Goal: Task Accomplishment & Management: Use online tool/utility

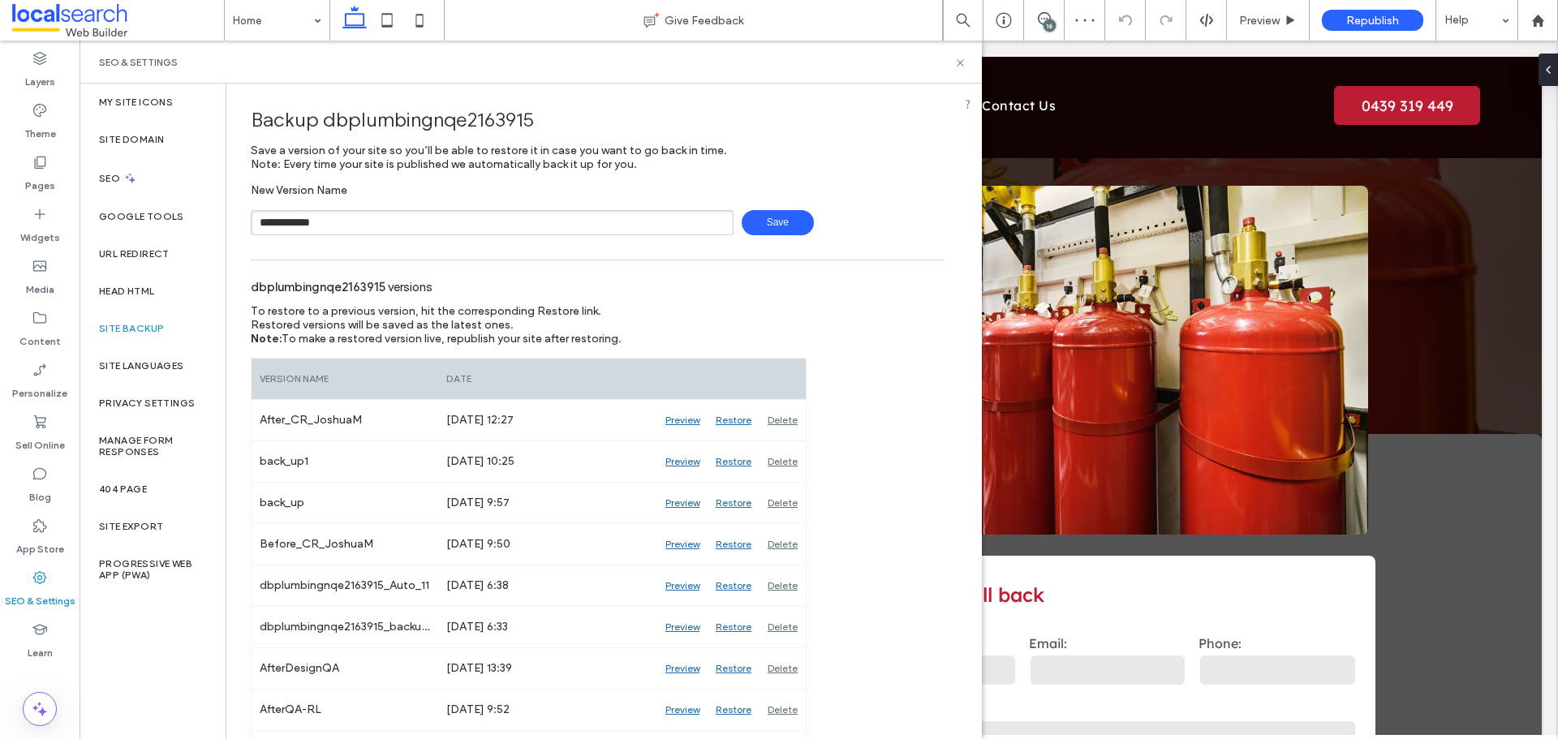
click at [742, 221] on span "Save" at bounding box center [778, 222] width 72 height 25
click at [593, 231] on input "**********" at bounding box center [492, 222] width 483 height 25
type input "**********"
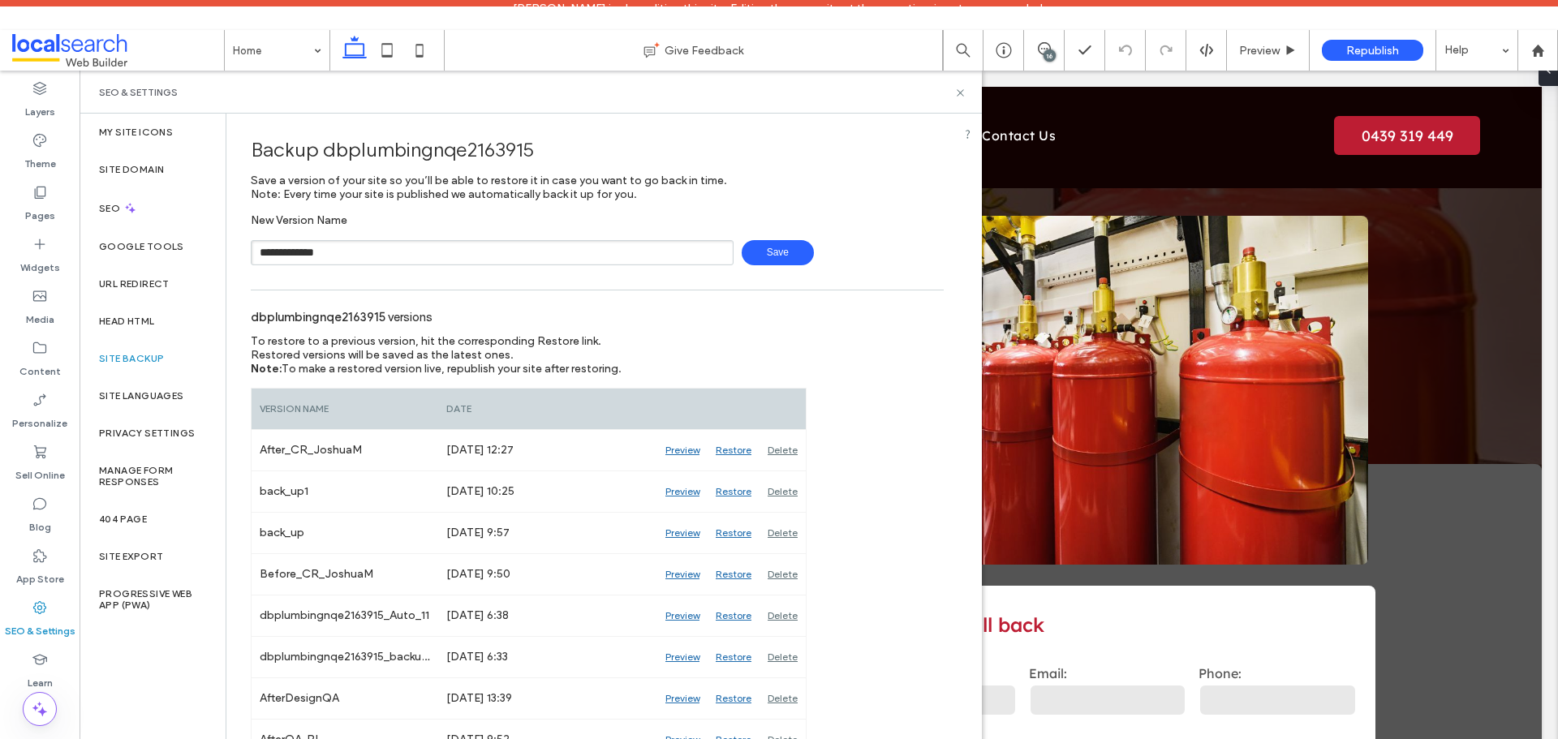
click at [741, 217] on div "**********" at bounding box center [597, 239] width 693 height 52
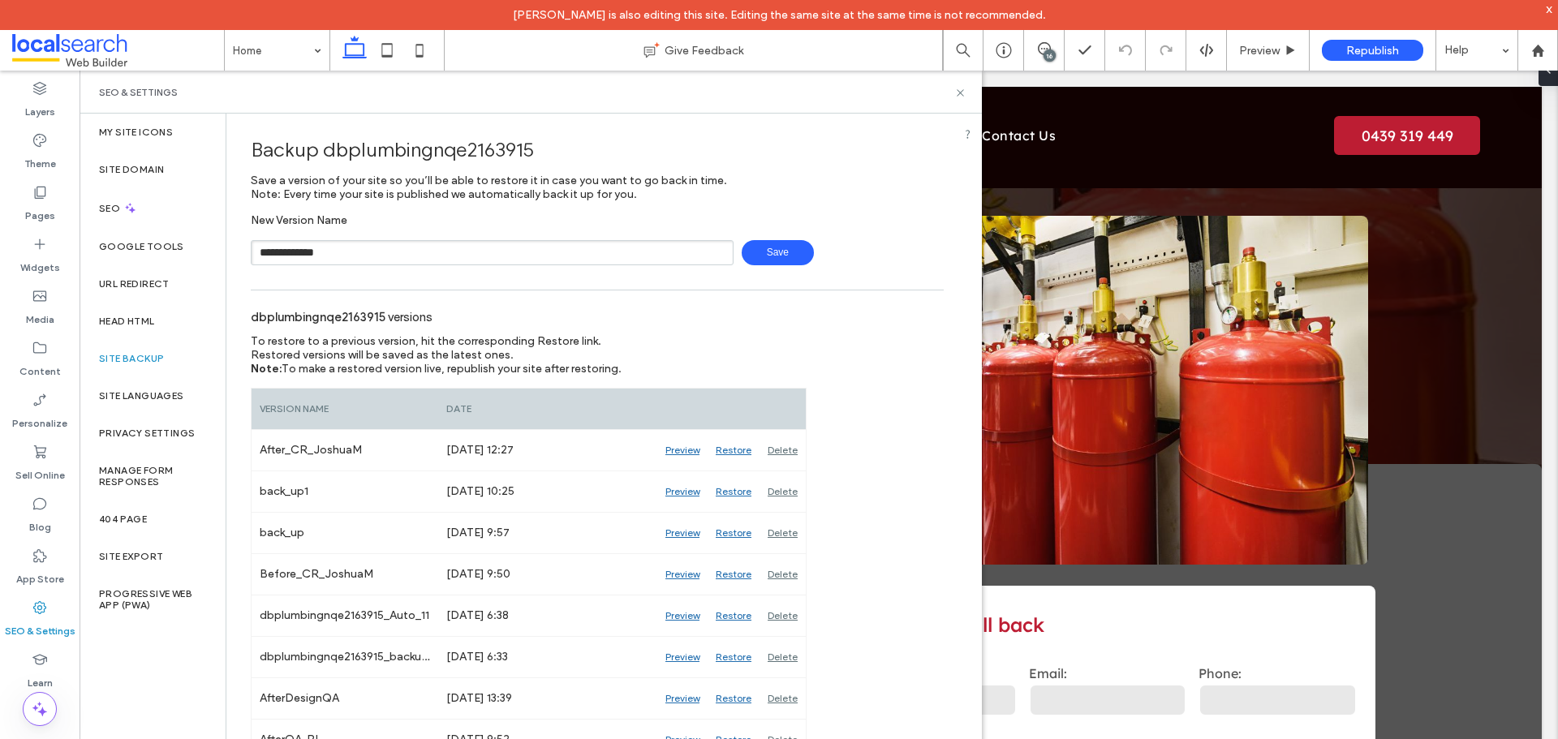
click at [778, 256] on span "Save" at bounding box center [778, 252] width 72 height 25
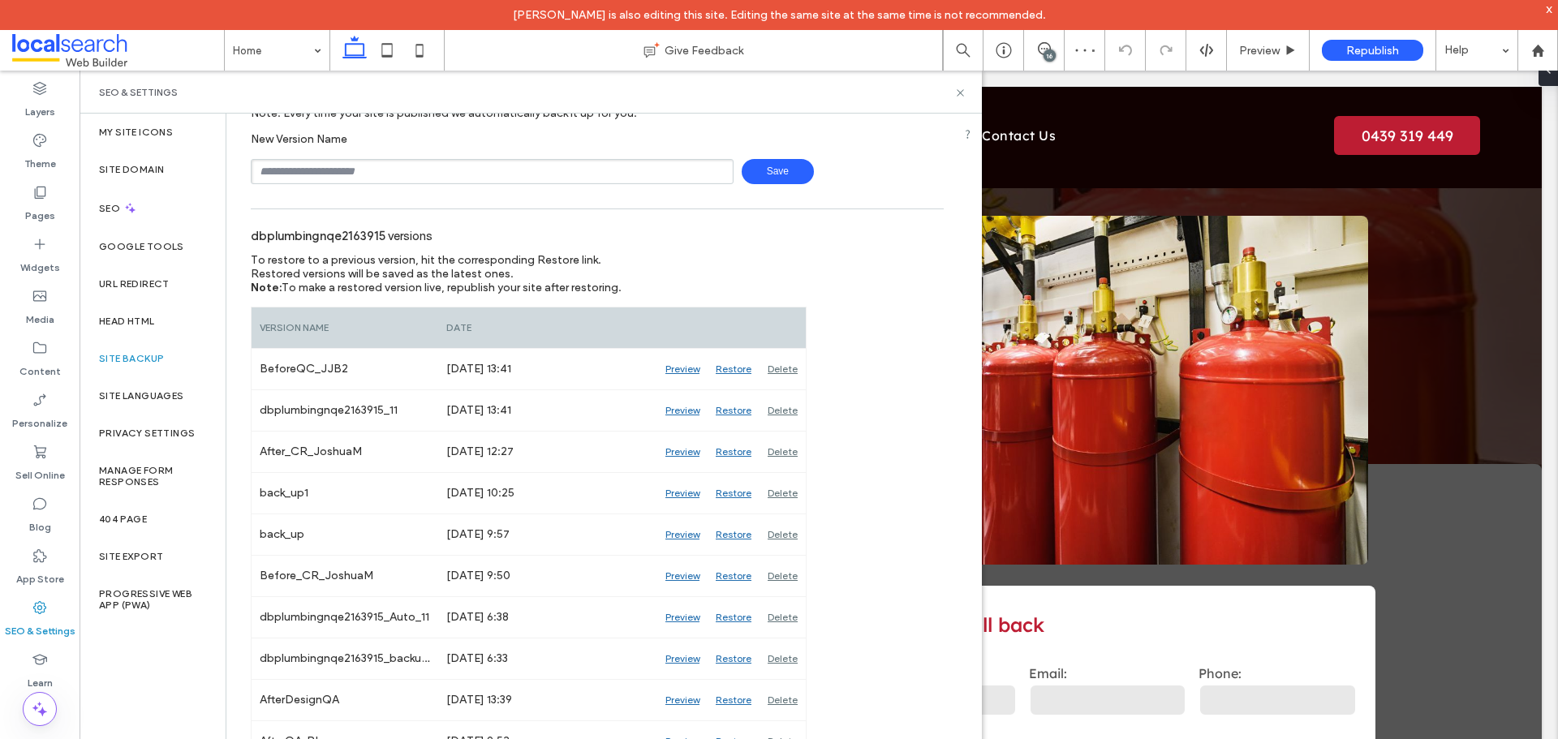
scroll to position [162, 0]
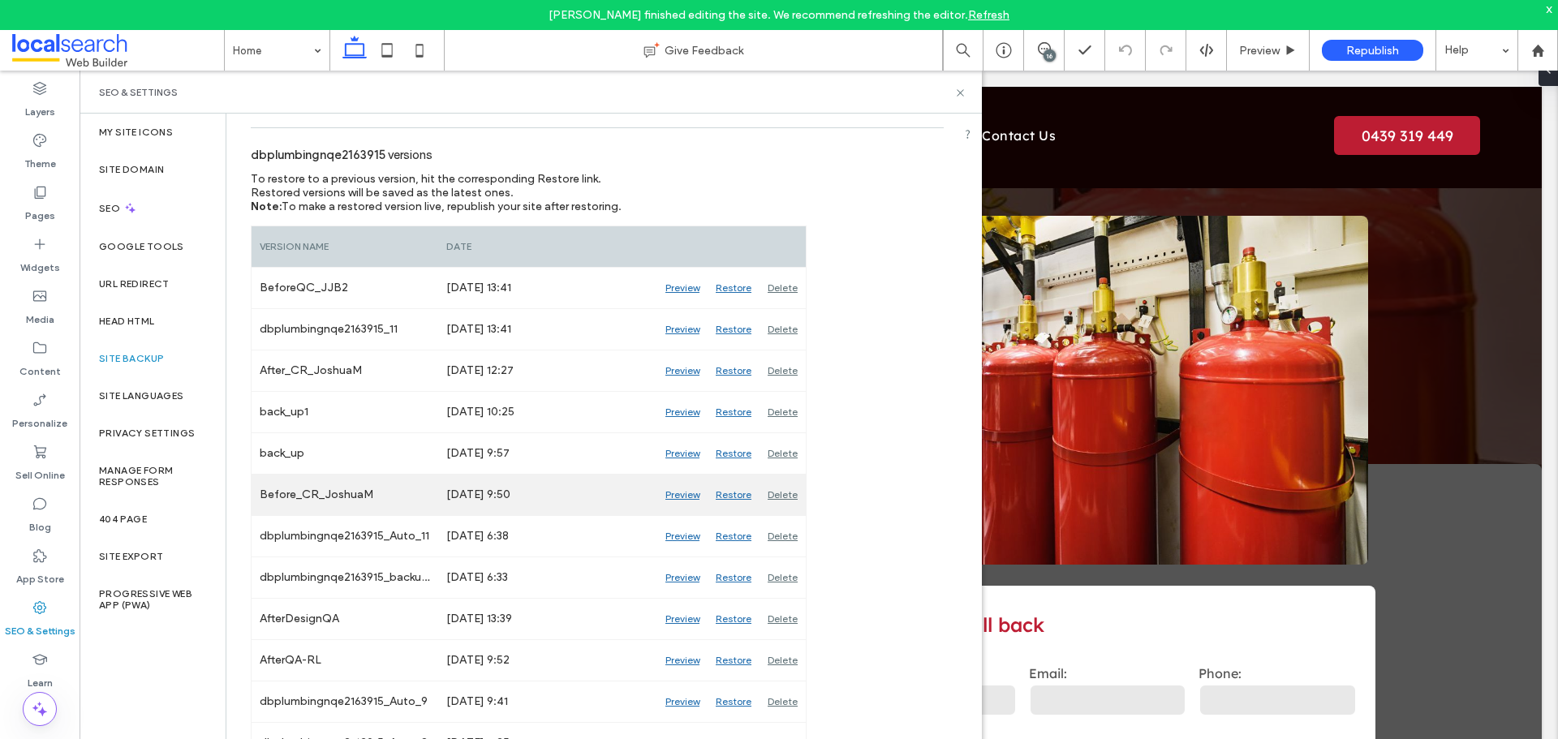
click at [689, 494] on div "Preview" at bounding box center [682, 495] width 50 height 41
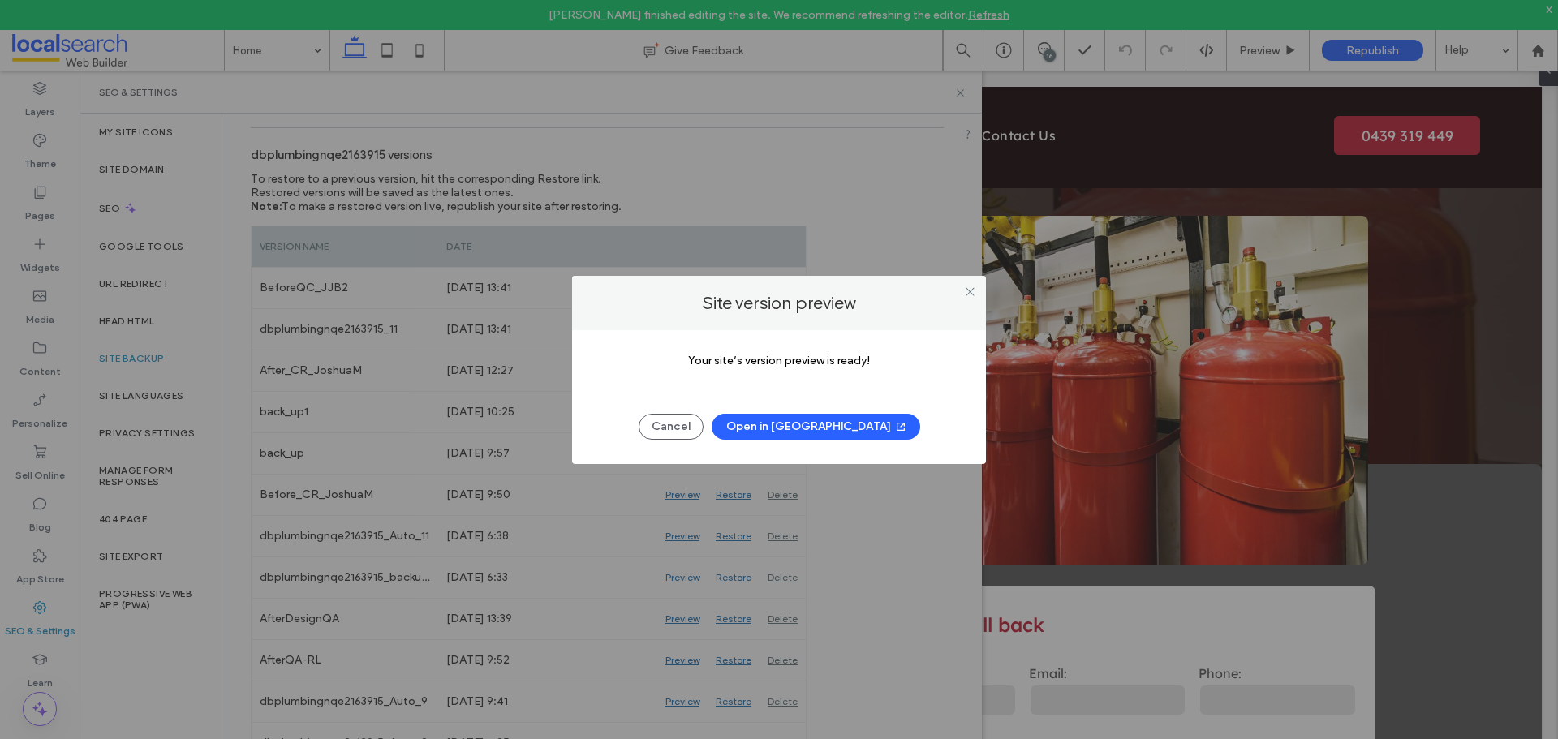
click at [794, 428] on button "Open in New Tab" at bounding box center [815, 427] width 208 height 26
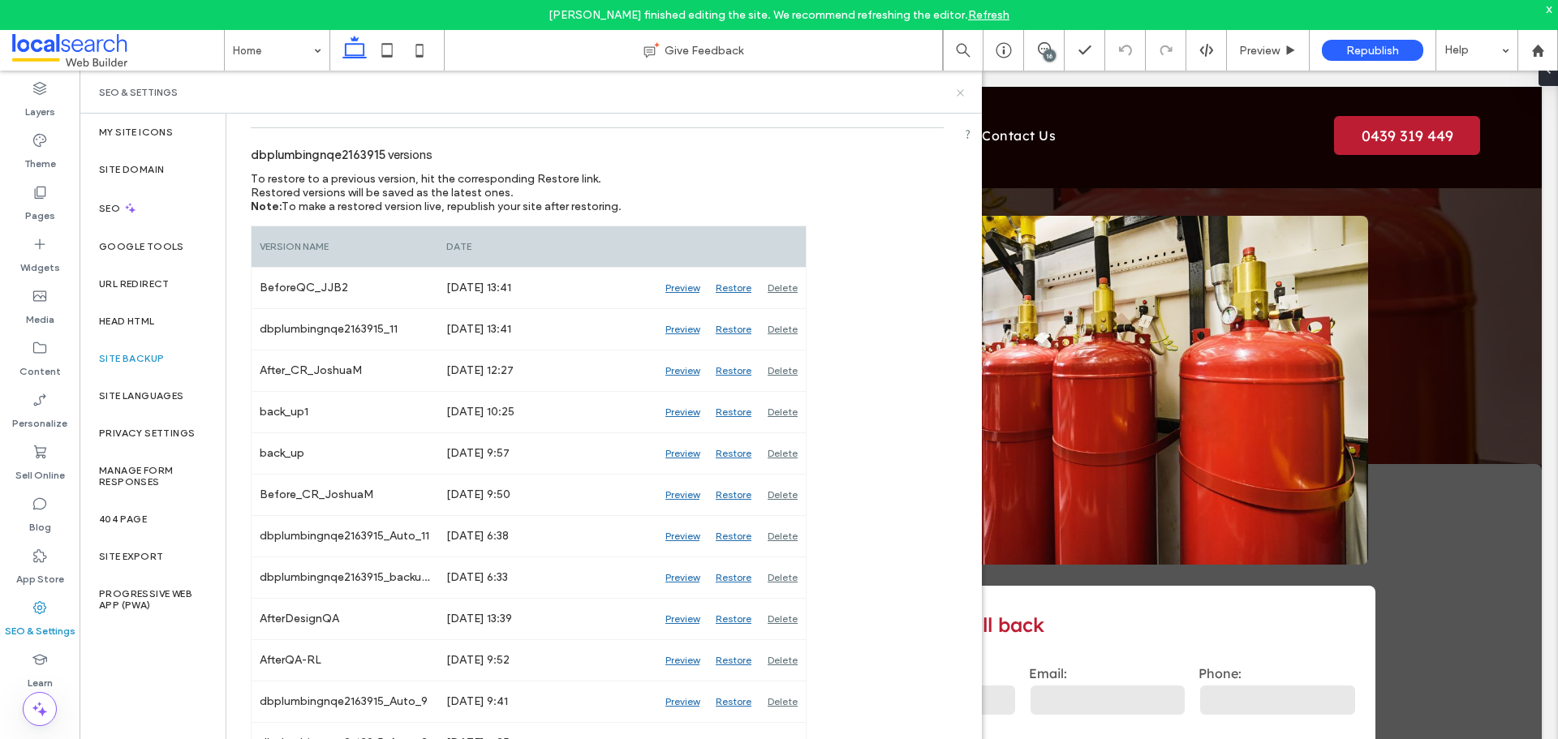
click at [962, 93] on icon at bounding box center [960, 93] width 12 height 12
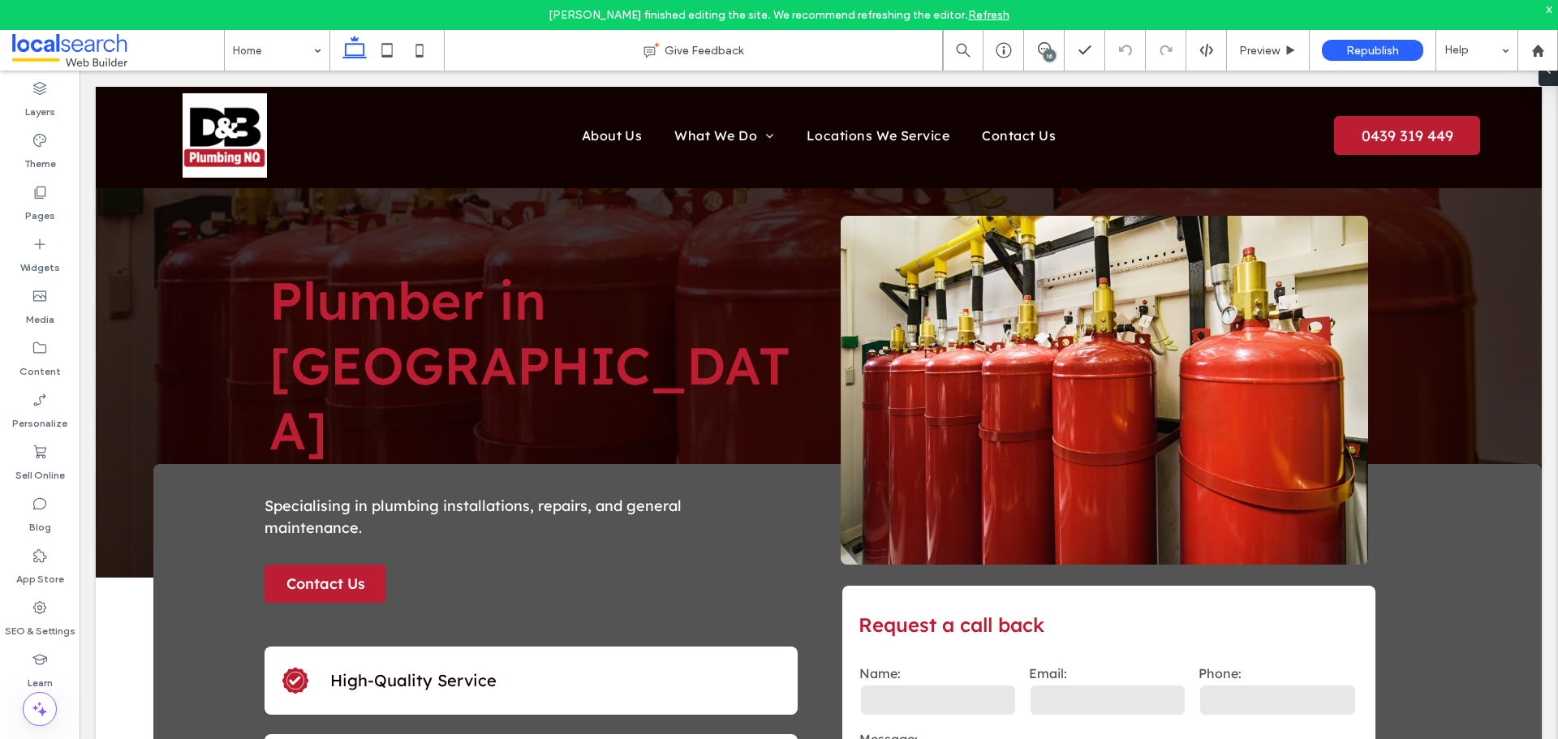
click at [1055, 54] on div "16" at bounding box center [1049, 55] width 12 height 12
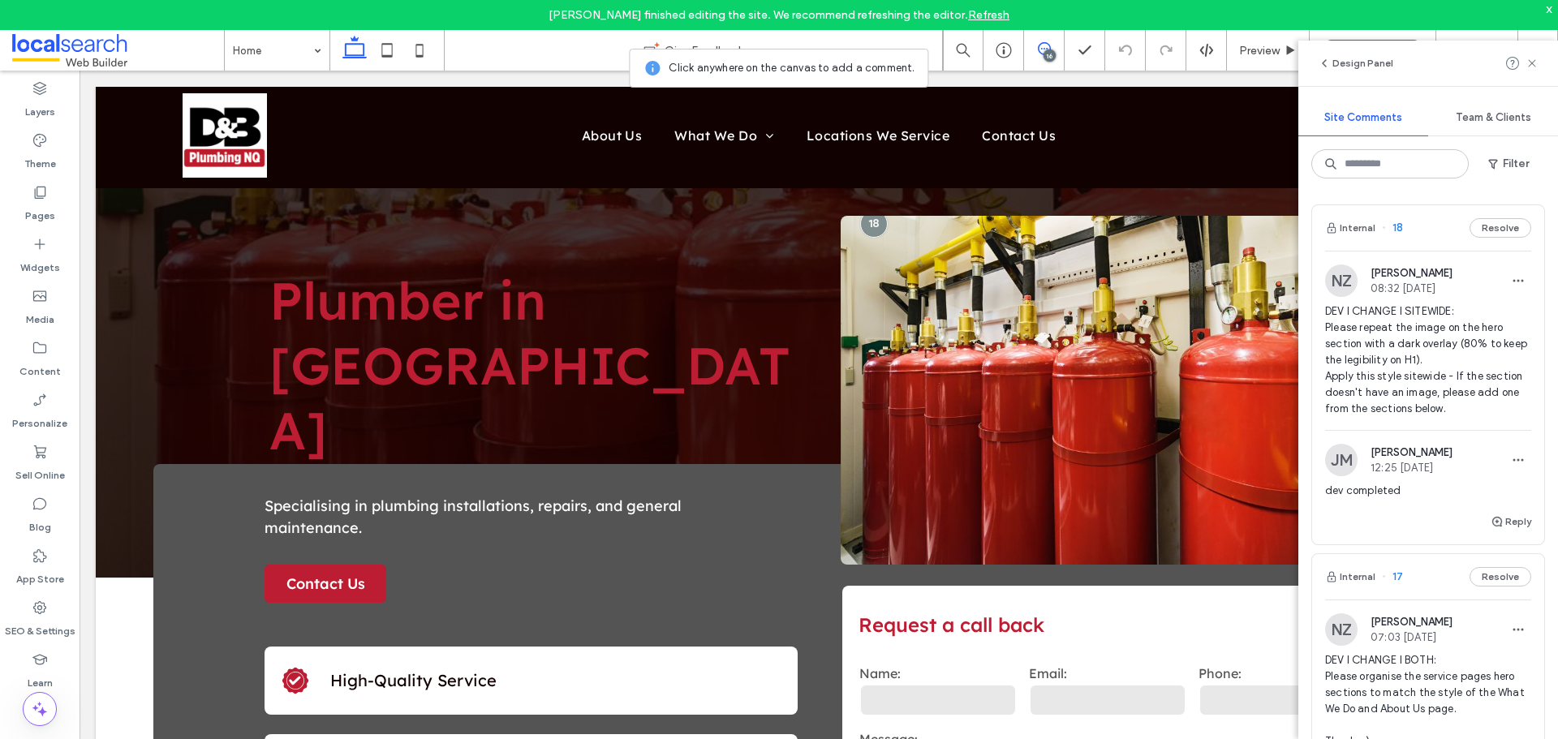
click at [1429, 333] on span "DEV I CHANGE I SITEWIDE: Please repeat the image on the hero section with a dar…" at bounding box center [1428, 360] width 206 height 114
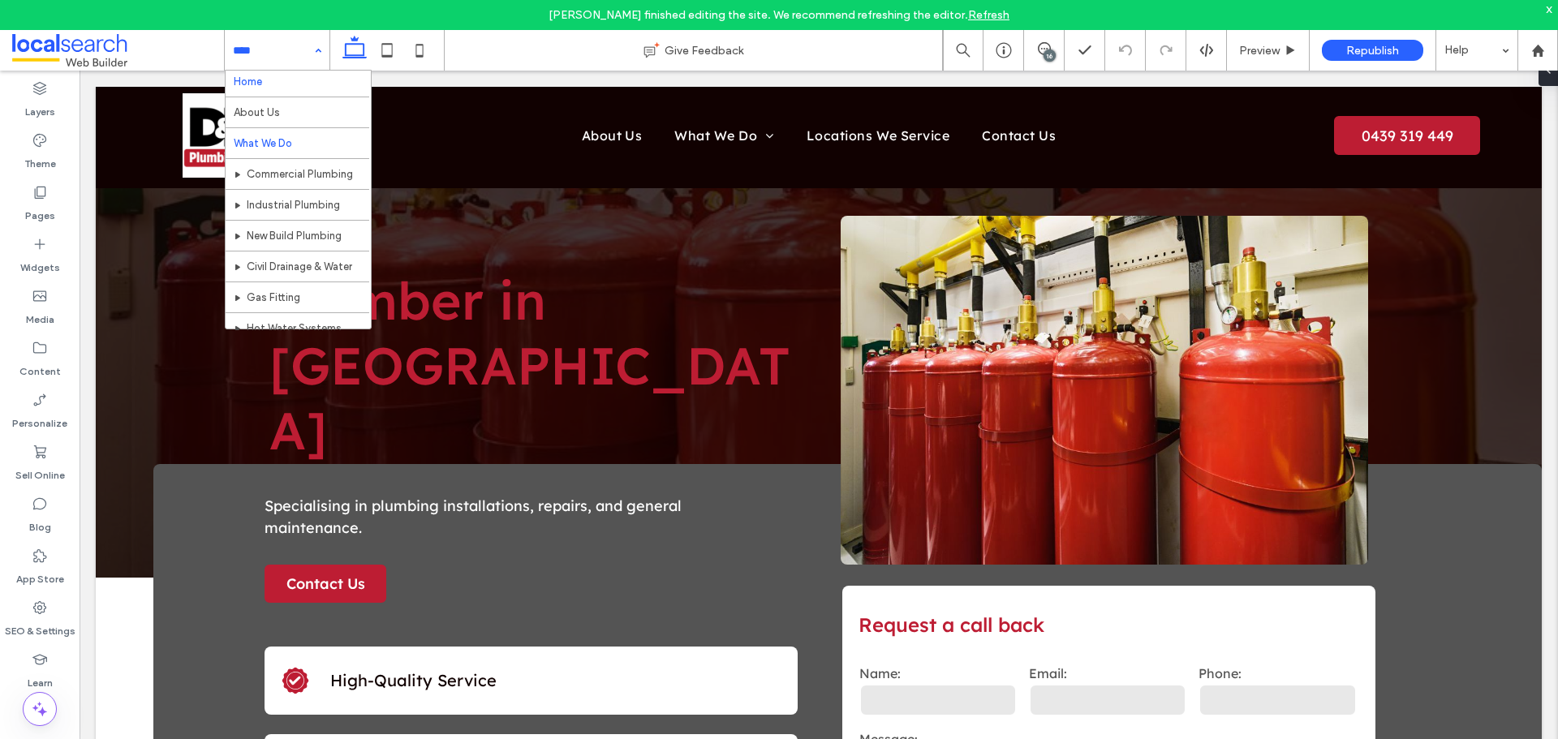
scroll to position [0, 0]
click at [312, 43] on div "Home About Us What We Do Commercial Plumbing Industrial Plumbing New Build Plum…" at bounding box center [277, 50] width 105 height 41
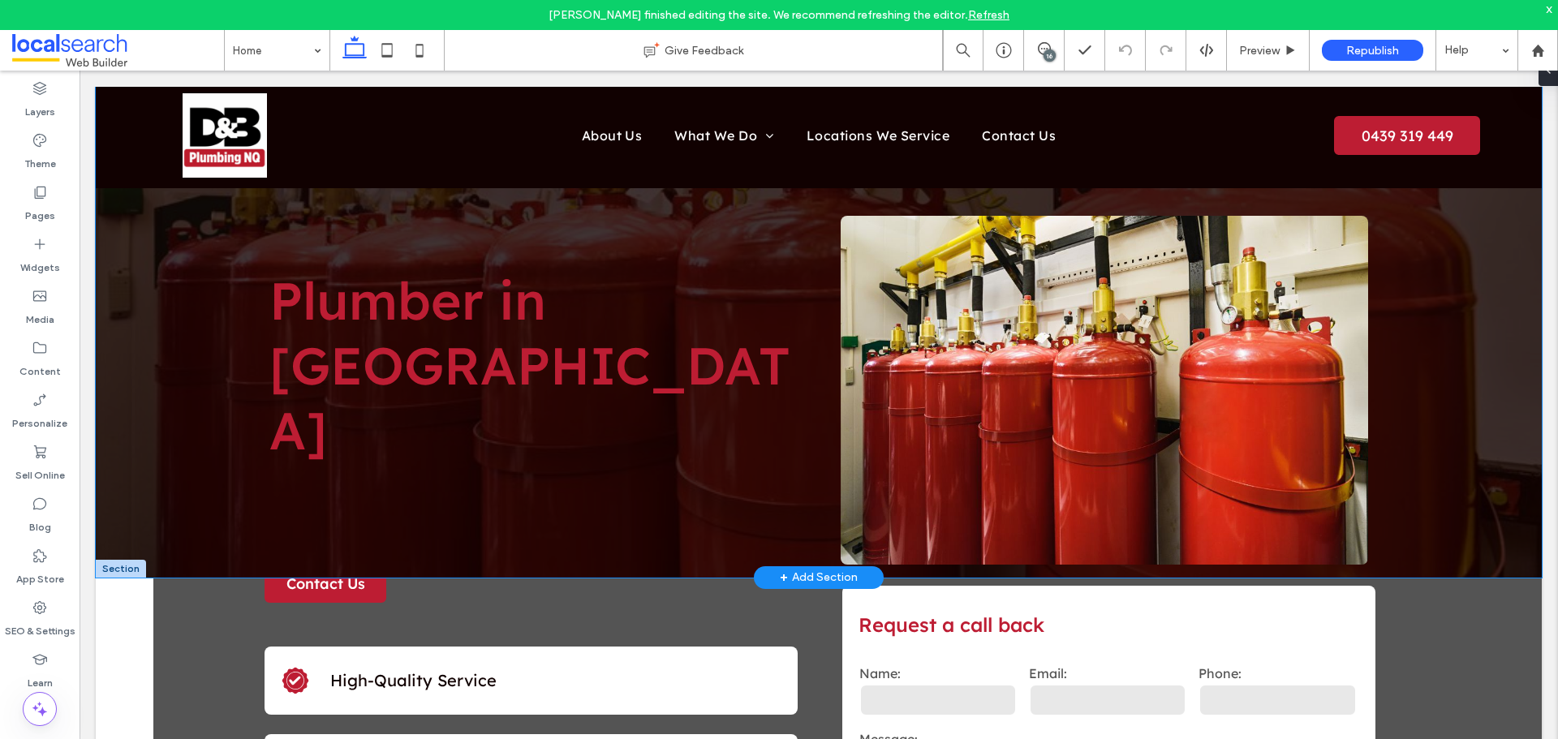
click at [155, 277] on div "Plumber in Cairns Button" at bounding box center [819, 332] width 1446 height 491
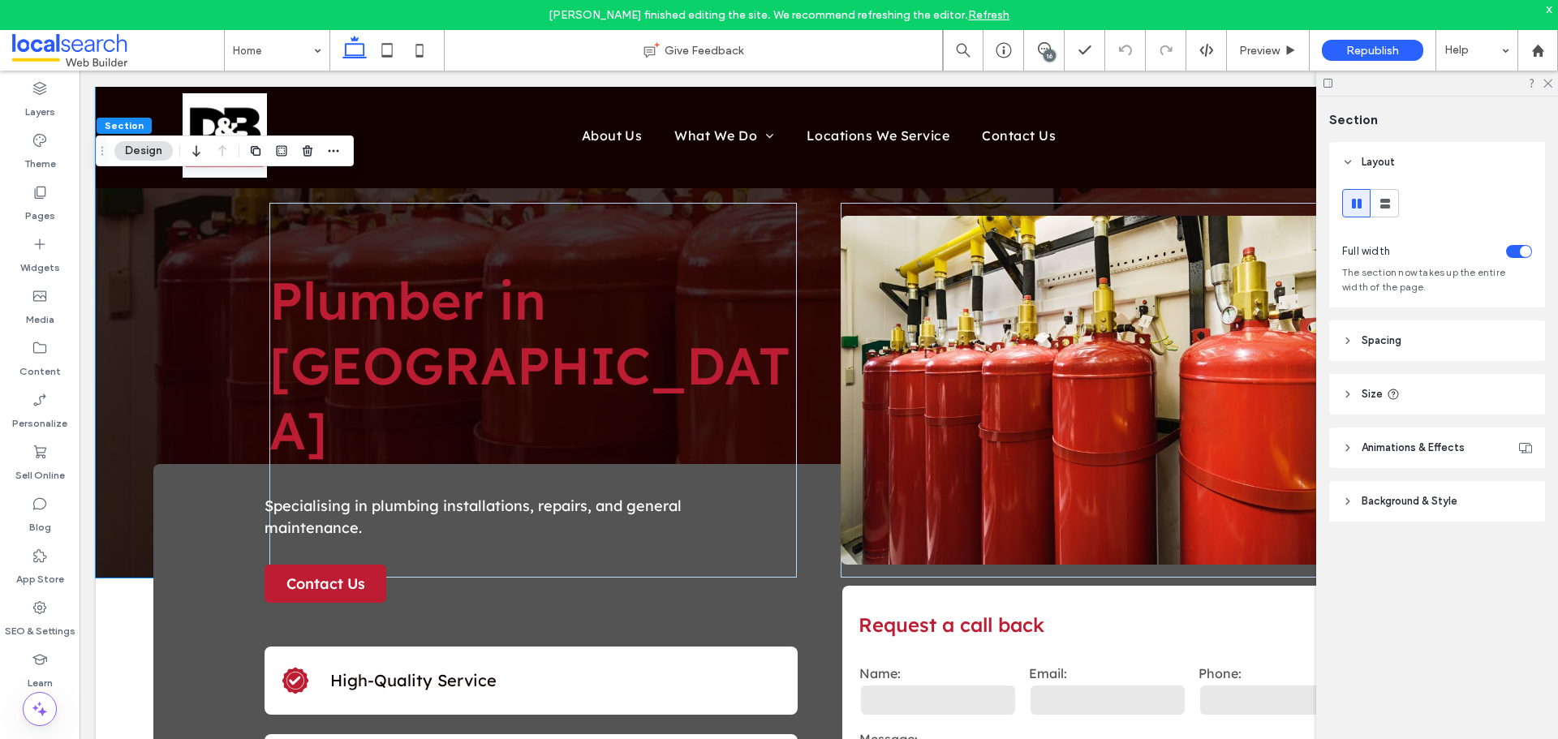
click at [1391, 507] on span "Background & Style" at bounding box center [1409, 501] width 96 height 16
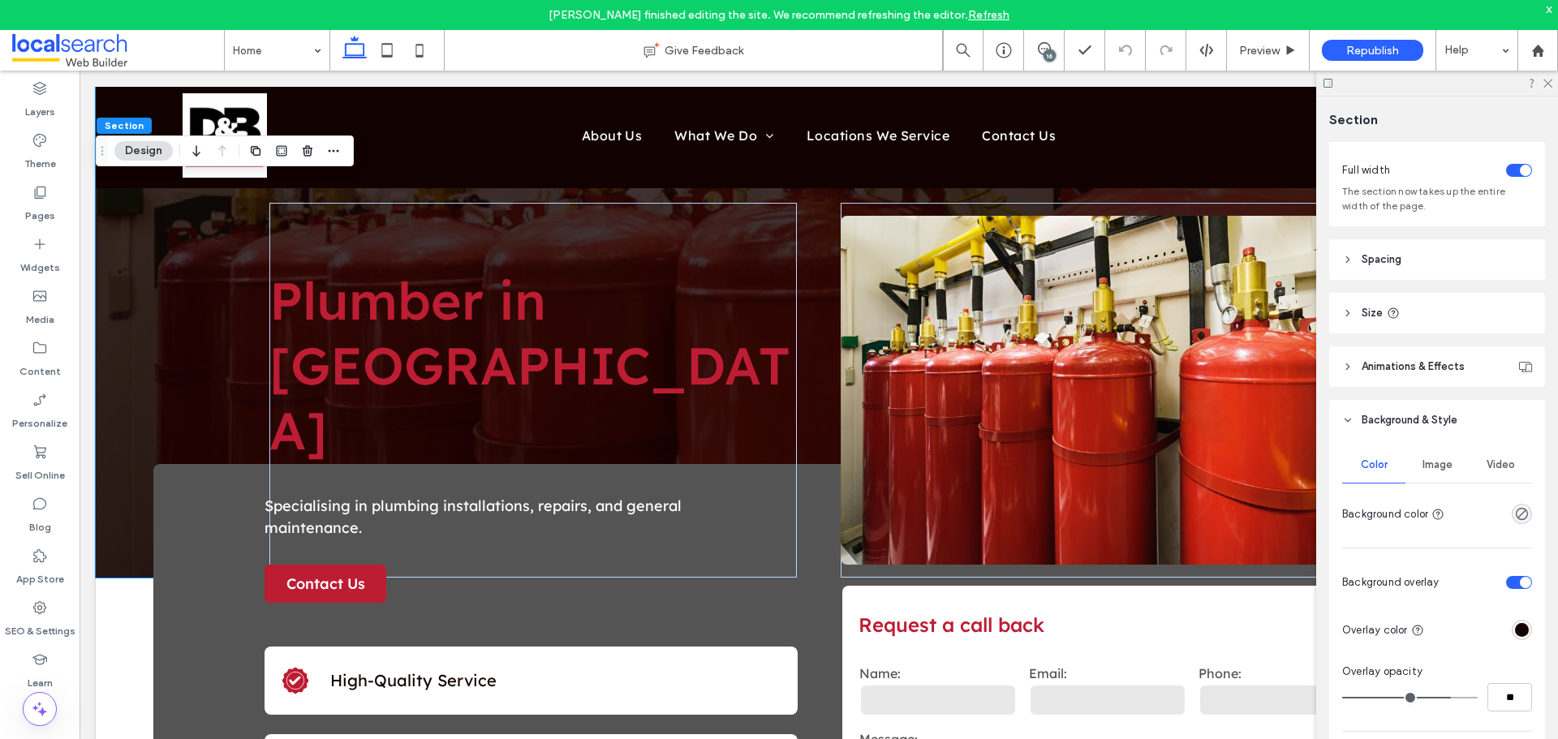
scroll to position [162, 0]
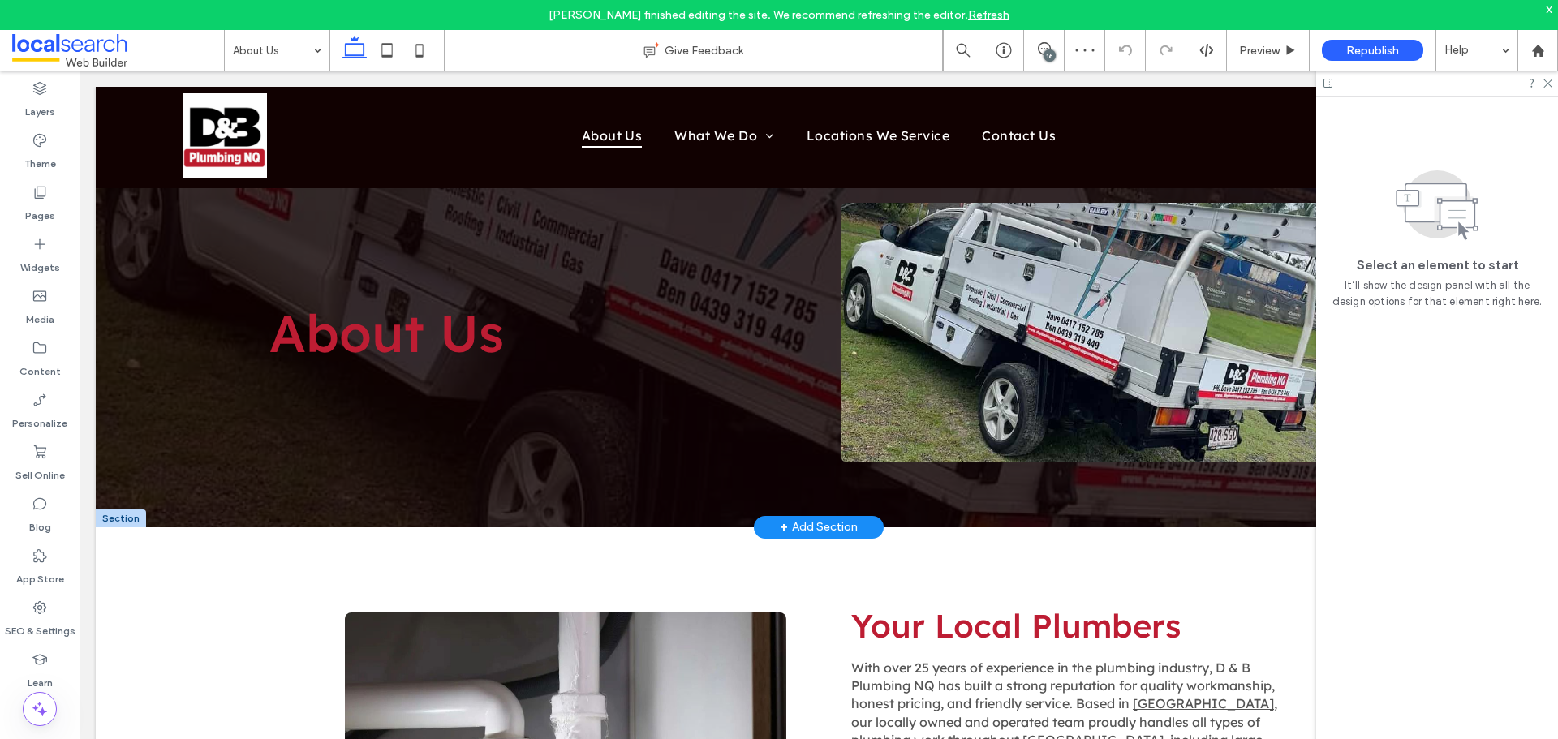
click at [103, 516] on div at bounding box center [121, 518] width 50 height 18
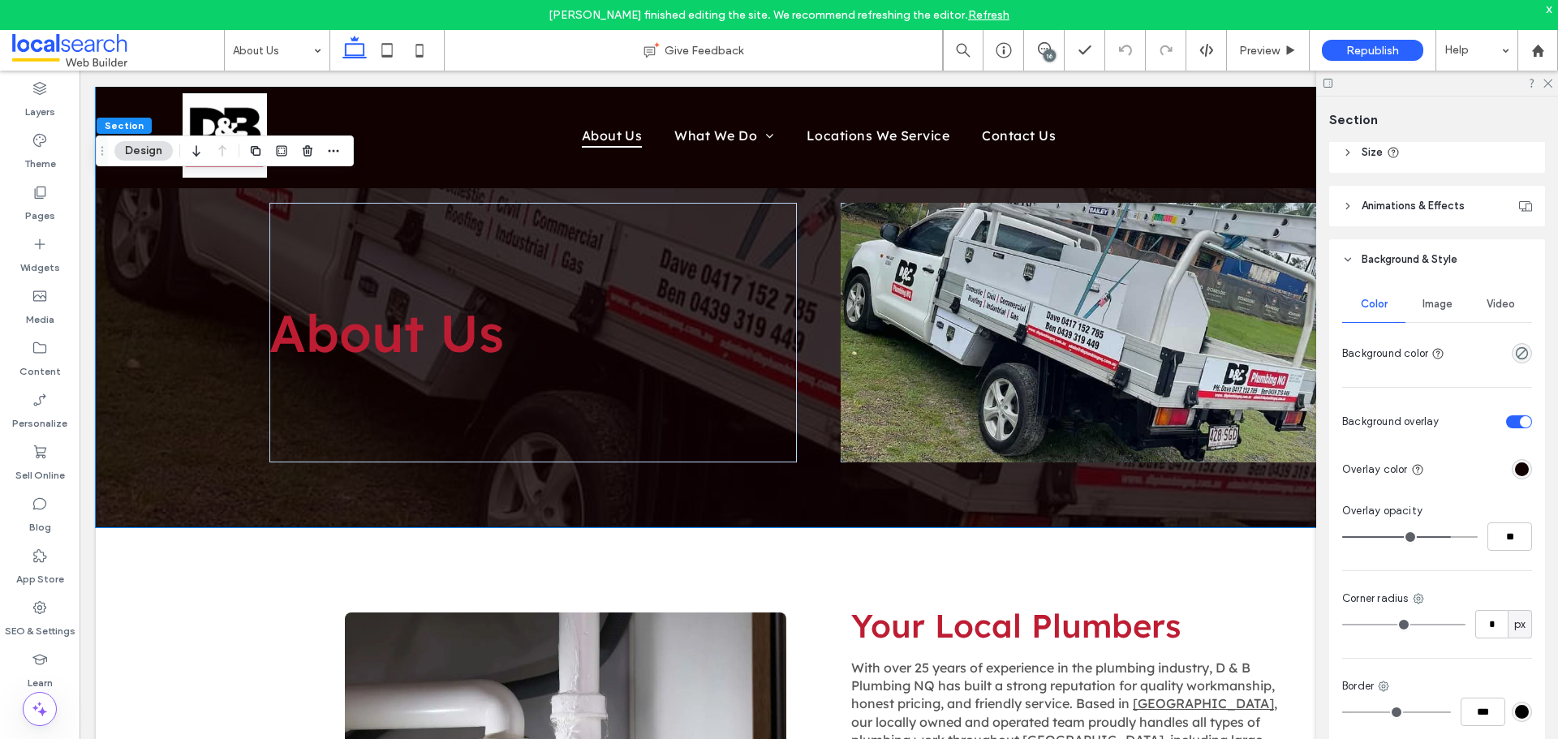
scroll to position [243, 0]
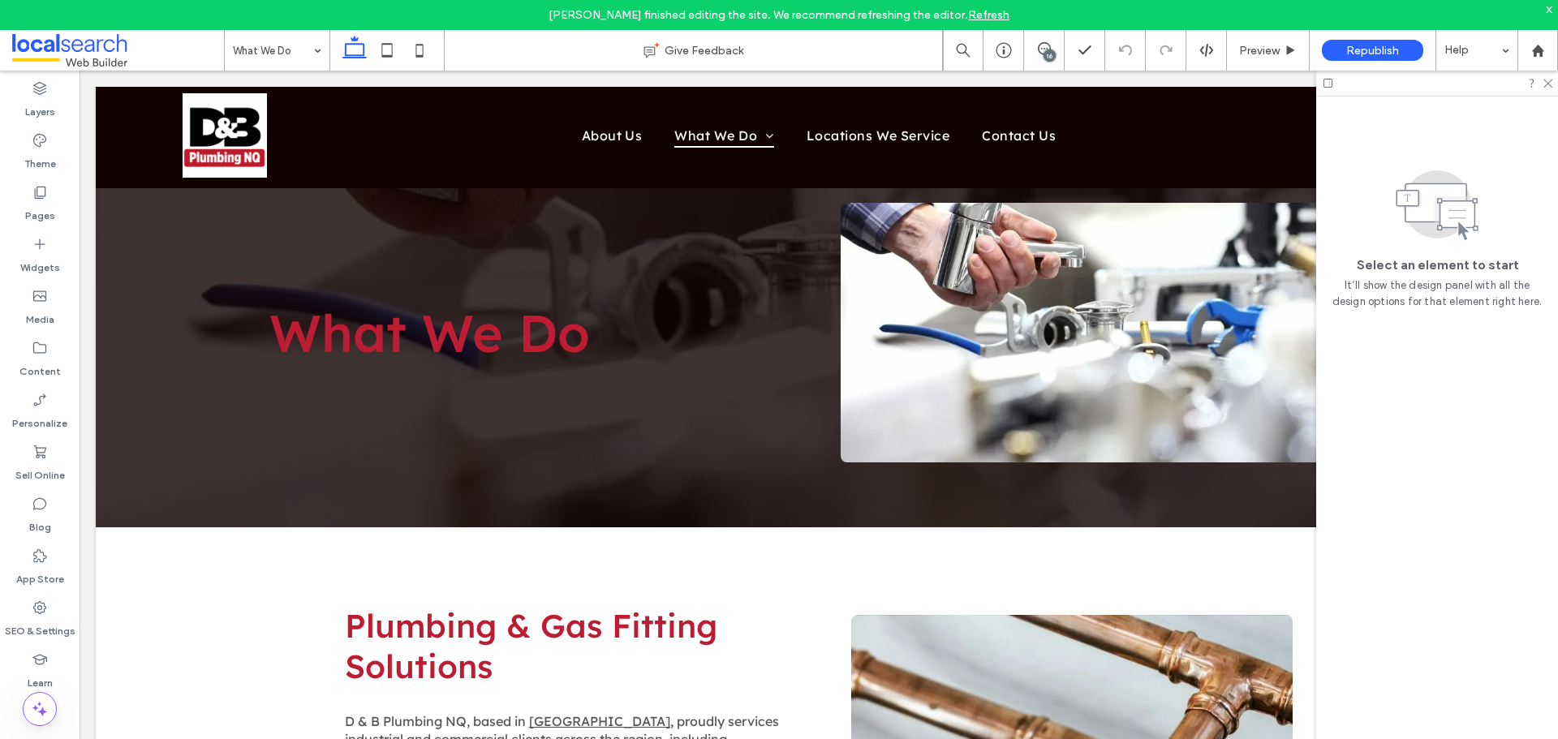
click at [265, 46] on input at bounding box center [273, 50] width 80 height 41
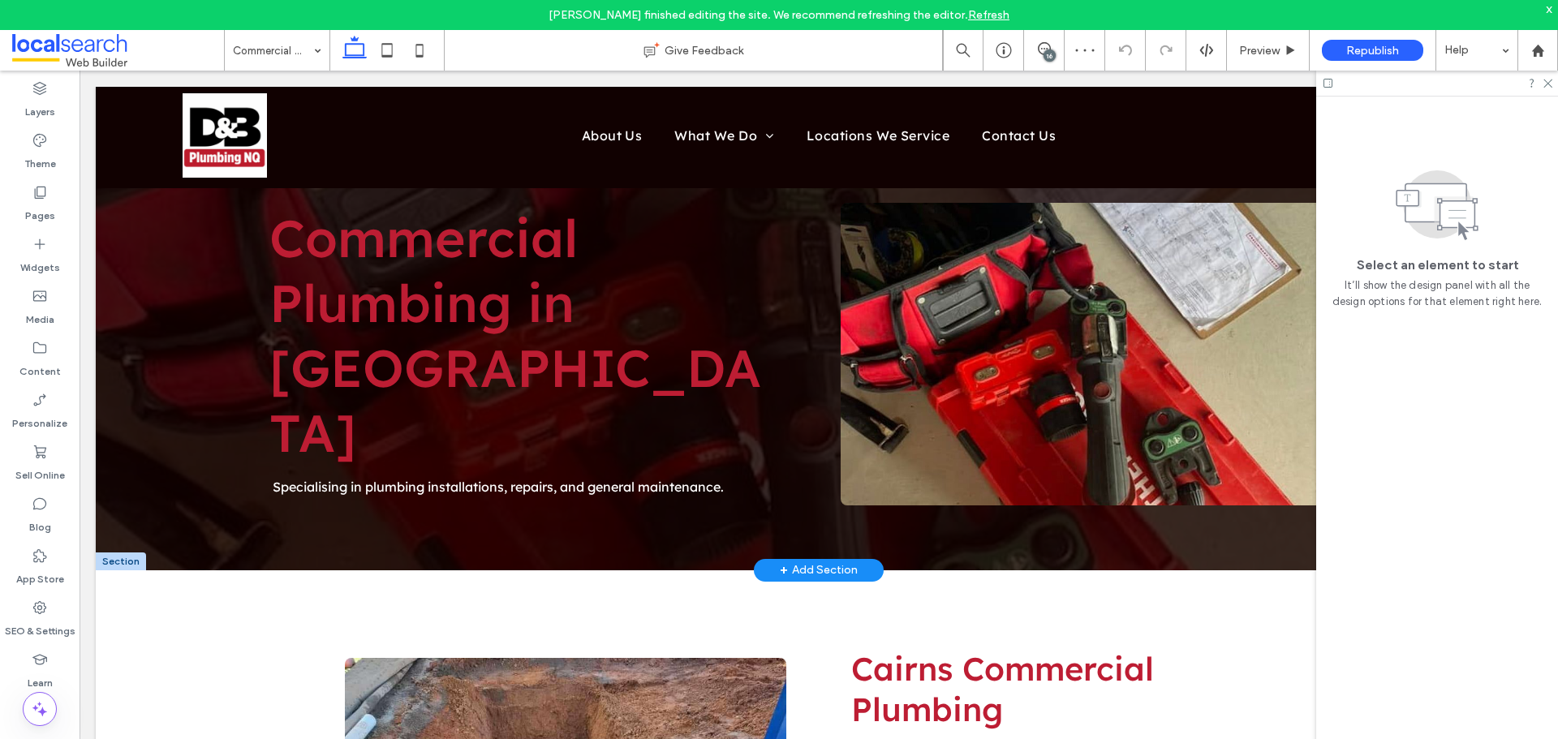
click at [124, 559] on div at bounding box center [121, 561] width 50 height 18
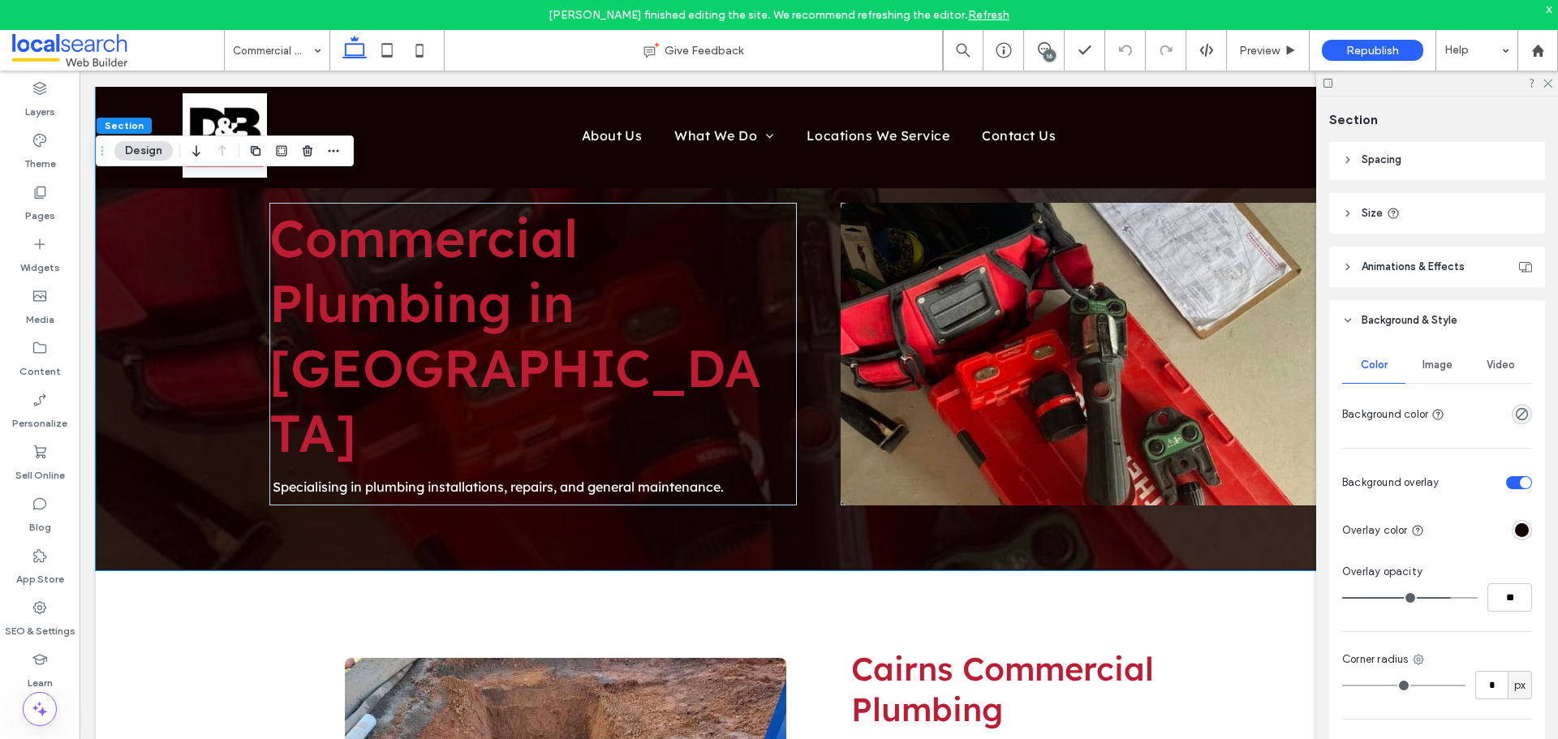
scroll to position [243, 0]
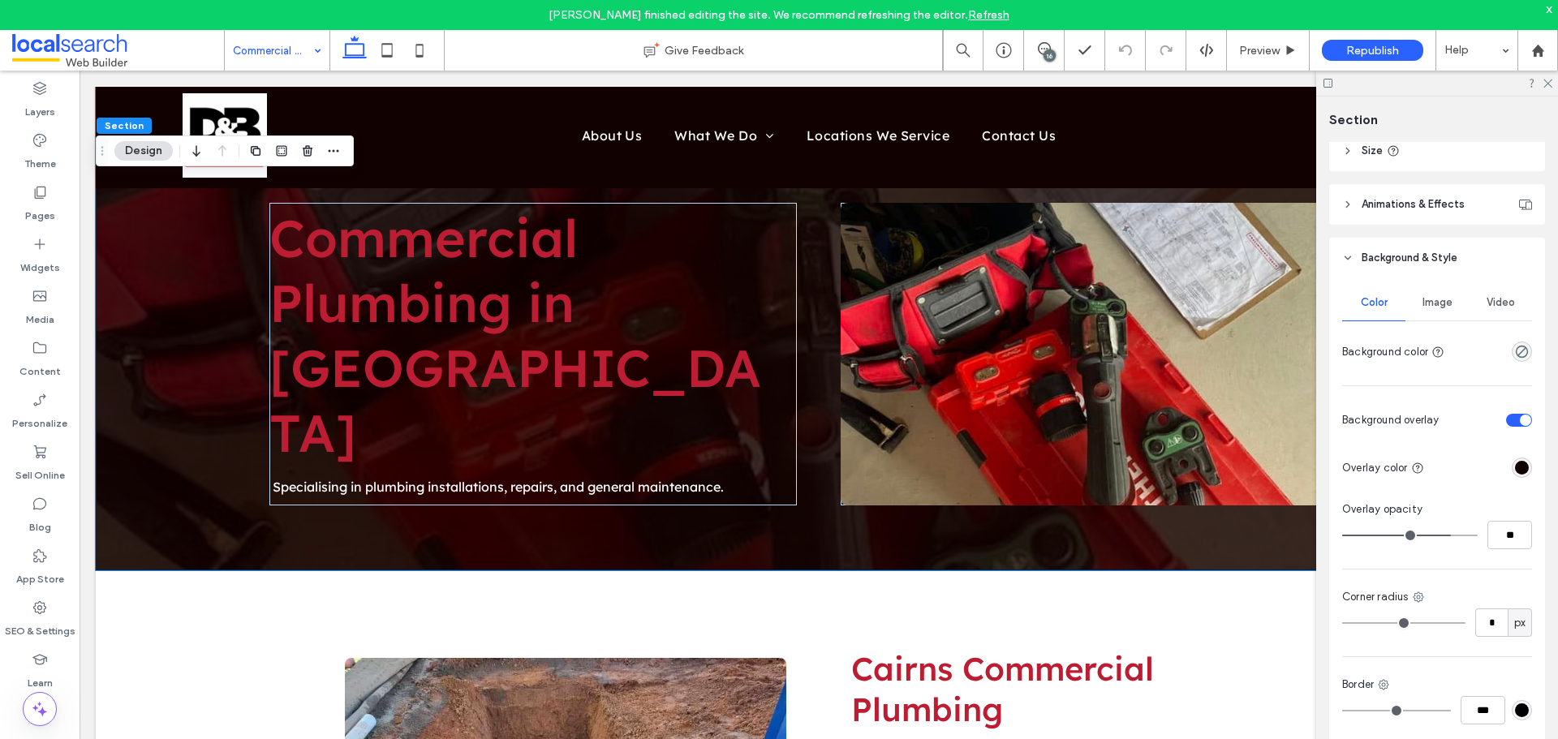
drag, startPoint x: 184, startPoint y: 1, endPoint x: 261, endPoint y: 58, distance: 95.7
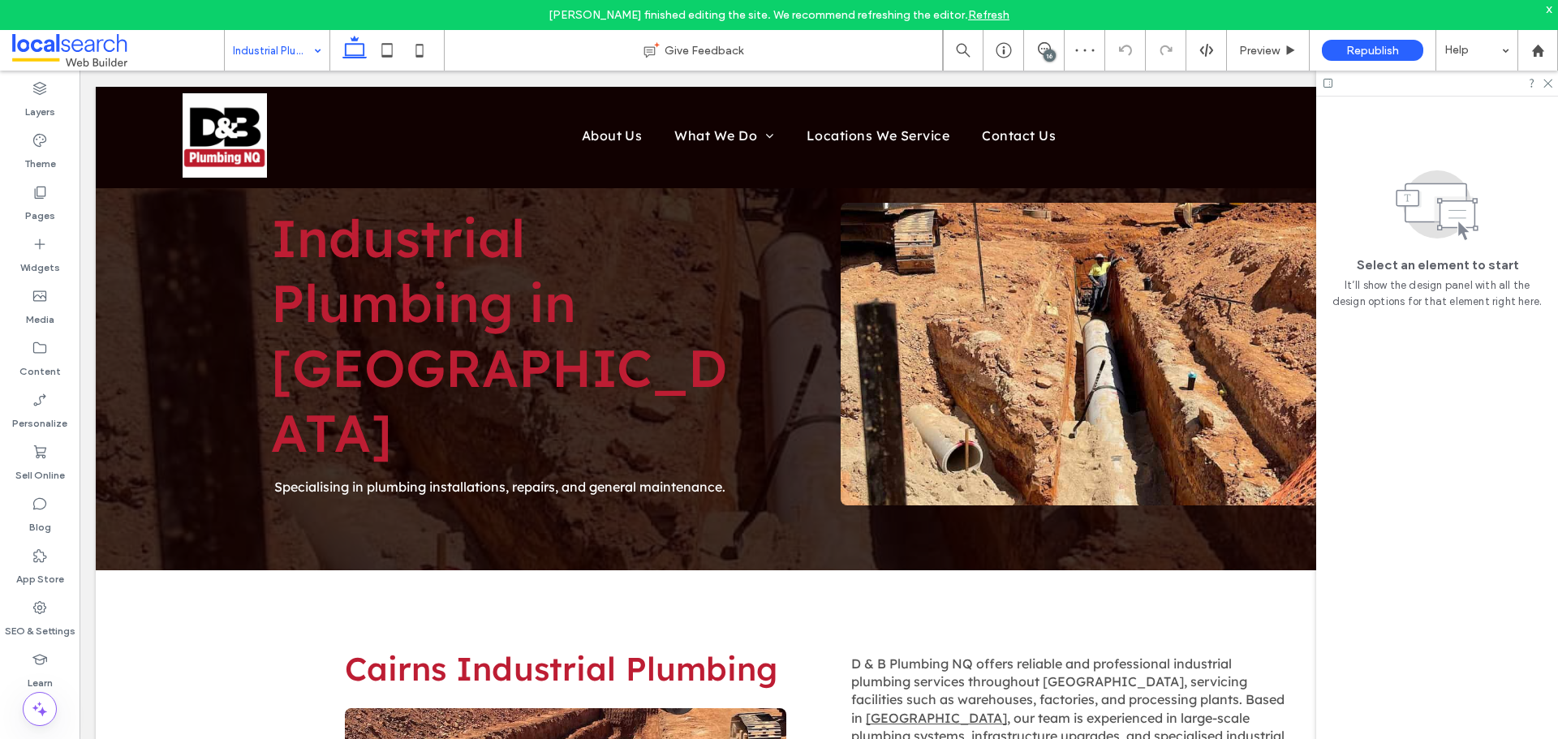
click at [277, 51] on input at bounding box center [273, 50] width 80 height 41
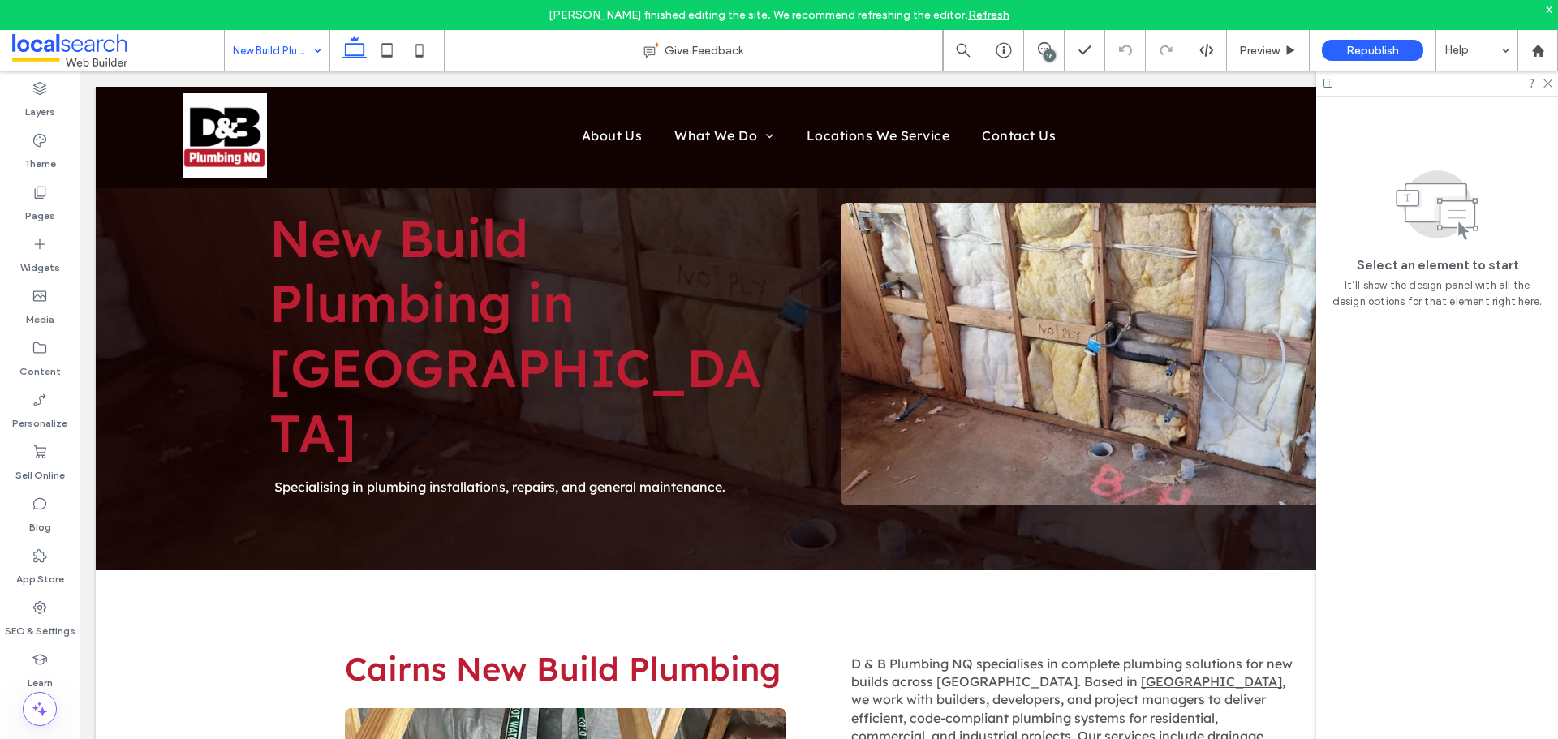
click at [298, 58] on input at bounding box center [273, 50] width 80 height 41
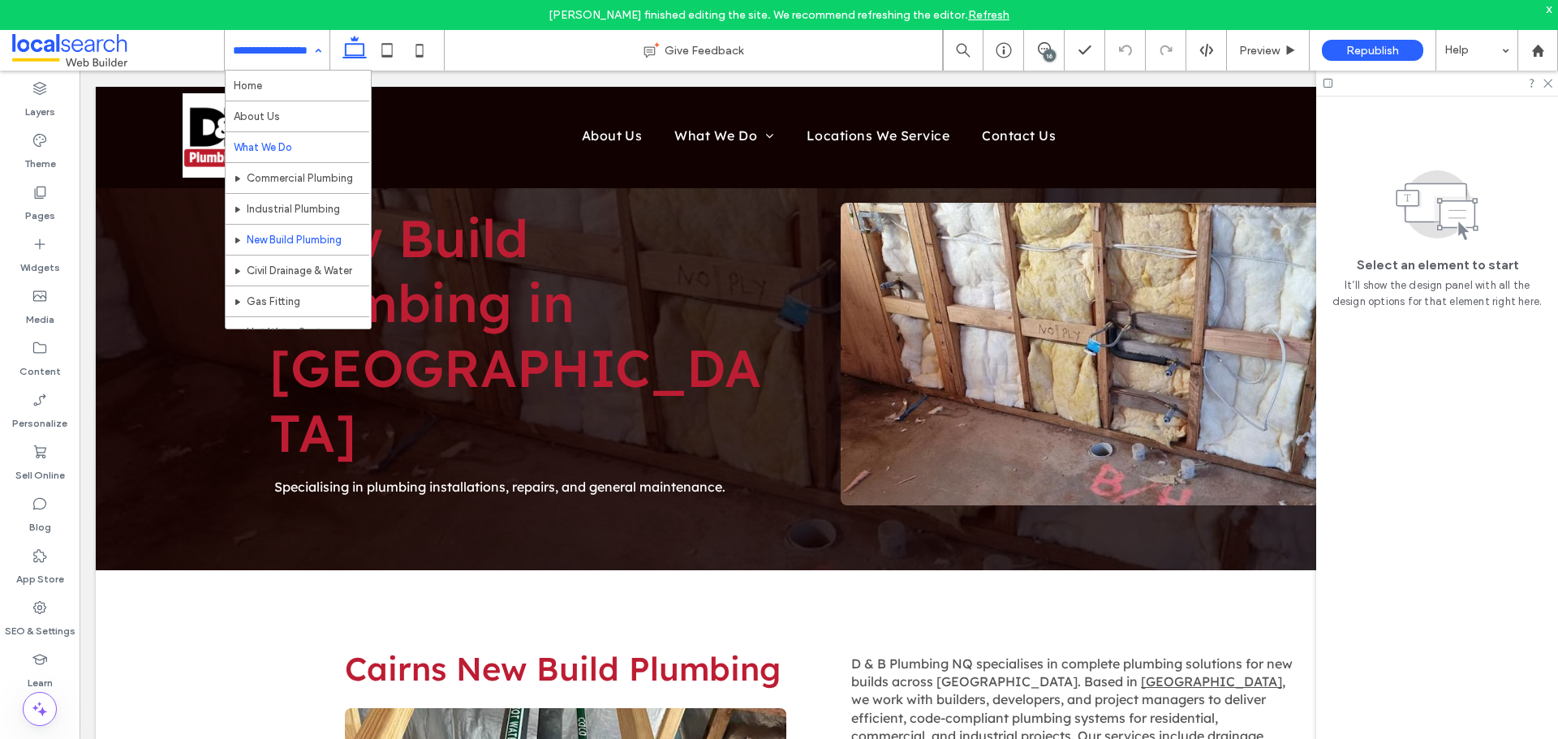
scroll to position [81, 0]
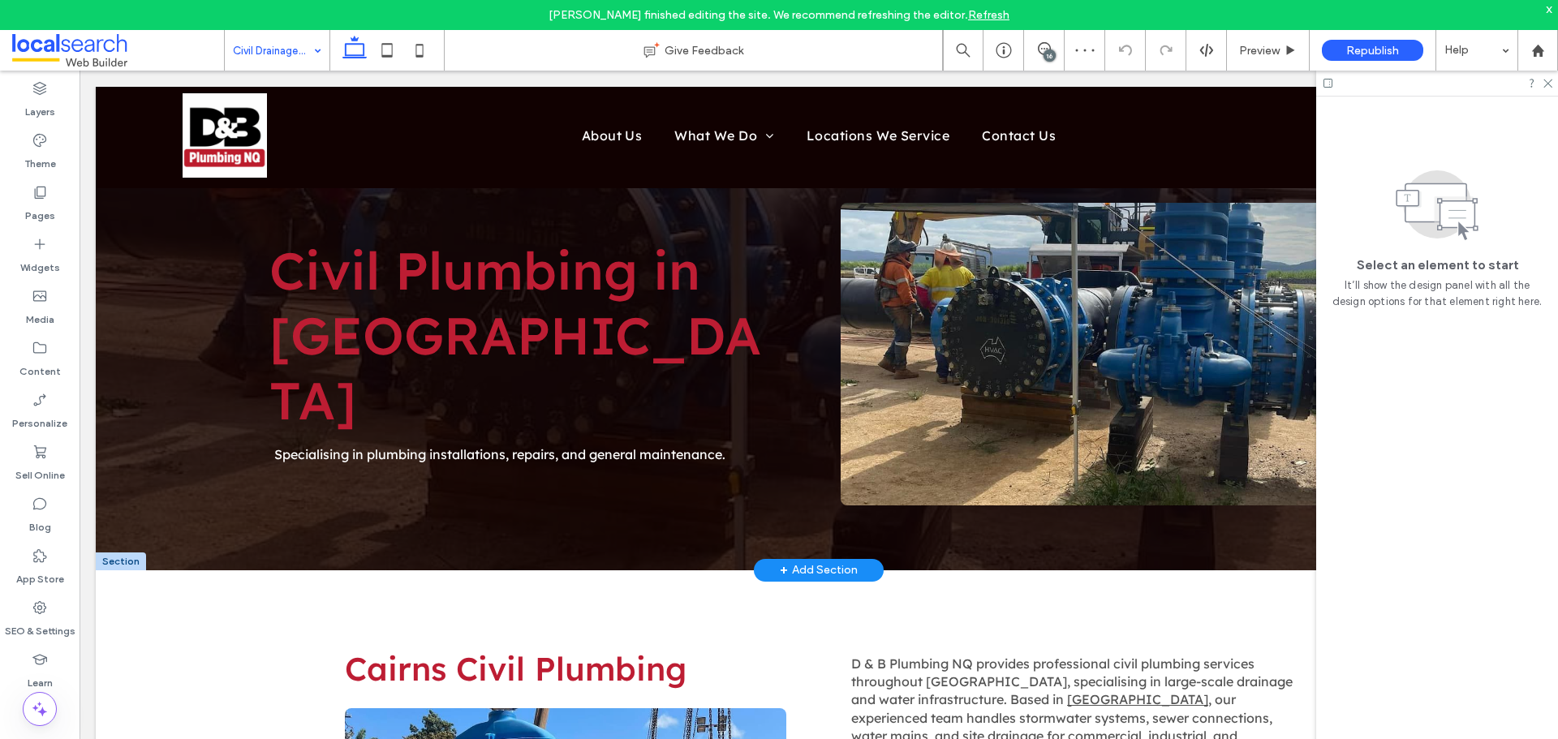
click at [117, 557] on div at bounding box center [121, 561] width 50 height 18
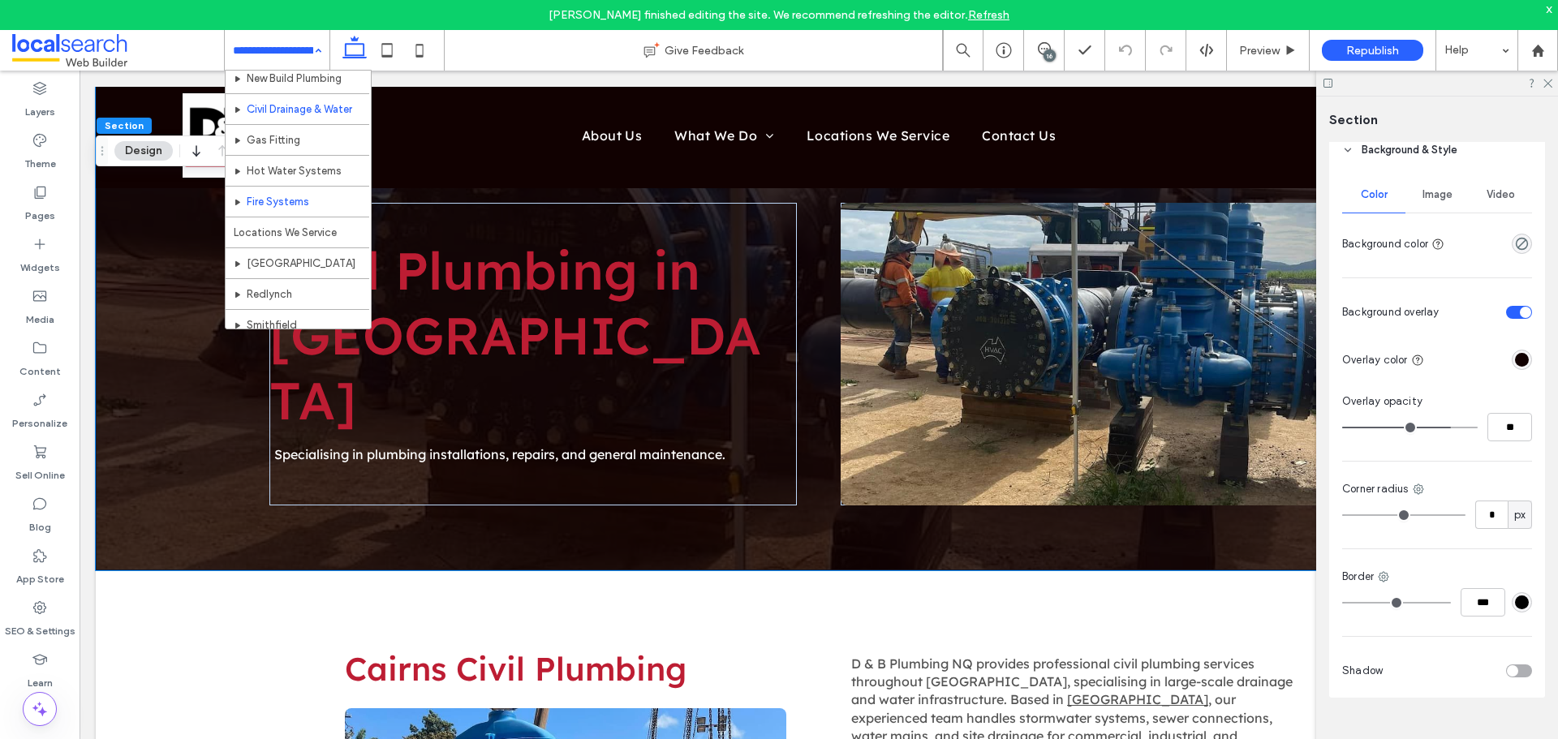
scroll to position [162, 0]
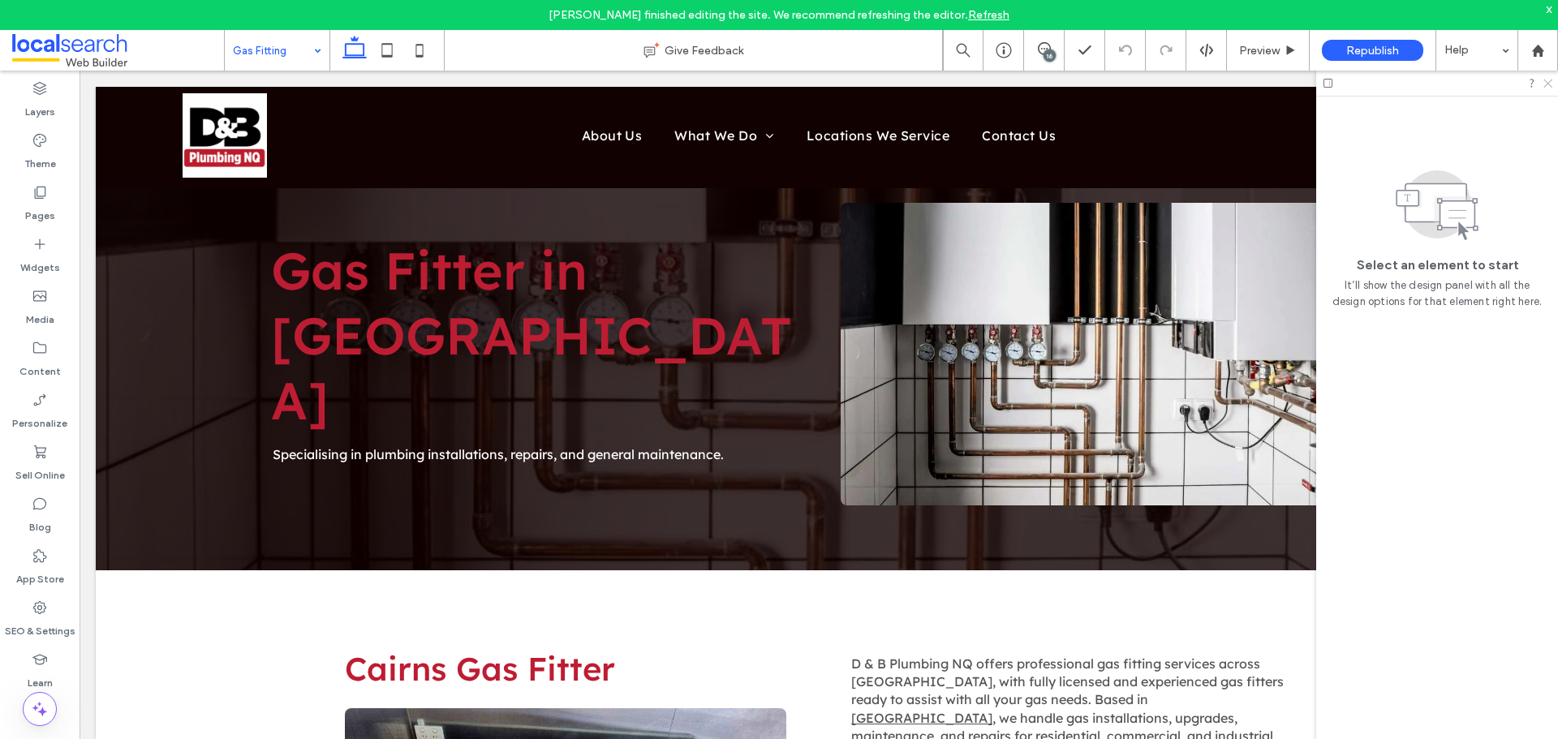
click at [1548, 80] on icon at bounding box center [1546, 82] width 11 height 11
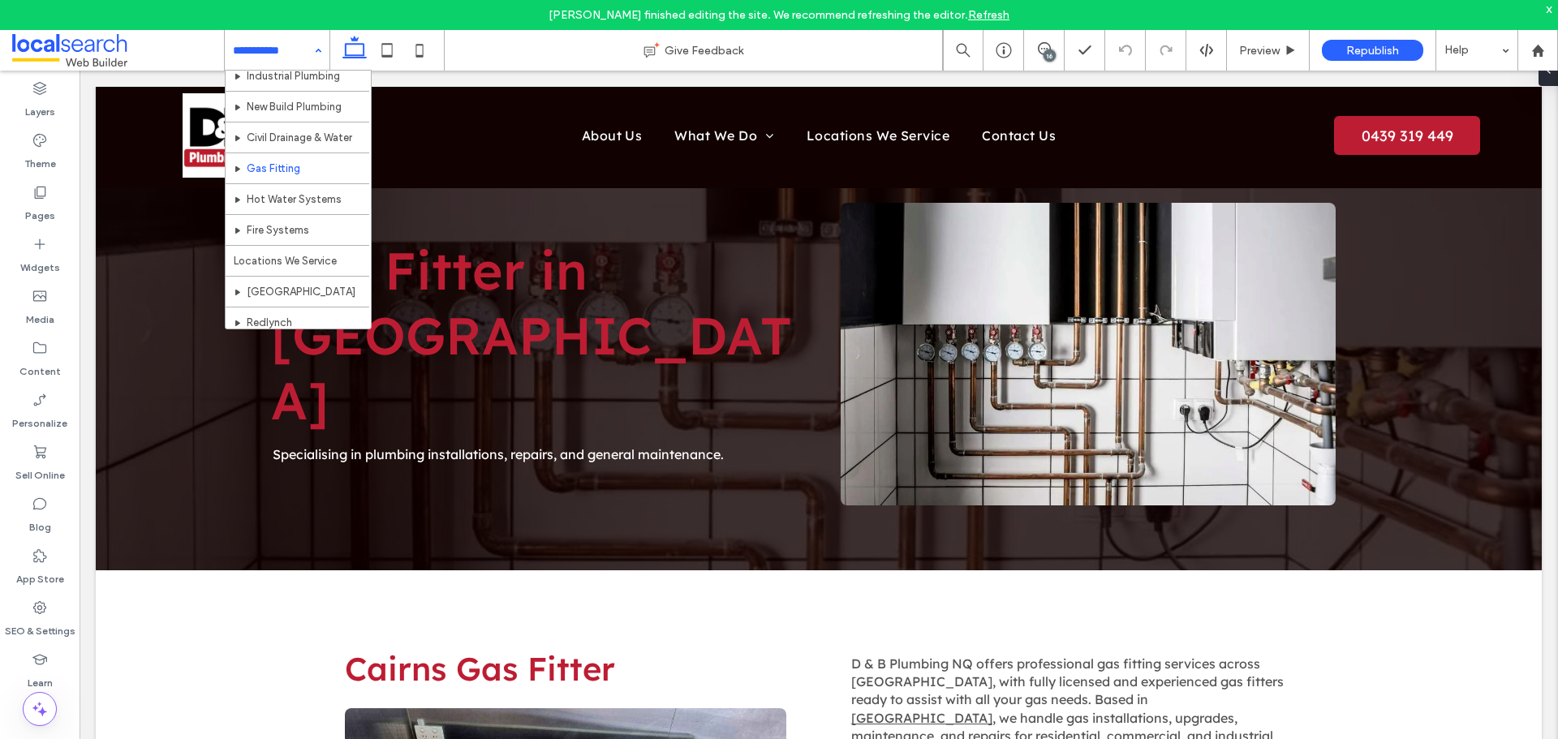
scroll to position [162, 0]
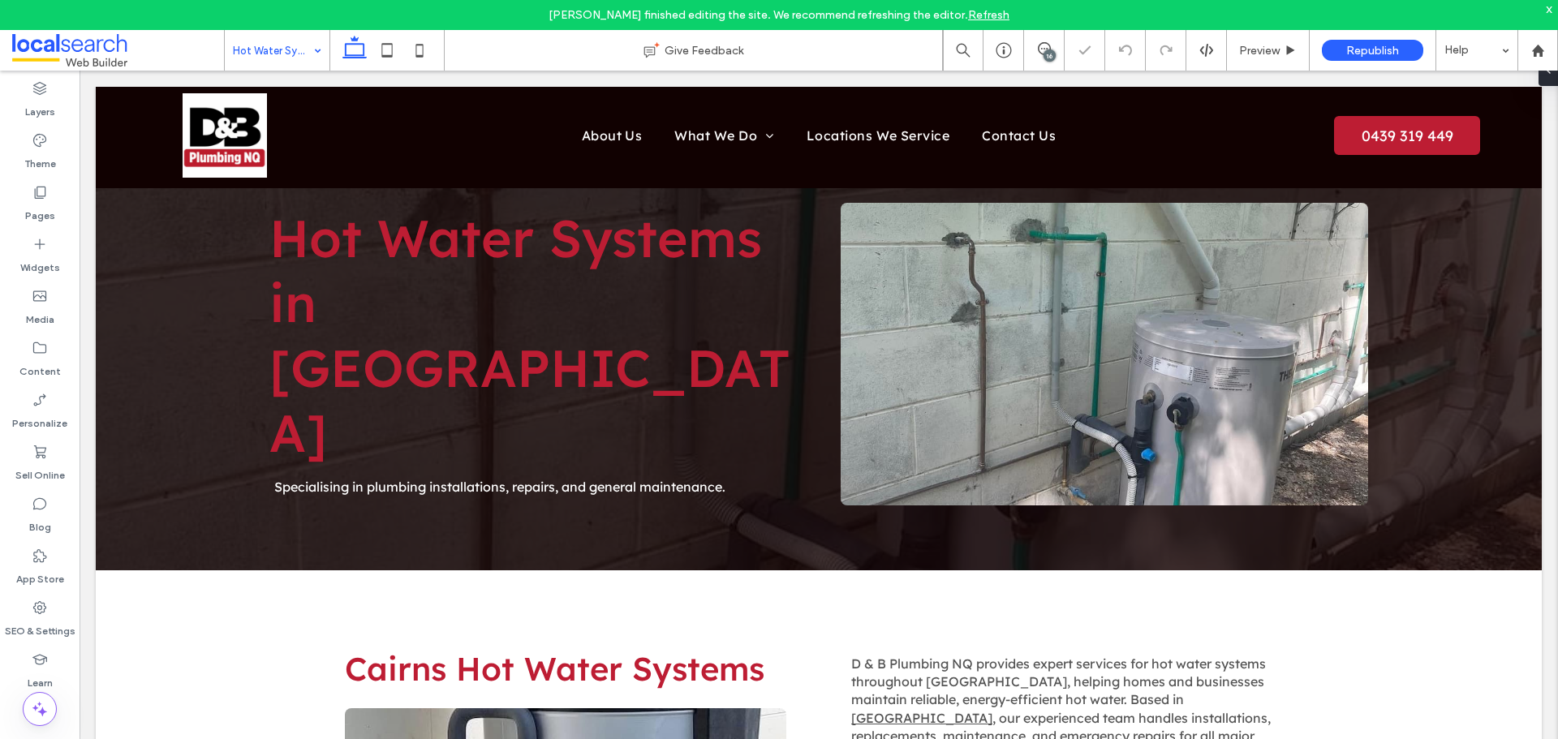
click at [317, 39] on div "Hot Water Systems" at bounding box center [277, 50] width 105 height 41
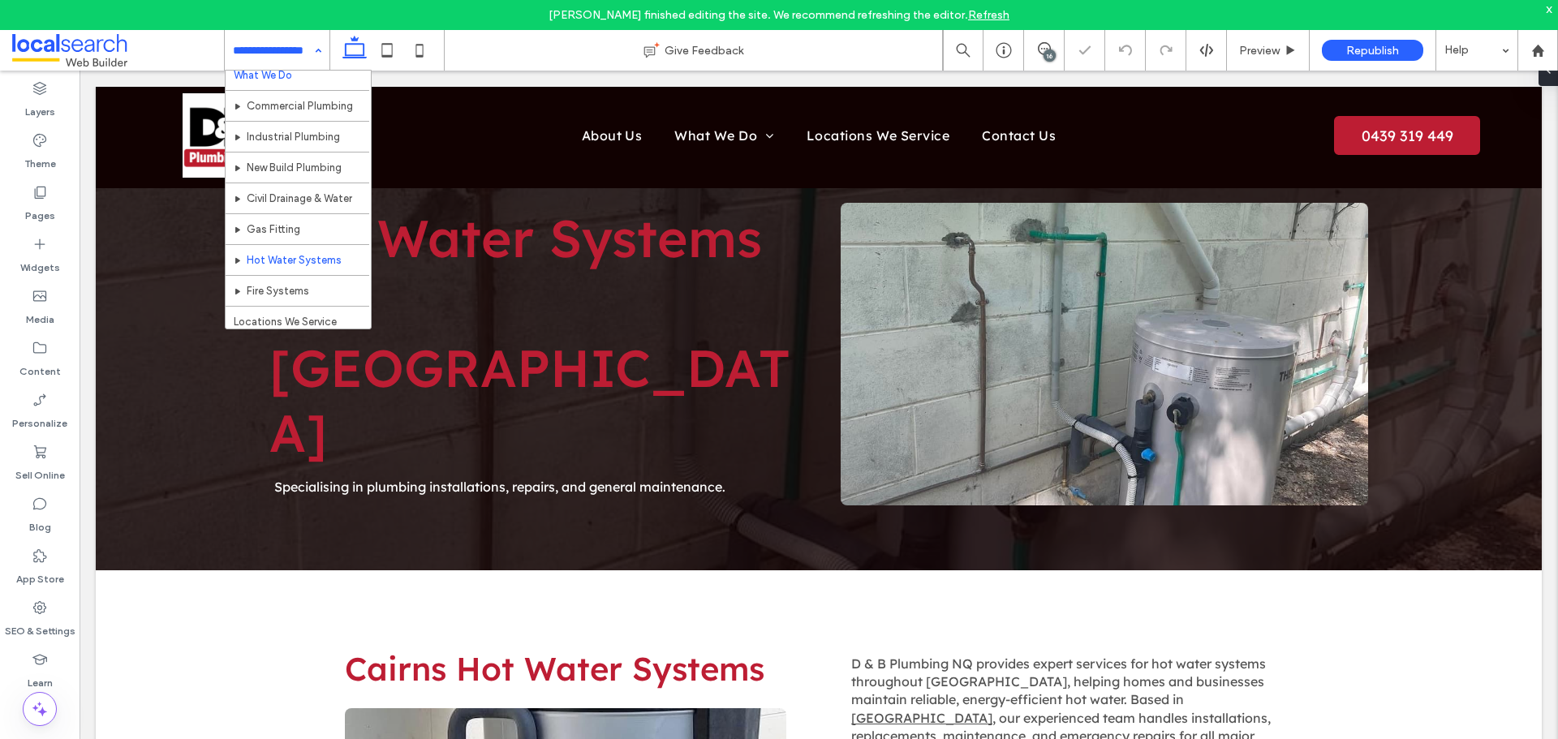
scroll to position [81, 0]
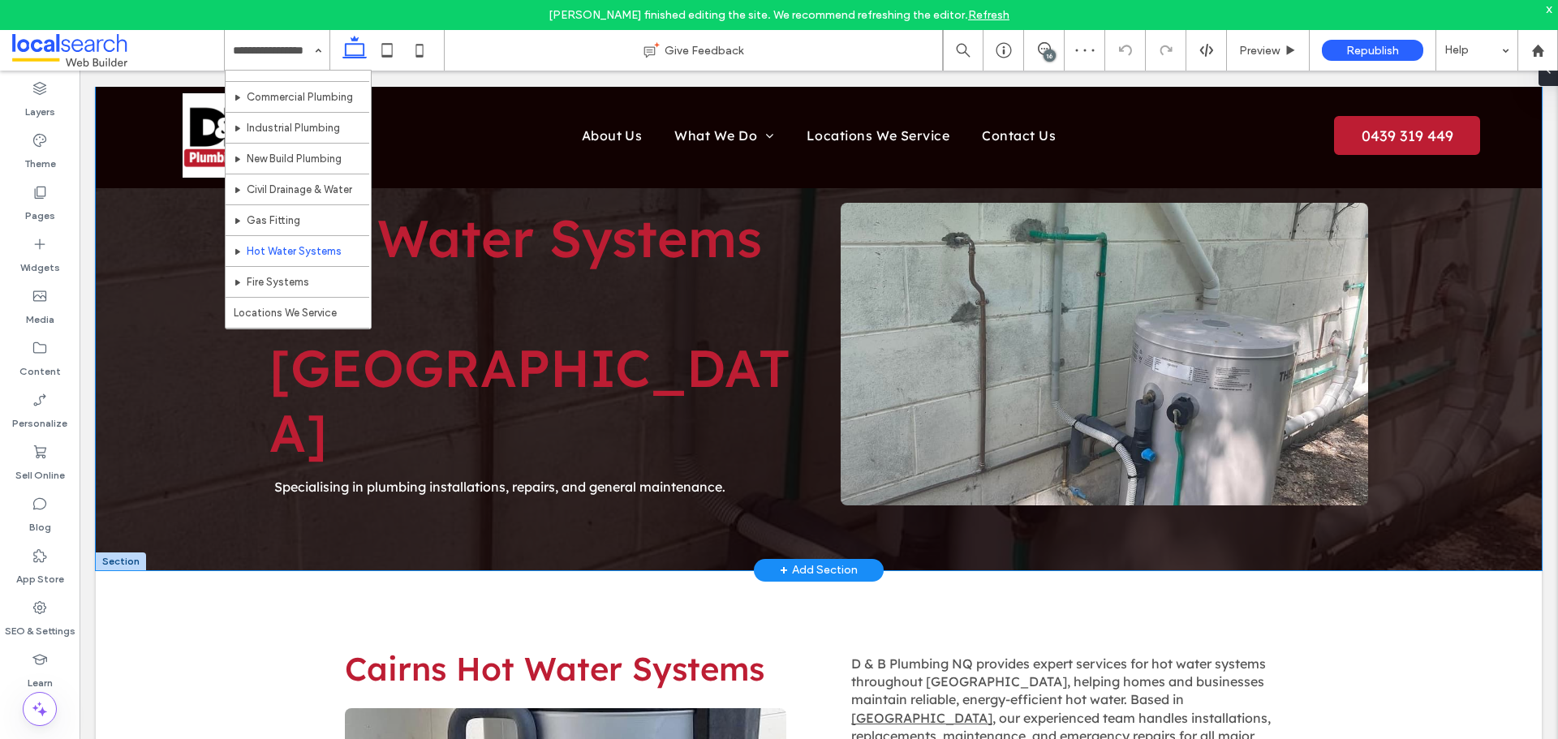
click at [163, 502] on div "Hot Water Systems in Cairns Specialising in plumbing installations, repairs, an…" at bounding box center [819, 329] width 1446 height 484
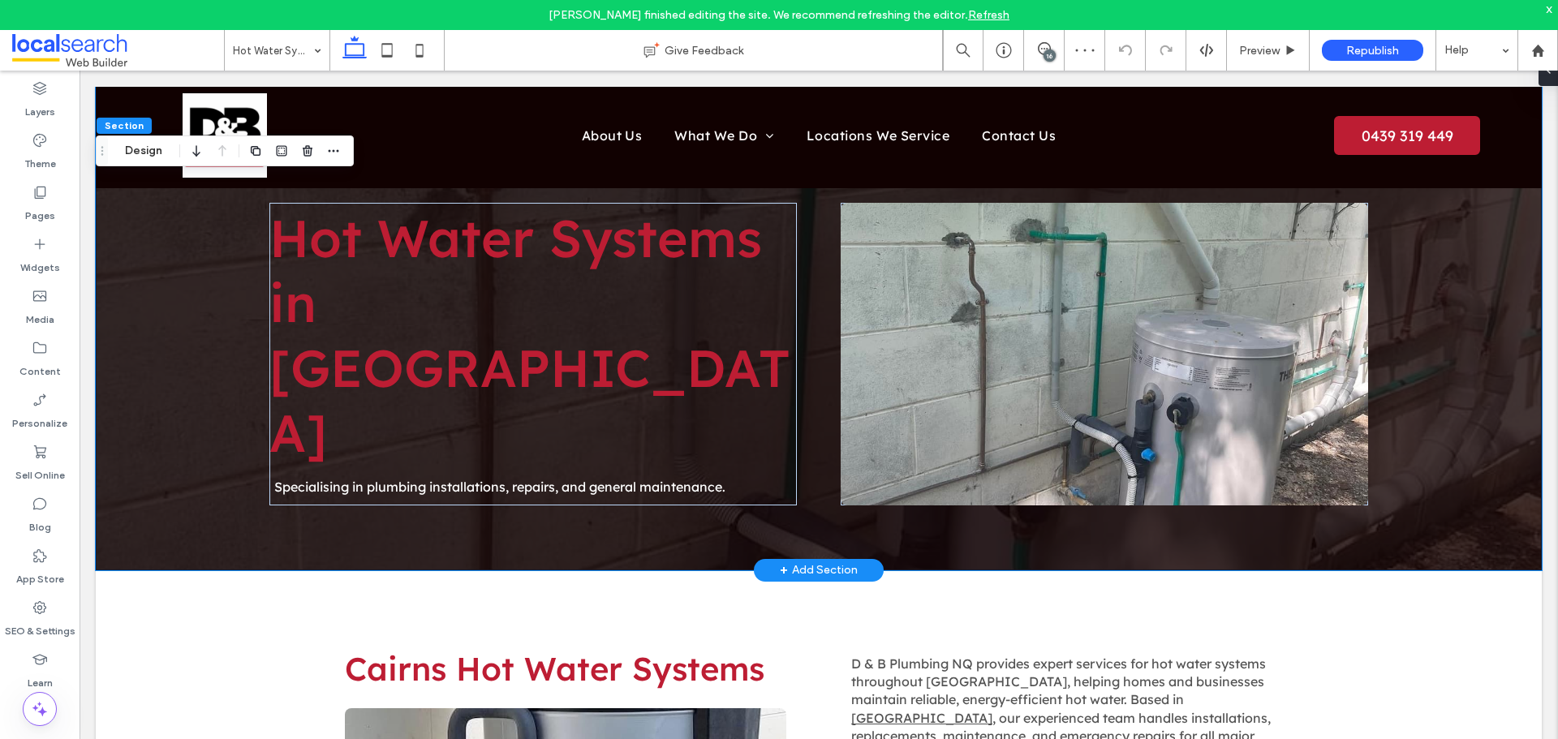
click at [160, 436] on div "Hot Water Systems in Cairns Specialising in plumbing installations, repairs, an…" at bounding box center [819, 329] width 1446 height 484
click at [147, 144] on button "Design" at bounding box center [143, 150] width 58 height 19
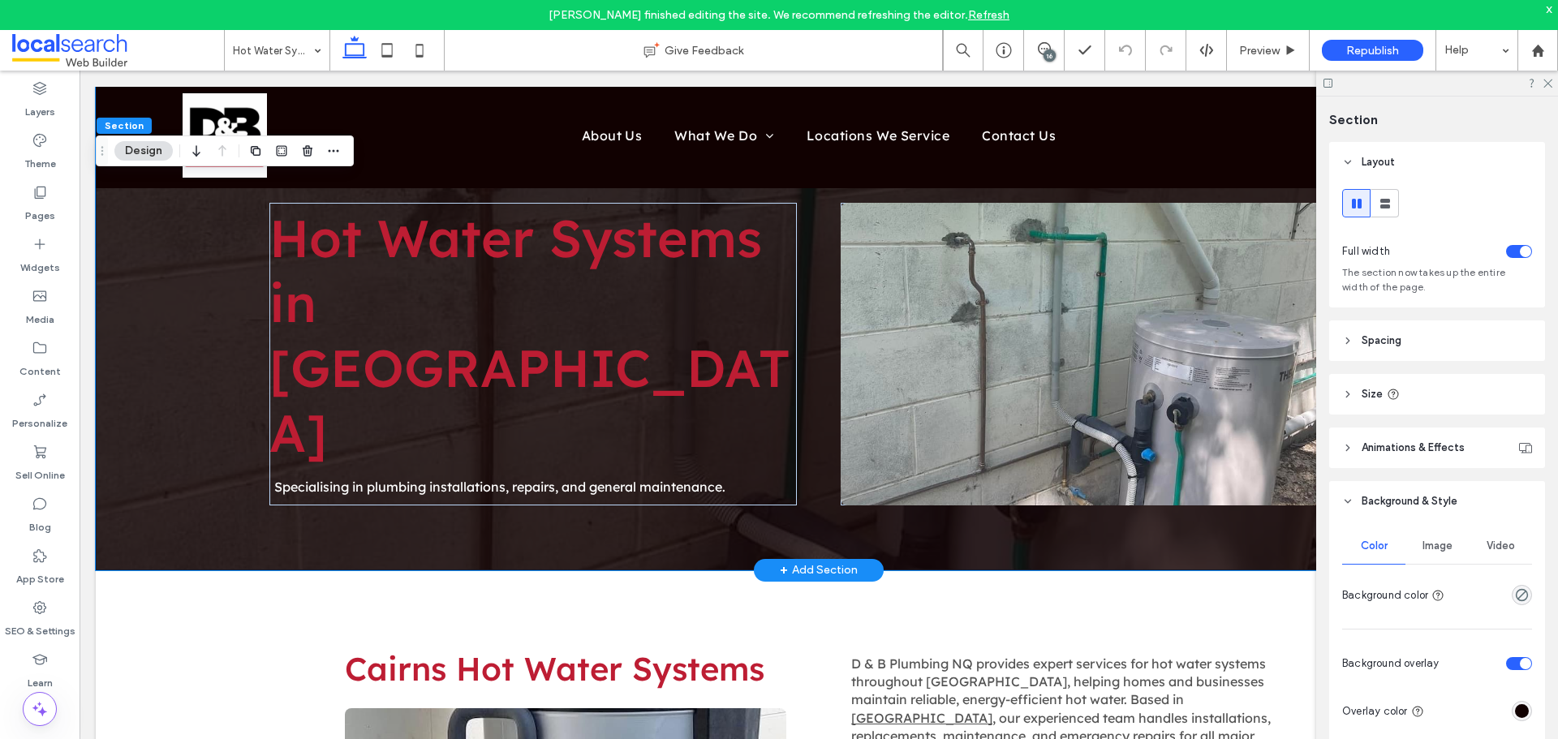
click at [196, 383] on div "Hot Water Systems in Cairns Specialising in plumbing installations, repairs, an…" at bounding box center [819, 329] width 1446 height 484
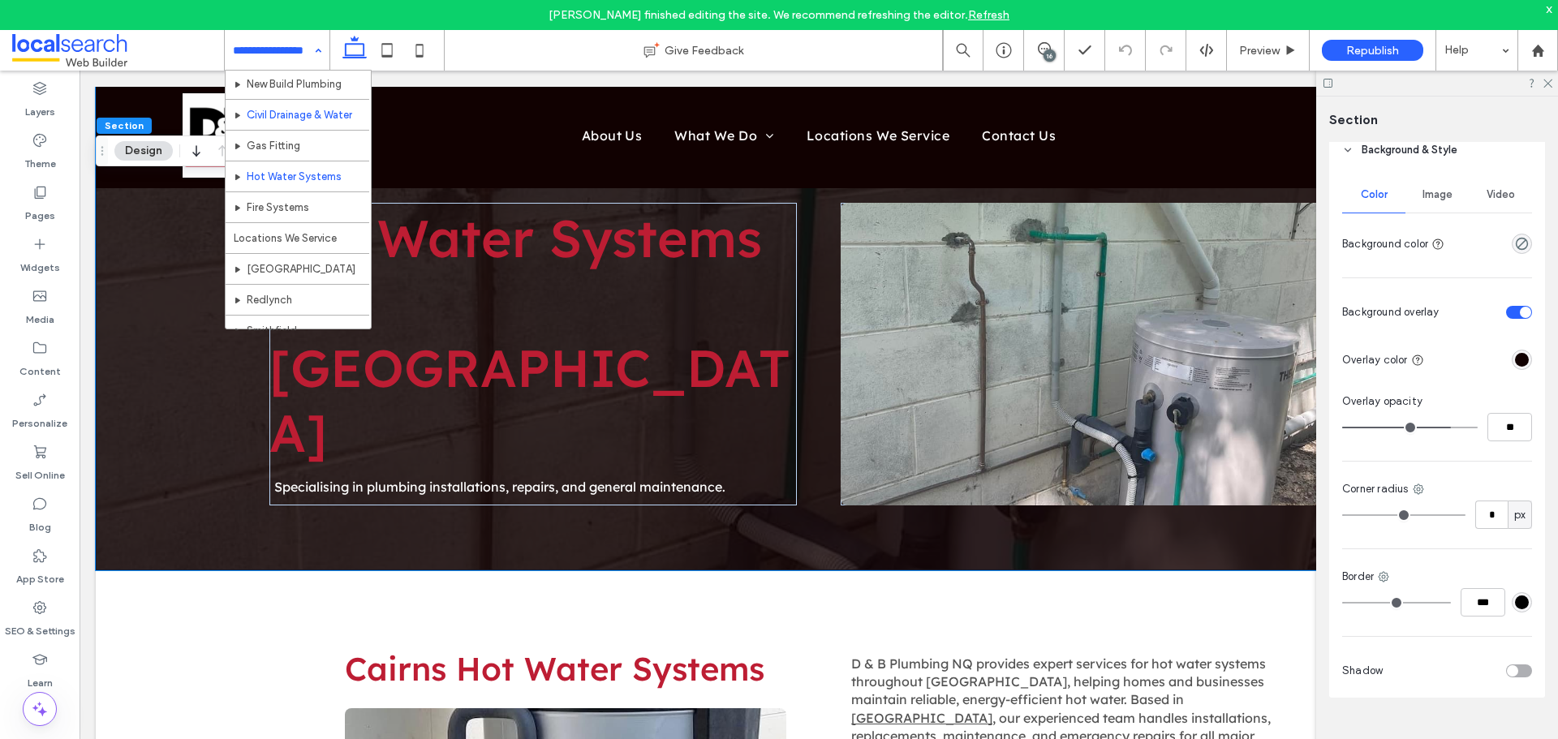
scroll to position [264, 0]
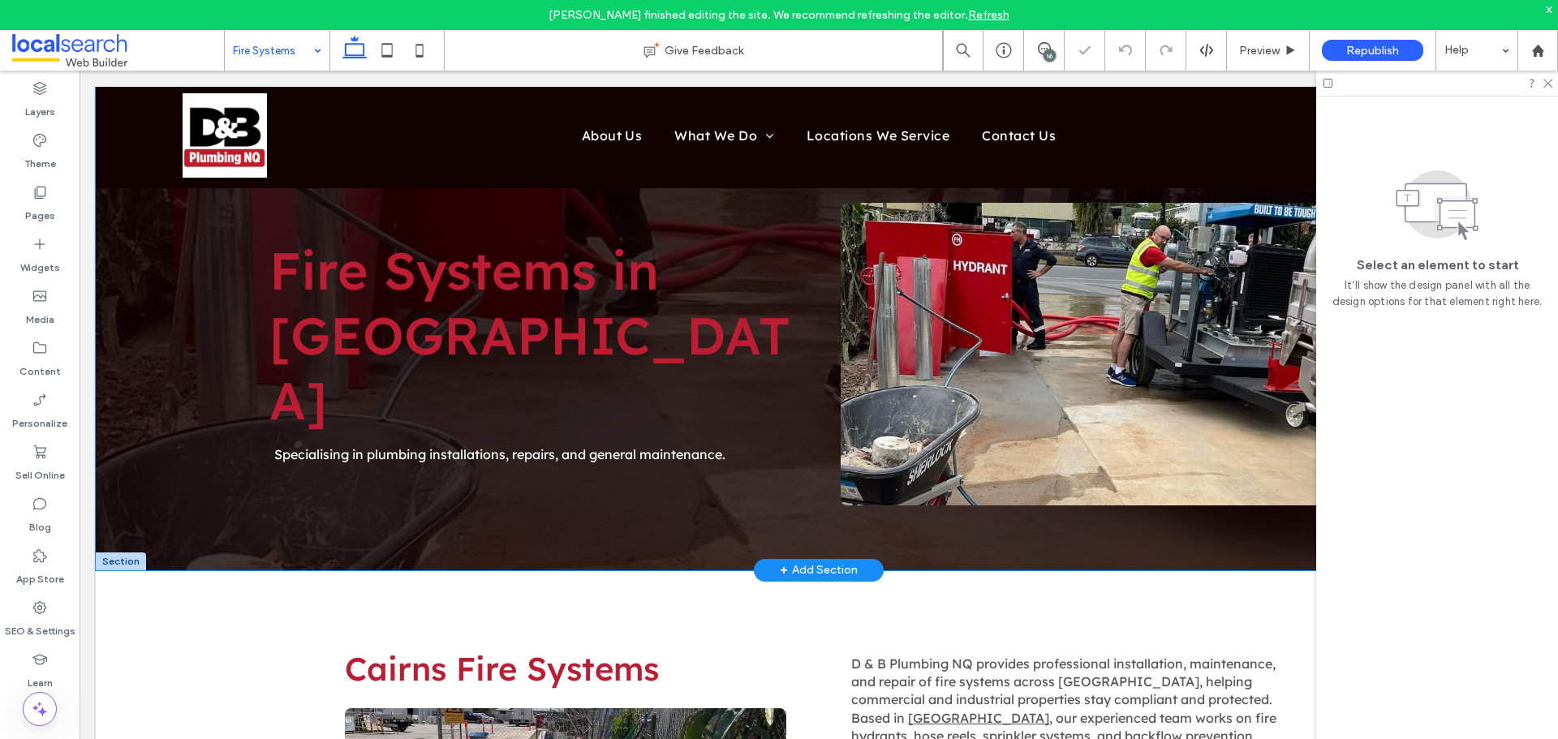
click at [161, 358] on div "Fire Systems in Cairns Specialising in plumbing installations, repairs, and gen…" at bounding box center [819, 329] width 1446 height 484
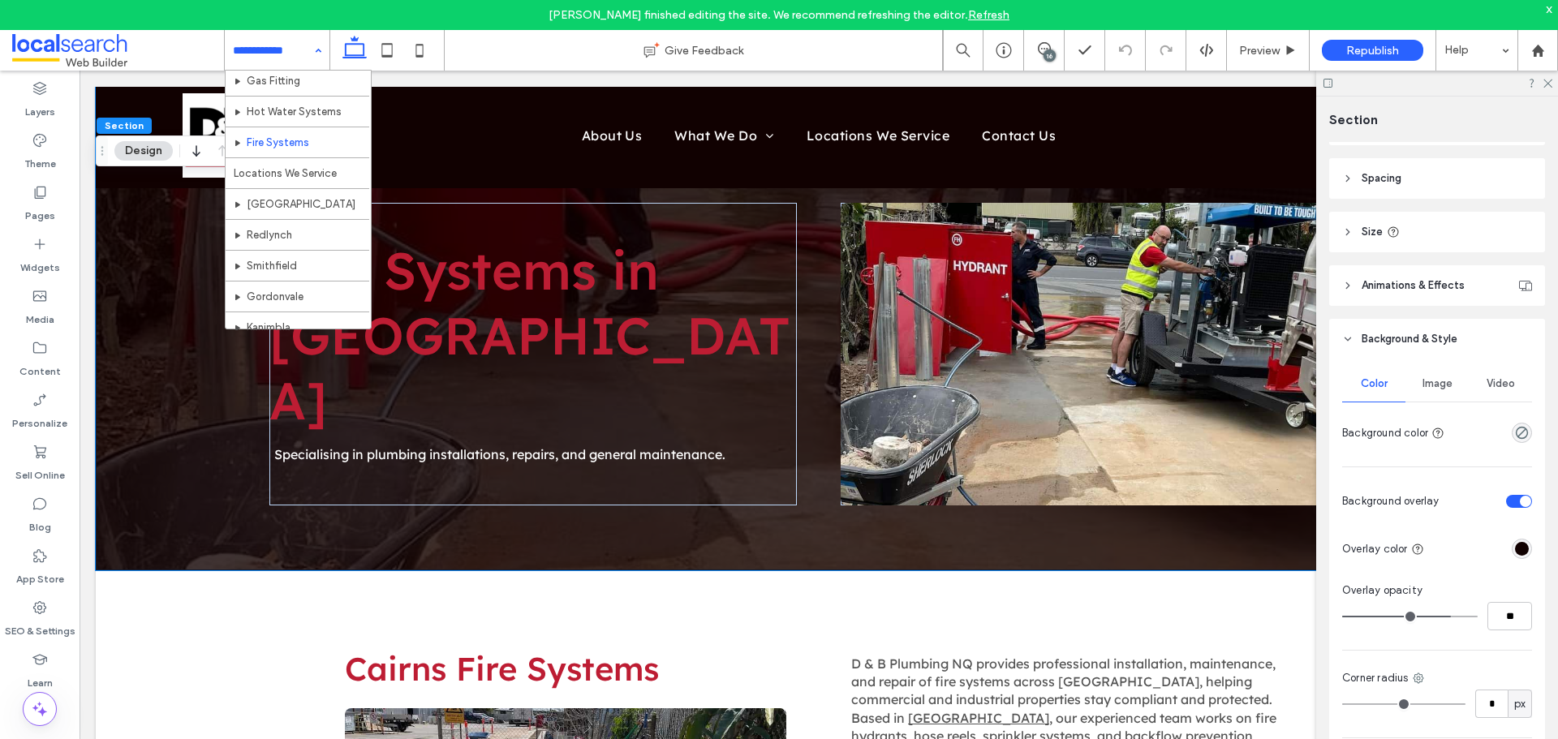
scroll to position [243, 0]
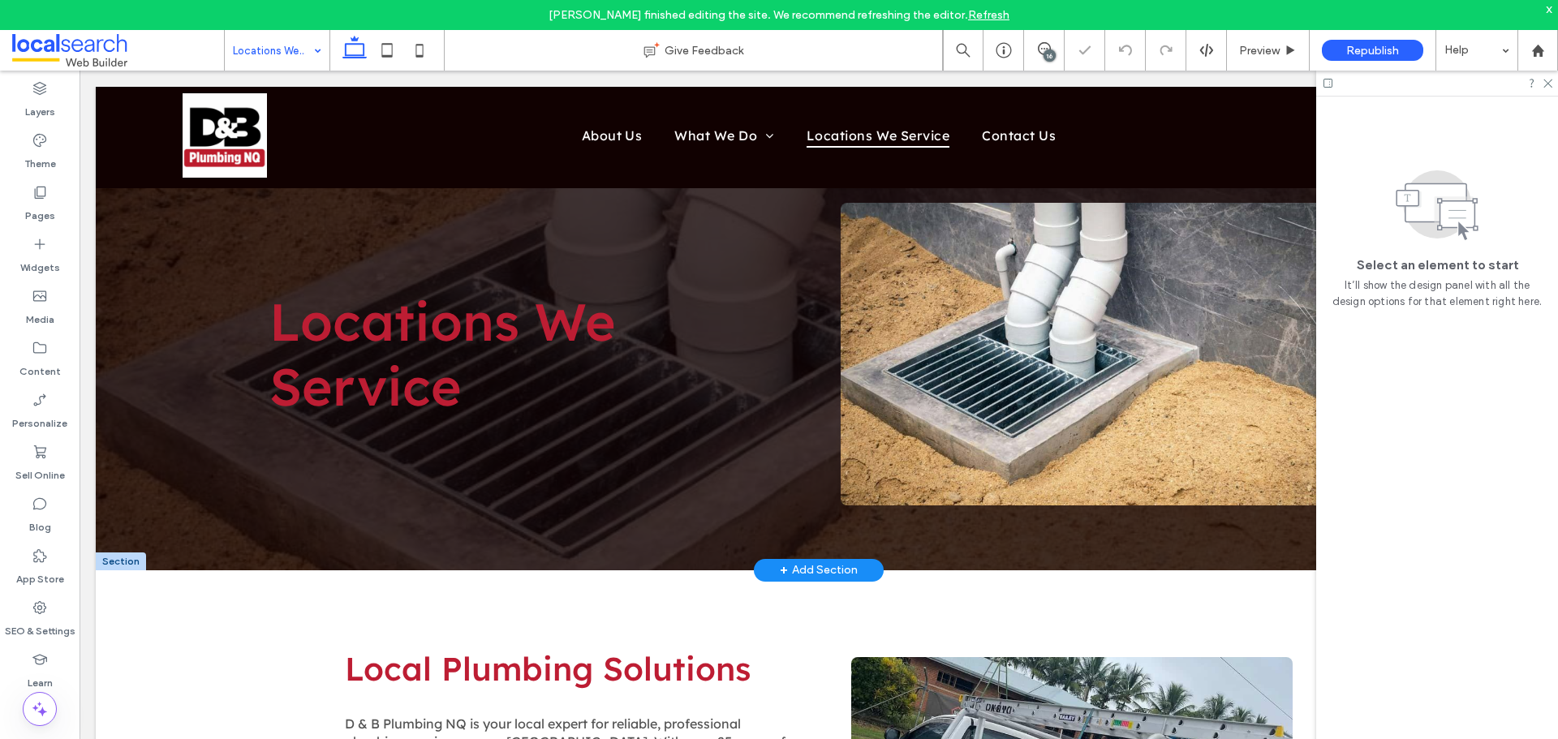
click at [187, 389] on div "Locations We Service Button" at bounding box center [819, 329] width 1446 height 484
click at [231, 358] on div "Locations We Service Button" at bounding box center [819, 329] width 1446 height 484
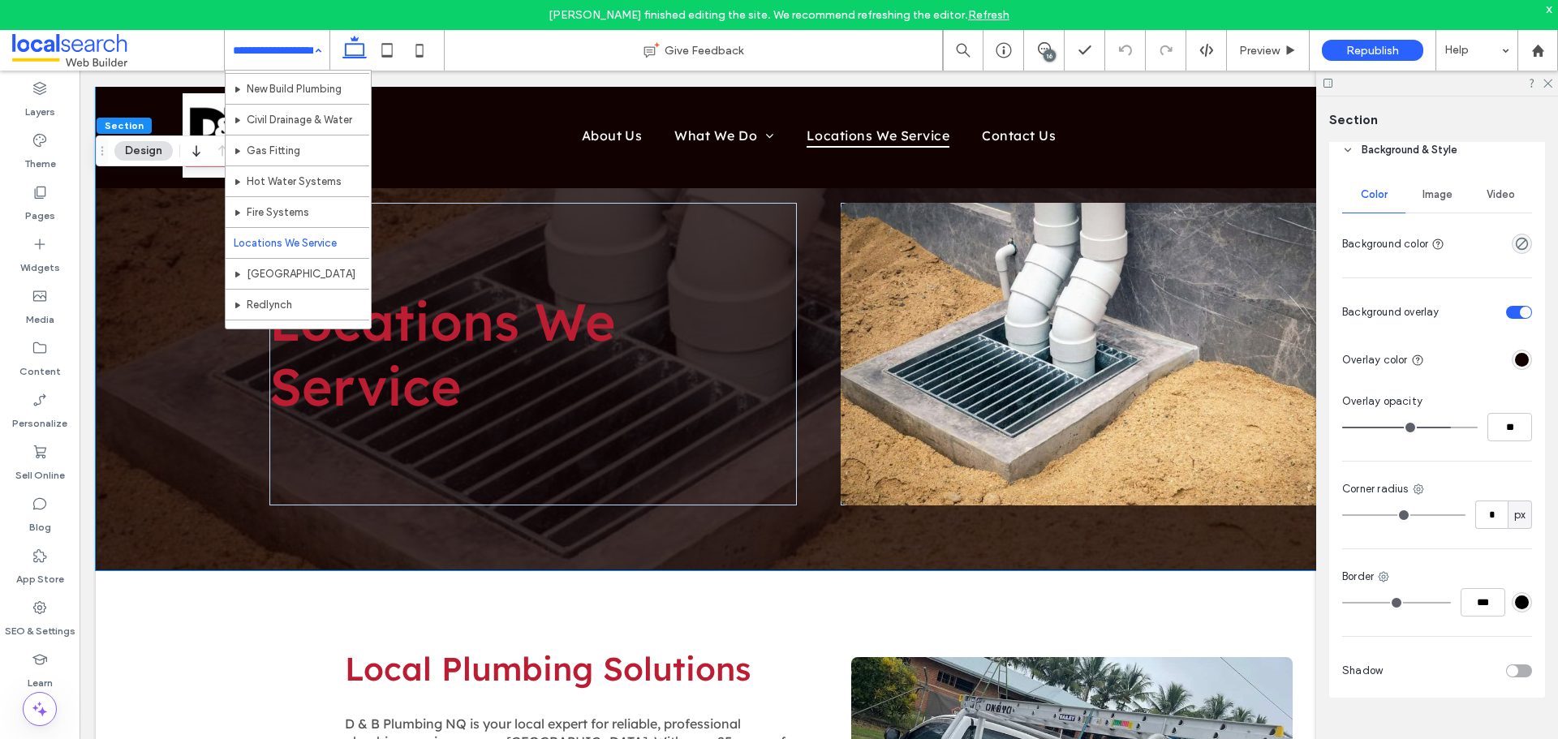
scroll to position [264, 0]
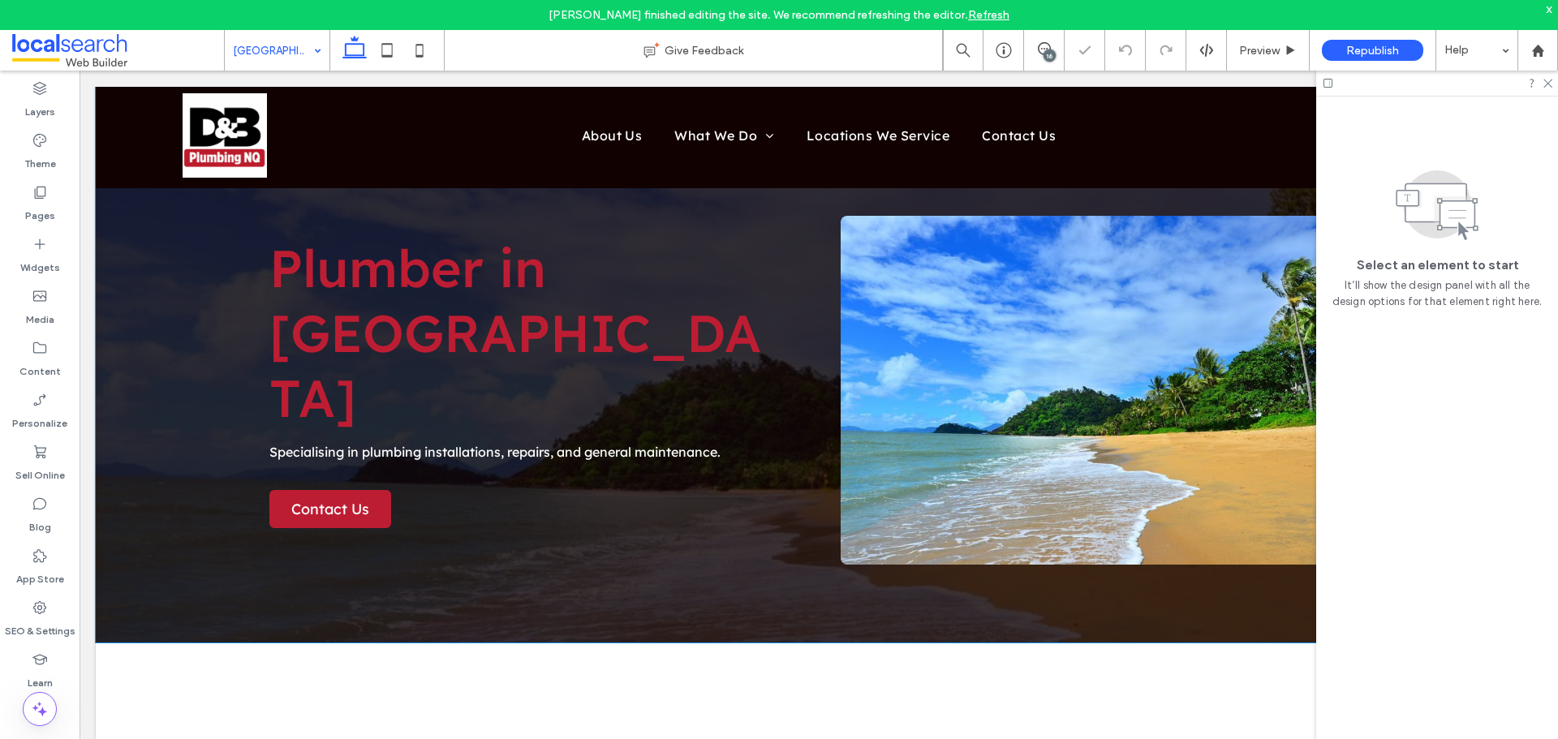
click at [213, 350] on div "Plumber in Trinity Beach Specialising in plumbing installations, repairs, and g…" at bounding box center [819, 365] width 1446 height 556
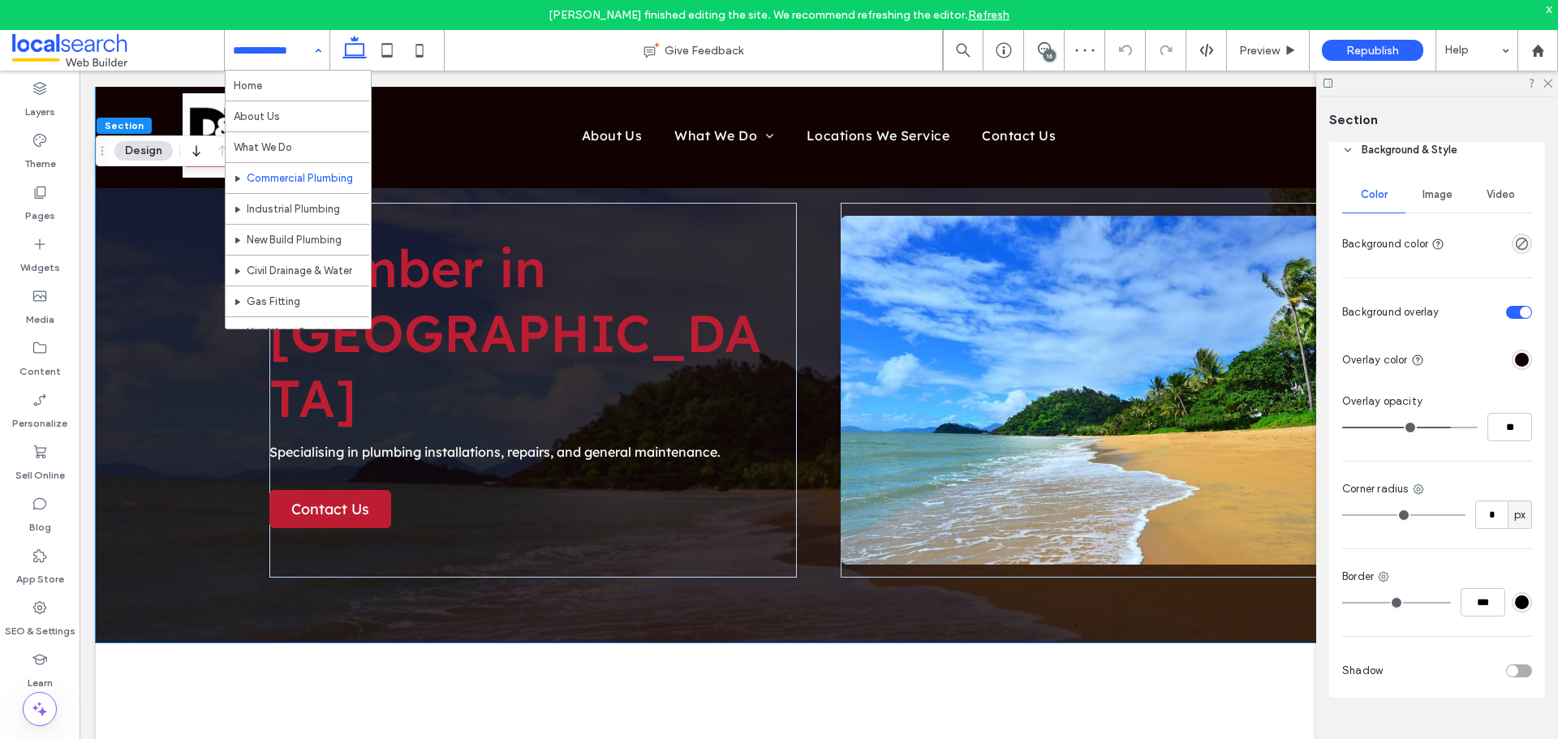
scroll to position [264, 0]
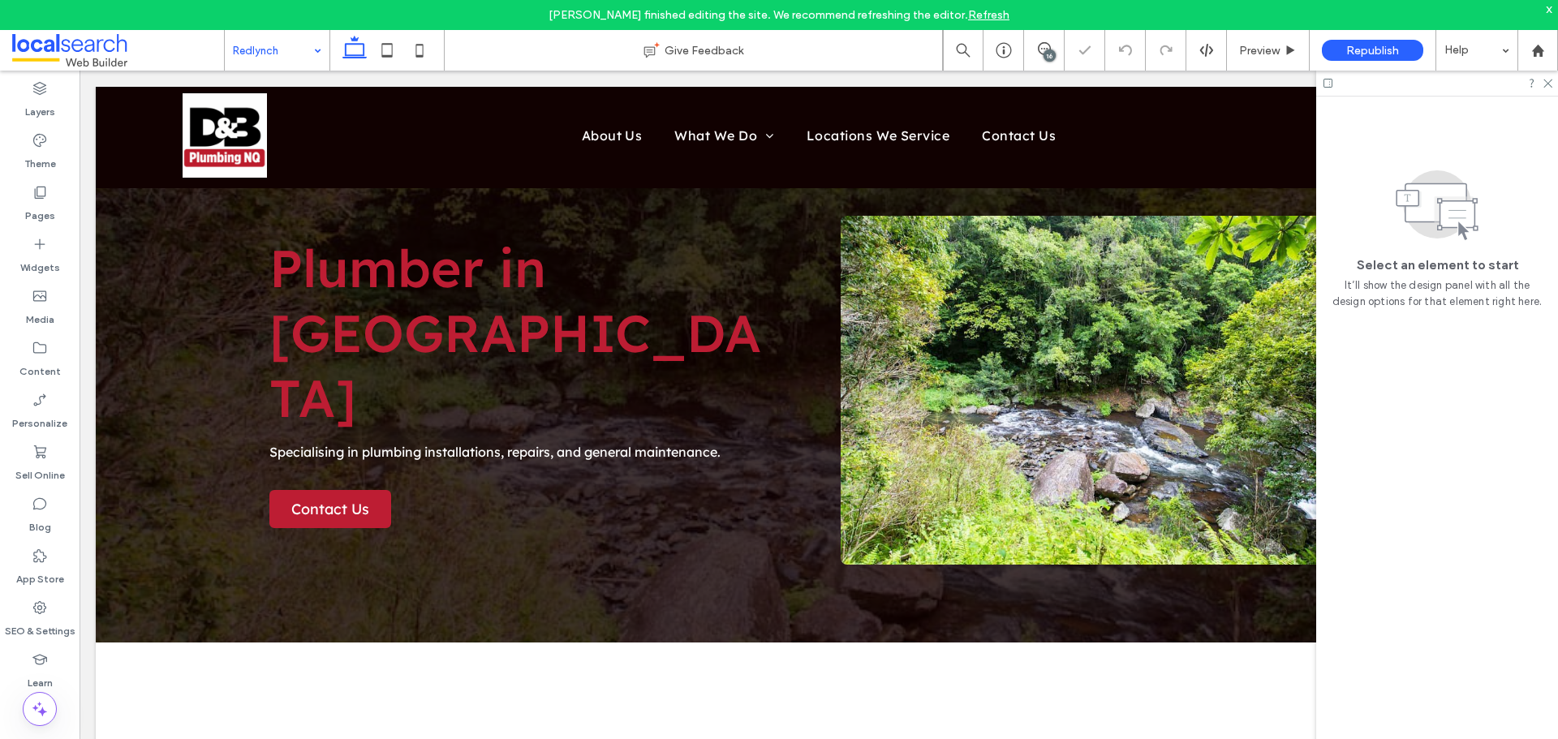
click at [170, 322] on div "Plumber in Redlynch Specialising in plumbing installations, repairs, and genera…" at bounding box center [819, 365] width 1446 height 556
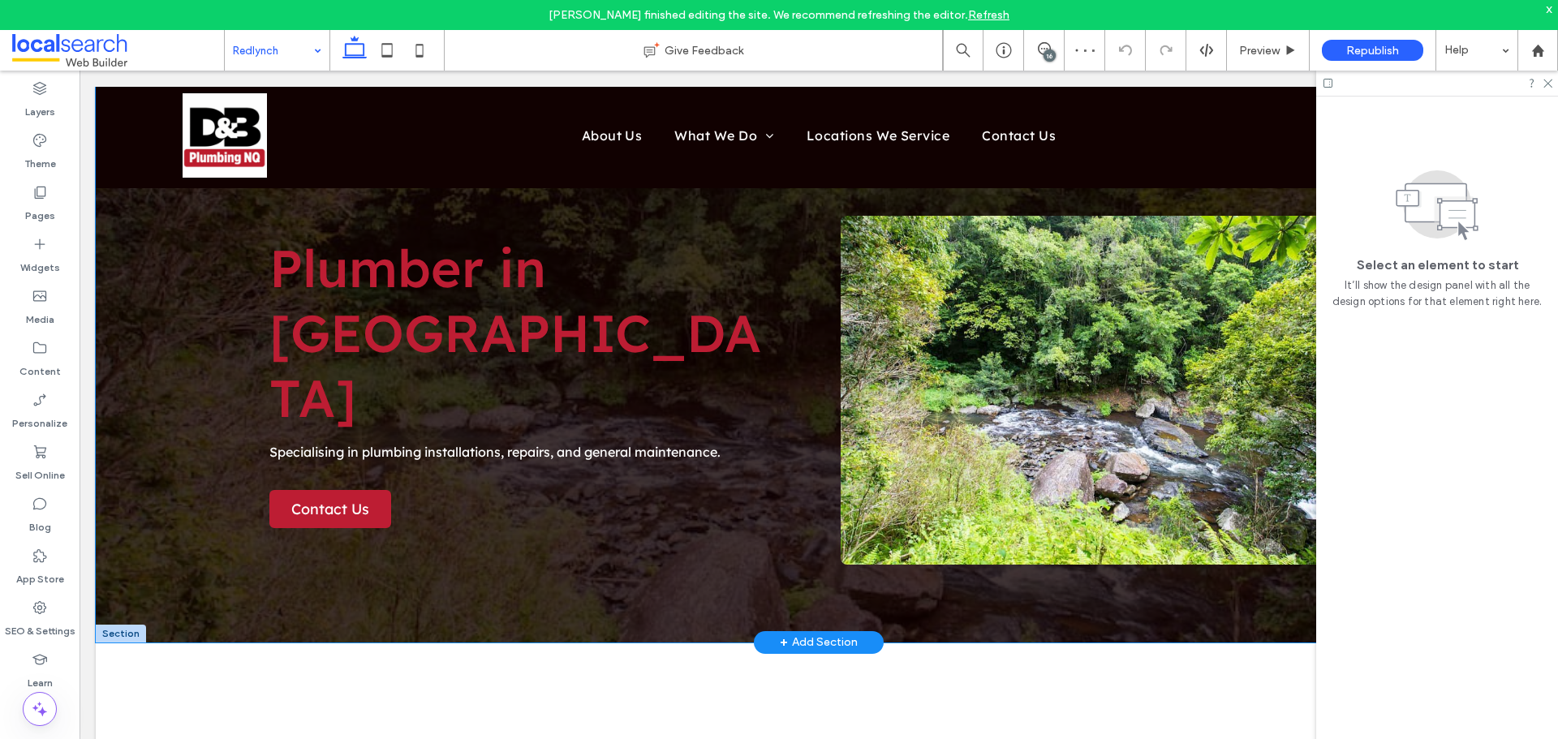
click at [199, 335] on div "Plumber in Redlynch Specialising in plumbing installations, repairs, and genera…" at bounding box center [819, 365] width 1446 height 556
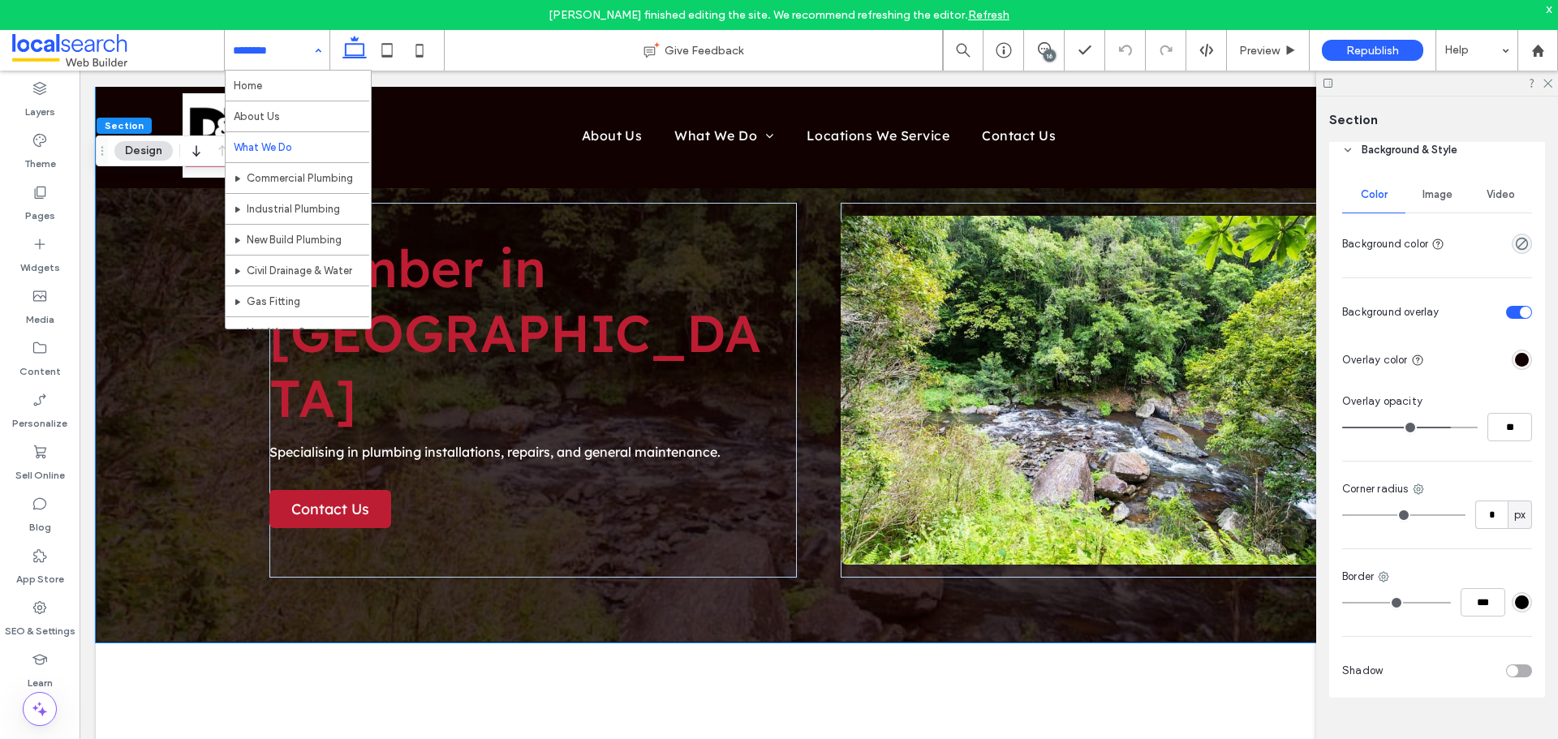
scroll to position [264, 0]
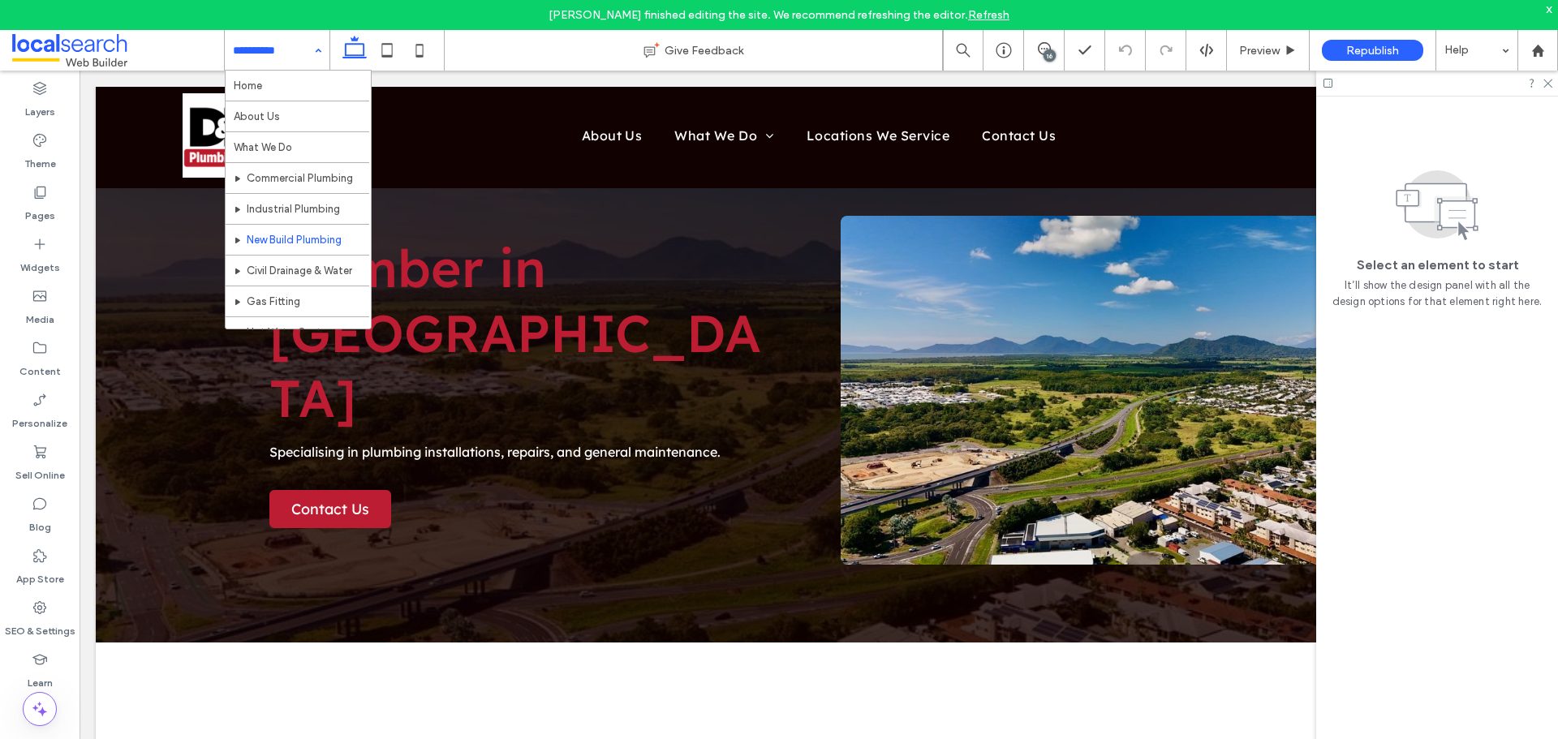
scroll to position [264, 0]
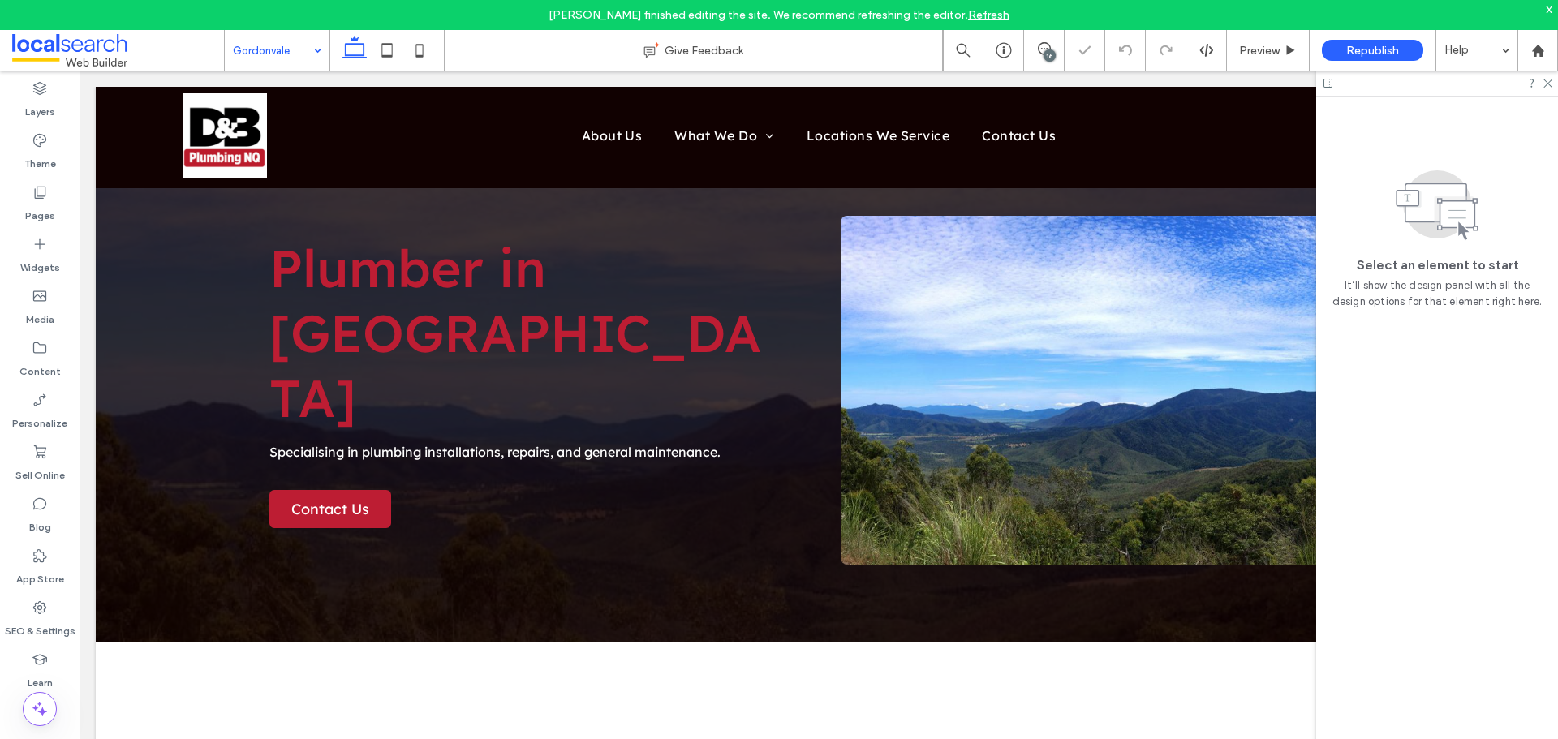
click at [298, 46] on input at bounding box center [273, 50] width 80 height 41
click at [307, 55] on div "Kanimbla" at bounding box center [277, 50] width 105 height 41
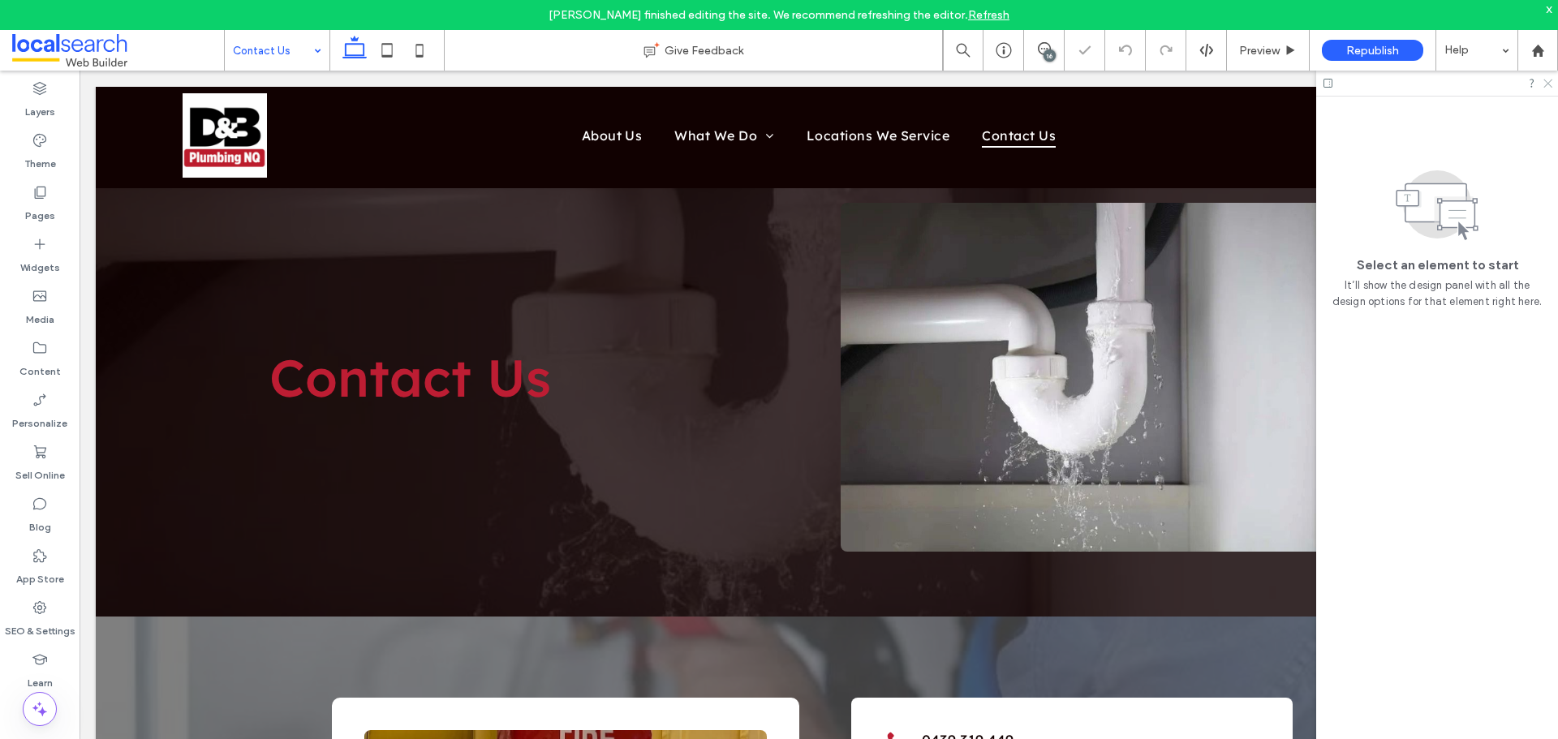
click at [1548, 80] on icon at bounding box center [1546, 82] width 11 height 11
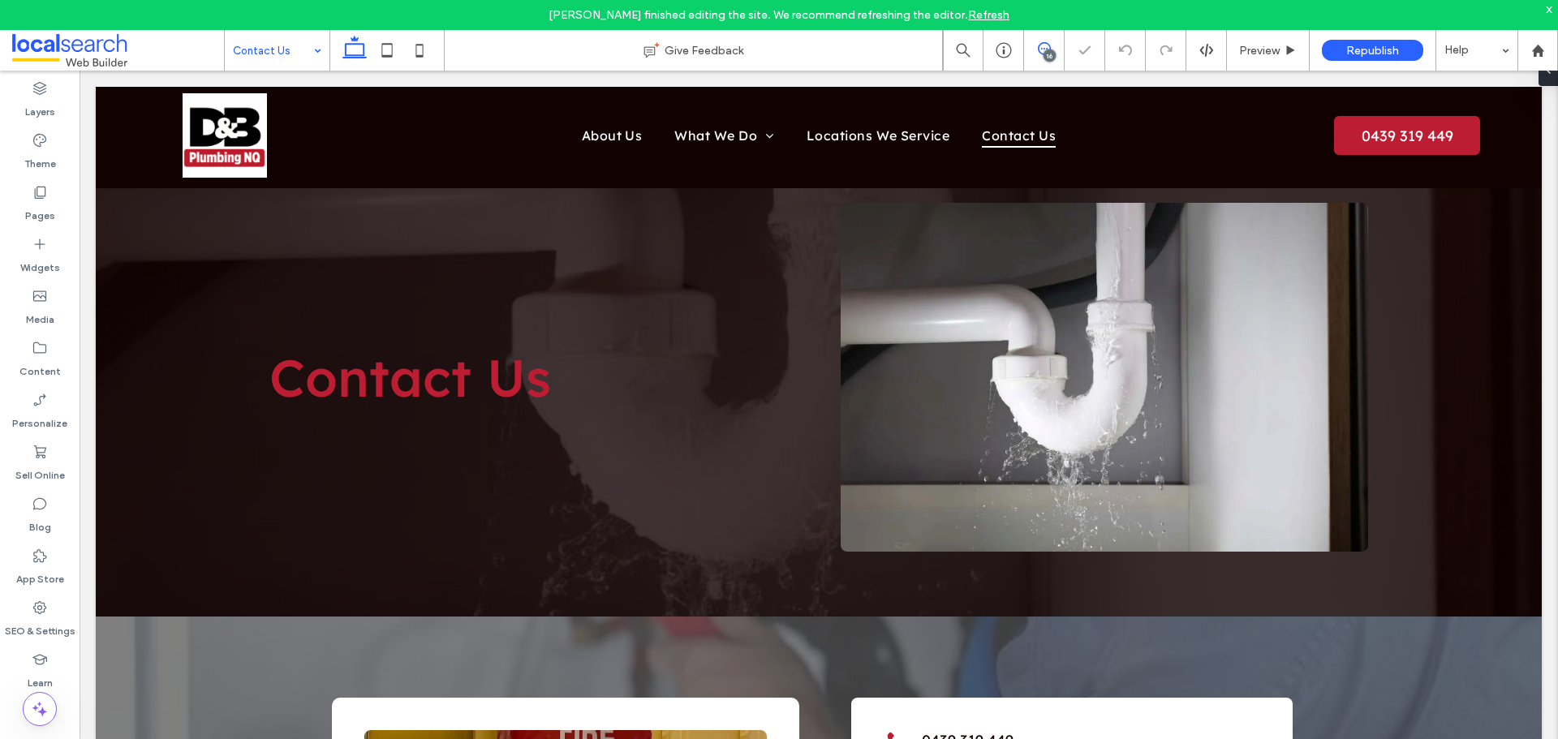
click at [1038, 54] on icon at bounding box center [1044, 48] width 13 height 13
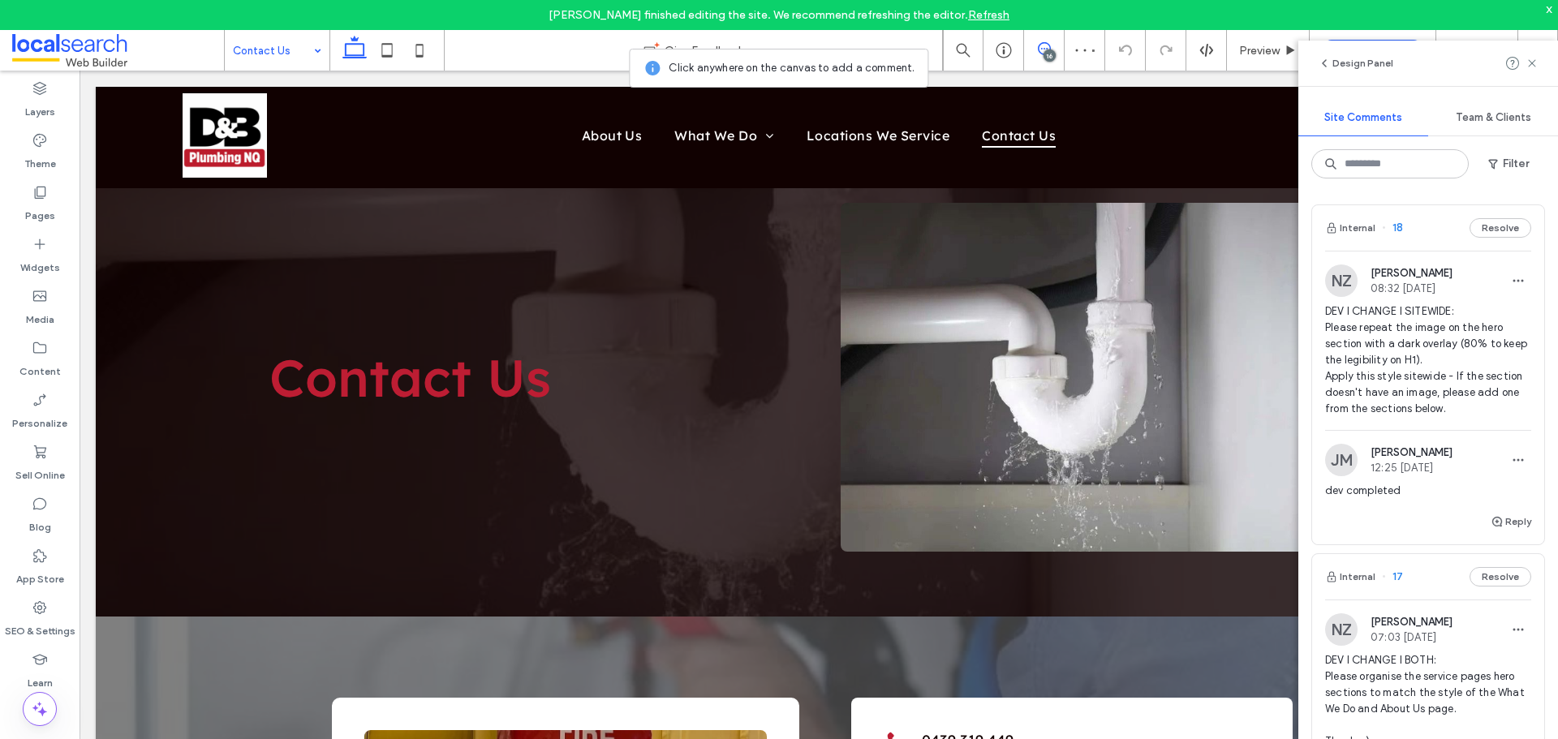
click at [1546, 7] on div "x" at bounding box center [1548, 9] width 7 height 14
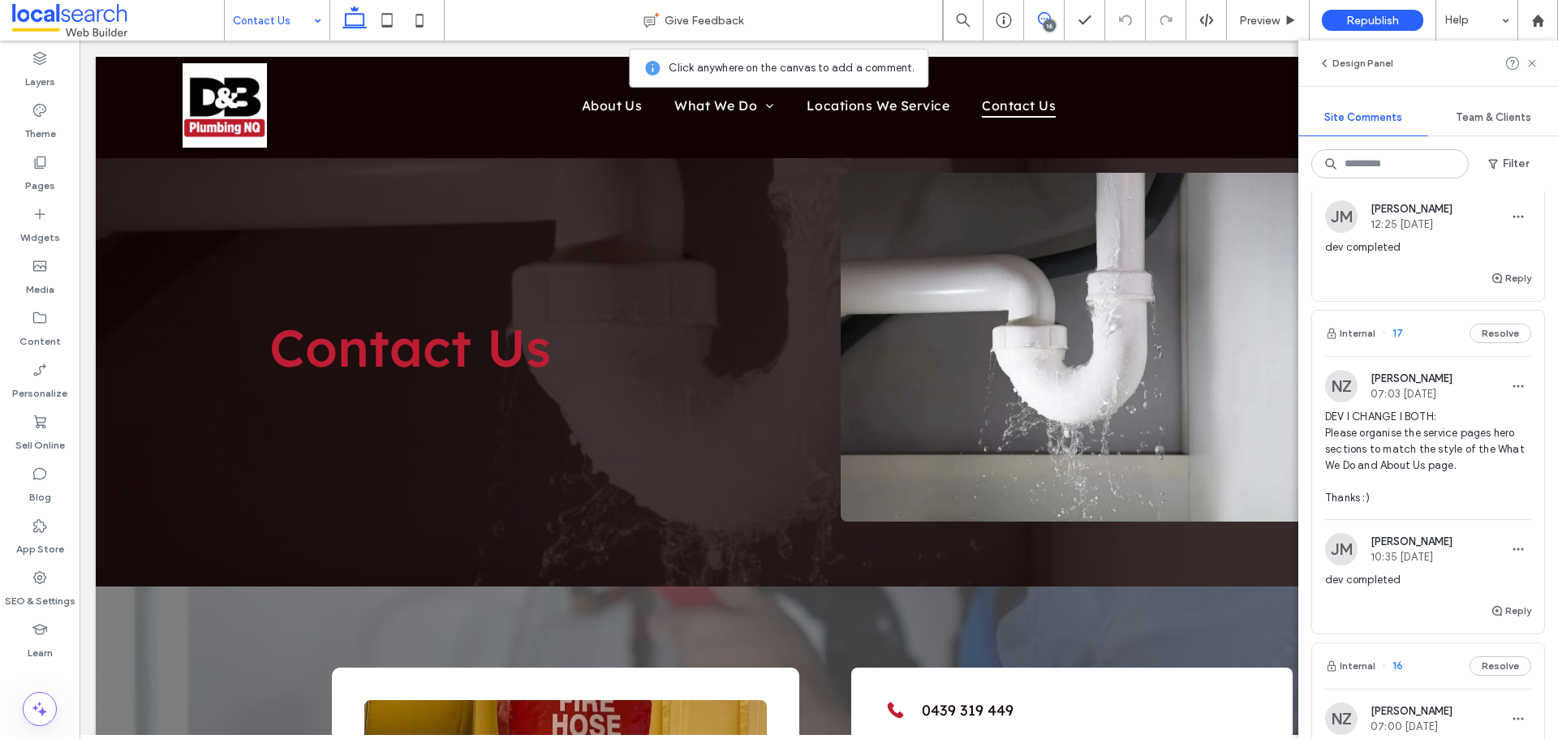
click at [1407, 426] on span "DEV I CHANGE I BOTH: Please organise the service pages hero sections to match t…" at bounding box center [1428, 457] width 206 height 97
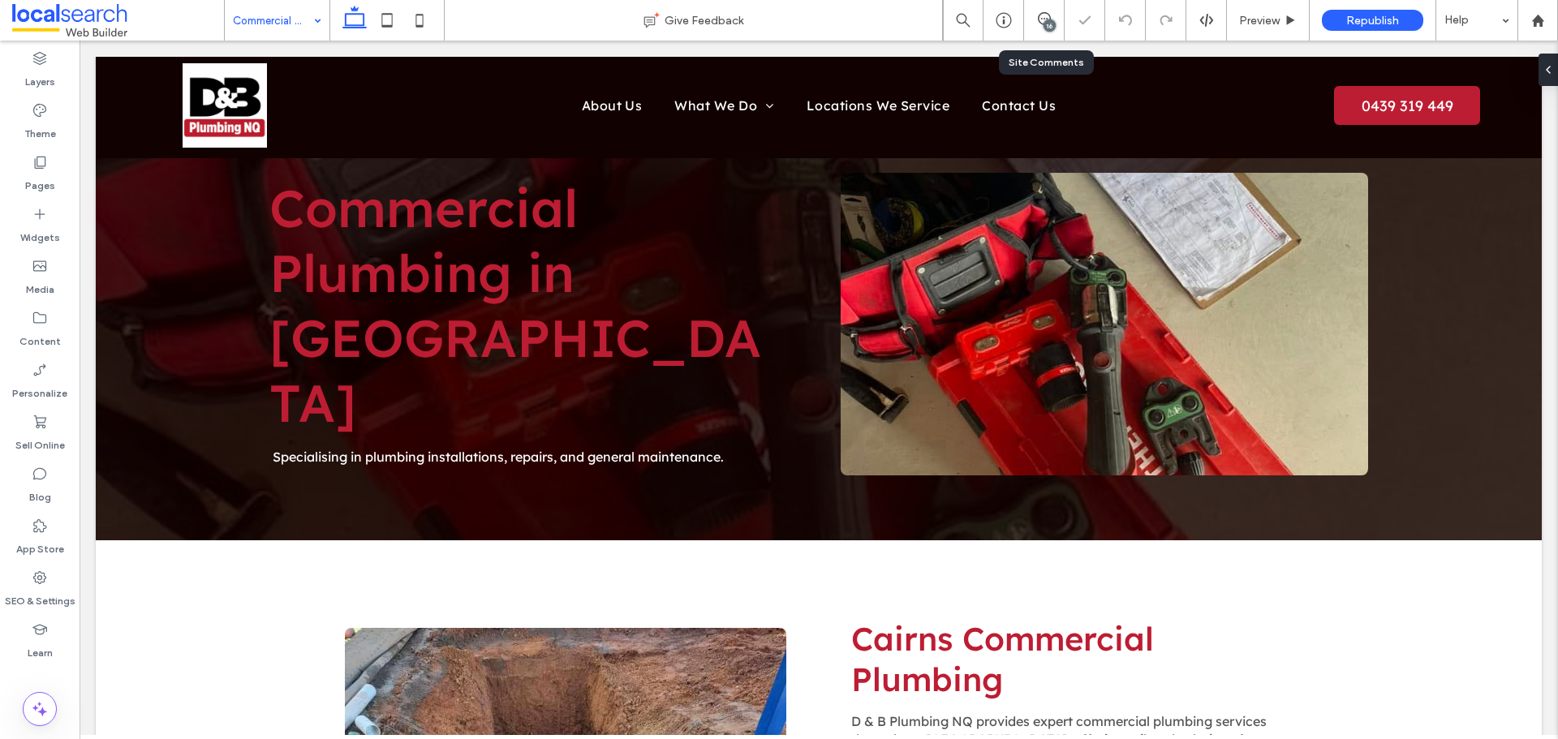
click at [1042, 25] on div "16" at bounding box center [1044, 20] width 40 height 16
click at [1052, 15] on span at bounding box center [1044, 18] width 40 height 13
click at [291, 22] on input at bounding box center [273, 20] width 80 height 41
click at [301, 22] on input at bounding box center [273, 20] width 80 height 41
click at [1031, 15] on span at bounding box center [1044, 18] width 40 height 13
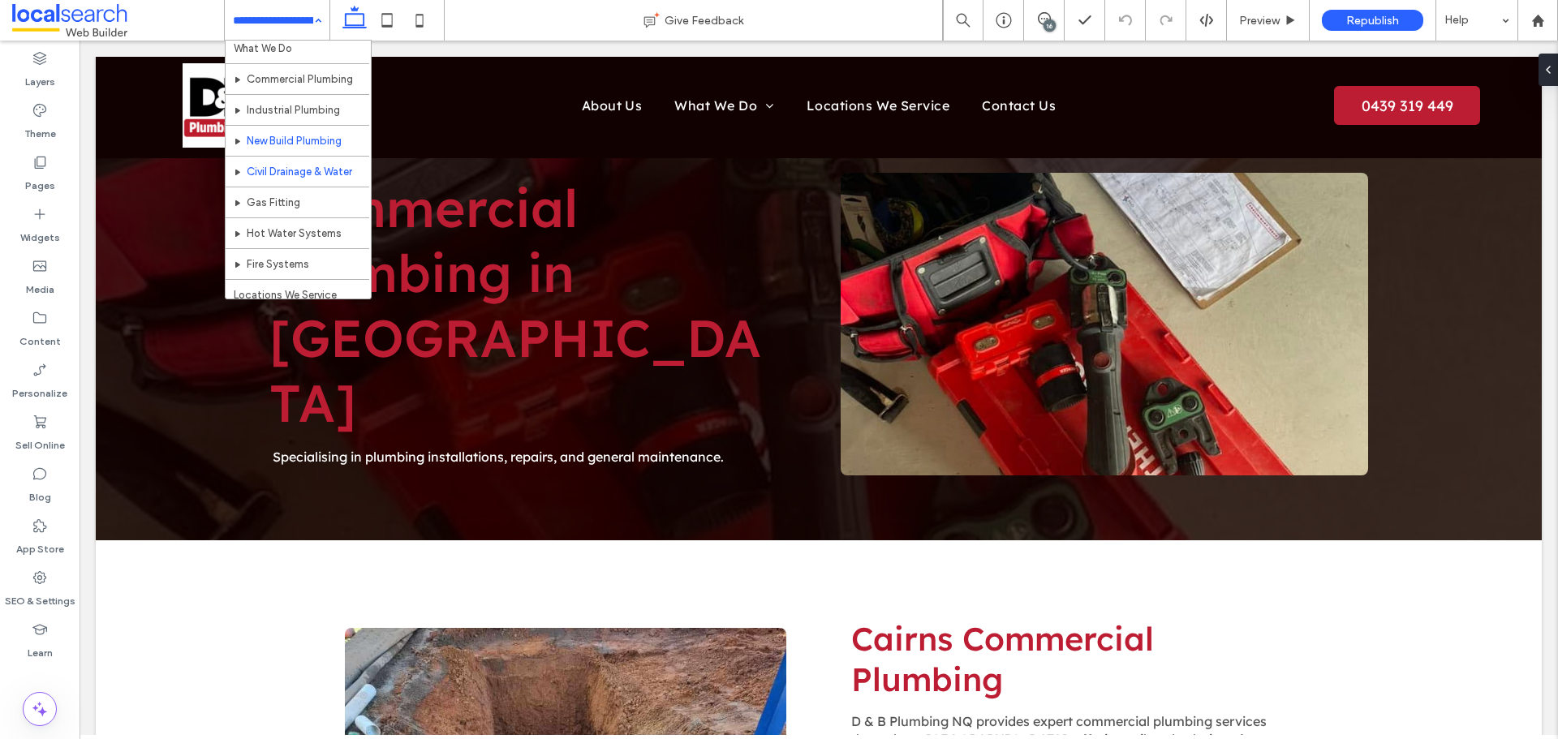
scroll to position [162, 0]
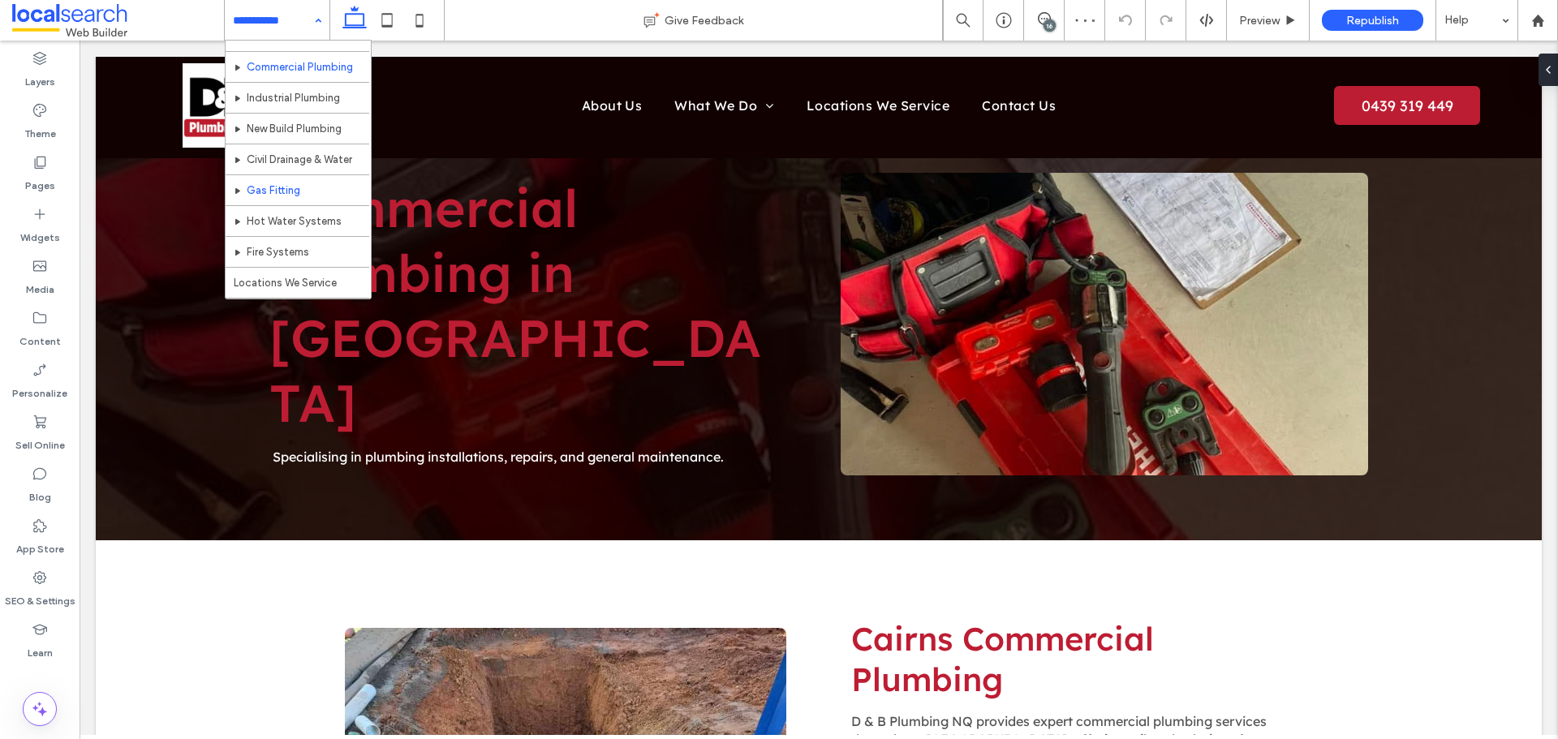
scroll to position [162, 0]
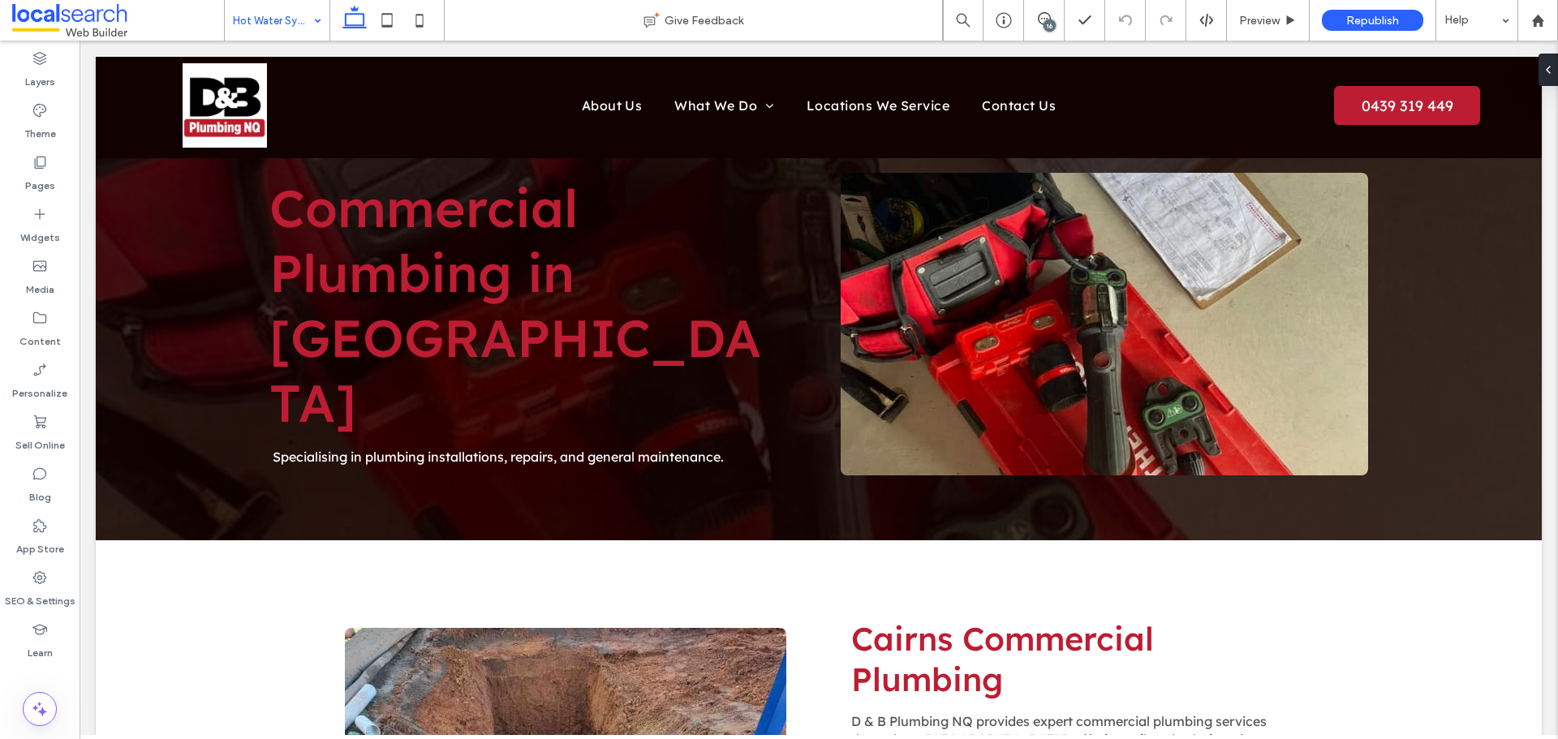
drag, startPoint x: 288, startPoint y: 16, endPoint x: 288, endPoint y: 32, distance: 16.2
click at [288, 16] on input at bounding box center [273, 20] width 80 height 41
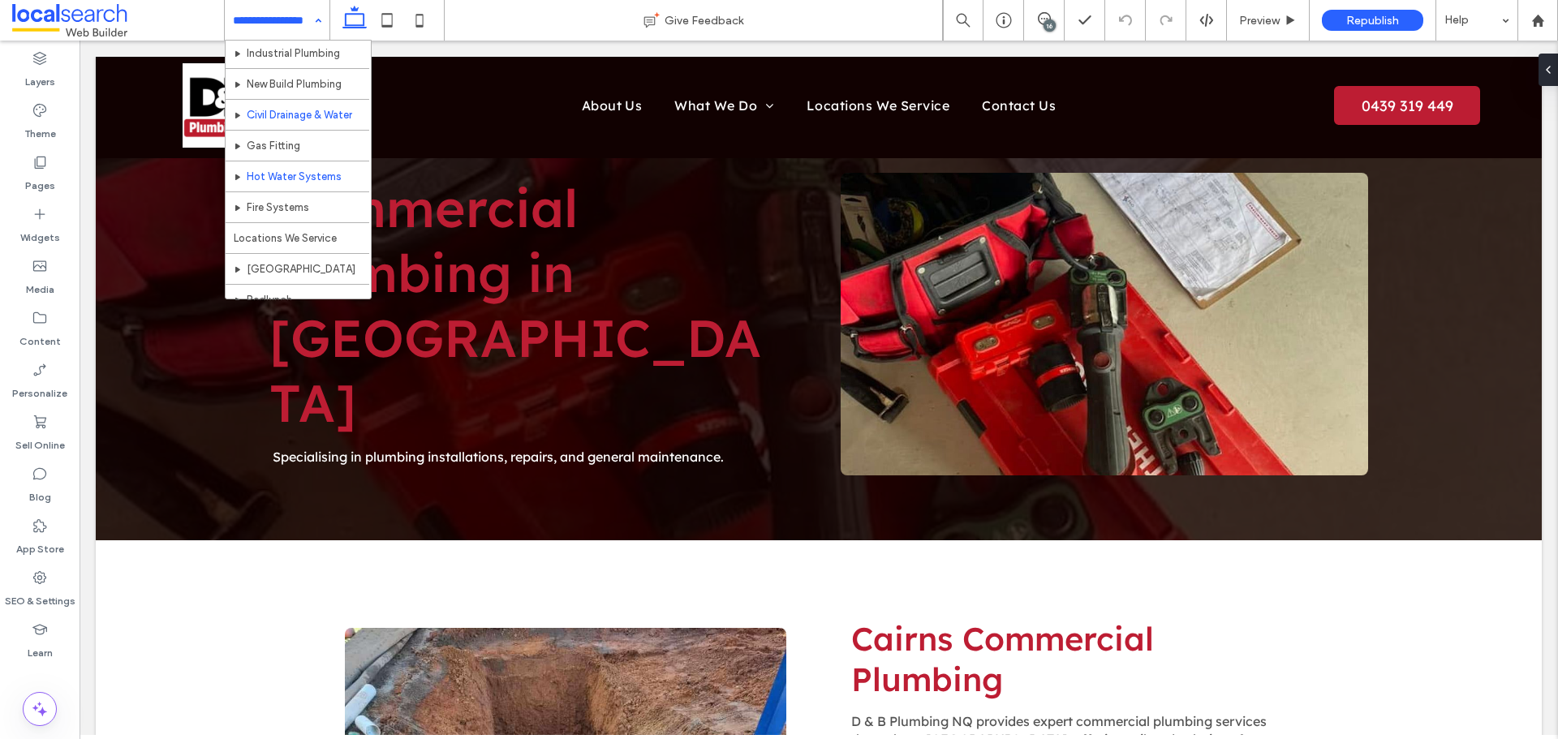
scroll to position [162, 0]
click at [1042, 20] on icon at bounding box center [1044, 18] width 13 height 13
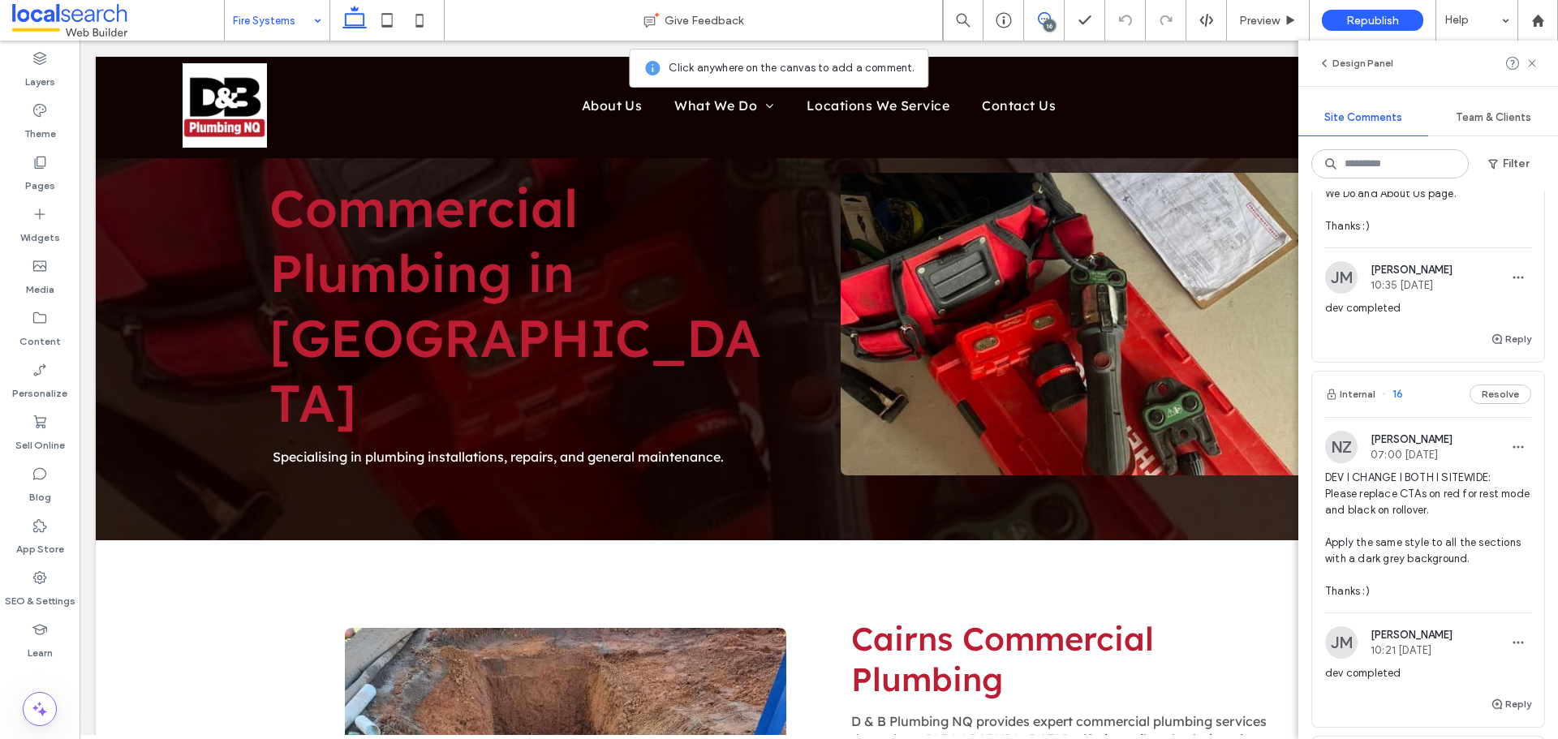
scroll to position [568, 0]
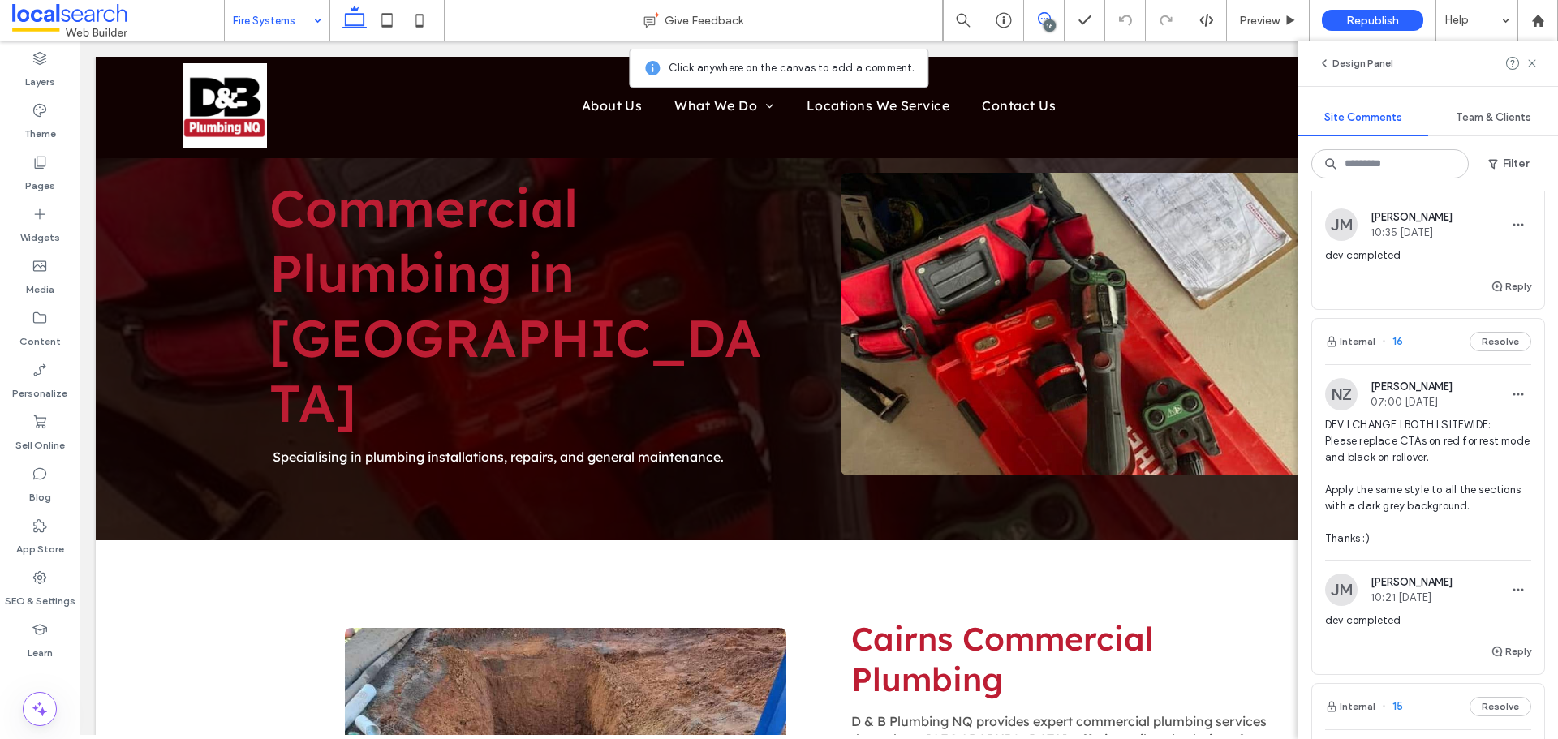
click at [1425, 408] on div "NZ [PERSON_NAME] 07:00 [DATE]" at bounding box center [1388, 394] width 127 height 32
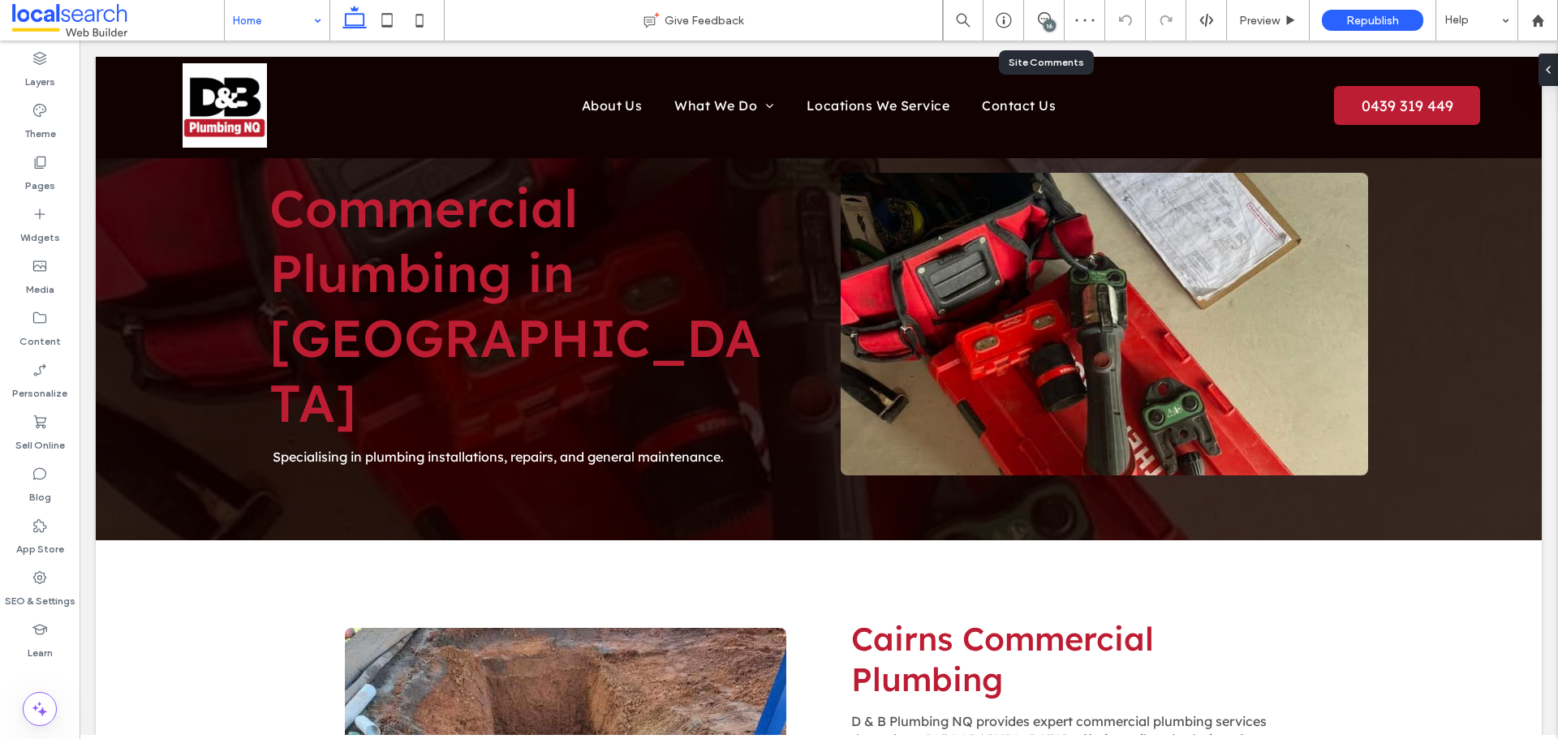
click at [1034, 28] on div "16" at bounding box center [1044, 20] width 41 height 41
click at [1047, 17] on icon at bounding box center [1044, 18] width 13 height 13
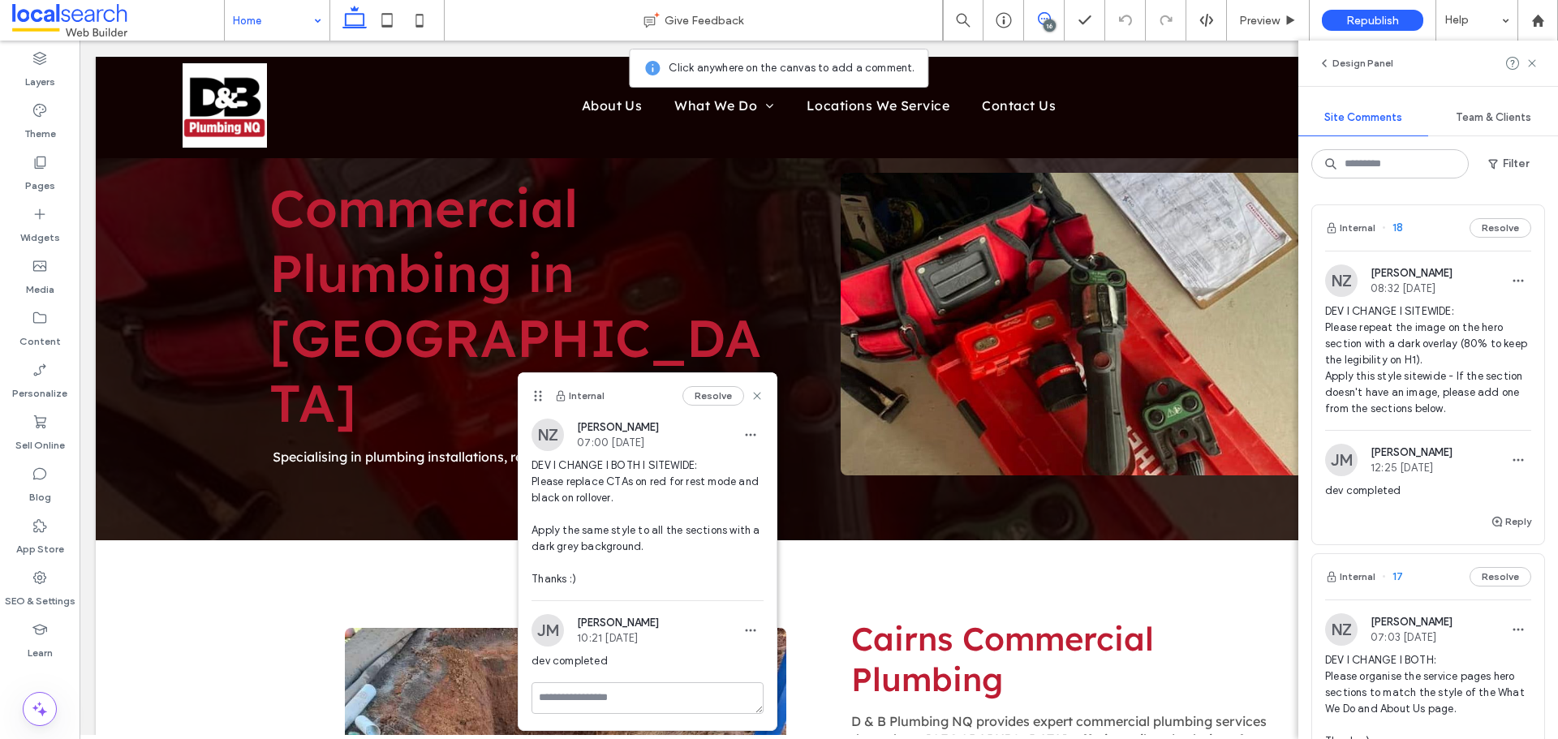
click at [1046, 19] on use at bounding box center [1044, 18] width 13 height 13
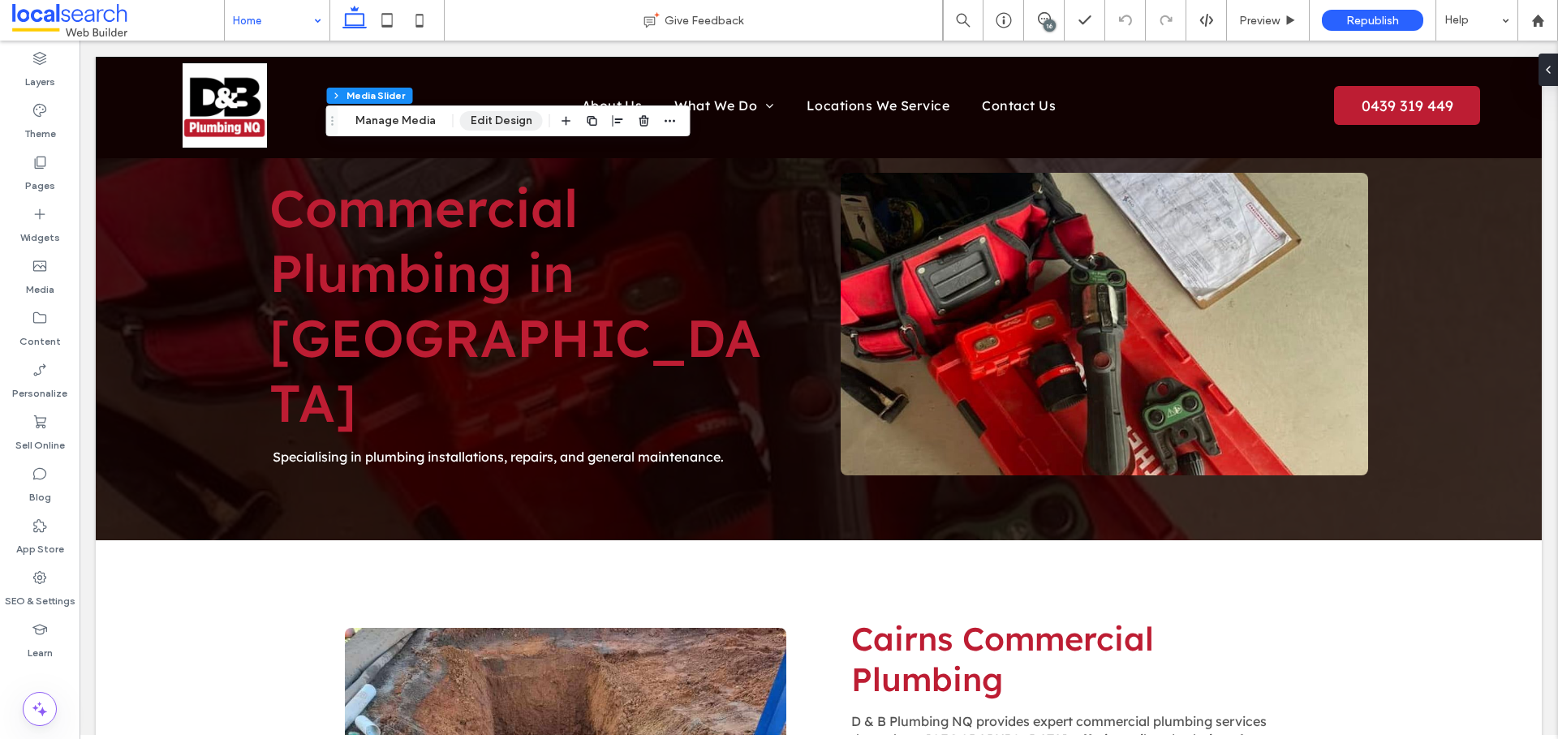
click at [474, 113] on button "Edit Design" at bounding box center [501, 120] width 83 height 19
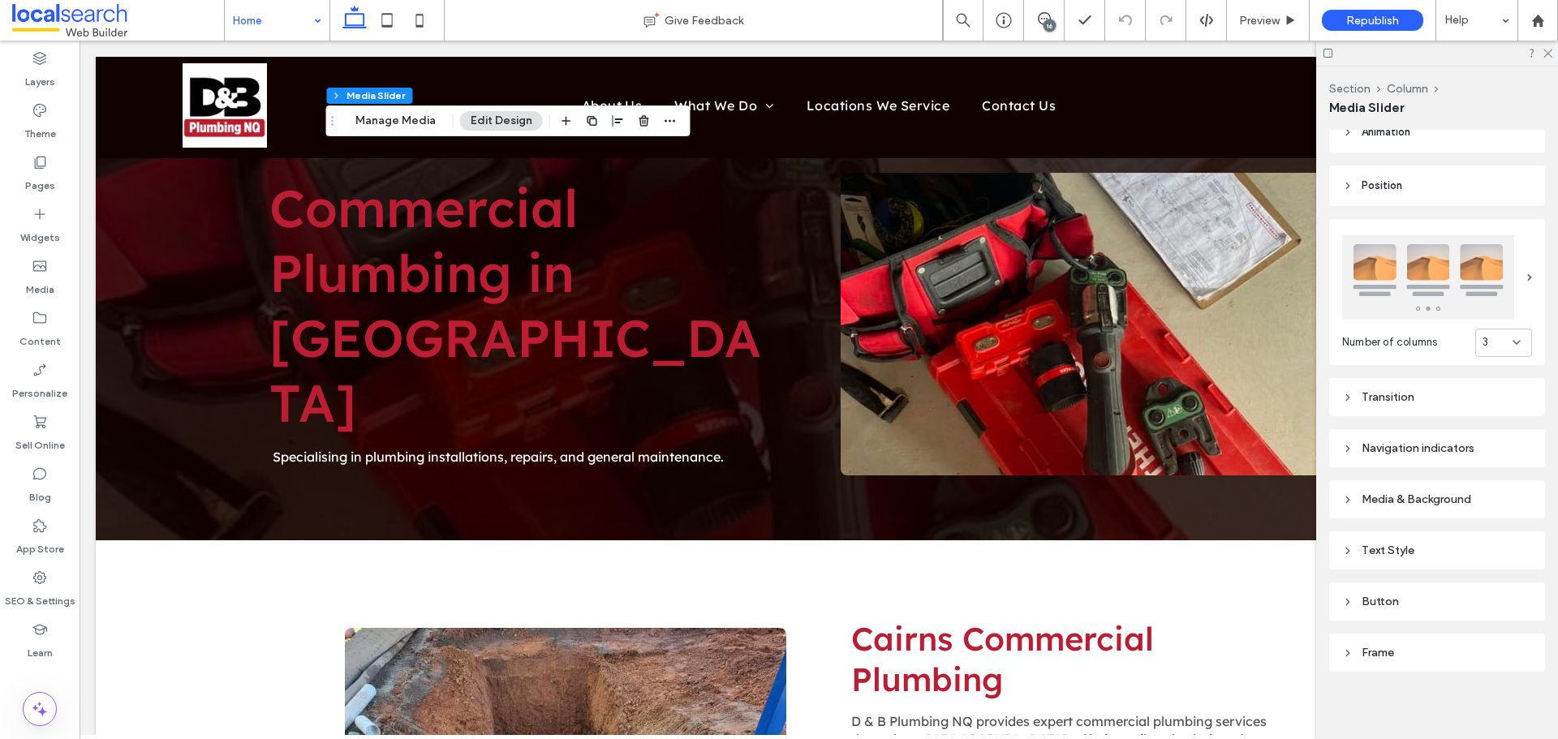
click at [1395, 595] on div "Button" at bounding box center [1437, 602] width 190 height 14
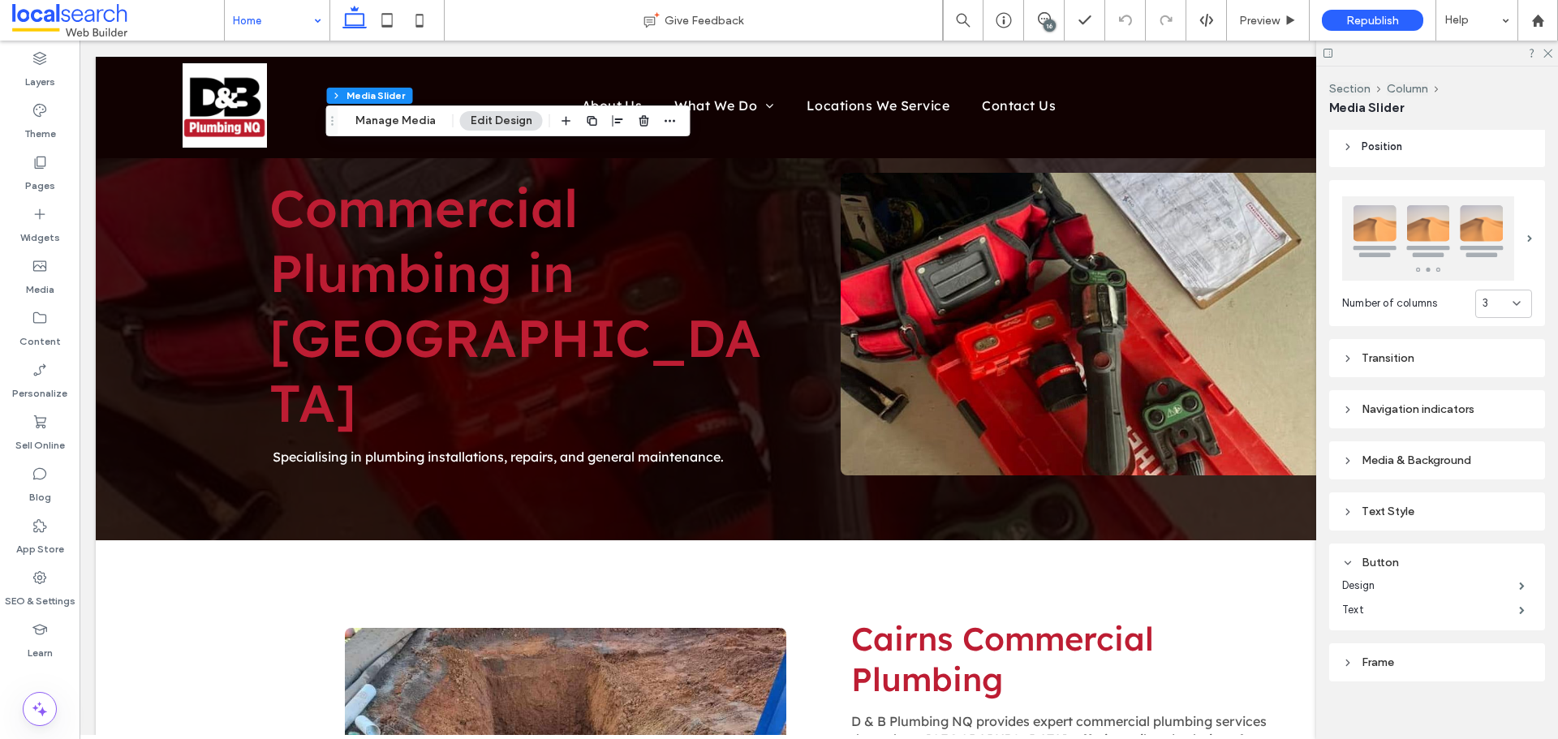
scroll to position [227, 0]
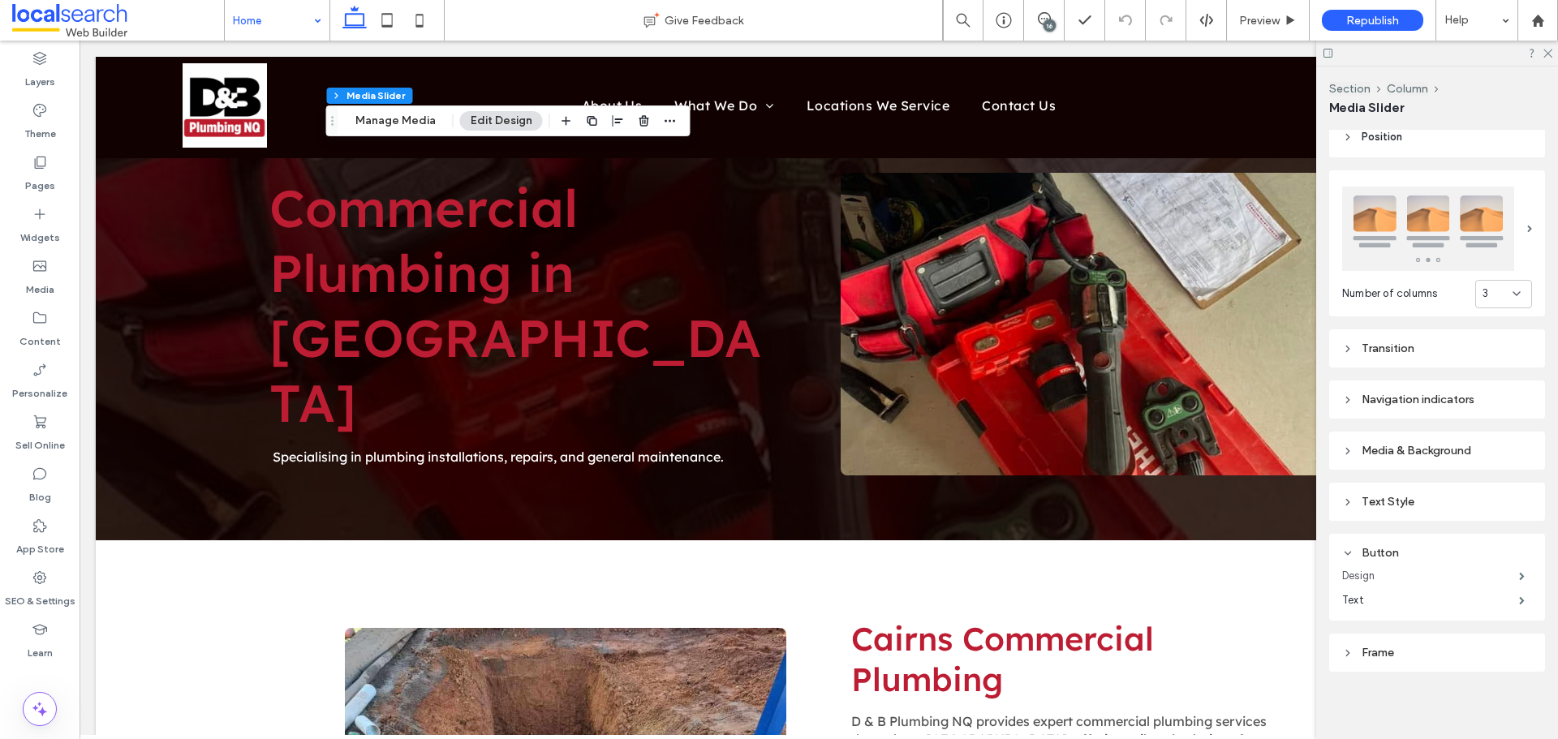
click at [1410, 572] on label "Design" at bounding box center [1430, 576] width 177 height 32
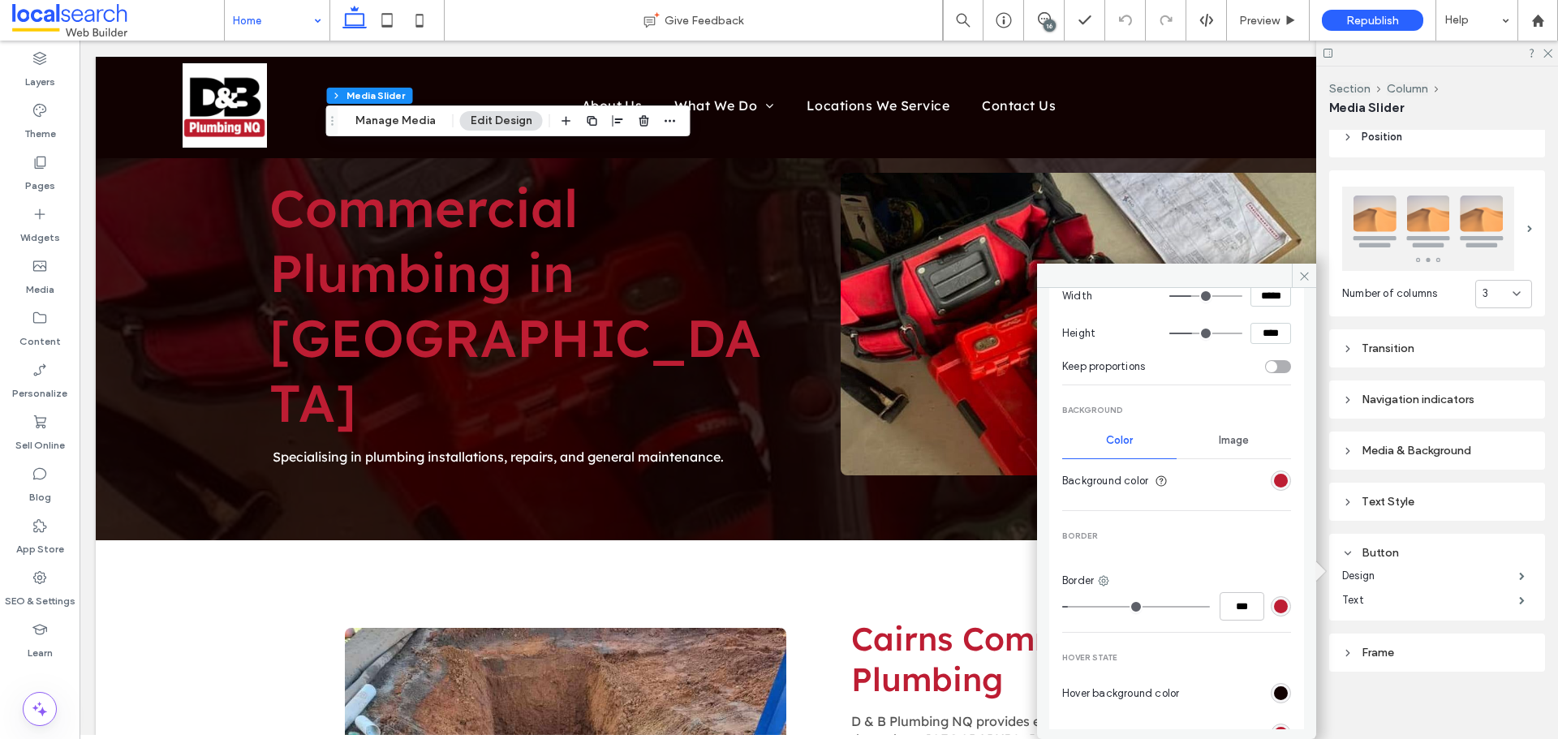
scroll to position [243, 0]
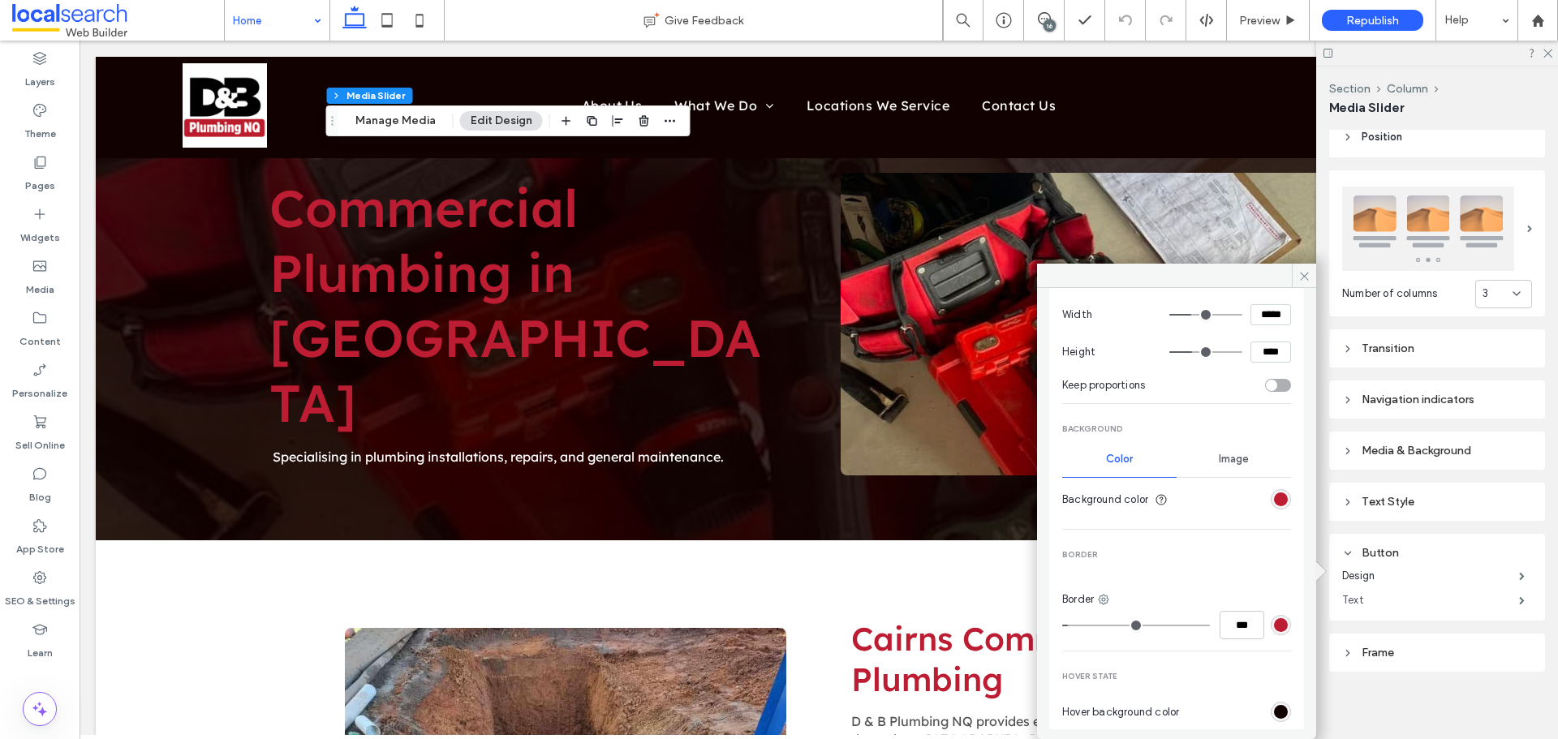
click at [1386, 594] on label "Text" at bounding box center [1430, 600] width 177 height 32
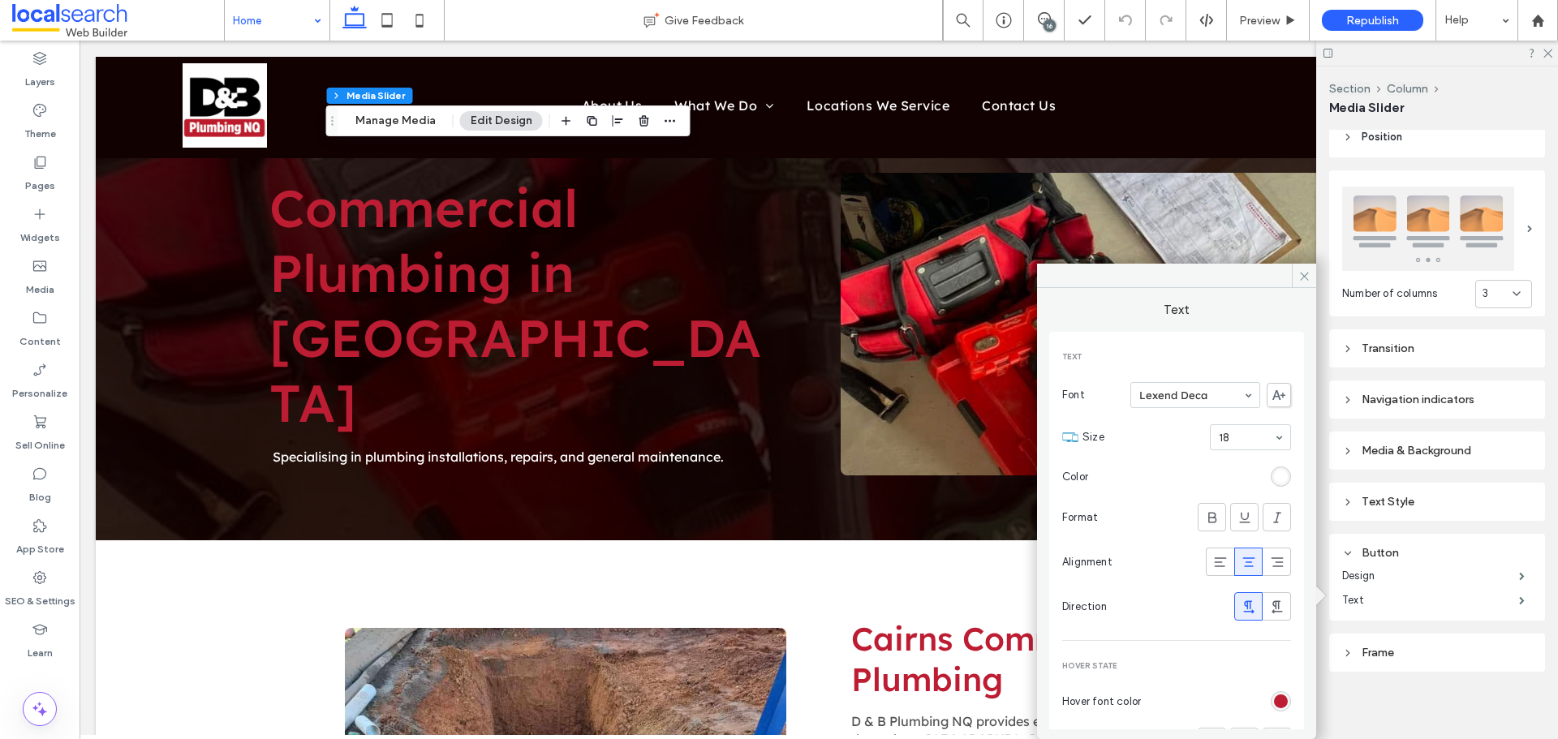
scroll to position [105, 0]
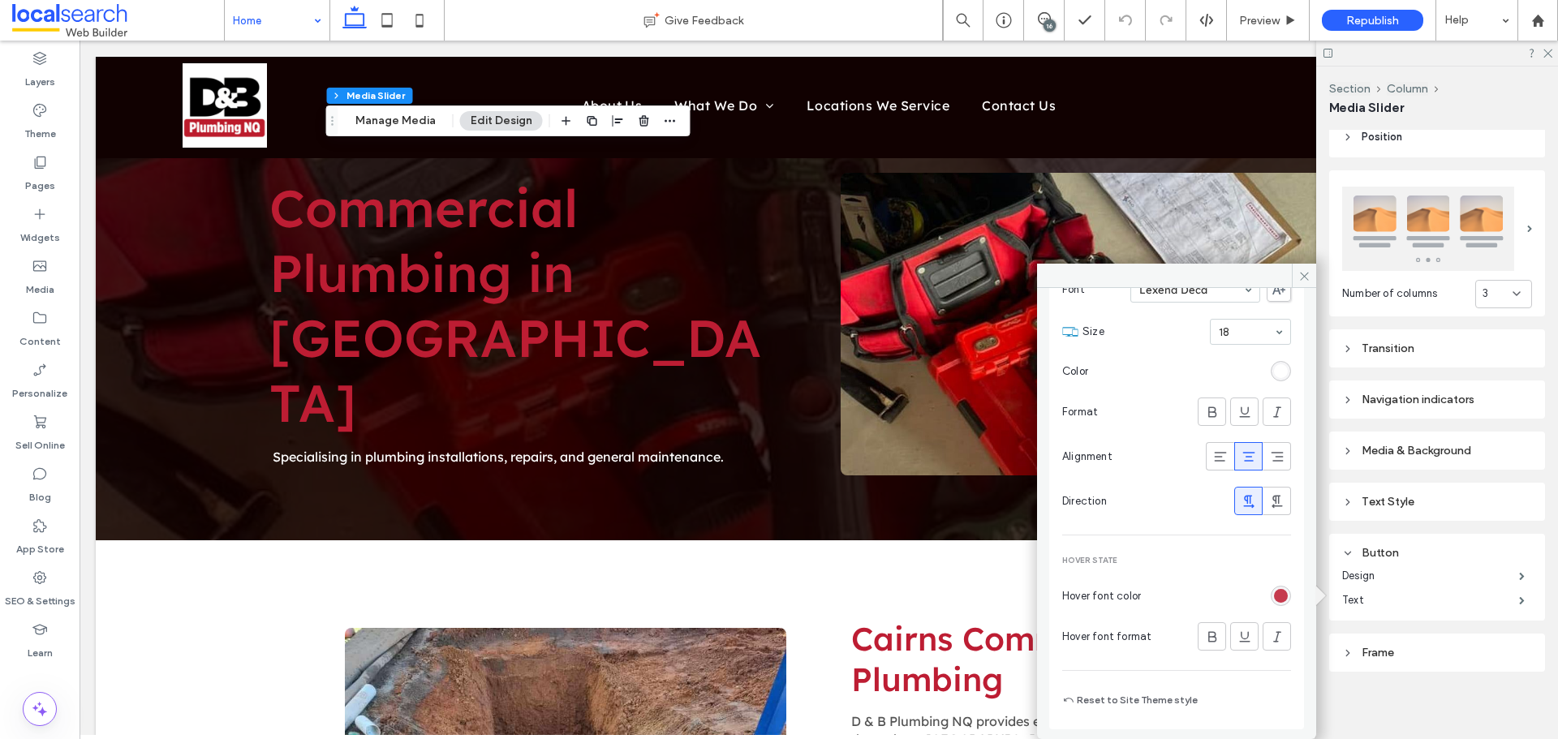
click at [1274, 592] on div "rgb(189, 29, 51)" at bounding box center [1281, 596] width 14 height 14
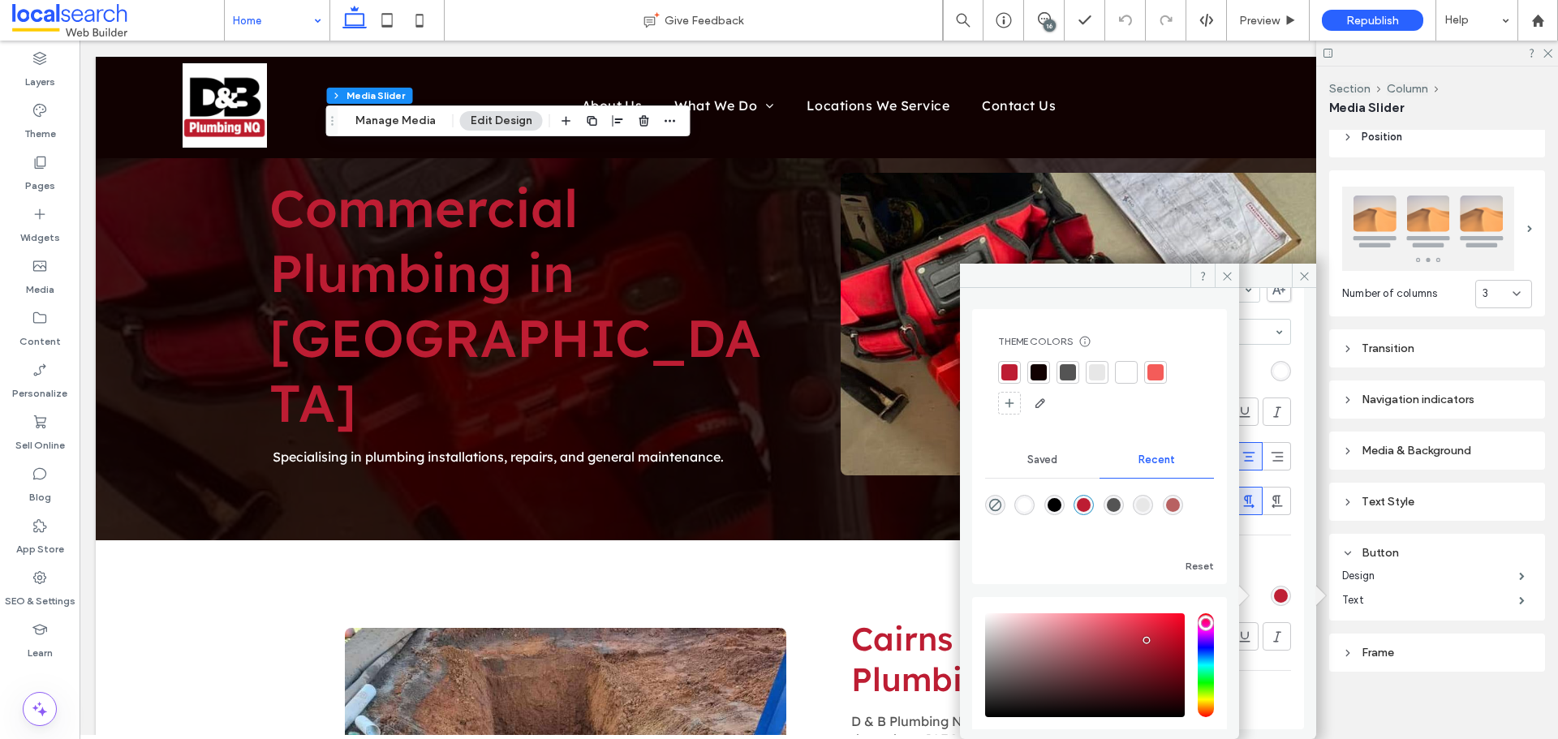
click at [1130, 372] on div at bounding box center [1126, 372] width 16 height 16
click at [1224, 277] on icon at bounding box center [1227, 276] width 12 height 12
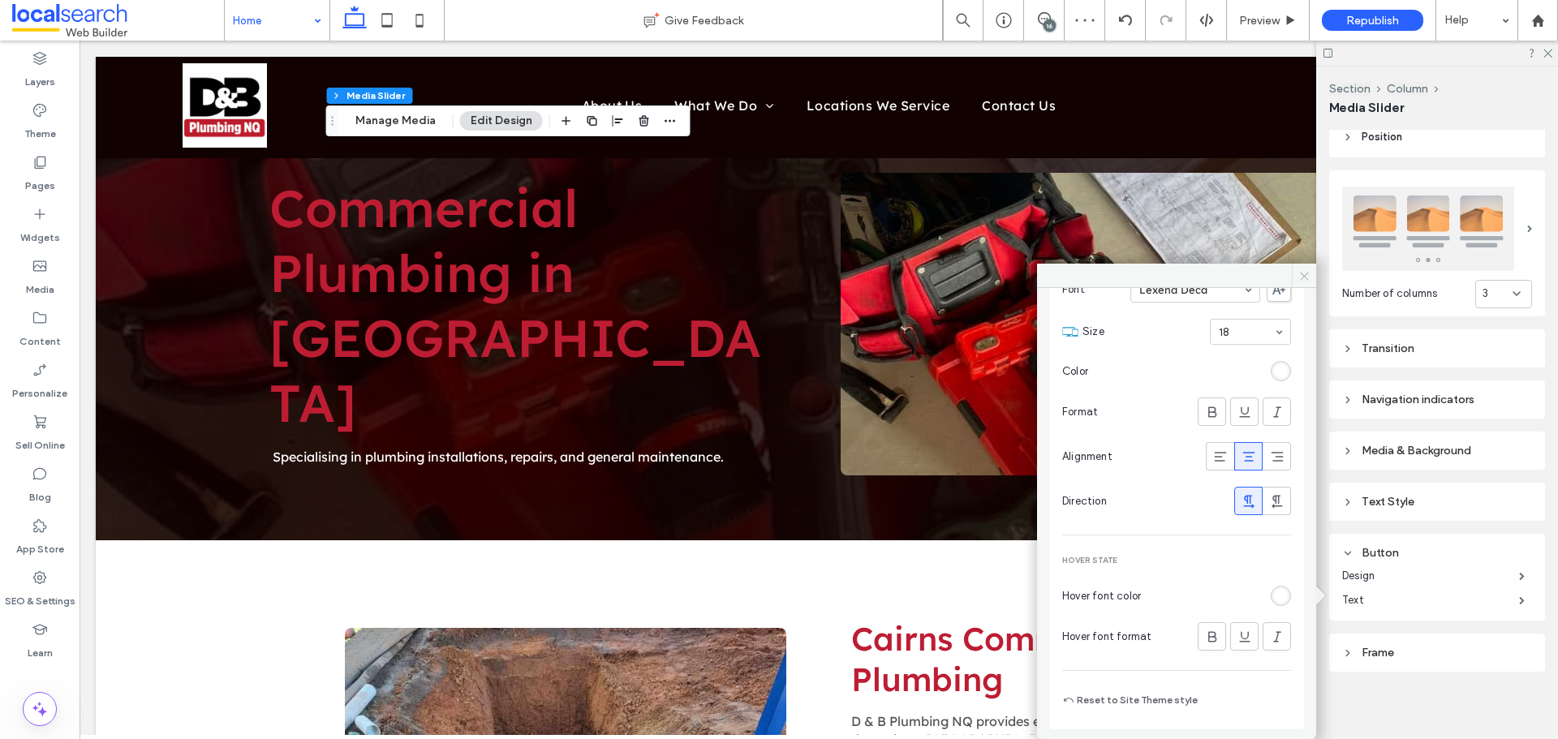
click at [1305, 270] on icon at bounding box center [1304, 276] width 12 height 12
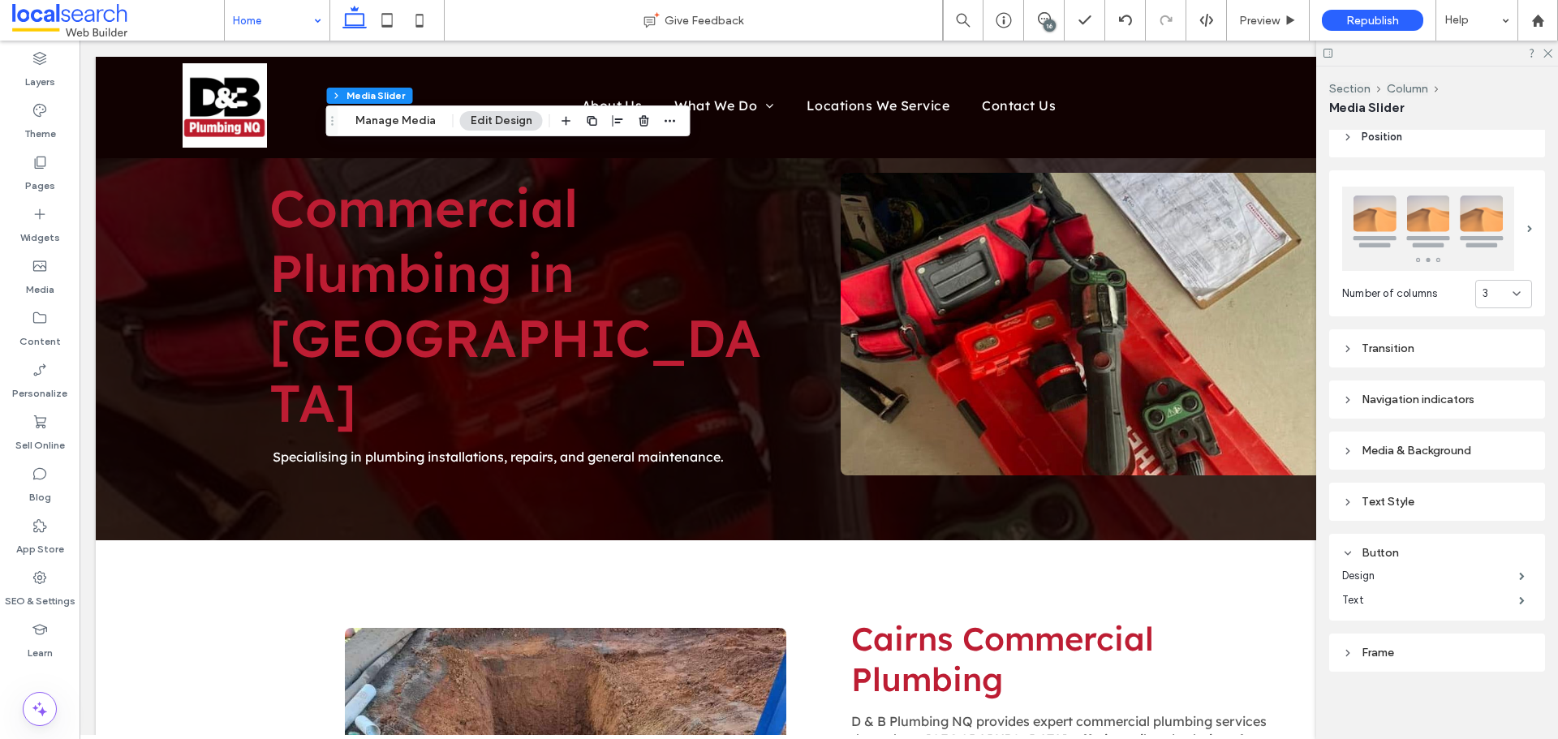
click at [1551, 52] on icon at bounding box center [1546, 52] width 11 height 11
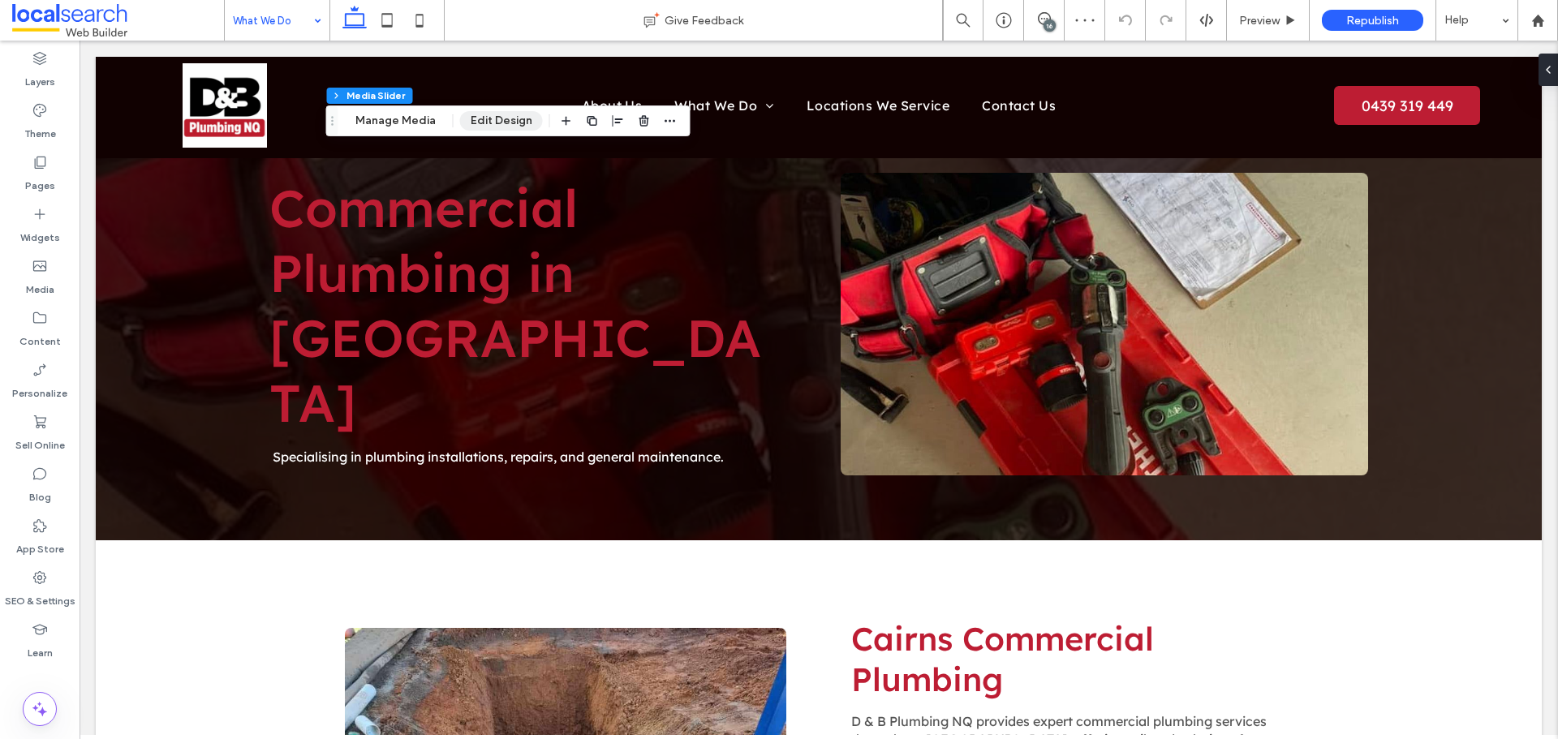
click at [494, 120] on button "Edit Design" at bounding box center [501, 120] width 83 height 19
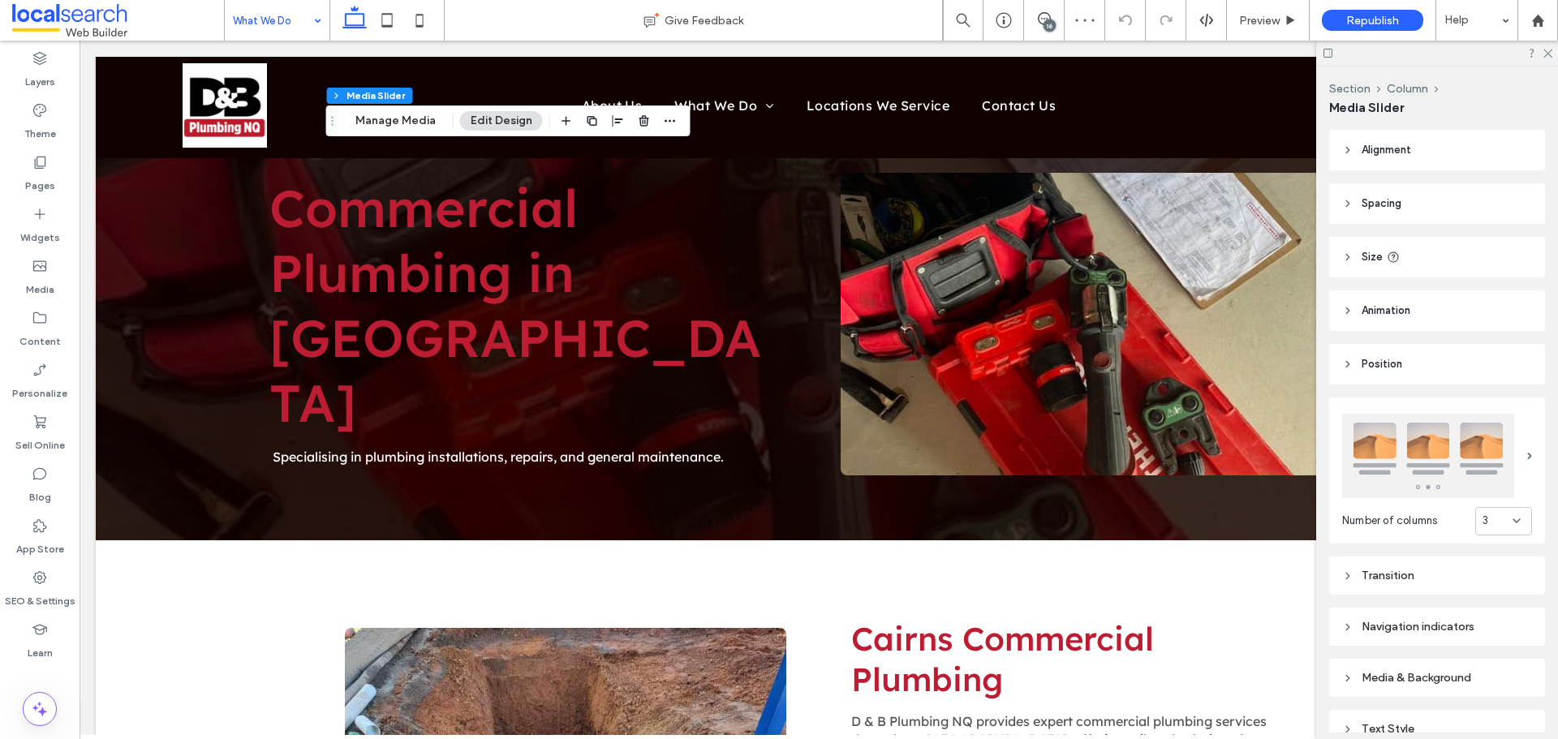
scroll to position [178, 0]
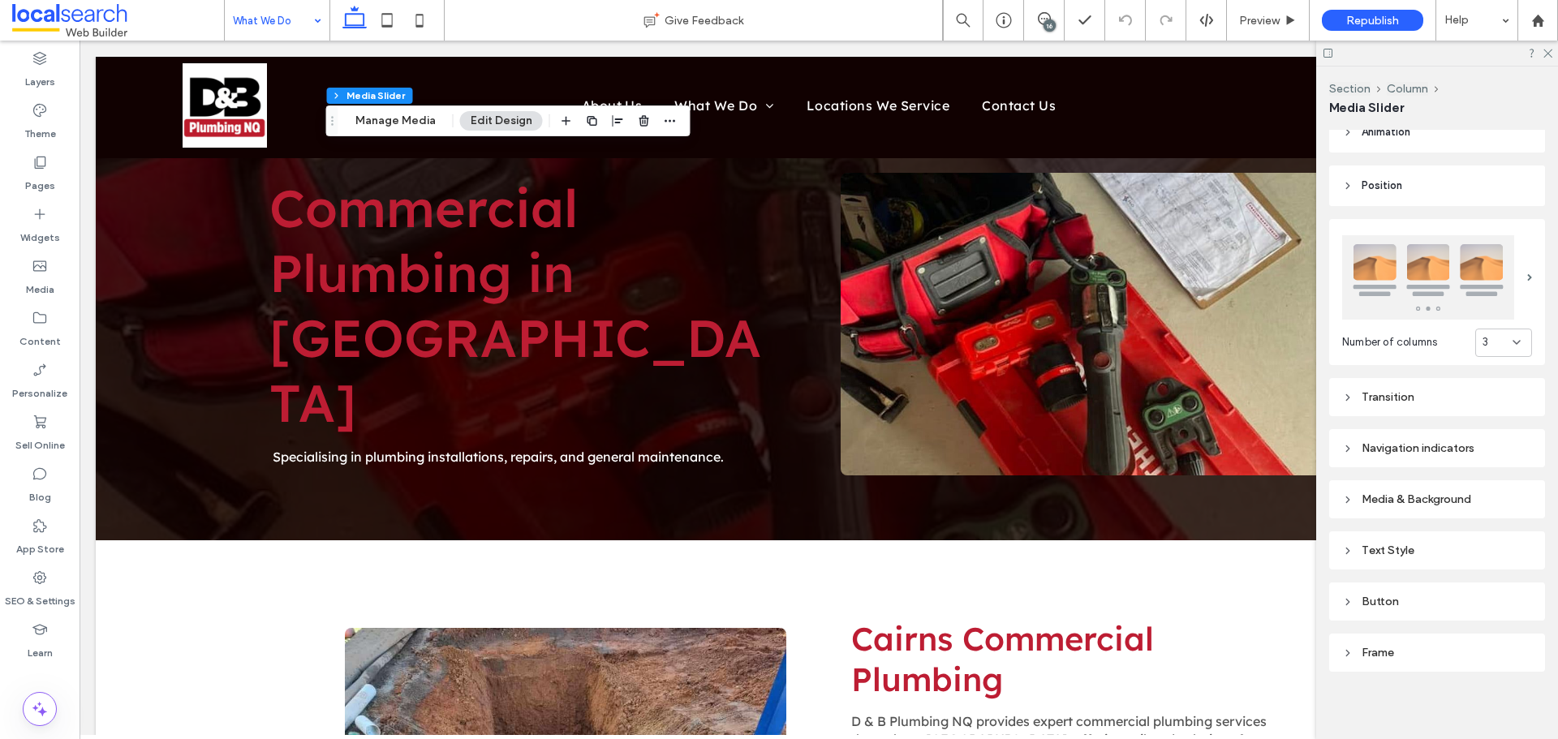
click at [1423, 597] on div "Button" at bounding box center [1437, 602] width 190 height 14
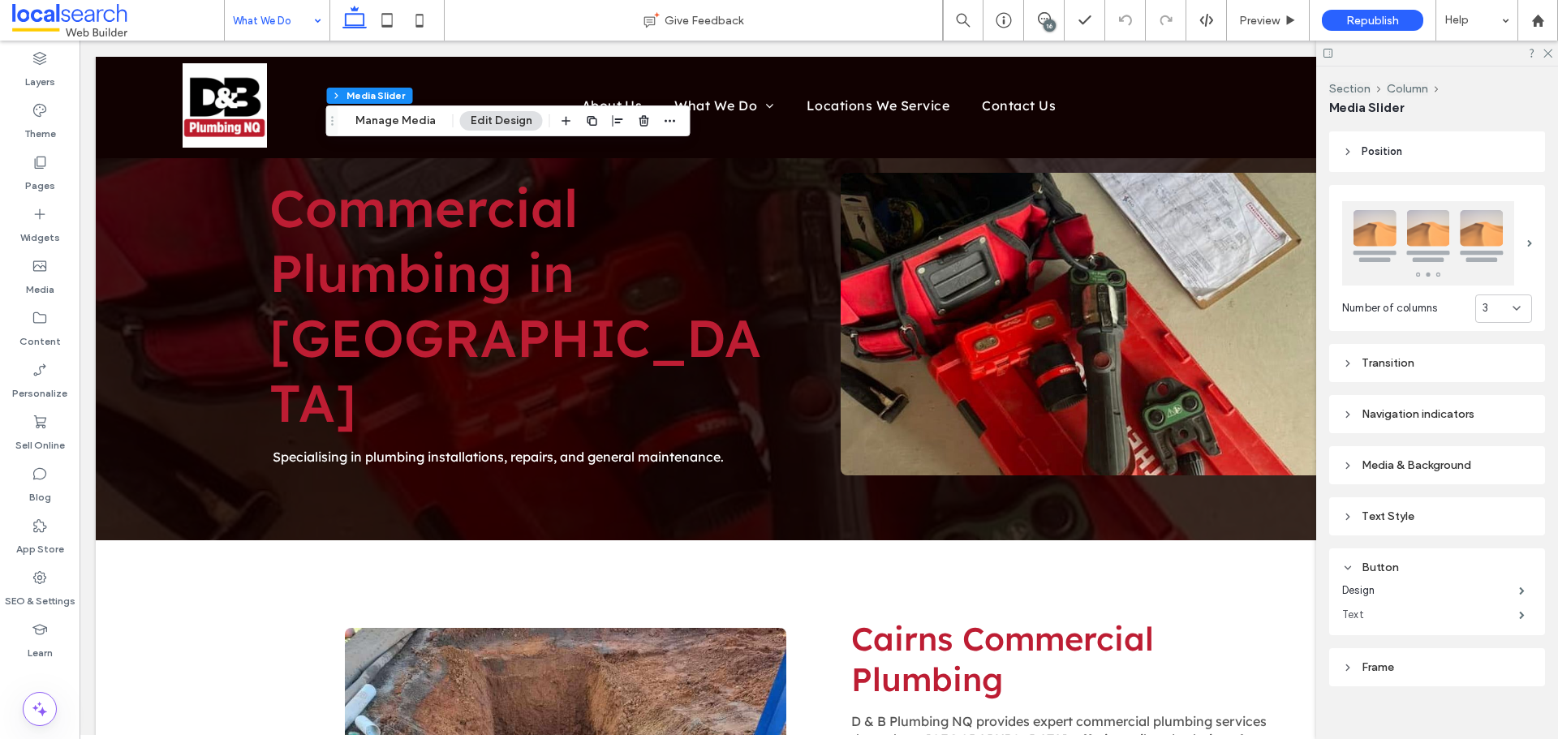
click at [1421, 620] on label "Text" at bounding box center [1430, 615] width 177 height 32
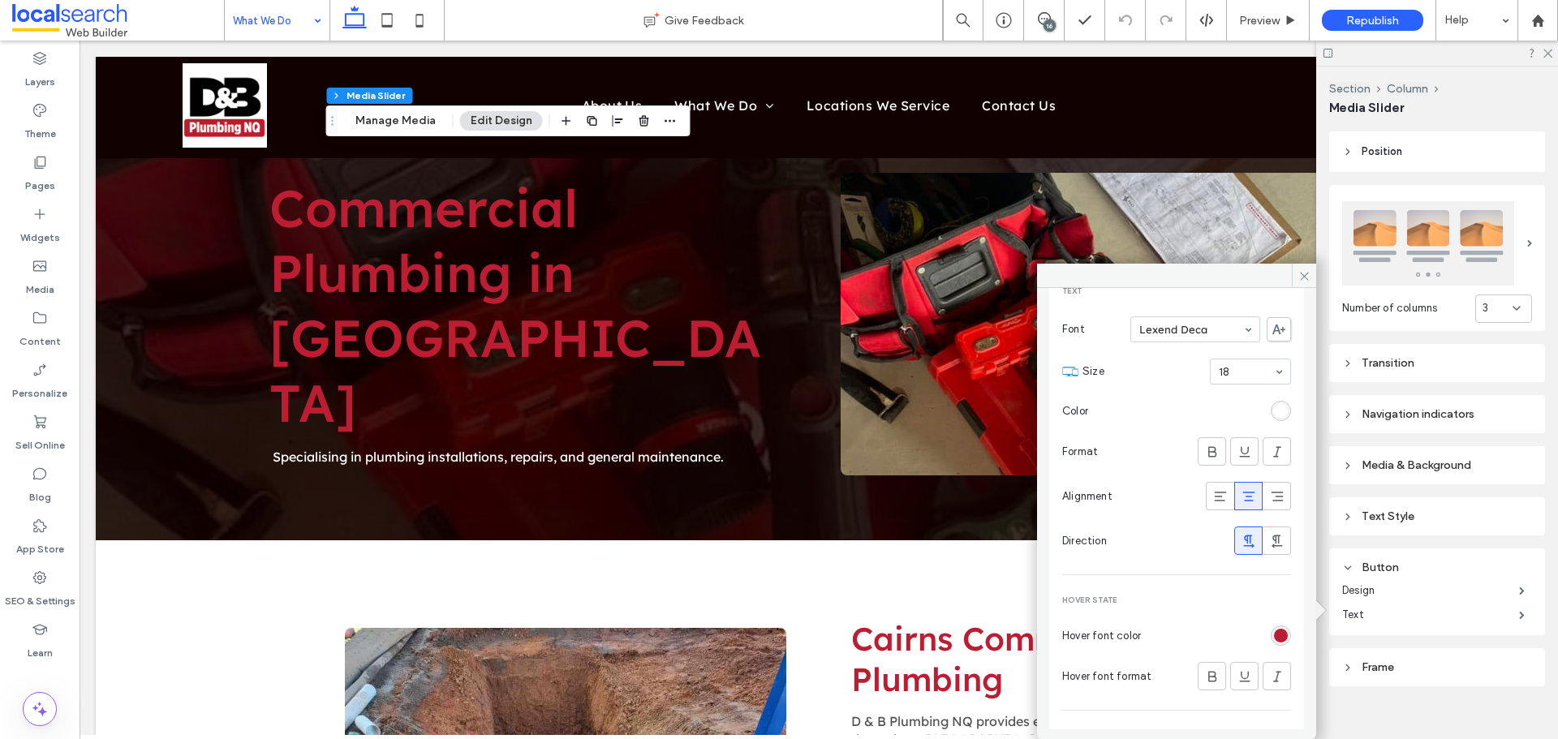
scroll to position [105, 0]
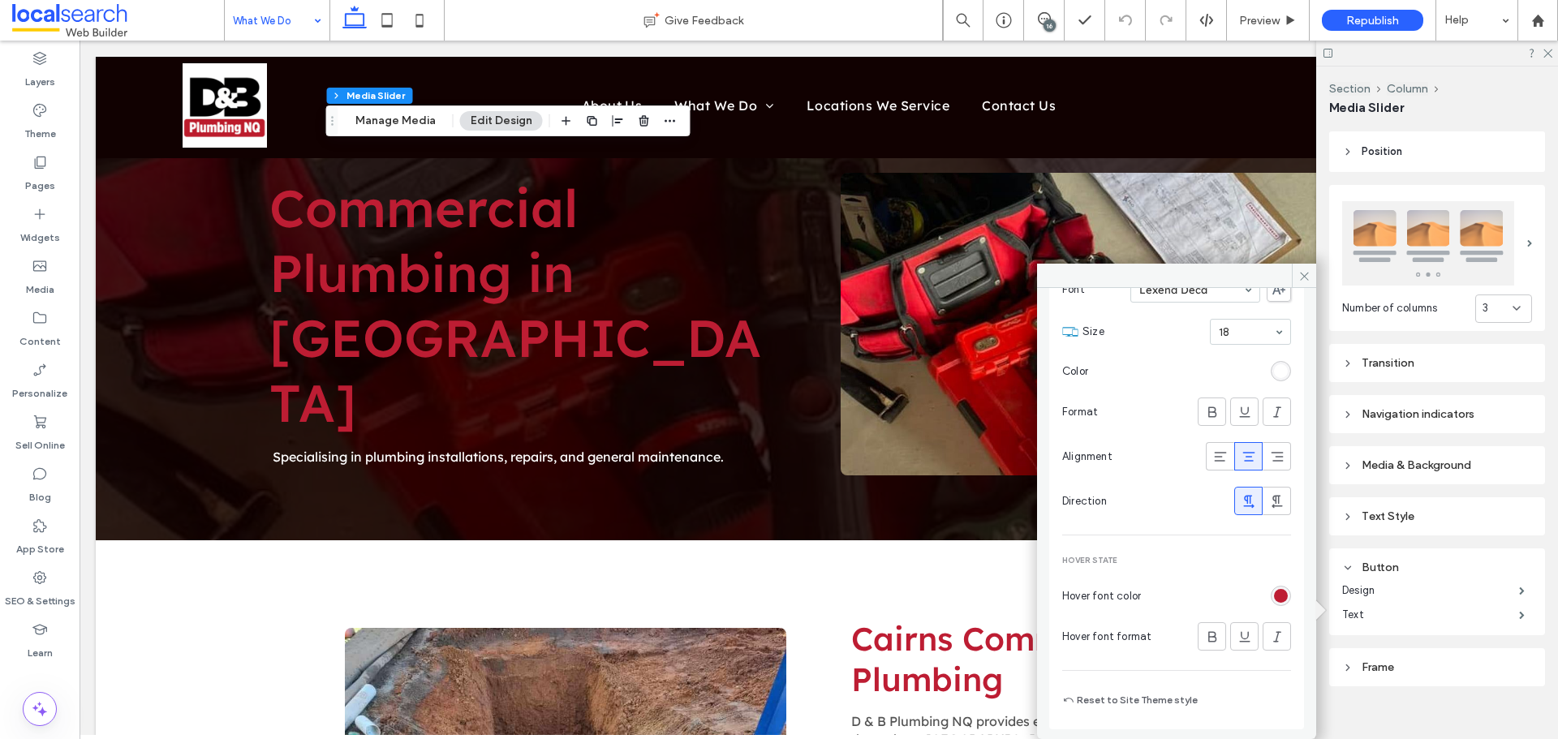
click at [1270, 588] on div "rgb(189, 29, 51)" at bounding box center [1280, 596] width 20 height 20
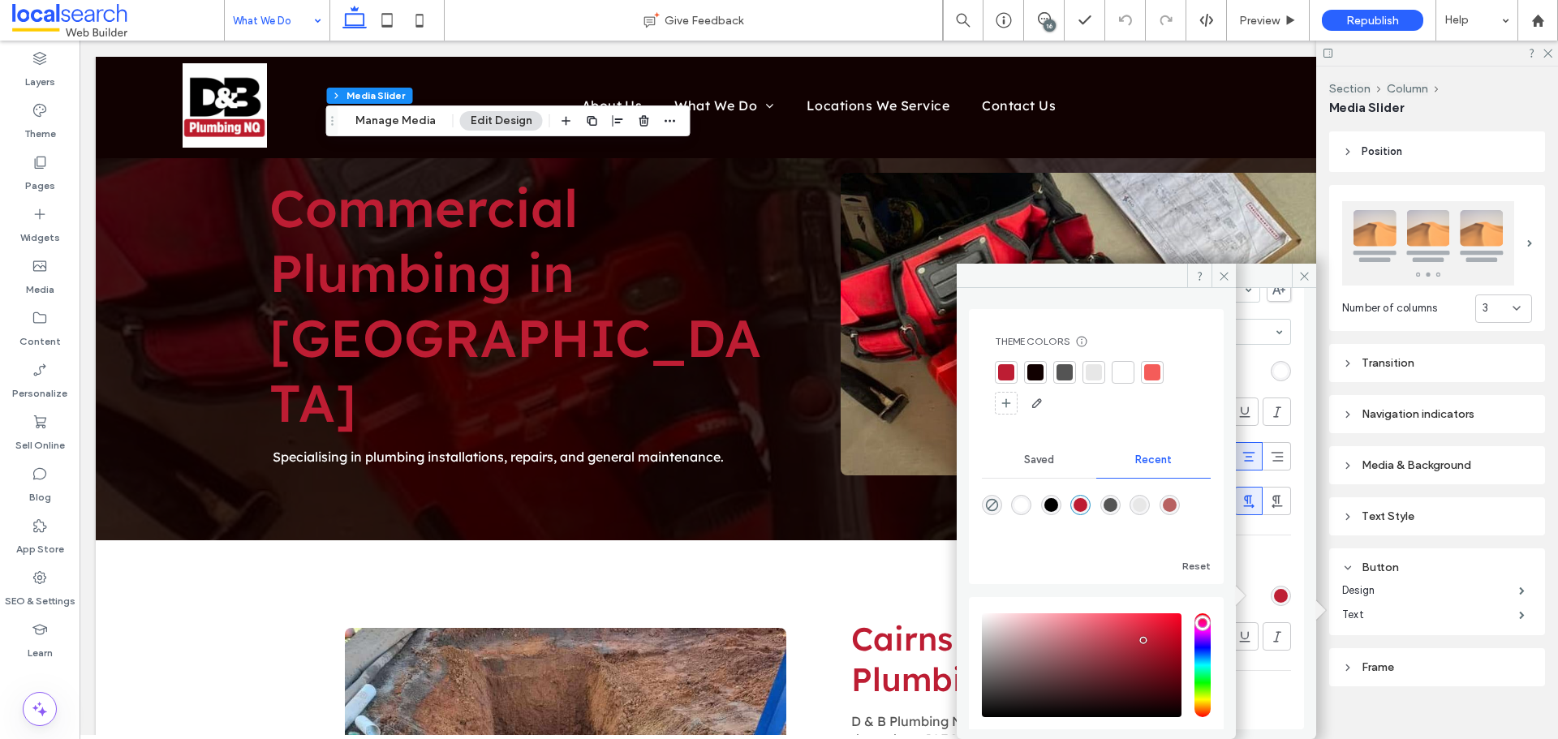
click at [1119, 370] on div at bounding box center [1123, 372] width 16 height 16
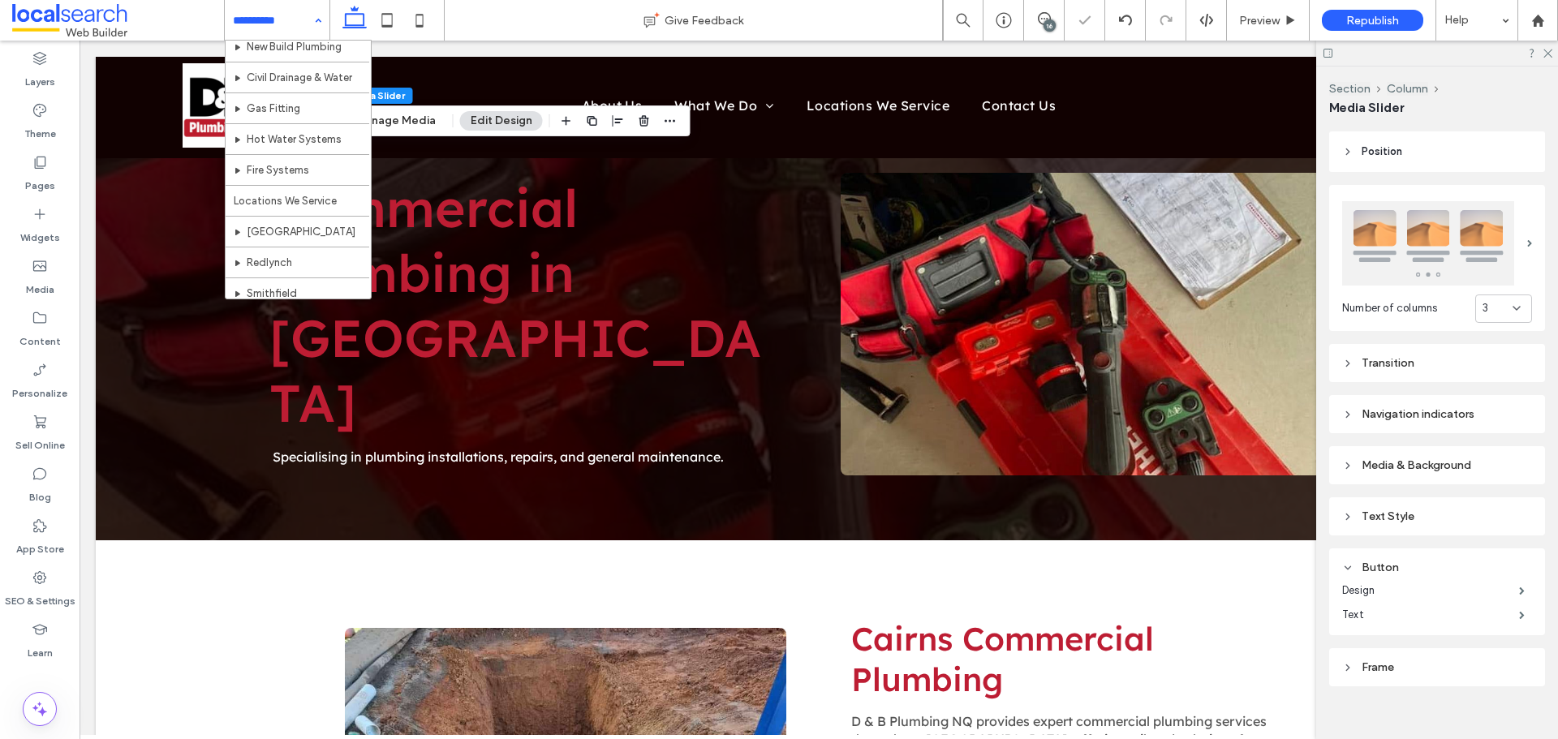
scroll to position [264, 0]
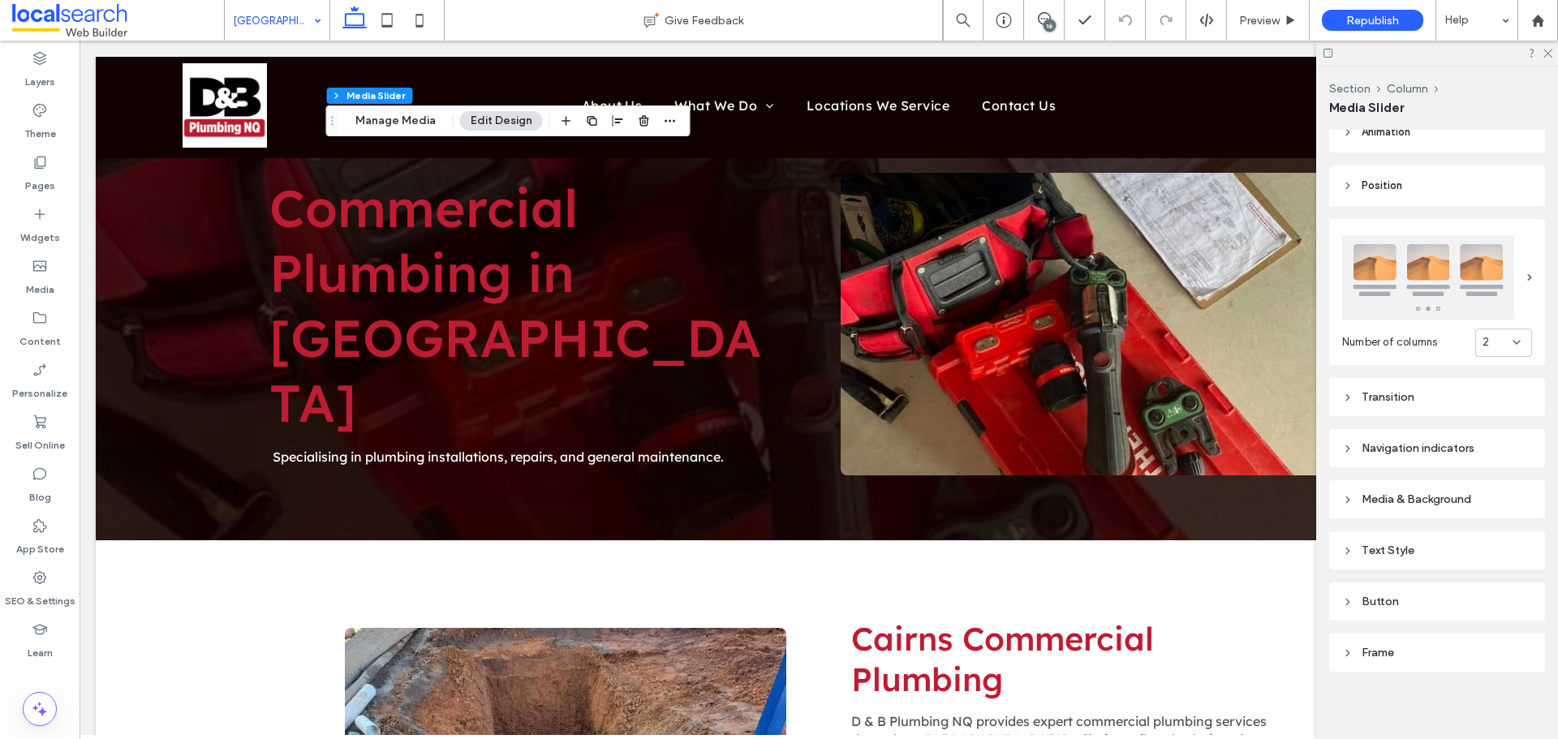
click at [1420, 595] on div "Button" at bounding box center [1437, 602] width 190 height 14
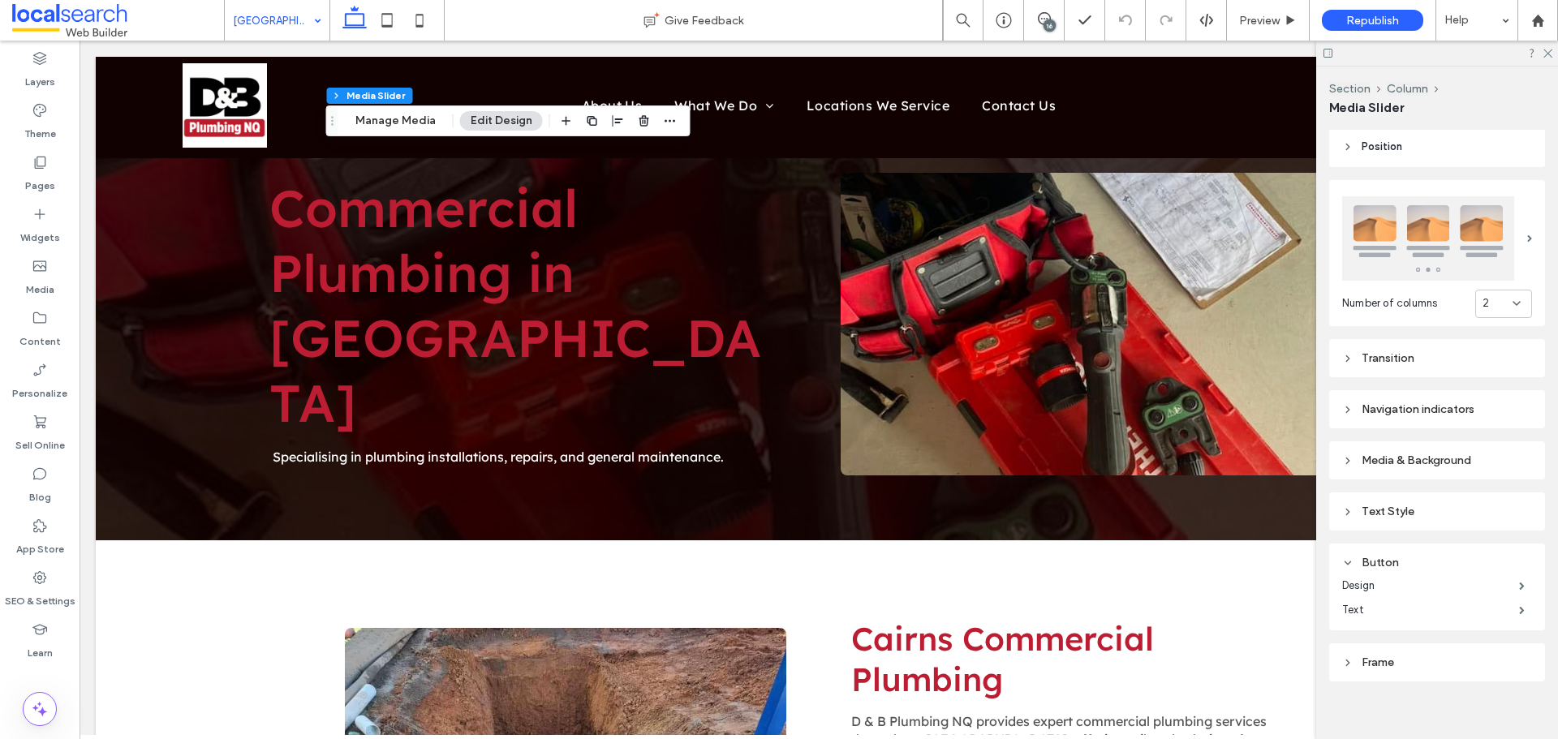
scroll to position [227, 0]
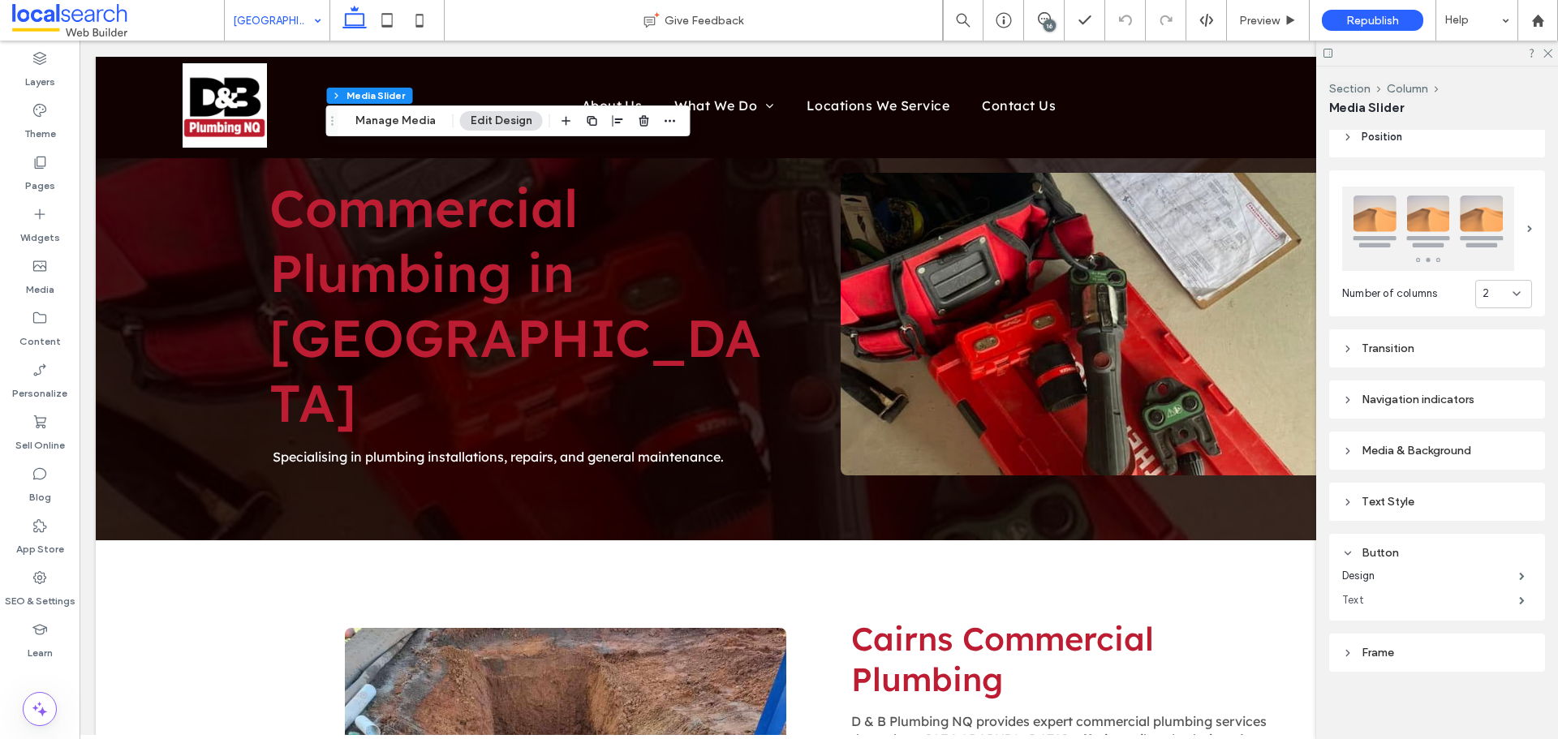
click at [1411, 593] on label "Text" at bounding box center [1430, 600] width 177 height 32
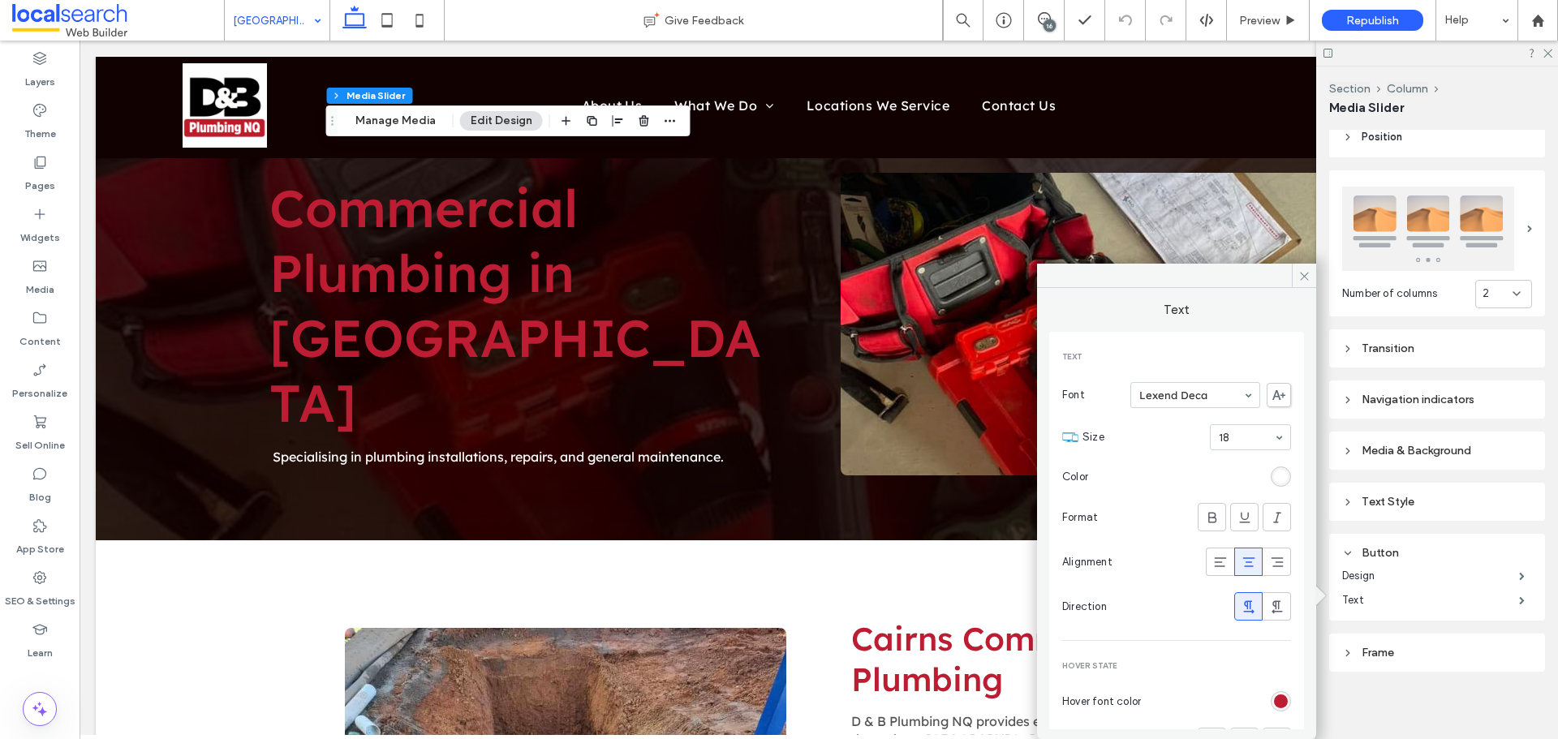
scroll to position [105, 0]
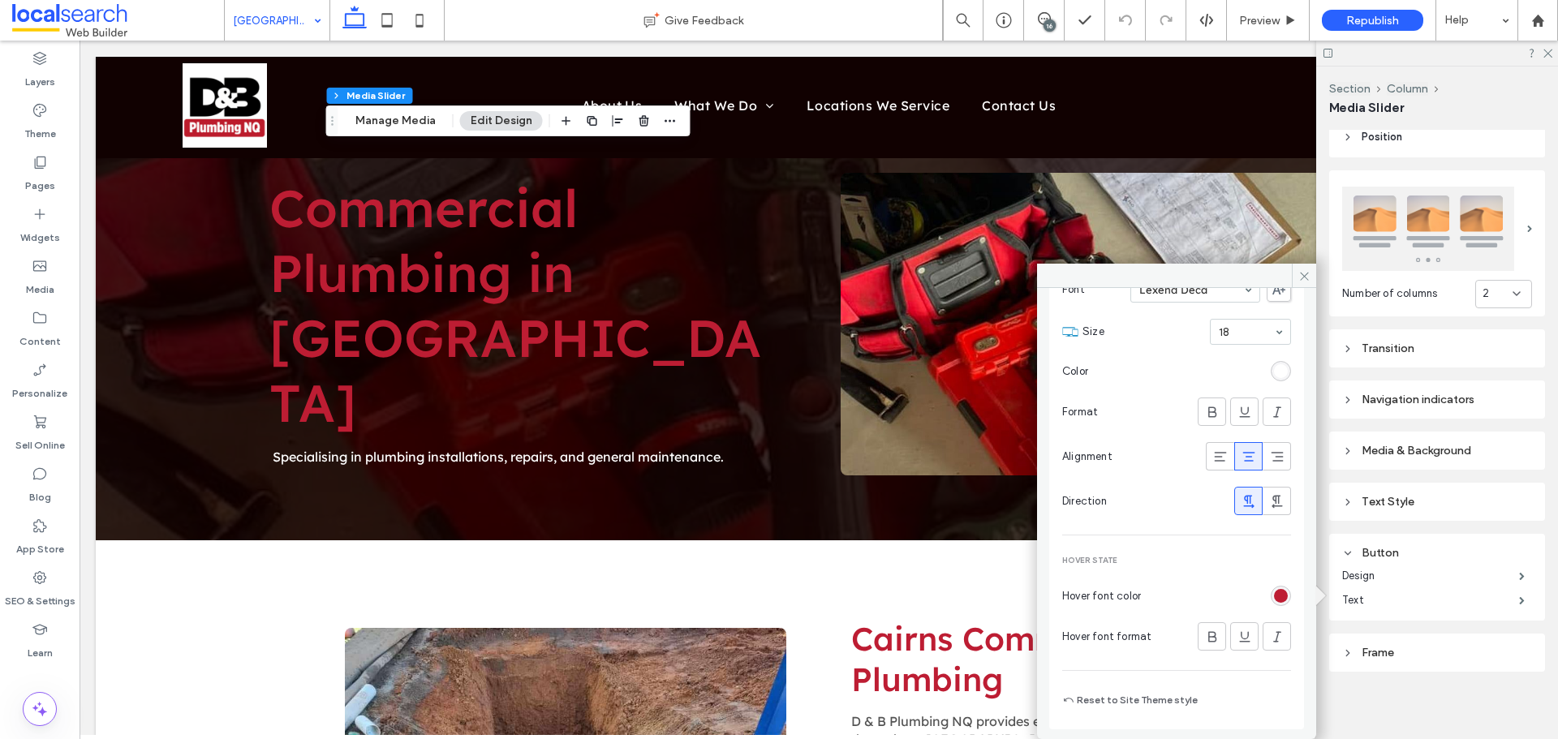
click at [1276, 589] on div "rgb(189, 29, 51)" at bounding box center [1281, 596] width 14 height 14
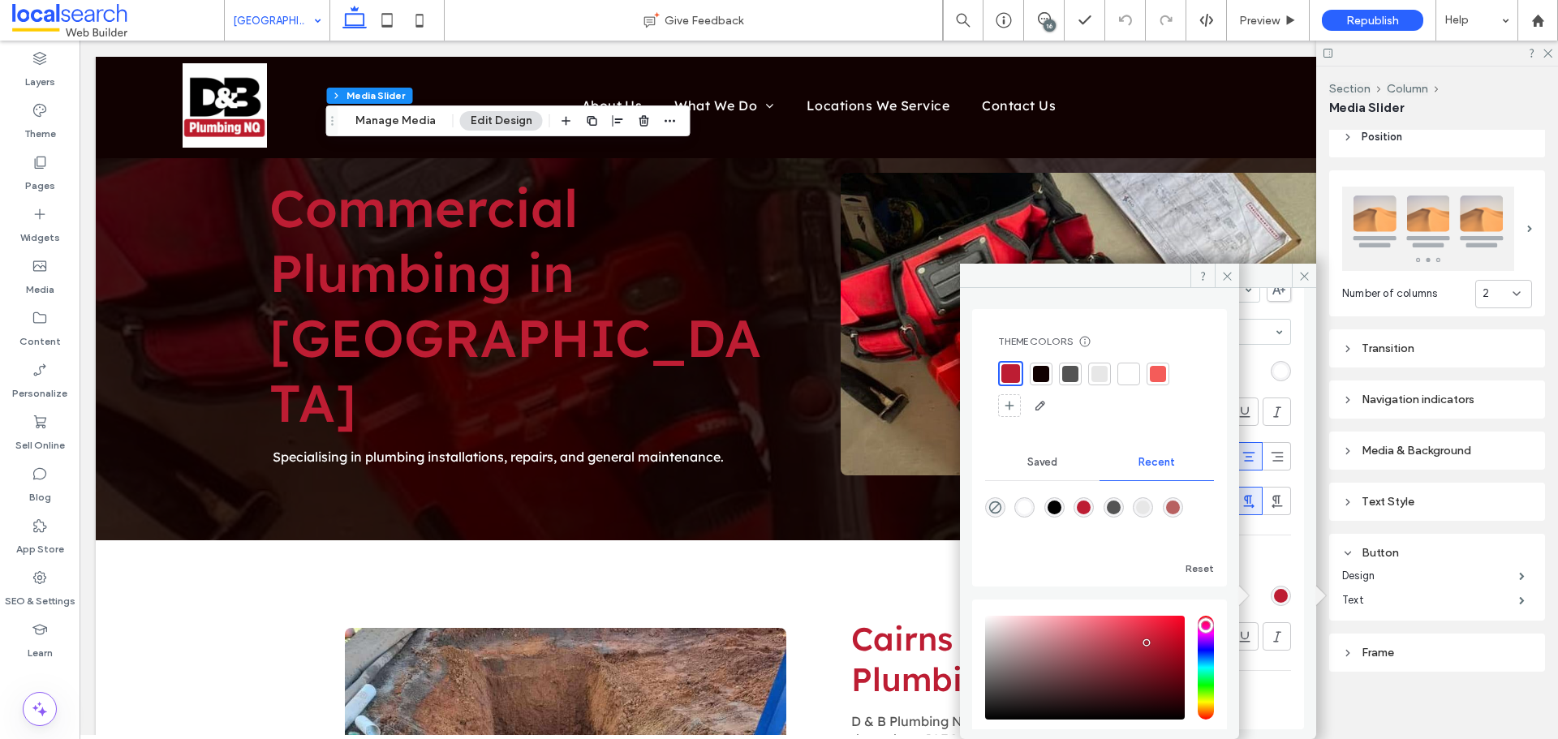
click at [1131, 371] on div at bounding box center [1128, 374] width 16 height 16
click at [1229, 270] on icon at bounding box center [1227, 276] width 12 height 12
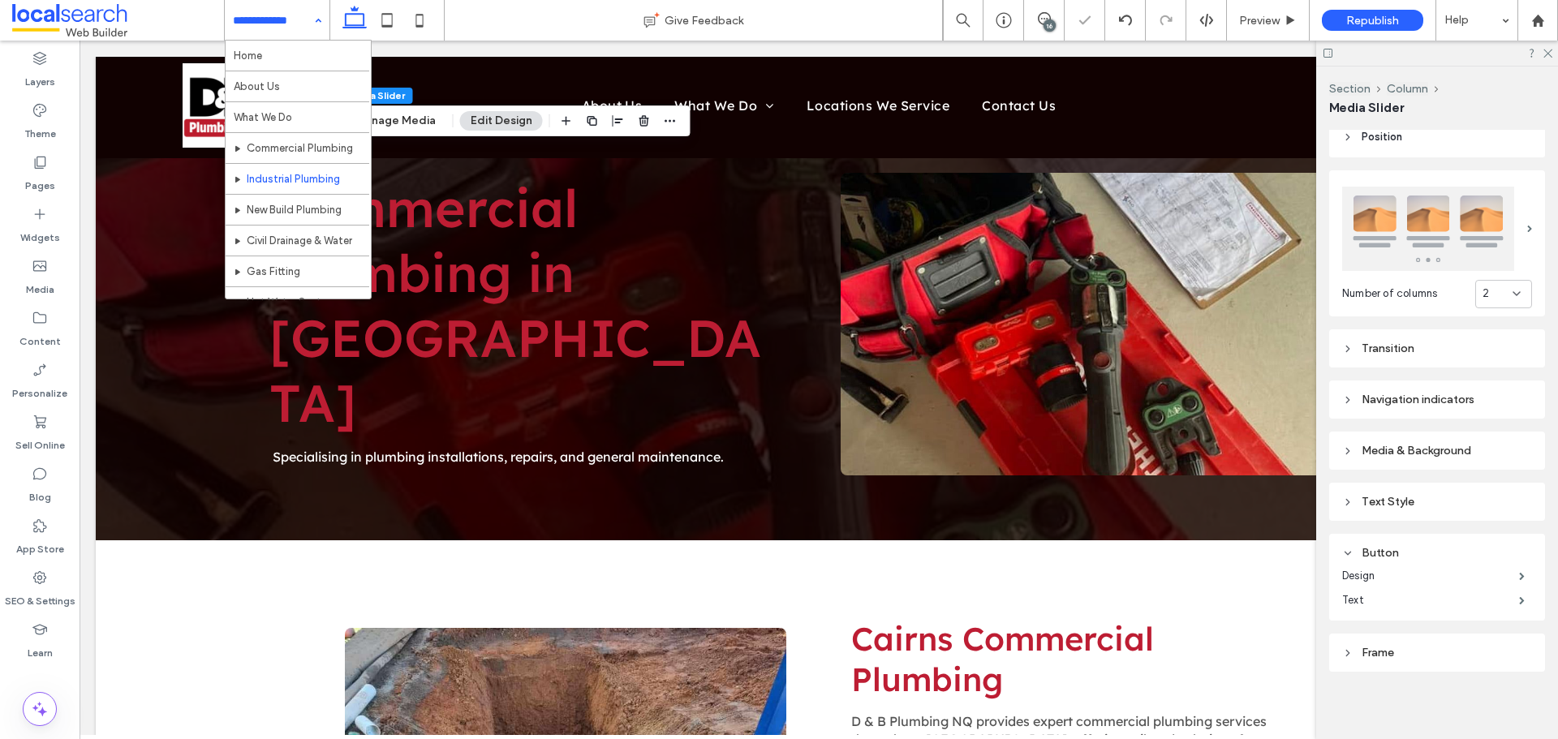
scroll to position [264, 0]
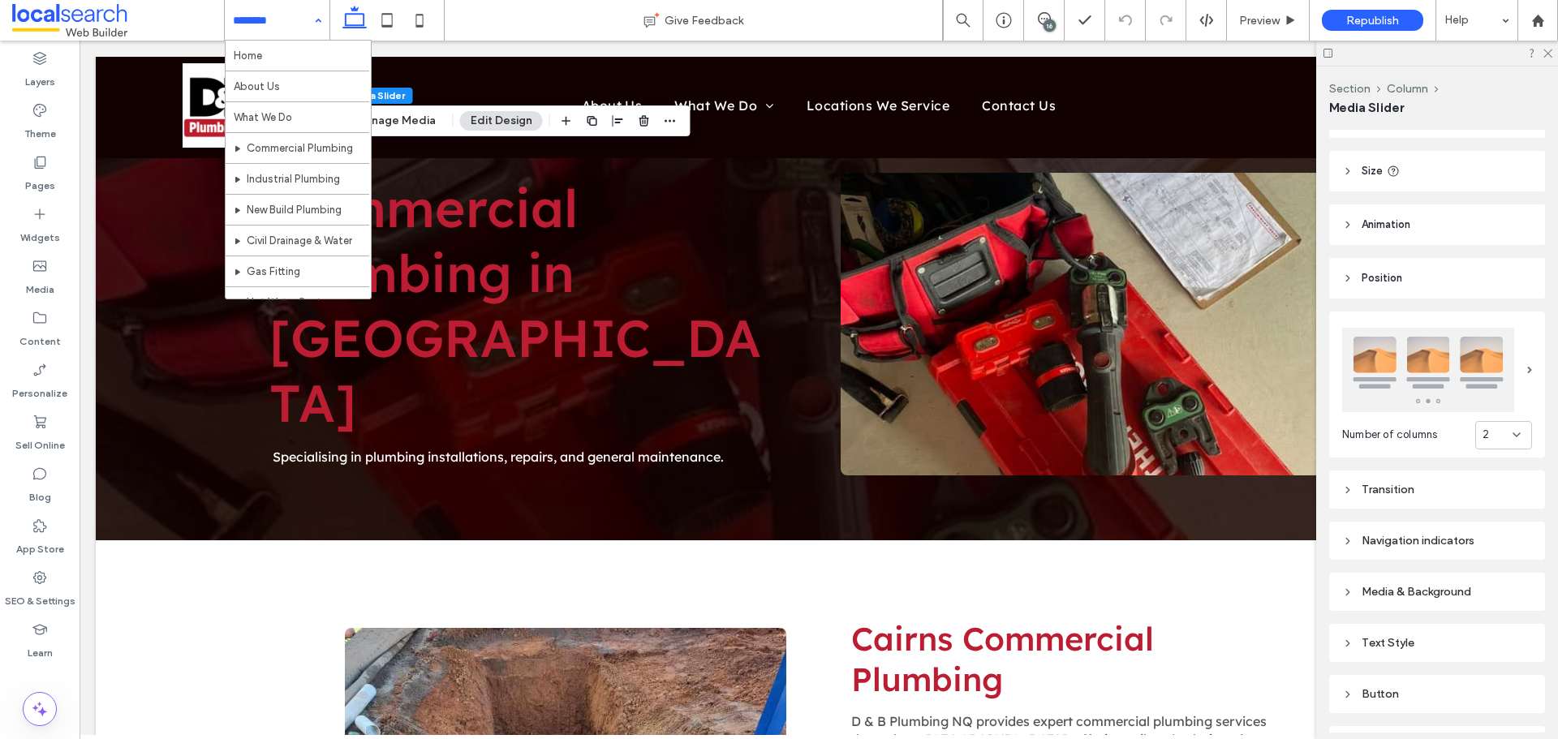
scroll to position [178, 0]
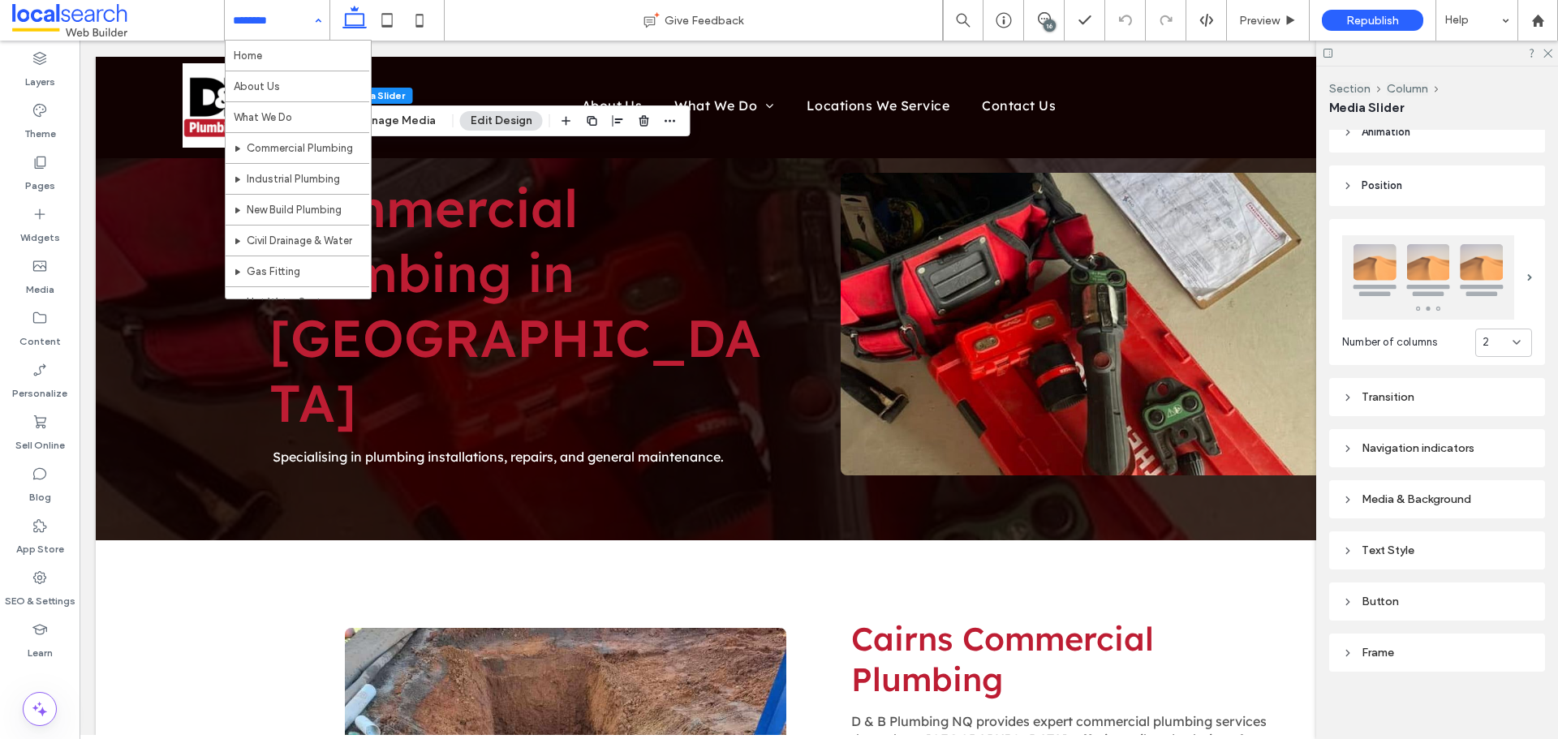
click at [1436, 539] on div "Text Style" at bounding box center [1437, 550] width 190 height 22
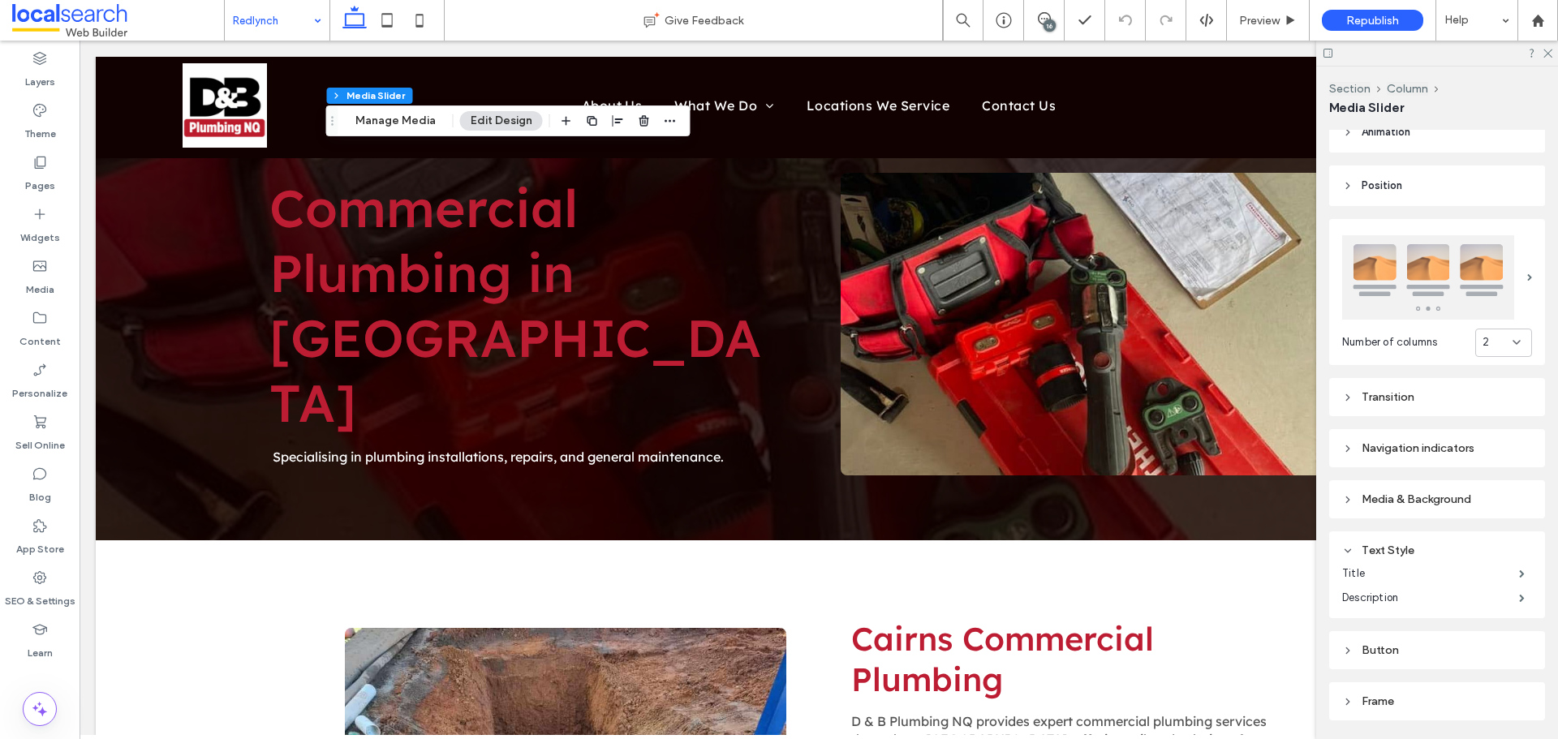
click at [1399, 643] on div "Button" at bounding box center [1437, 650] width 190 height 14
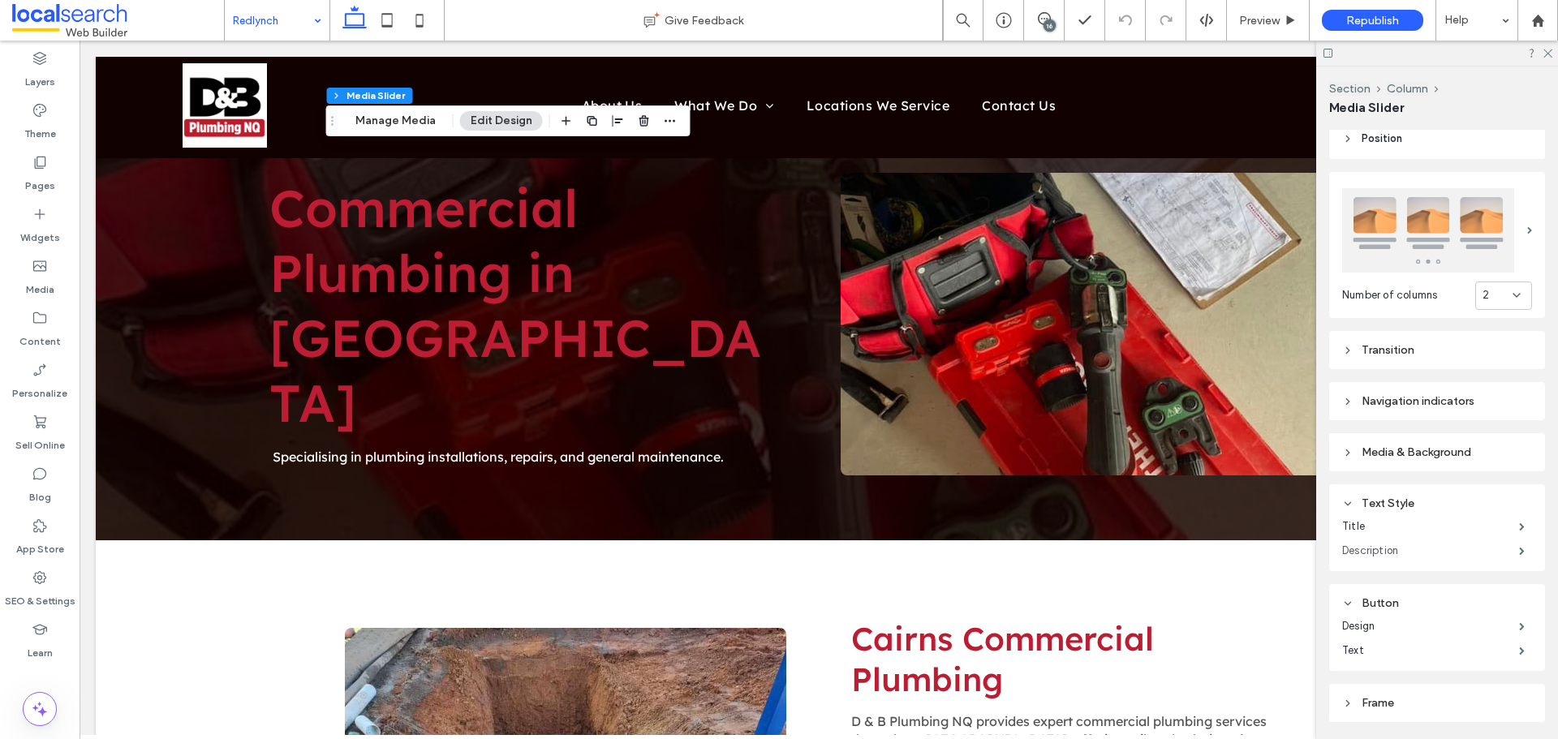
scroll to position [276, 0]
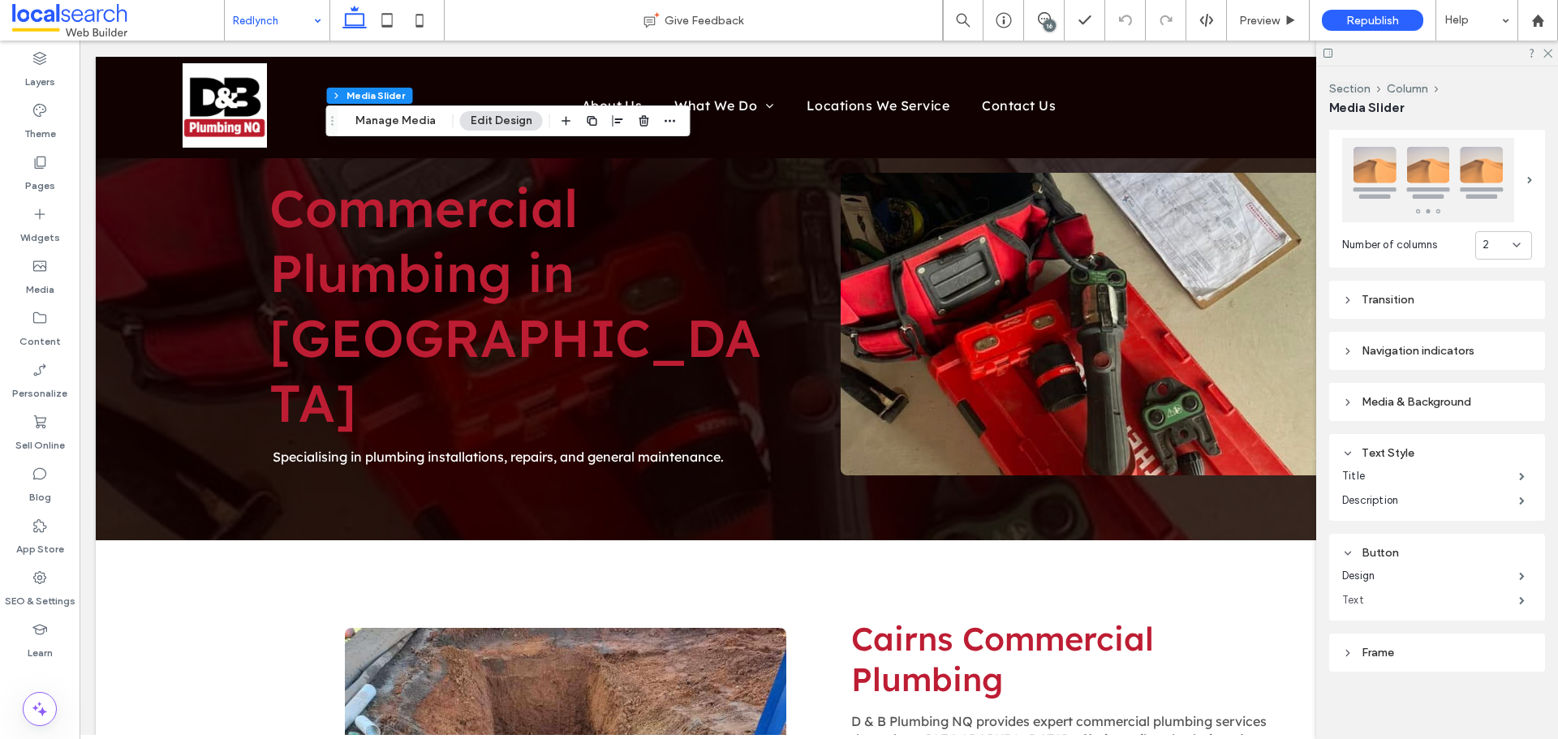
click at [1388, 594] on label "Text" at bounding box center [1430, 600] width 177 height 32
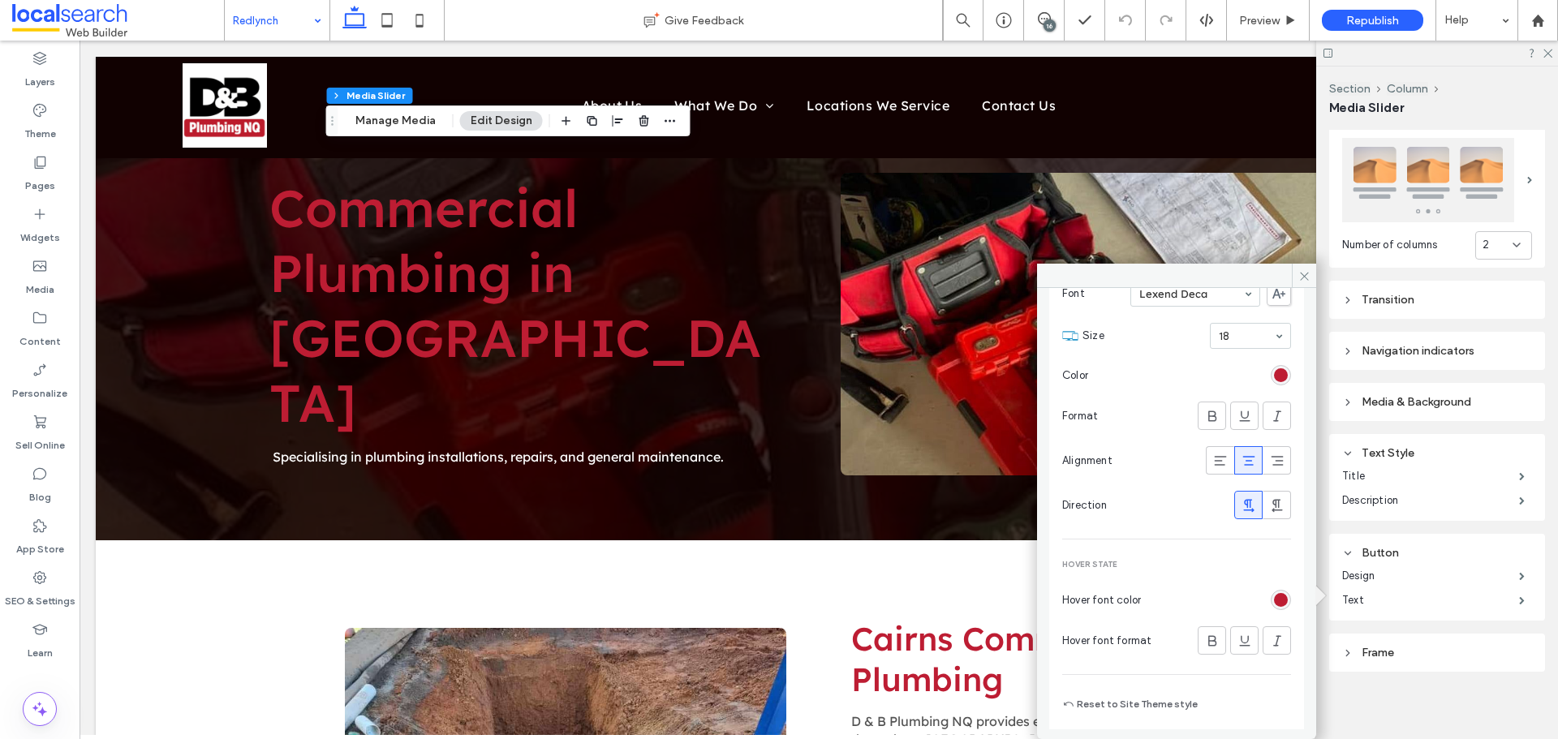
scroll to position [105, 0]
click at [1276, 598] on div "rgb(189, 29, 51)" at bounding box center [1281, 596] width 14 height 14
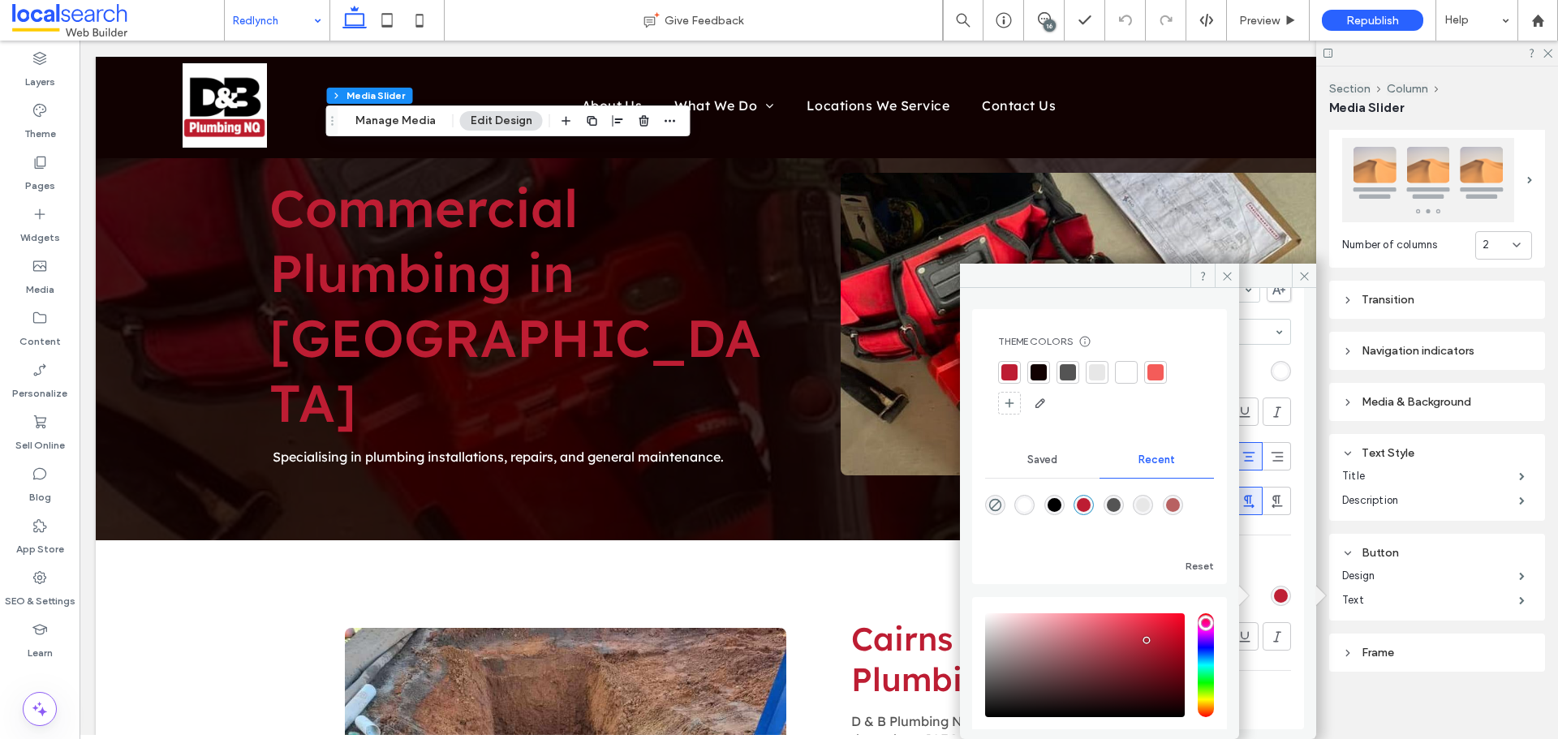
click at [1115, 373] on div at bounding box center [1099, 388] width 203 height 55
click at [1128, 370] on div at bounding box center [1126, 372] width 16 height 16
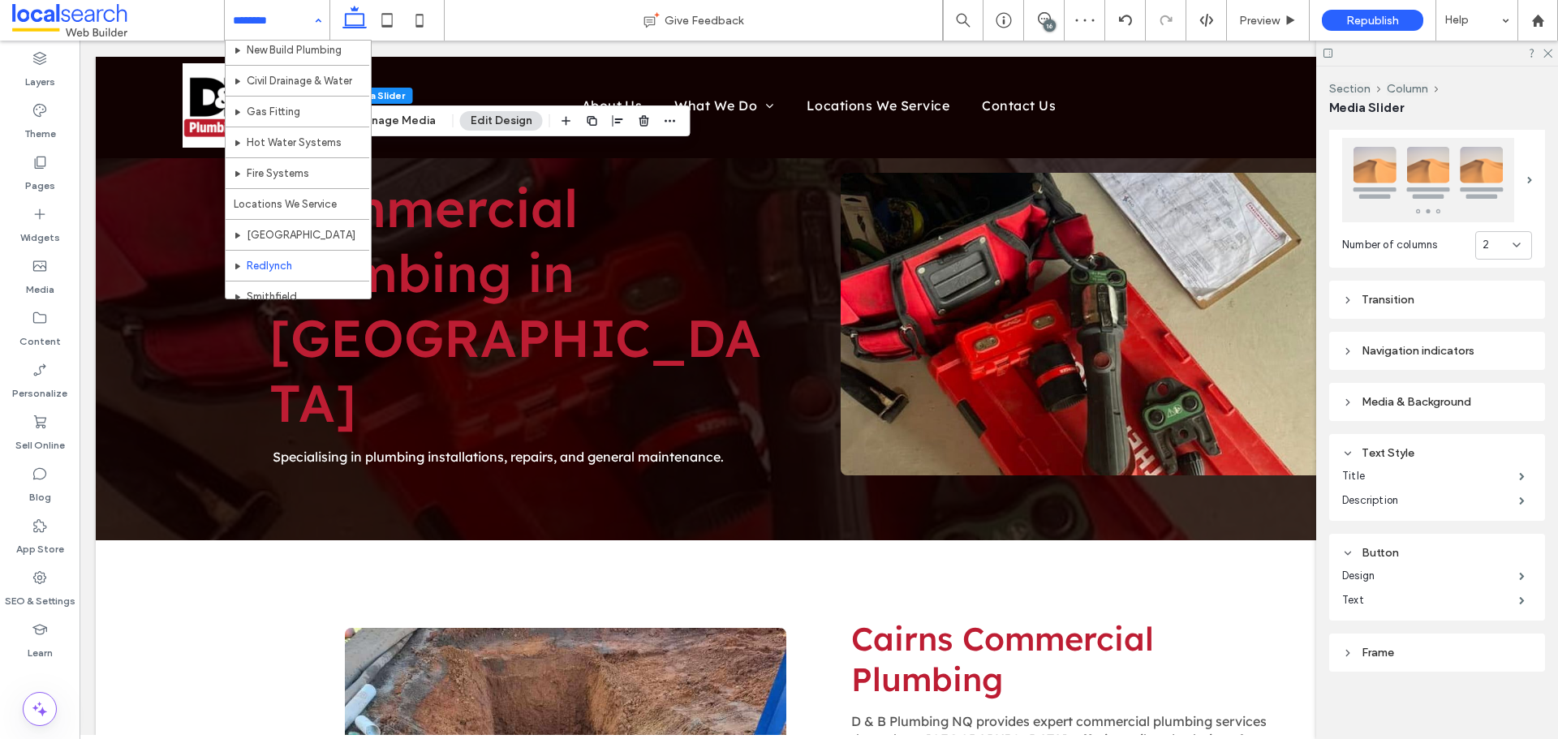
scroll to position [264, 0]
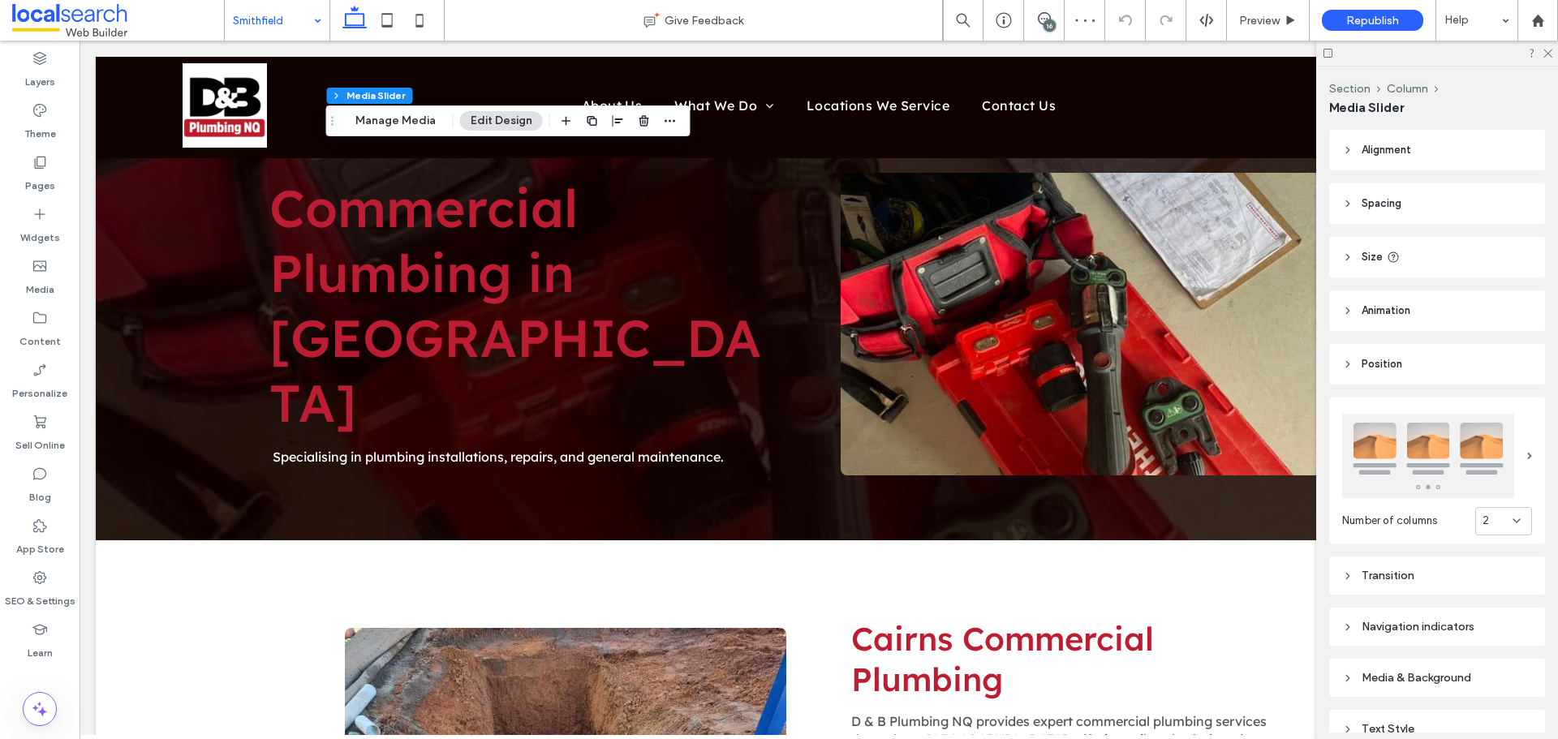
scroll to position [178, 0]
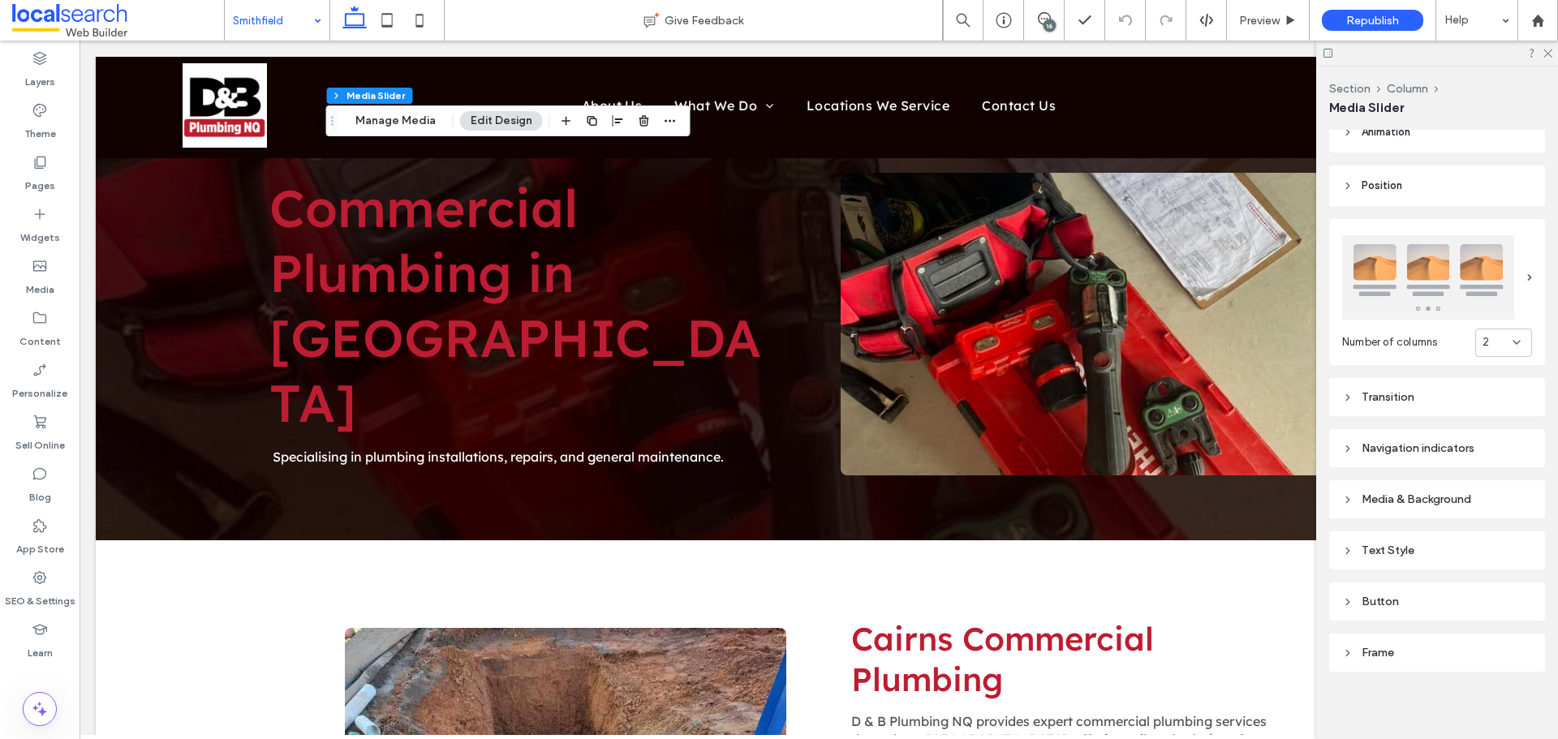
click at [1383, 582] on div "Button" at bounding box center [1437, 601] width 216 height 38
click at [1384, 595] on div "Button" at bounding box center [1437, 602] width 190 height 14
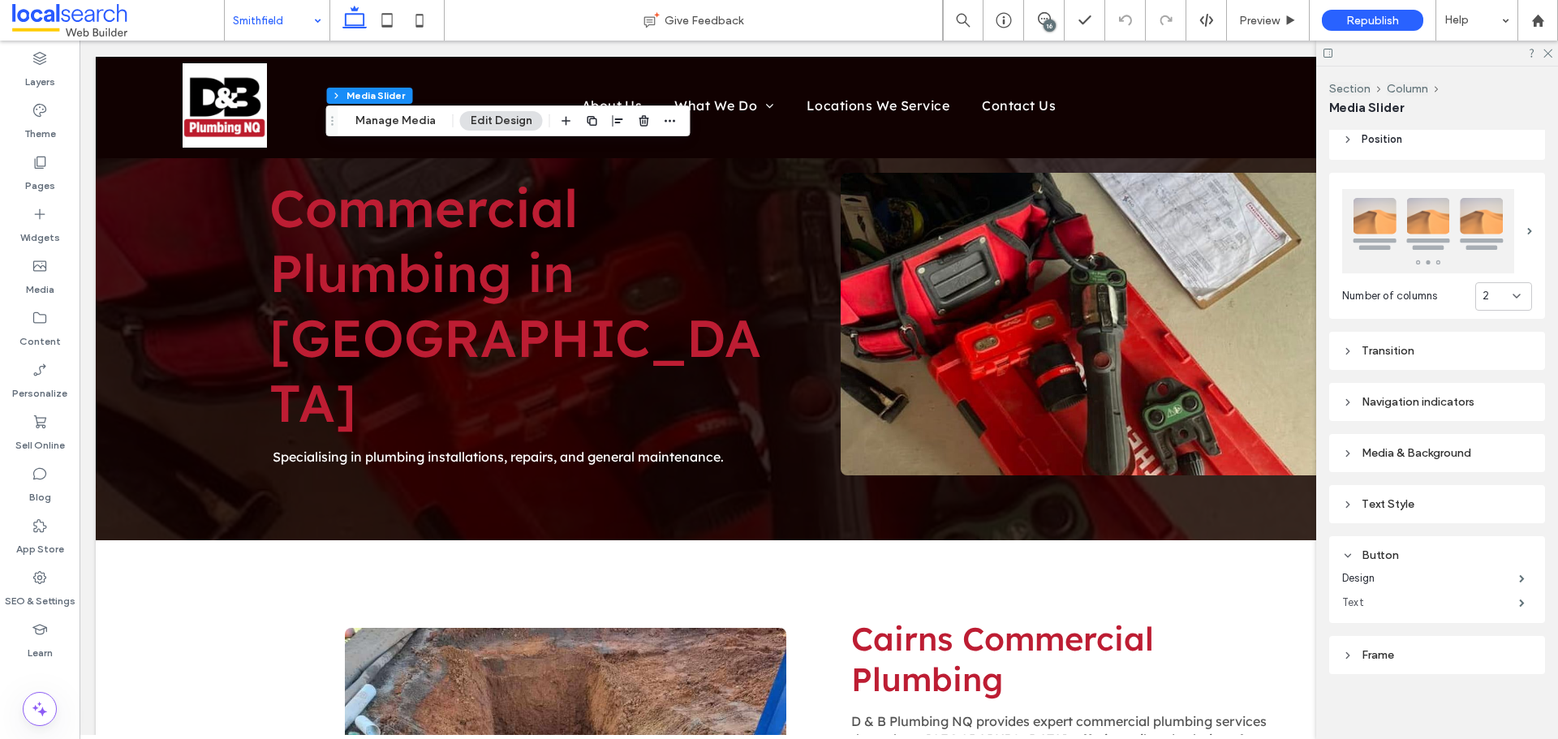
click at [1382, 601] on label "Text" at bounding box center [1430, 603] width 177 height 32
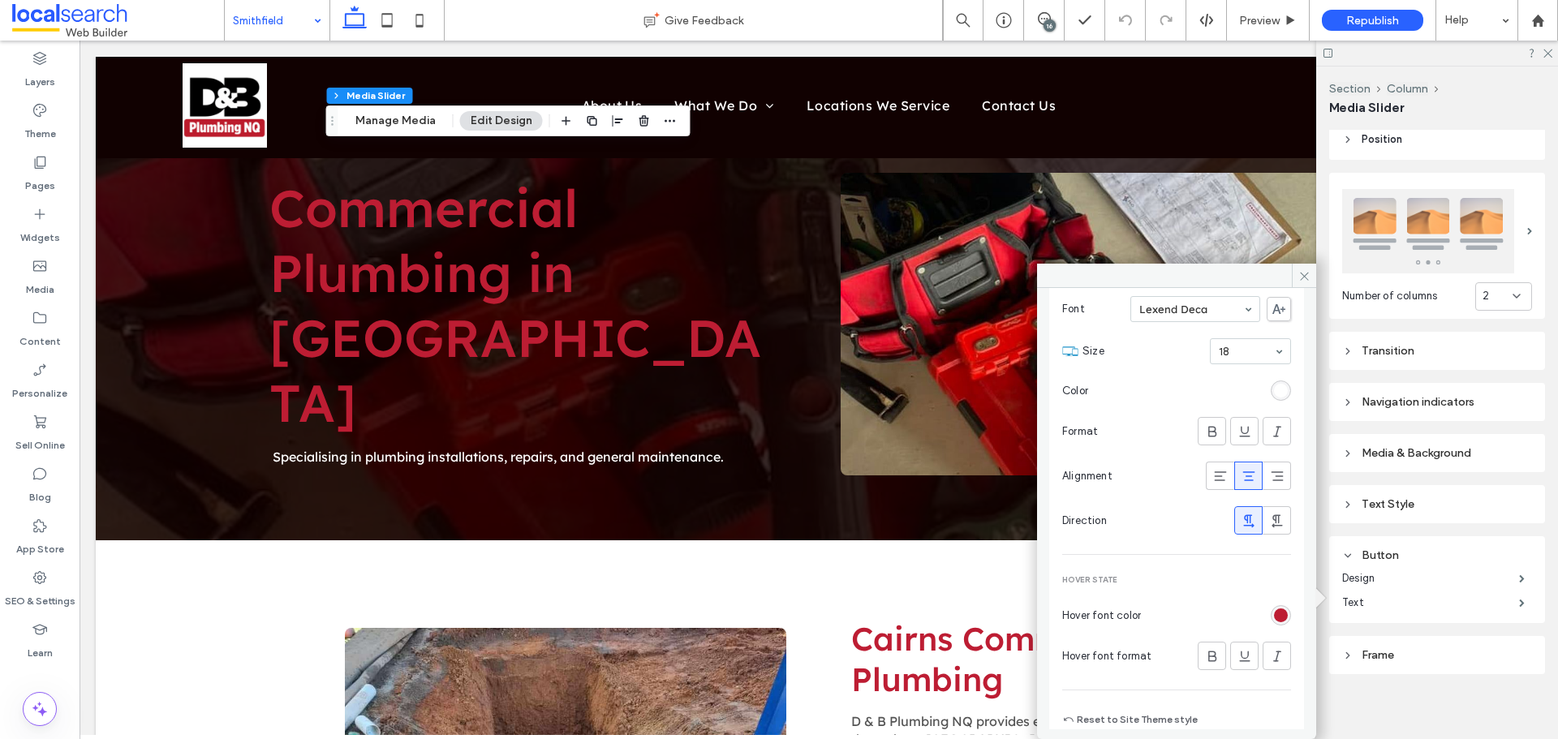
scroll to position [105, 0]
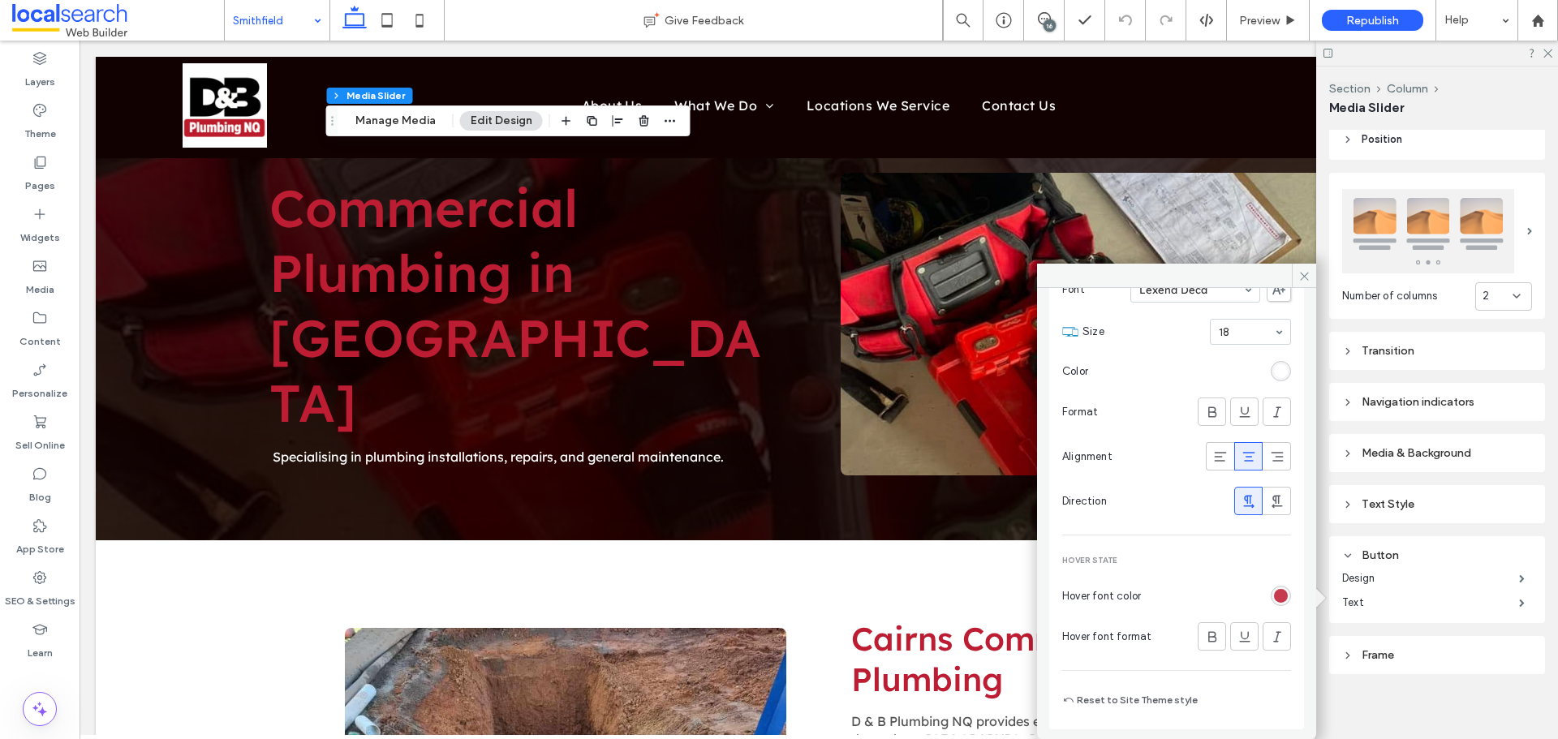
click at [1274, 600] on div "rgb(189, 29, 51)" at bounding box center [1281, 596] width 14 height 14
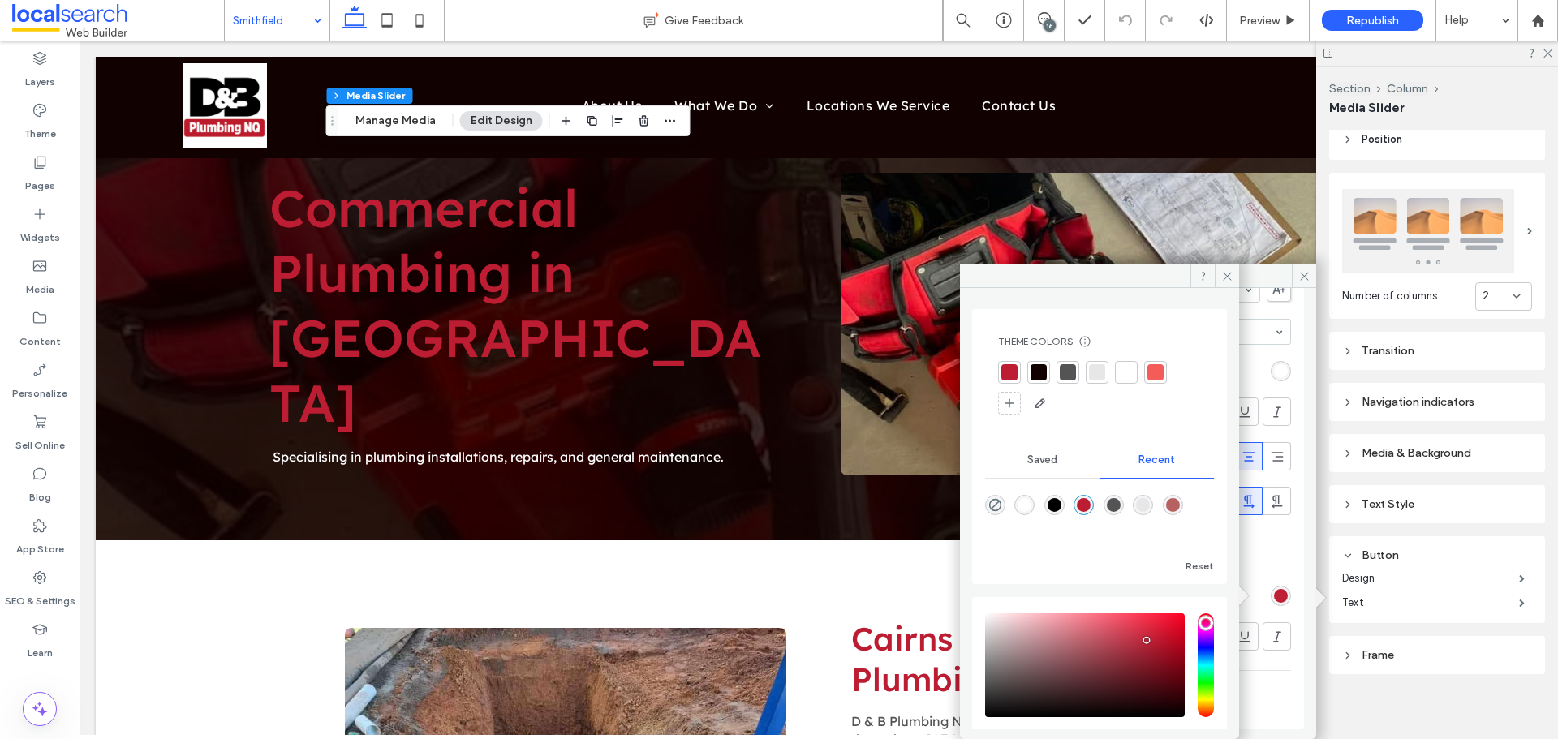
click at [1121, 366] on div at bounding box center [1126, 372] width 16 height 16
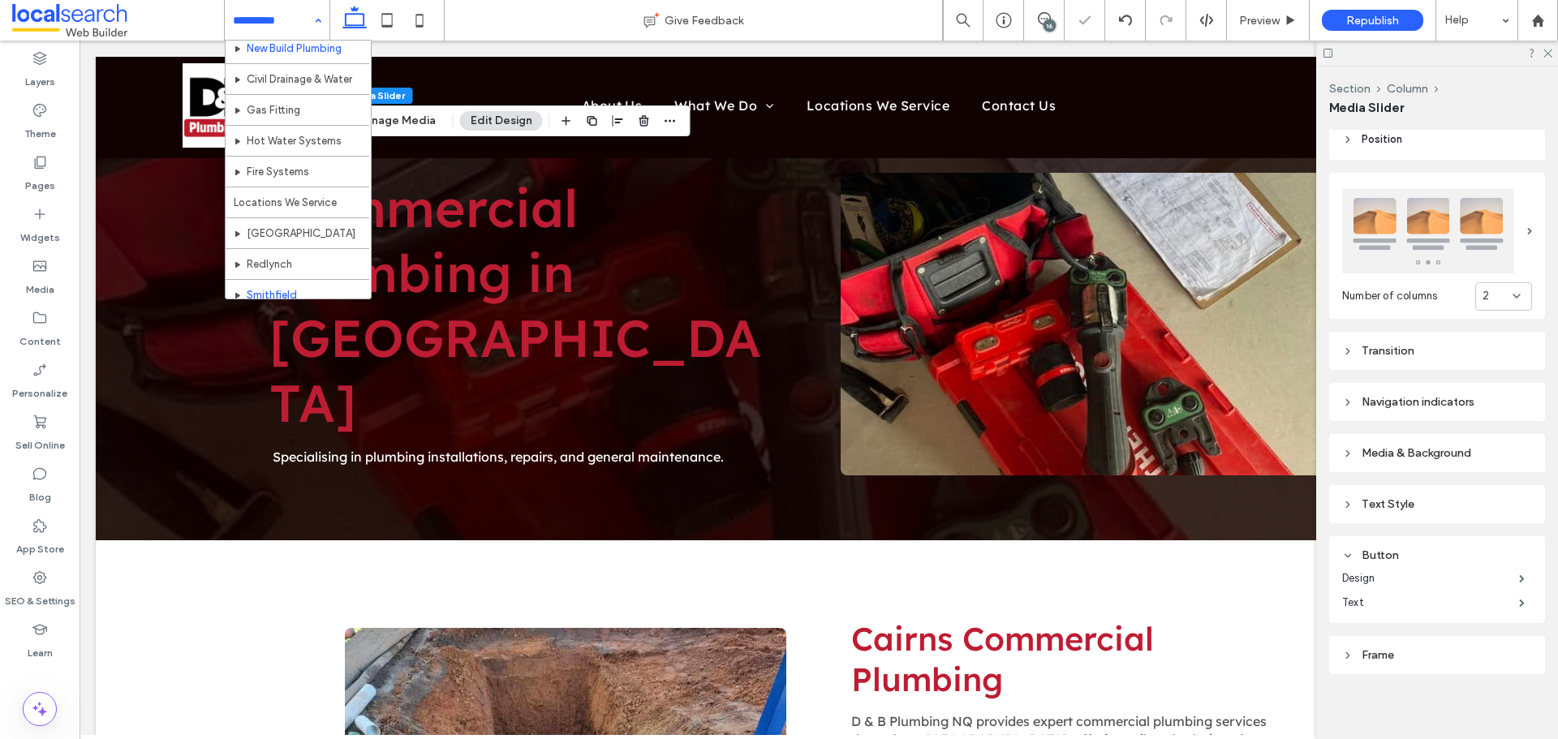
scroll to position [264, 0]
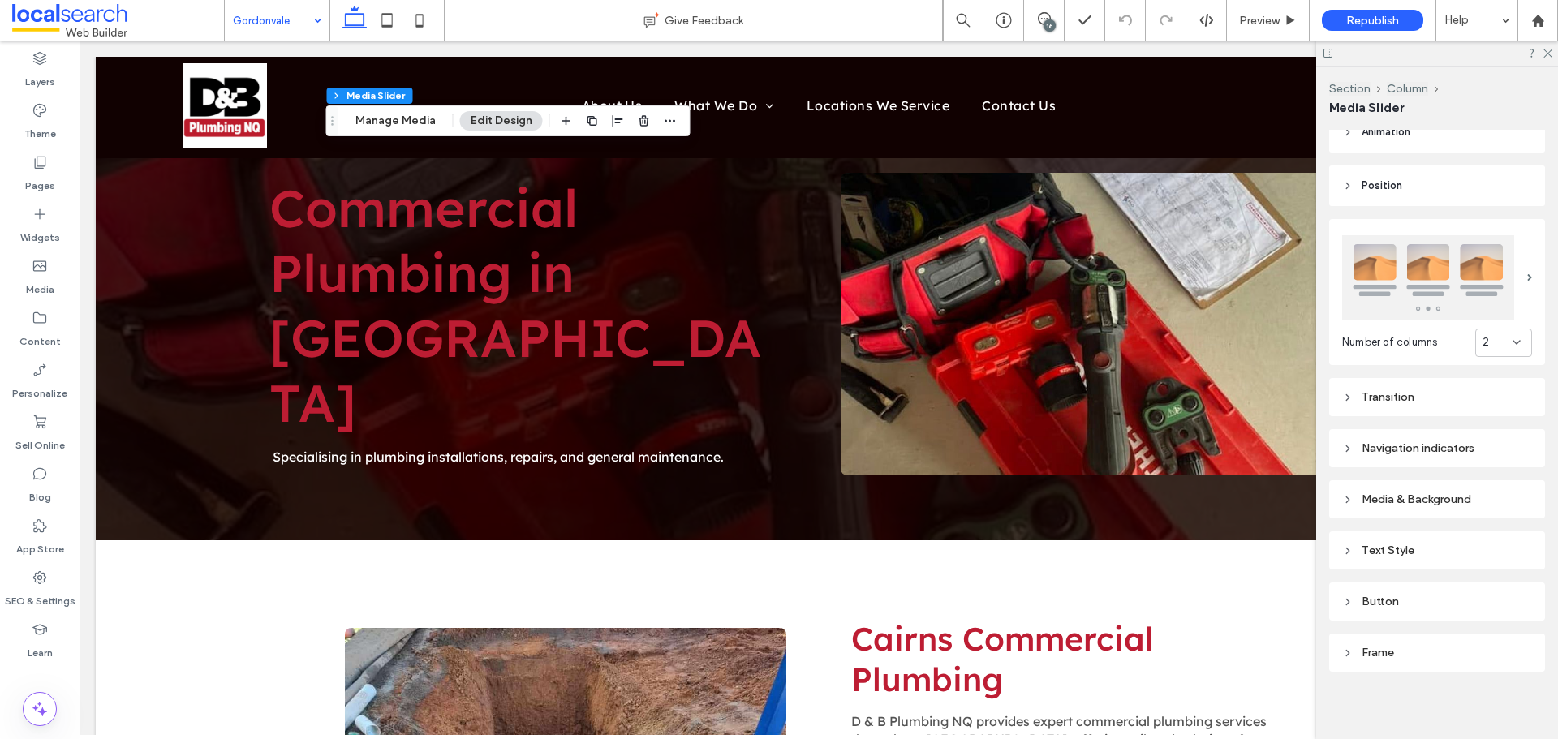
click at [1408, 595] on div "Button" at bounding box center [1437, 602] width 190 height 14
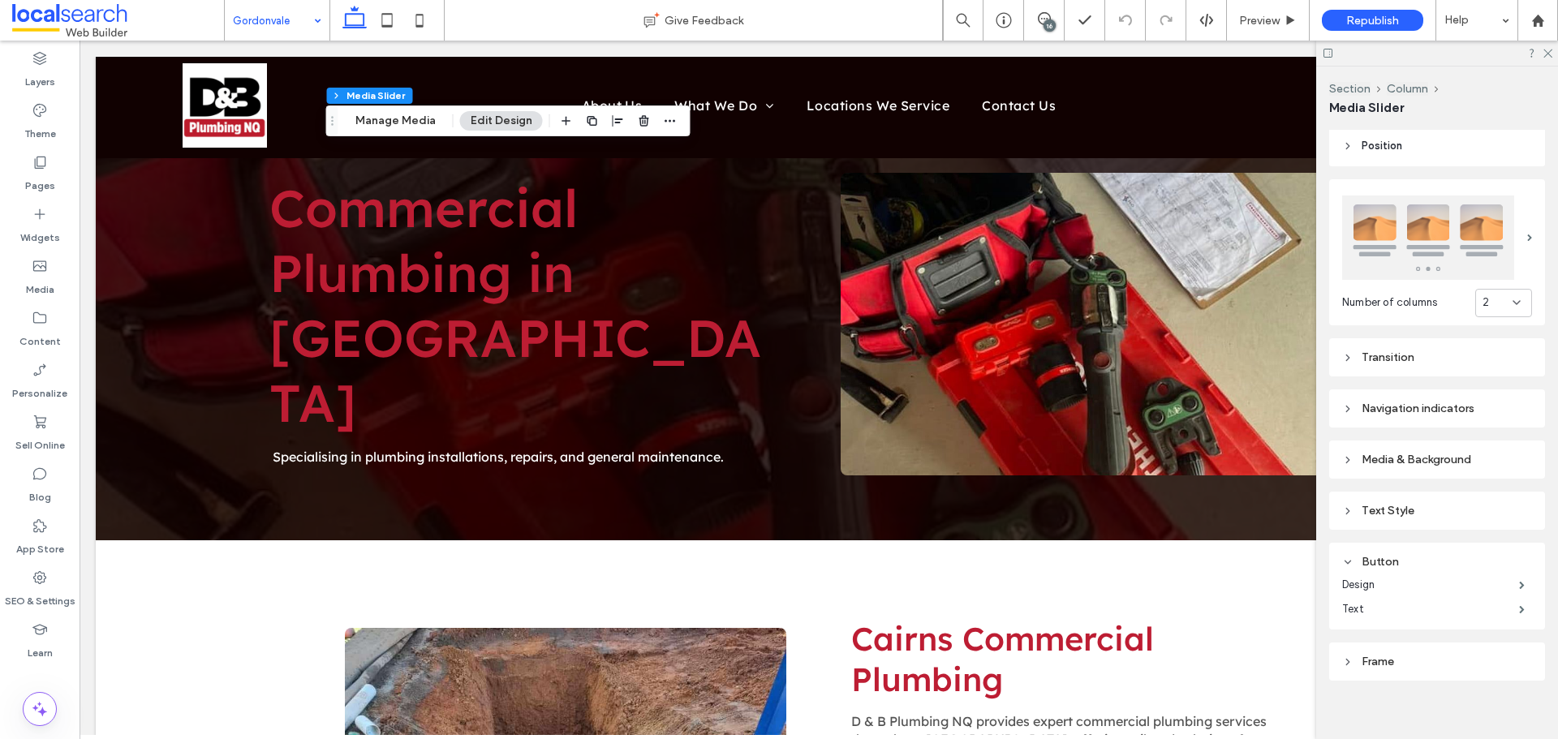
scroll to position [219, 0]
click at [1412, 606] on label "Text" at bounding box center [1430, 608] width 177 height 32
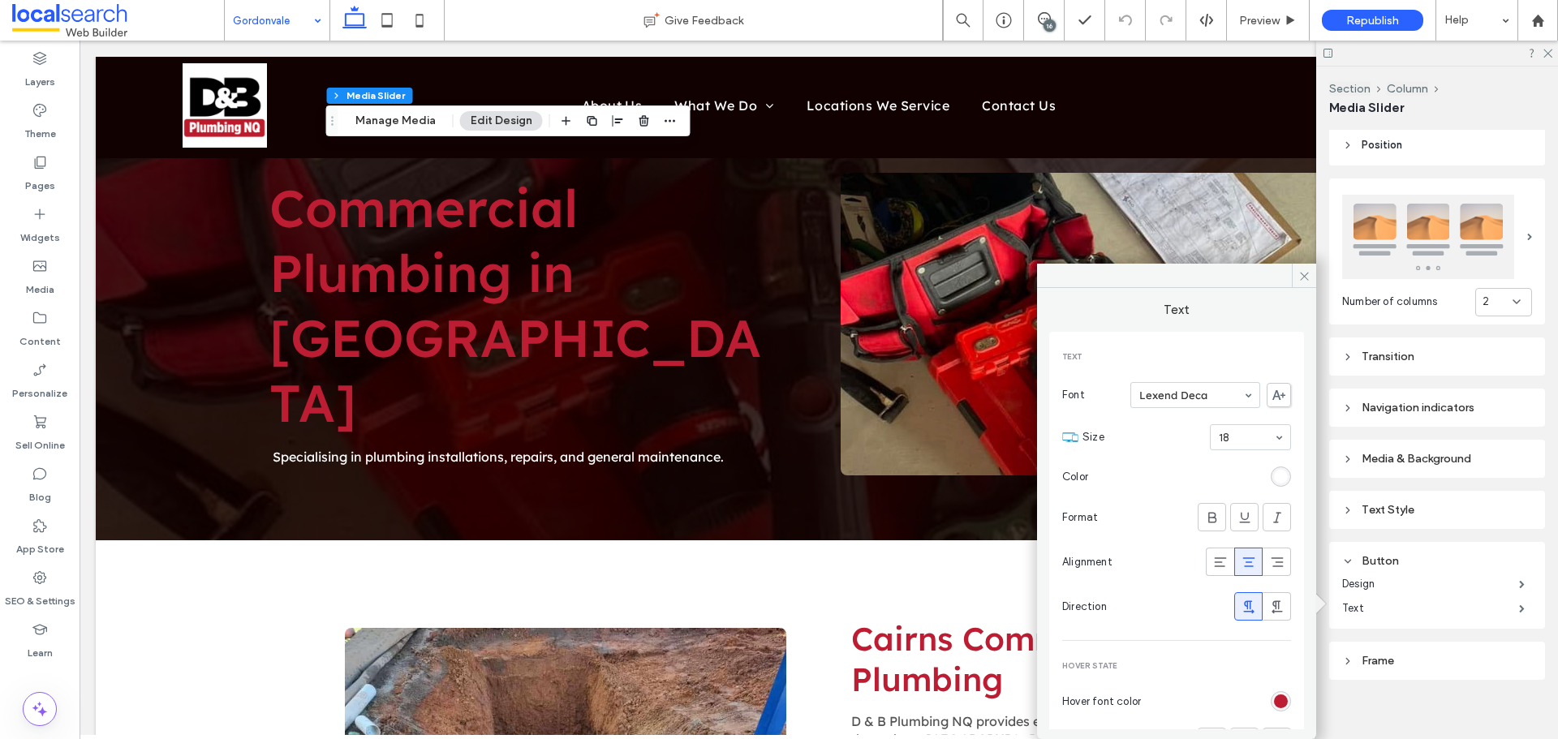
scroll to position [105, 0]
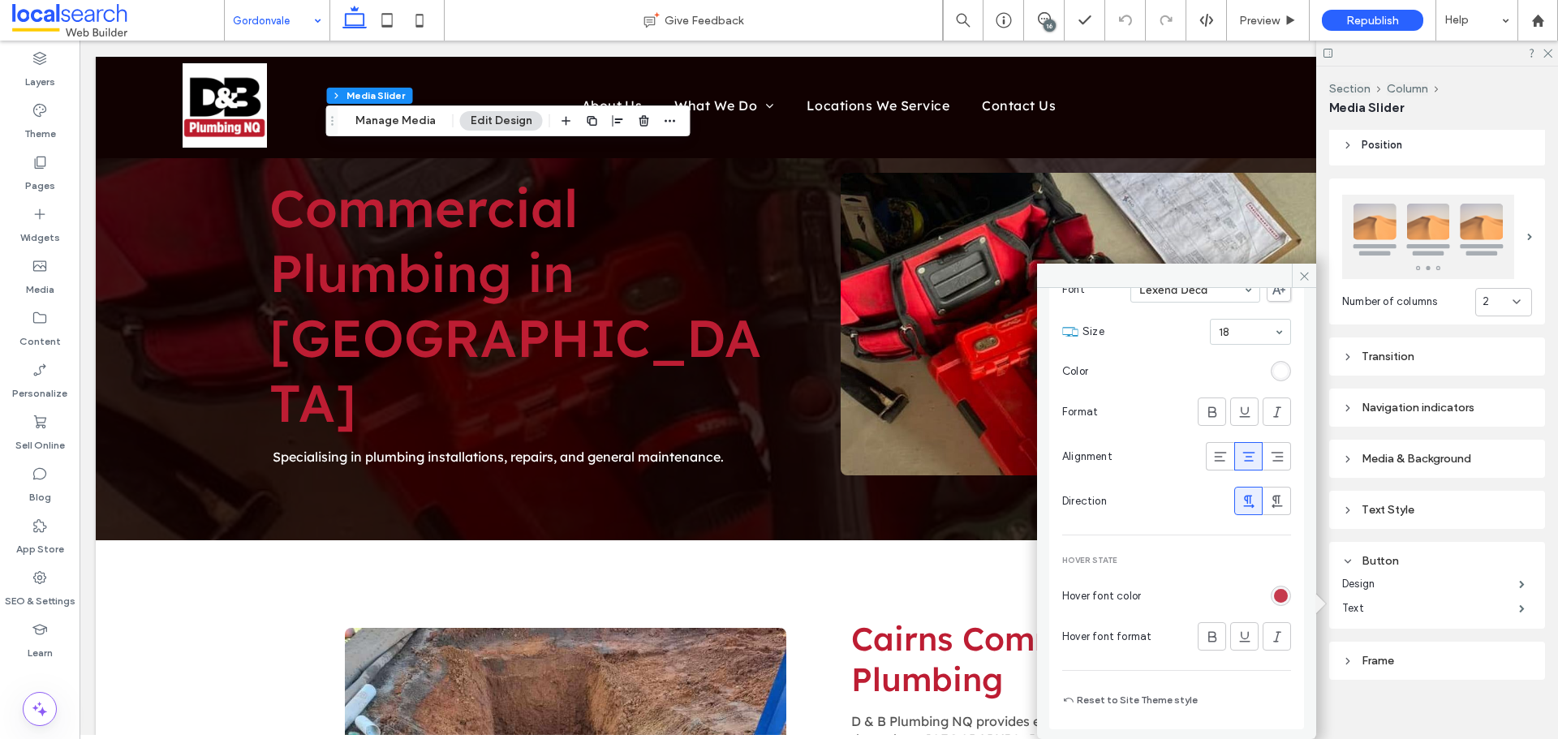
click at [1274, 593] on div "rgb(189, 29, 51)" at bounding box center [1281, 596] width 14 height 14
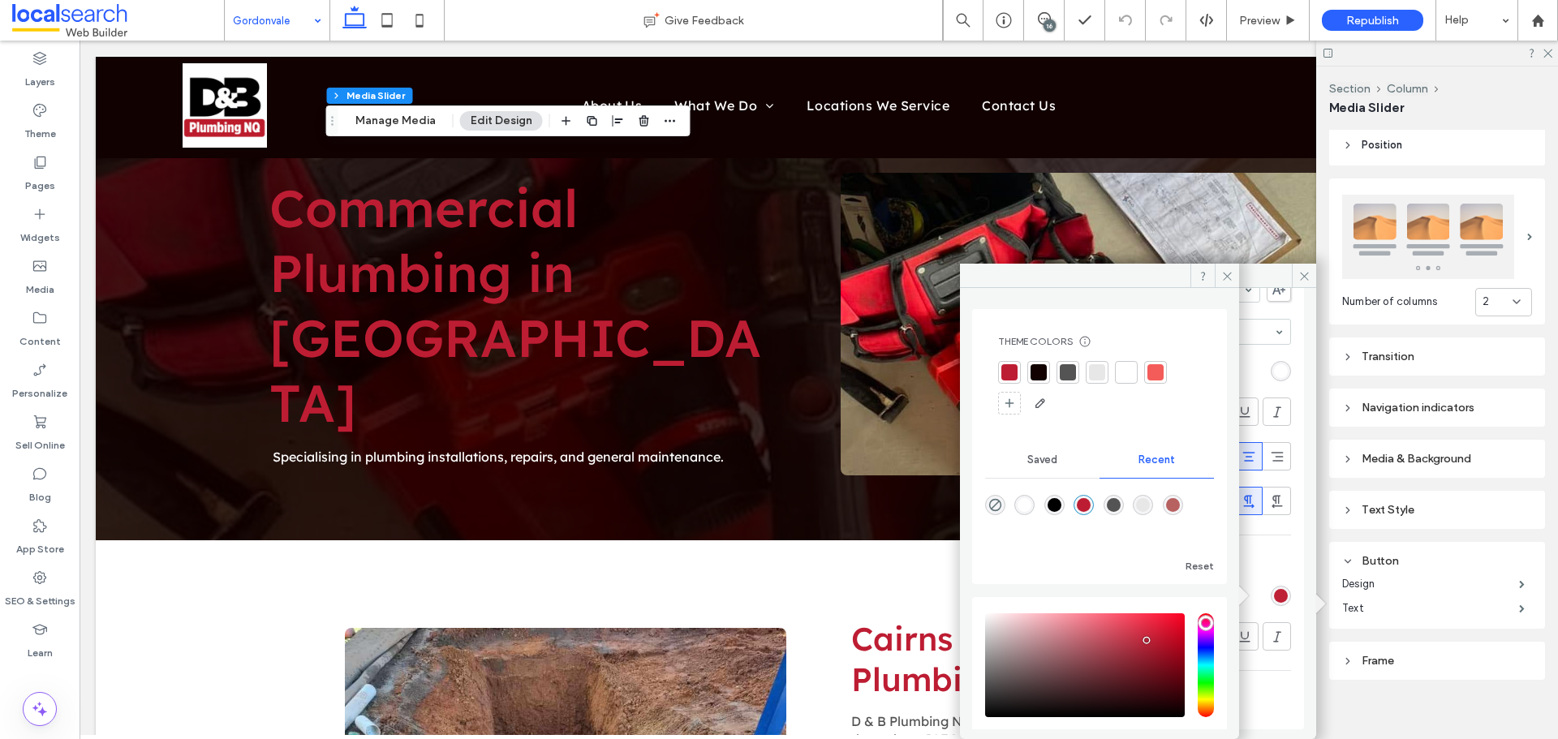
click at [1114, 371] on div at bounding box center [1099, 388] width 203 height 55
click at [1124, 367] on div at bounding box center [1126, 372] width 16 height 16
click at [1224, 276] on icon at bounding box center [1227, 276] width 12 height 12
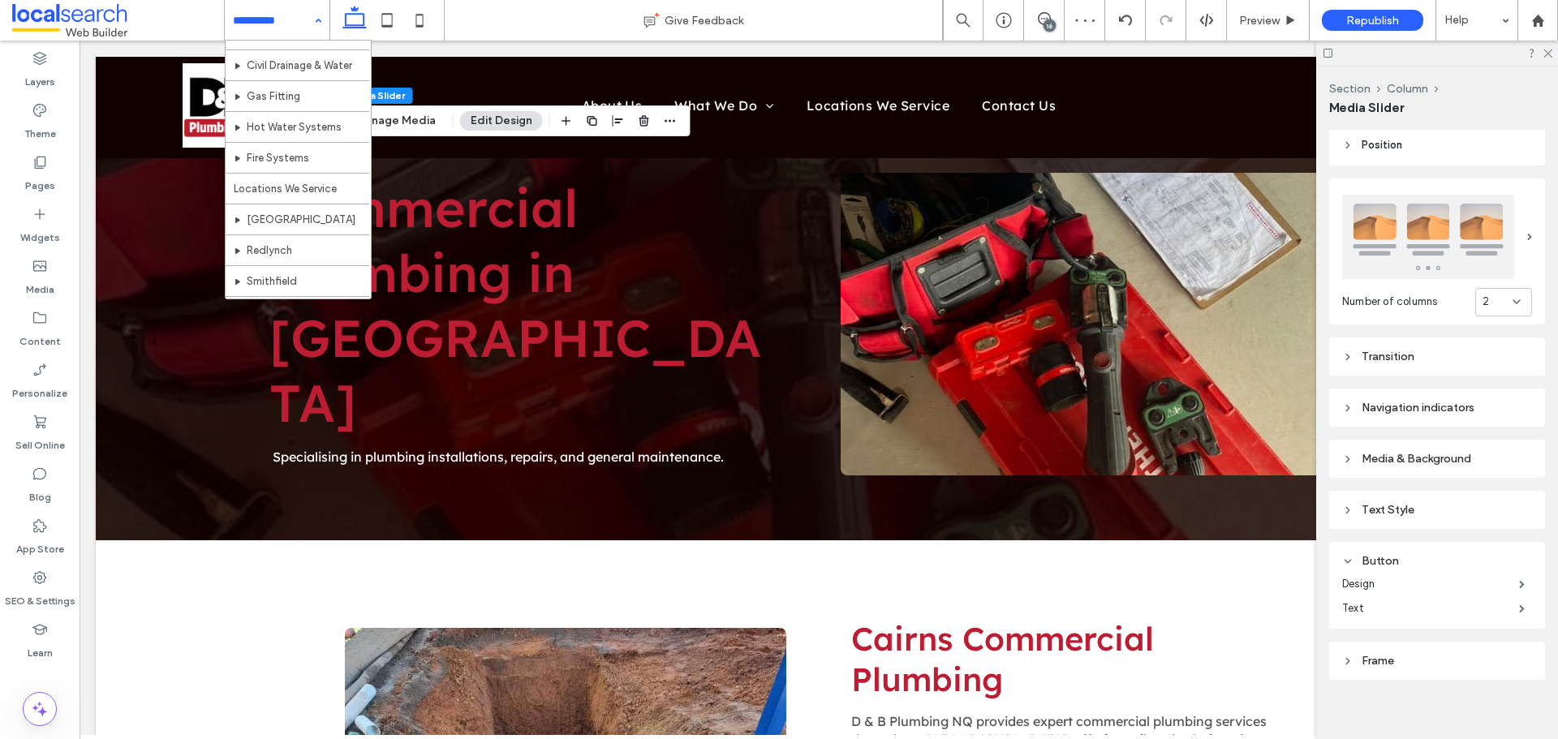
scroll to position [264, 0]
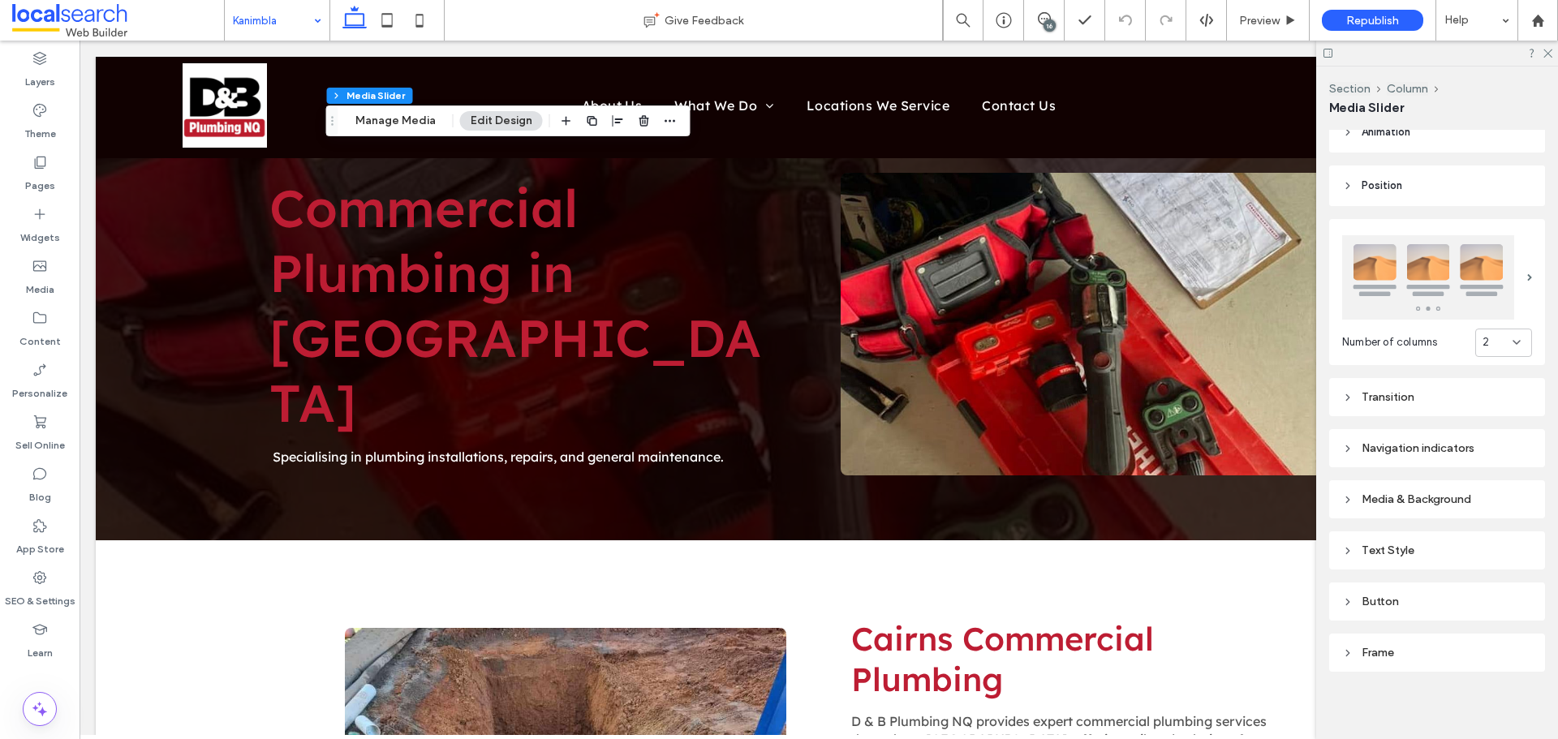
click at [1411, 596] on div "Button" at bounding box center [1437, 602] width 190 height 14
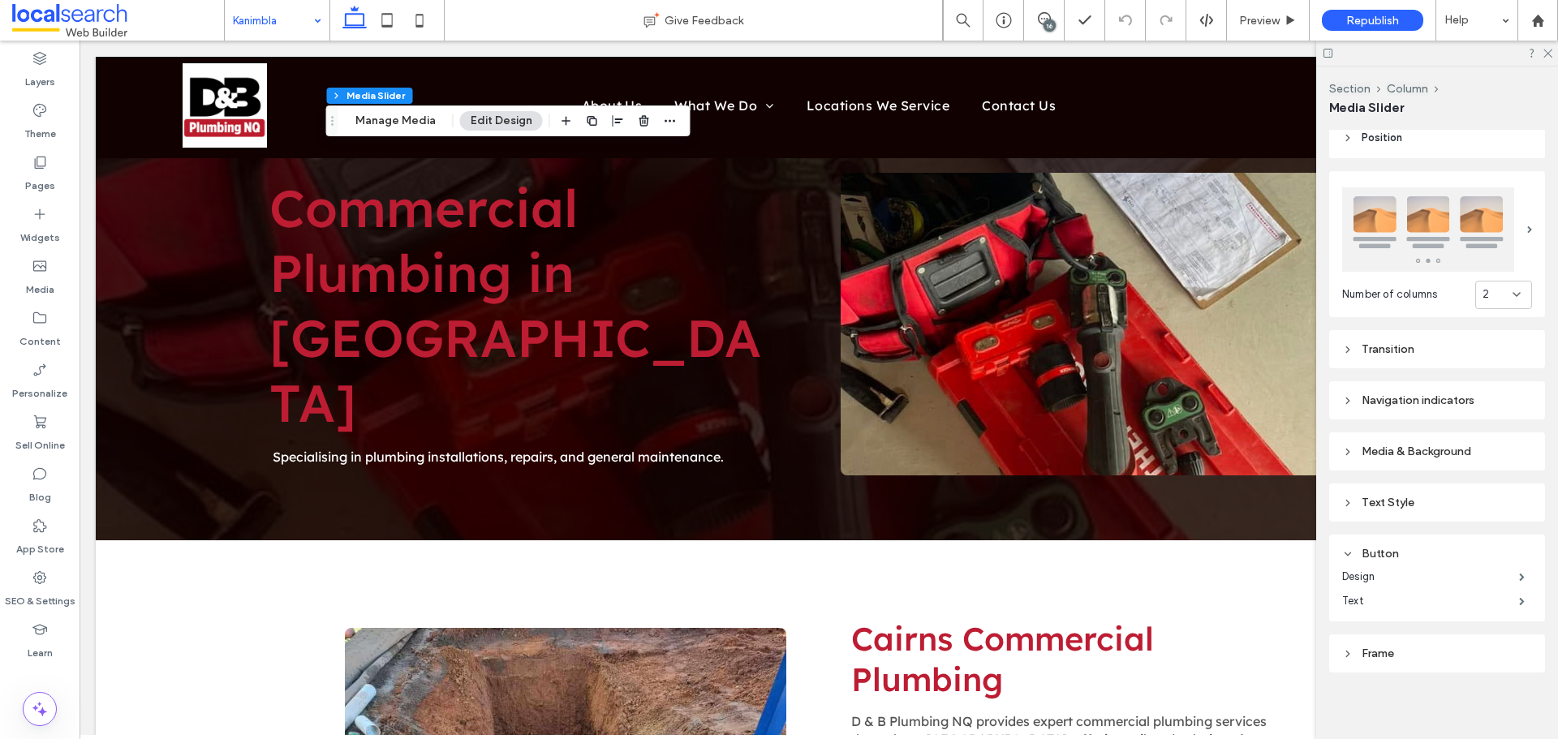
scroll to position [227, 0]
click at [1406, 596] on label "Text" at bounding box center [1430, 600] width 177 height 32
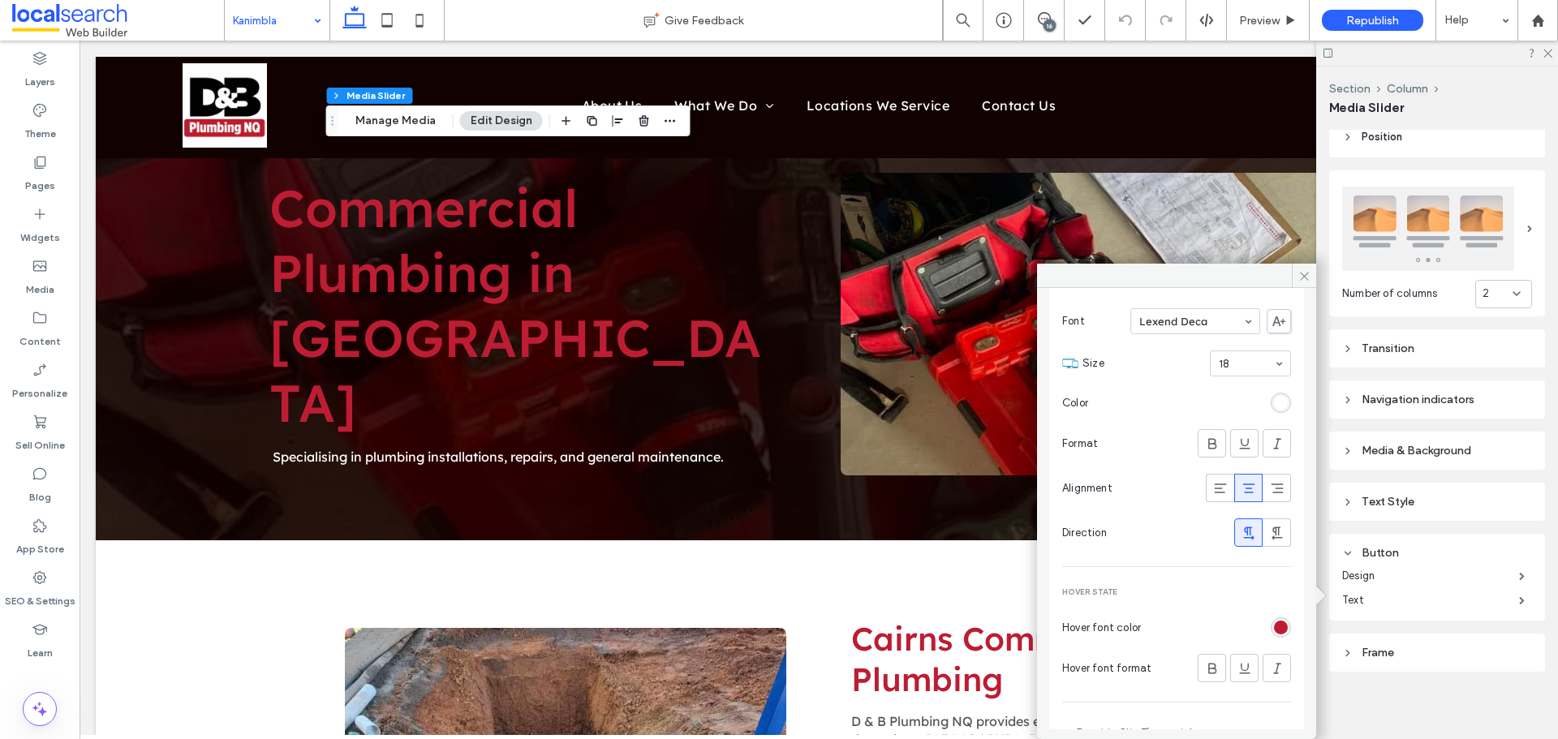
scroll to position [105, 0]
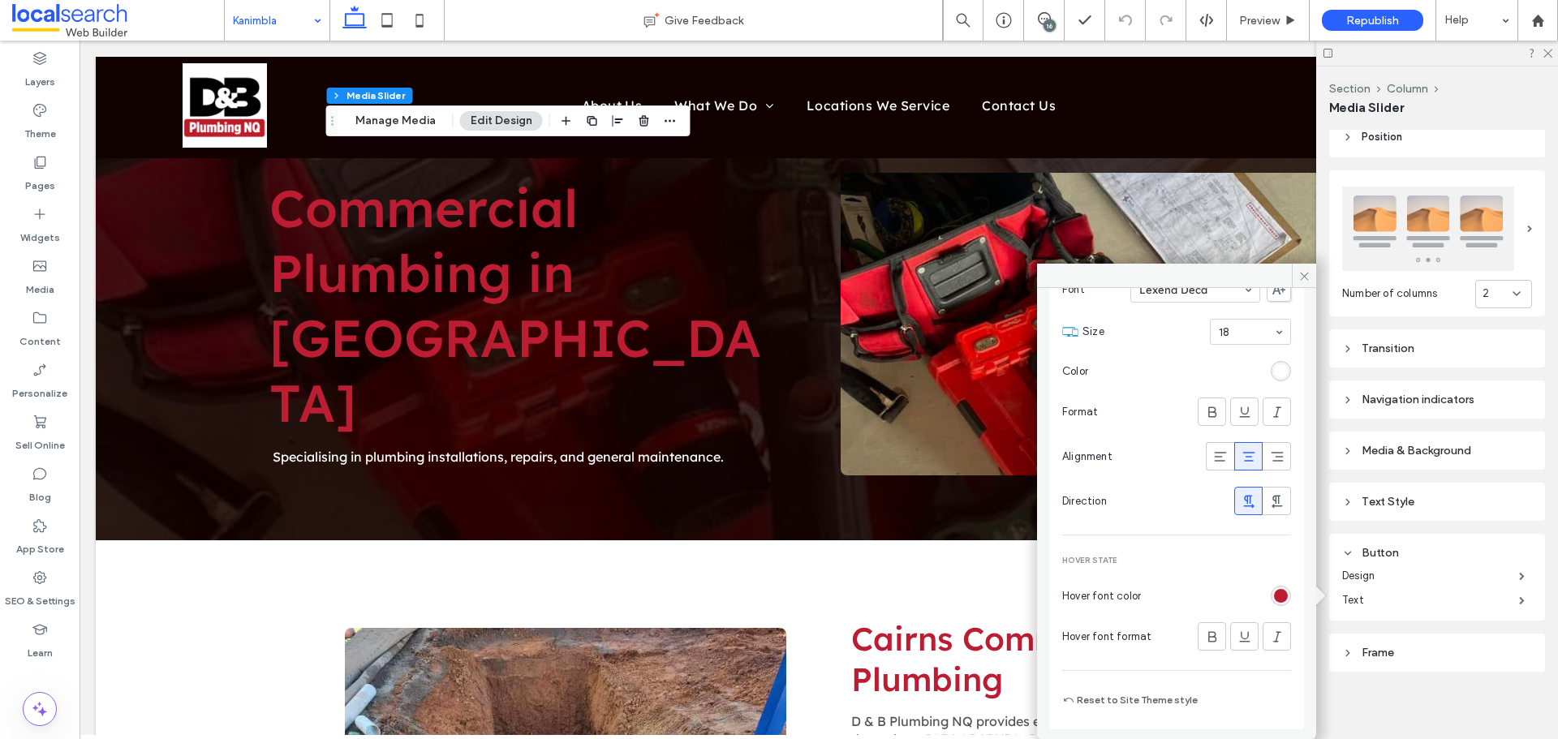
click at [1270, 588] on div "rgb(189, 29, 51)" at bounding box center [1280, 596] width 20 height 20
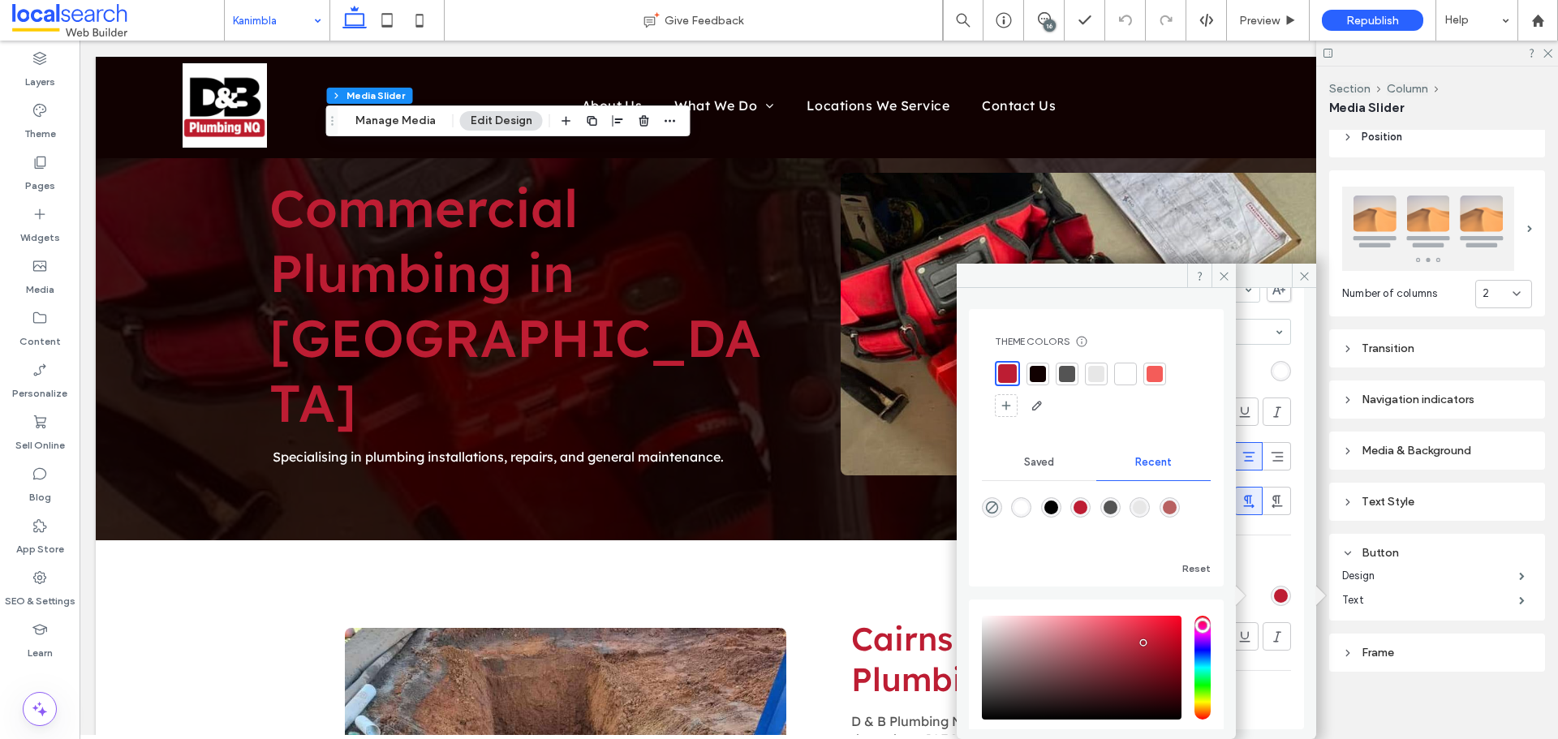
click at [1123, 368] on div at bounding box center [1125, 374] width 16 height 16
click at [1552, 51] on div at bounding box center [1437, 53] width 242 height 25
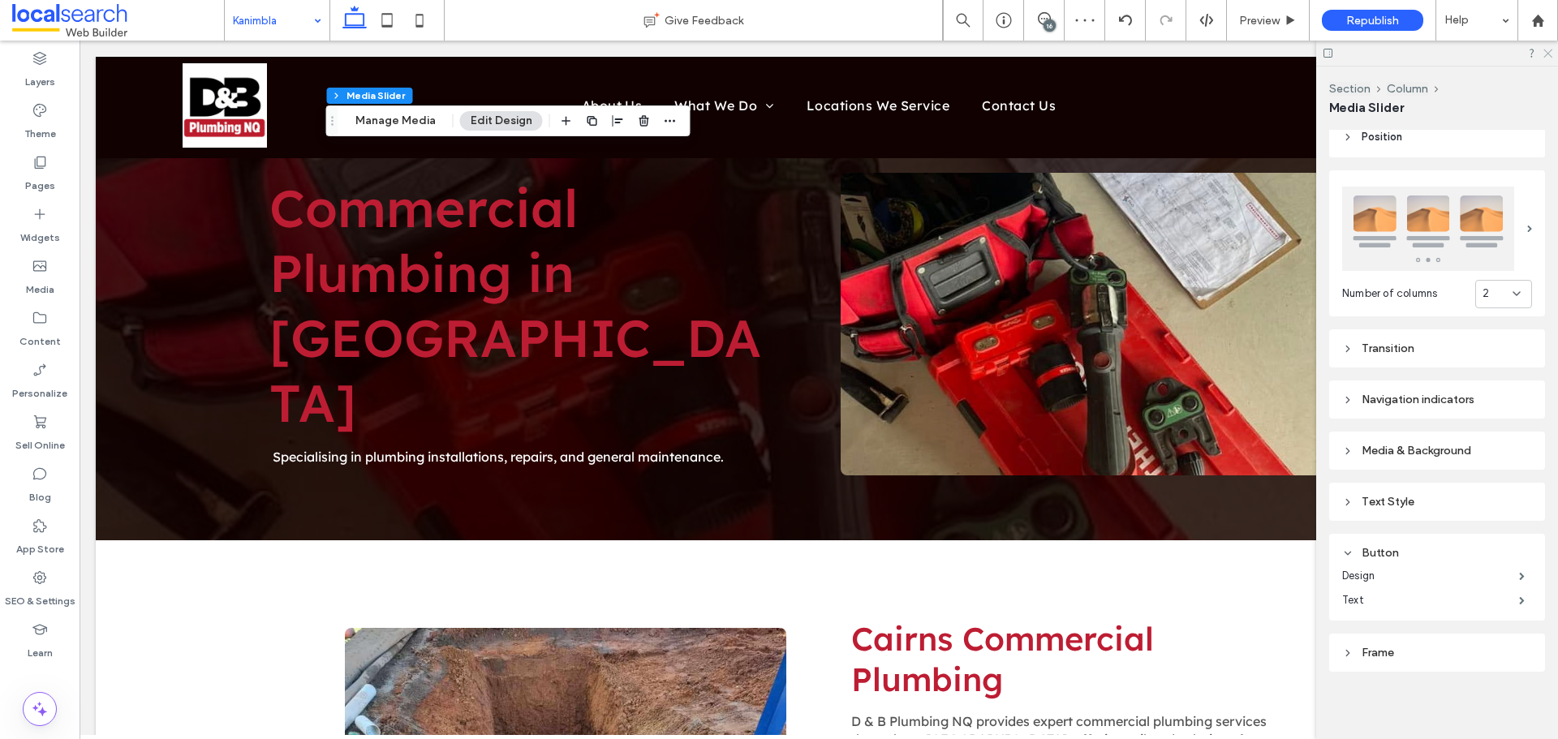
click at [1545, 53] on icon at bounding box center [1546, 52] width 11 height 11
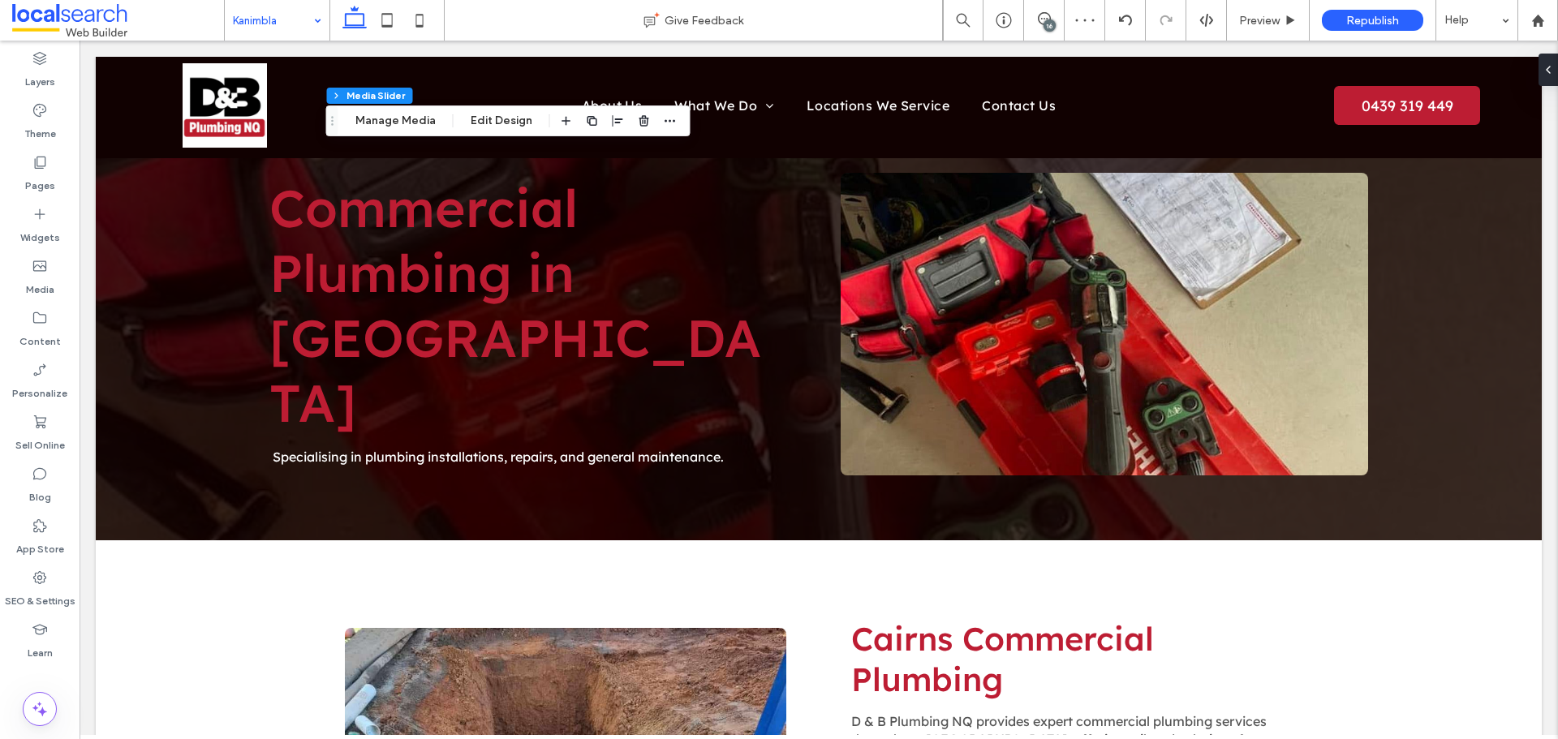
click at [1047, 21] on div "16" at bounding box center [1049, 25] width 12 height 12
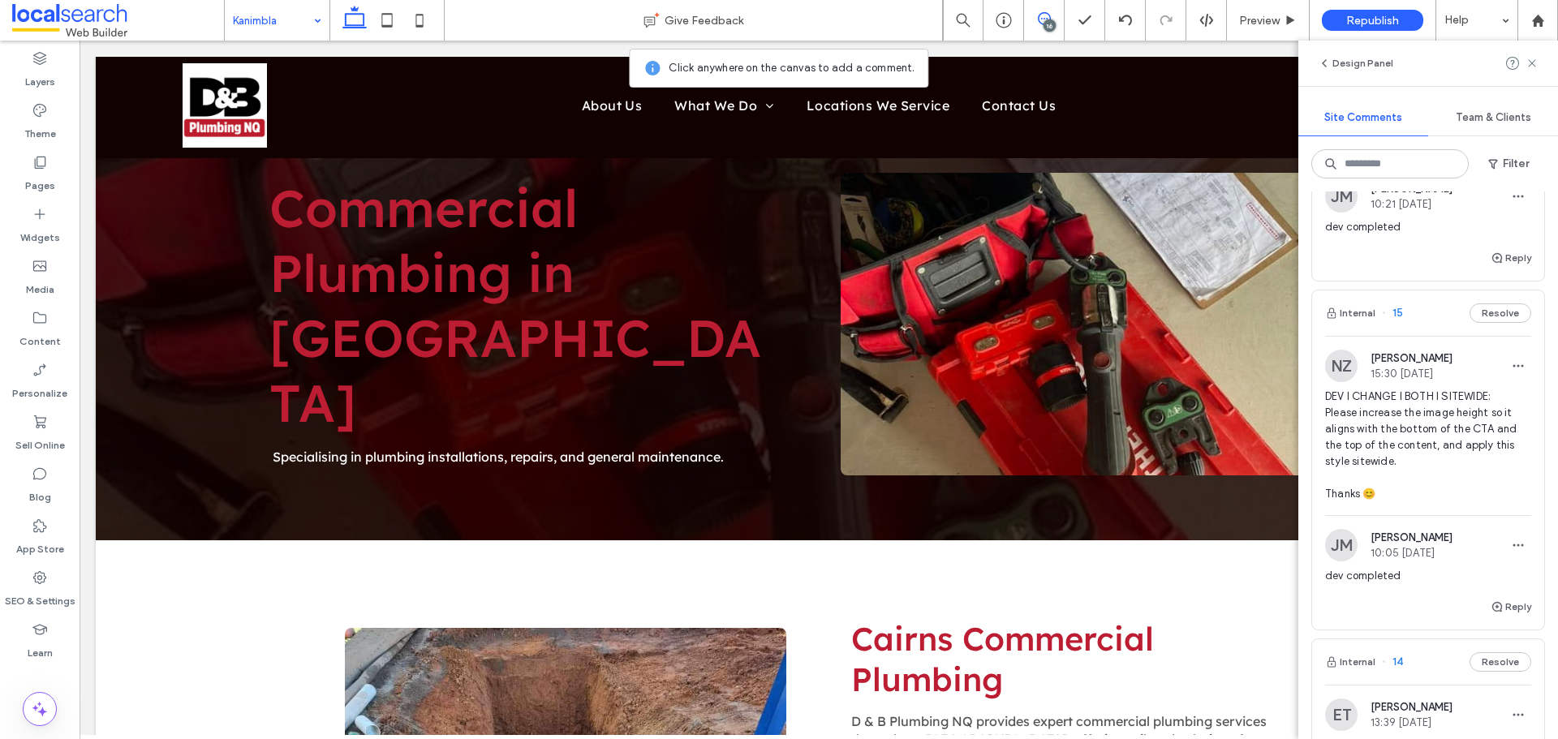
scroll to position [974, 0]
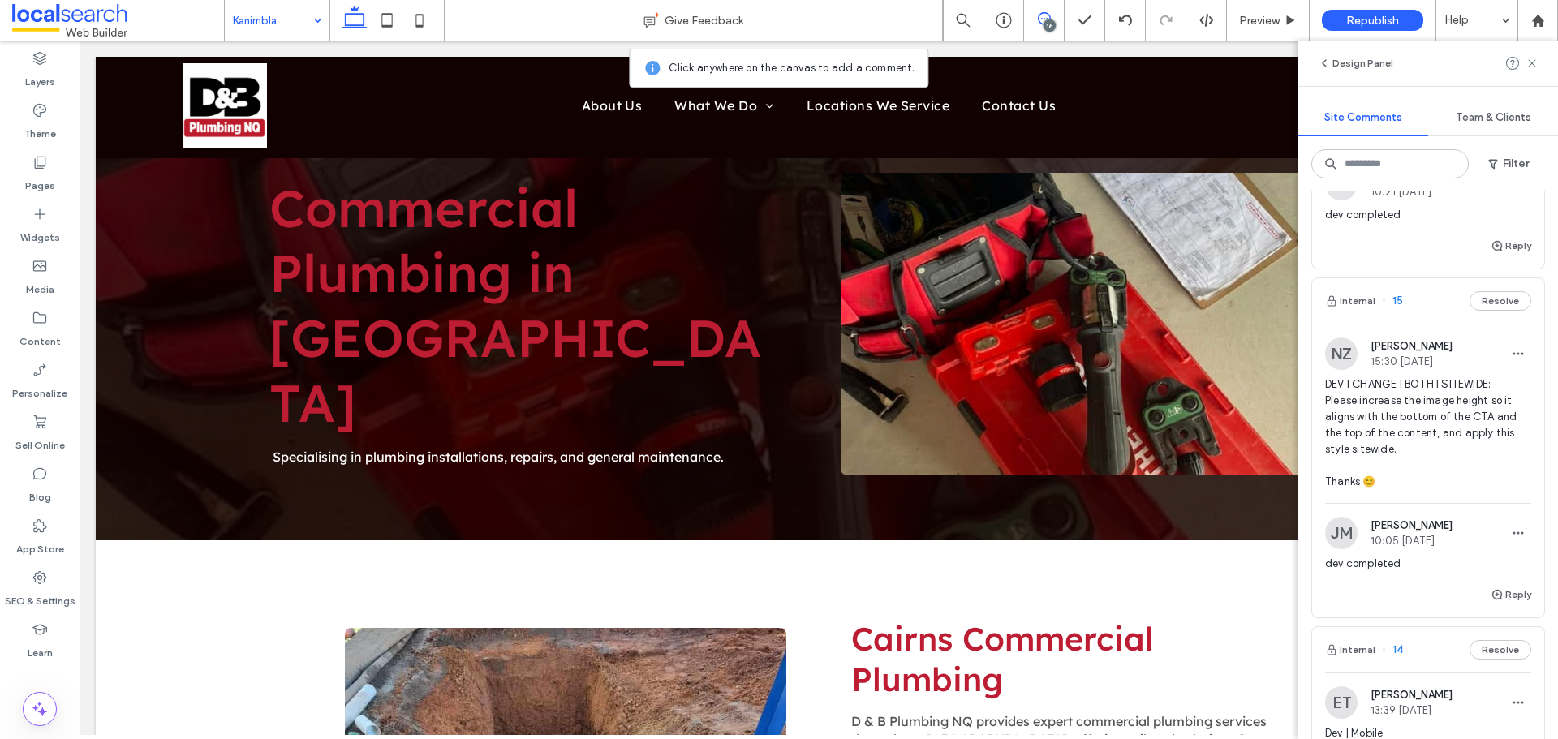
click at [1431, 442] on span "DEV I CHANGE I BOTH I SITEWIDE: Please increase the image height so it aligns w…" at bounding box center [1428, 433] width 206 height 114
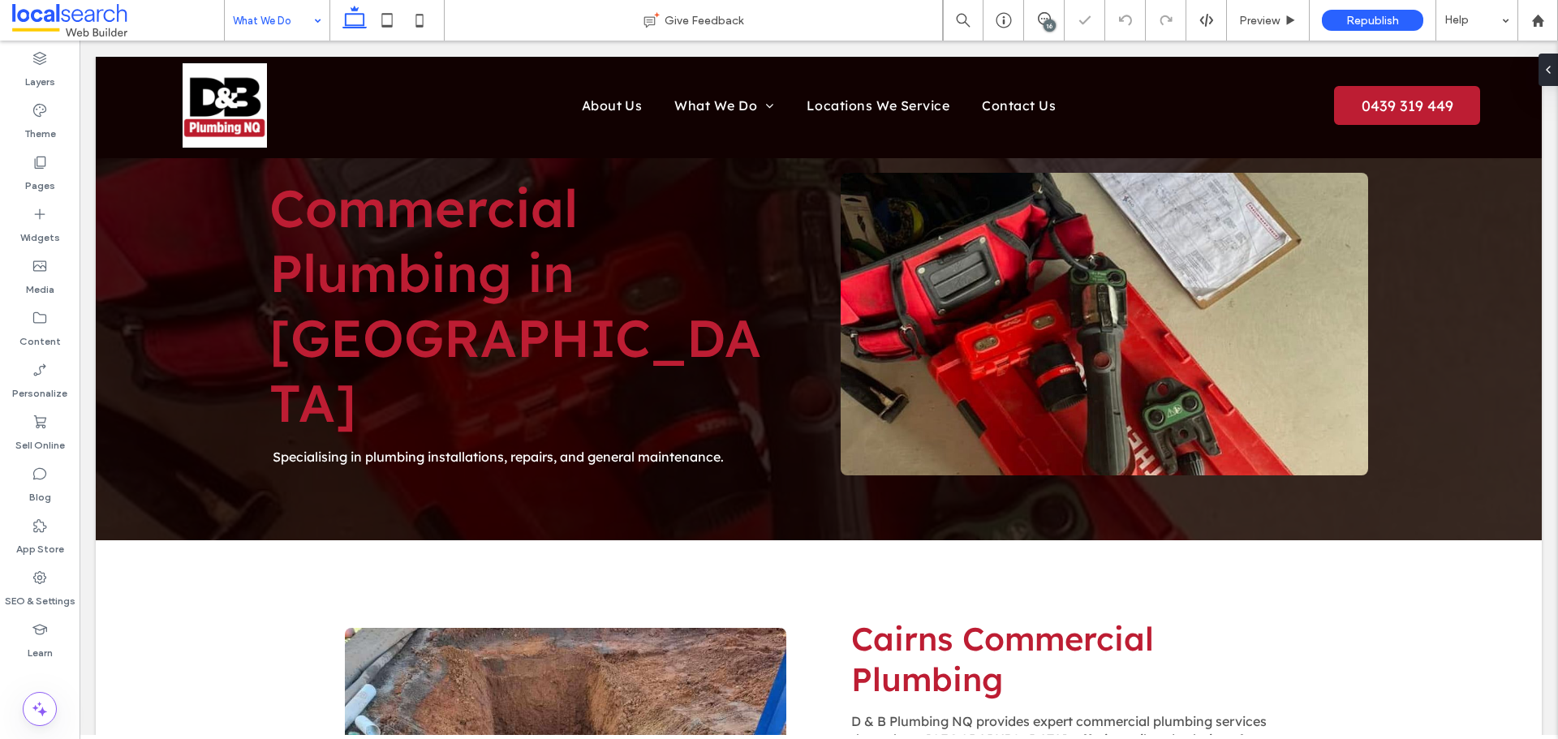
click at [1048, 25] on div "16" at bounding box center [1049, 25] width 12 height 12
click at [313, 25] on div "What We Do" at bounding box center [277, 20] width 105 height 41
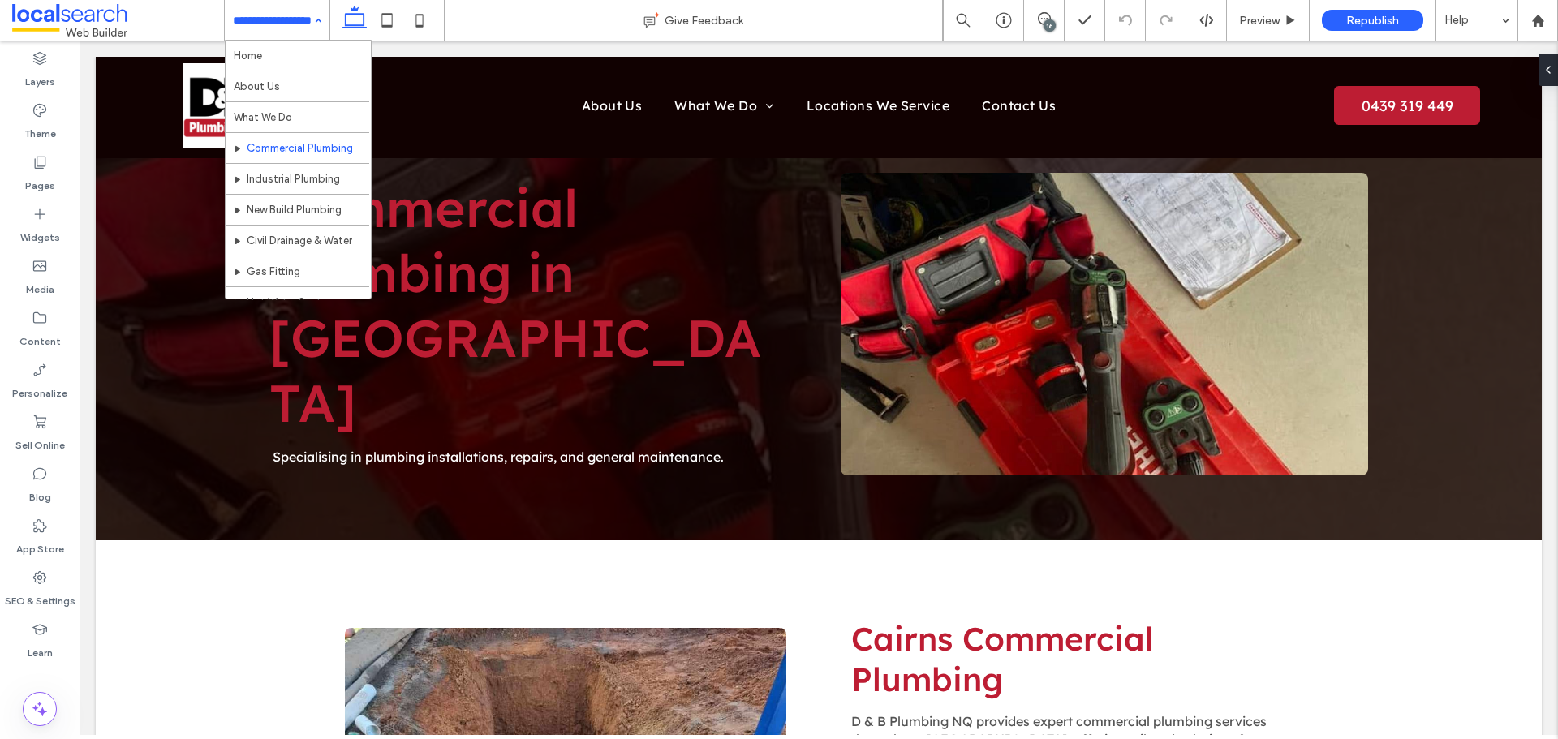
click at [276, 32] on input at bounding box center [273, 20] width 80 height 41
click at [281, 26] on input at bounding box center [273, 20] width 80 height 41
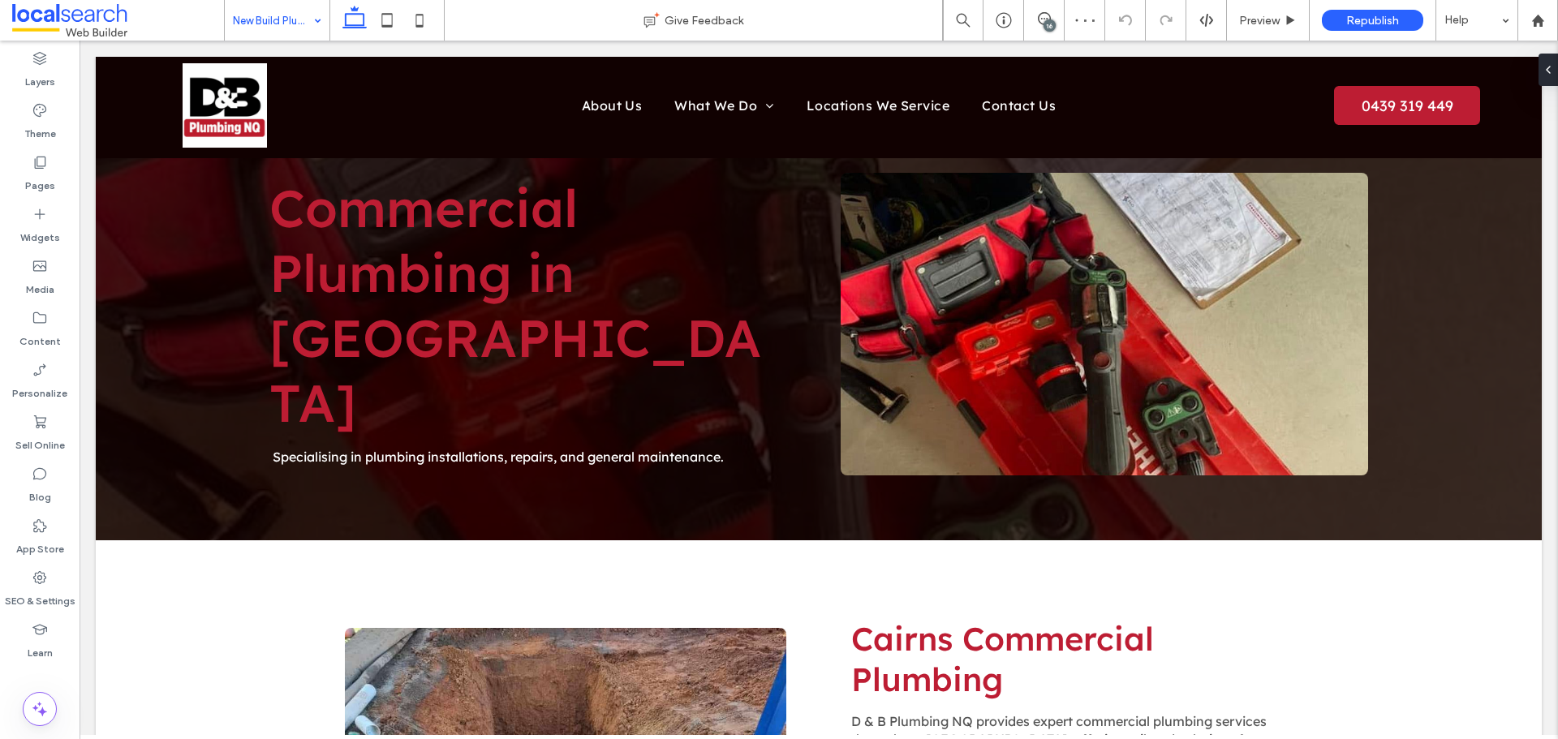
click at [312, 27] on div "New Build Plumbing" at bounding box center [277, 20] width 105 height 41
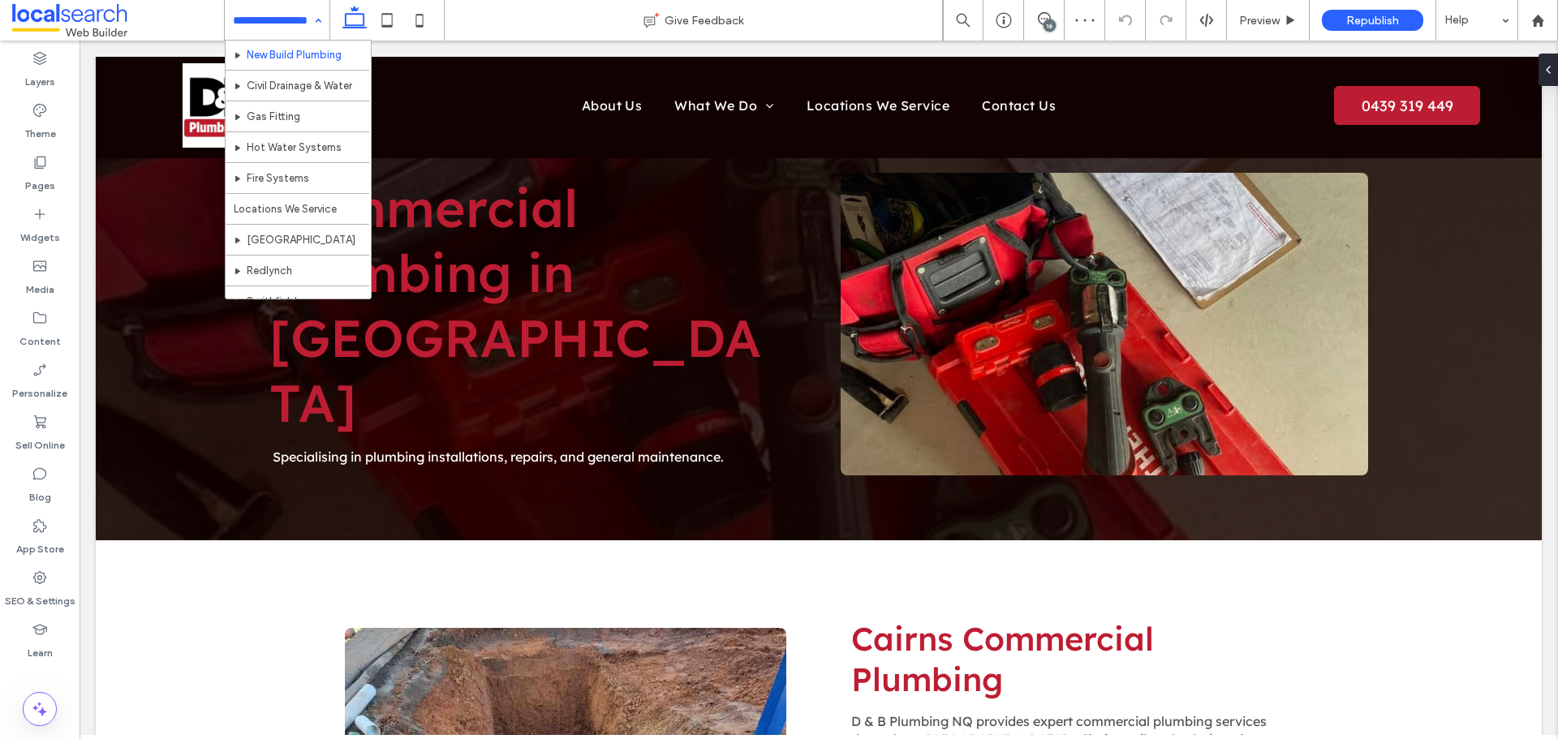
scroll to position [162, 0]
click at [260, 18] on input at bounding box center [273, 20] width 80 height 41
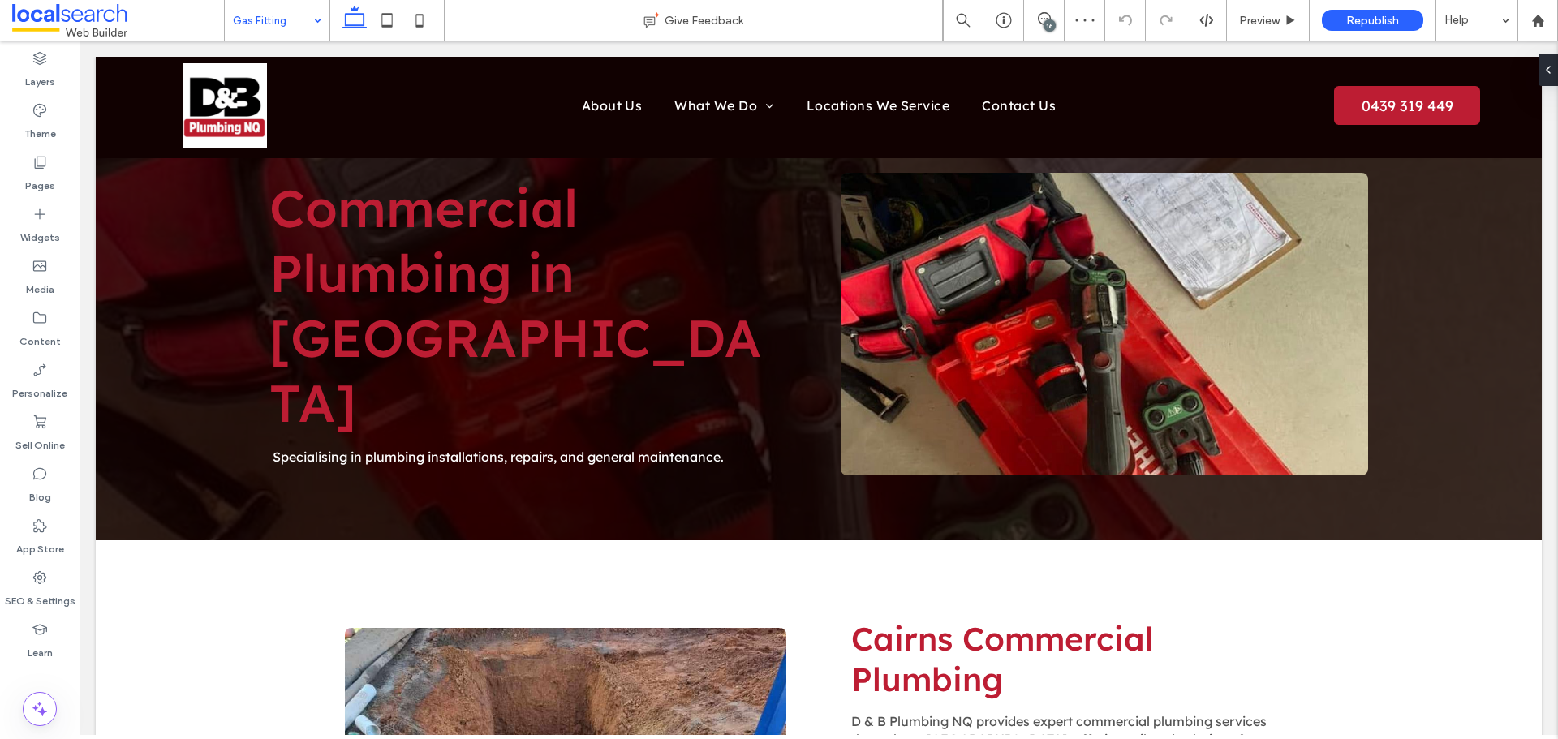
click at [305, 20] on input at bounding box center [273, 20] width 80 height 41
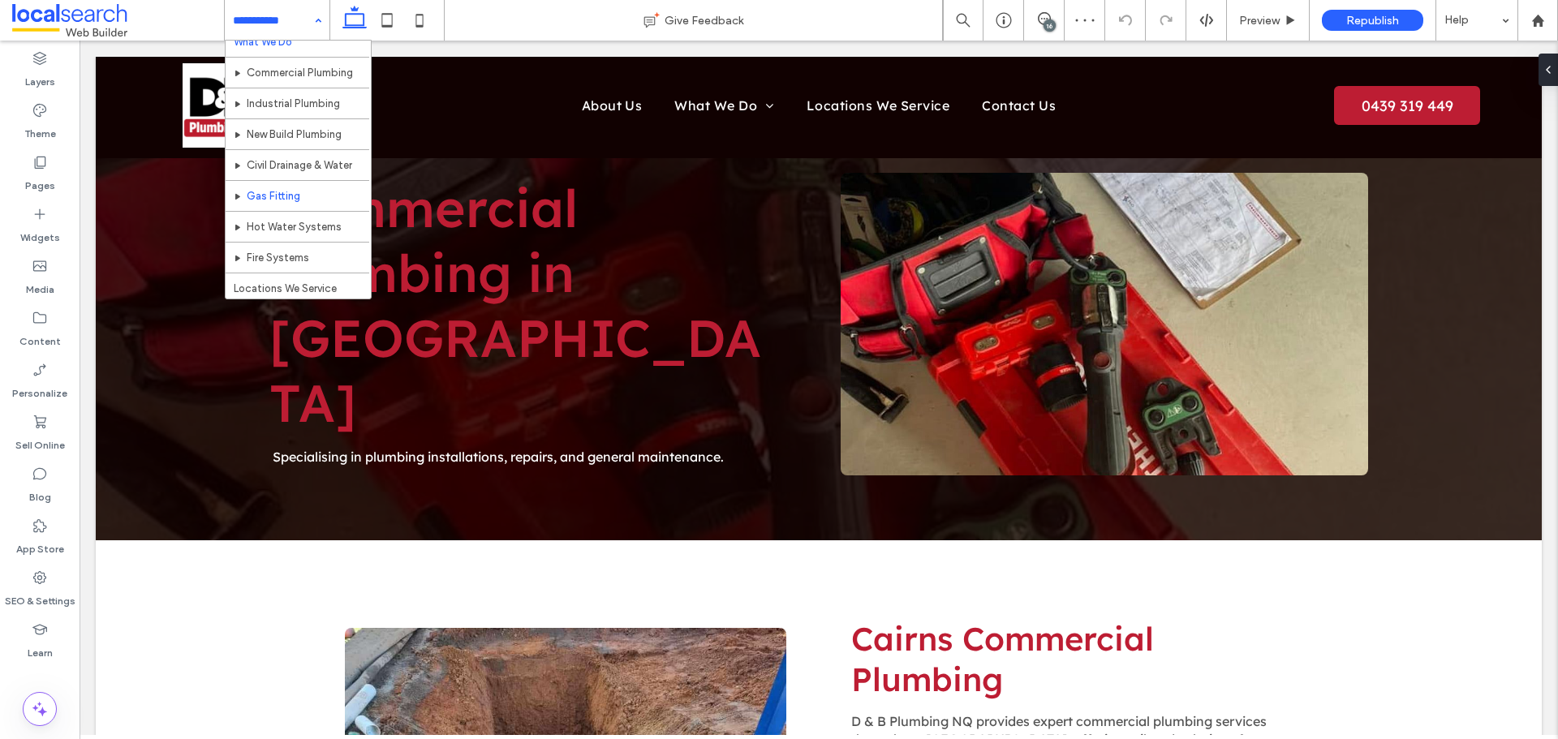
scroll to position [162, 0]
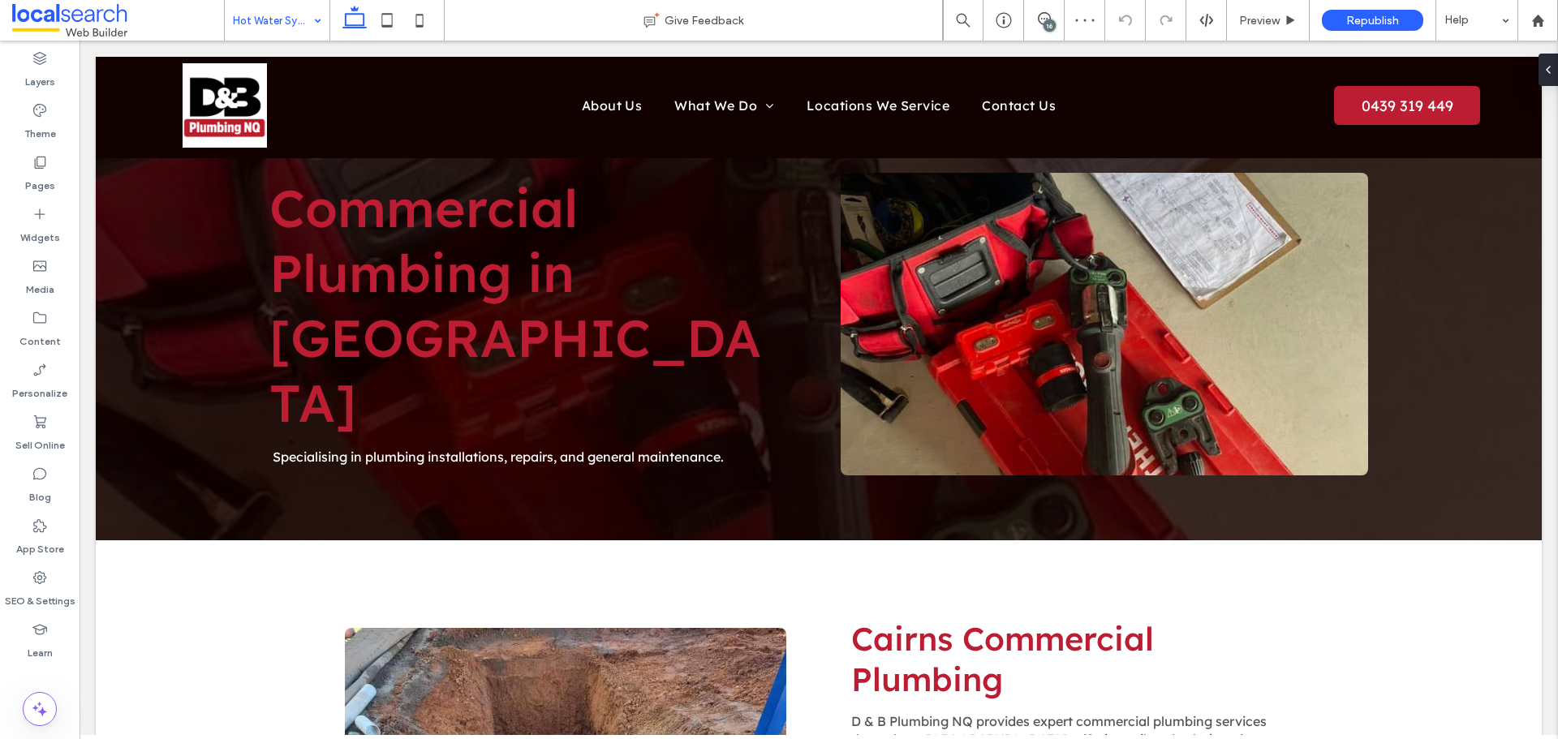
click at [266, 20] on input at bounding box center [273, 20] width 80 height 41
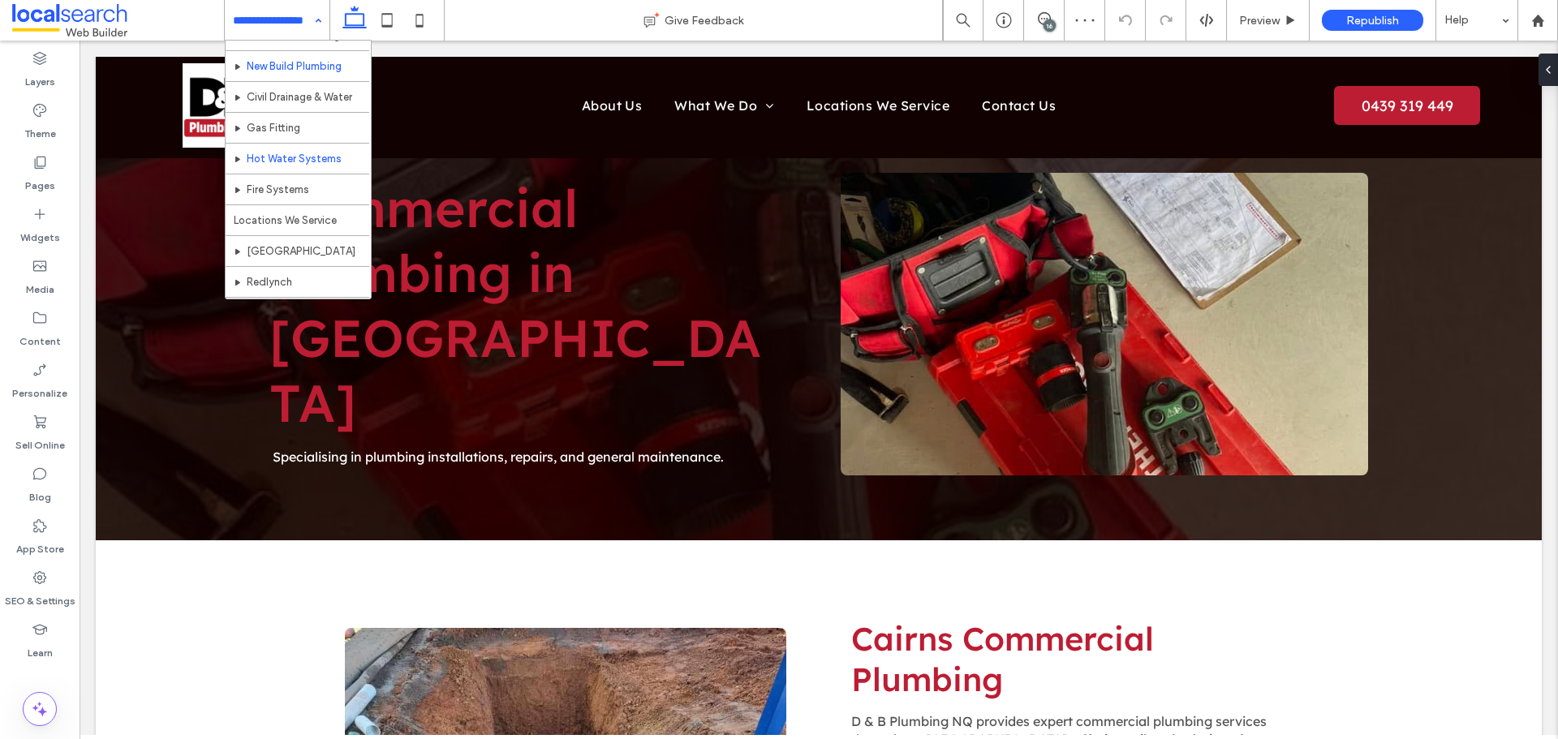
scroll to position [162, 0]
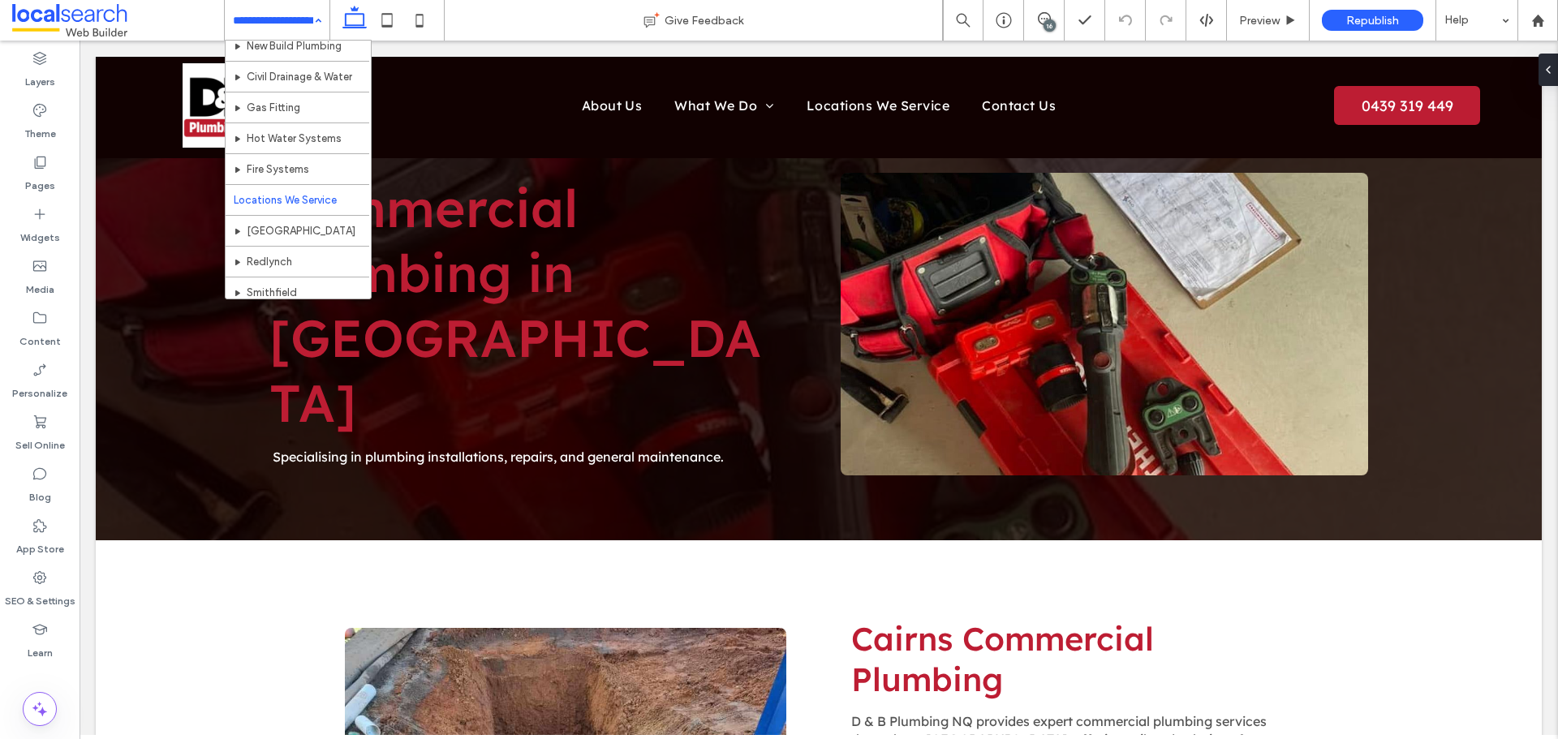
scroll to position [264, 0]
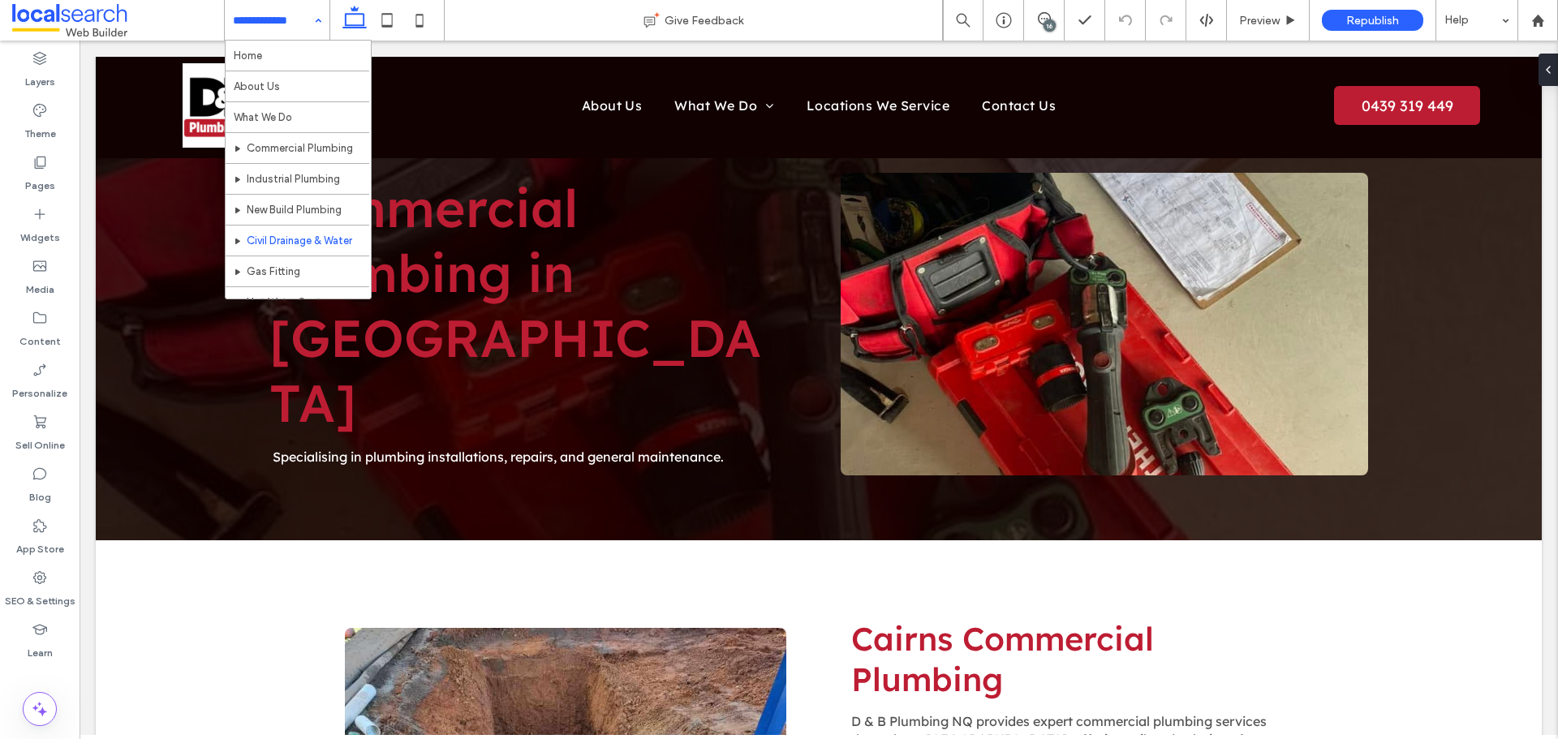
scroll to position [81, 0]
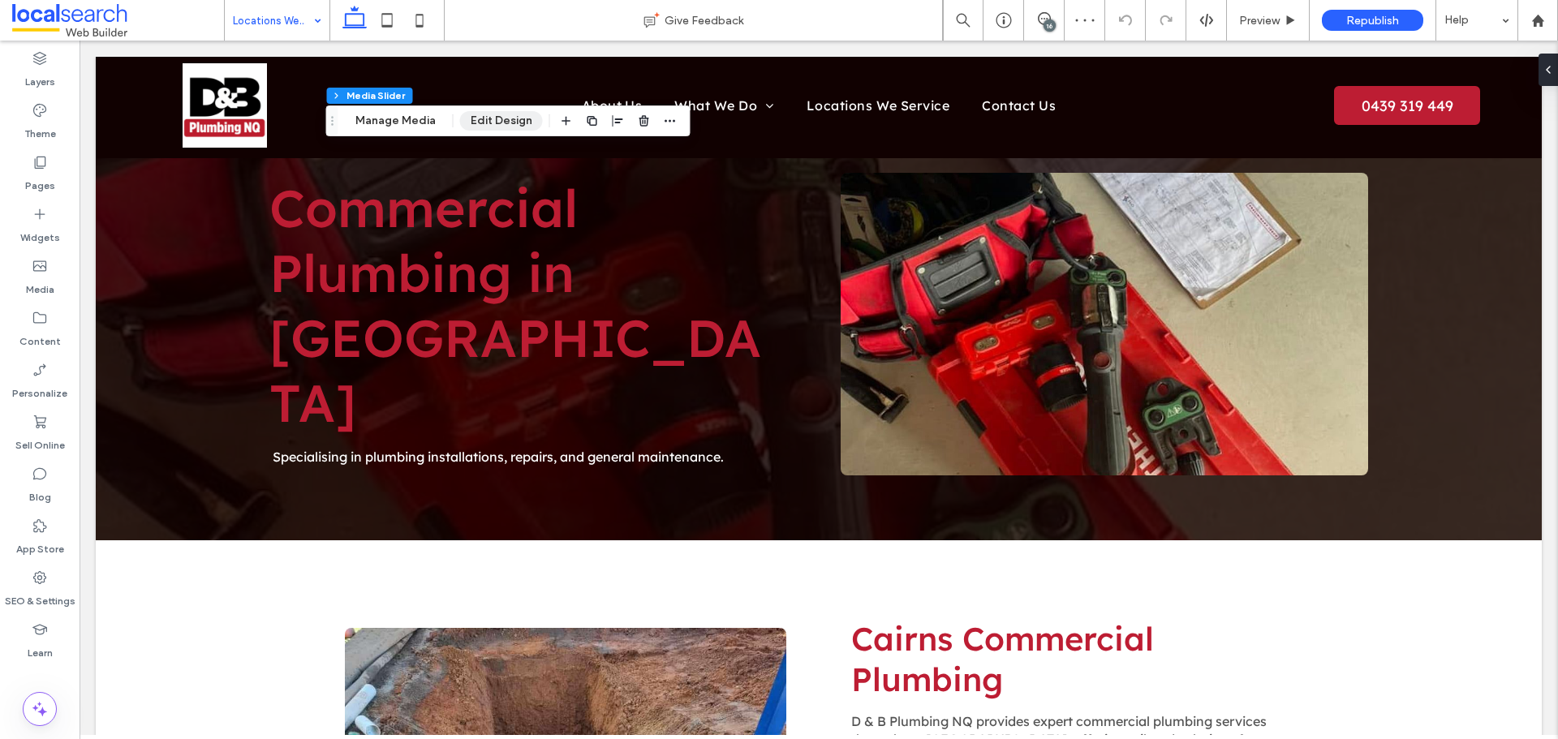
click at [505, 123] on button "Edit Design" at bounding box center [501, 120] width 83 height 19
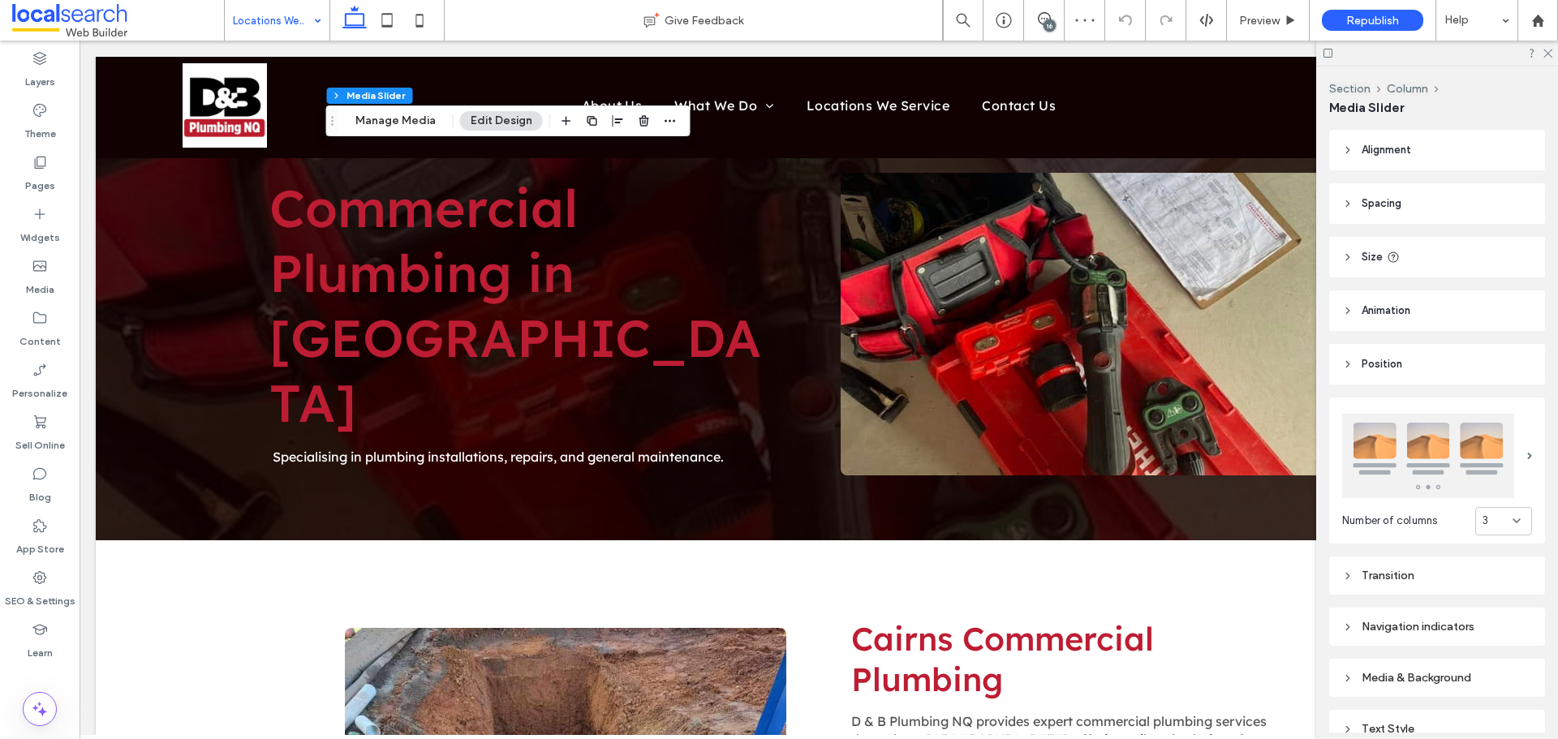
scroll to position [178, 0]
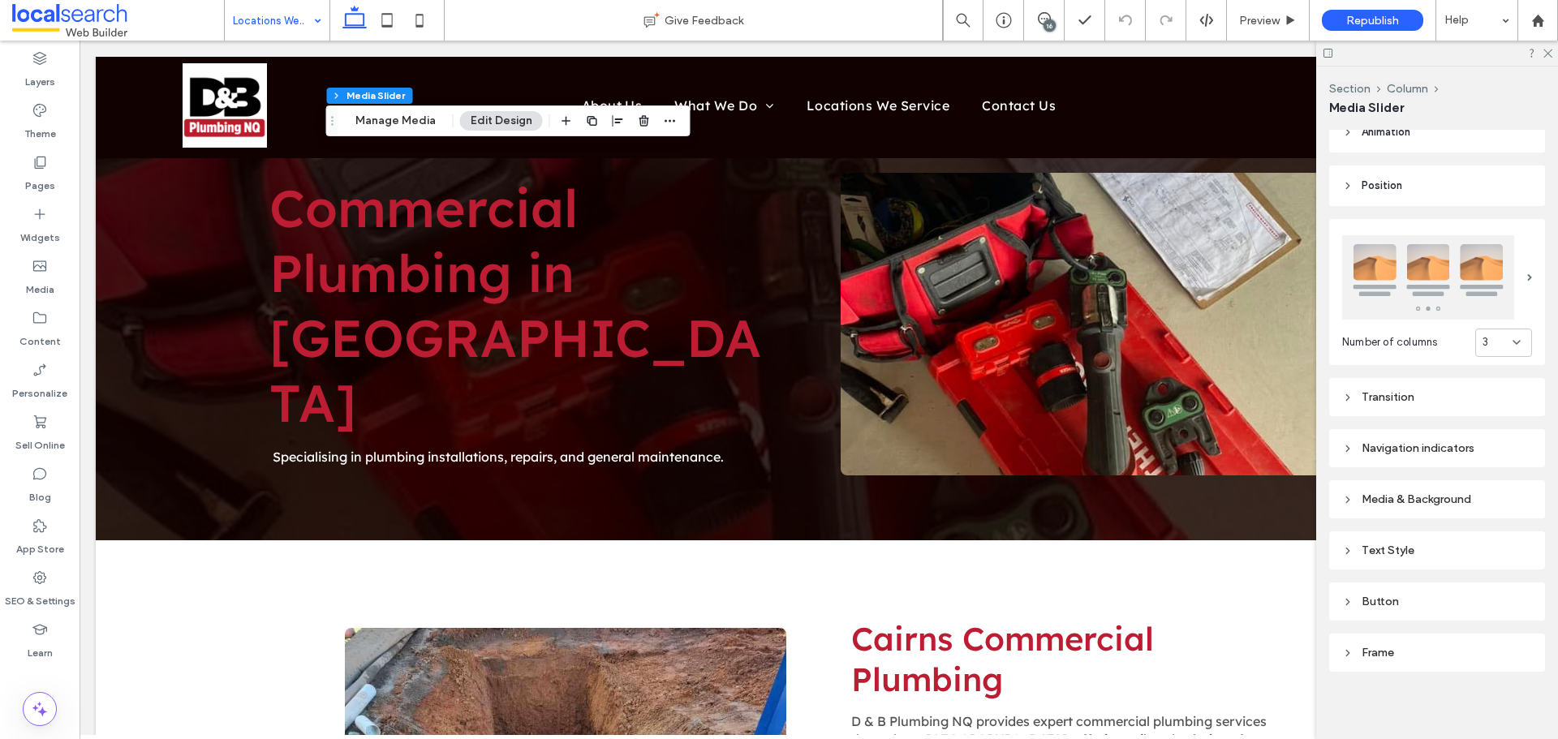
click at [1408, 595] on div "Button" at bounding box center [1437, 602] width 190 height 14
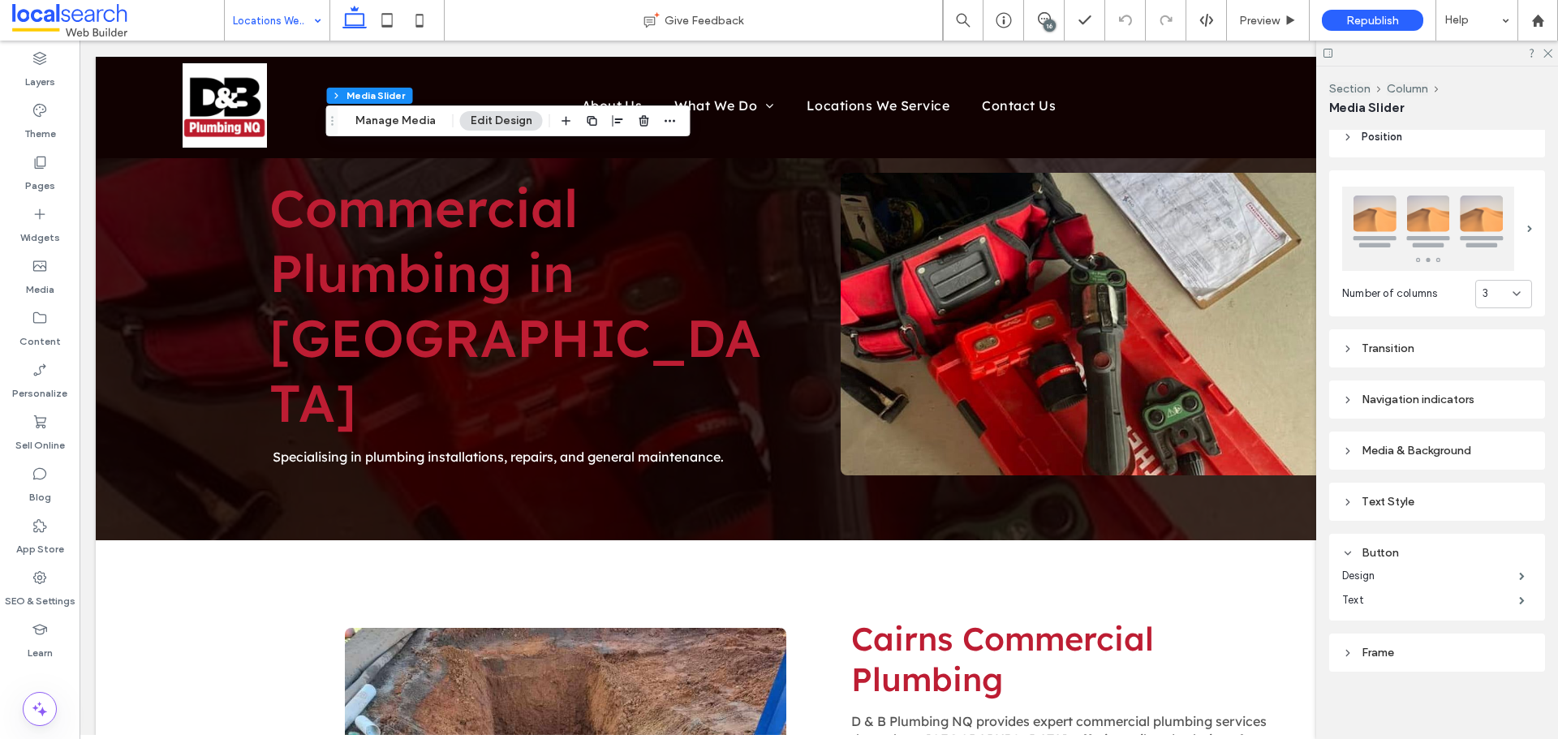
click at [1408, 594] on label "Text" at bounding box center [1430, 600] width 177 height 32
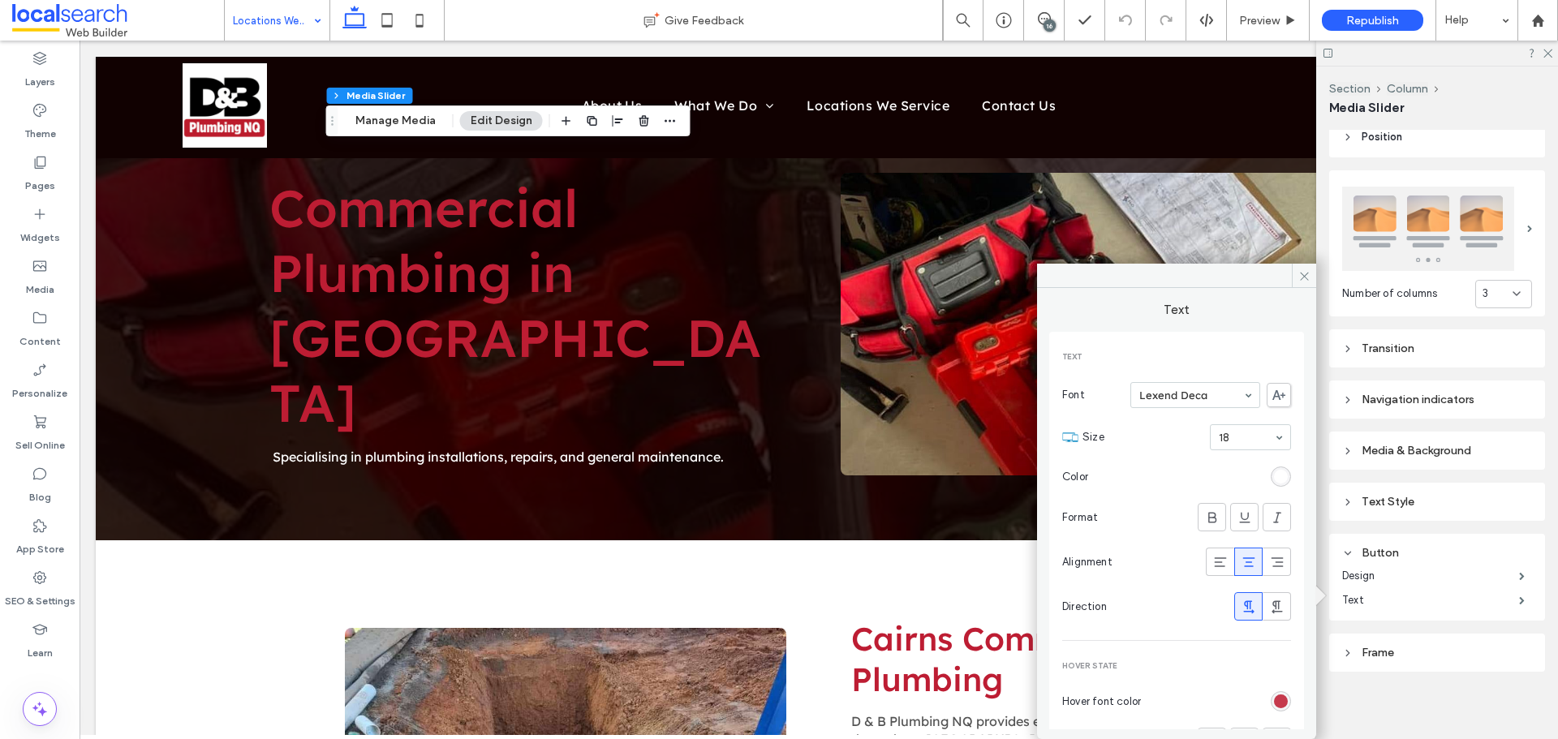
click at [1274, 699] on div "rgb(189, 29, 51)" at bounding box center [1281, 701] width 14 height 14
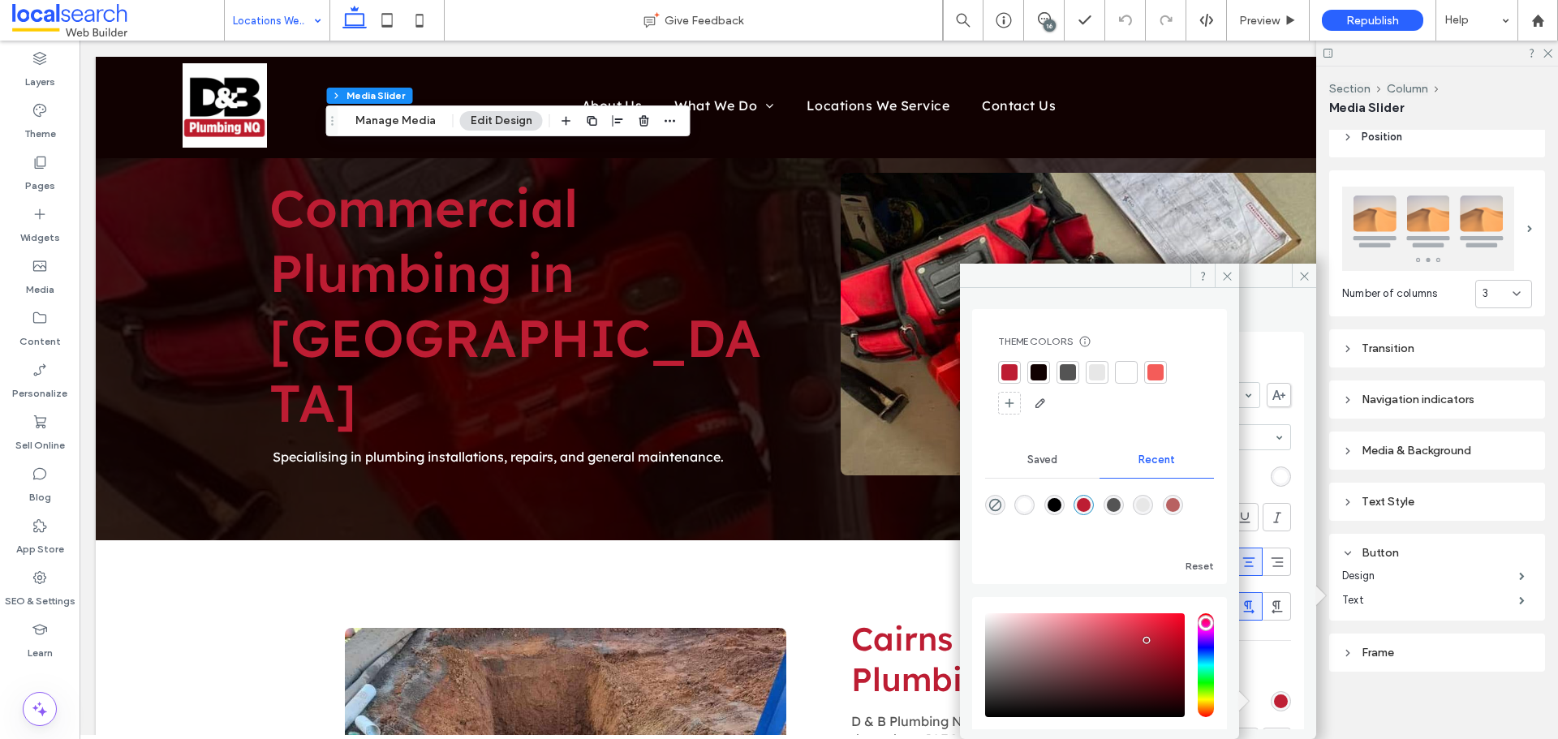
click at [1115, 373] on div at bounding box center [1126, 372] width 23 height 23
click at [1228, 273] on icon at bounding box center [1227, 276] width 12 height 12
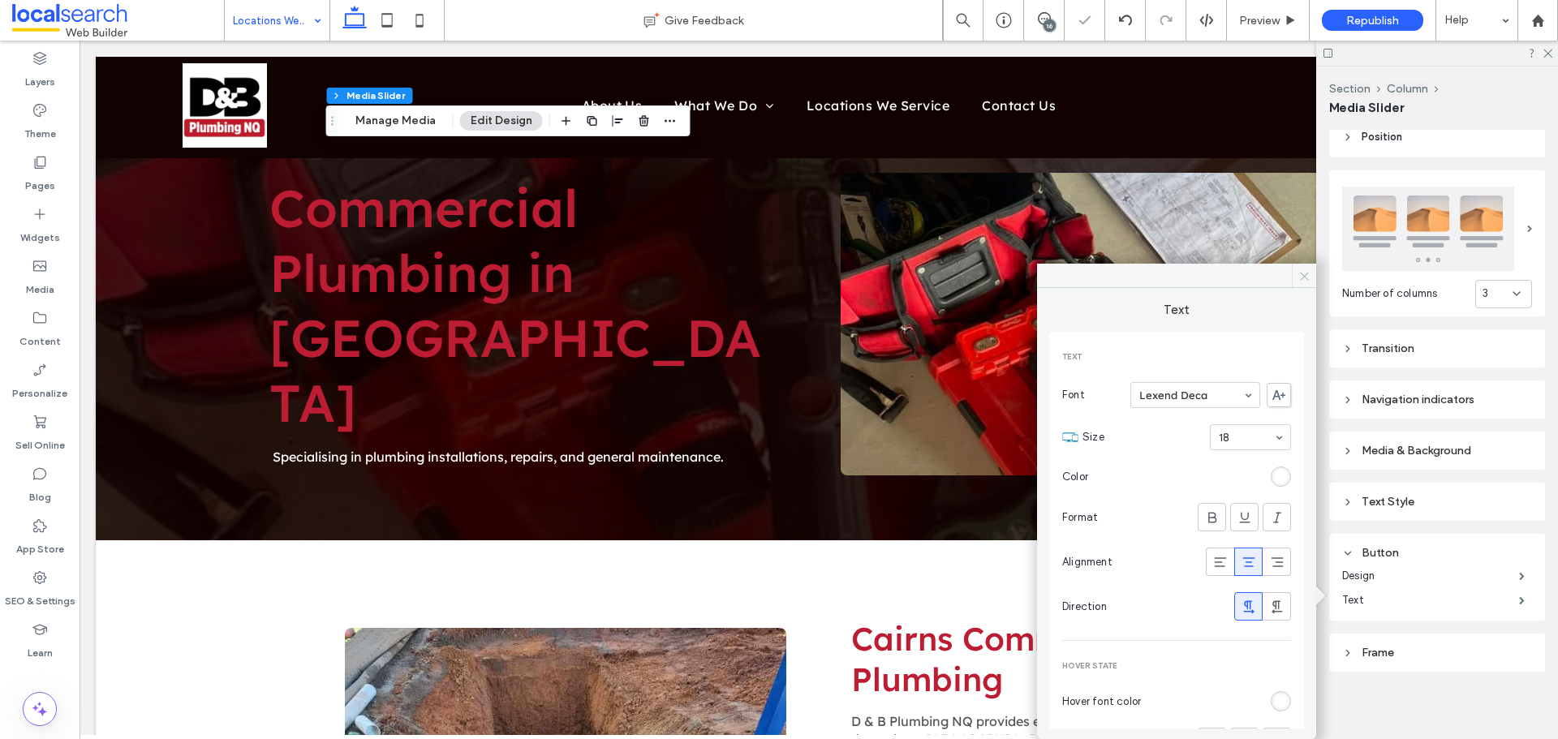
click at [1305, 271] on icon at bounding box center [1304, 276] width 12 height 12
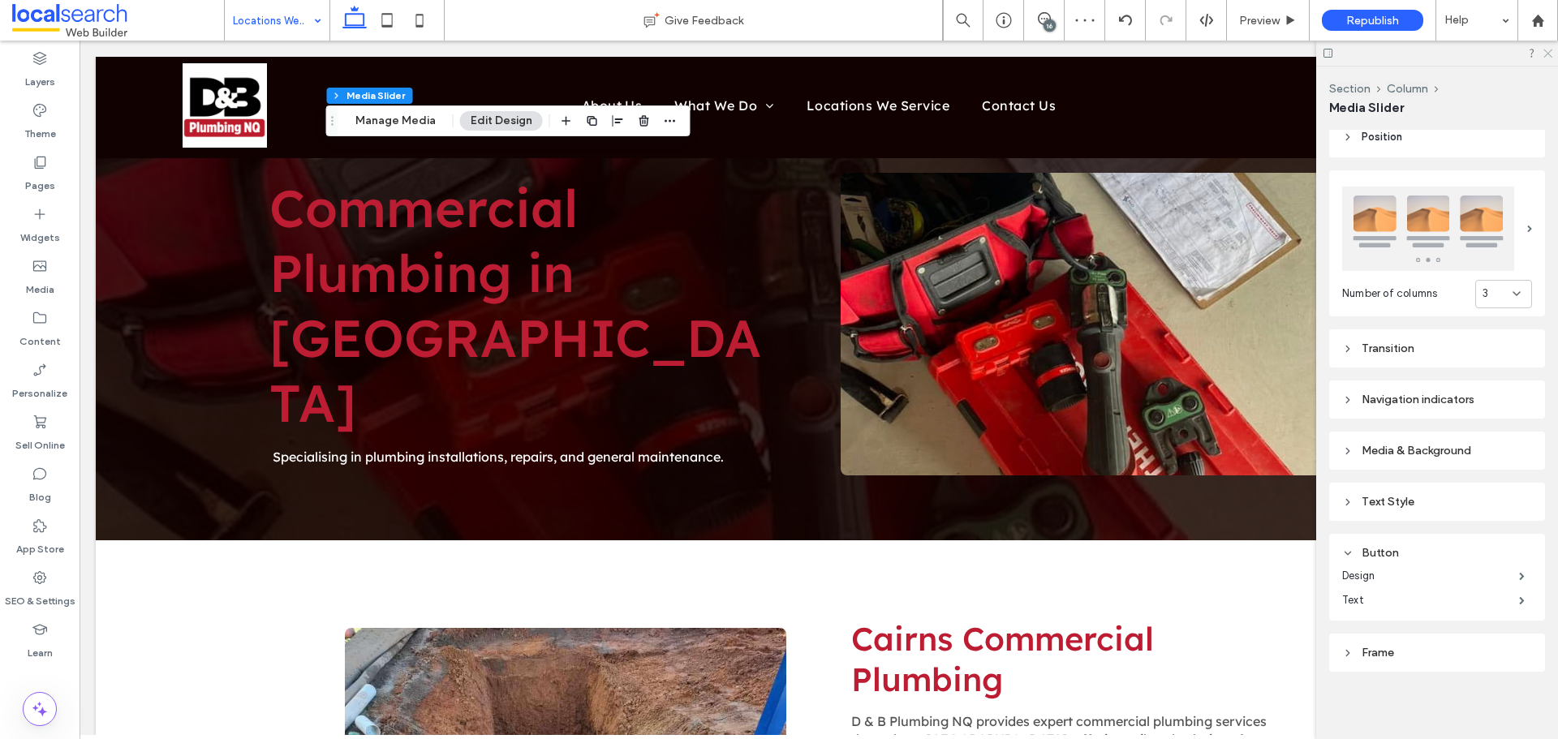
click at [1546, 52] on use at bounding box center [1547, 53] width 9 height 9
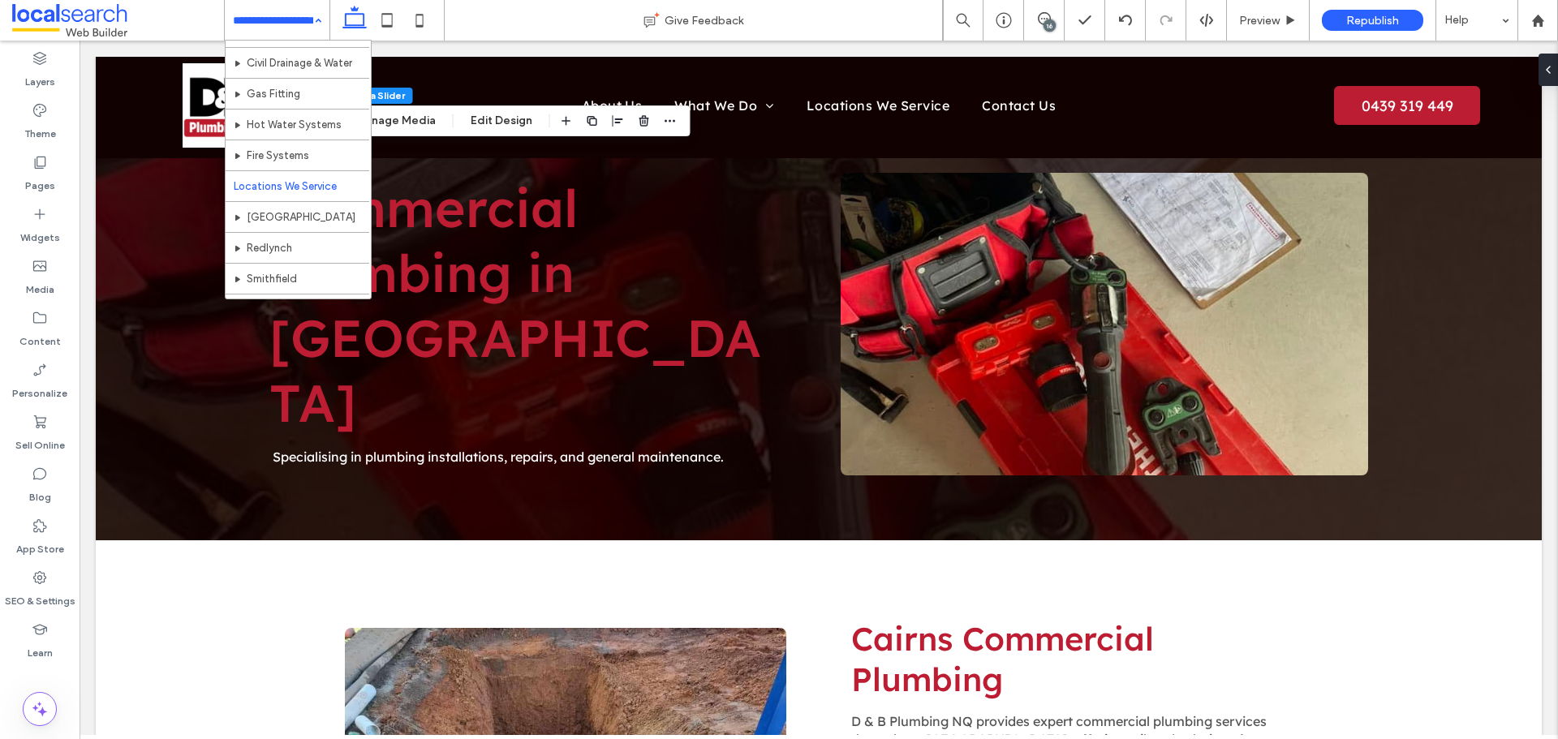
scroll to position [264, 0]
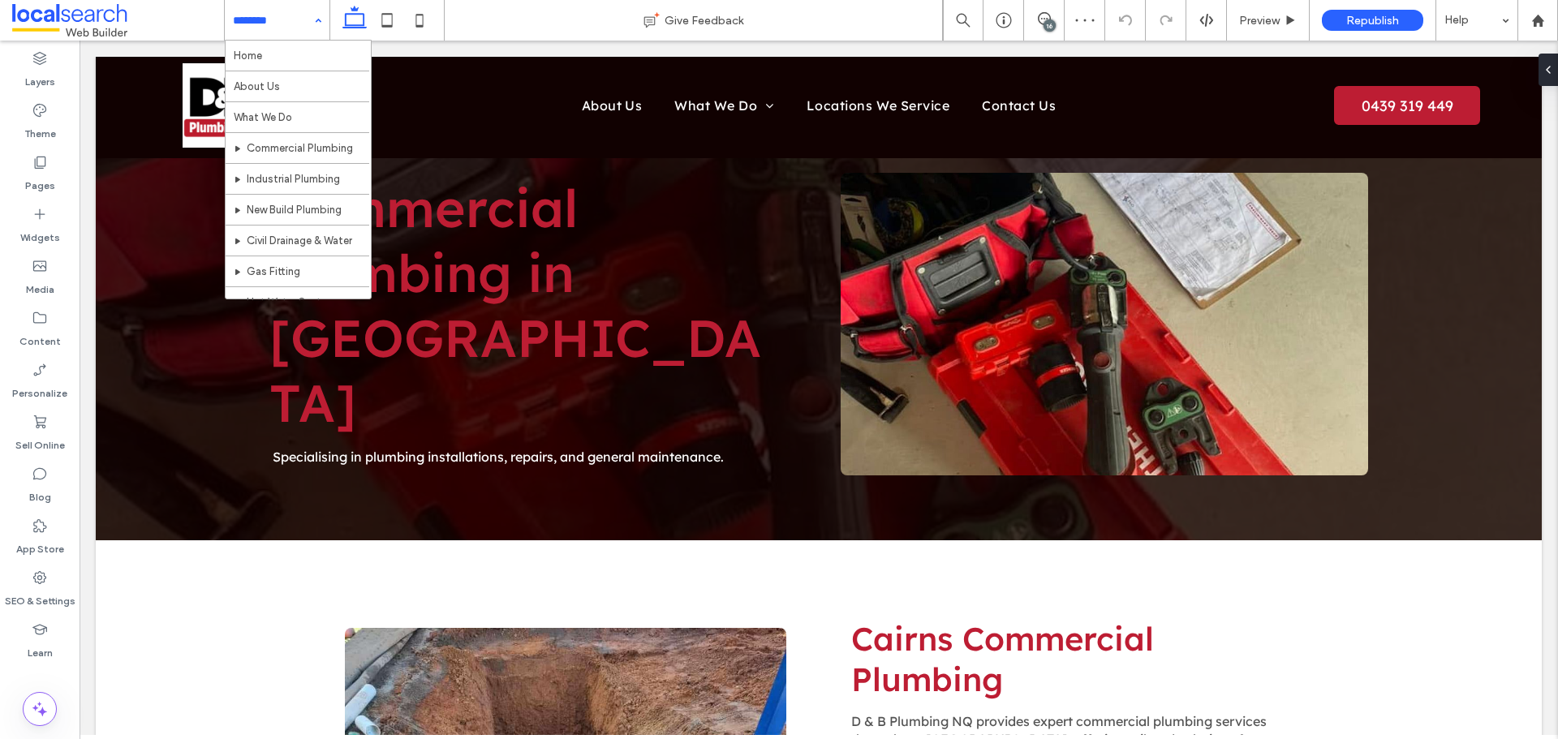
click at [250, 11] on input at bounding box center [273, 20] width 80 height 41
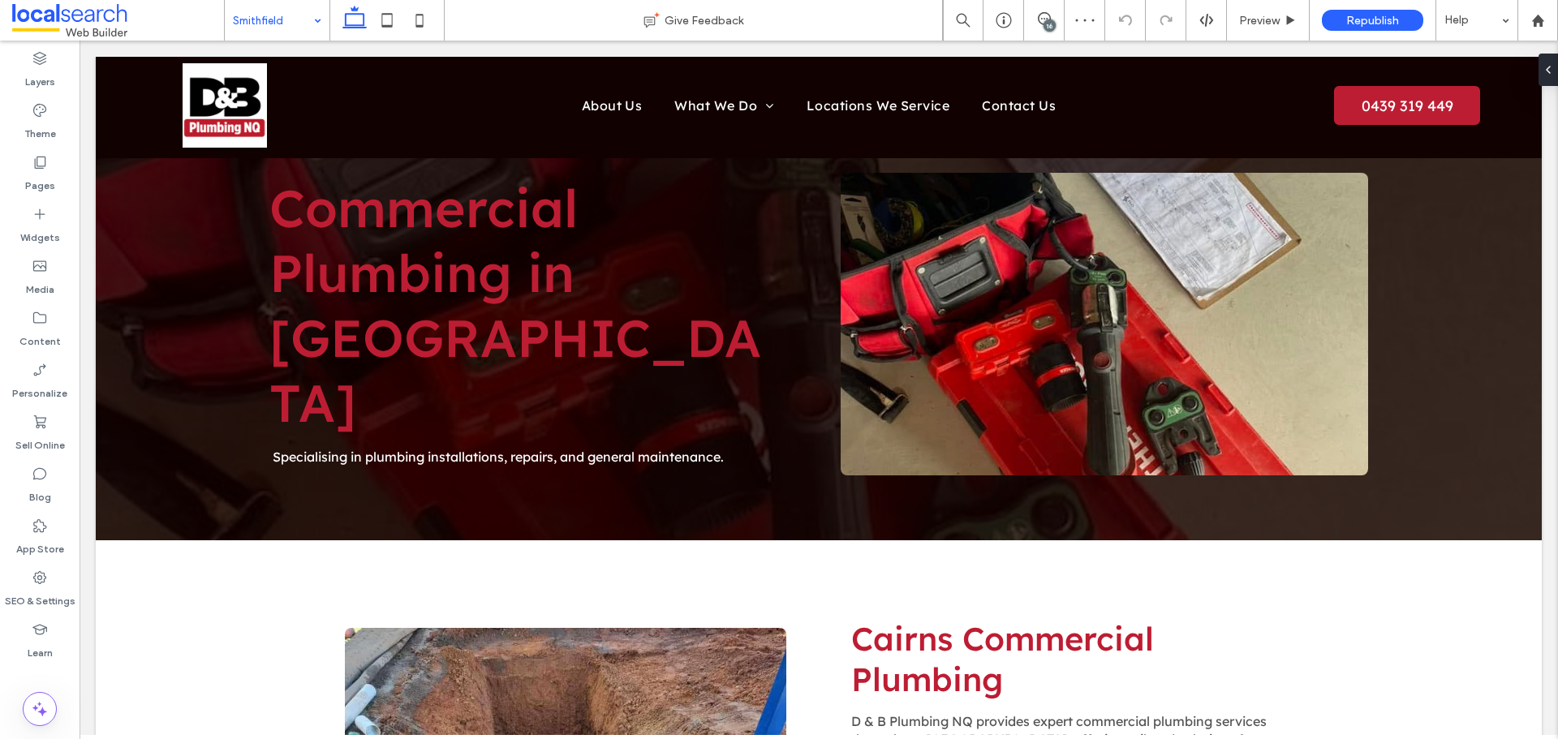
click at [311, 30] on div "Smithfield" at bounding box center [277, 20] width 105 height 41
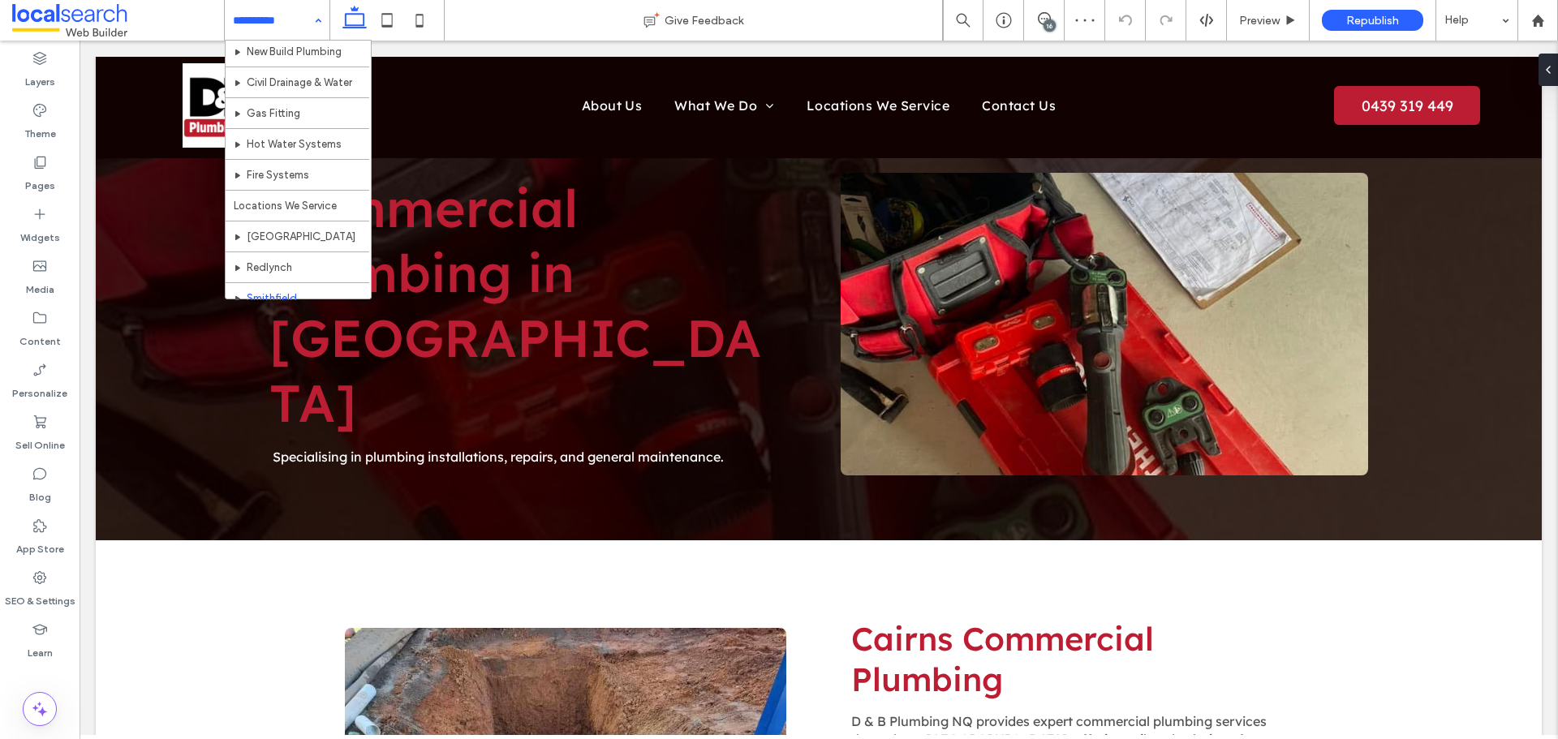
scroll to position [264, 0]
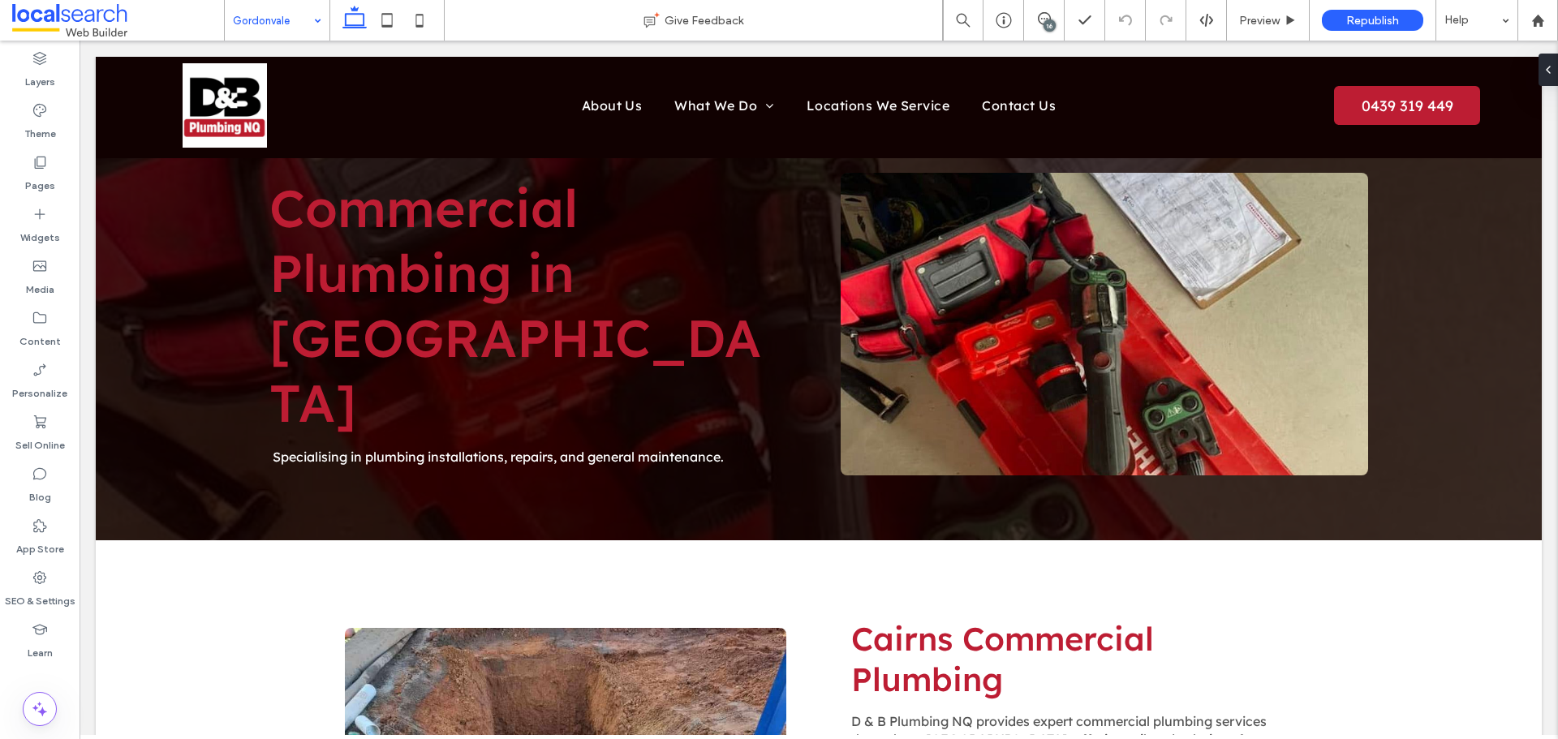
click at [283, 15] on input at bounding box center [273, 20] width 80 height 41
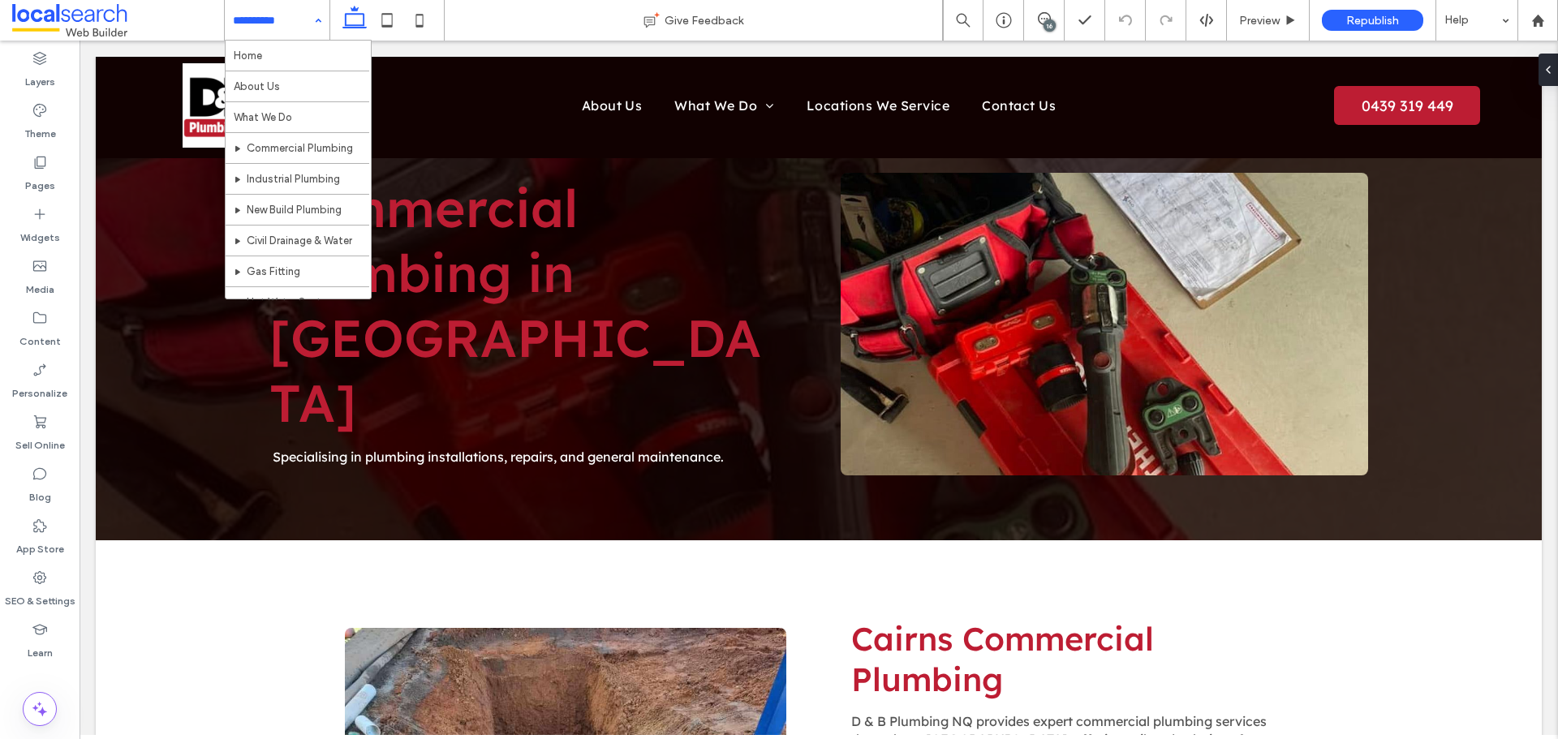
scroll to position [264, 0]
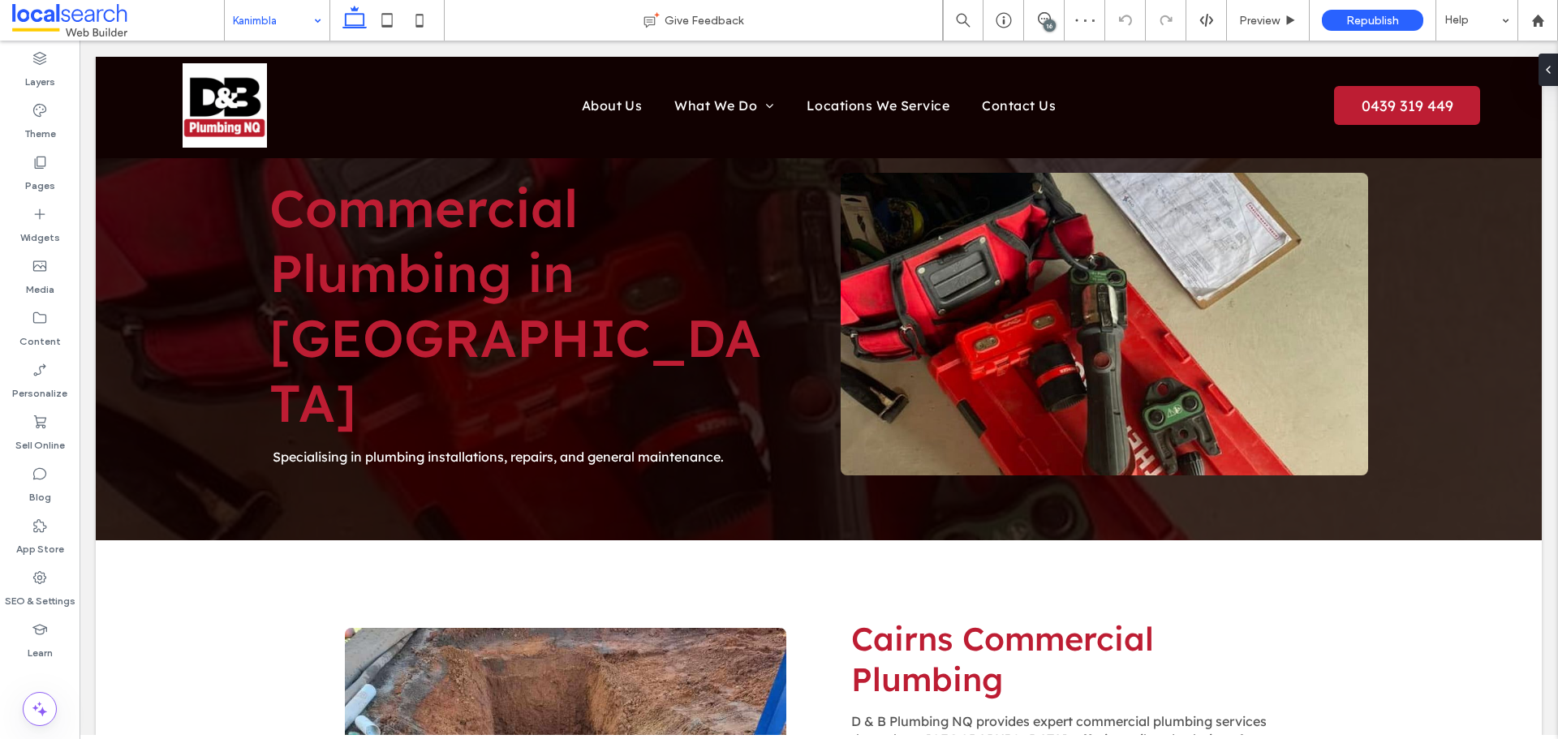
click at [269, 25] on input at bounding box center [273, 20] width 80 height 41
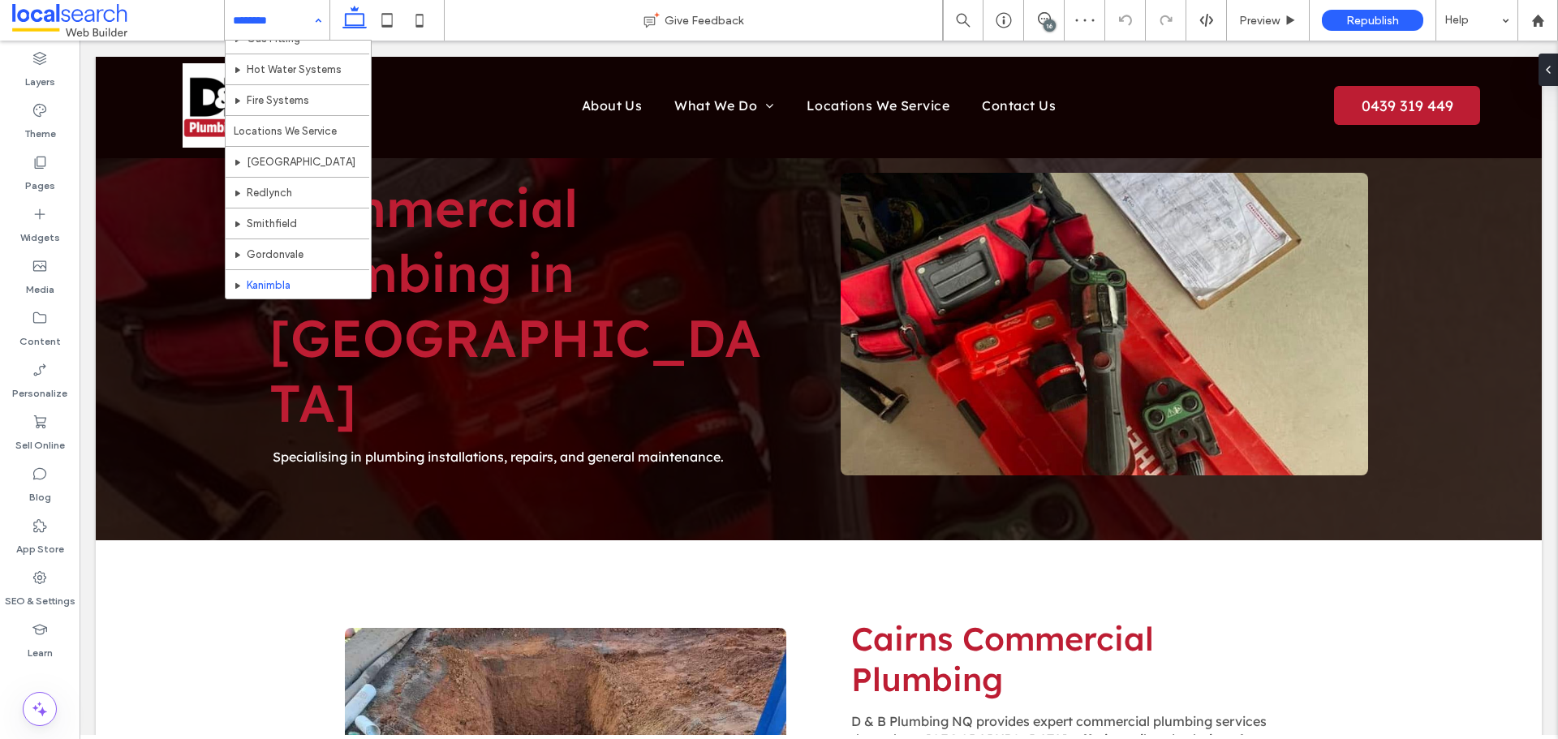
scroll to position [264, 0]
click at [288, 34] on input at bounding box center [273, 20] width 80 height 41
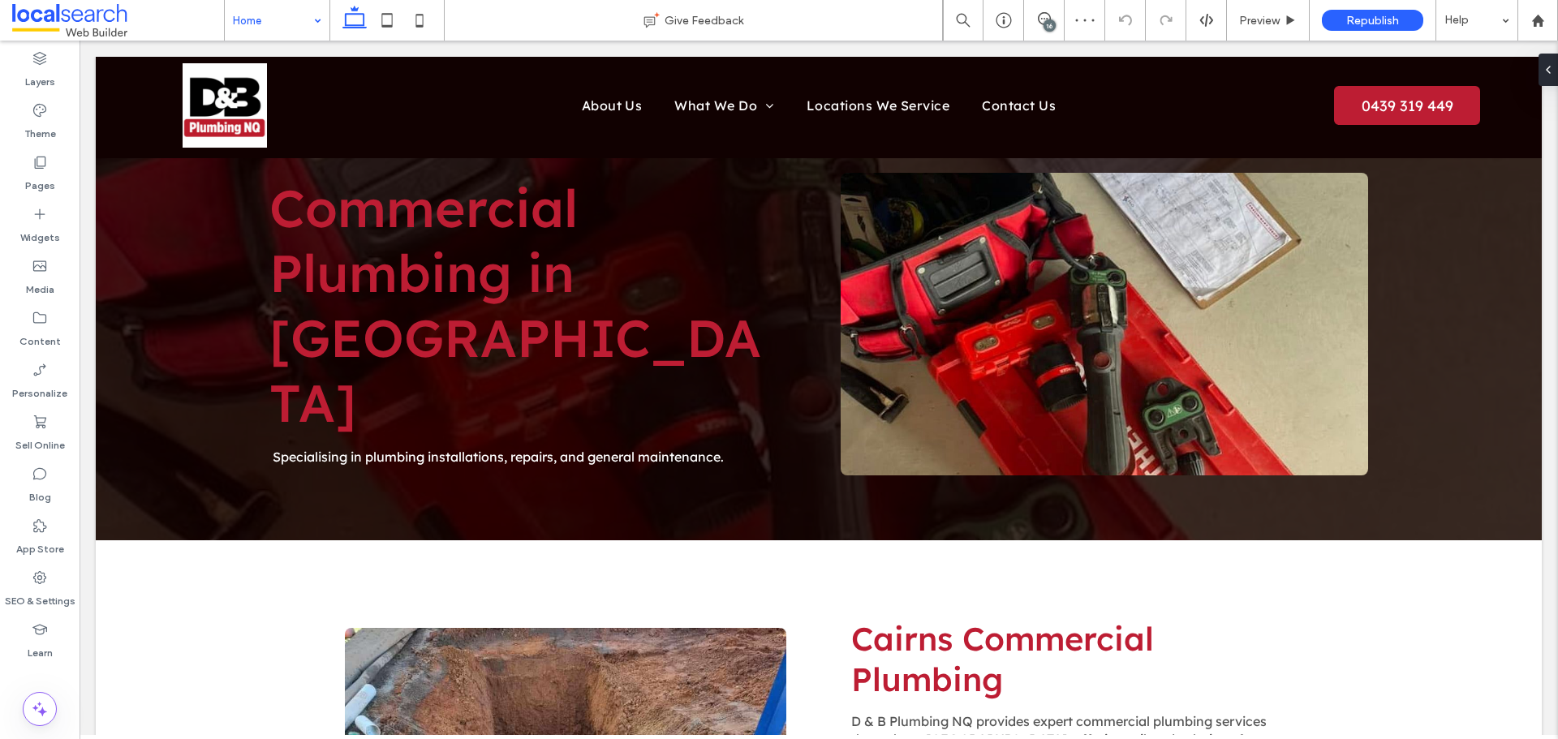
click at [284, 17] on input at bounding box center [273, 20] width 80 height 41
click at [1047, 19] on div "16" at bounding box center [1049, 25] width 12 height 12
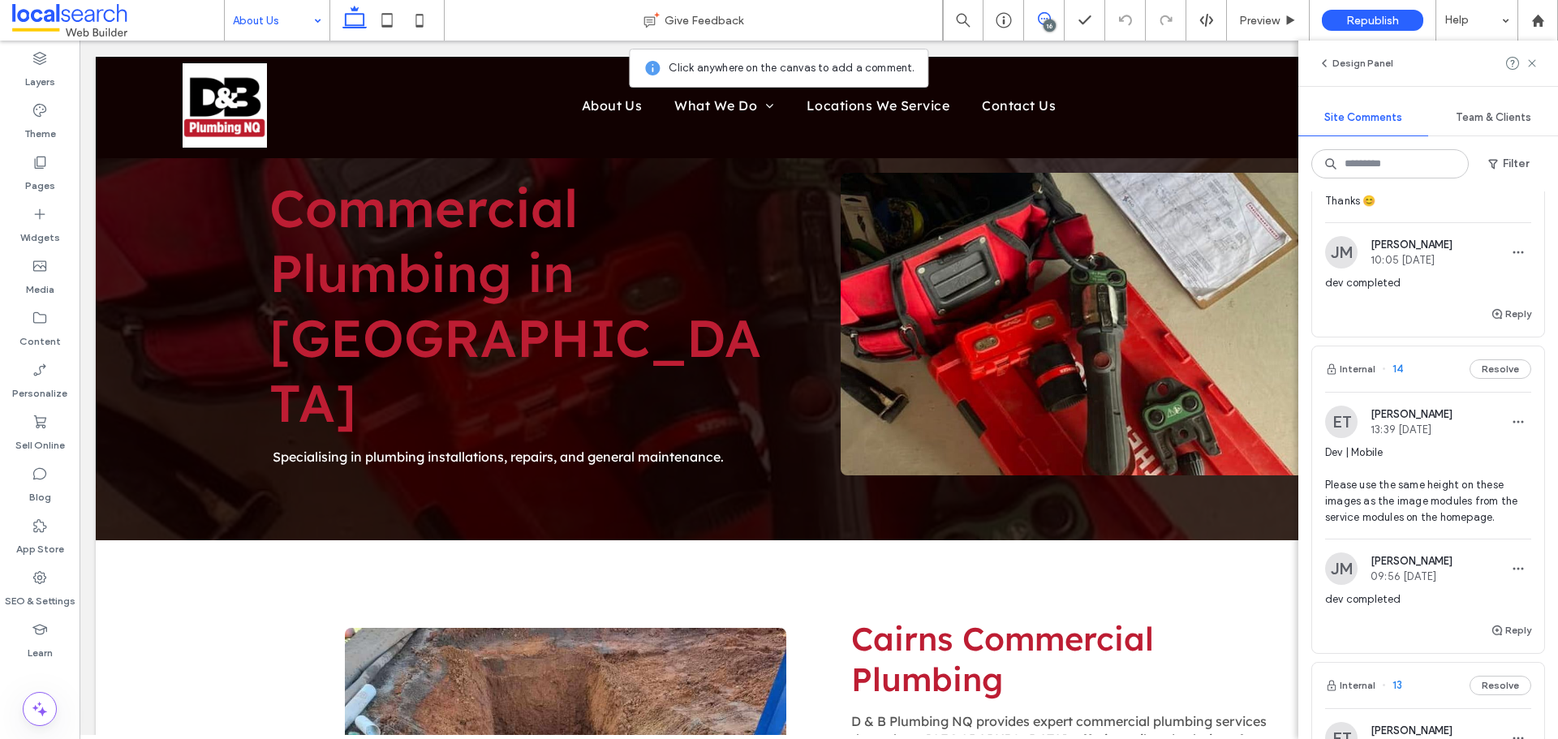
scroll to position [1298, 0]
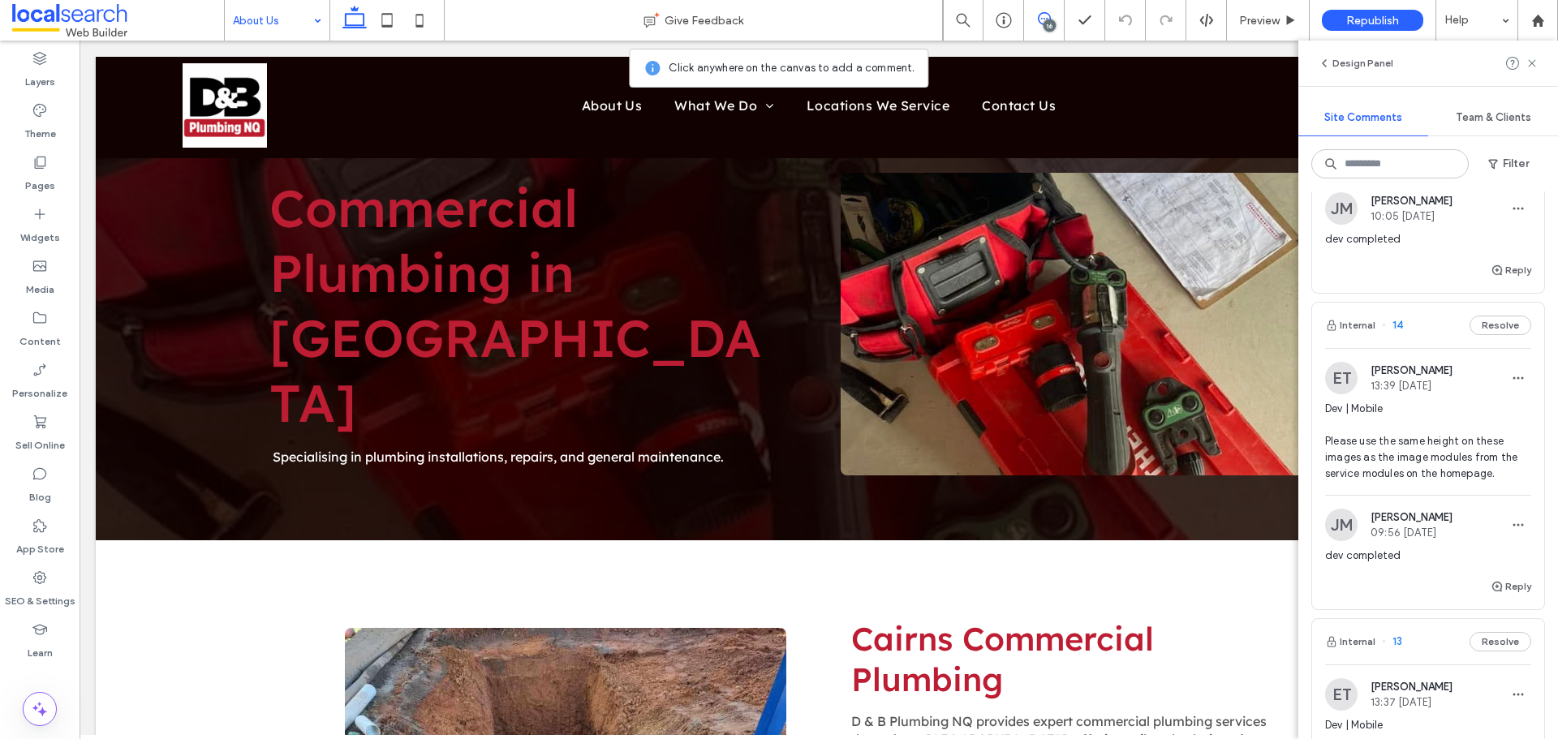
click at [1377, 450] on span "Dev | Mobile Please use the same height on these images as the image modules fr…" at bounding box center [1428, 441] width 206 height 81
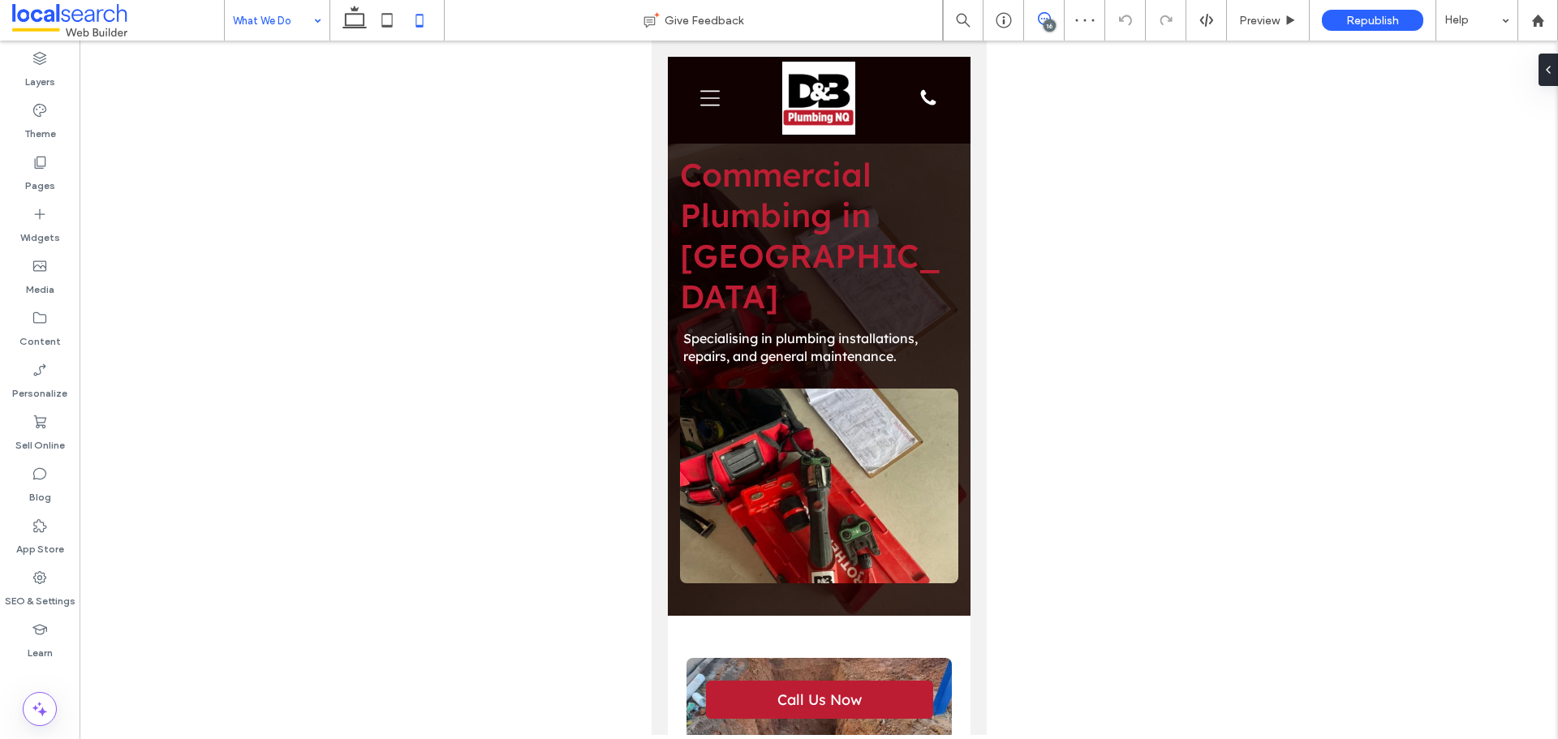
click at [1033, 18] on span at bounding box center [1044, 18] width 40 height 13
click at [1033, 17] on span at bounding box center [1044, 18] width 40 height 13
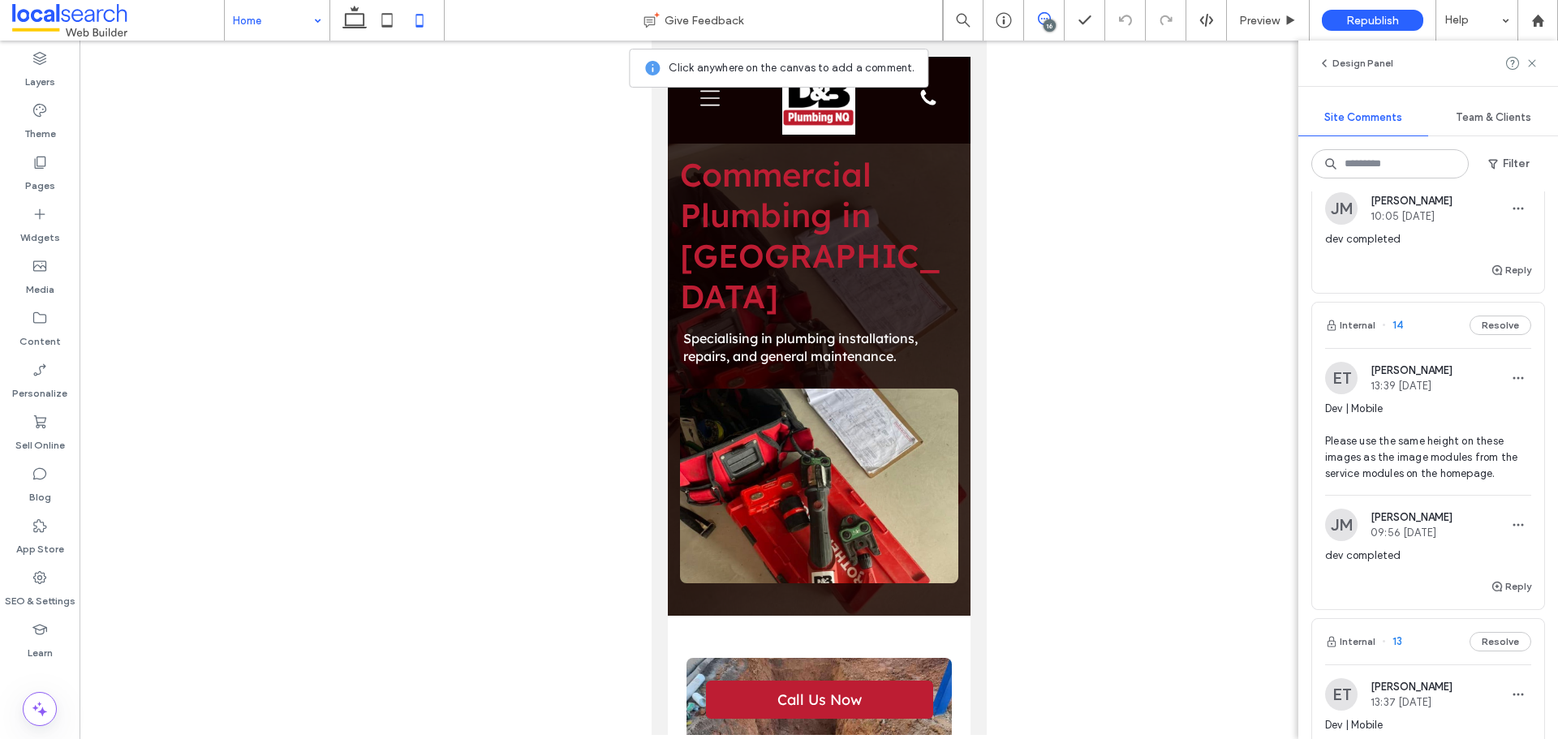
scroll to position [1055, 0]
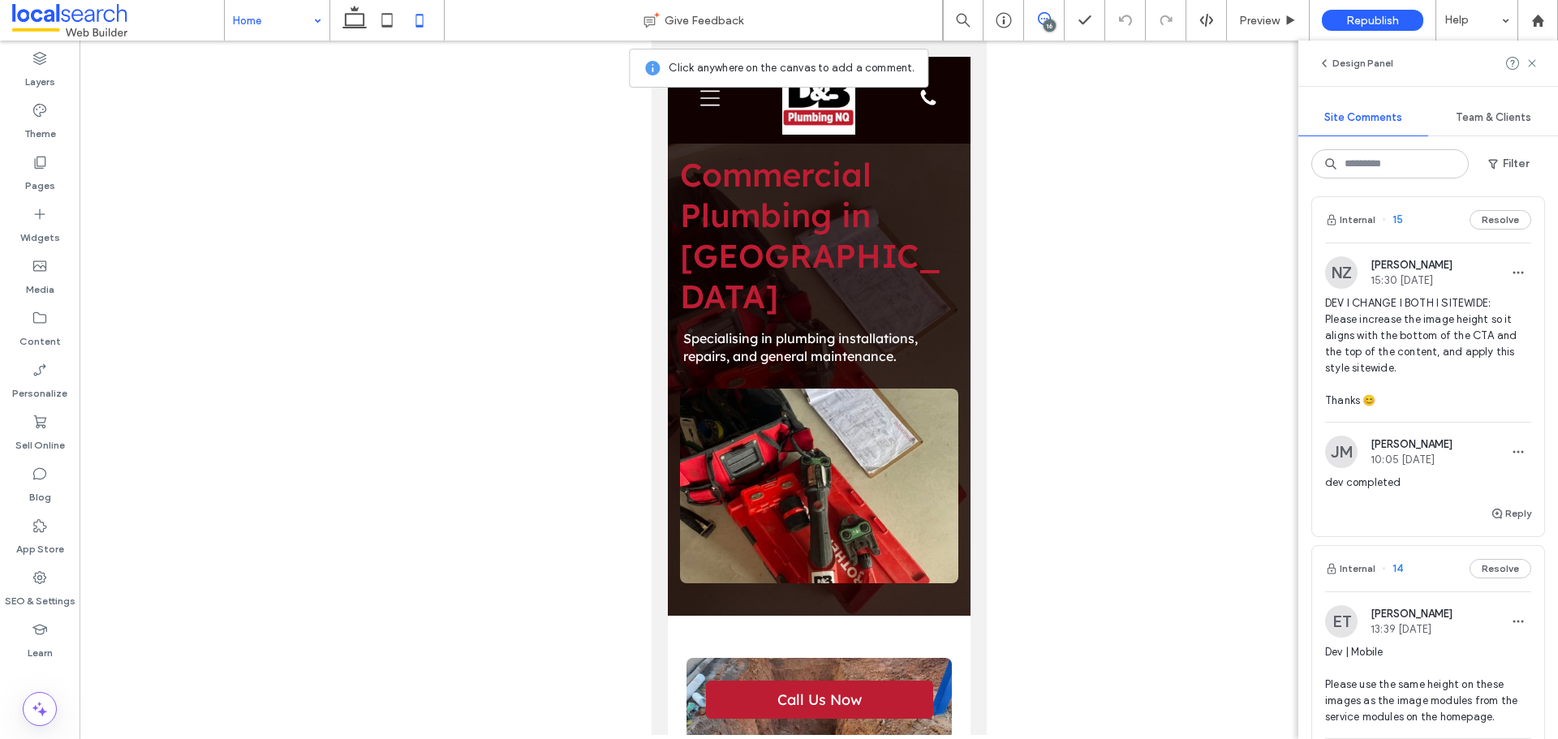
click at [1360, 372] on span "DEV I CHANGE I BOTH I SITEWIDE: Please increase the image height so it aligns w…" at bounding box center [1428, 352] width 206 height 114
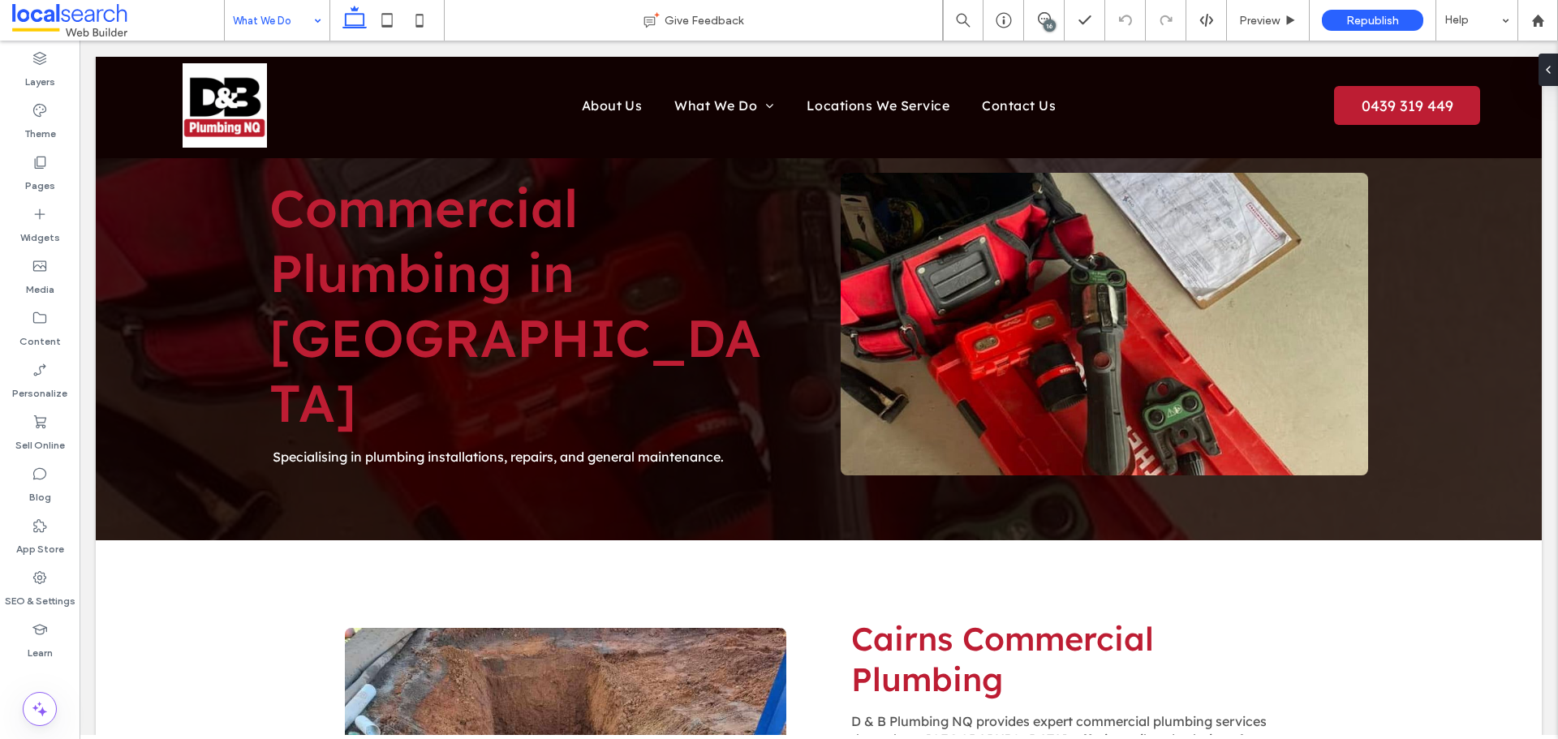
click at [1051, 23] on div "16" at bounding box center [1049, 25] width 12 height 12
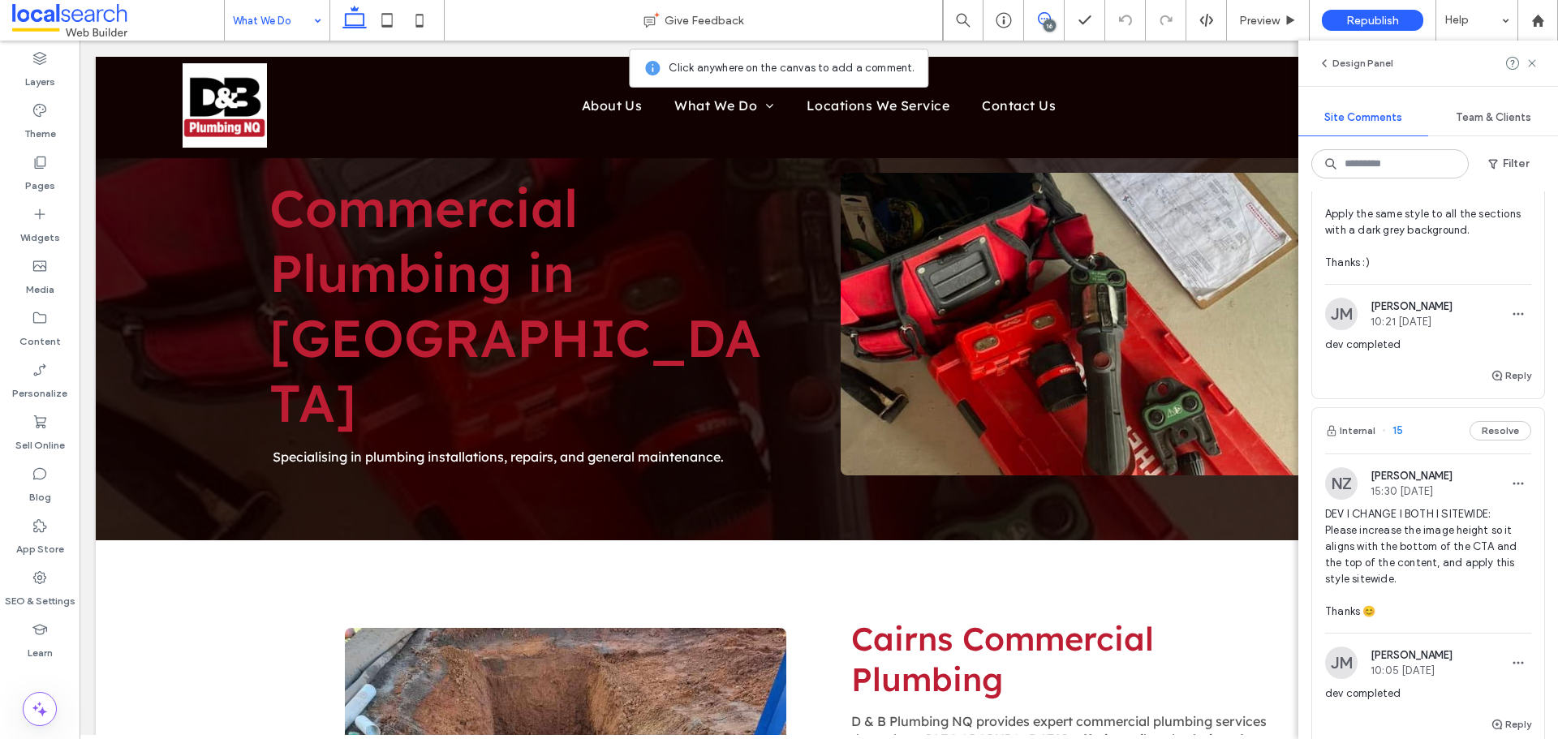
scroll to position [974, 0]
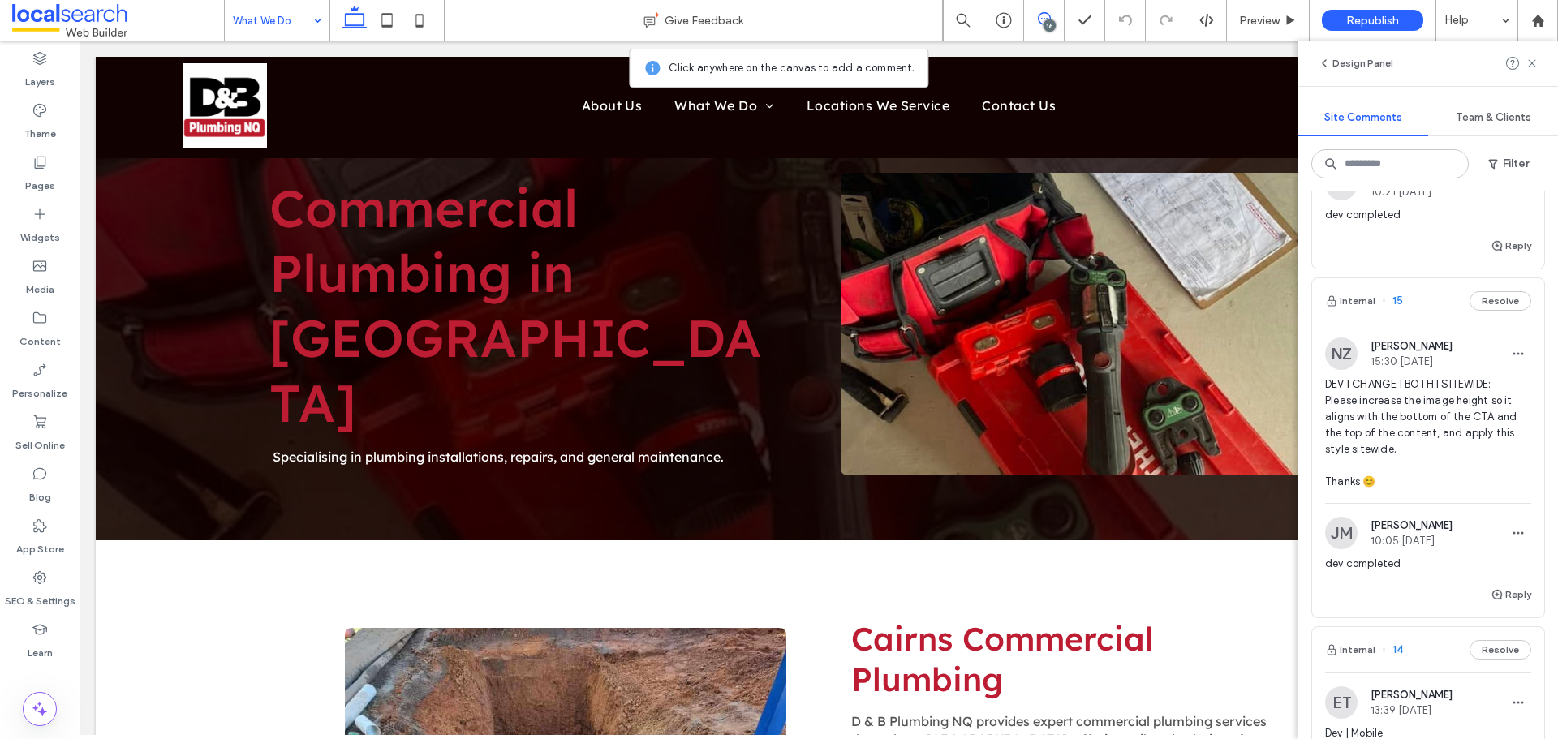
click at [1406, 398] on span "DEV I CHANGE I BOTH I SITEWIDE: Please increase the image height so it aligns w…" at bounding box center [1428, 433] width 206 height 114
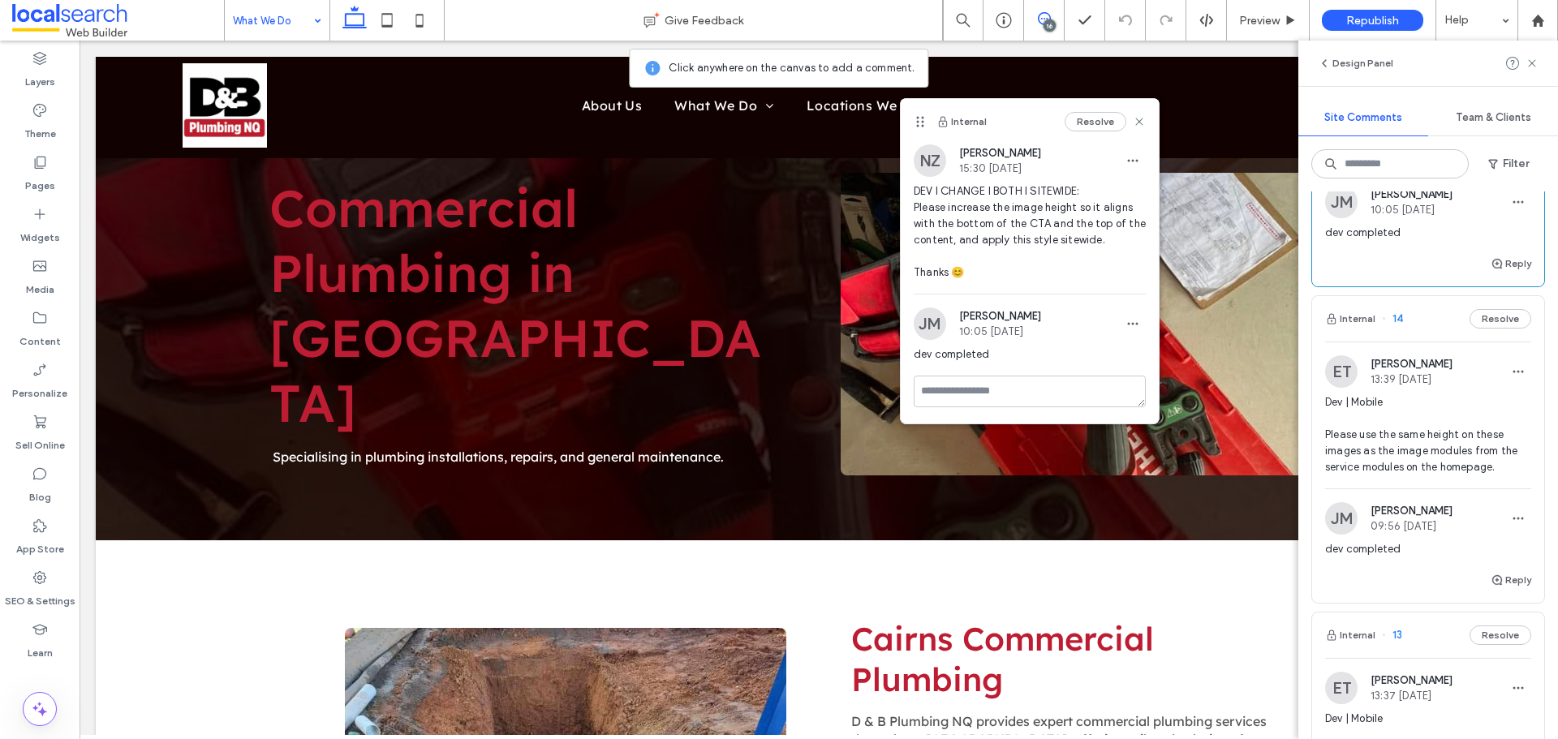
scroll to position [1298, 0]
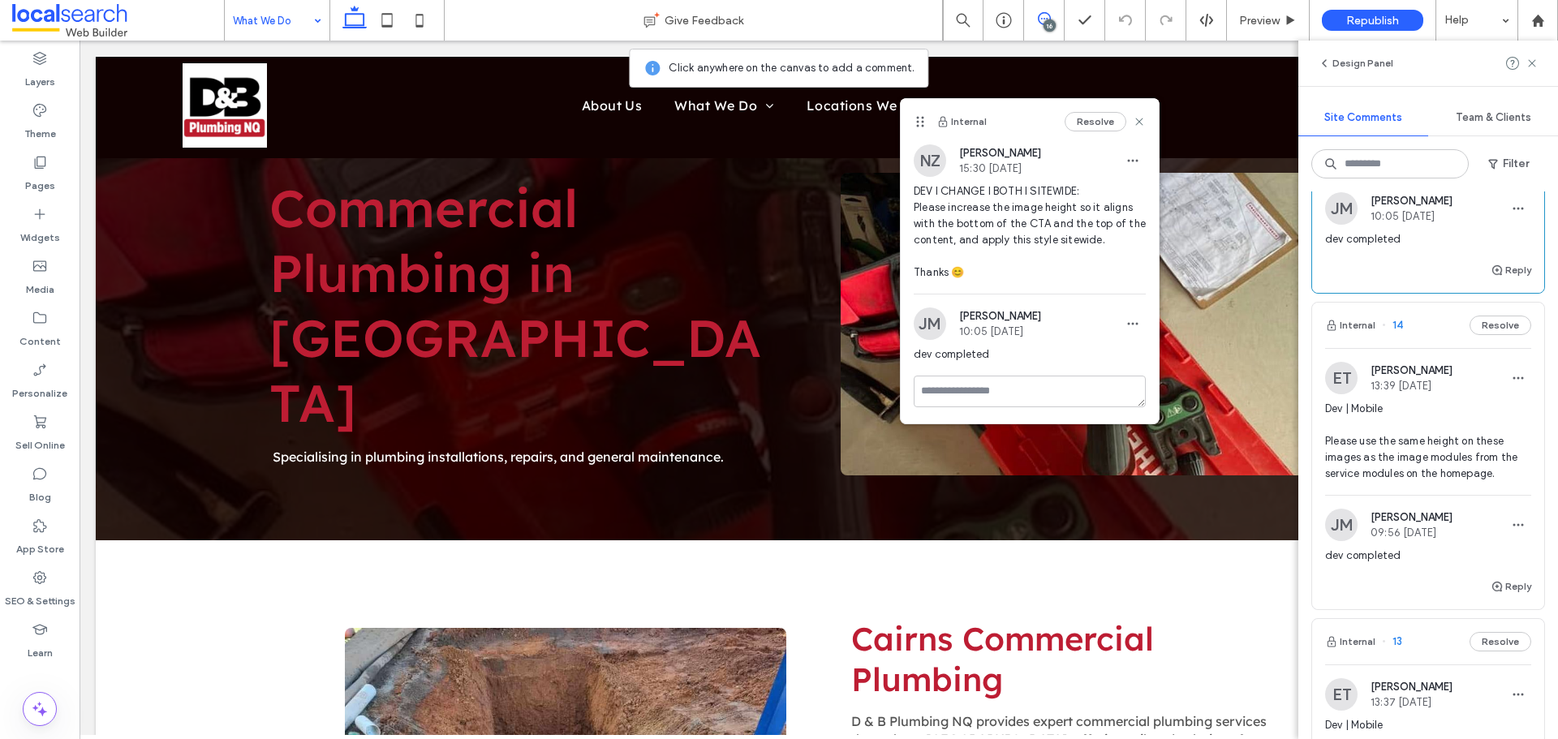
click at [1427, 430] on span "Dev | Mobile Please use the same height on these images as the image modules fr…" at bounding box center [1428, 441] width 206 height 81
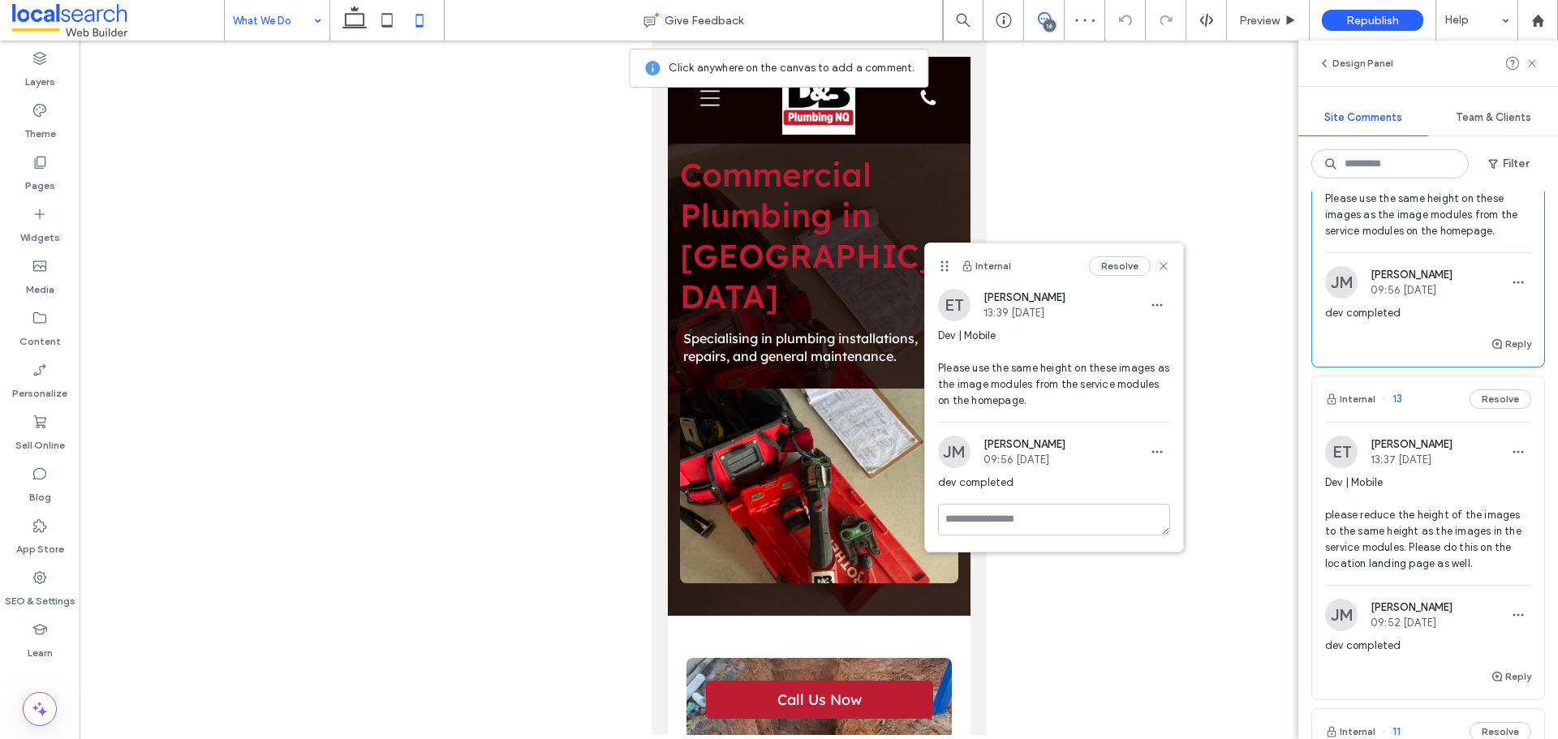
scroll to position [1541, 0]
click at [1391, 526] on span "Dev | Mobile please reduce the height of the images to the same height as the i…" at bounding box center [1428, 522] width 206 height 97
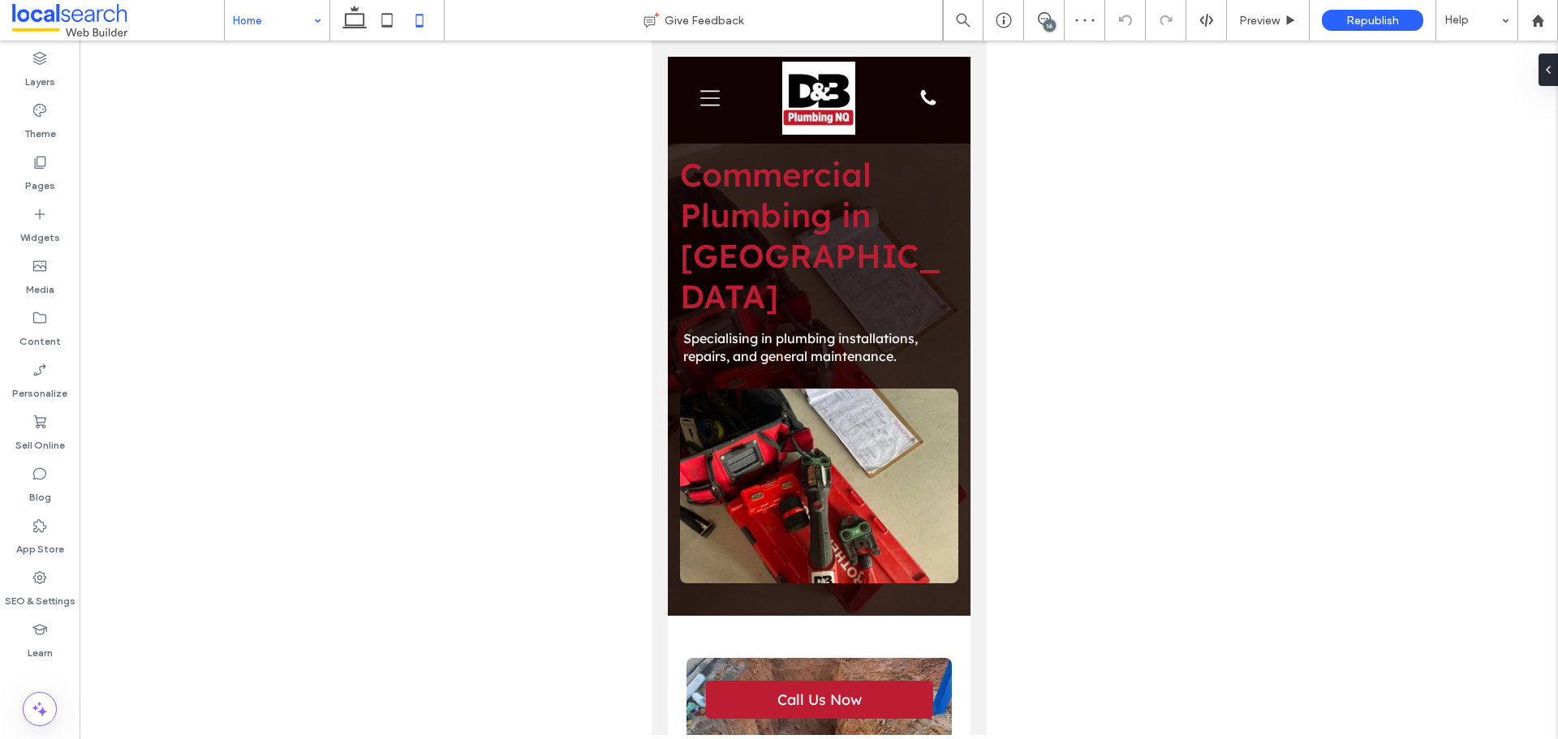
click at [1046, 26] on div "16" at bounding box center [1049, 25] width 12 height 12
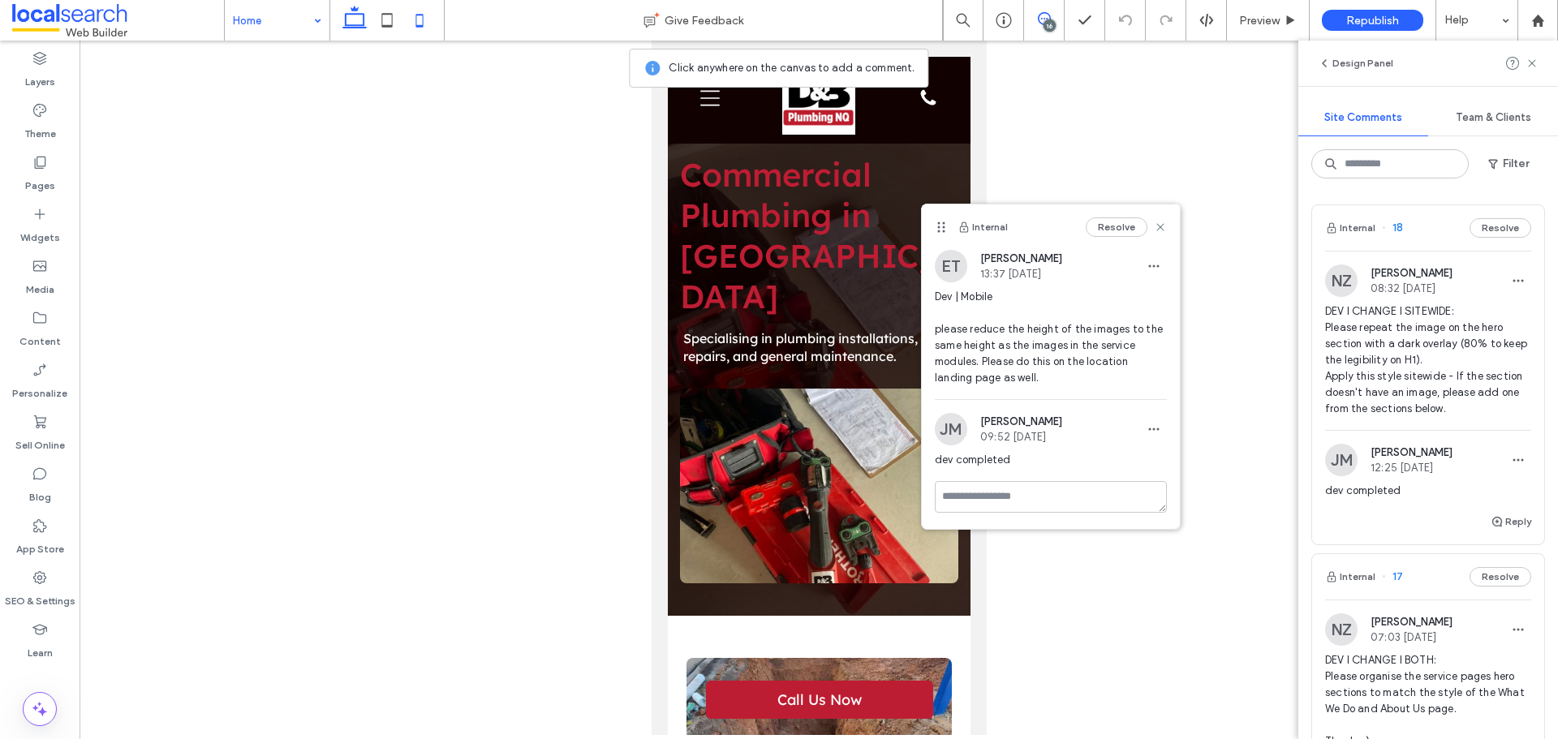
click at [358, 20] on icon at bounding box center [354, 20] width 32 height 32
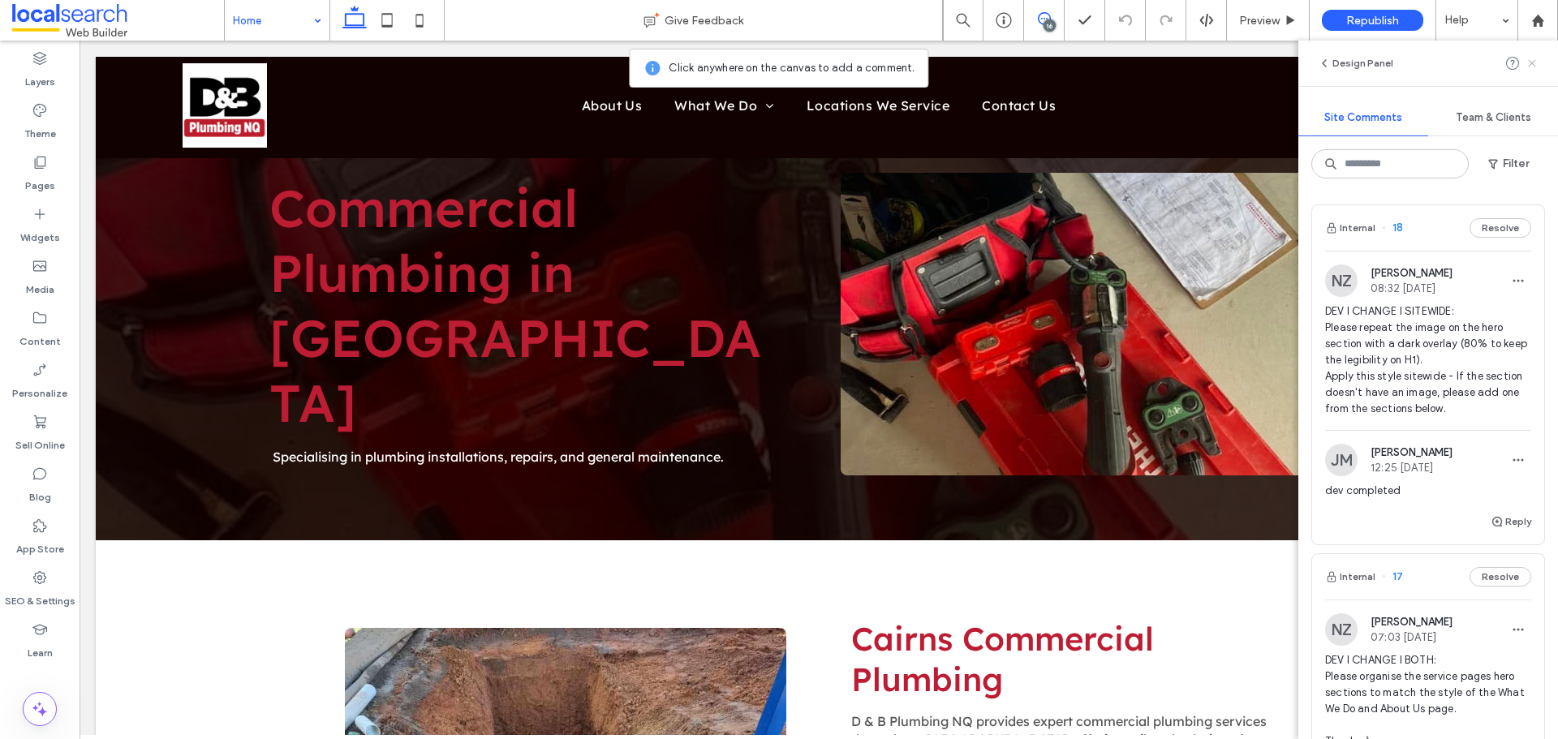
click at [1535, 60] on use at bounding box center [1531, 62] width 7 height 7
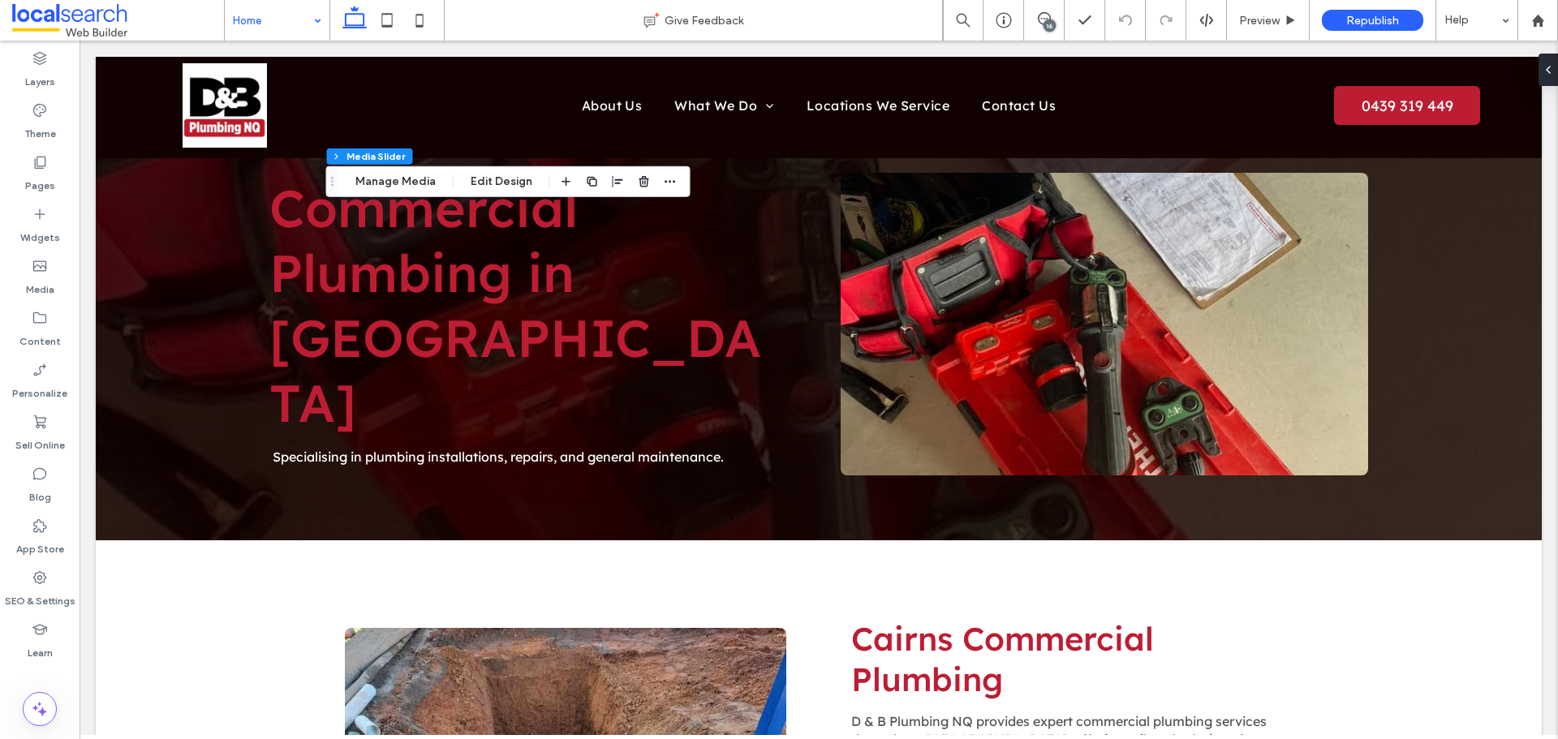
click at [496, 192] on div "Section Column Media Slider Manage Media Edit Design" at bounding box center [508, 181] width 364 height 31
click at [497, 186] on button "Edit Design" at bounding box center [501, 181] width 83 height 19
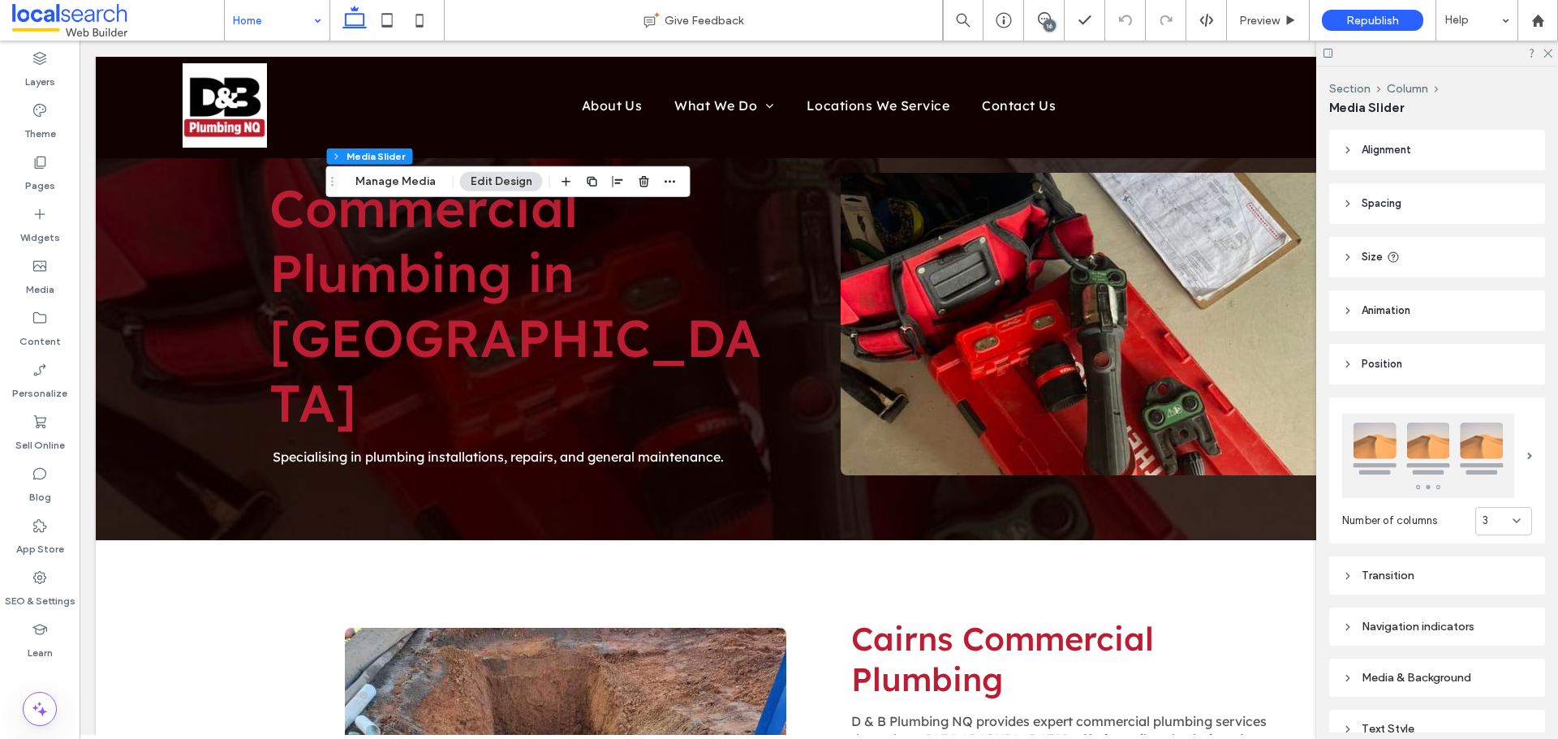
scroll to position [178, 0]
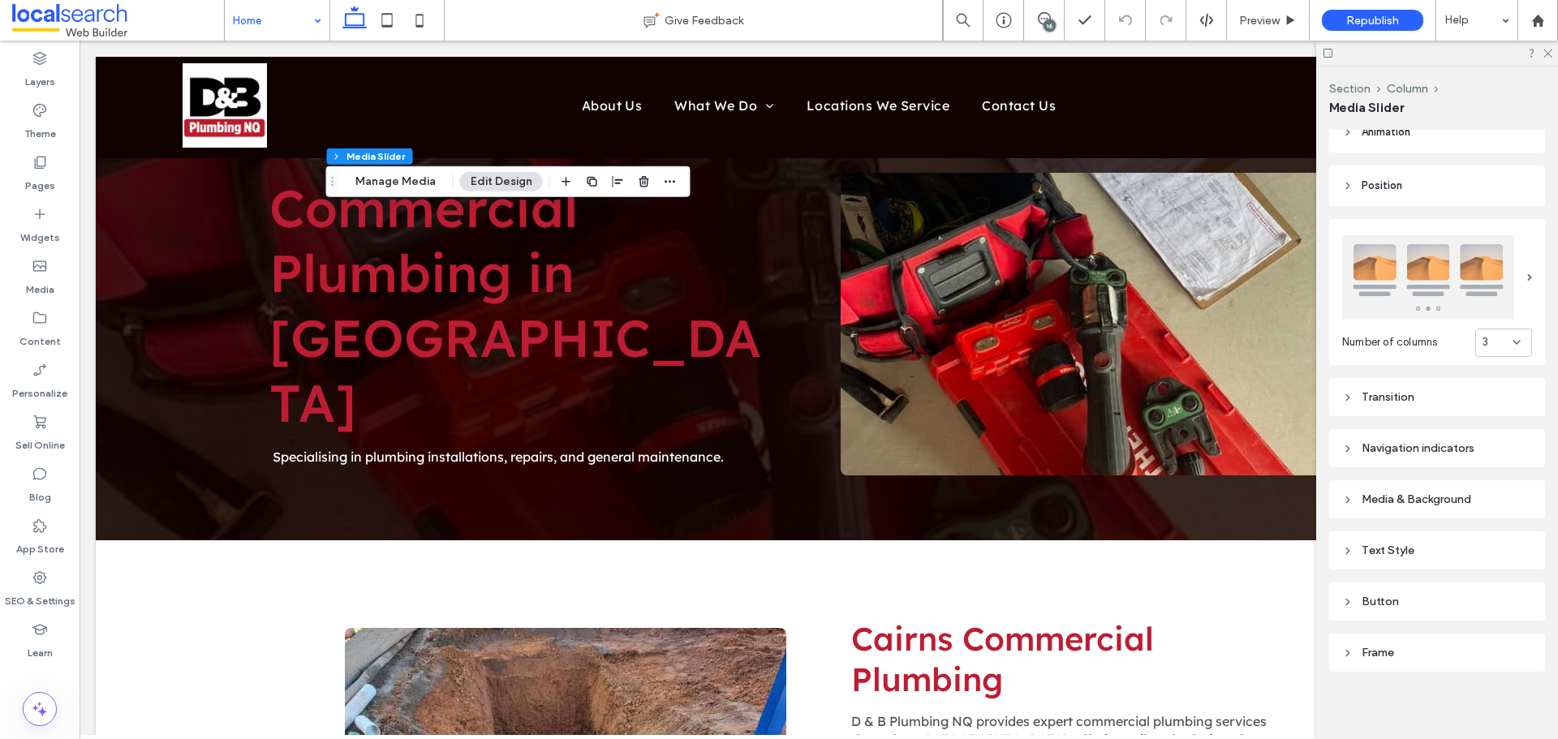
click at [1439, 604] on div "Button" at bounding box center [1437, 602] width 190 height 14
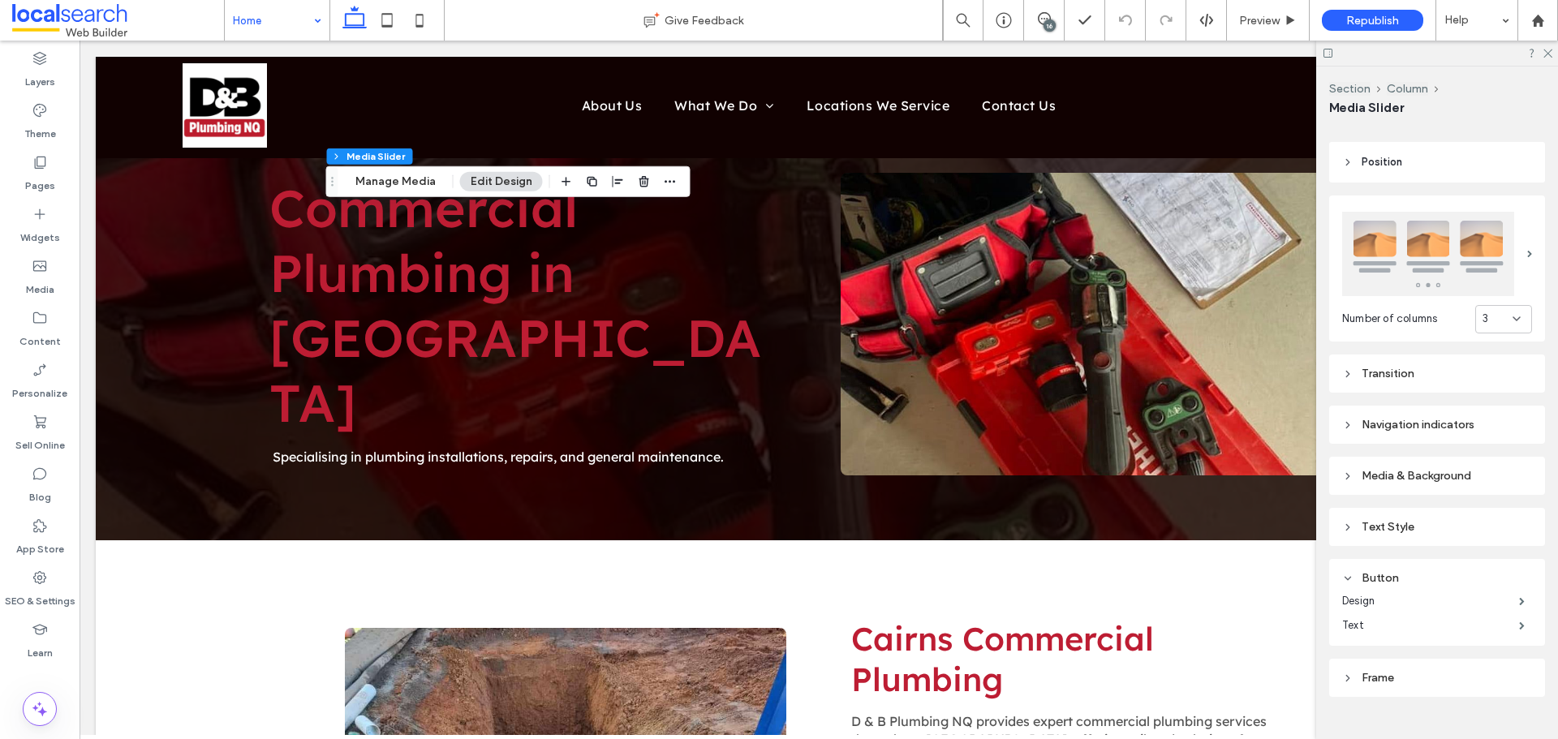
scroll to position [227, 0]
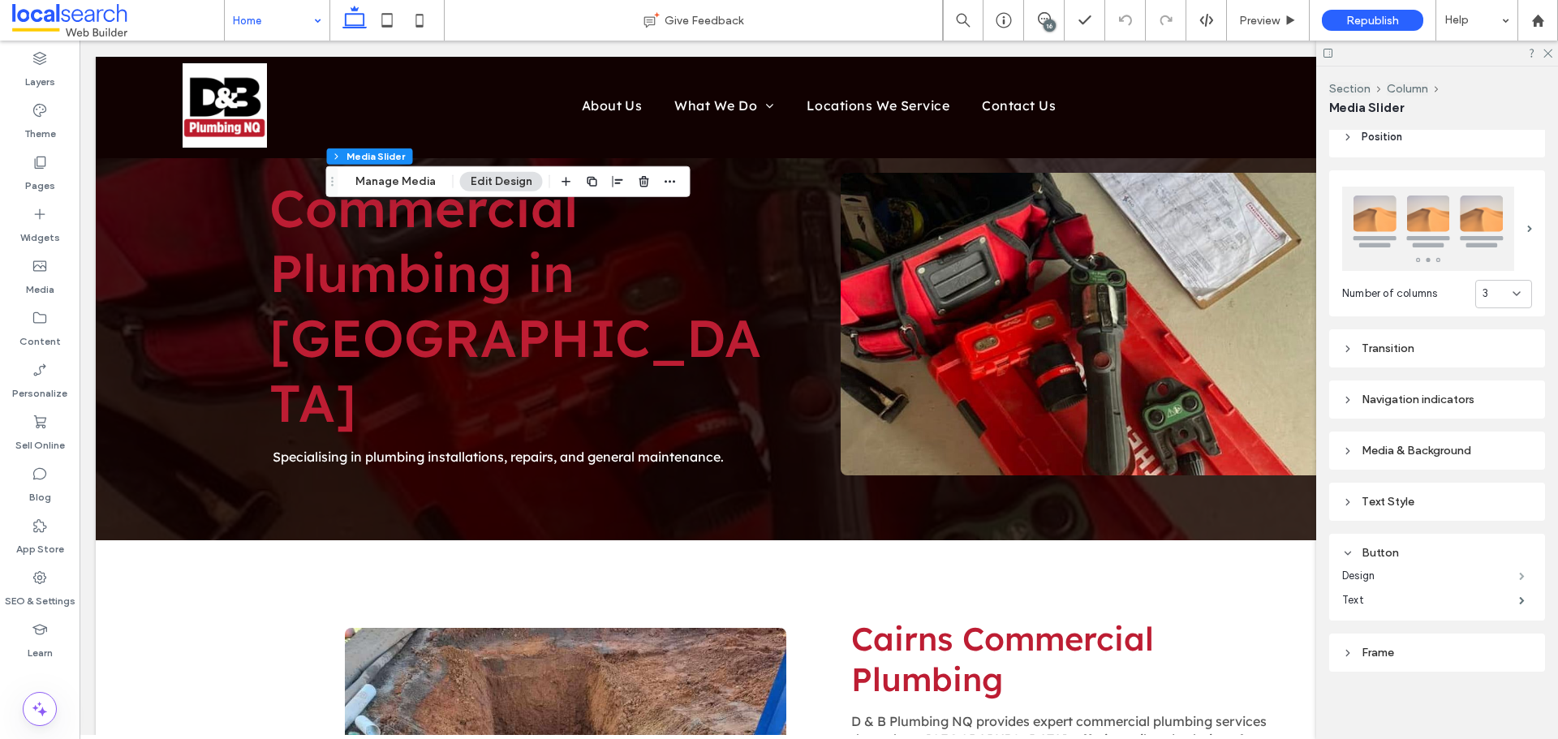
click at [1519, 575] on span at bounding box center [1522, 576] width 6 height 8
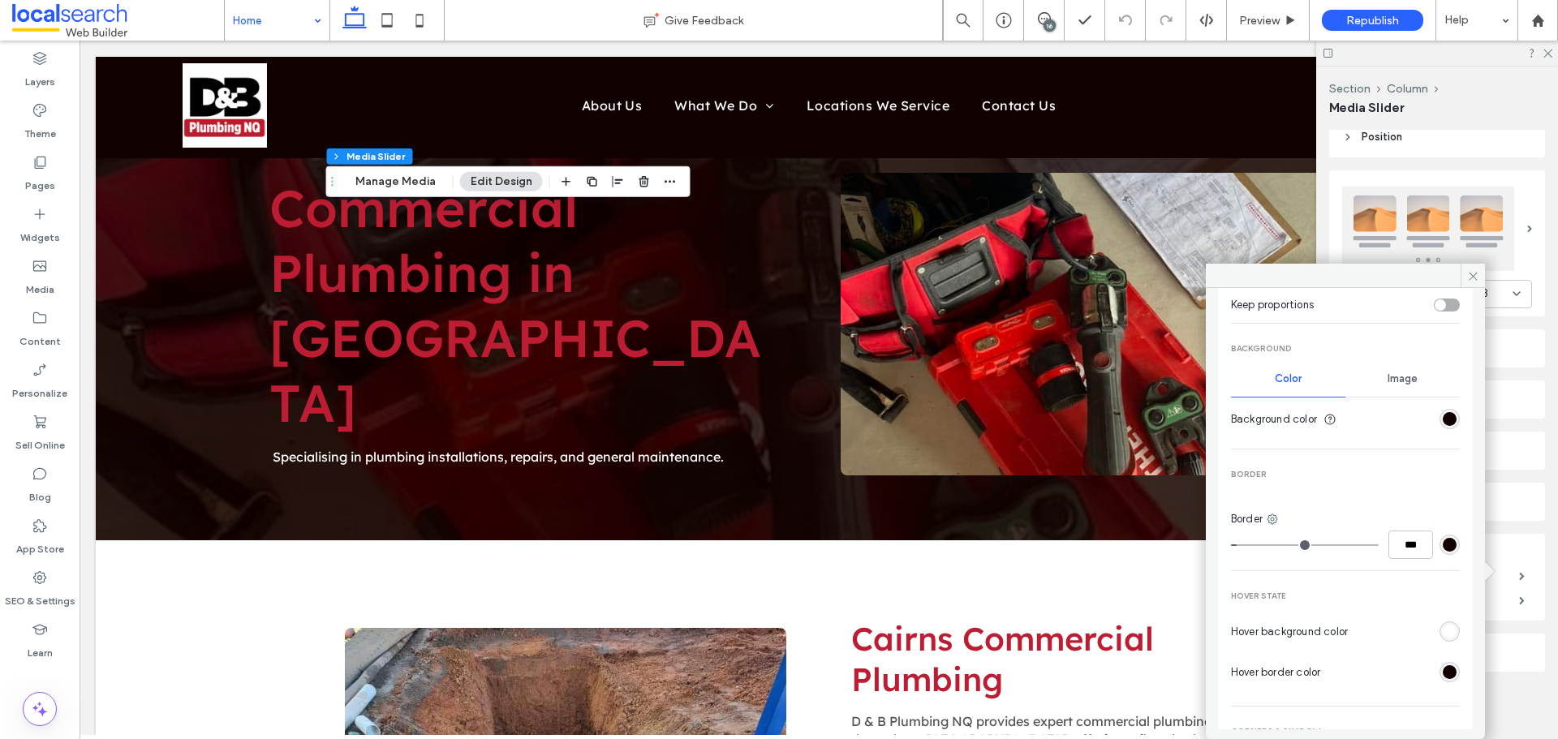
scroll to position [325, 0]
click at [1445, 416] on div "rgb(17, 1, 1)" at bounding box center [1449, 418] width 14 height 14
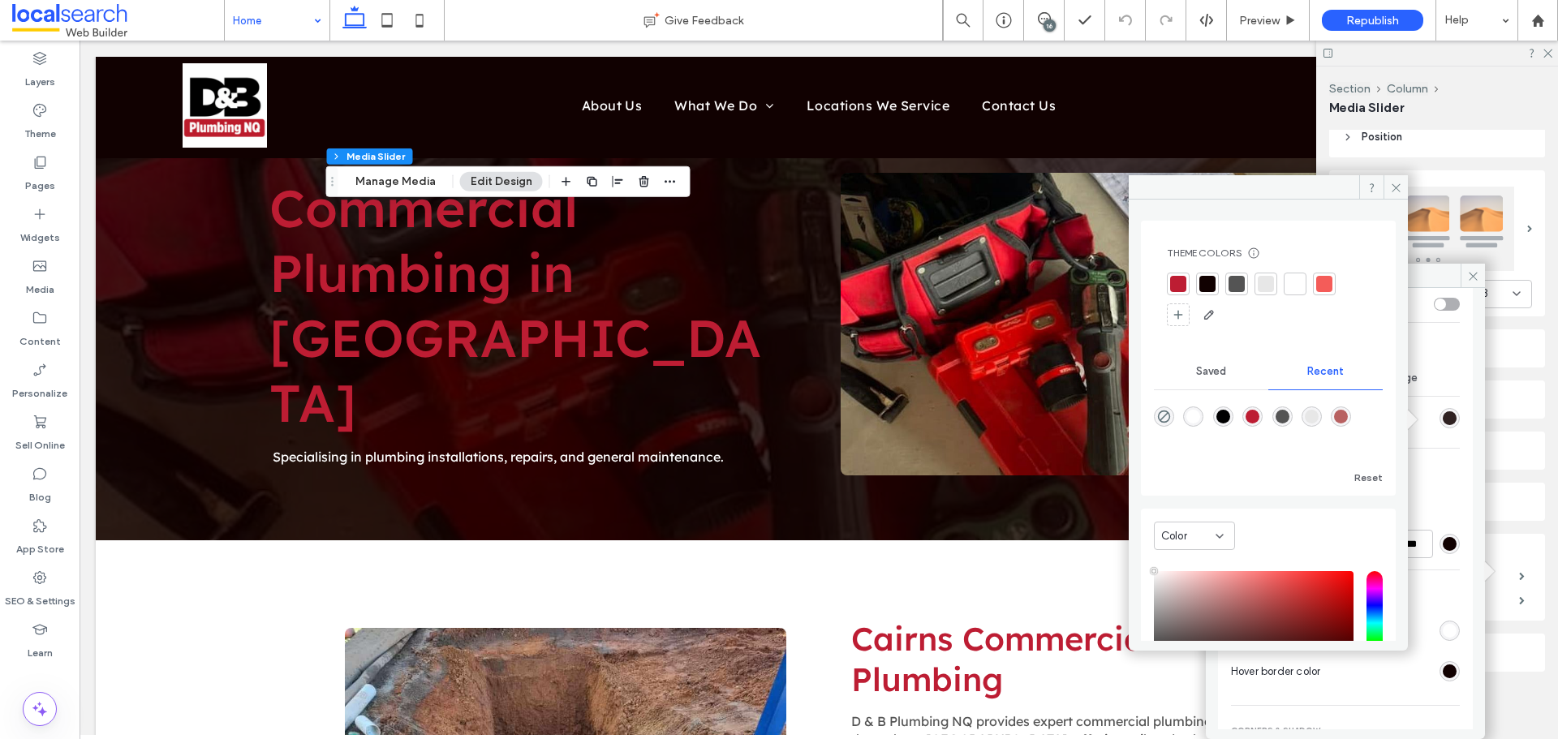
type input "****"
click at [1395, 182] on icon at bounding box center [1396, 188] width 12 height 12
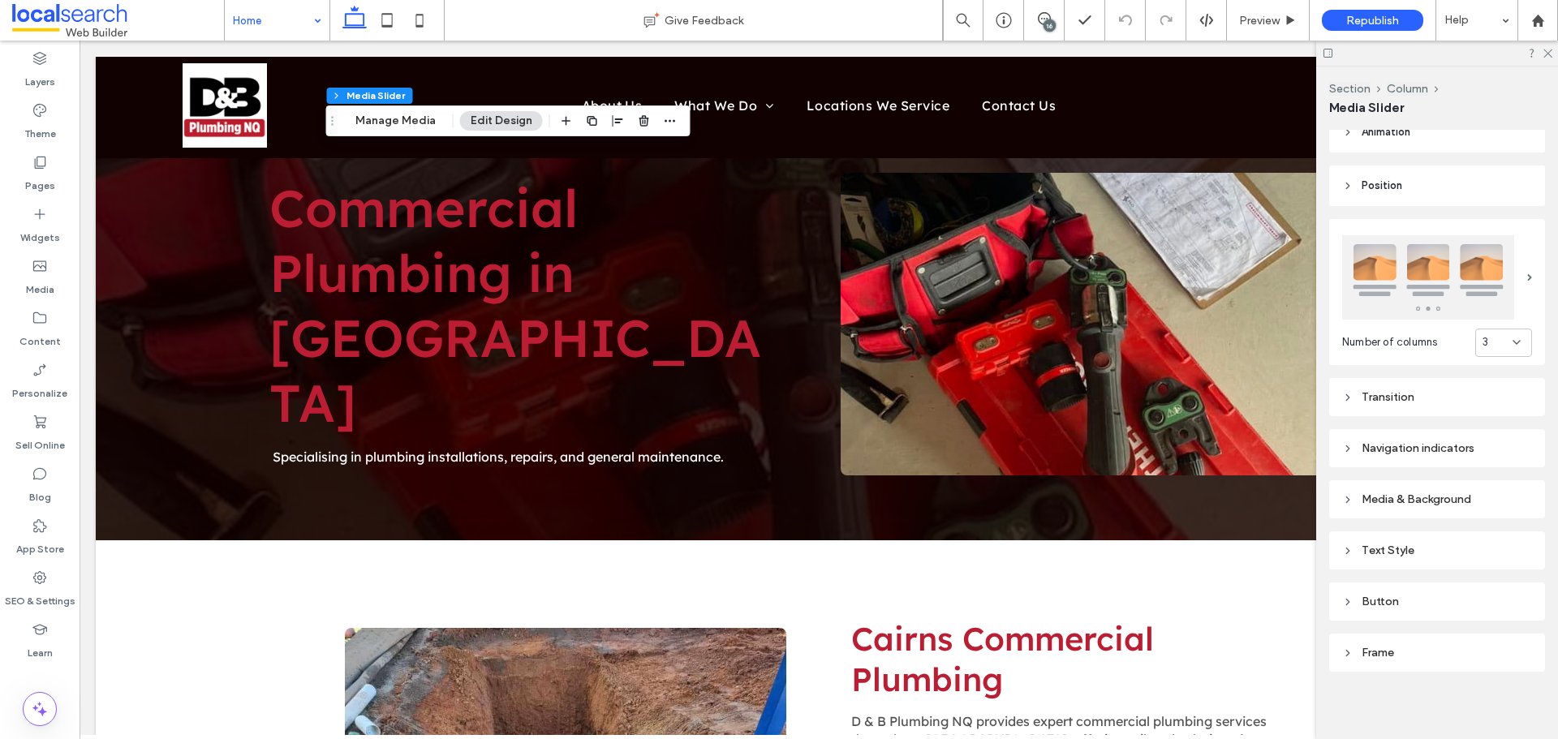
click at [1462, 596] on div "Button" at bounding box center [1437, 602] width 190 height 14
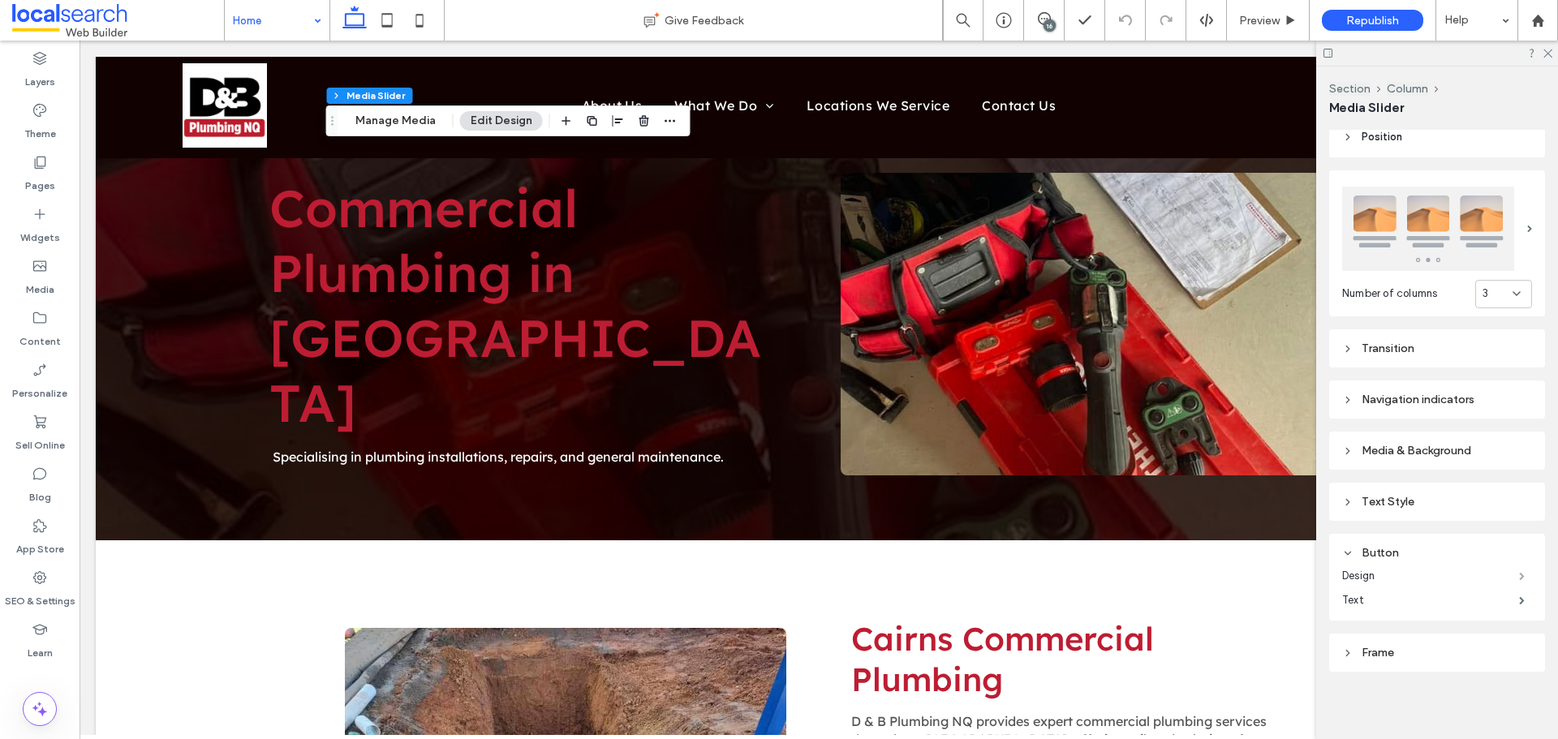
click at [1519, 572] on span at bounding box center [1522, 576] width 6 height 8
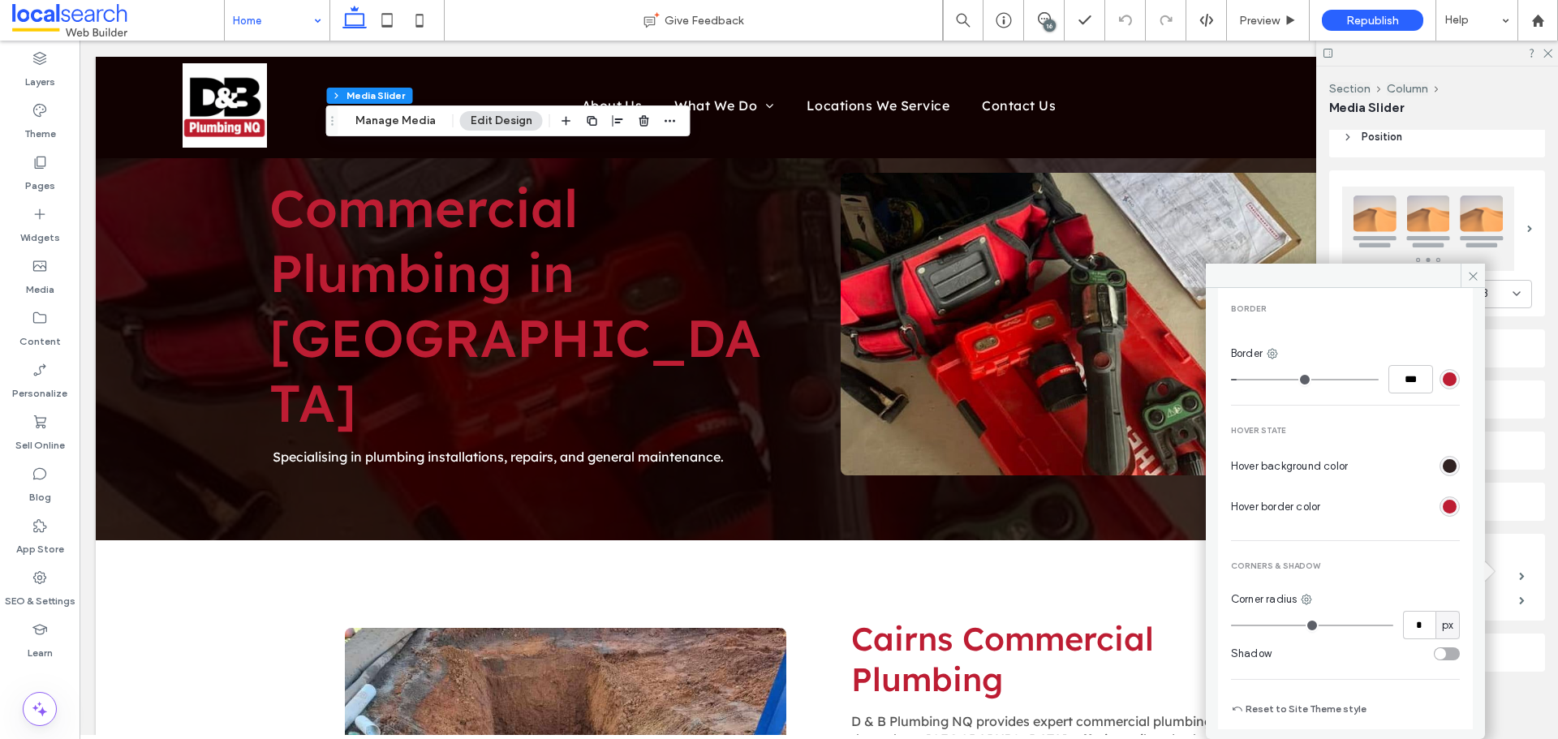
scroll to position [500, 0]
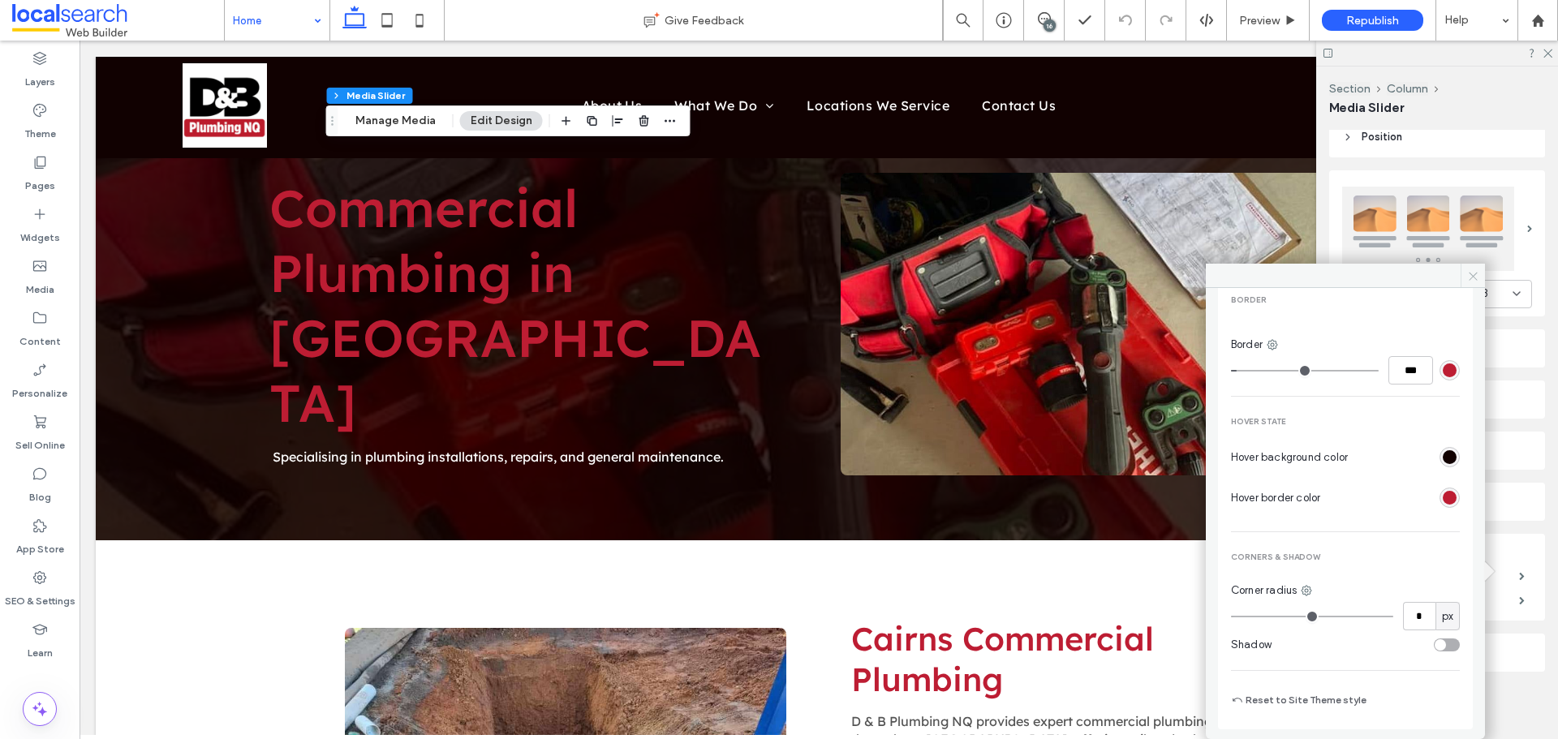
click at [1480, 278] on span at bounding box center [1472, 276] width 24 height 24
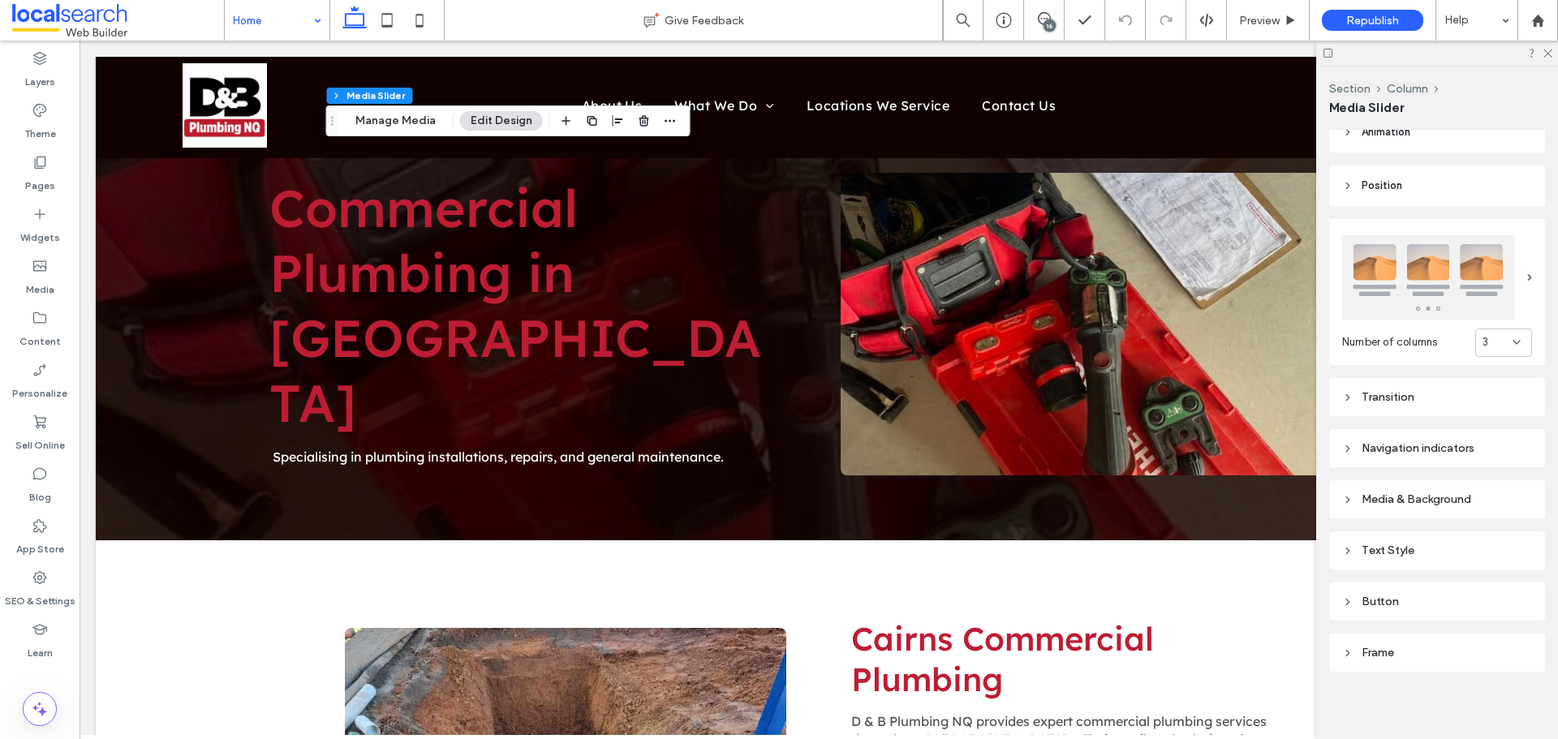
click at [1427, 591] on div "Button" at bounding box center [1437, 602] width 190 height 22
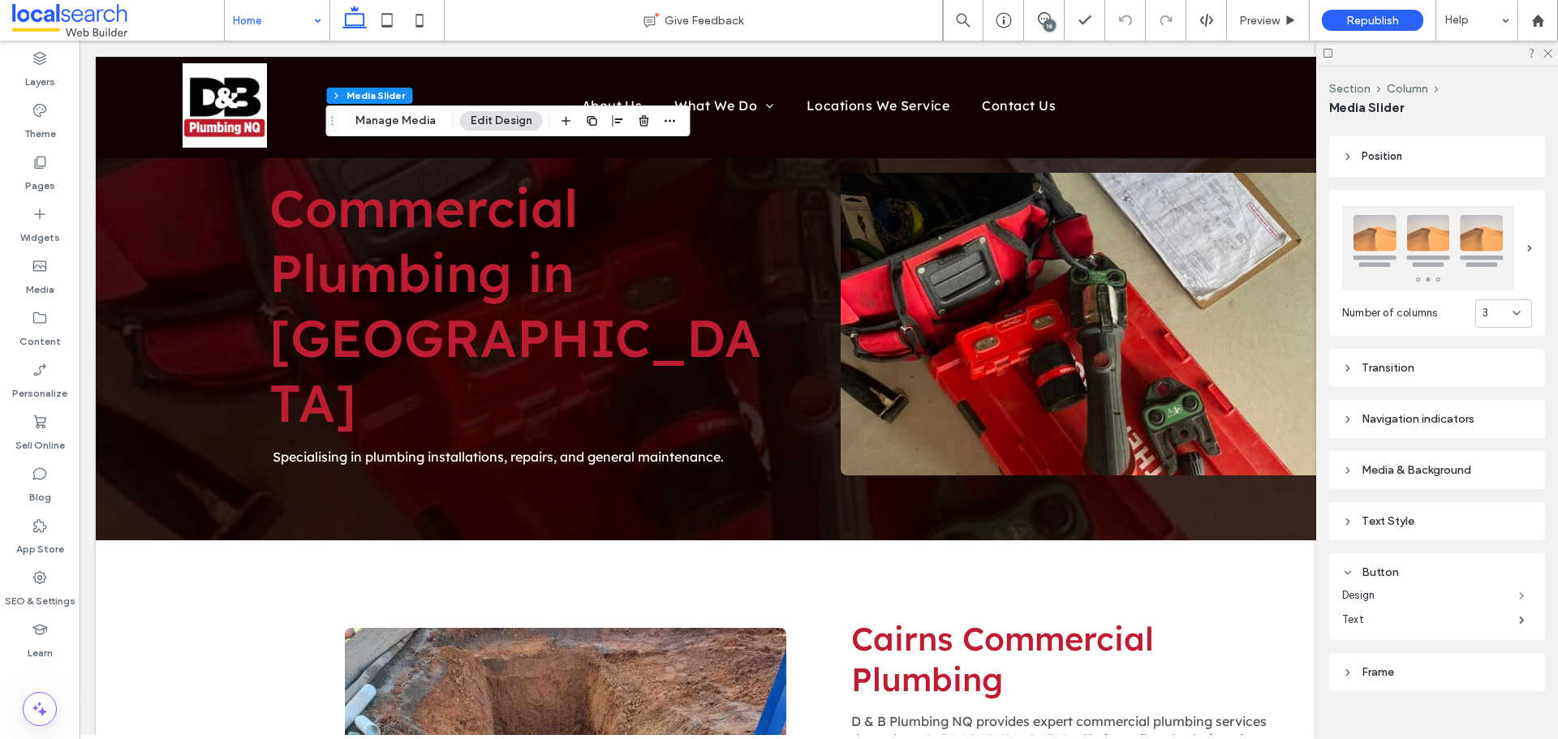
scroll to position [227, 0]
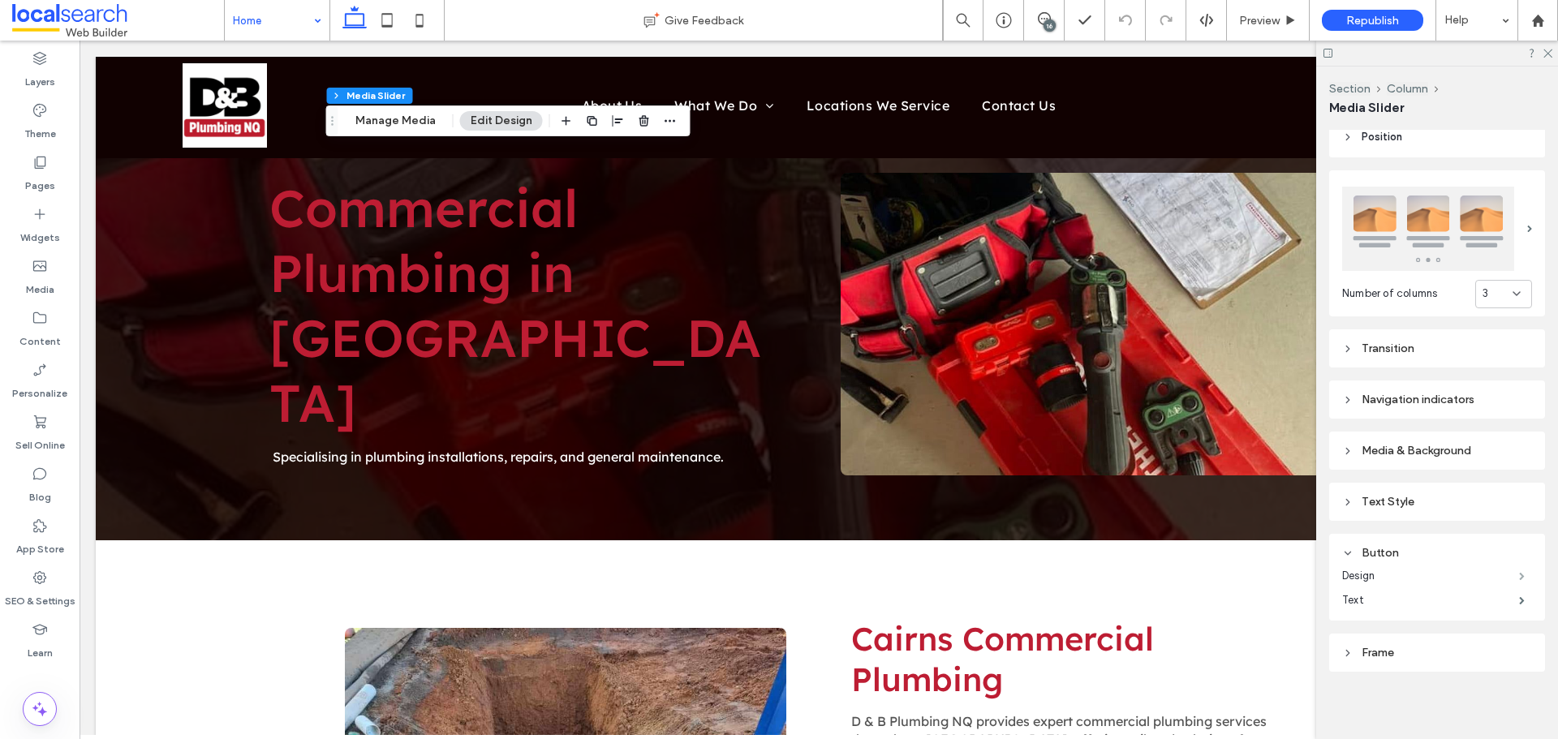
click at [1519, 572] on span at bounding box center [1522, 576] width 6 height 8
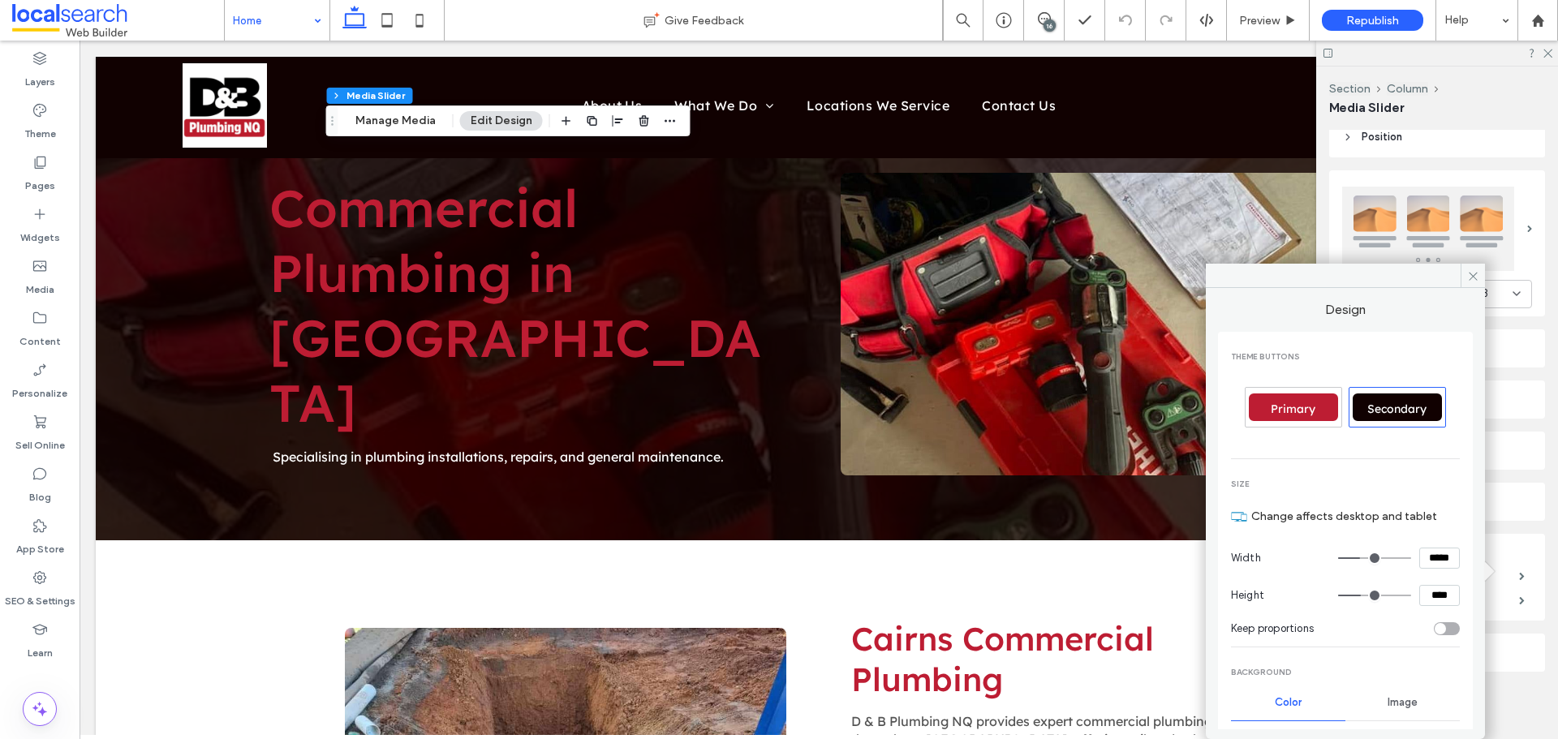
scroll to position [487, 0]
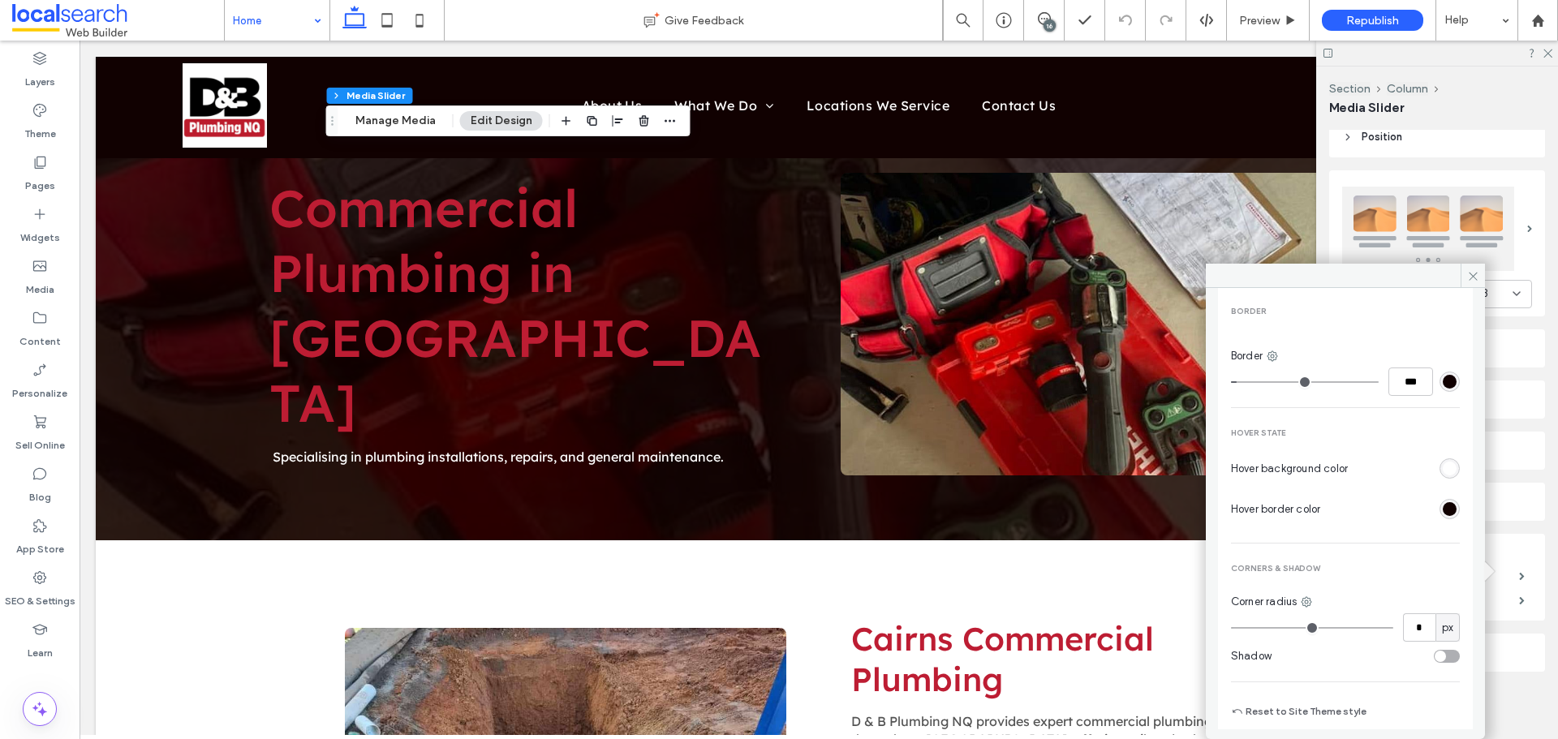
click at [1444, 384] on div "rgb(17, 1, 1)" at bounding box center [1449, 382] width 14 height 14
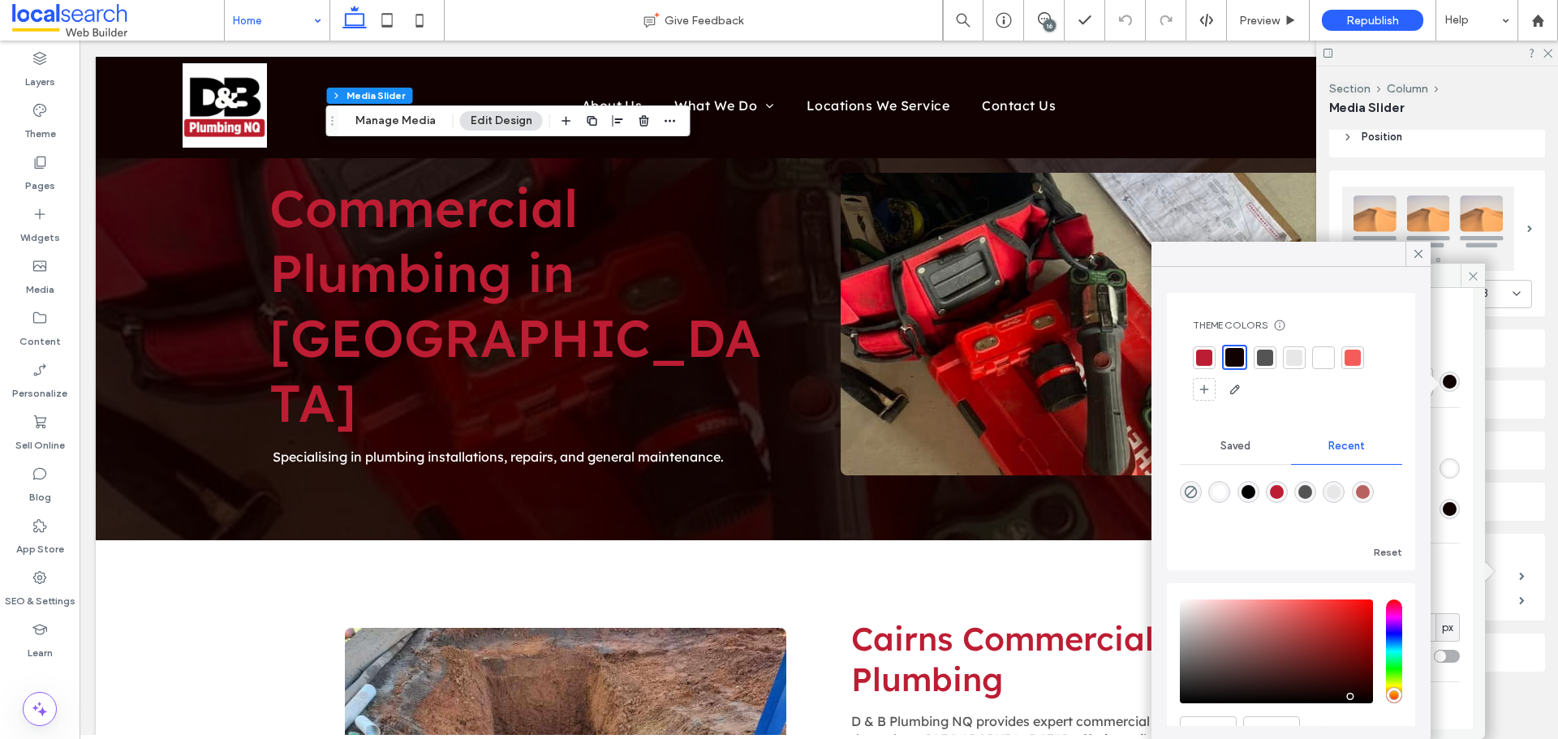
click at [1199, 358] on div at bounding box center [1204, 358] width 16 height 16
click at [1453, 501] on div "THEME buttons Primary Secondary Size Change affects desktop and tablet Width **…" at bounding box center [1345, 293] width 255 height 896
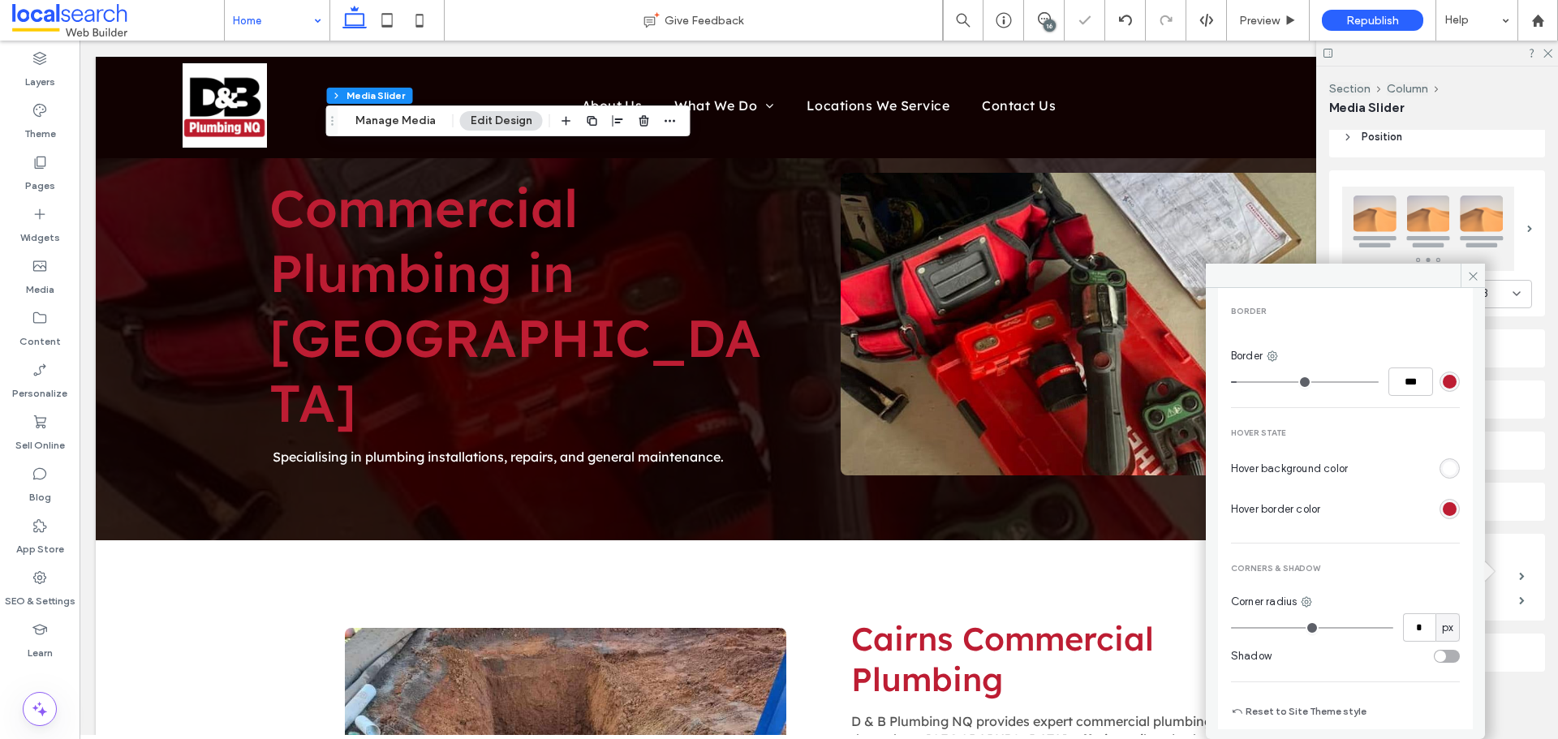
scroll to position [243, 0]
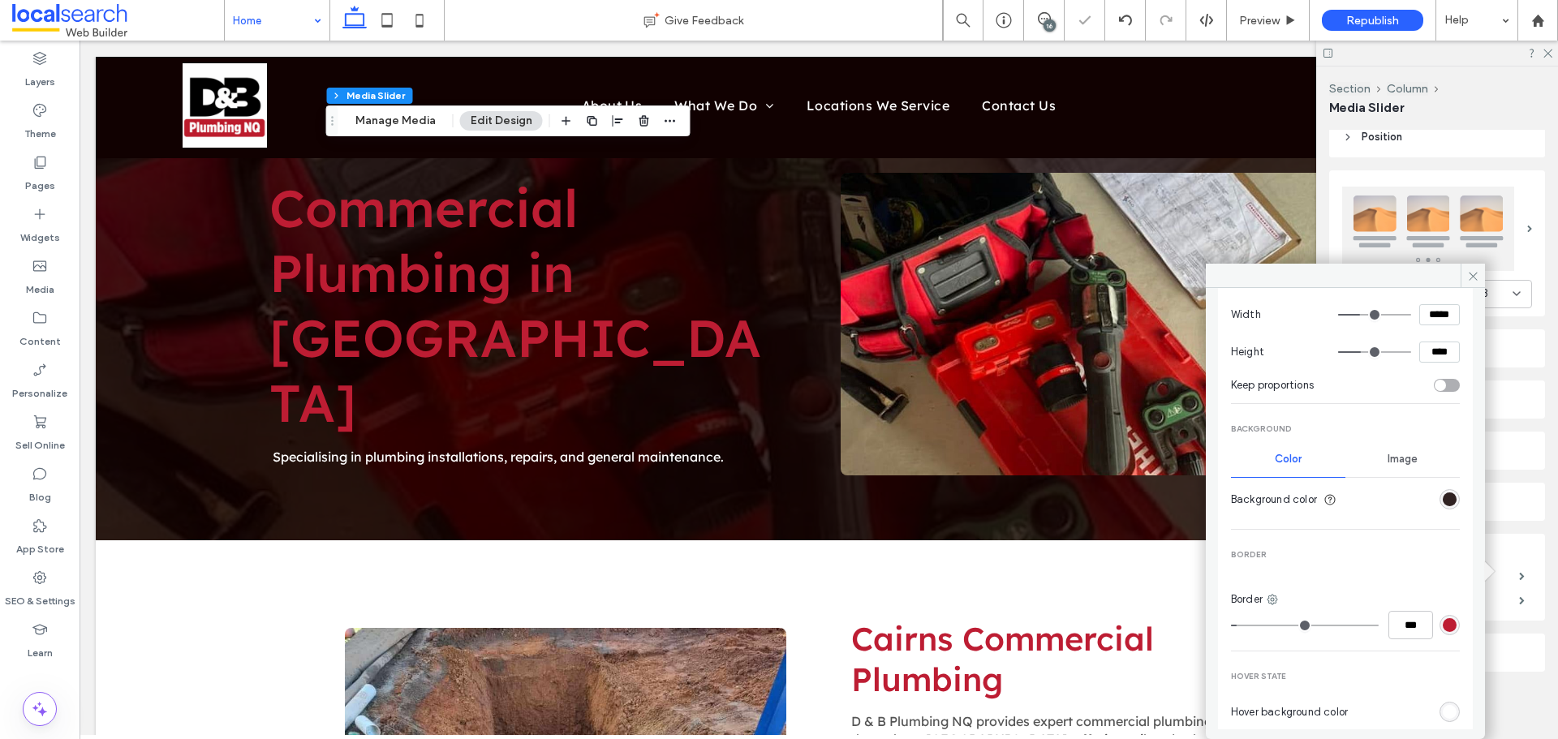
click at [1442, 501] on div "rgb(17, 1, 1)" at bounding box center [1449, 499] width 14 height 14
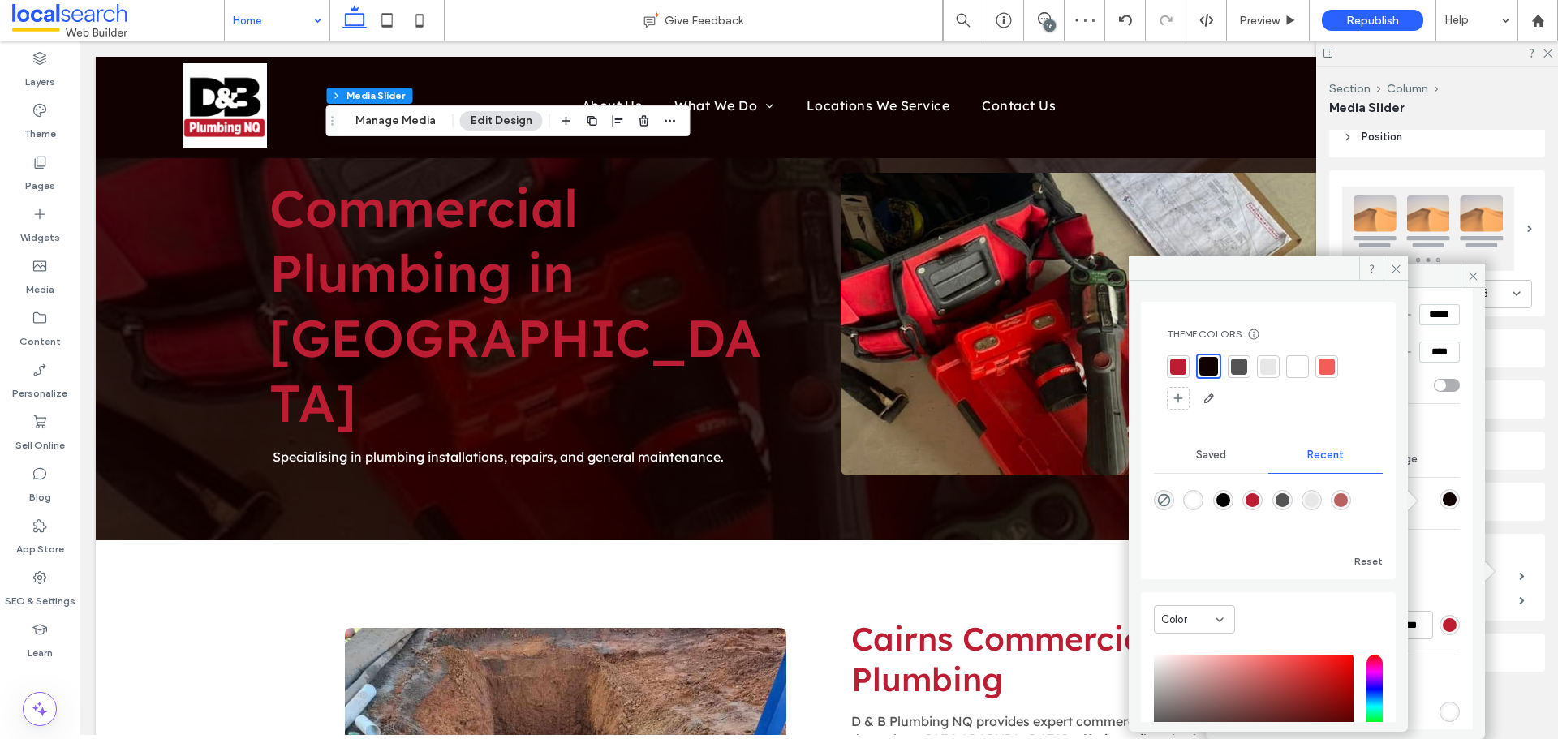
click at [1180, 363] on div at bounding box center [1178, 367] width 16 height 16
click at [1448, 526] on div "Hover State Hover background color Hover border color" at bounding box center [1345, 483] width 229 height 135
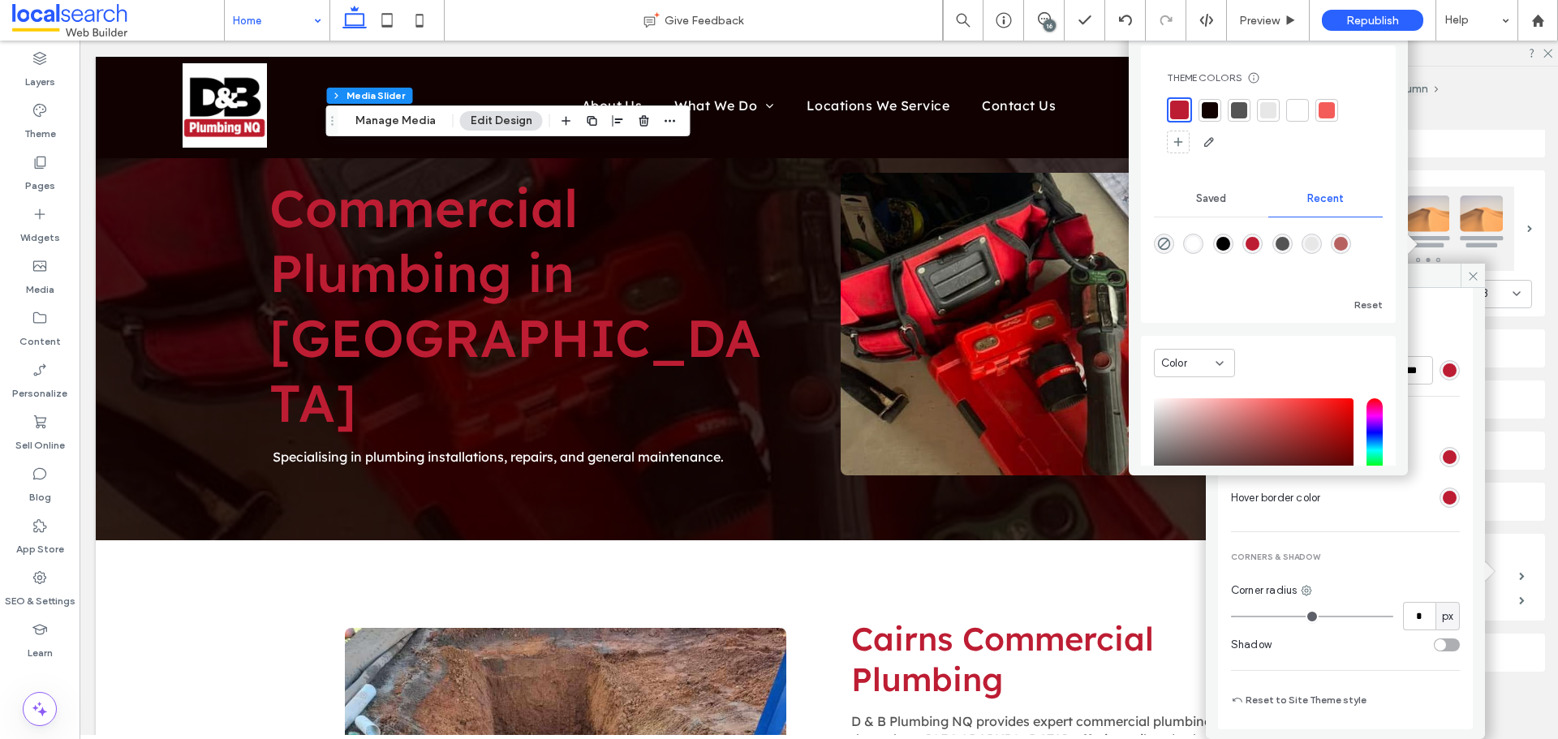
scroll to position [337, 0]
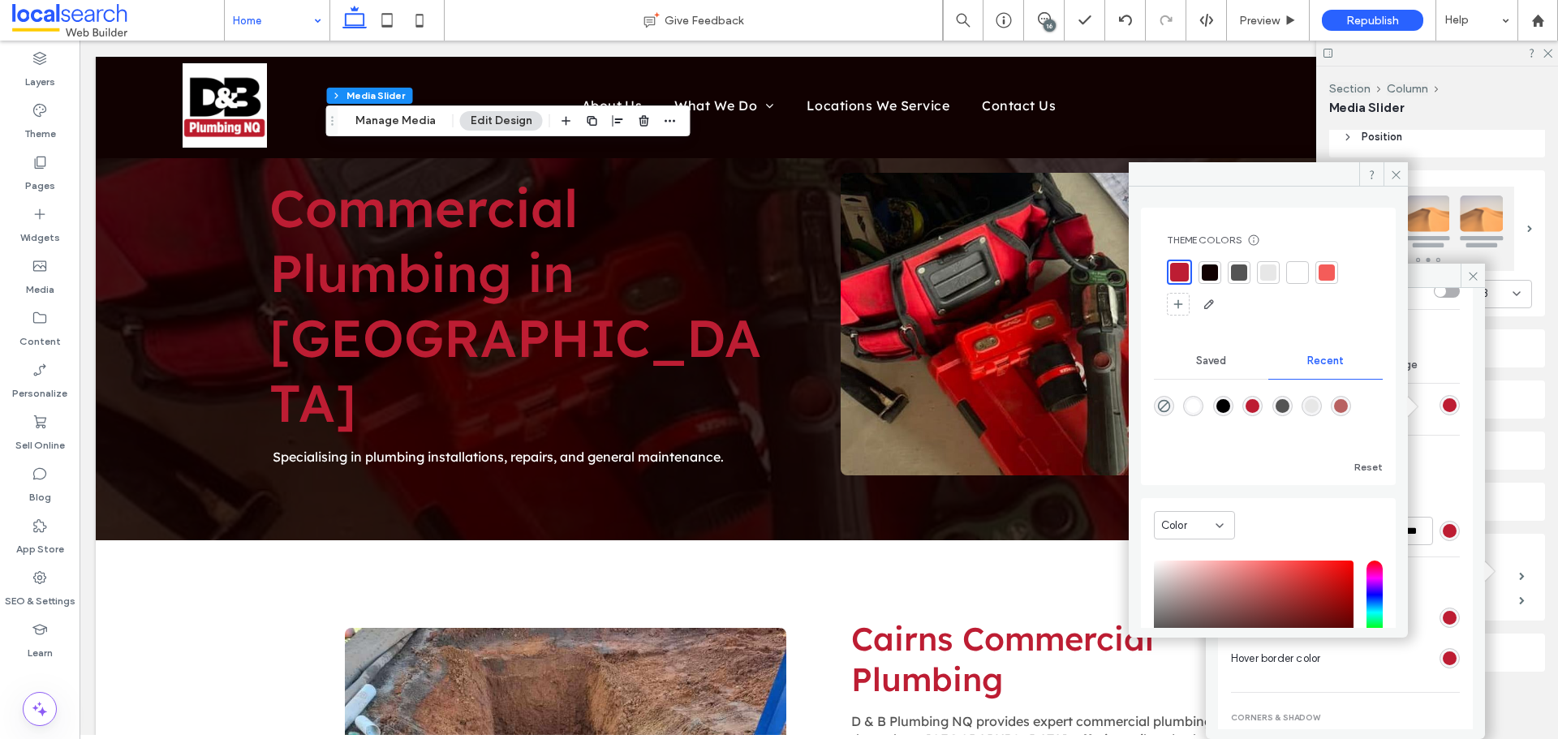
click at [1413, 583] on span "Hover State" at bounding box center [1345, 582] width 229 height 11
click at [1442, 627] on div "rgb(189, 29, 51)" at bounding box center [1449, 618] width 20 height 20
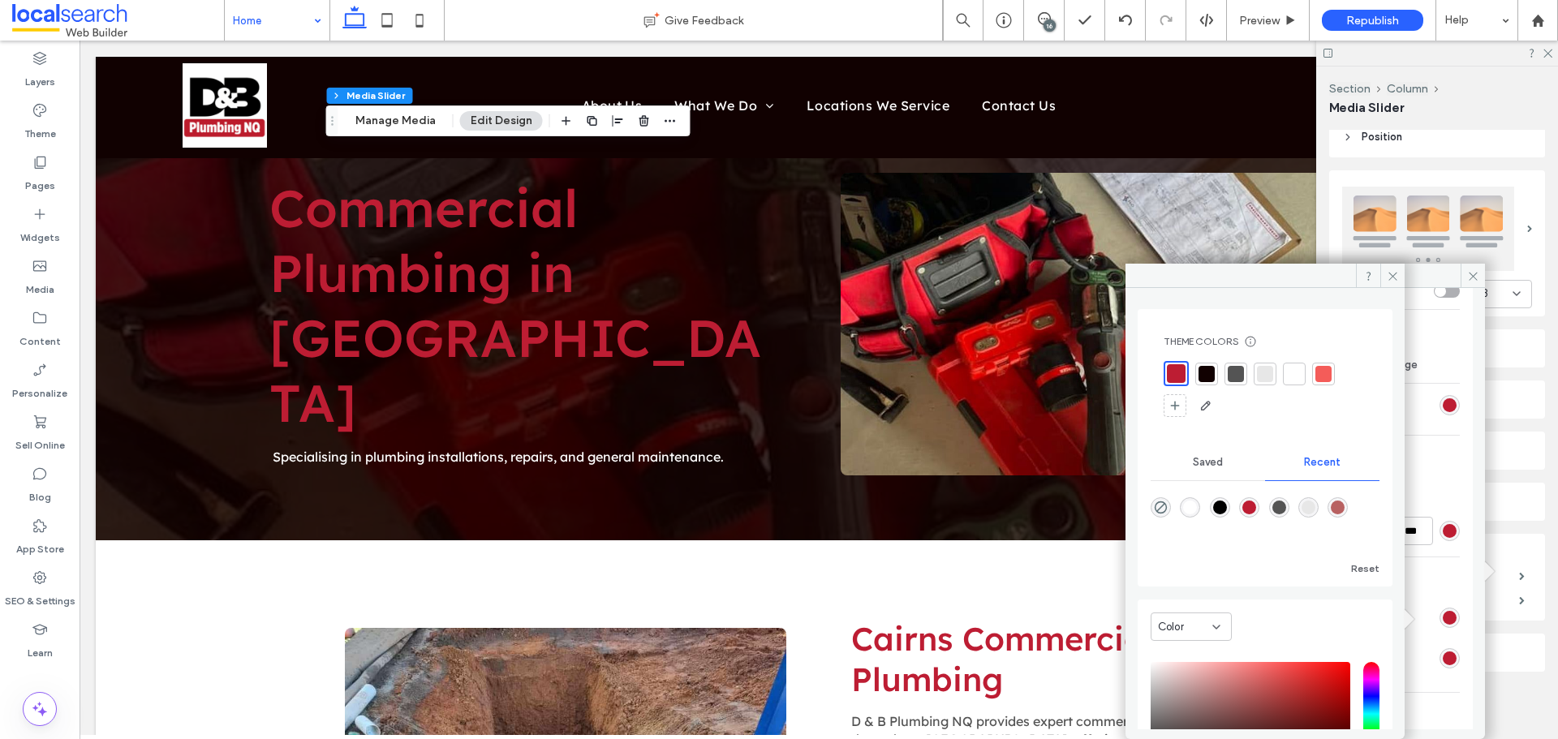
click at [1200, 380] on div at bounding box center [1206, 374] width 16 height 16
click at [1393, 270] on icon at bounding box center [1392, 276] width 12 height 12
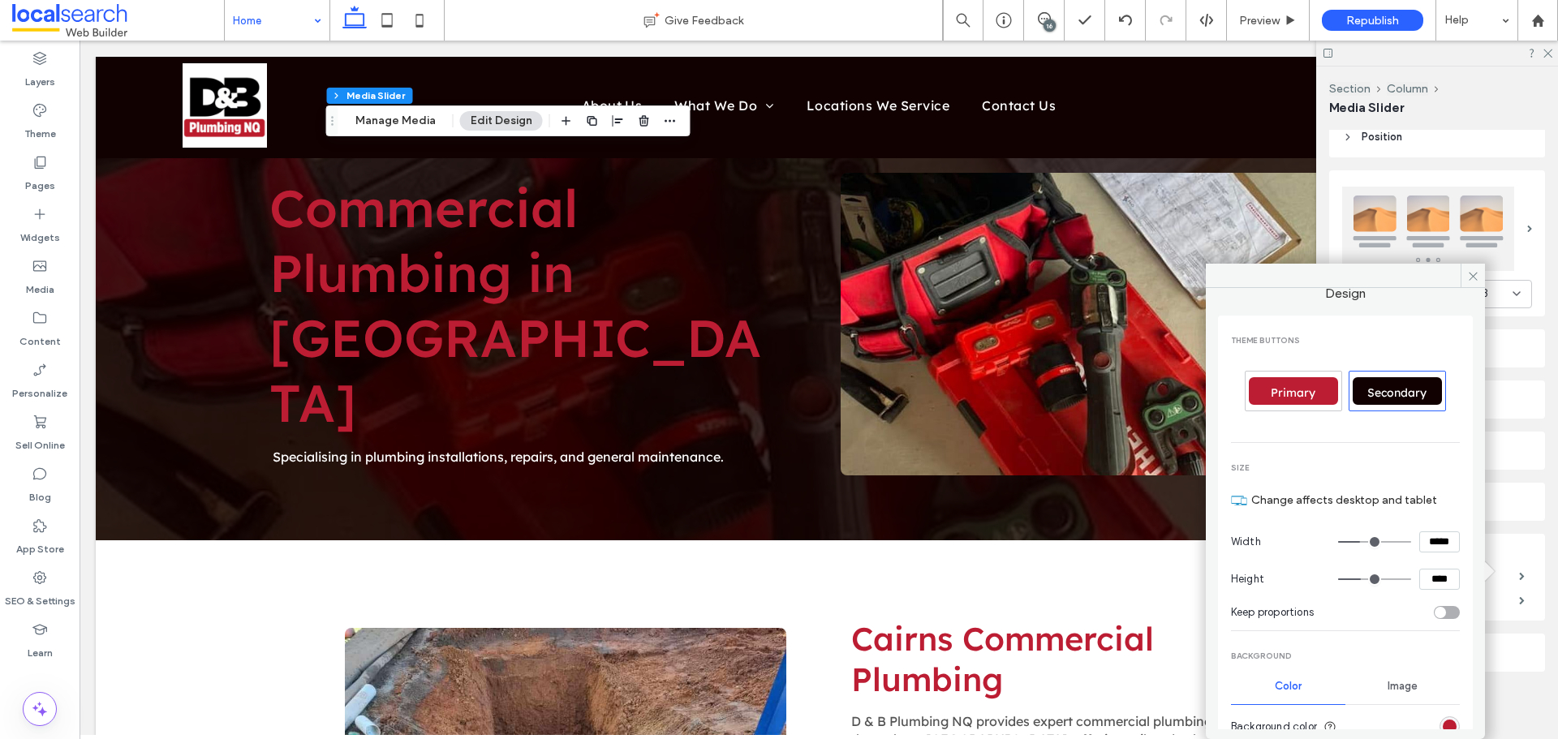
scroll to position [0, 0]
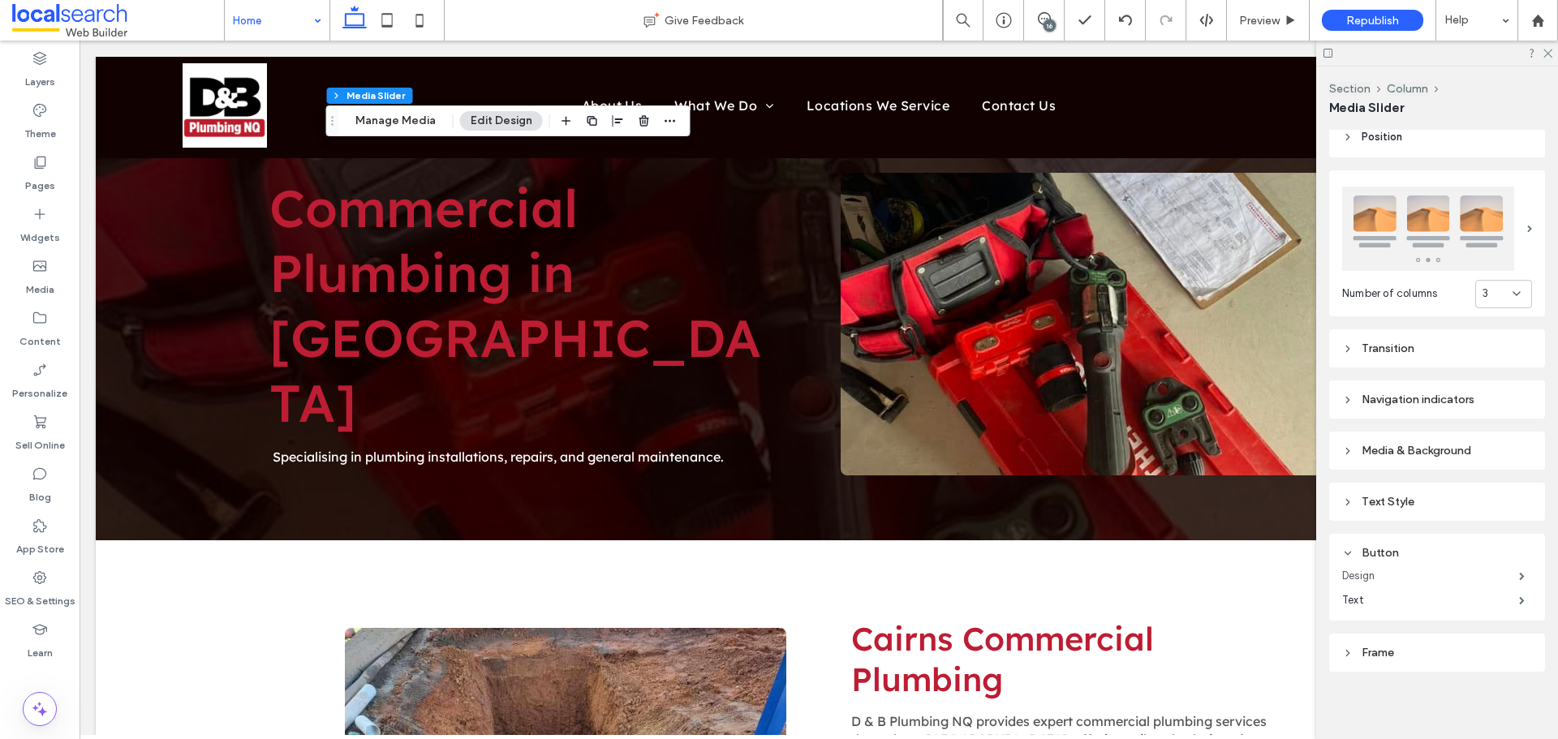
click at [1459, 576] on label "Design" at bounding box center [1430, 576] width 177 height 32
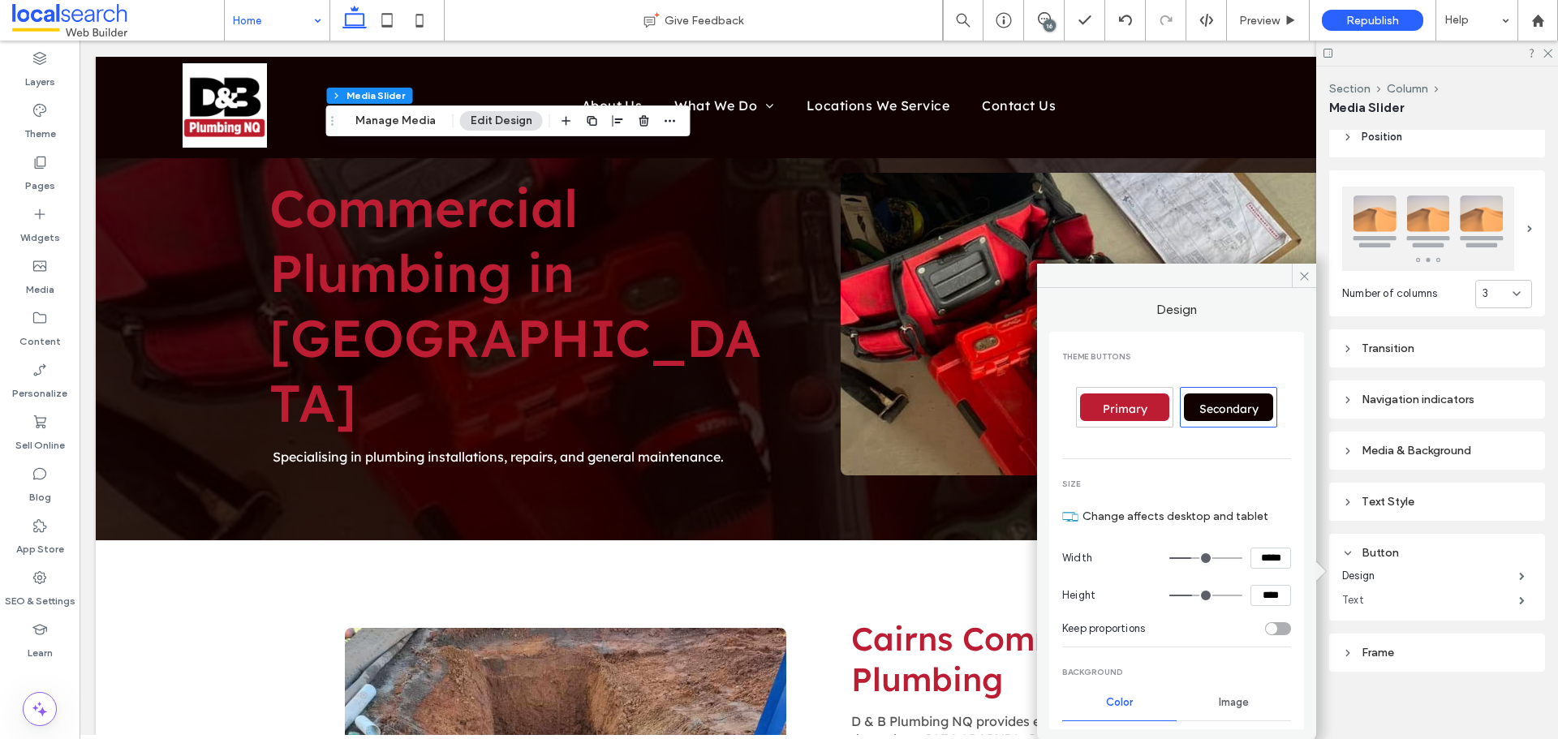
click at [1451, 595] on label "Text" at bounding box center [1430, 600] width 177 height 32
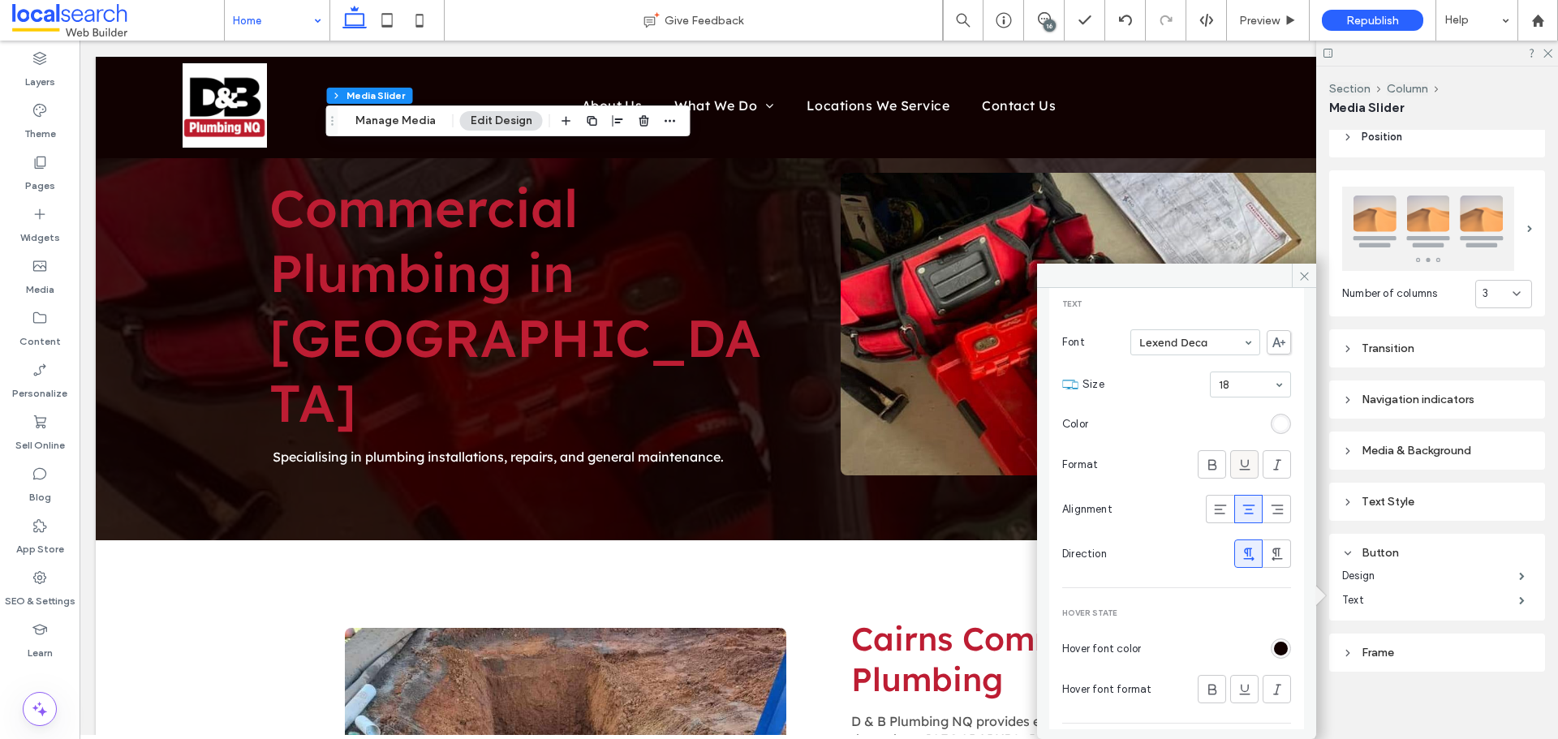
scroll to position [105, 0]
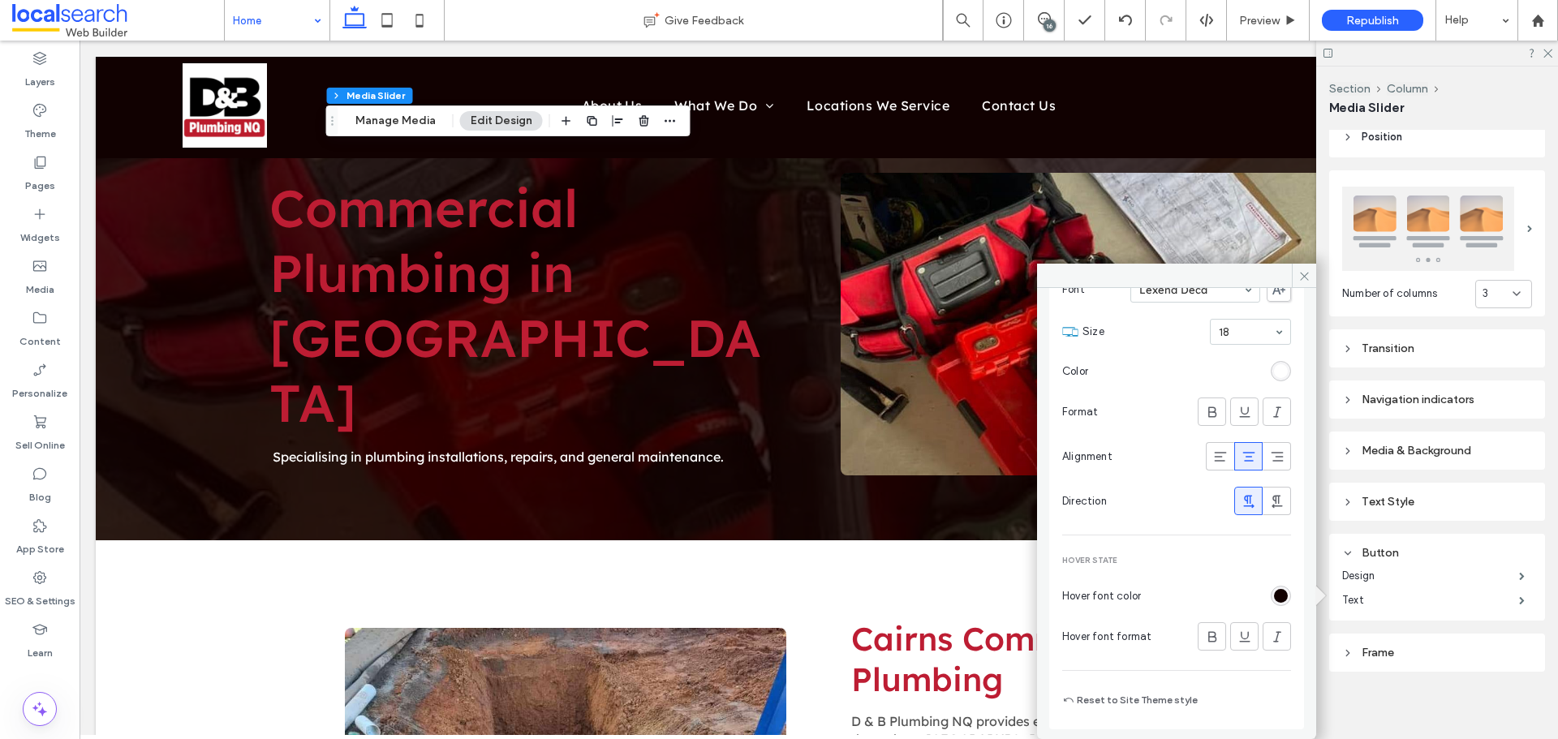
click at [1276, 603] on div "rgb(17, 1, 1)" at bounding box center [1280, 596] width 20 height 20
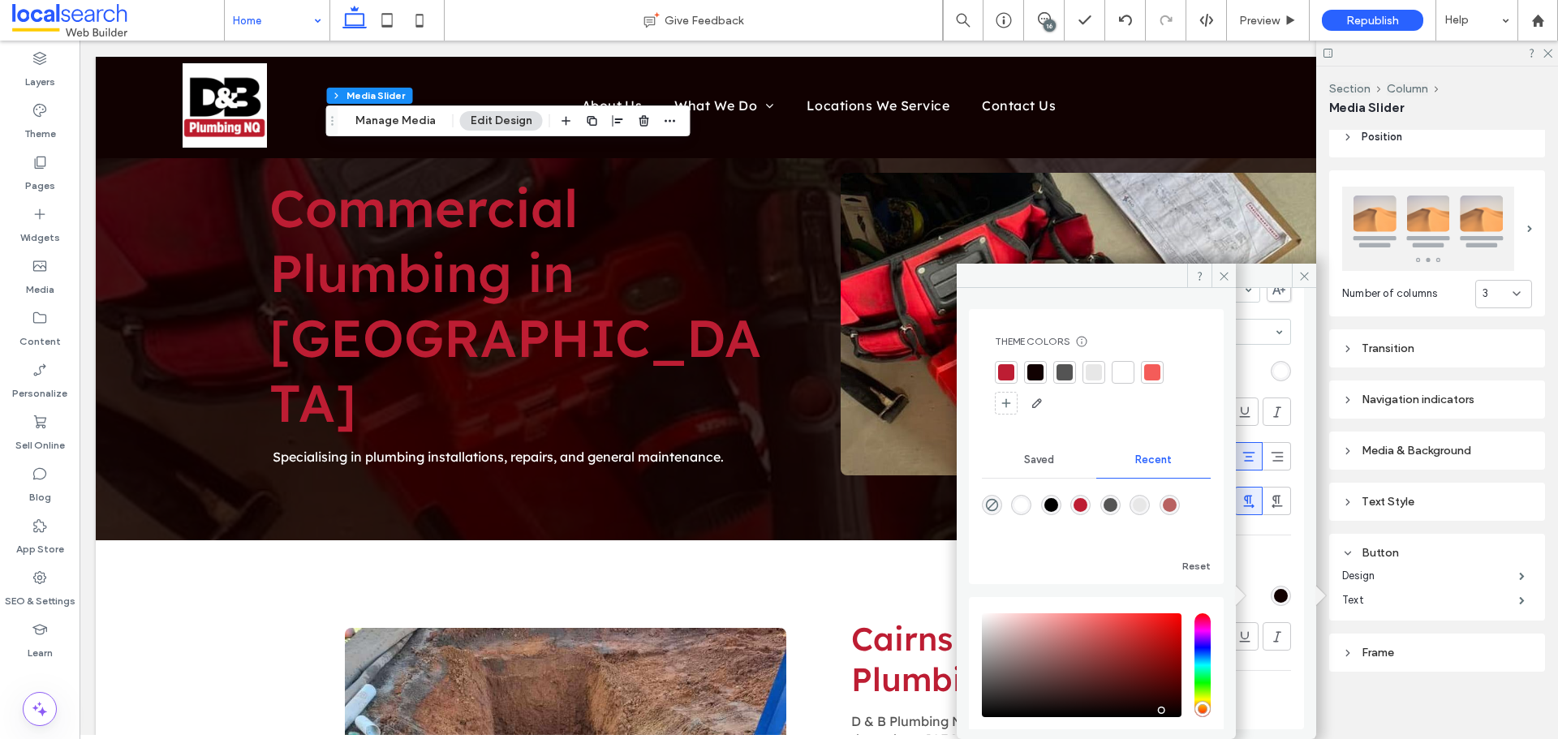
click at [1120, 372] on div at bounding box center [1123, 372] width 16 height 16
click at [1233, 274] on span at bounding box center [1223, 276] width 24 height 24
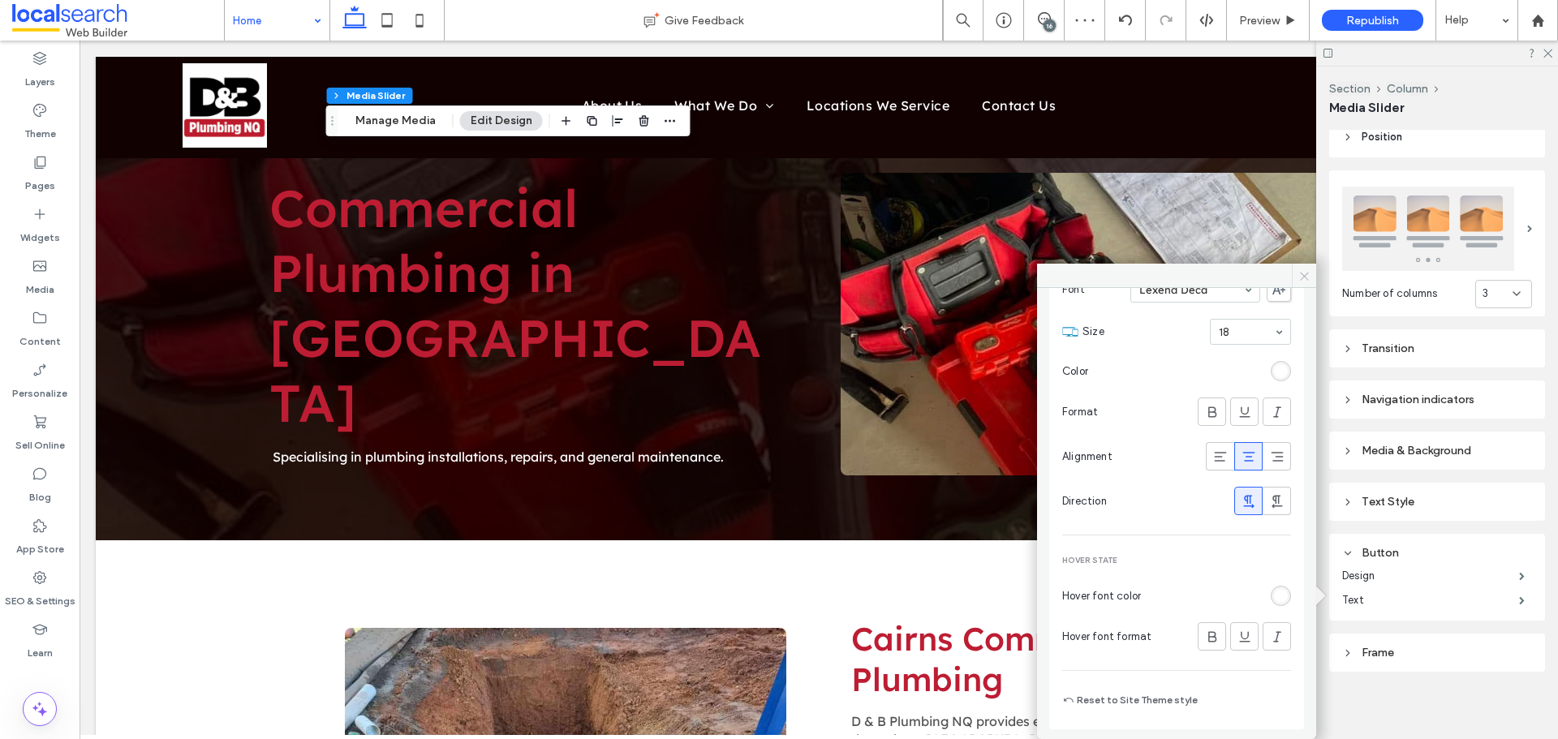
click at [1303, 274] on icon at bounding box center [1304, 276] width 12 height 12
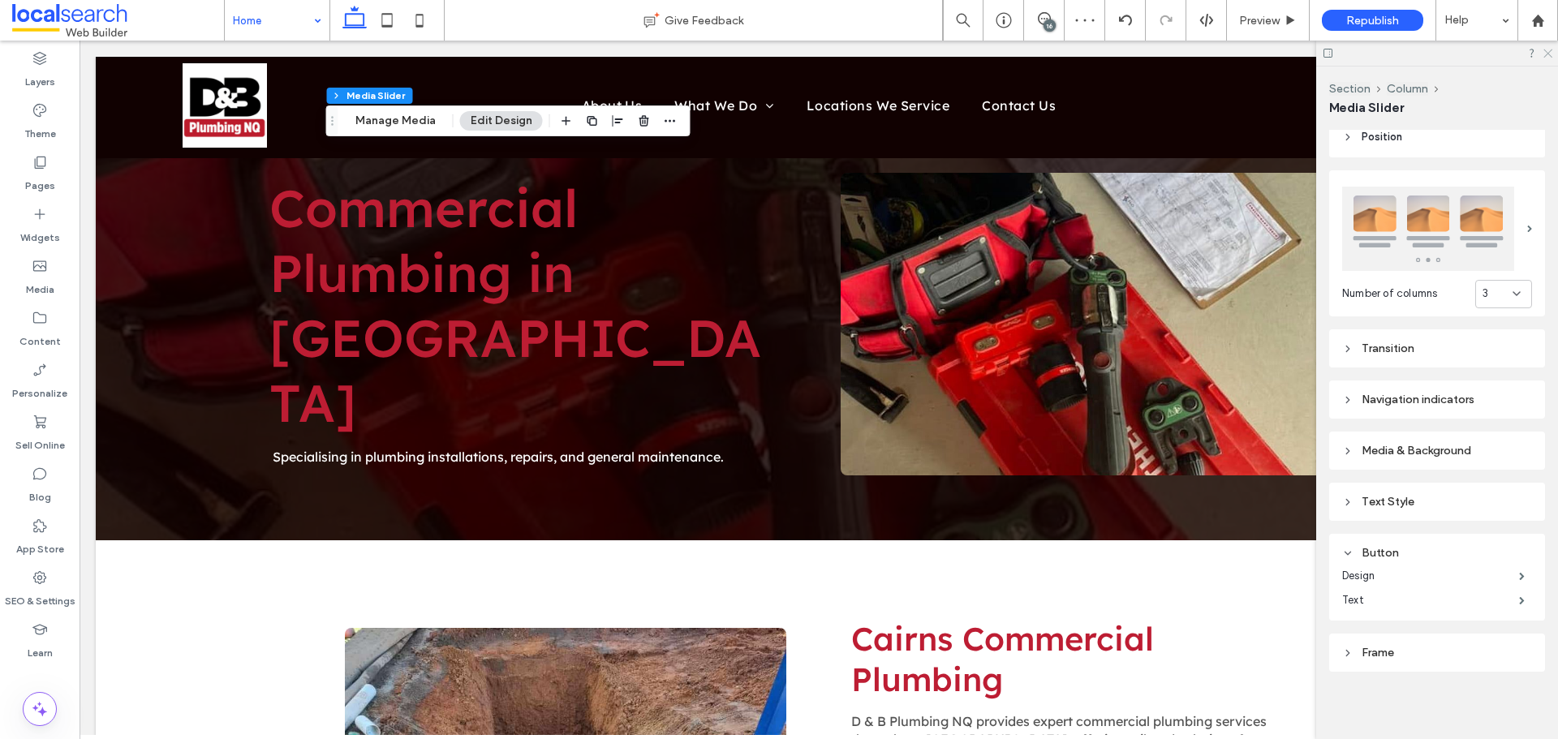
click at [1547, 54] on use at bounding box center [1547, 53] width 9 height 9
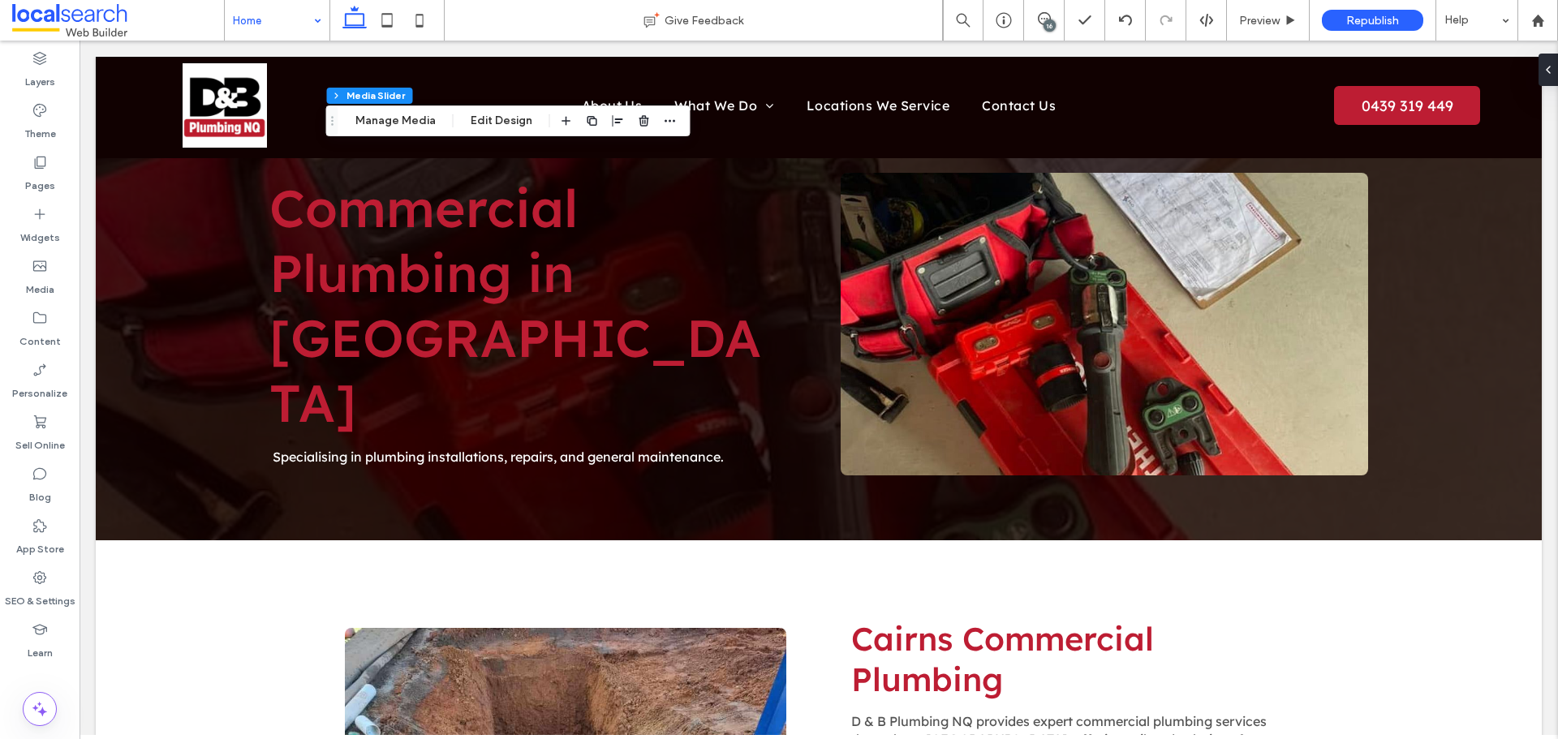
click at [1047, 21] on div "16" at bounding box center [1049, 25] width 12 height 12
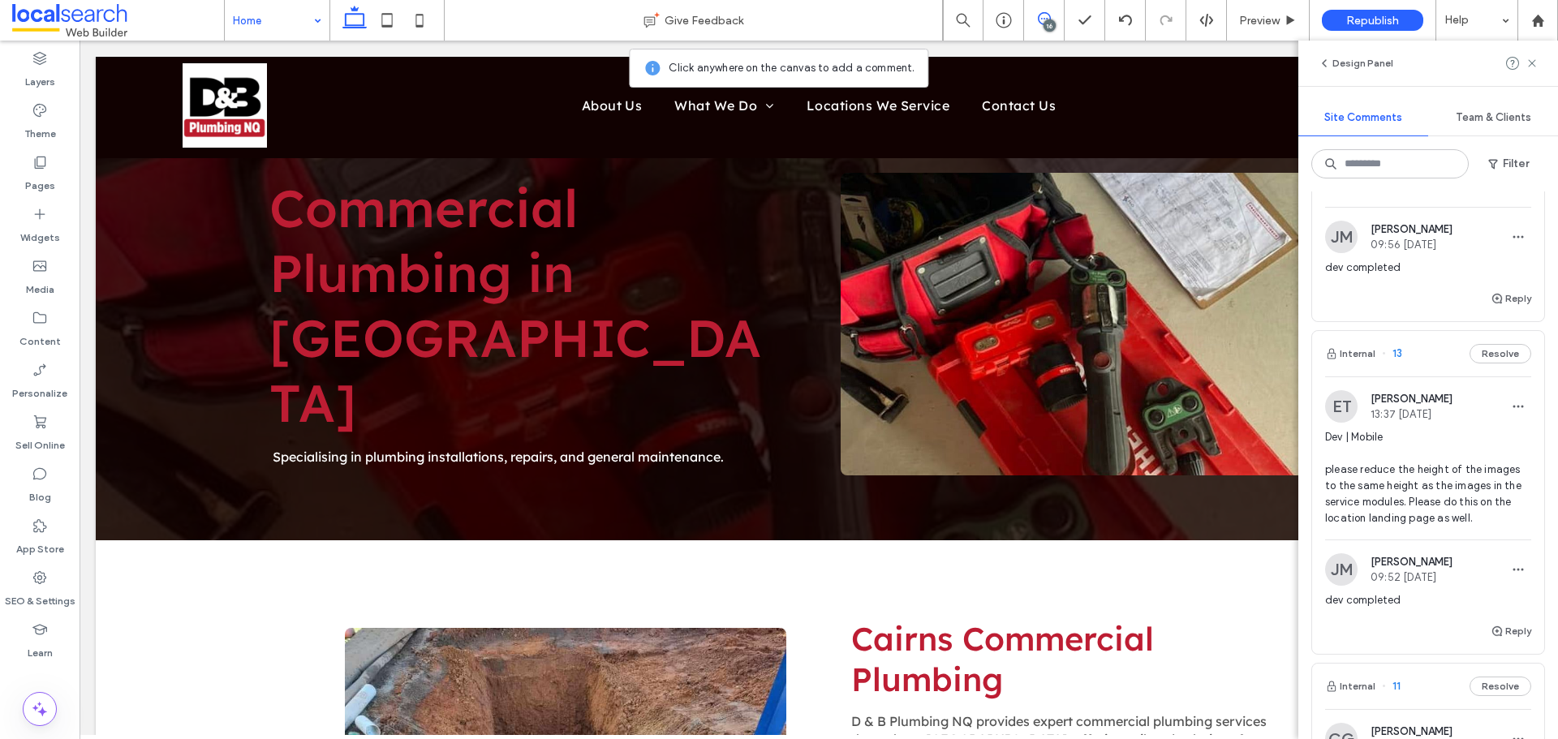
scroll to position [1623, 0]
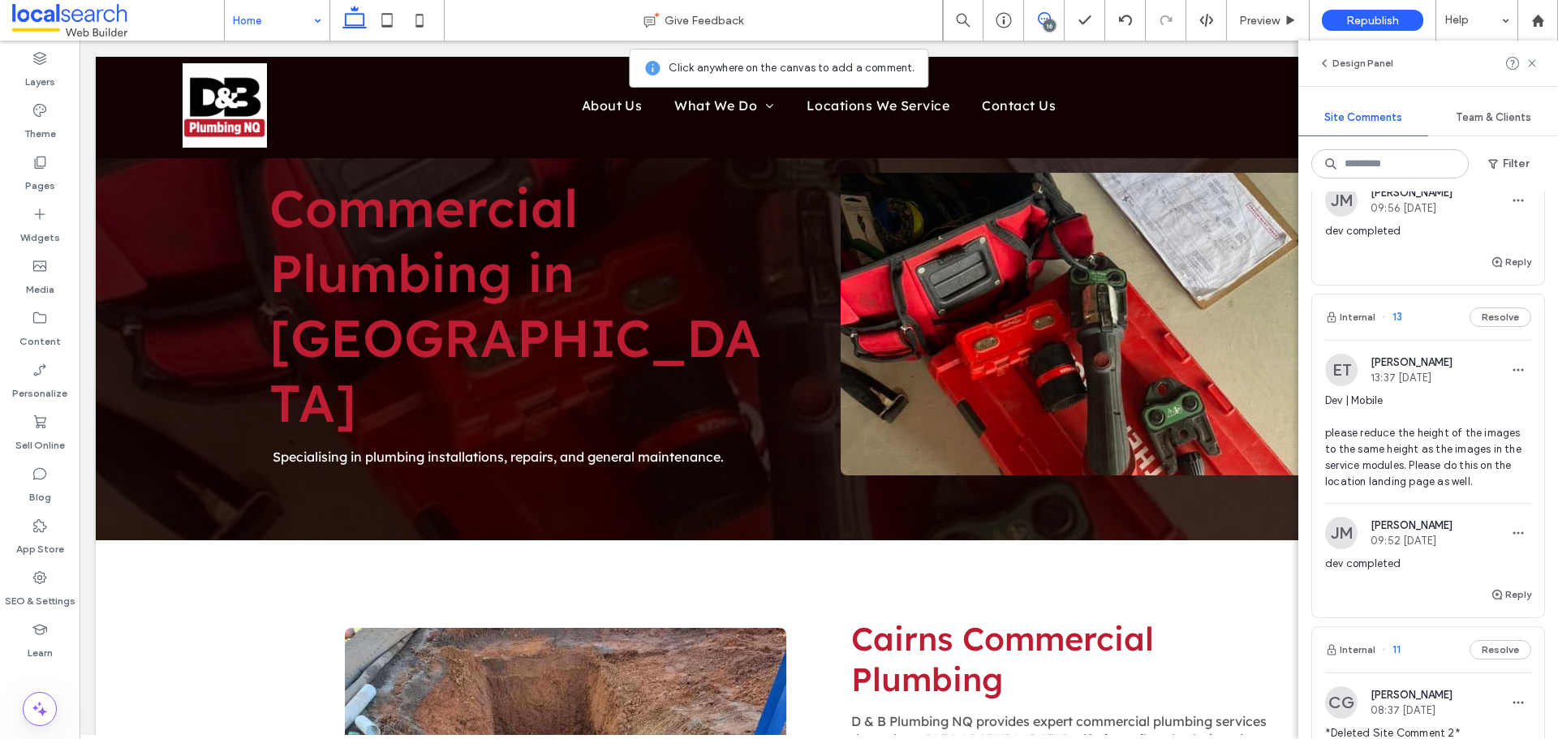
click at [1371, 423] on span "Dev | Mobile please reduce the height of the images to the same height as the i…" at bounding box center [1428, 441] width 206 height 97
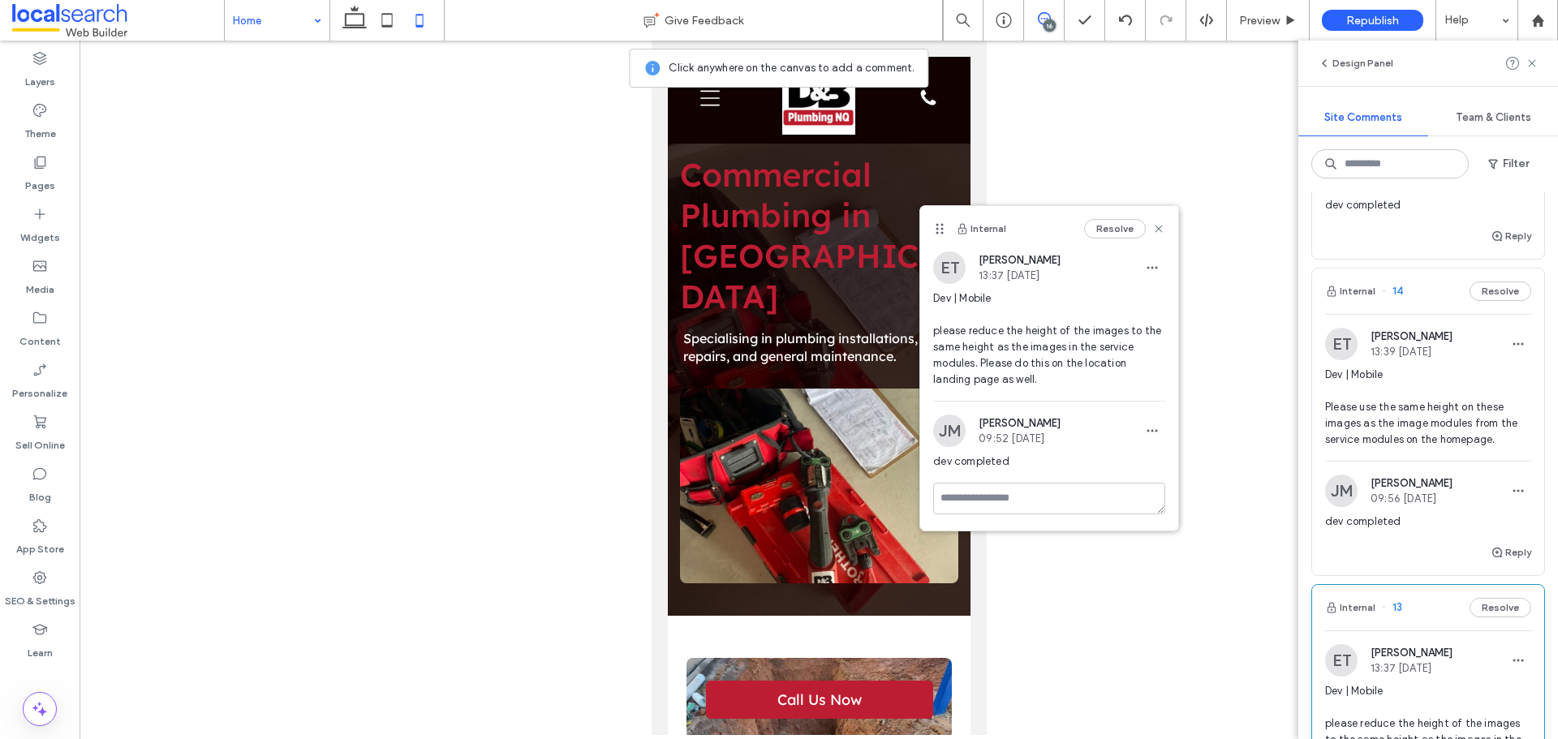
scroll to position [1298, 0]
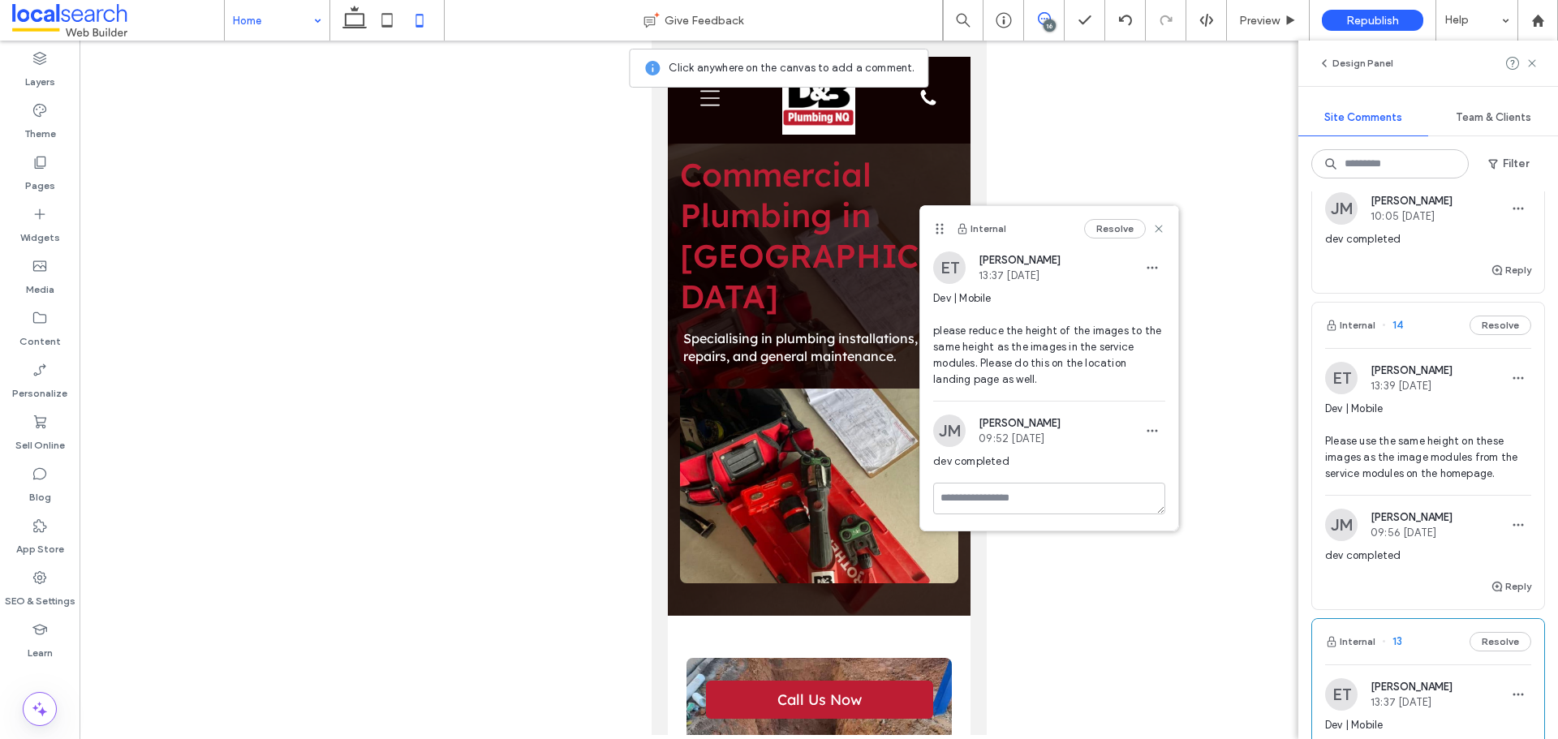
click at [1437, 428] on span "Dev | Mobile Please use the same height on these images as the image modules fr…" at bounding box center [1428, 441] width 206 height 81
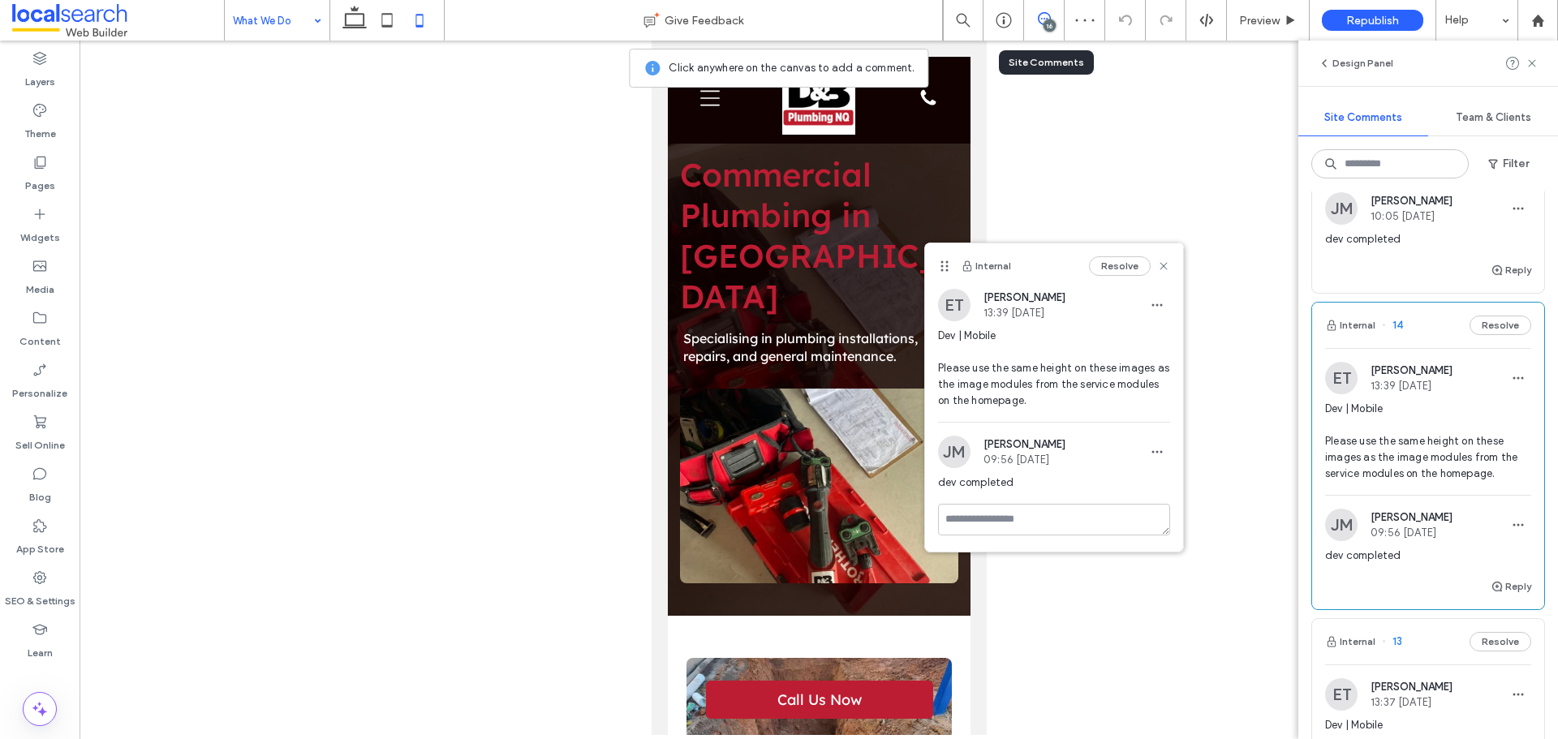
click at [1038, 15] on icon at bounding box center [1044, 18] width 13 height 13
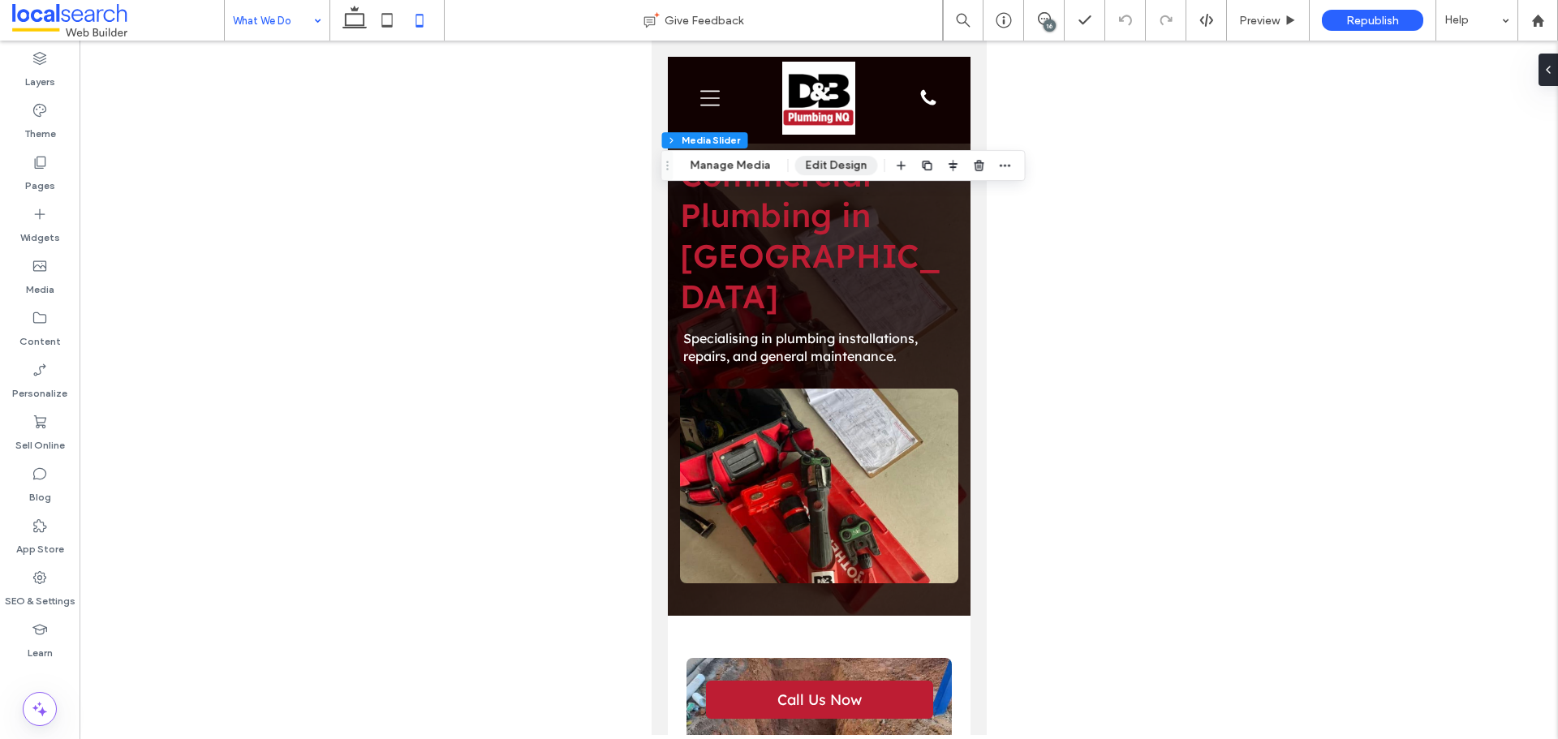
click at [810, 158] on button "Edit Design" at bounding box center [836, 165] width 83 height 19
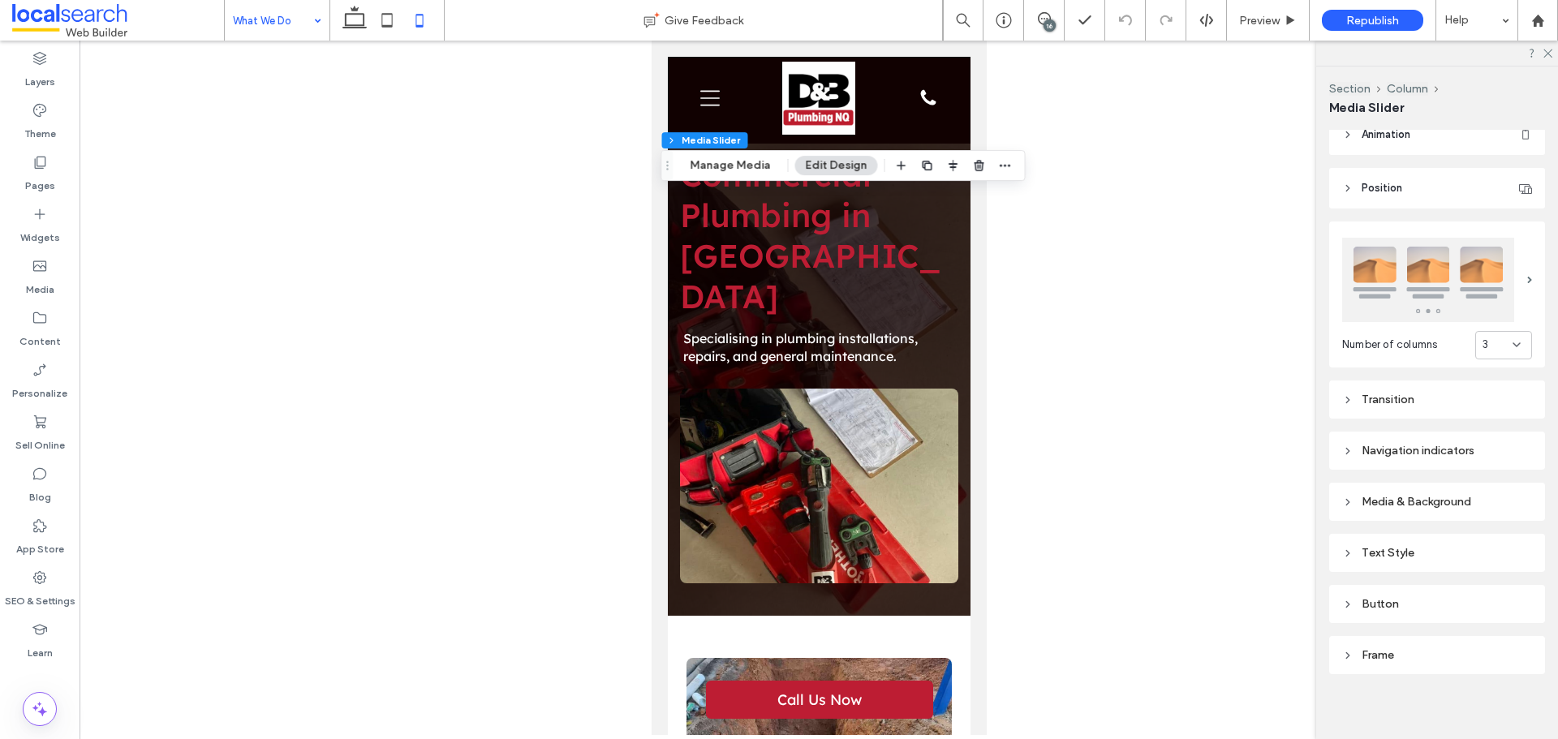
scroll to position [178, 0]
click at [1356, 449] on div "Navigation indicators" at bounding box center [1437, 448] width 190 height 14
click at [1351, 448] on icon at bounding box center [1347, 448] width 11 height 11
click at [1348, 494] on icon at bounding box center [1347, 499] width 11 height 11
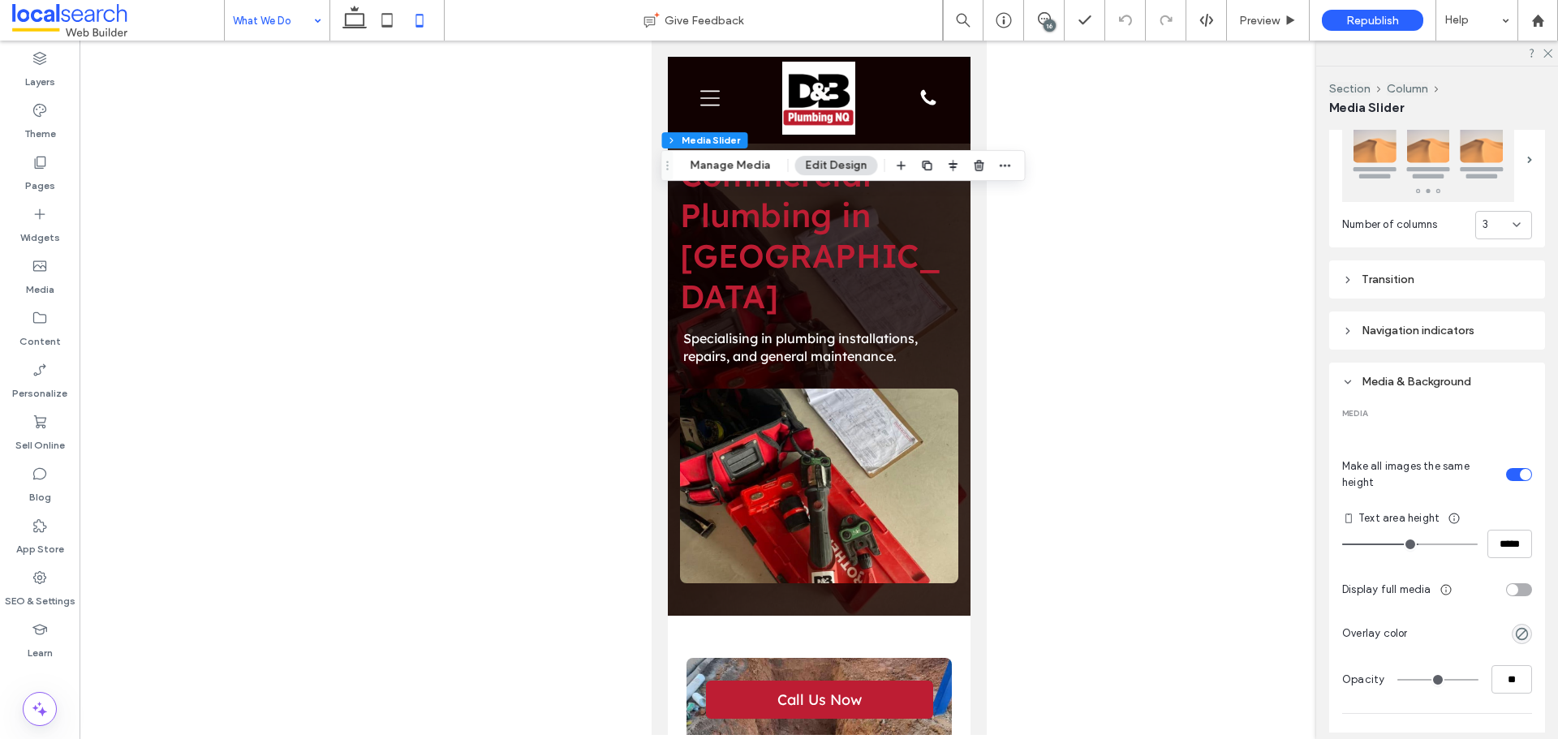
scroll to position [815, 0]
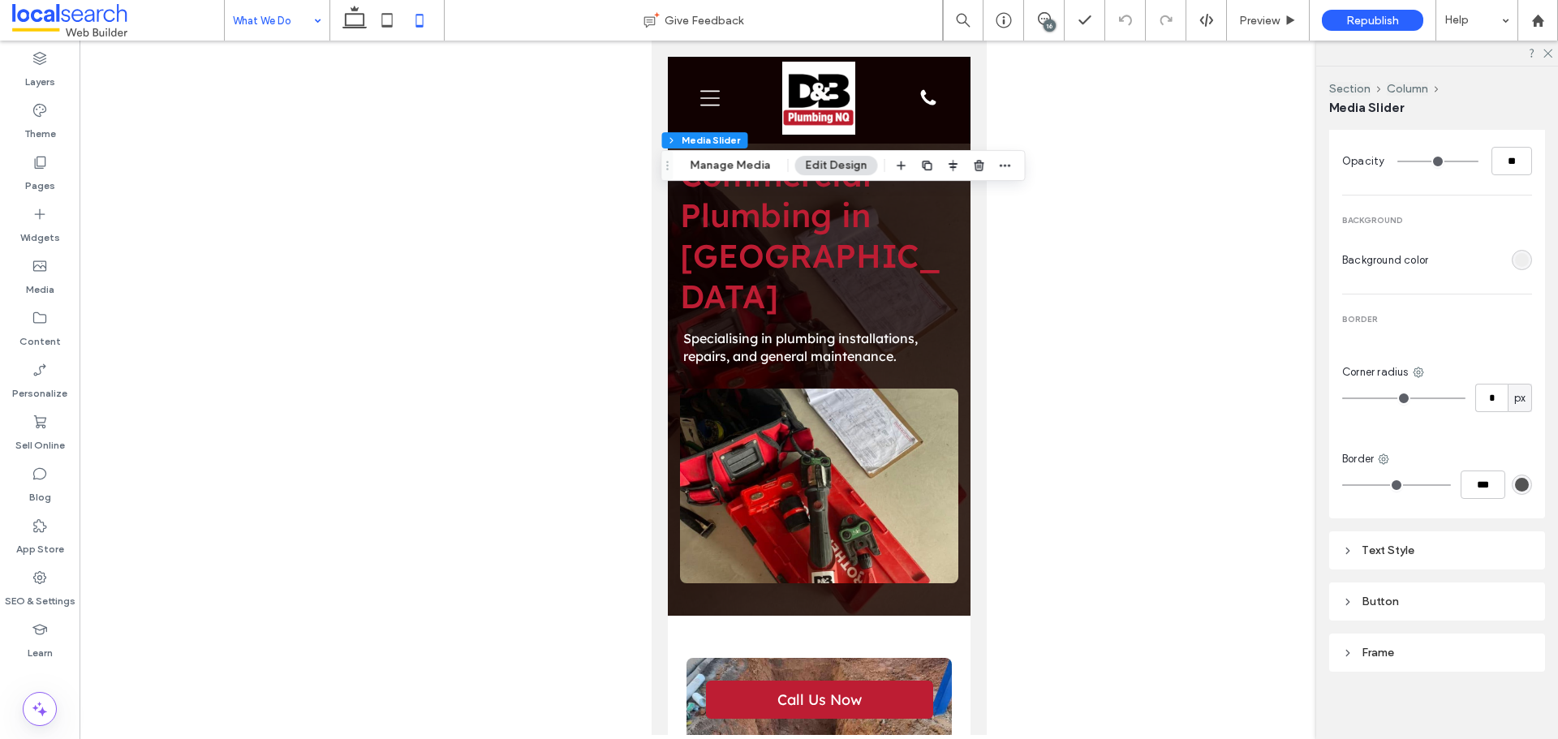
click at [1352, 634] on div "Frame" at bounding box center [1437, 653] width 216 height 38
click at [1350, 649] on icon at bounding box center [1347, 652] width 11 height 11
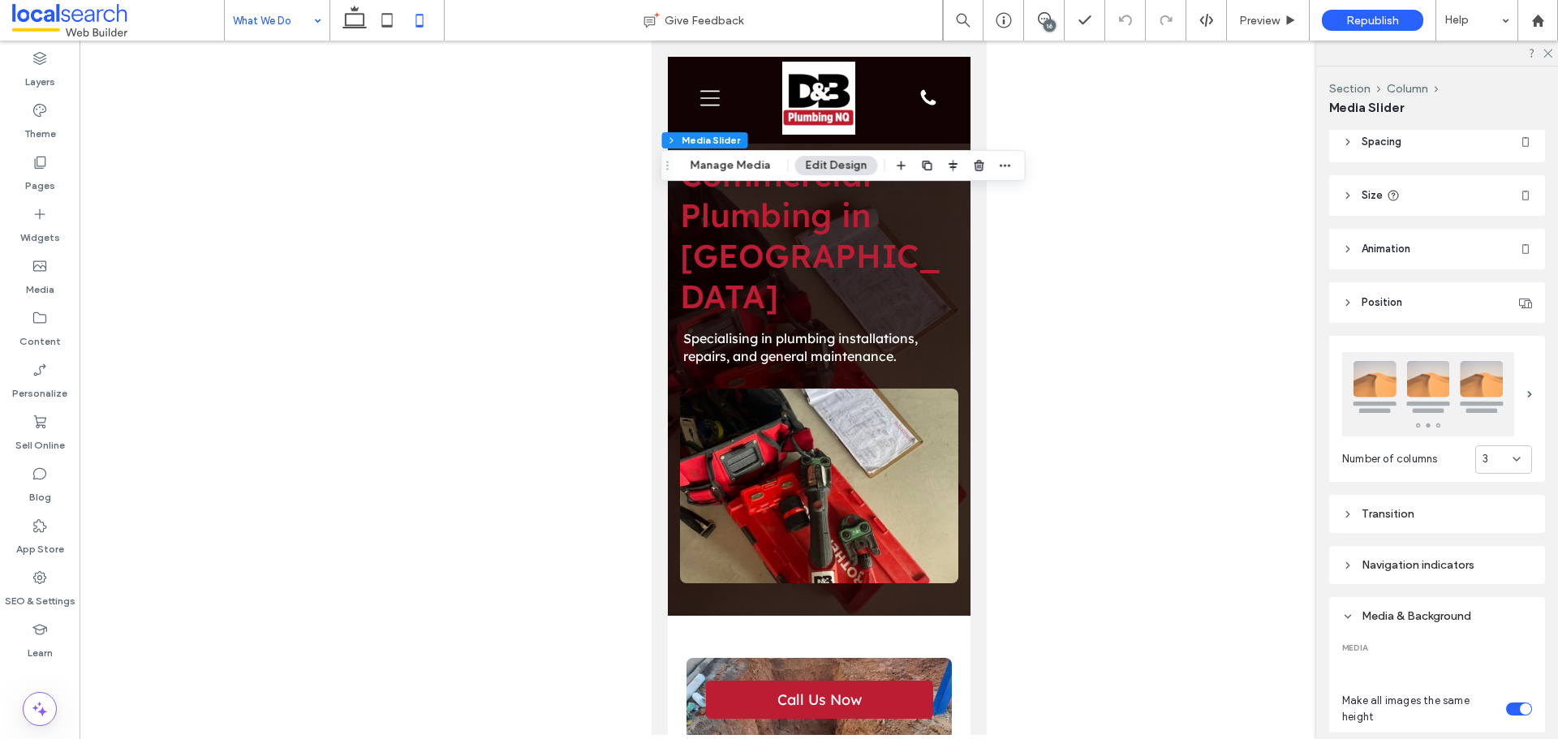
scroll to position [0, 0]
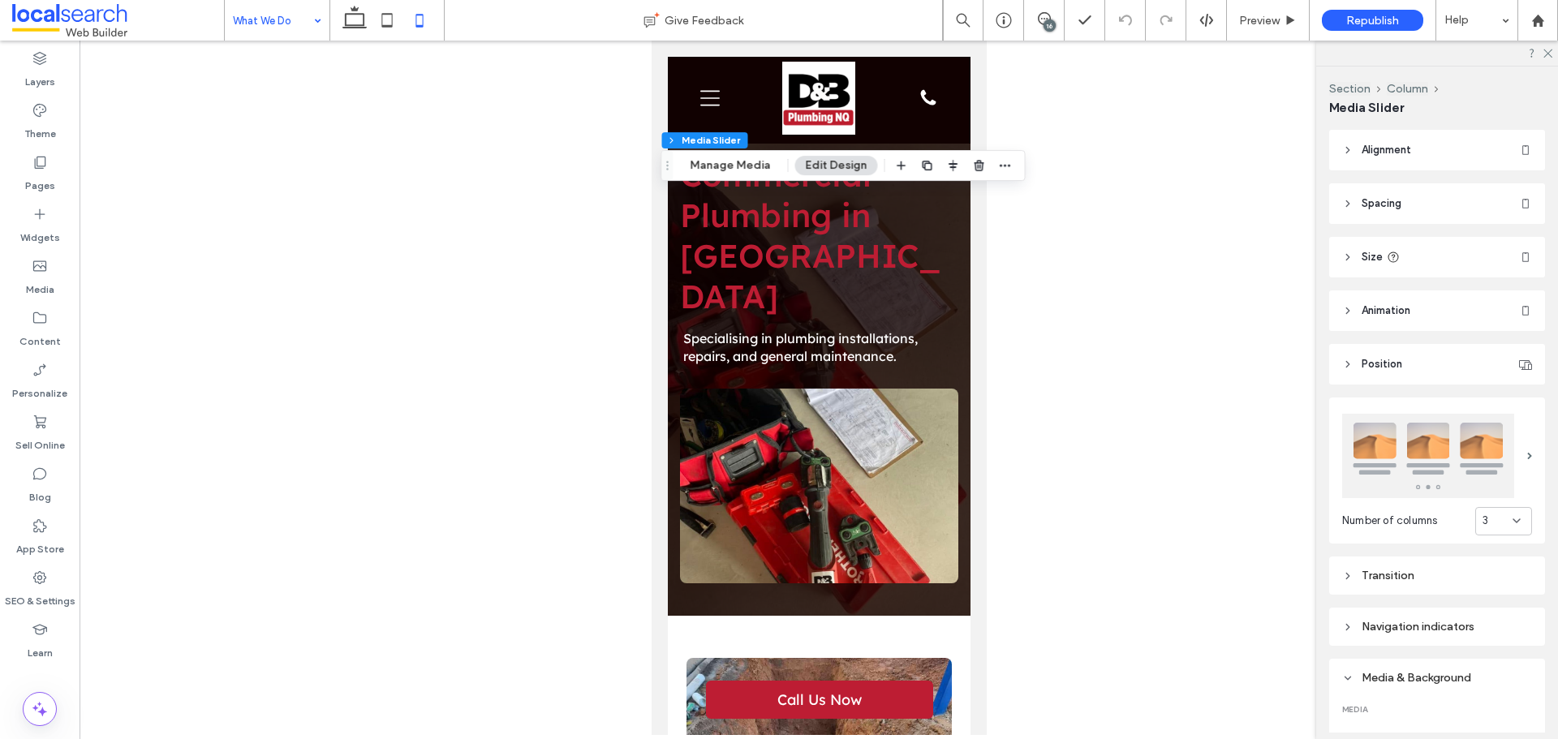
click at [1356, 359] on header "Position" at bounding box center [1437, 364] width 216 height 41
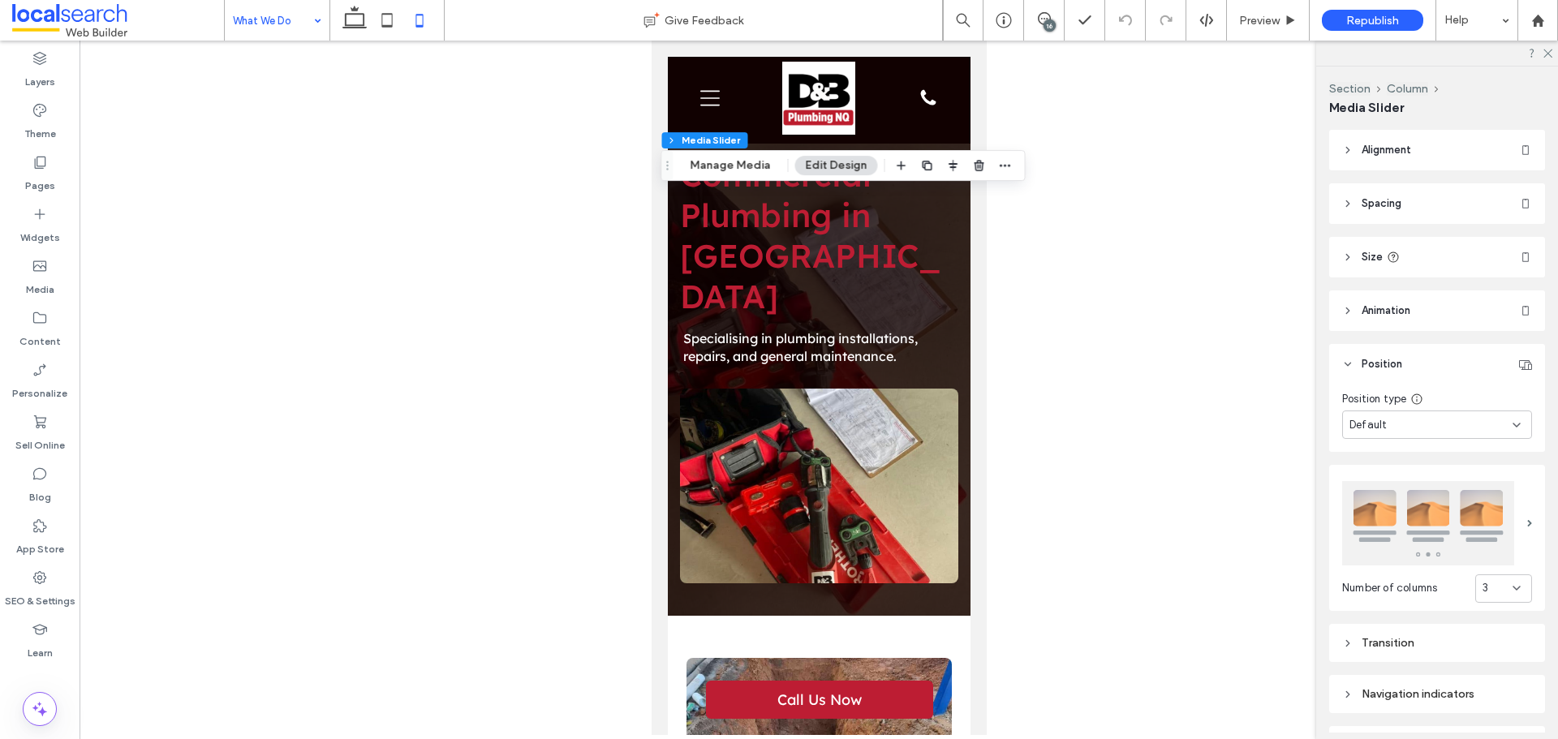
click at [1342, 316] on header "Animation" at bounding box center [1437, 310] width 216 height 41
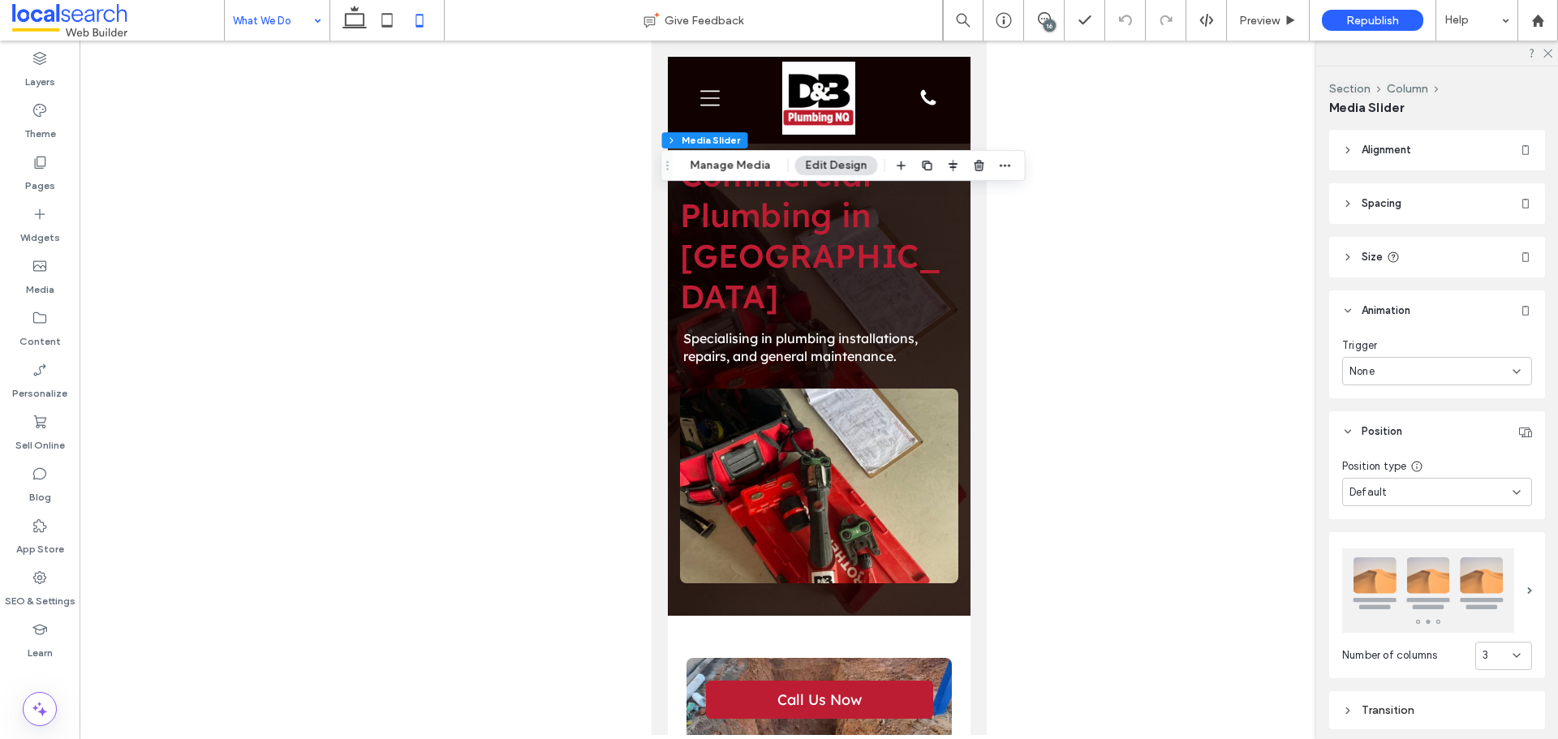
click at [1337, 249] on header "Size" at bounding box center [1437, 257] width 216 height 41
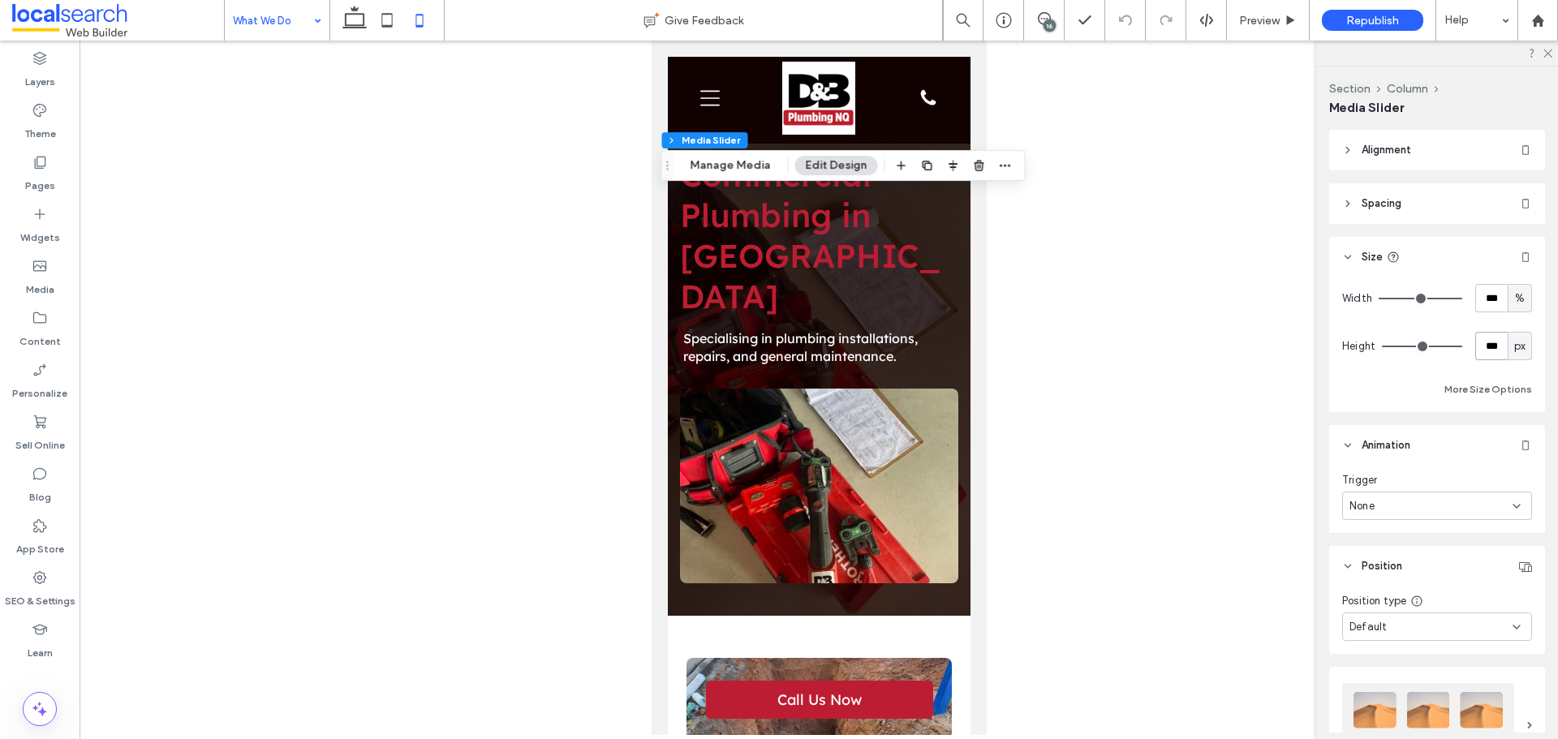
click at [1493, 348] on input "***" at bounding box center [1491, 346] width 32 height 28
type input "***"
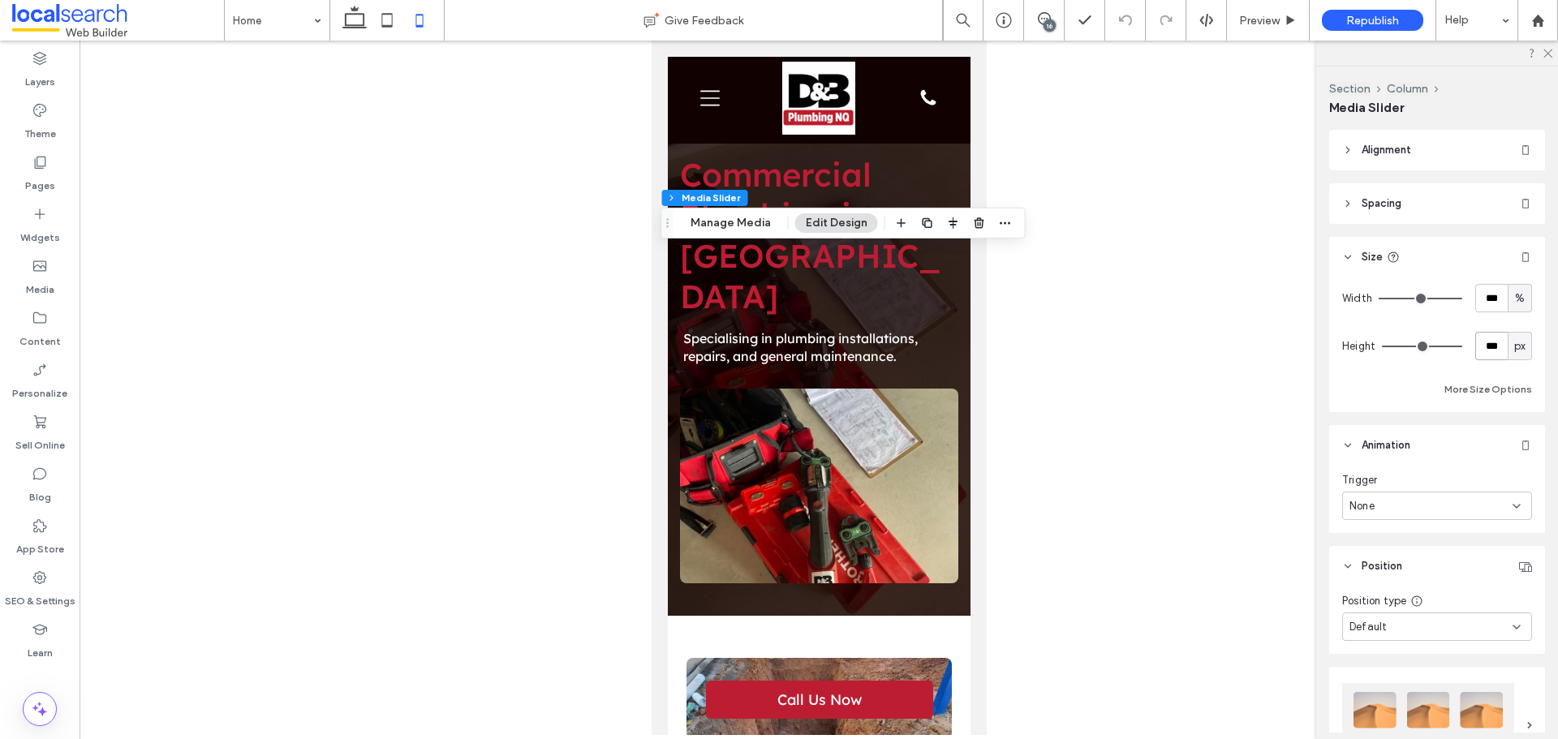
click at [1478, 342] on input "***" at bounding box center [1491, 346] width 32 height 28
type input "***"
click at [1119, 19] on icon at bounding box center [1125, 20] width 13 height 13
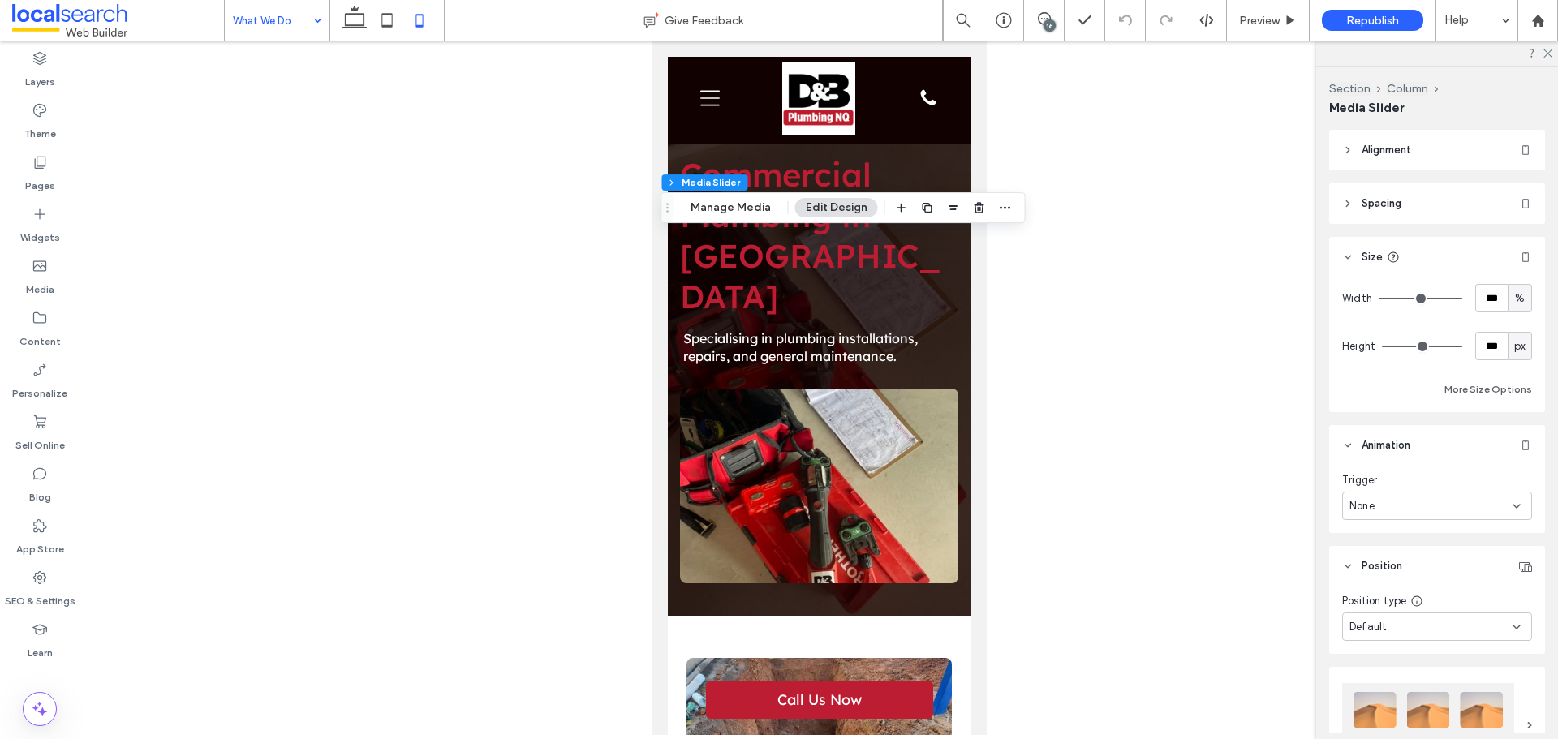
click at [1059, 27] on div "16" at bounding box center [1044, 20] width 40 height 16
click at [1035, 26] on div "16" at bounding box center [1044, 20] width 40 height 16
click at [1055, 12] on span at bounding box center [1044, 18] width 40 height 13
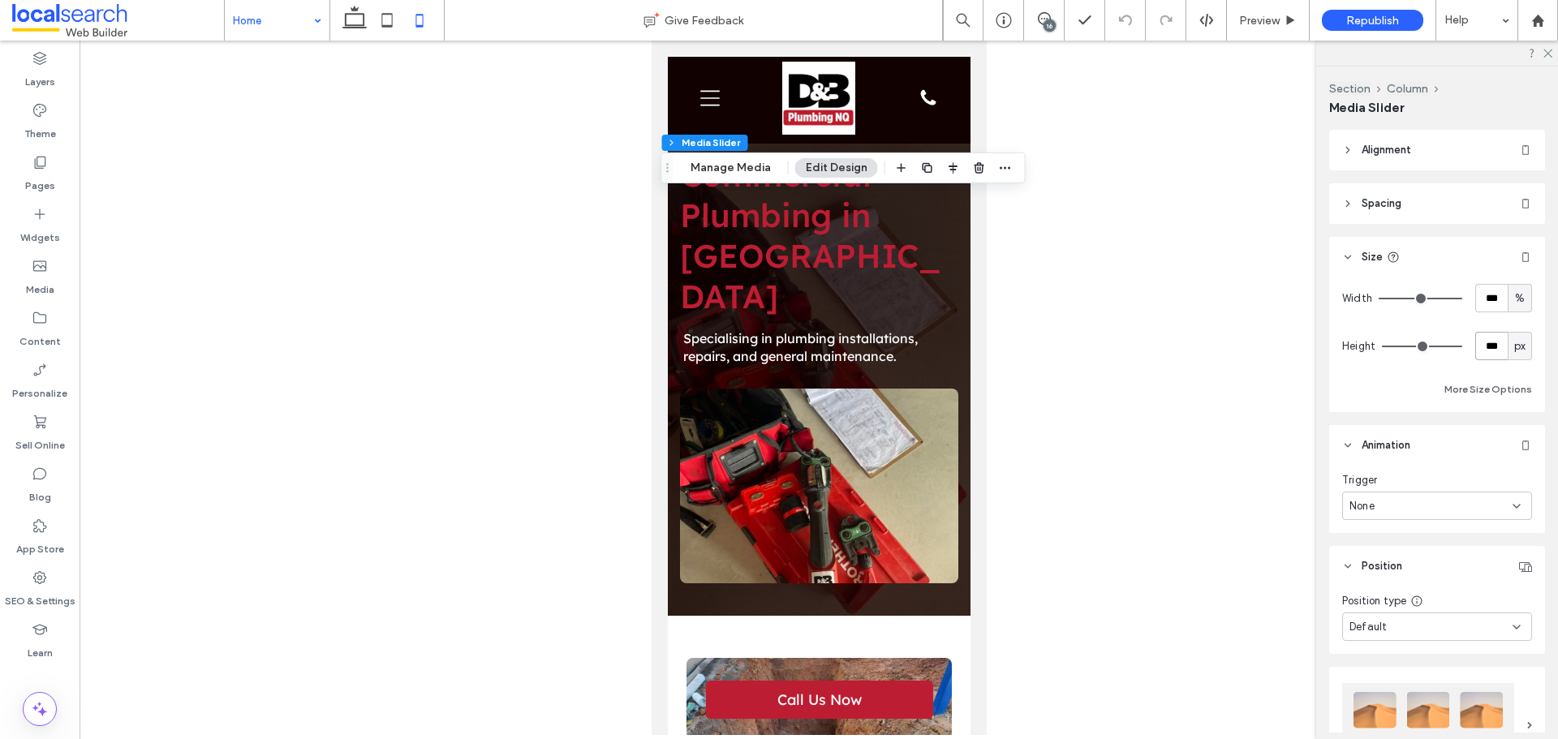
click at [1475, 342] on input "***" at bounding box center [1491, 346] width 32 height 28
type input "***"
click at [1123, 20] on use at bounding box center [1124, 20] width 13 height 11
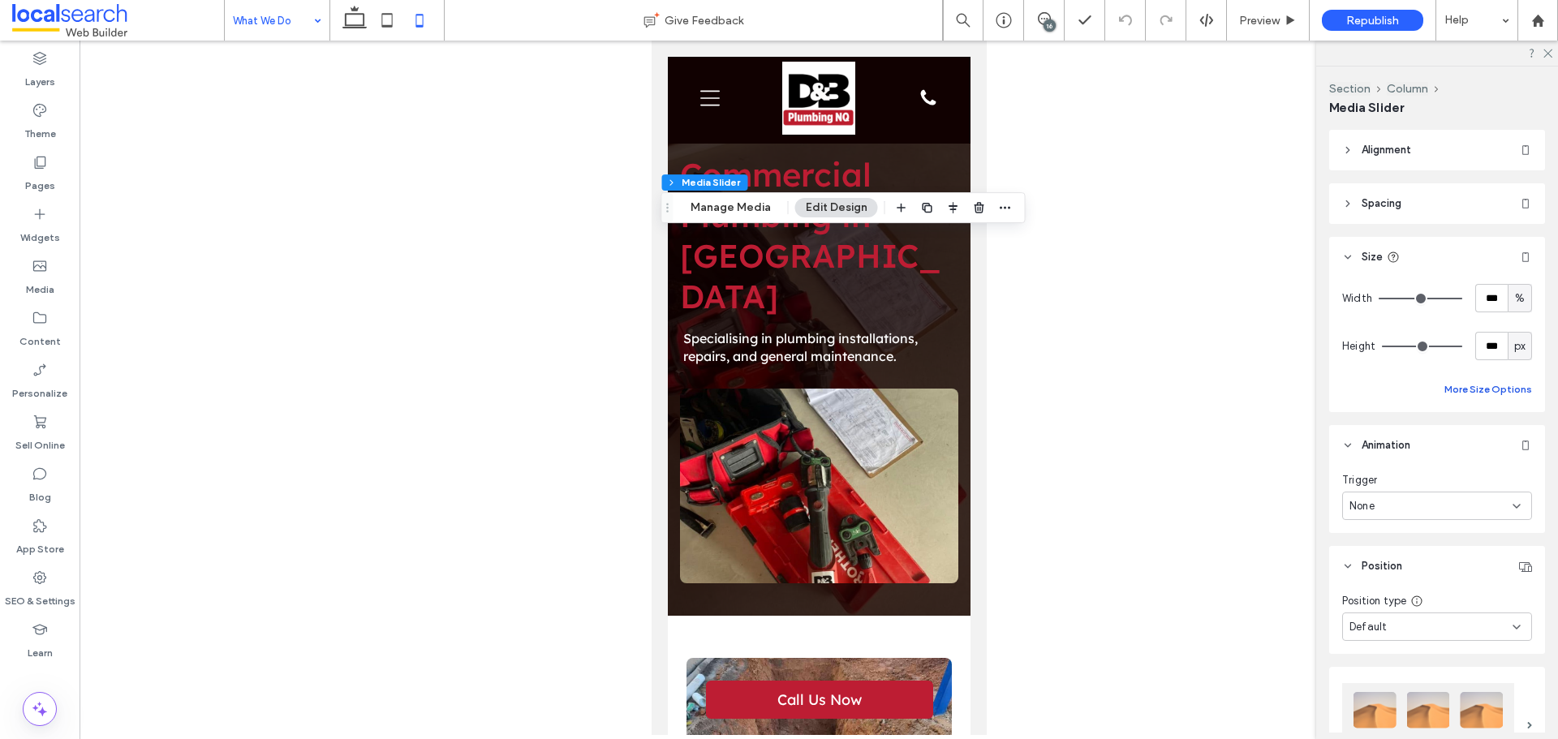
click at [1449, 391] on button "More Size Options" at bounding box center [1488, 389] width 88 height 19
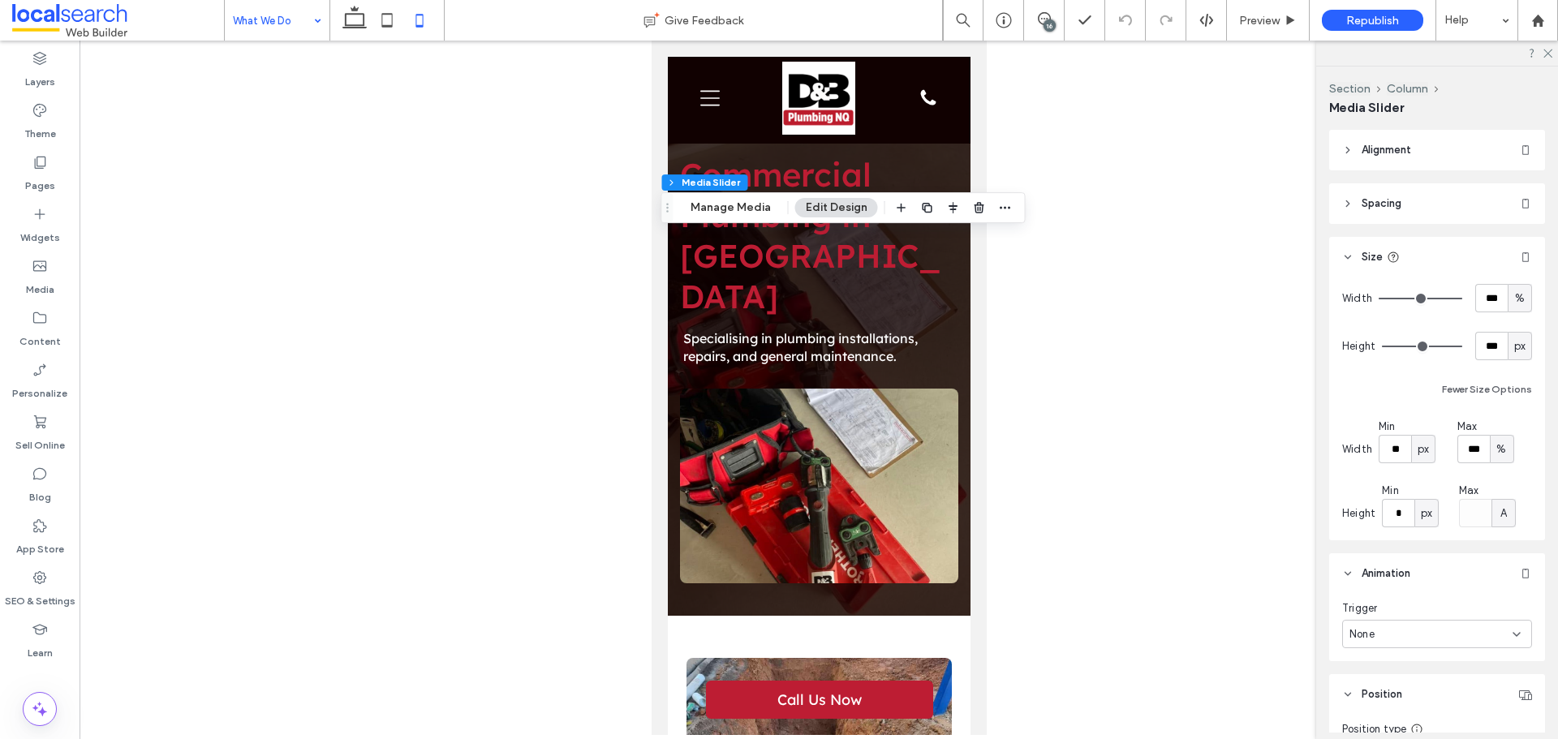
click at [1514, 342] on span "px" at bounding box center [1519, 346] width 11 height 16
click at [1511, 485] on span "A" at bounding box center [1511, 488] width 6 height 16
type input "*"
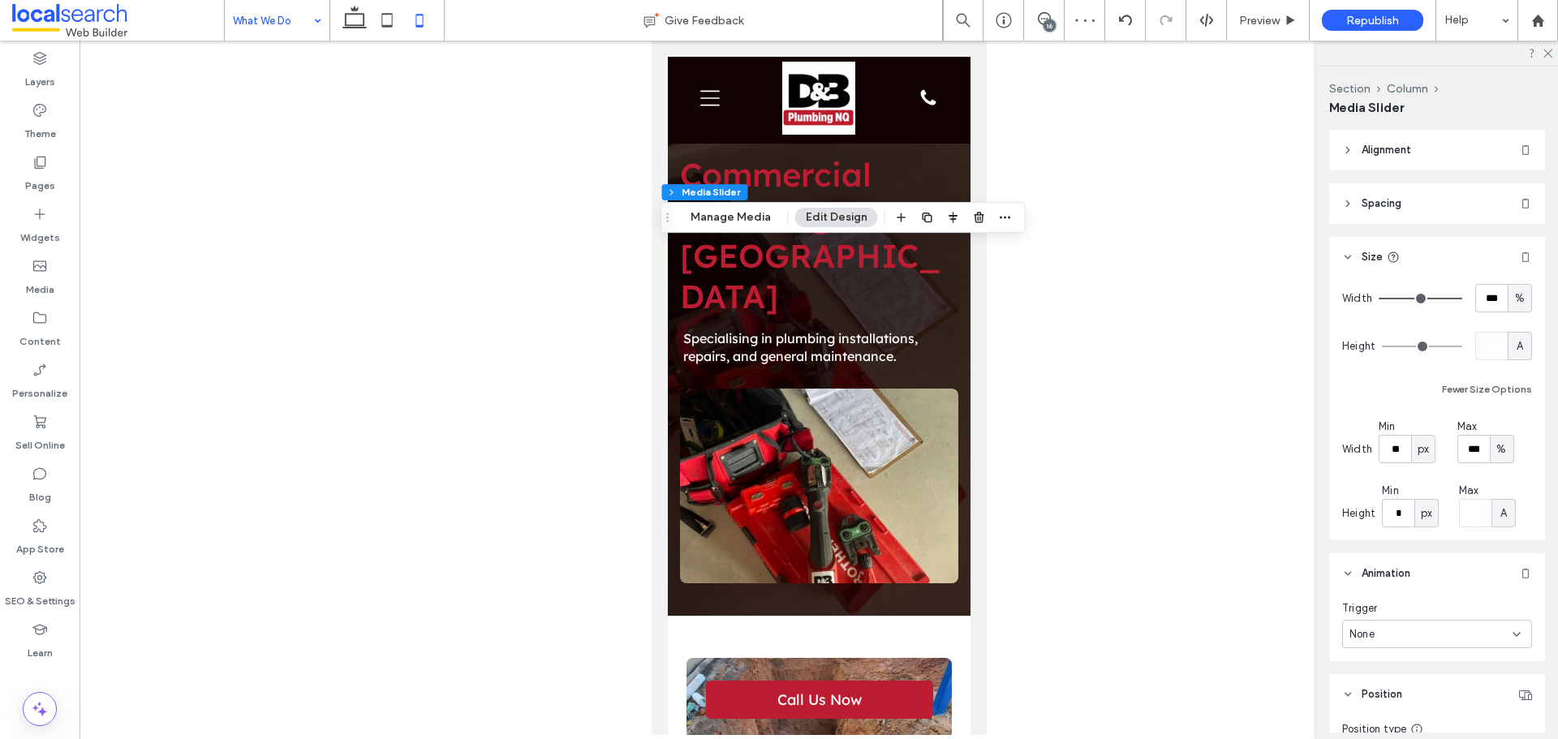
click at [1511, 347] on div "A" at bounding box center [1519, 346] width 16 height 16
click at [1502, 370] on div "px" at bounding box center [1511, 374] width 23 height 28
type input "**"
click at [1115, 24] on div at bounding box center [1125, 20] width 40 height 13
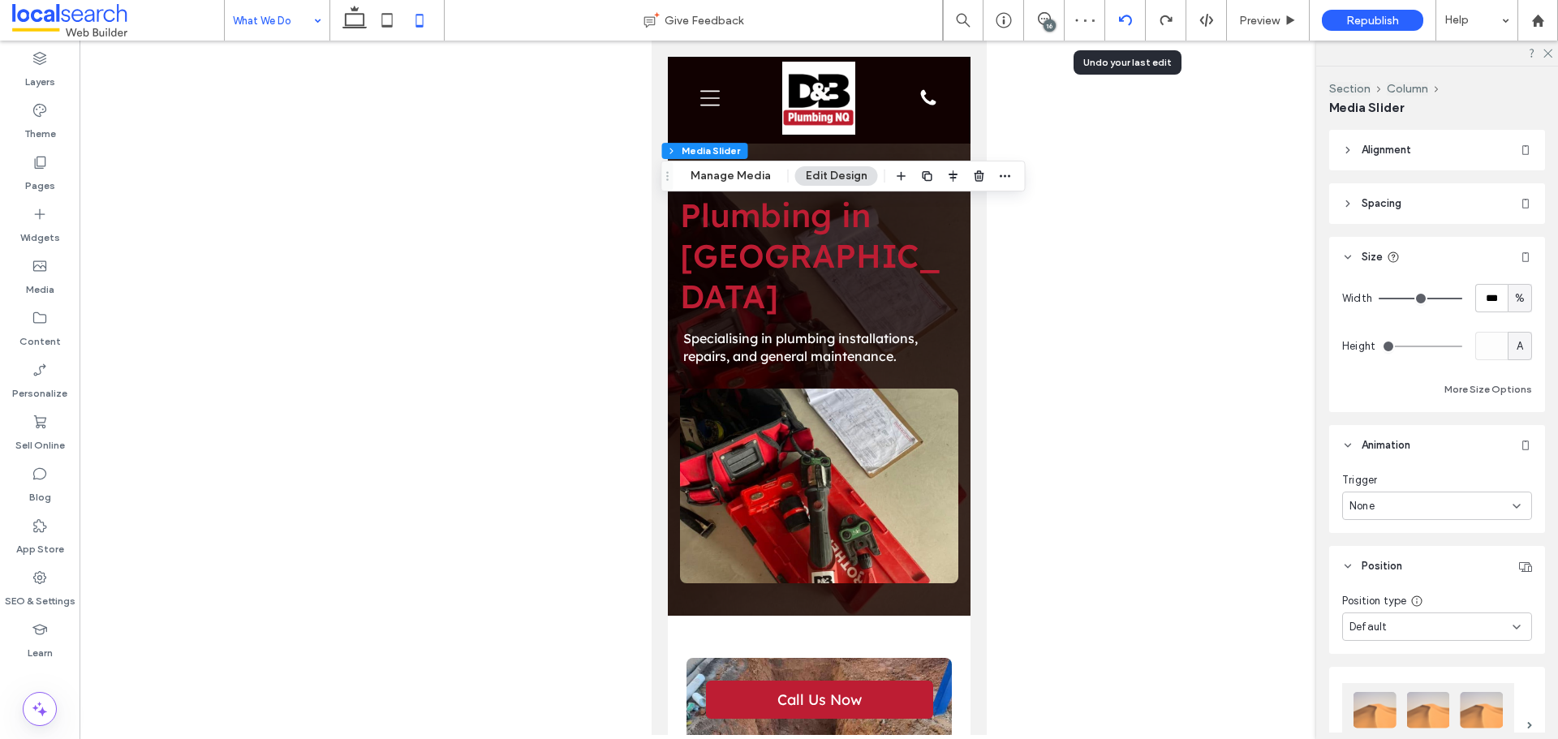
click at [1126, 21] on icon at bounding box center [1125, 20] width 13 height 13
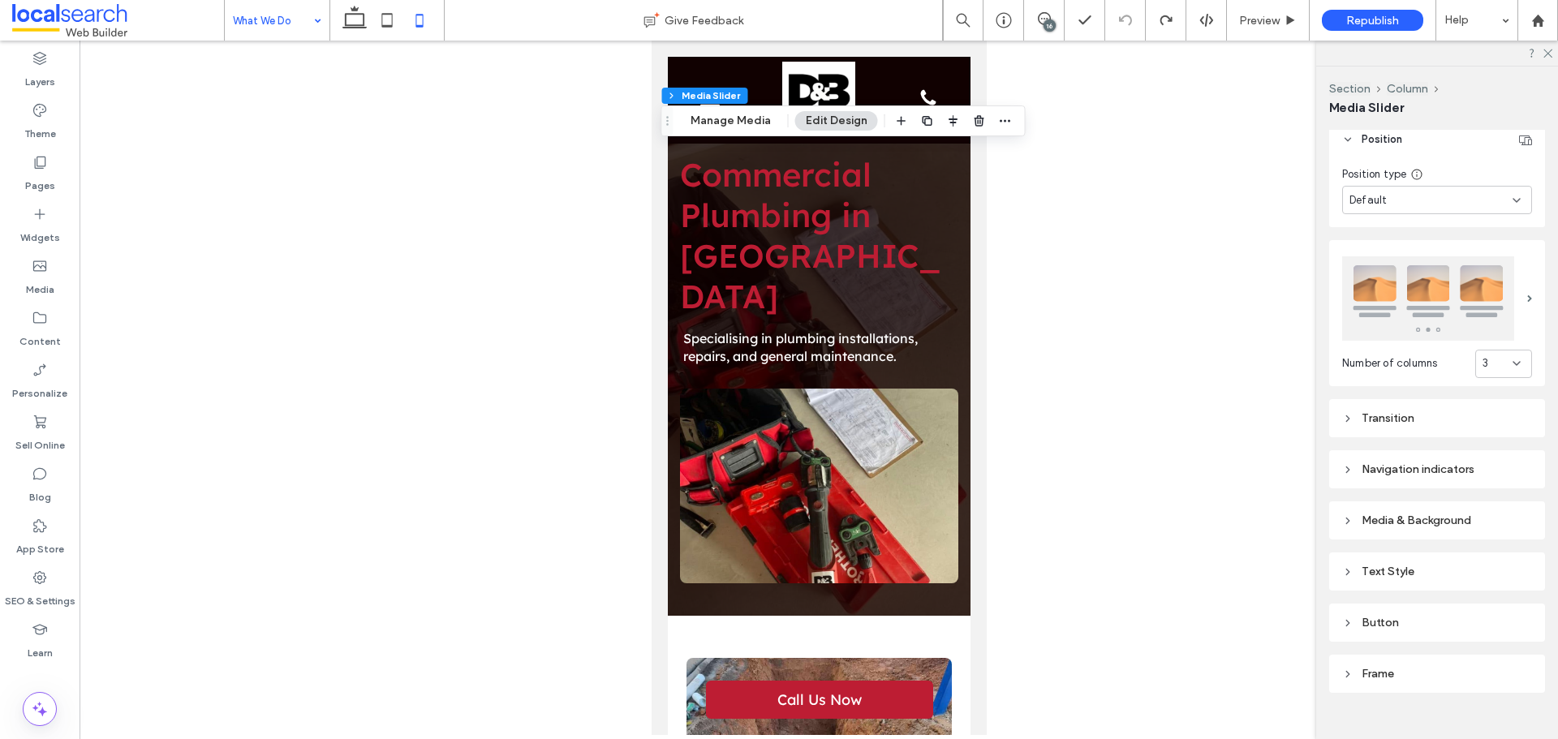
scroll to position [448, 0]
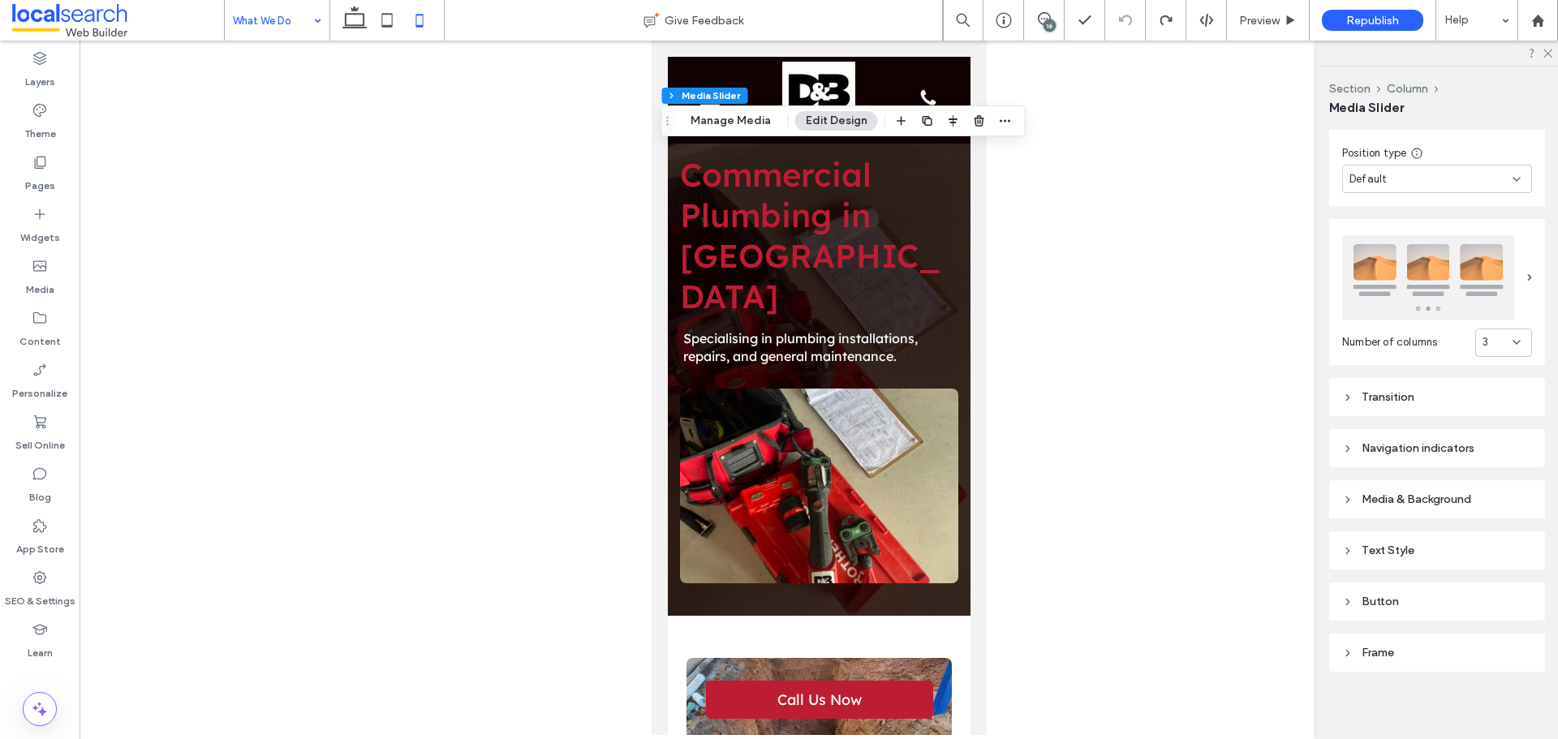
click at [1429, 497] on div "Media & Background" at bounding box center [1437, 499] width 190 height 14
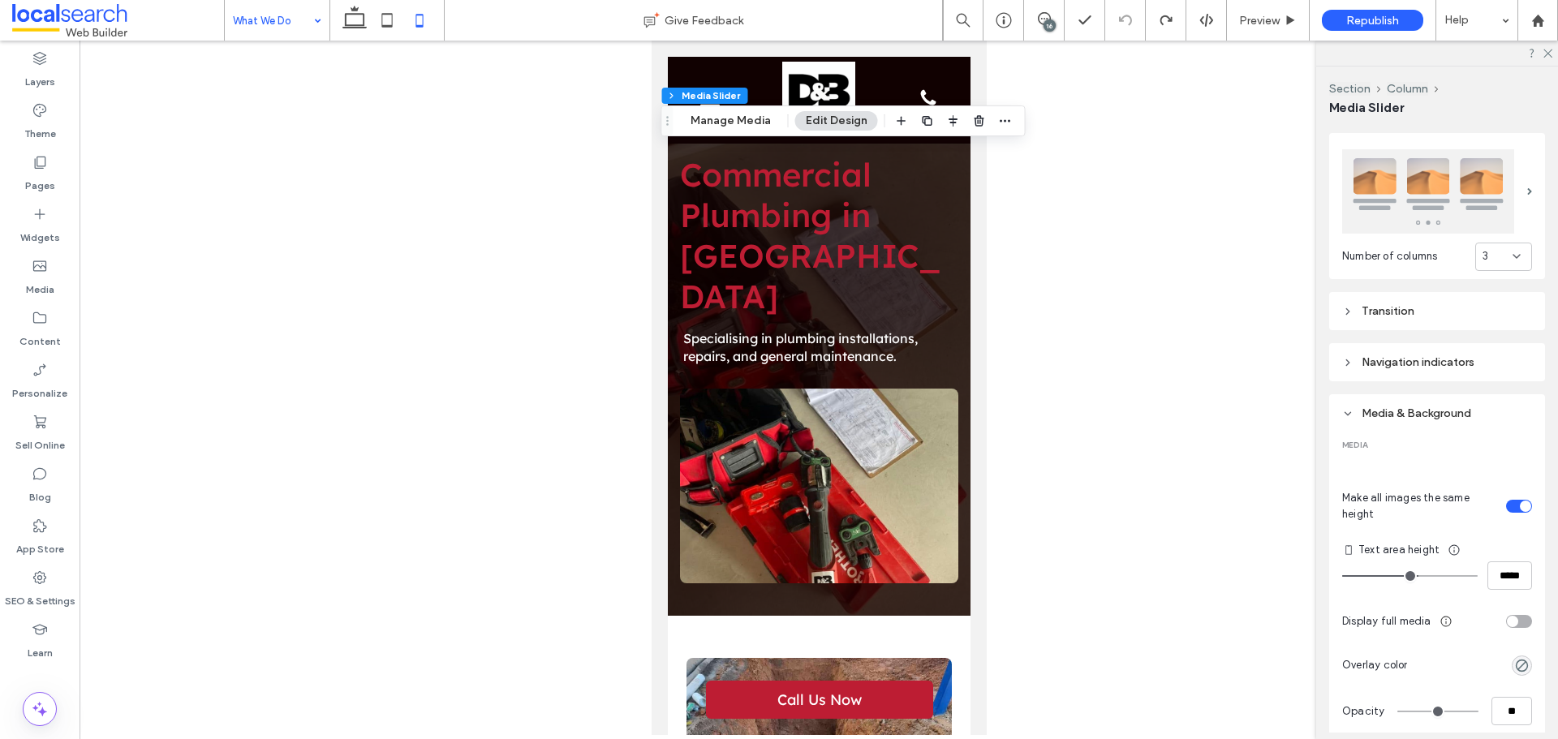
scroll to position [610, 0]
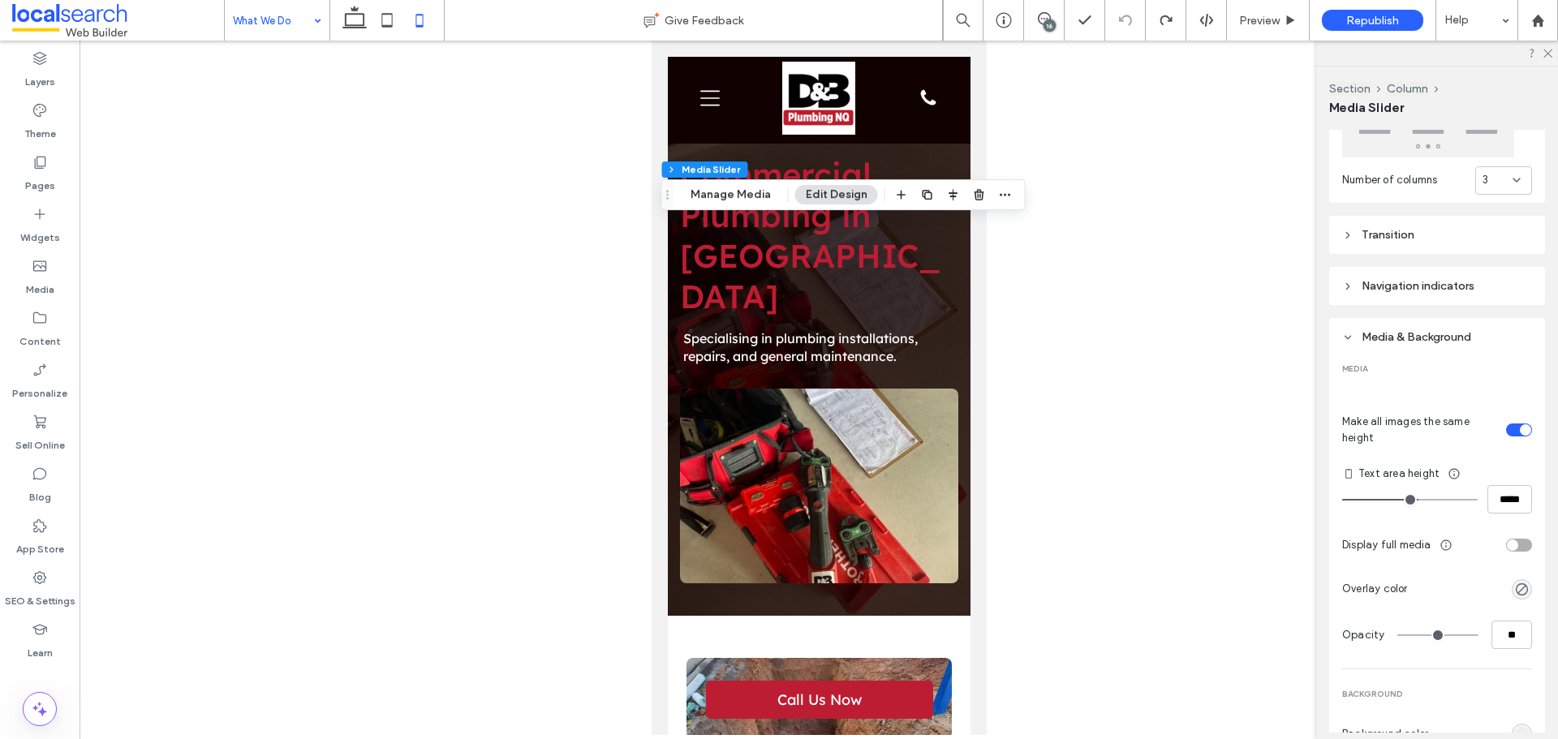
click at [1043, 22] on div "16" at bounding box center [1049, 25] width 12 height 12
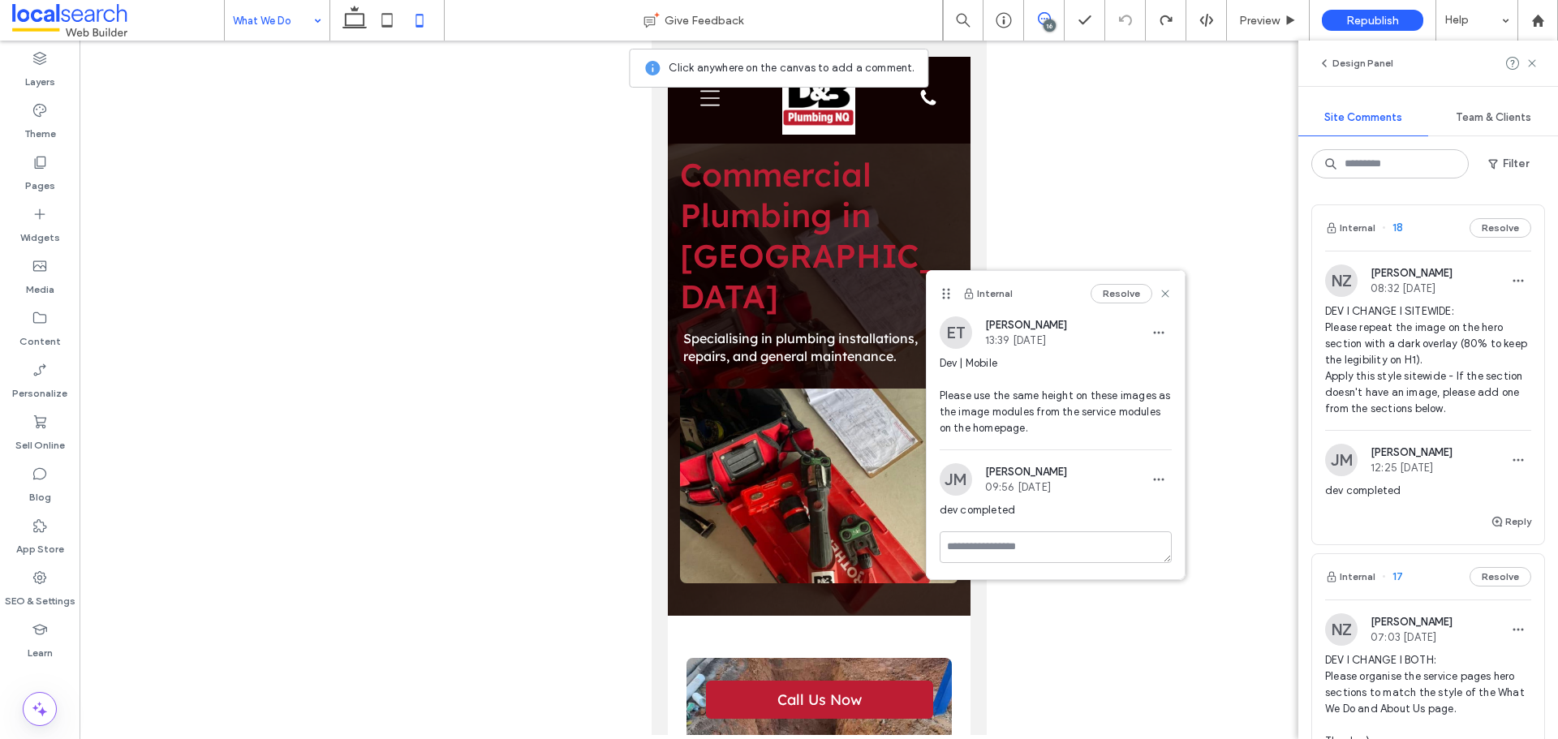
click at [1045, 24] on div "16" at bounding box center [1049, 25] width 12 height 12
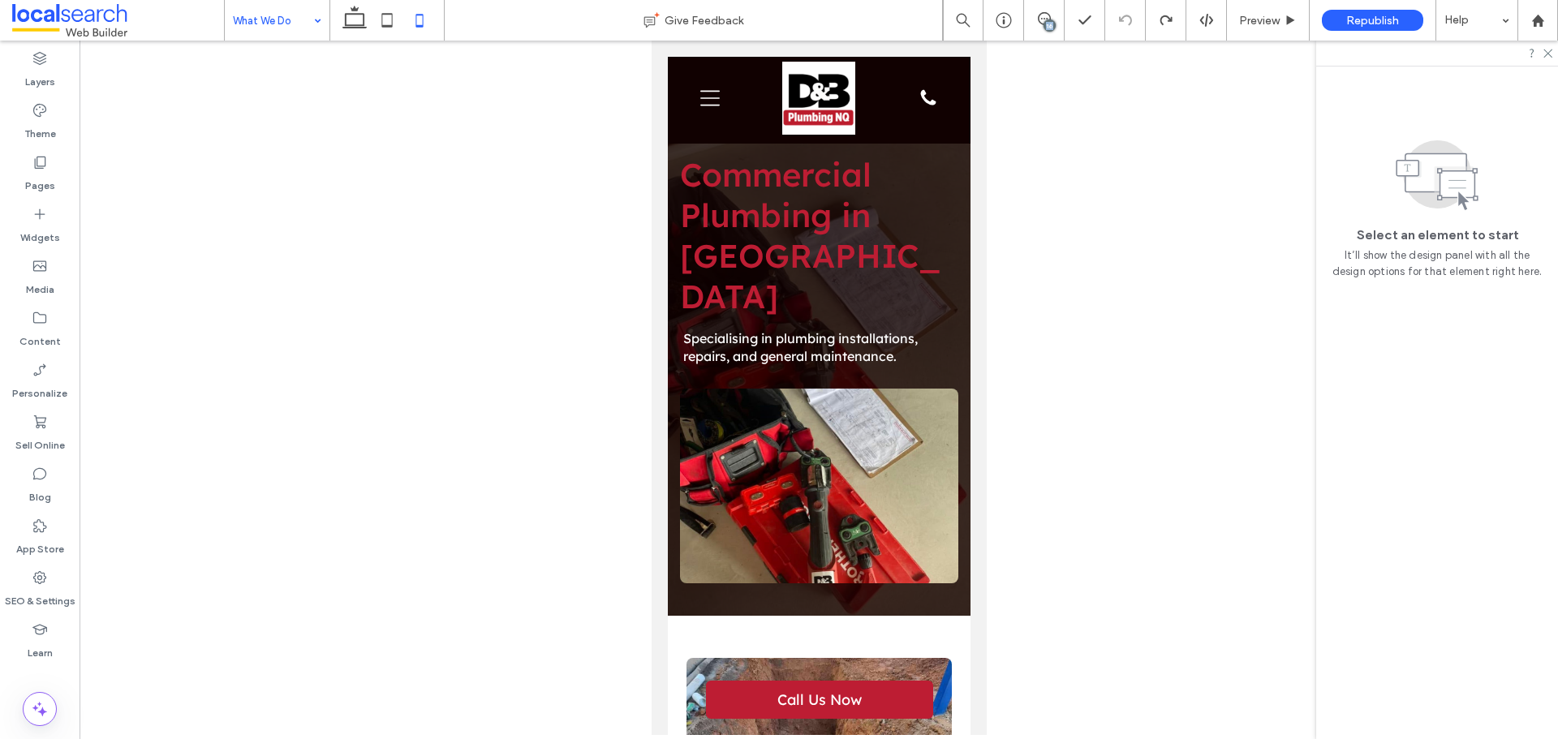
click at [1045, 24] on div "16" at bounding box center [1049, 25] width 12 height 12
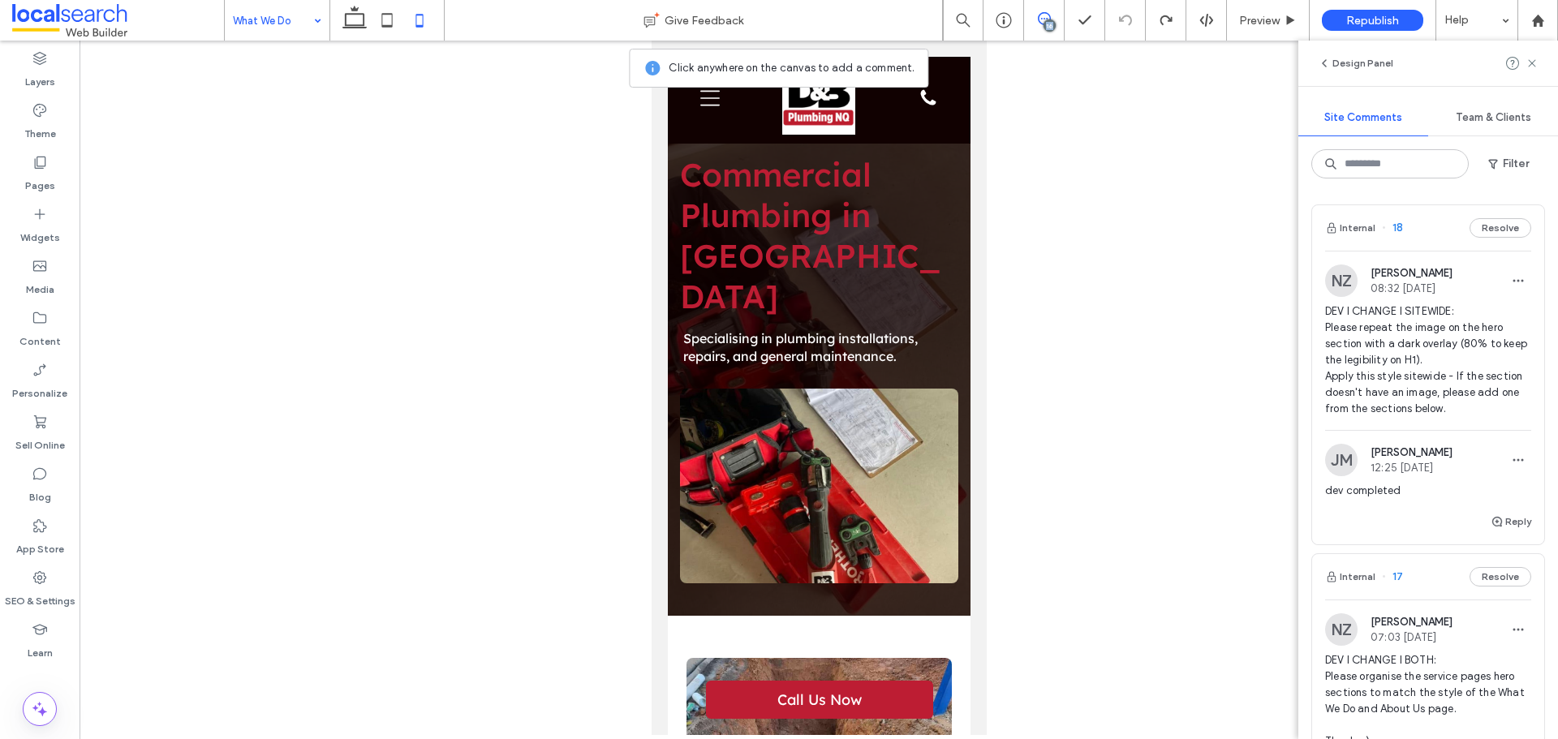
drag, startPoint x: 1049, startPoint y: 20, endPoint x: 987, endPoint y: 70, distance: 79.7
click at [1047, 20] on div "16" at bounding box center [1049, 25] width 12 height 12
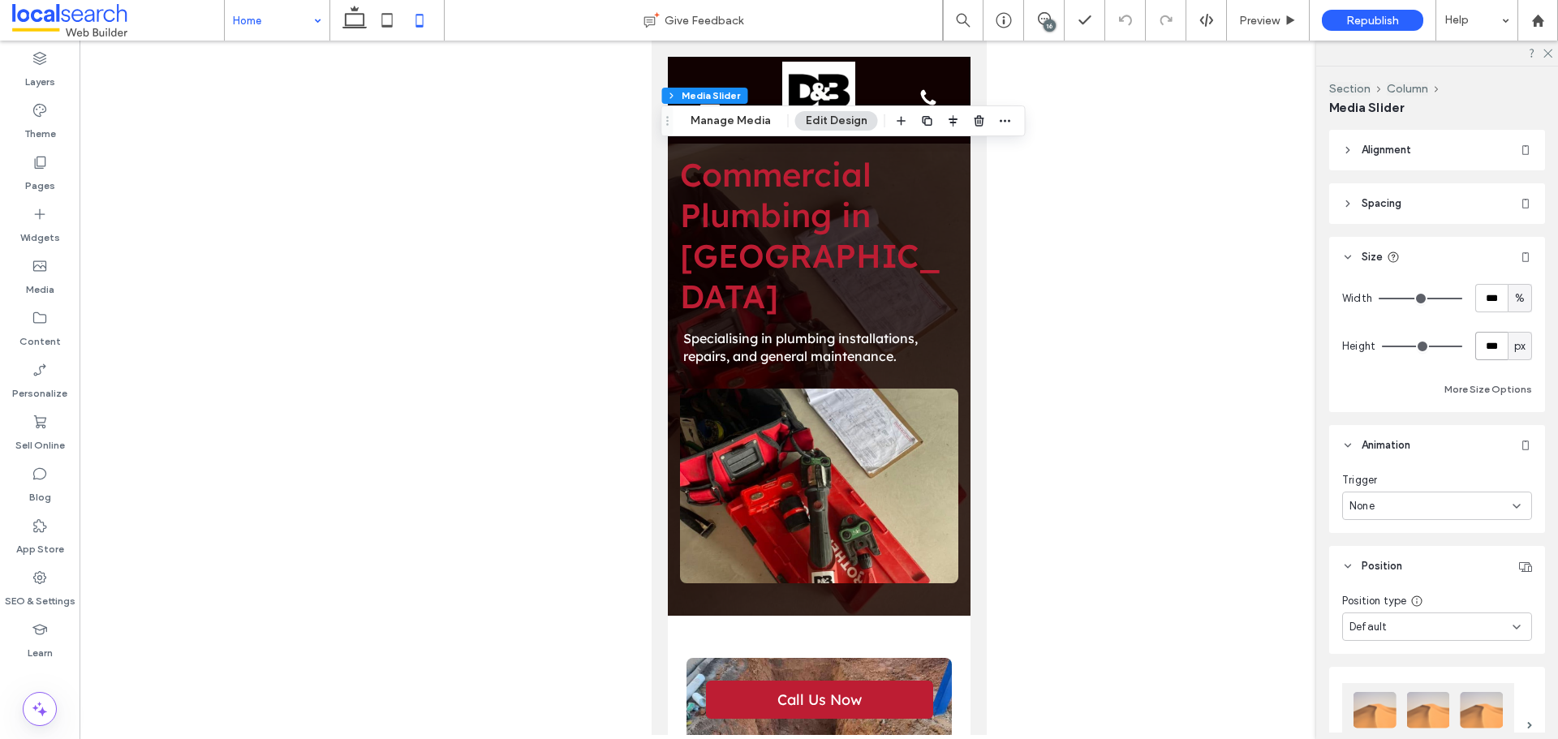
click at [1486, 337] on input "***" at bounding box center [1491, 346] width 32 height 28
type input "***"
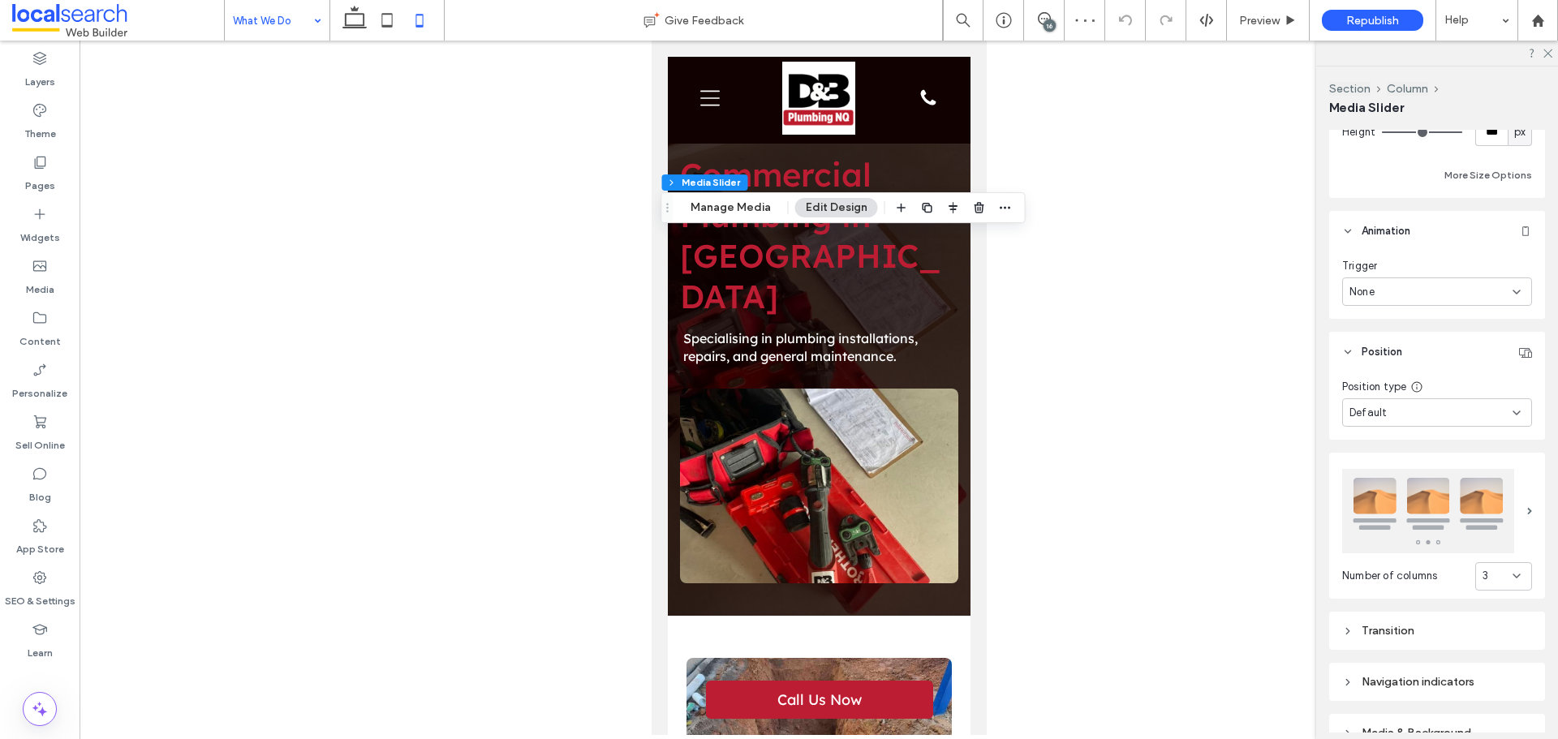
scroll to position [325, 0]
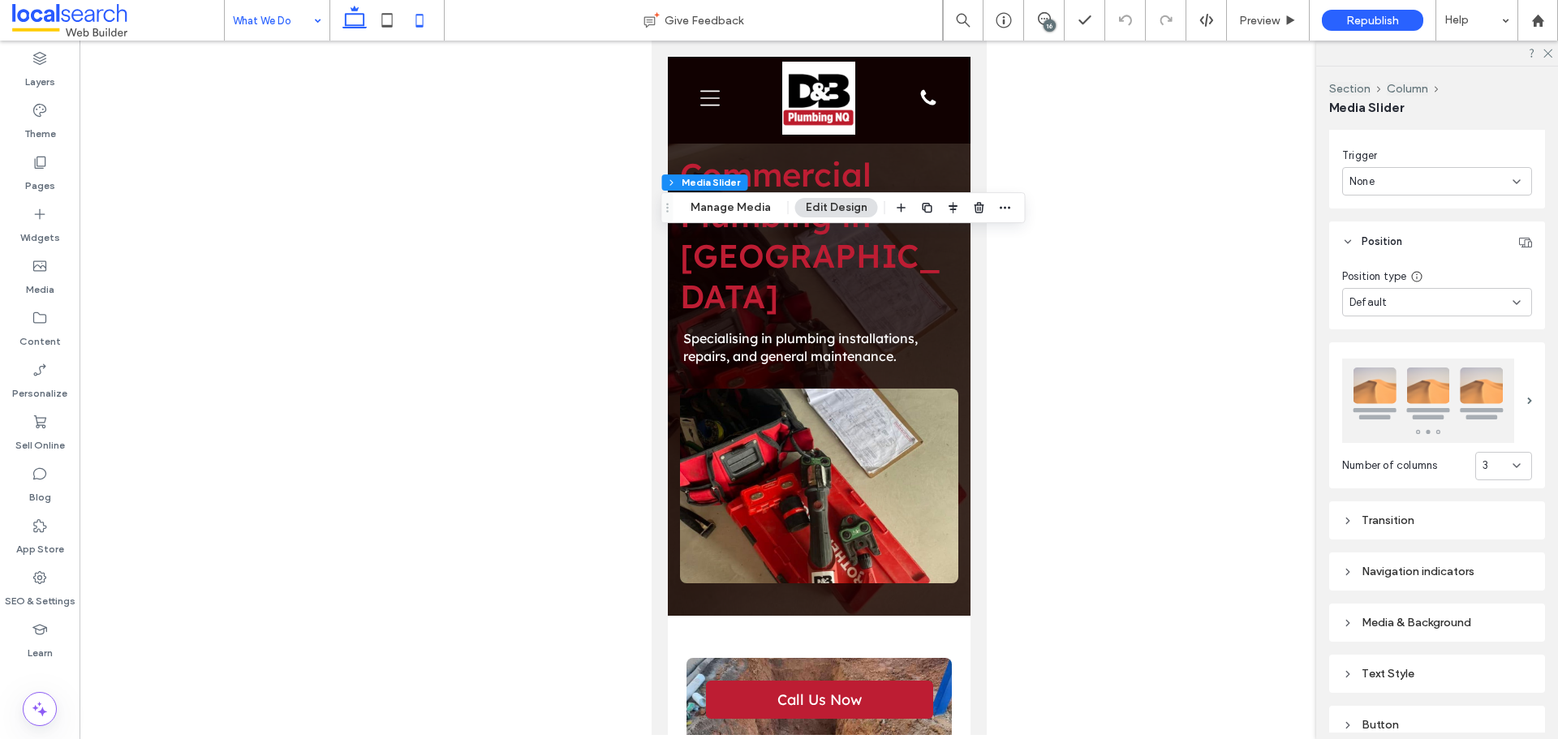
click at [346, 22] on use at bounding box center [354, 17] width 24 height 23
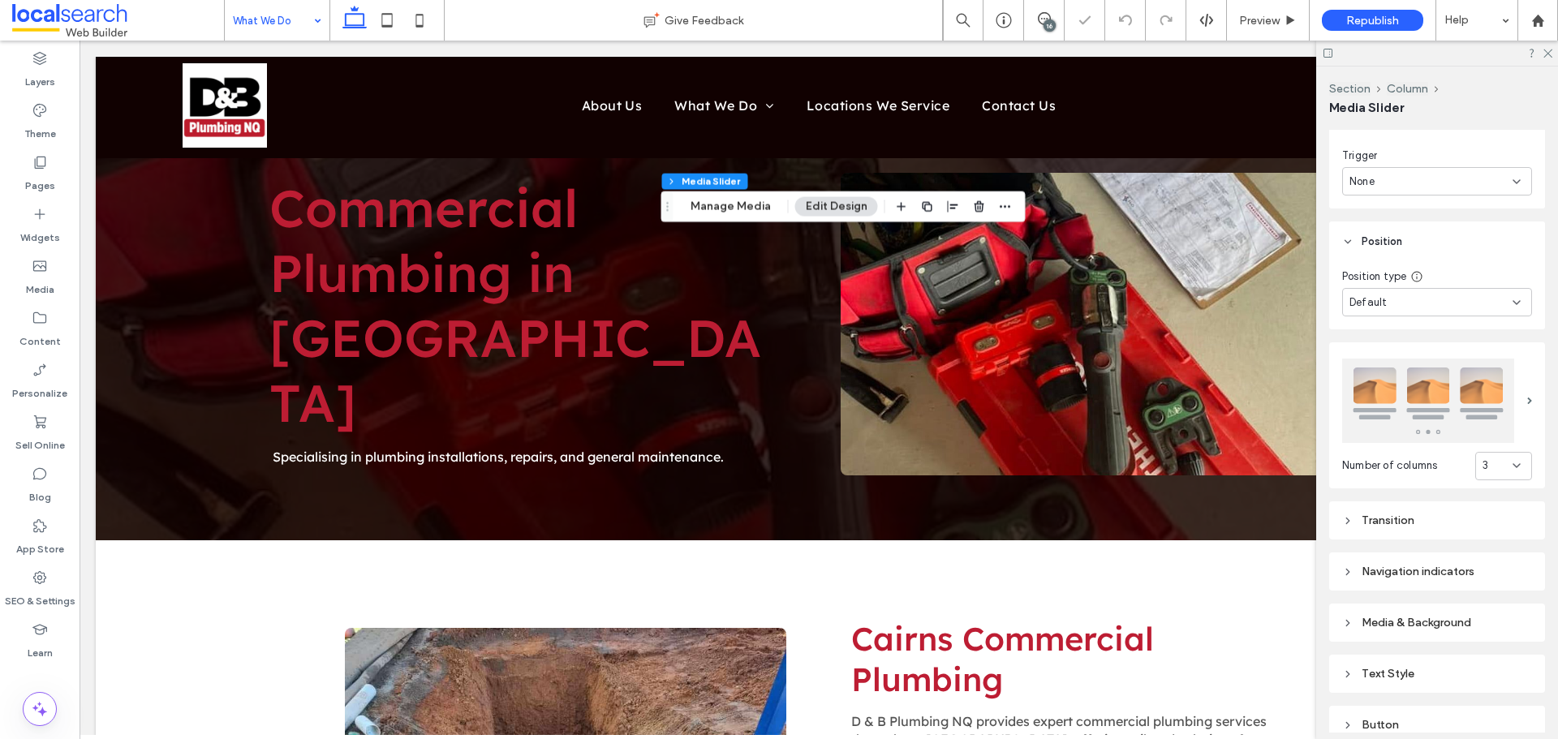
type input "***"
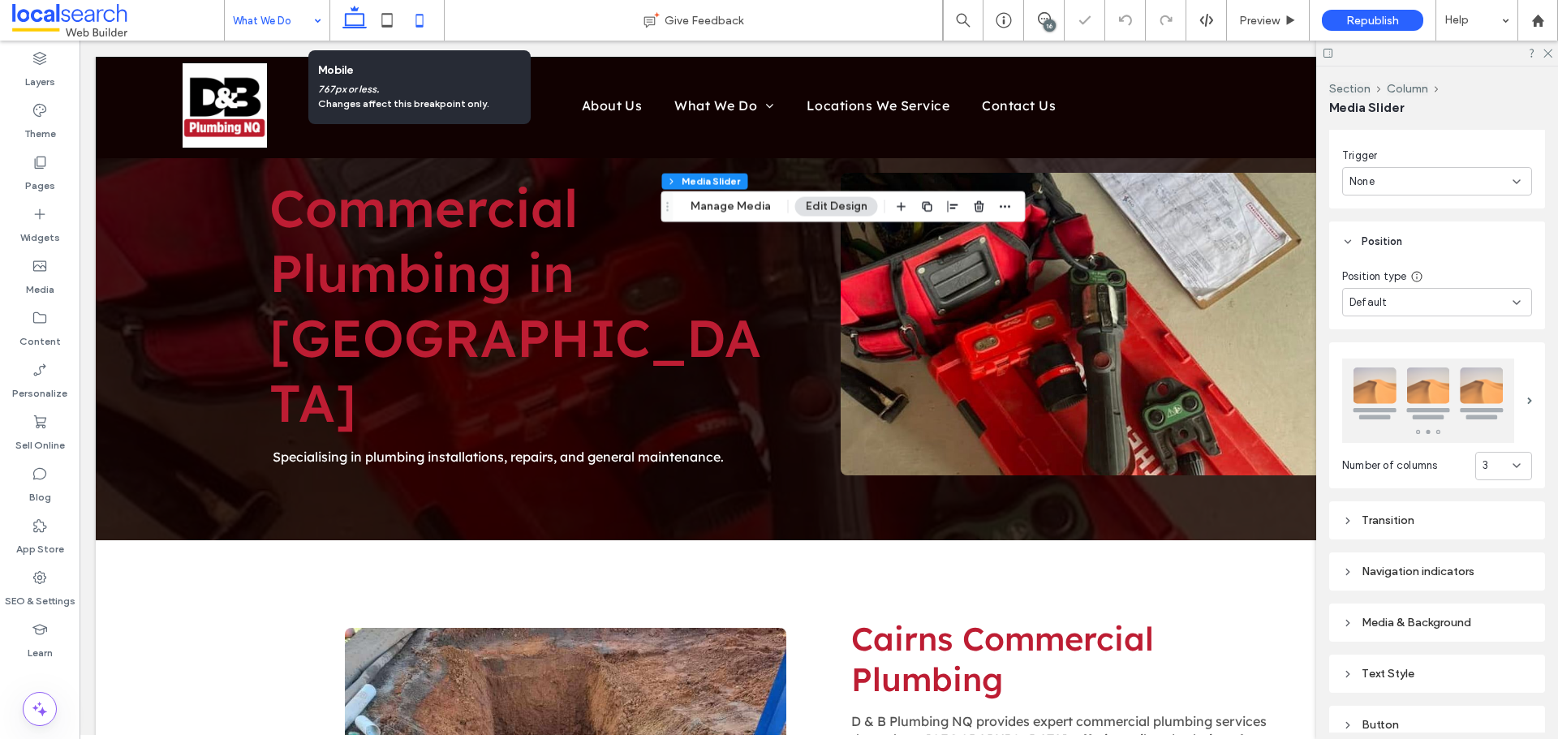
click at [412, 22] on icon at bounding box center [419, 20] width 32 height 32
type input "***"
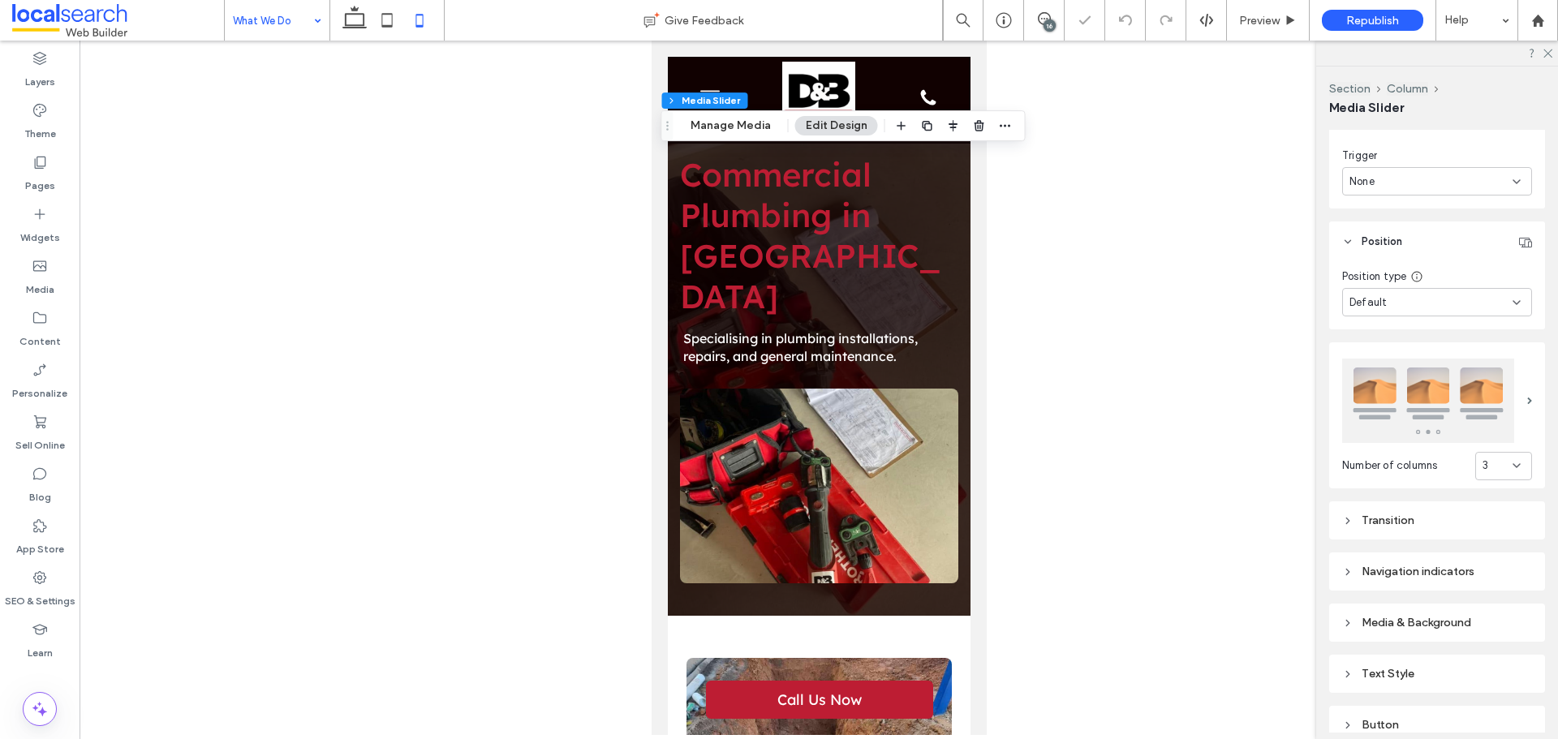
click at [1051, 28] on div "16" at bounding box center [1049, 25] width 12 height 12
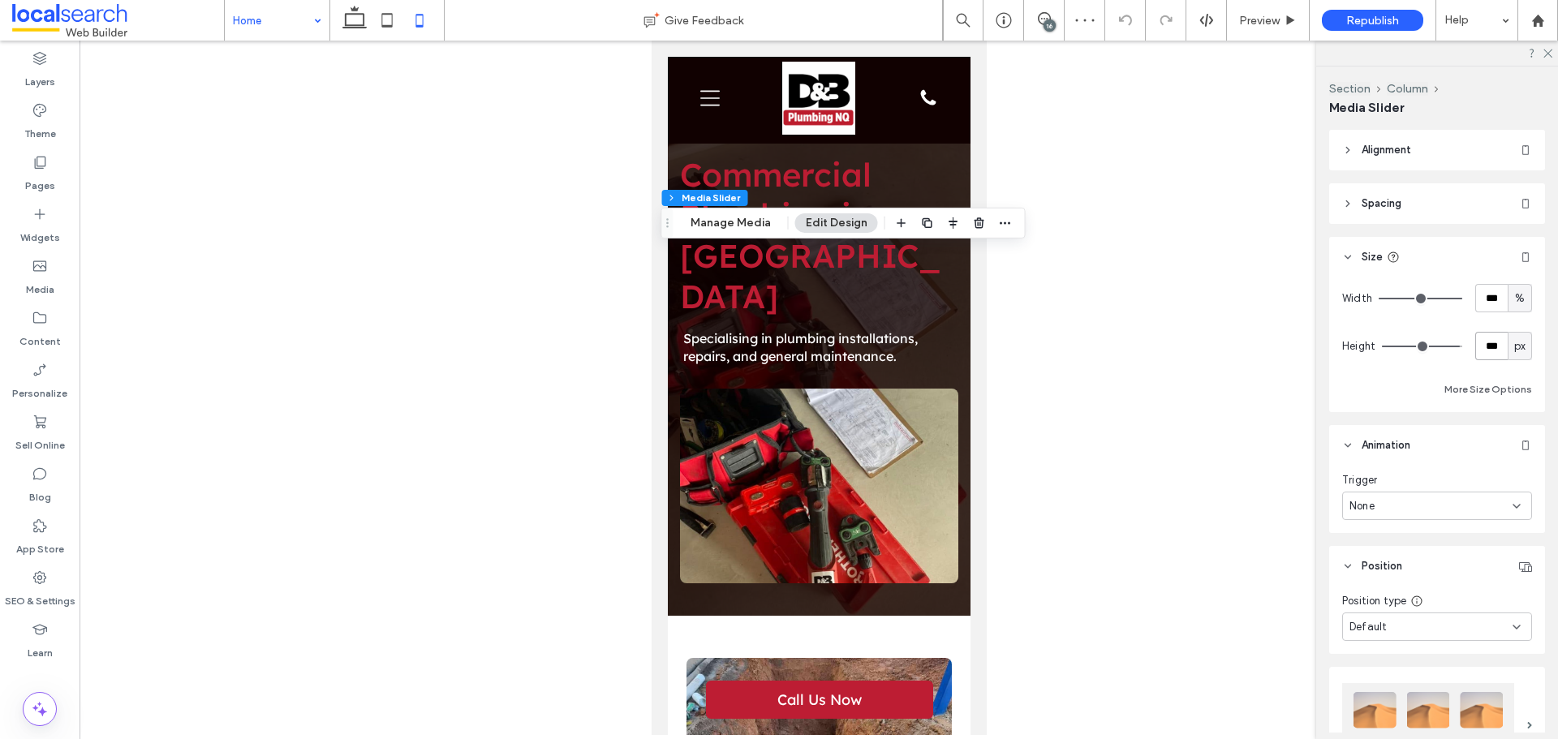
click at [1477, 340] on input "***" at bounding box center [1491, 346] width 32 height 28
type input "*"
type input "***"
click at [1480, 342] on input "***" at bounding box center [1491, 346] width 32 height 28
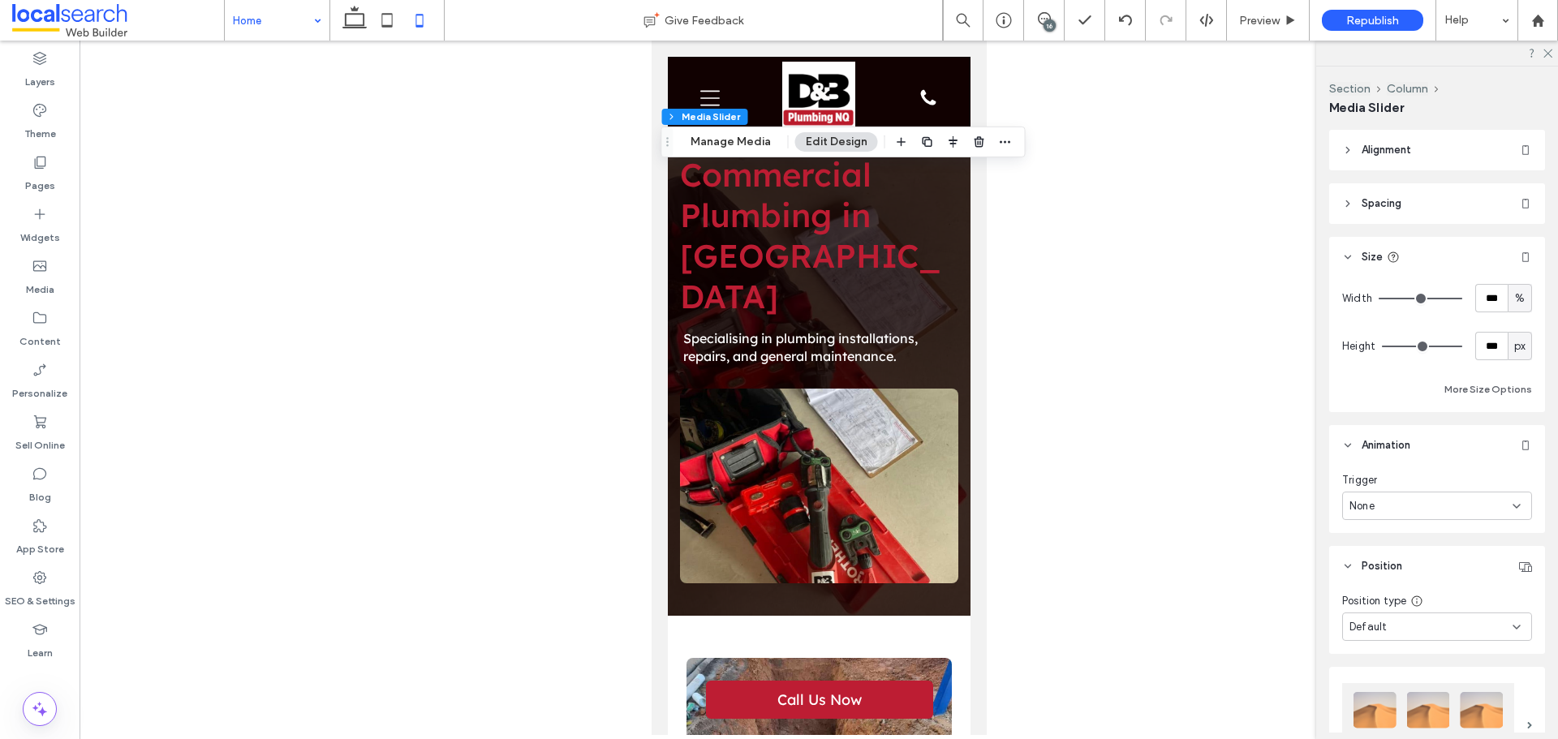
type input "***"
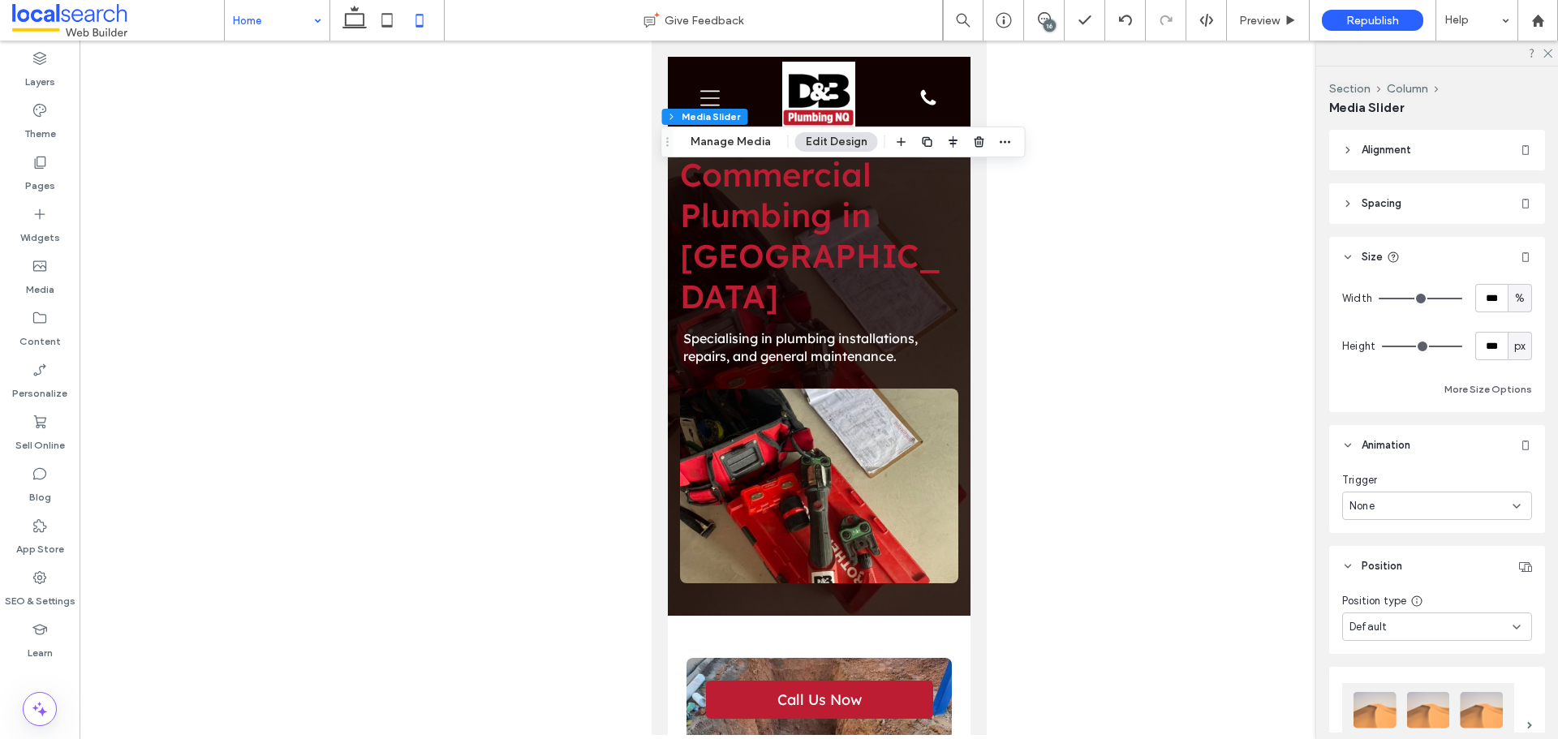
type input "***"
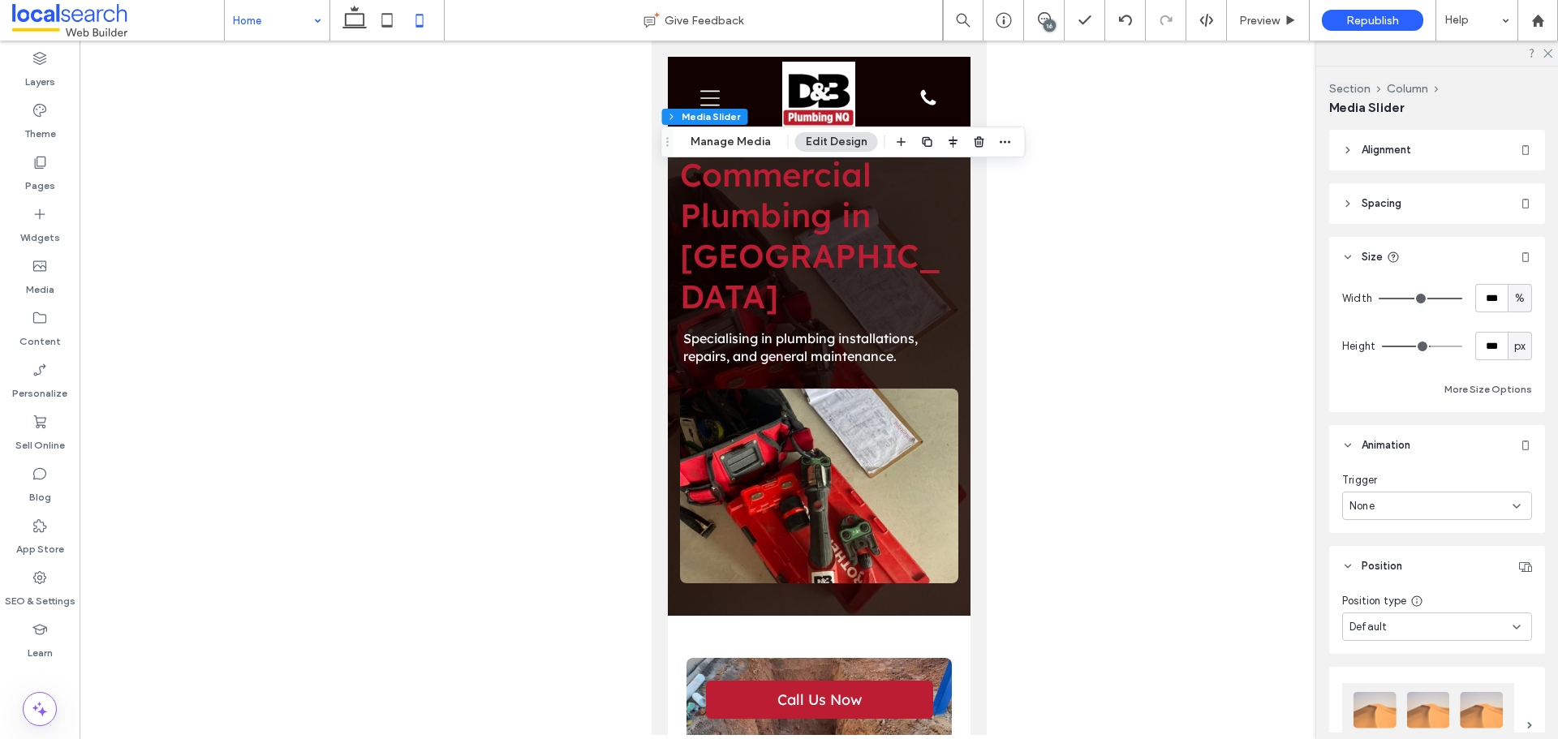
type input "***"
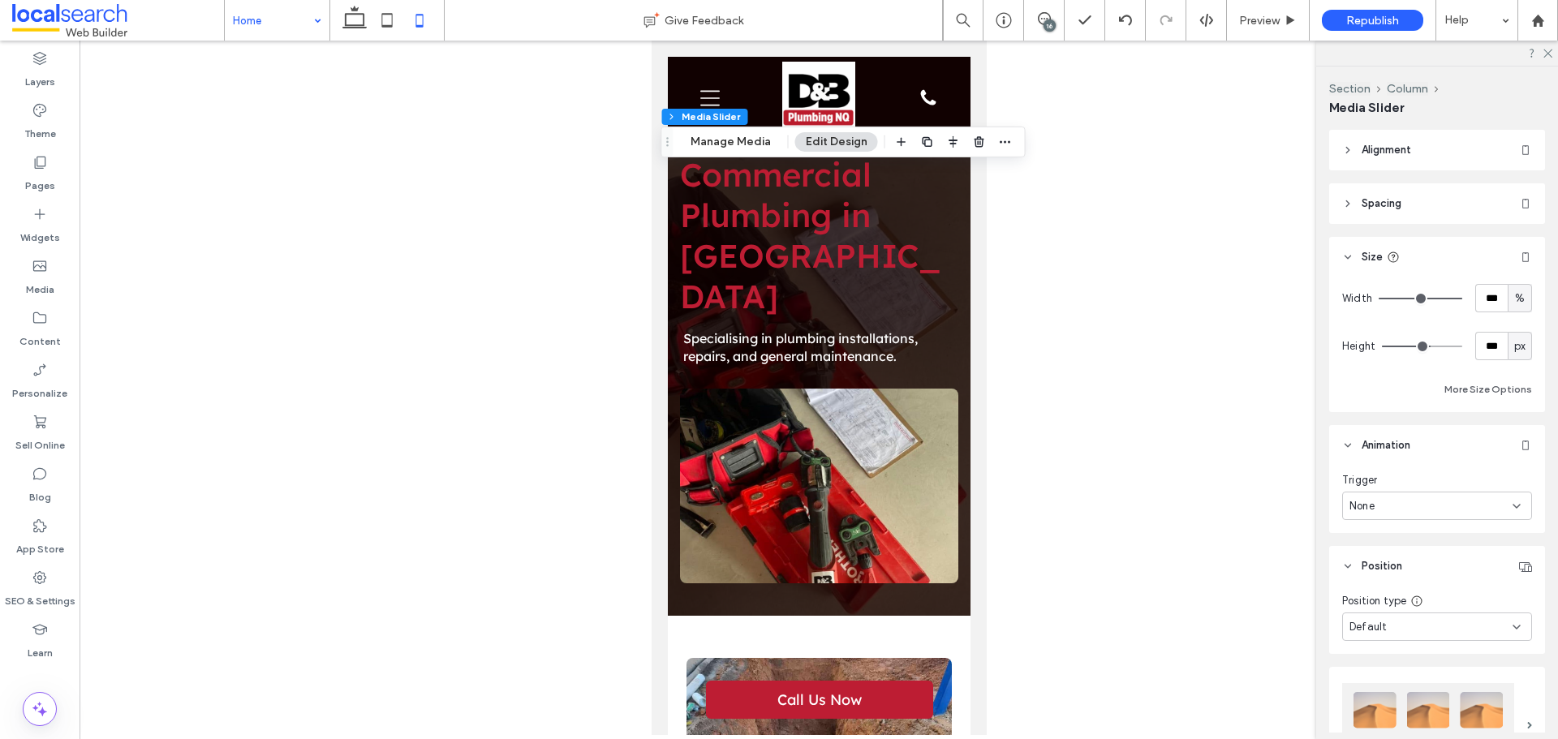
type input "***"
drag, startPoint x: 1450, startPoint y: 346, endPoint x: 1487, endPoint y: 346, distance: 37.3
click at [1462, 346] on input "range" at bounding box center [1422, 347] width 80 height 2
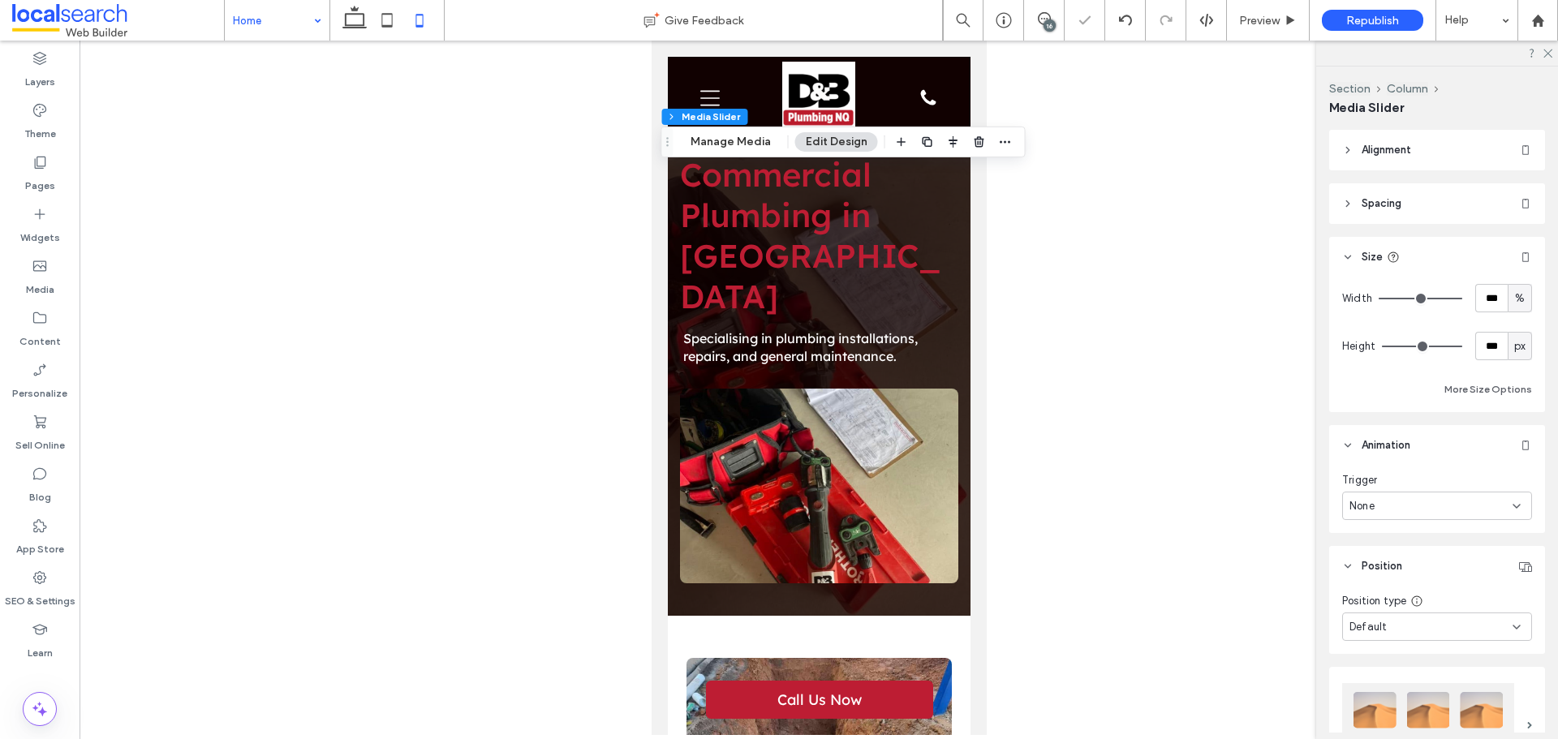
type input "***"
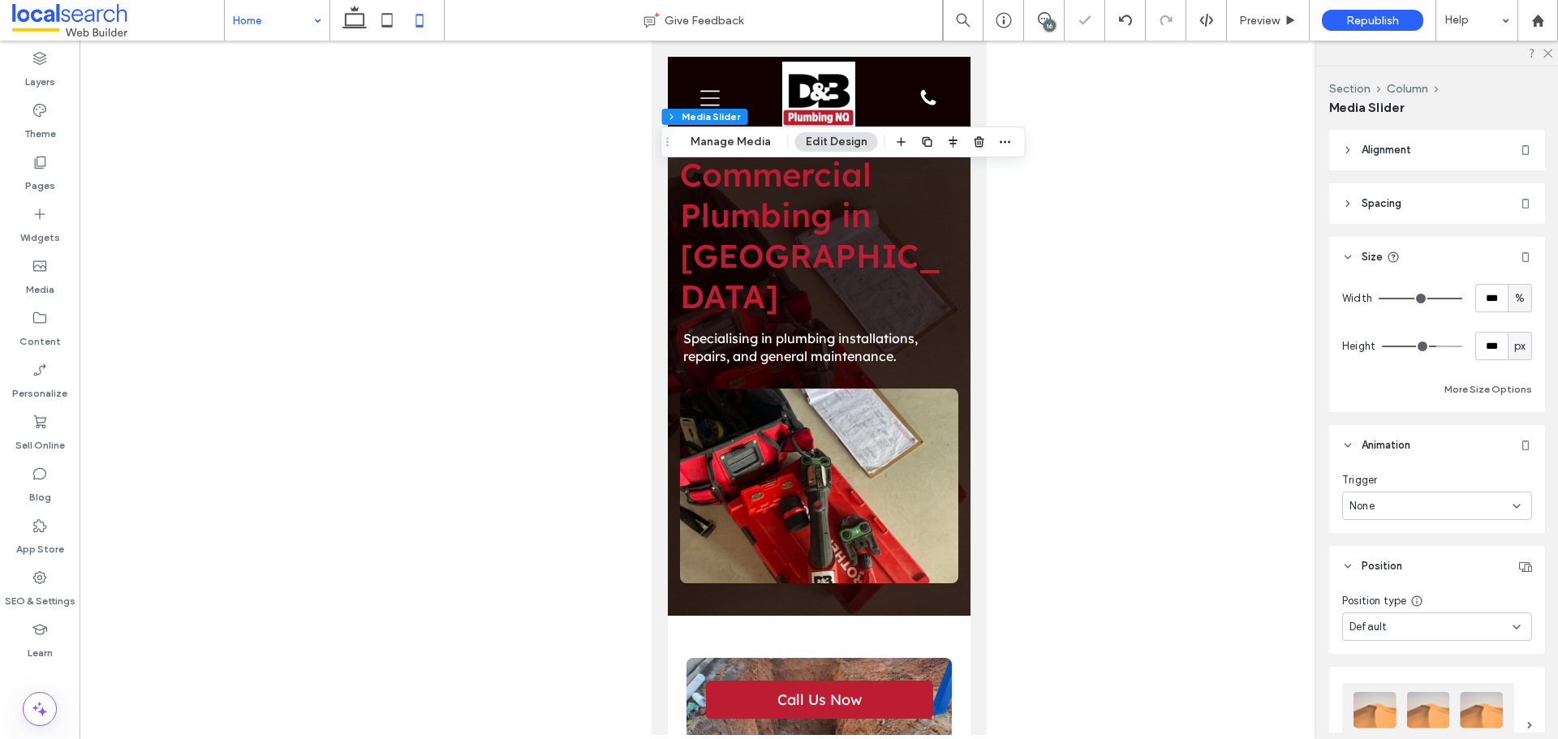
type input "***"
drag, startPoint x: 1449, startPoint y: 346, endPoint x: 1427, endPoint y: 355, distance: 23.7
click at [1427, 347] on input "range" at bounding box center [1422, 347] width 80 height 2
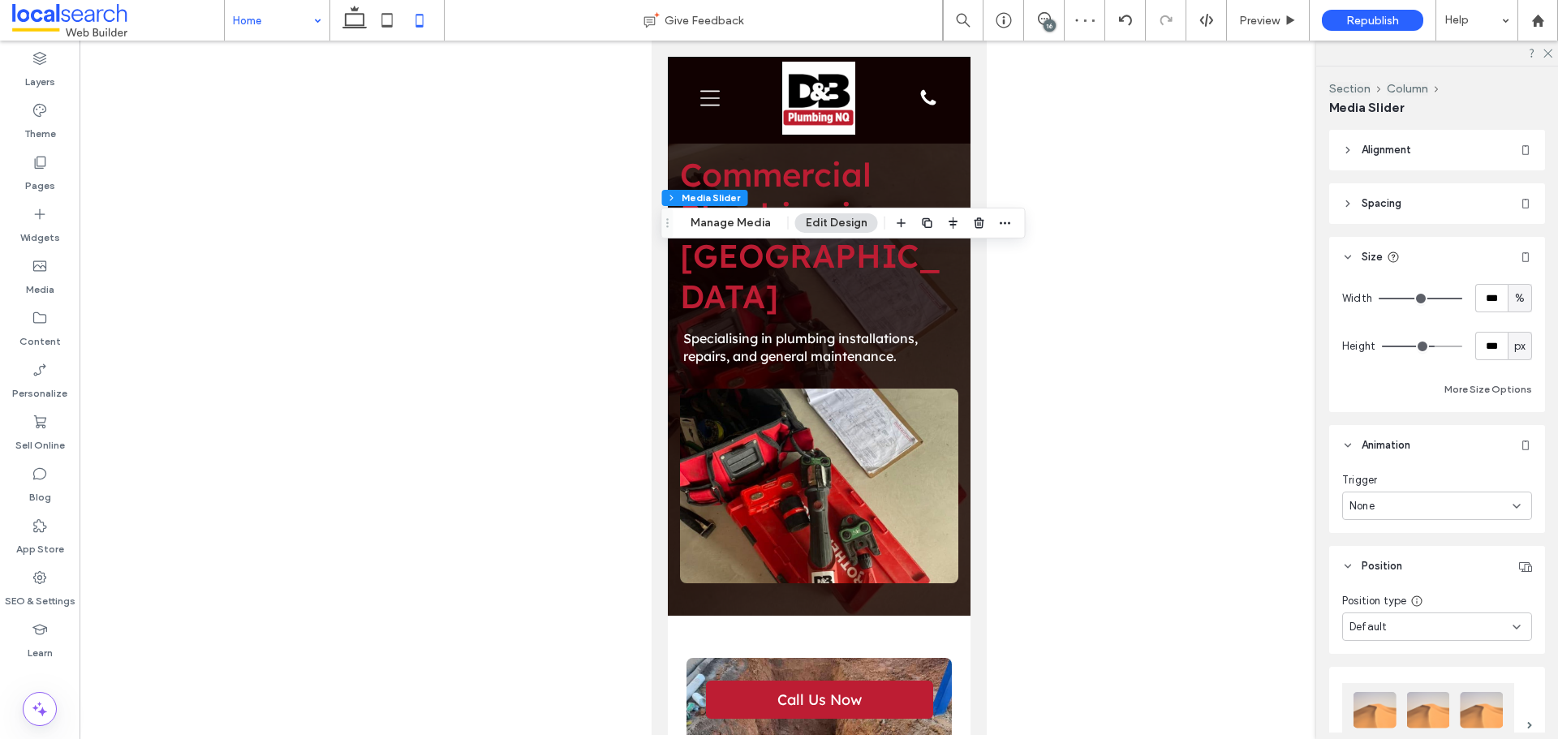
type input "***"
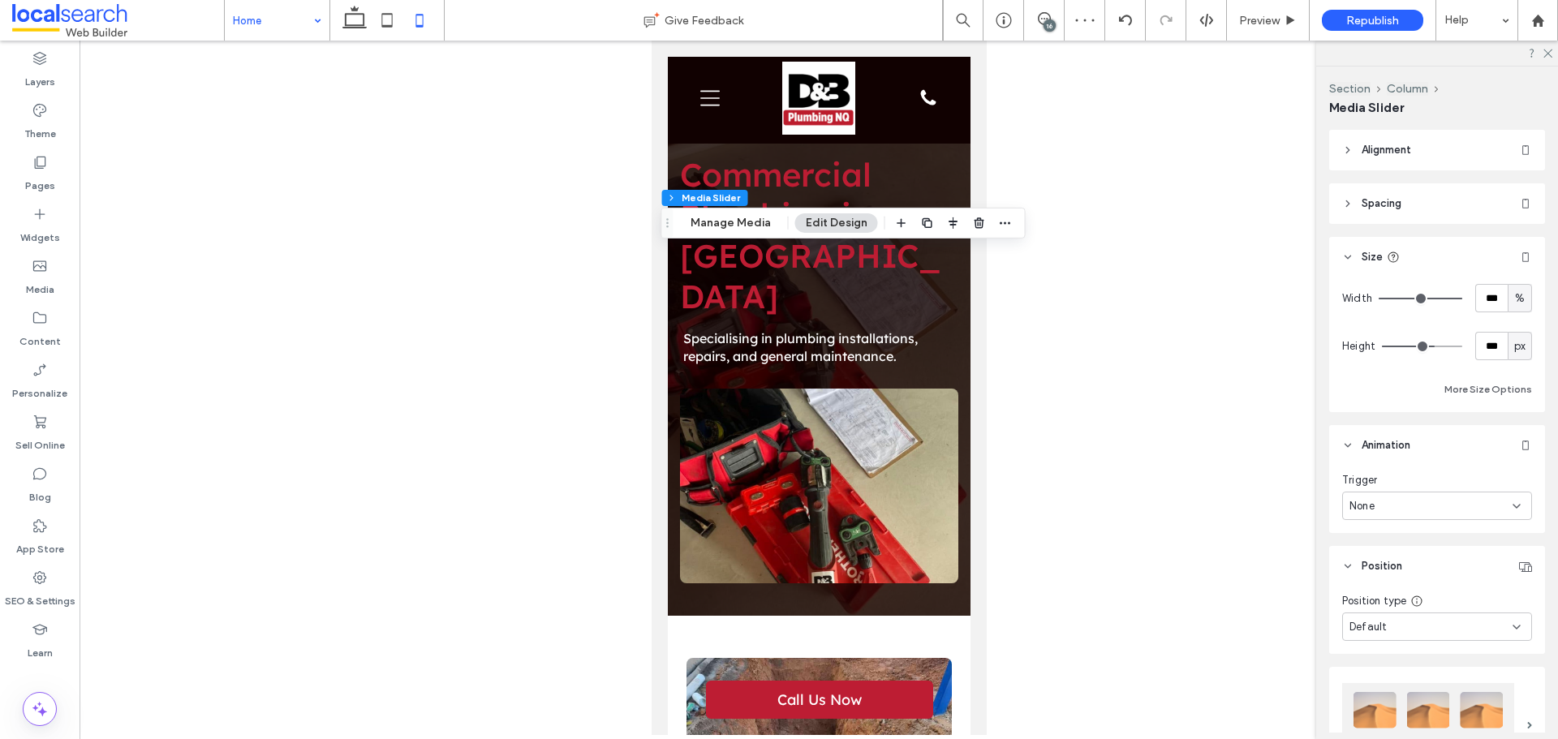
type input "***"
drag, startPoint x: 1429, startPoint y: 346, endPoint x: 1498, endPoint y: 345, distance: 69.0
type input "***"
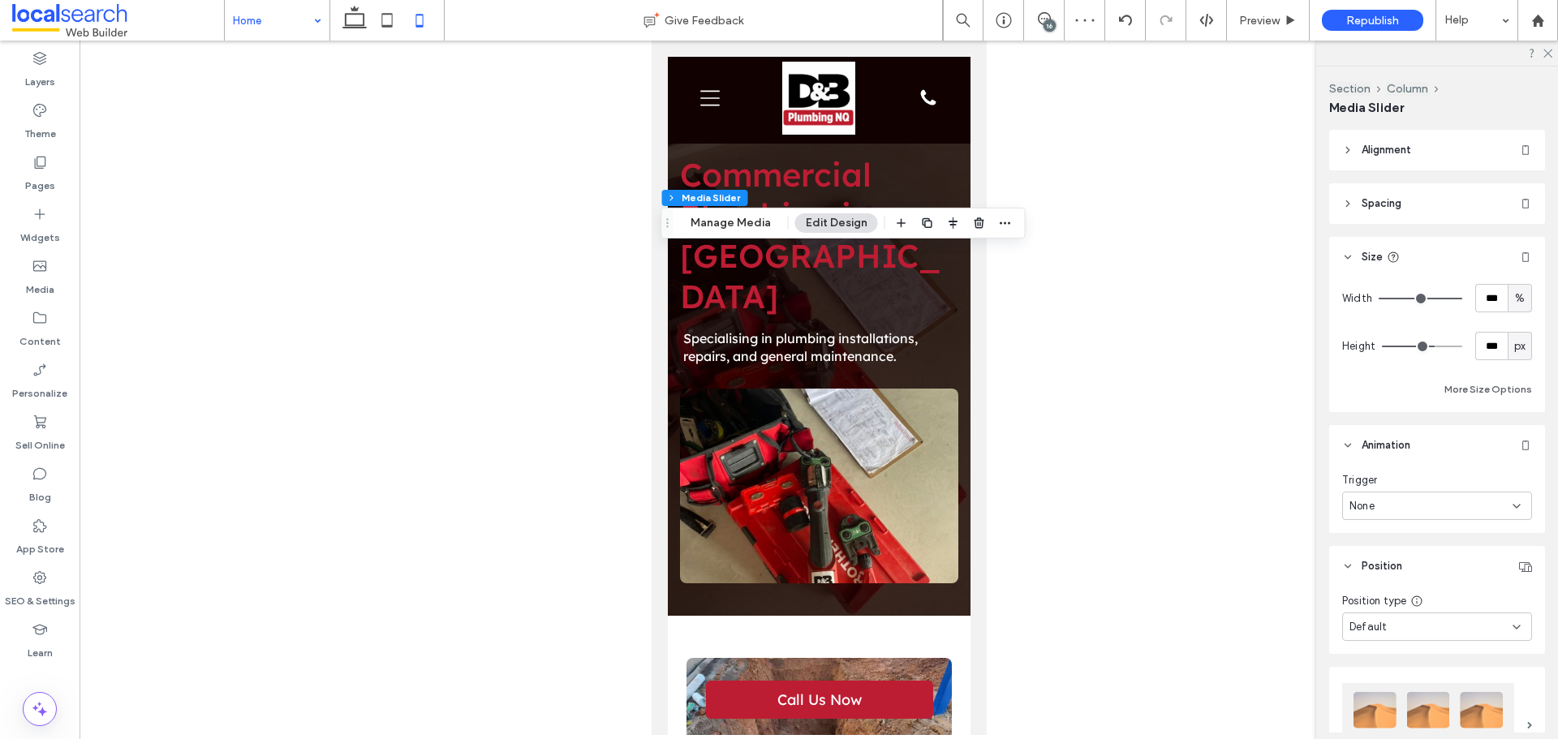
click at [1462, 346] on input "range" at bounding box center [1422, 347] width 80 height 2
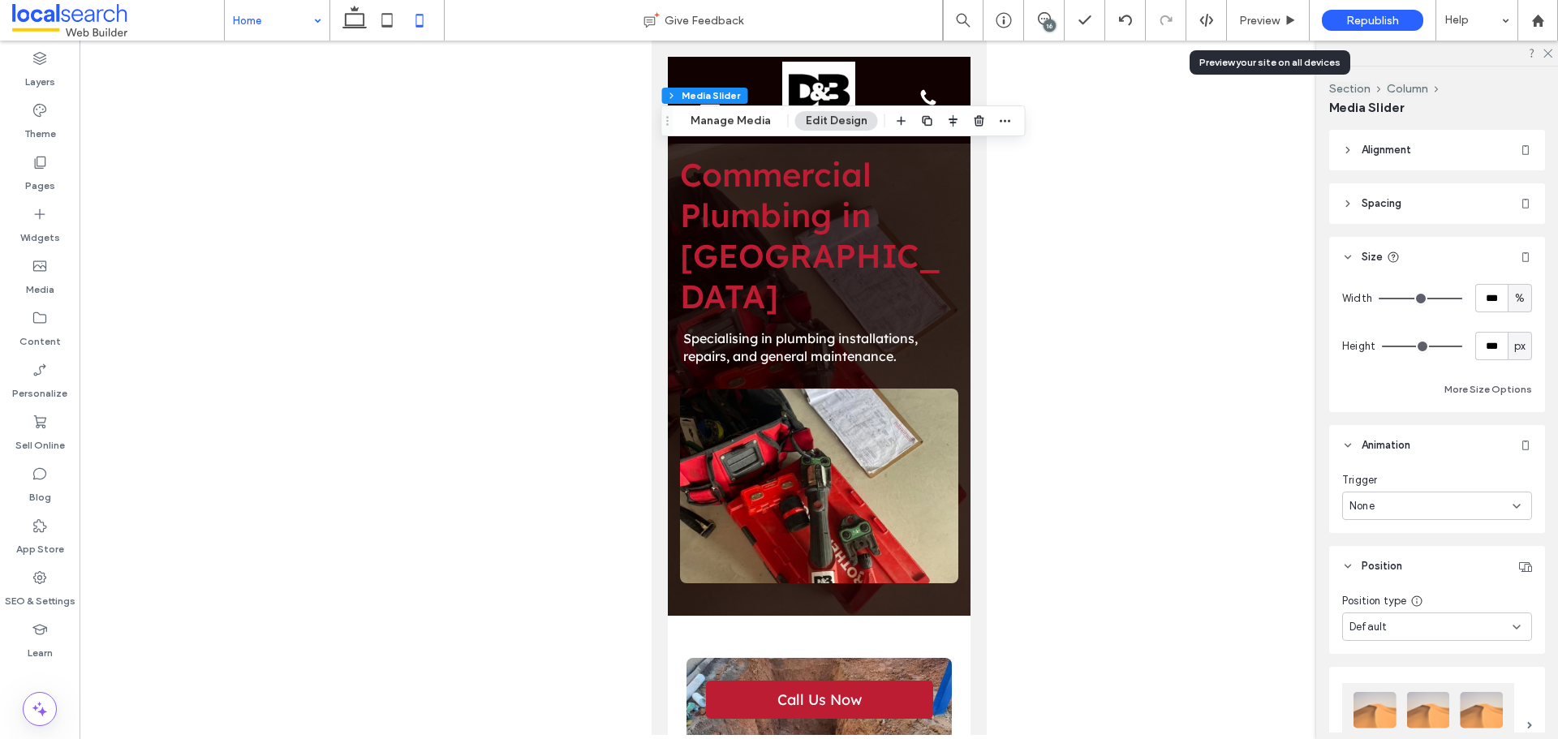
drag, startPoint x: 1261, startPoint y: 25, endPoint x: 1194, endPoint y: 164, distance: 153.9
click at [1261, 24] on span "Preview" at bounding box center [1259, 21] width 41 height 14
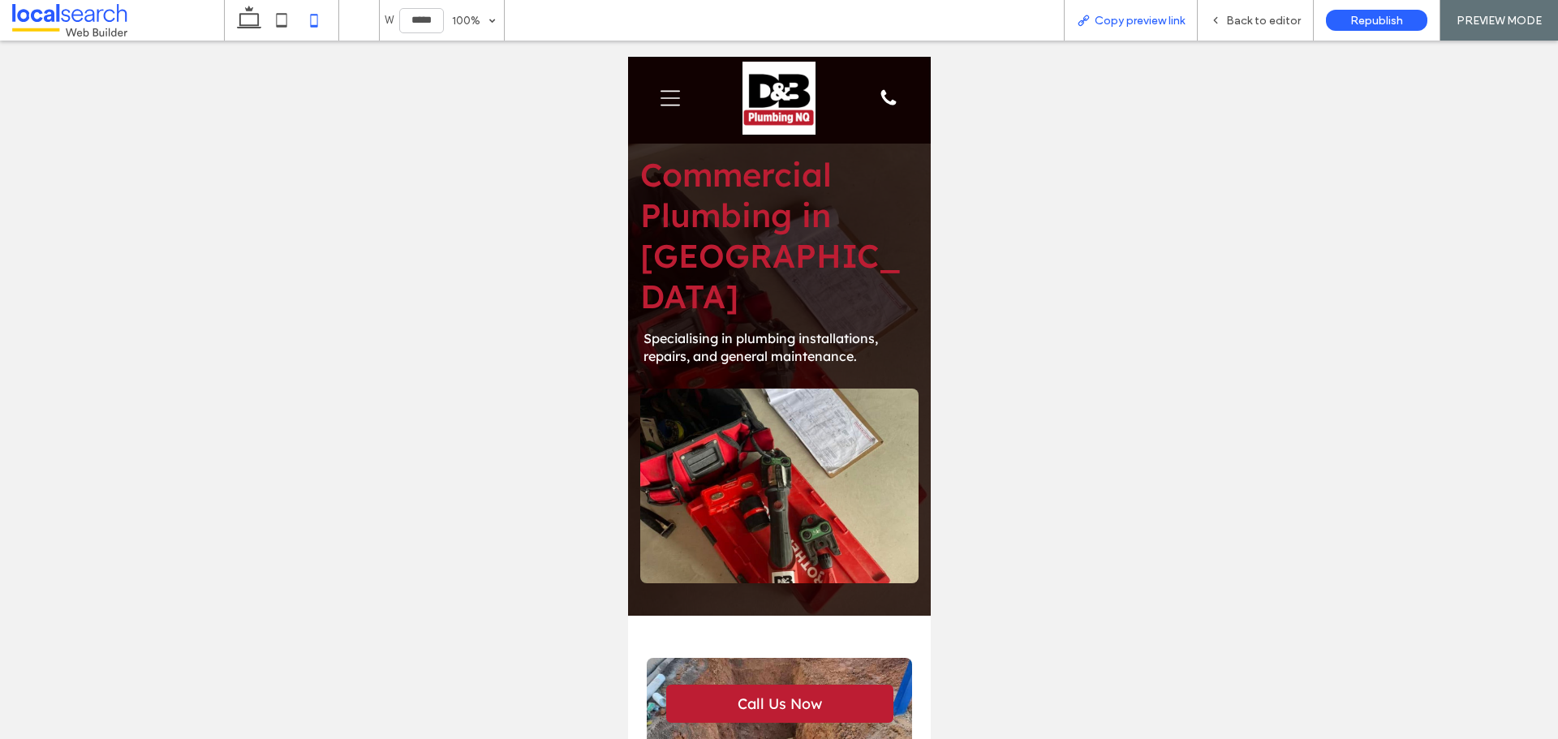
click at [1147, 21] on span "Copy preview link" at bounding box center [1139, 21] width 90 height 14
click at [1220, 14] on div "Back to editor" at bounding box center [1254, 21] width 115 height 14
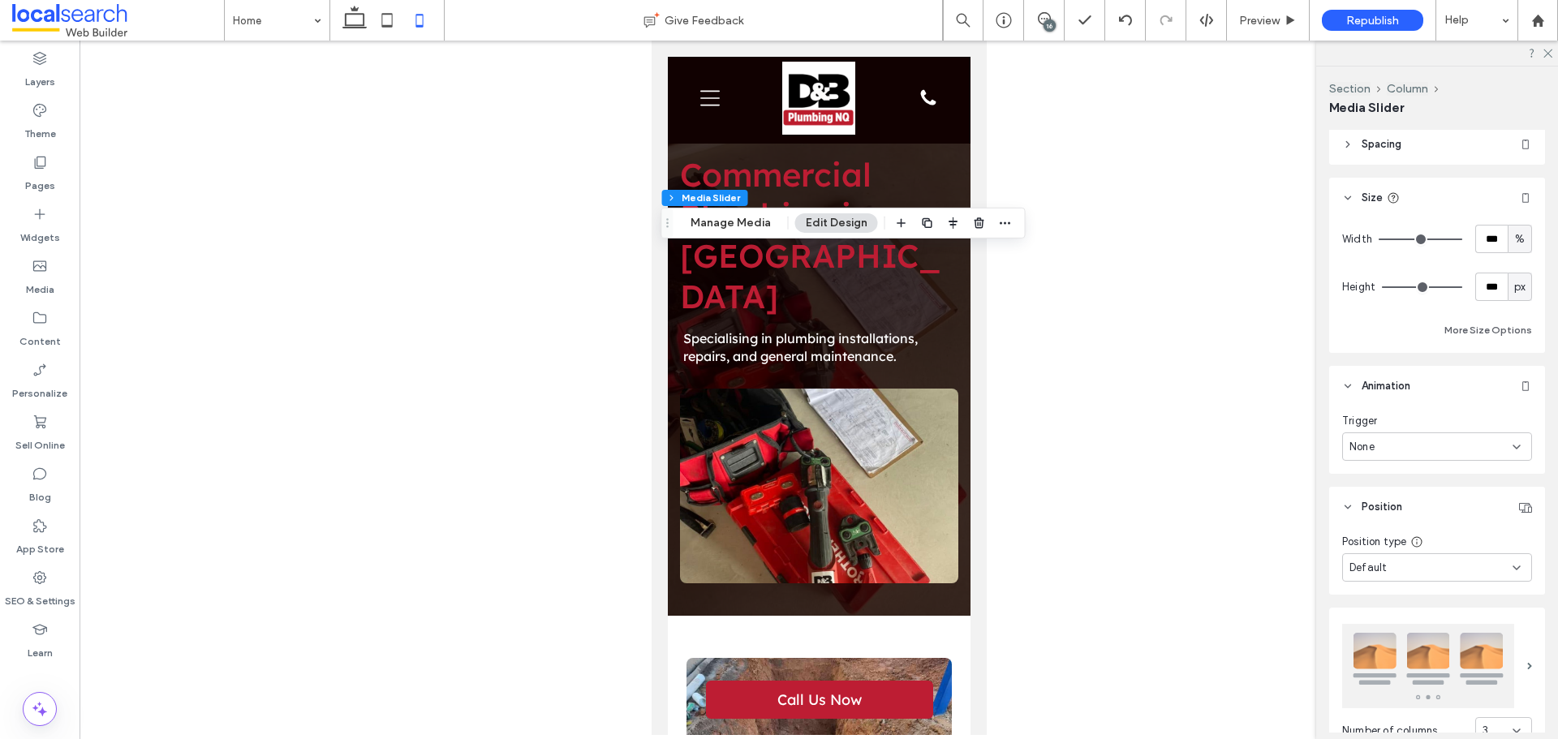
scroll to position [448, 0]
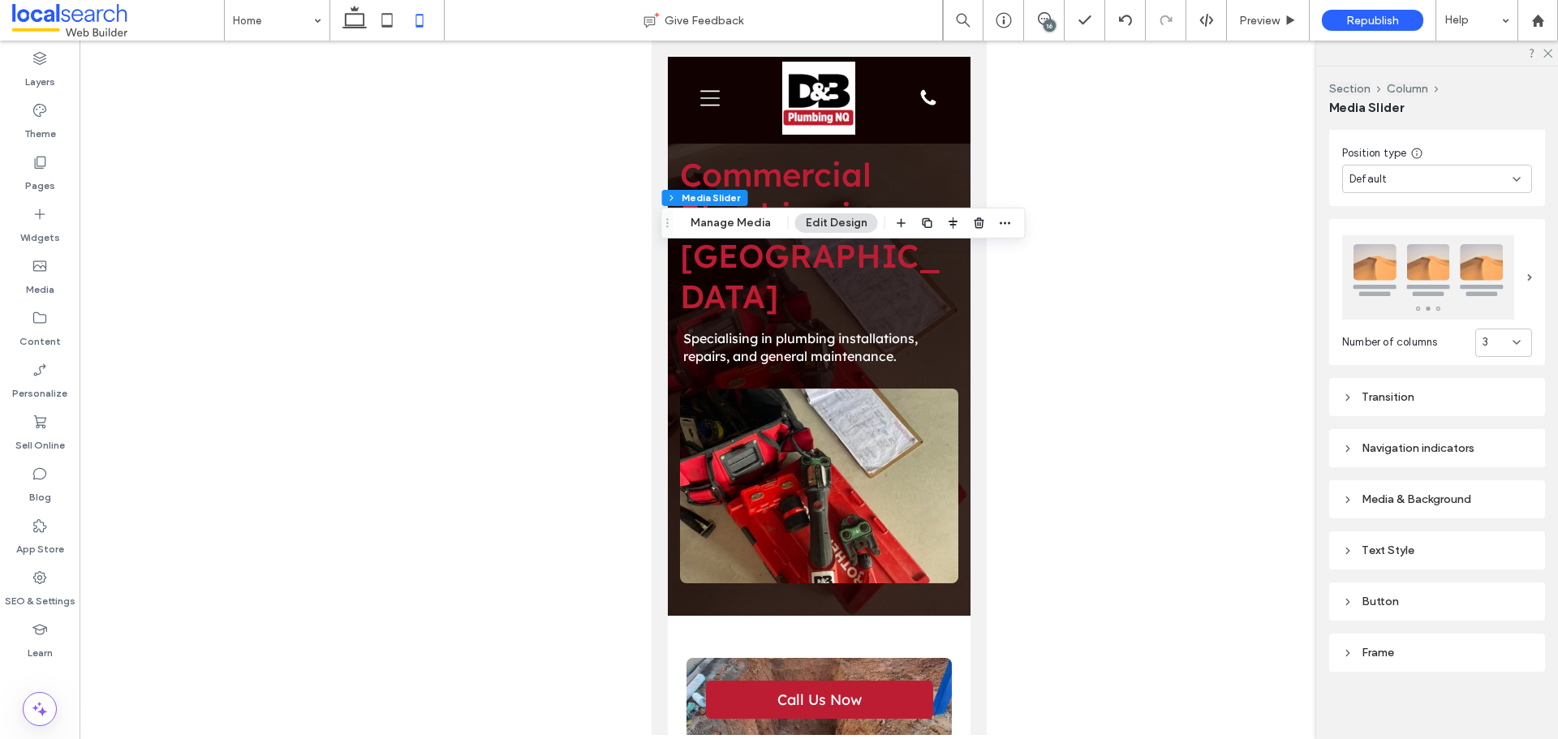
click at [1391, 395] on div "Transition" at bounding box center [1437, 397] width 190 height 14
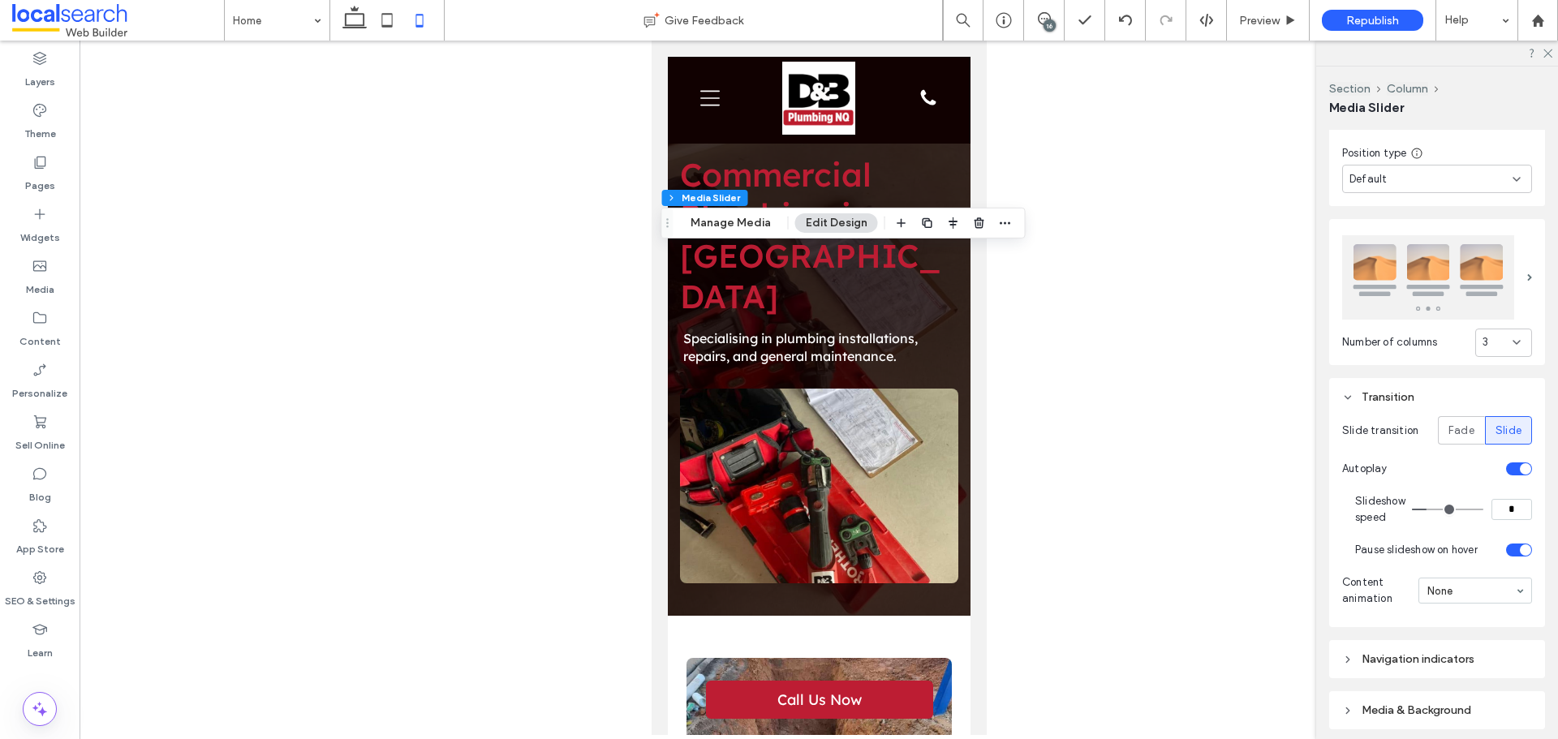
click at [1391, 395] on div "Transition" at bounding box center [1437, 397] width 190 height 14
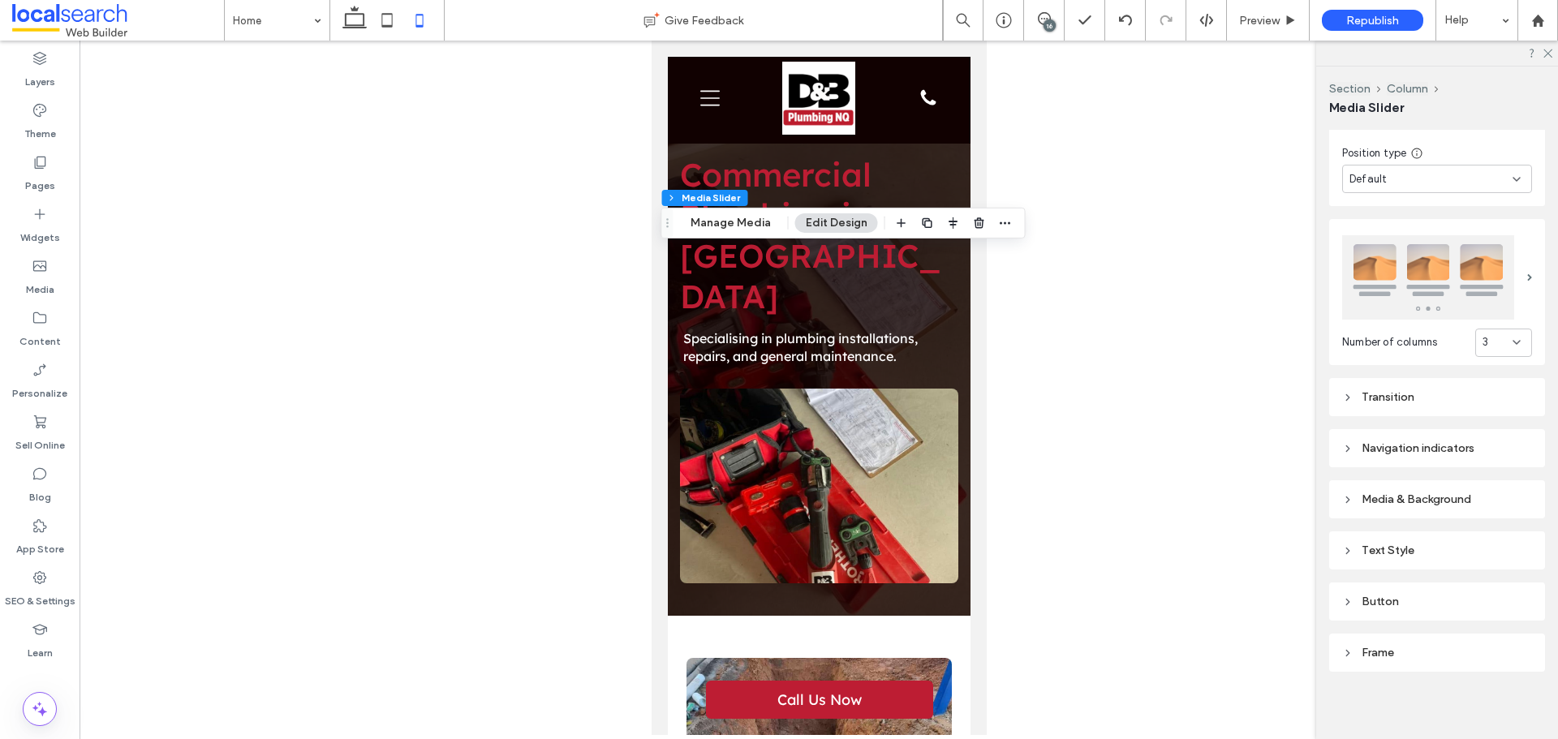
click at [1389, 446] on div "Navigation indicators" at bounding box center [1437, 448] width 190 height 14
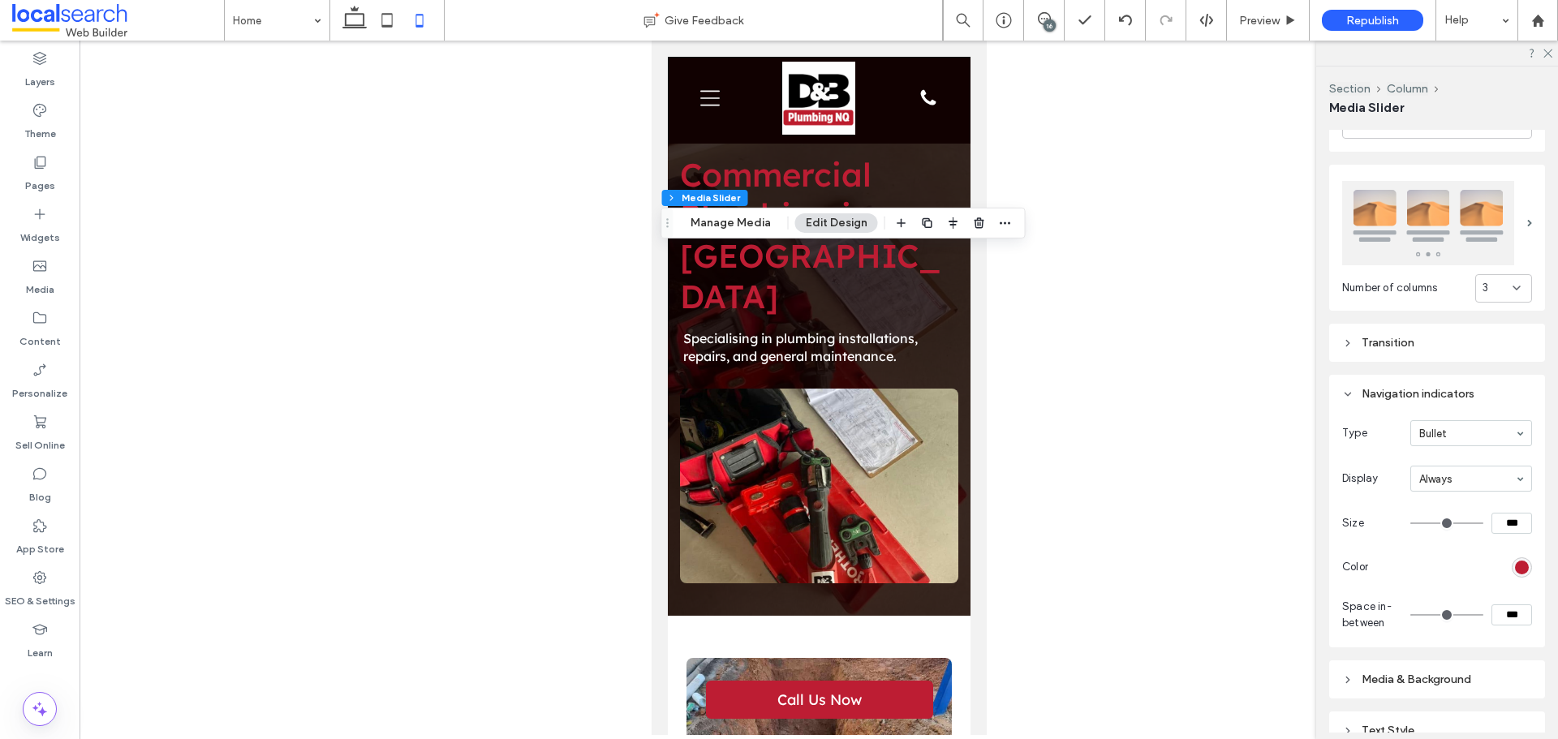
scroll to position [529, 0]
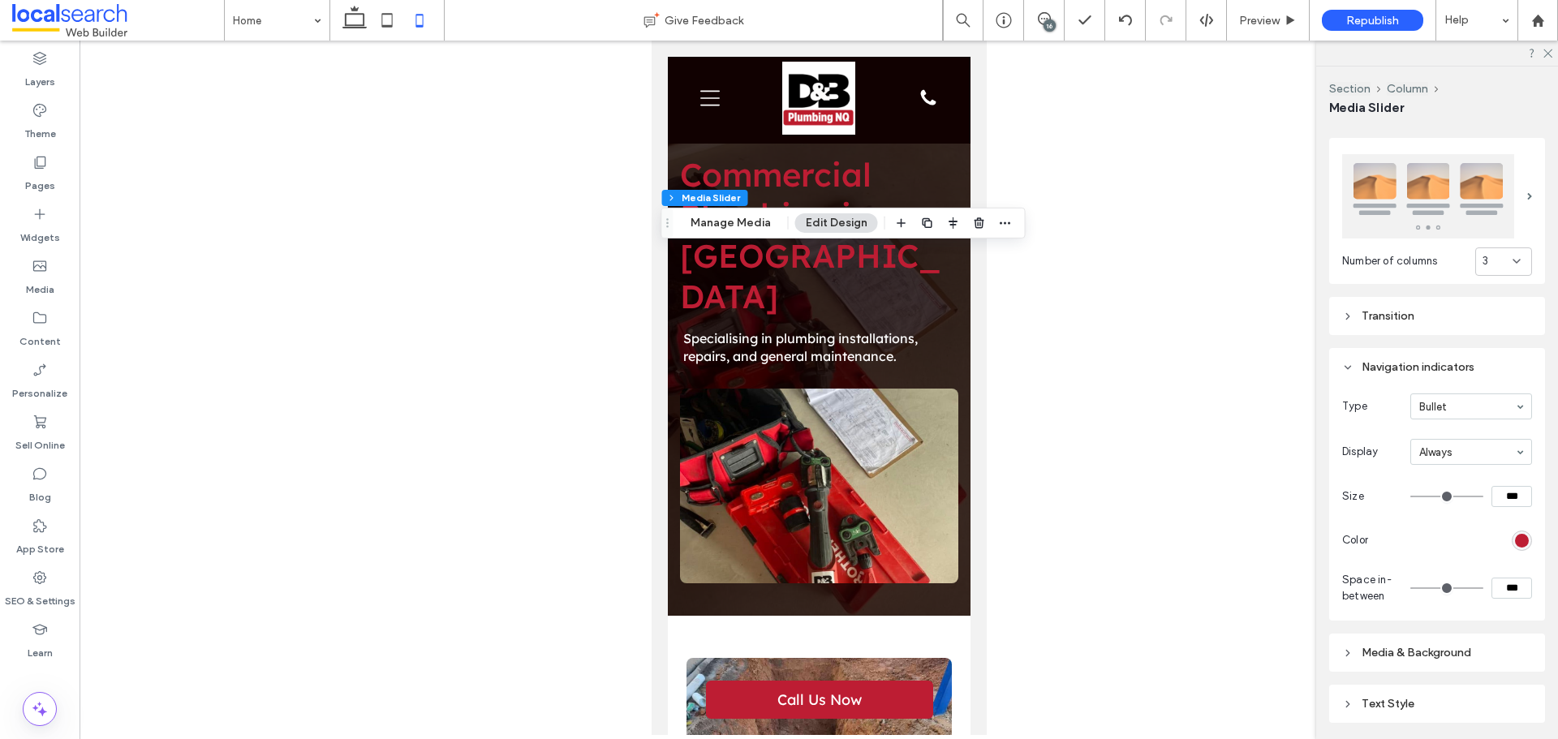
click at [1369, 342] on div "Number of columns 3 Transition Slide transition Fade Slide Autoplay Slideshow s…" at bounding box center [1437, 475] width 216 height 700
click at [1369, 362] on div "Navigation indicators" at bounding box center [1437, 367] width 190 height 14
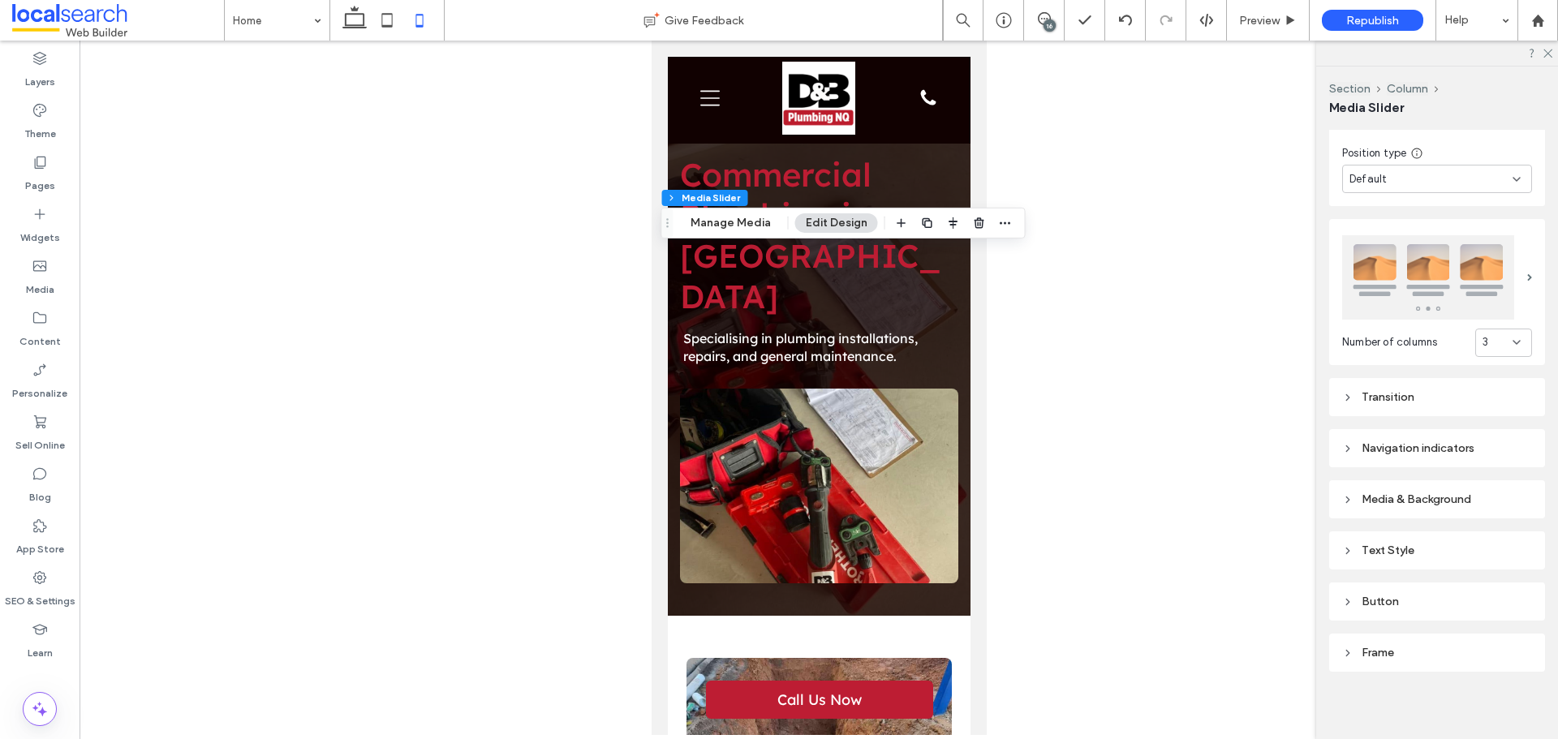
click at [1369, 441] on div "Navigation indicators" at bounding box center [1437, 448] width 190 height 14
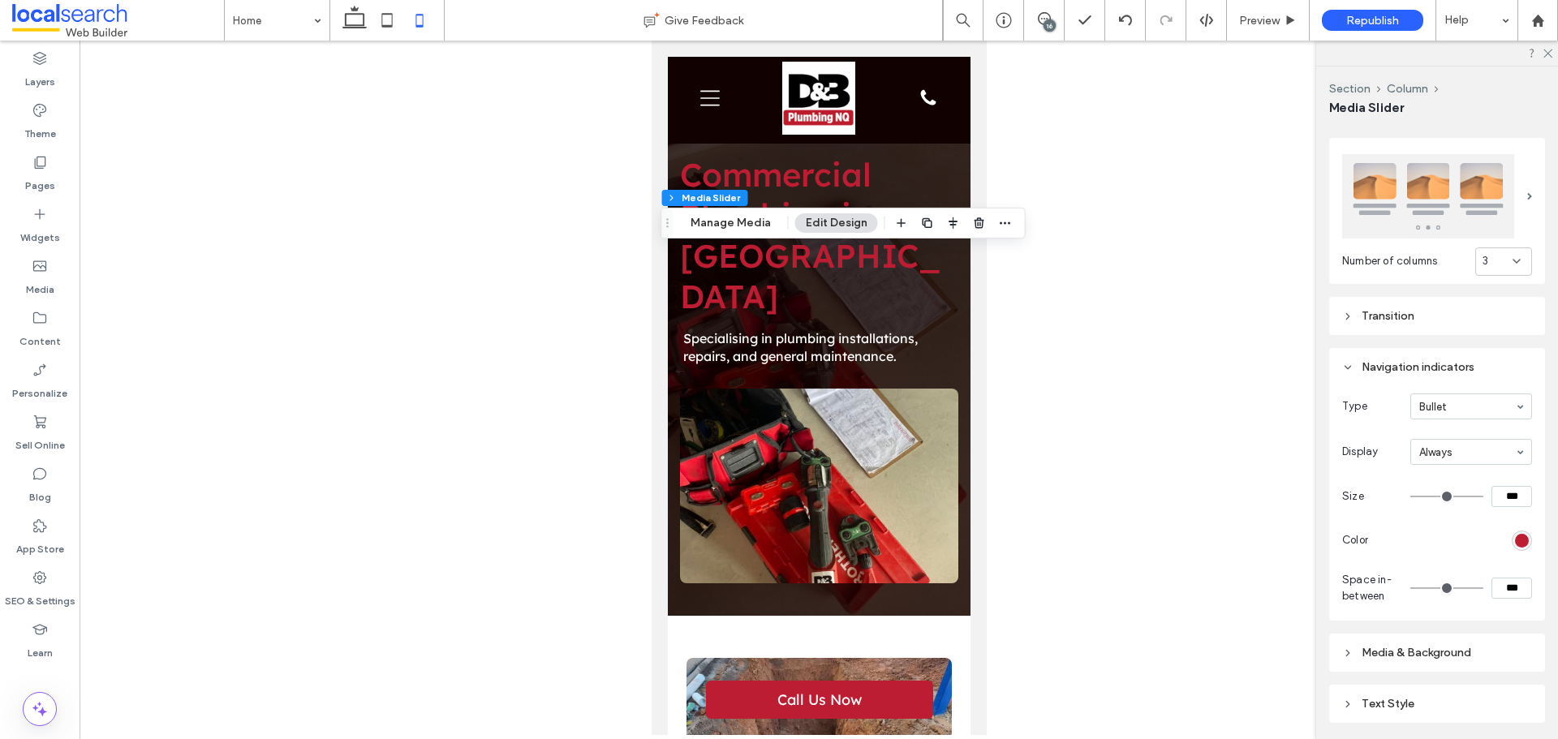
click at [1353, 368] on div "Navigation indicators" at bounding box center [1437, 367] width 190 height 14
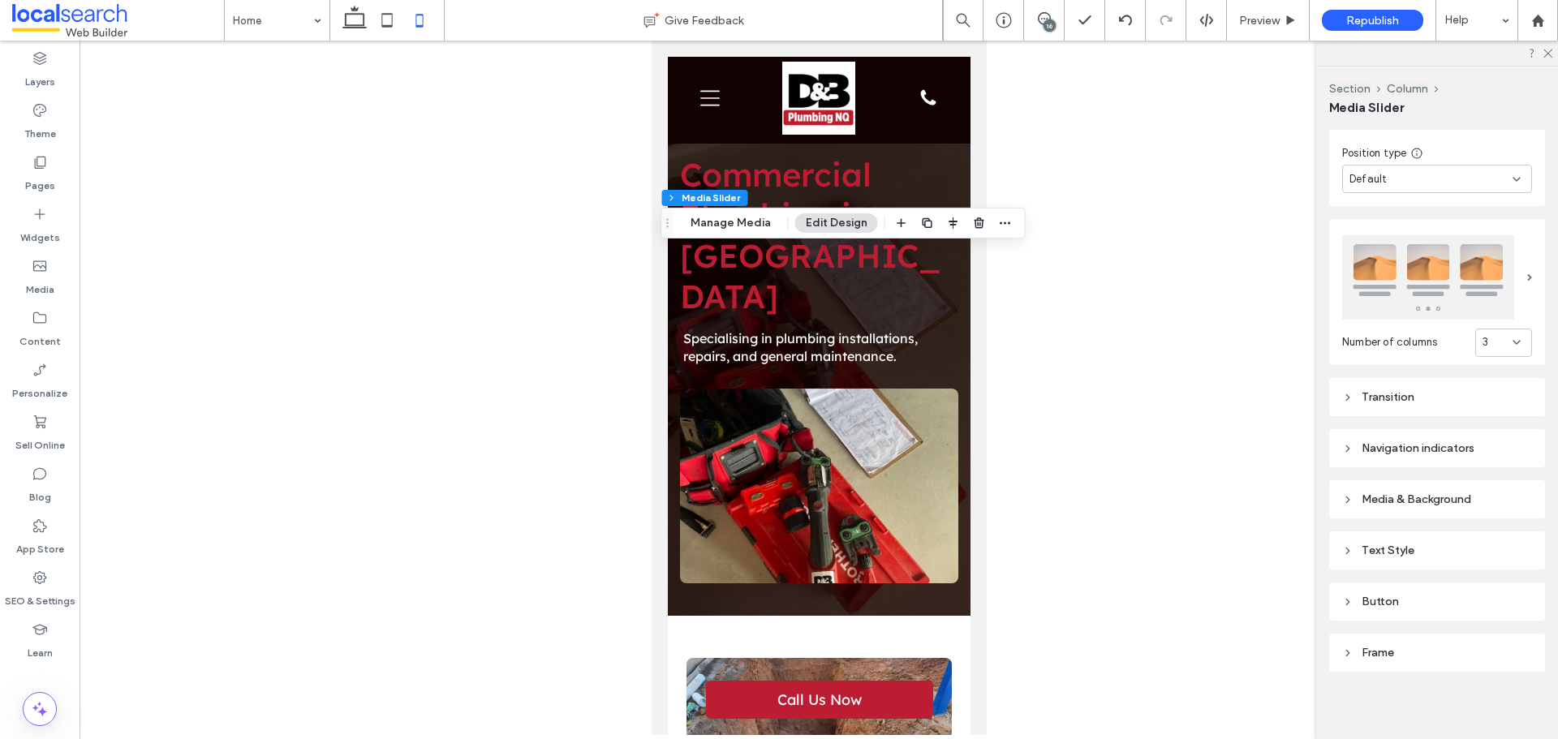
click at [1395, 493] on div "Media & Background" at bounding box center [1437, 499] width 190 height 14
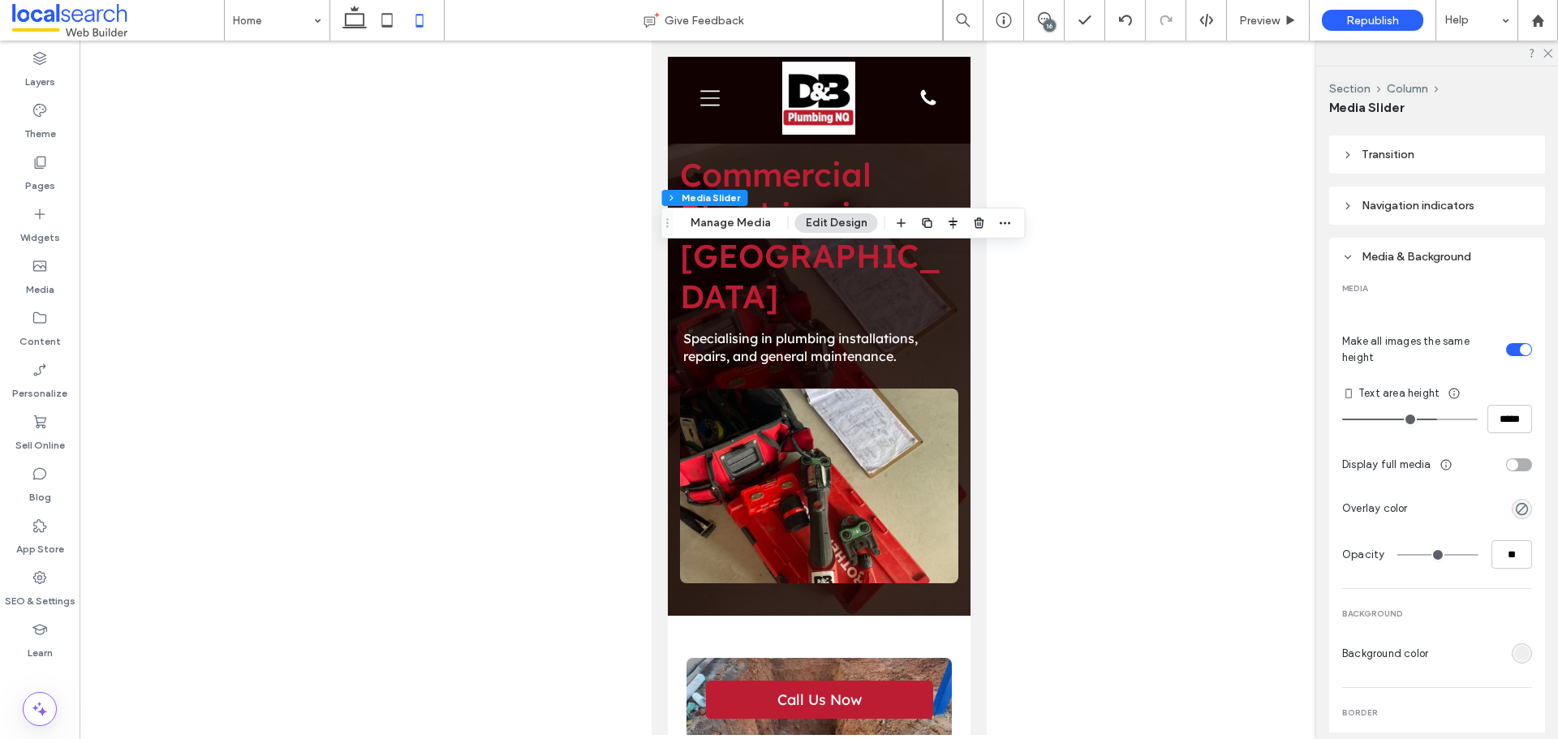
scroll to position [691, 0]
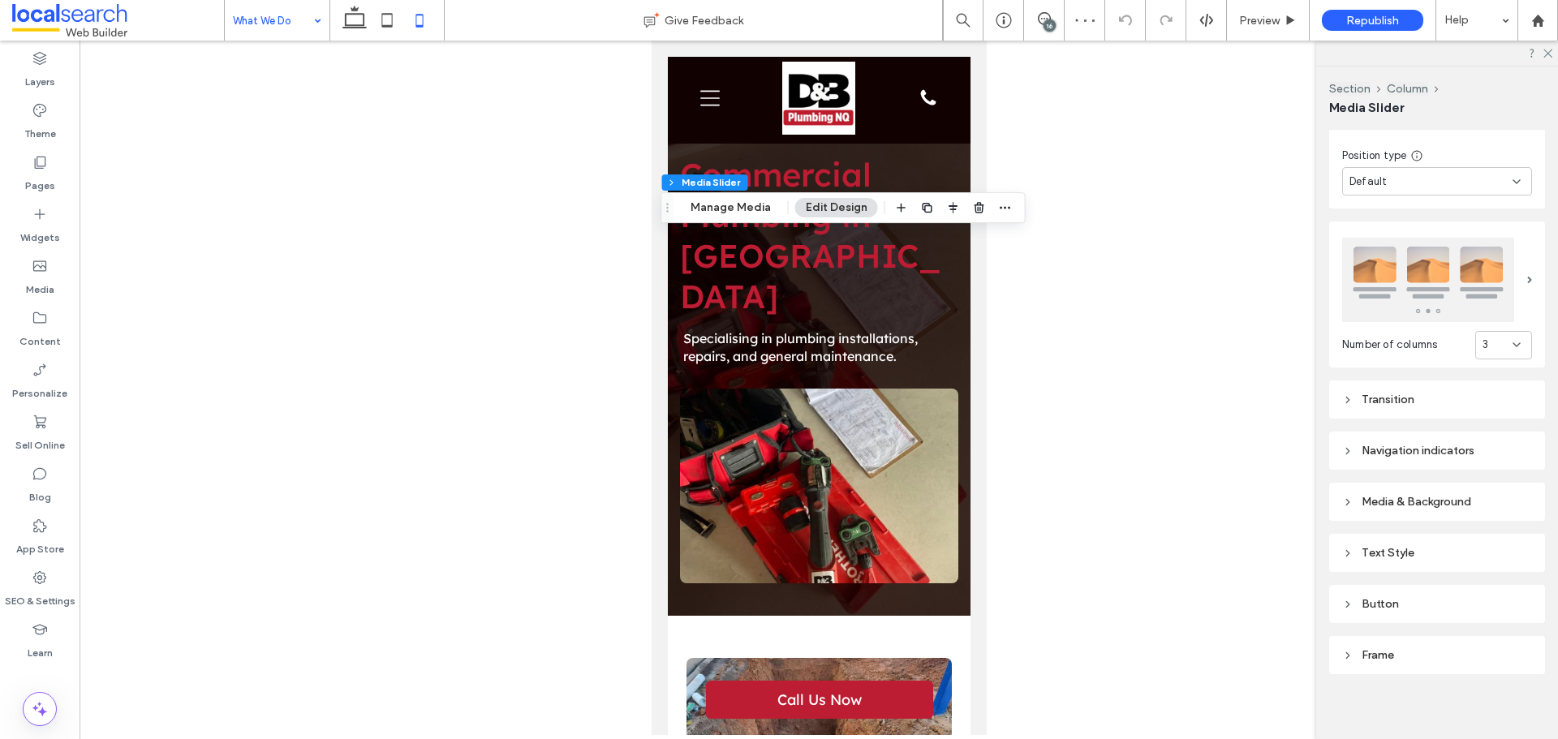
scroll to position [448, 0]
click at [1443, 497] on div "Media & Background" at bounding box center [1437, 499] width 190 height 14
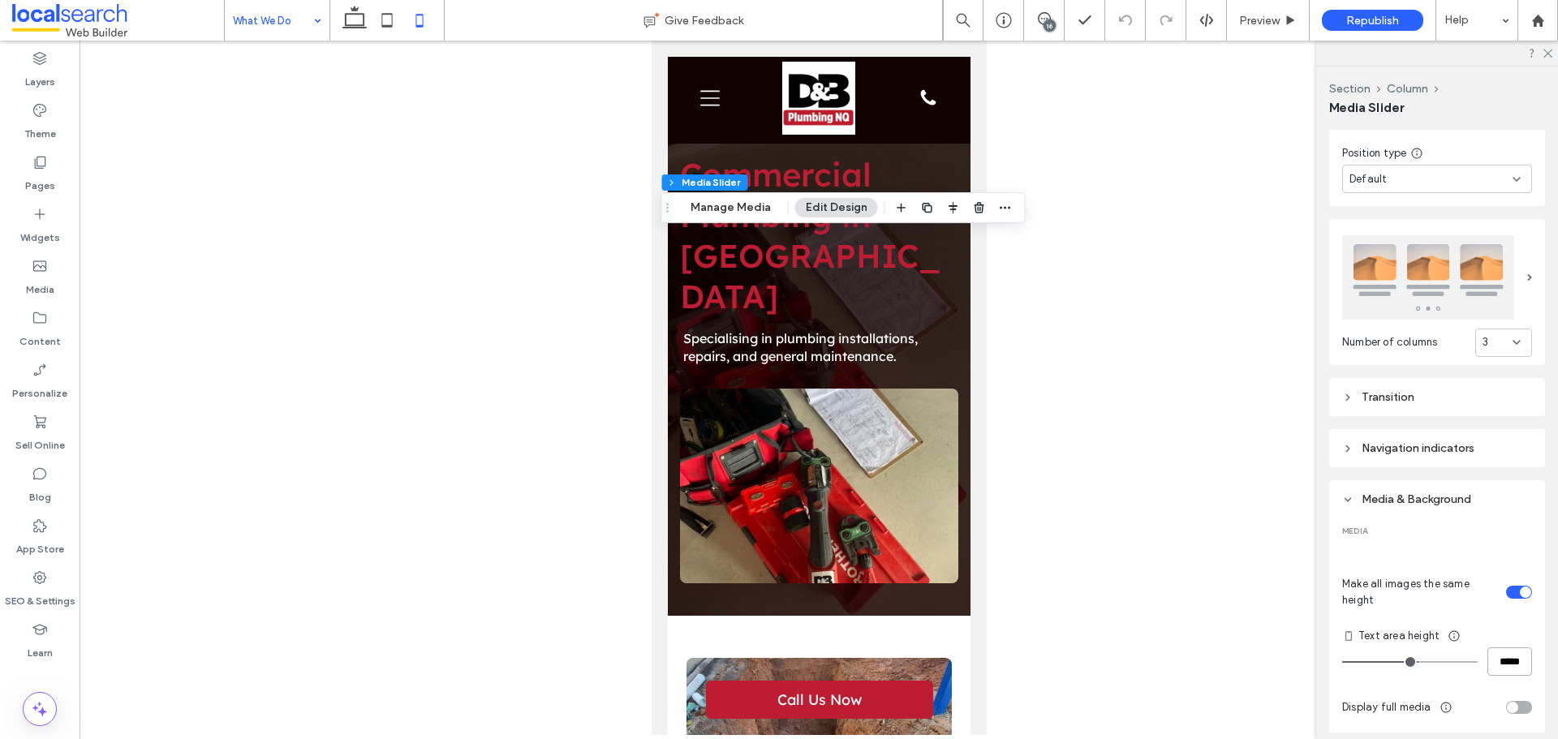
click at [1487, 660] on input "*****" at bounding box center [1509, 661] width 45 height 28
type input "*****"
type input "***"
type input "*****"
type input "***"
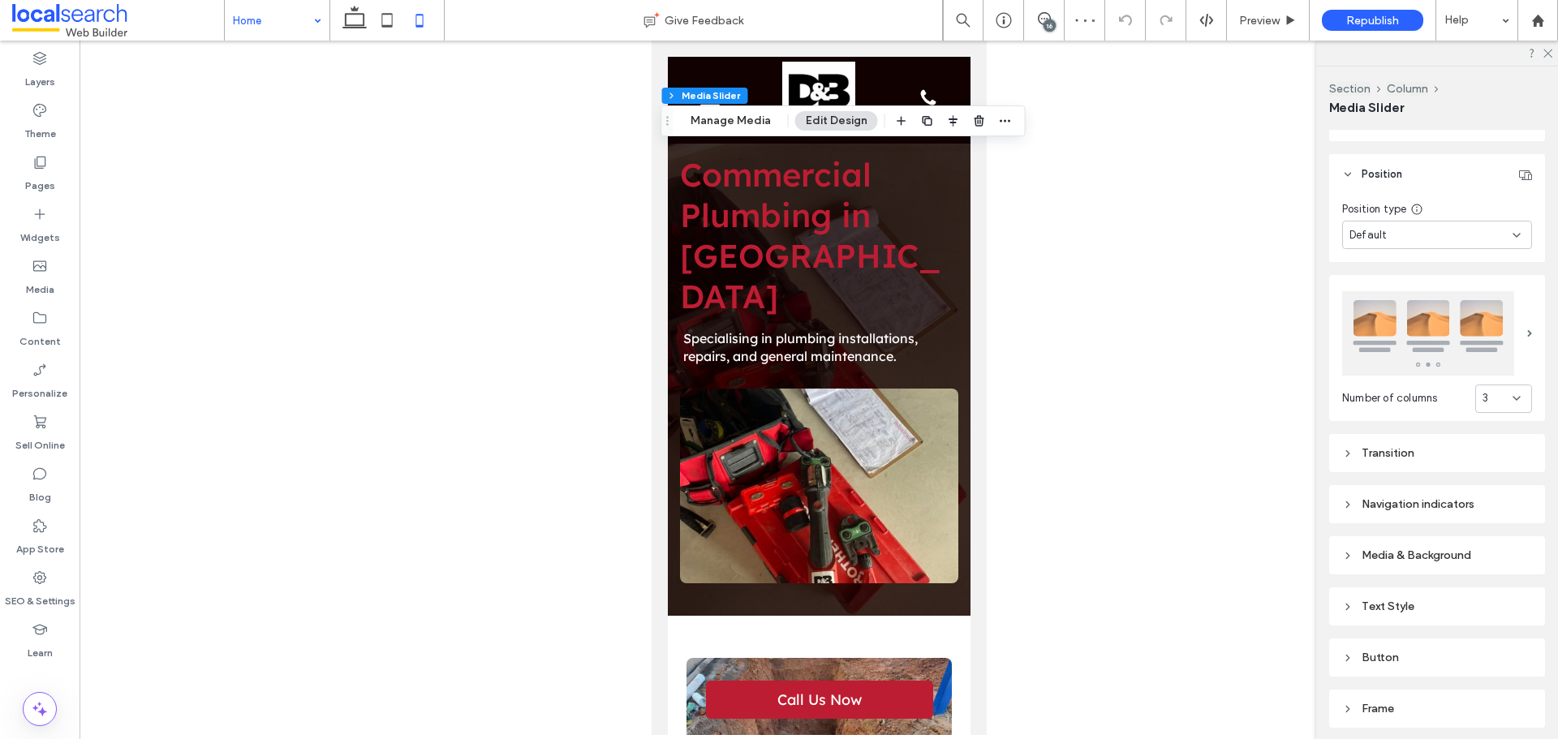
scroll to position [448, 0]
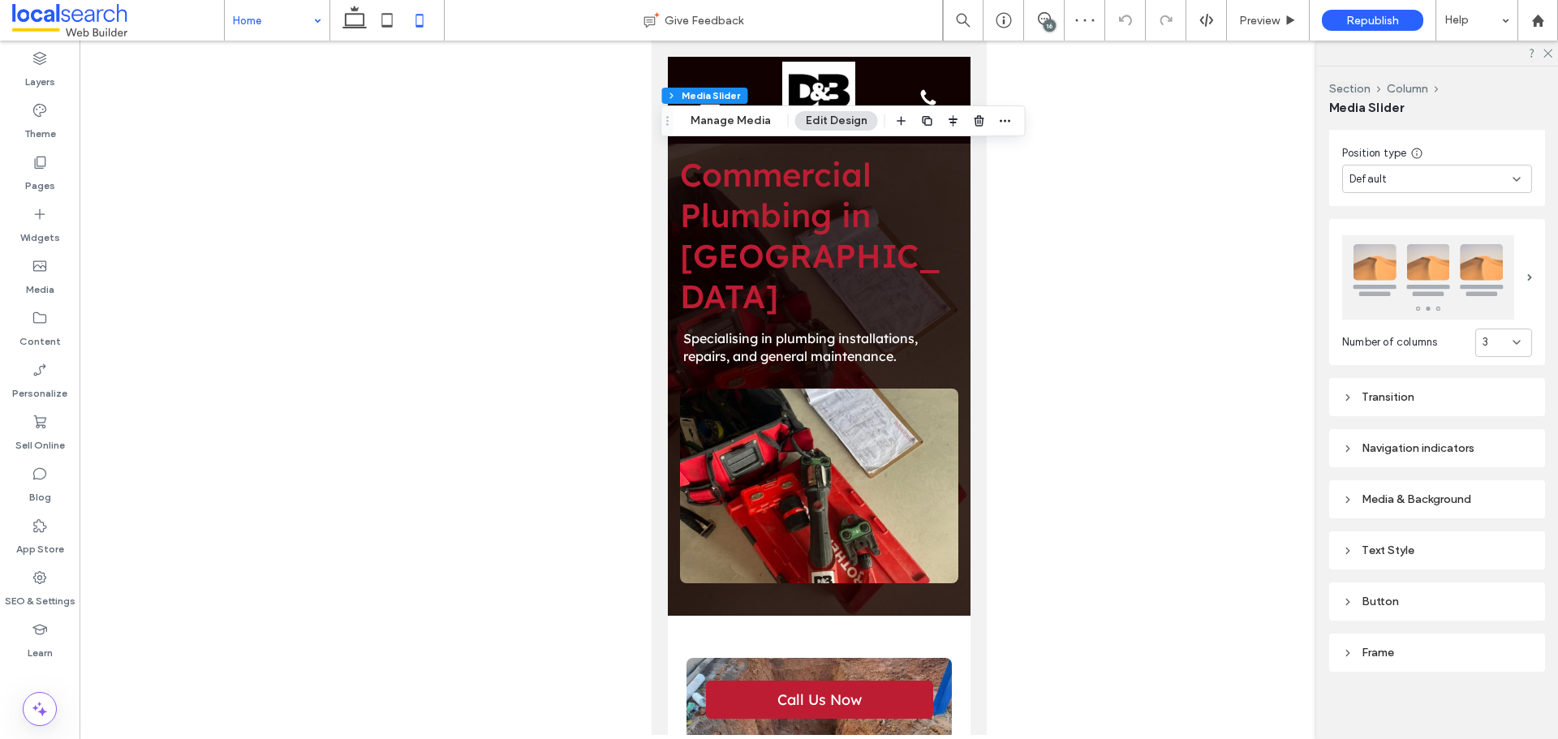
click at [1432, 496] on div "Media & Background" at bounding box center [1437, 499] width 190 height 14
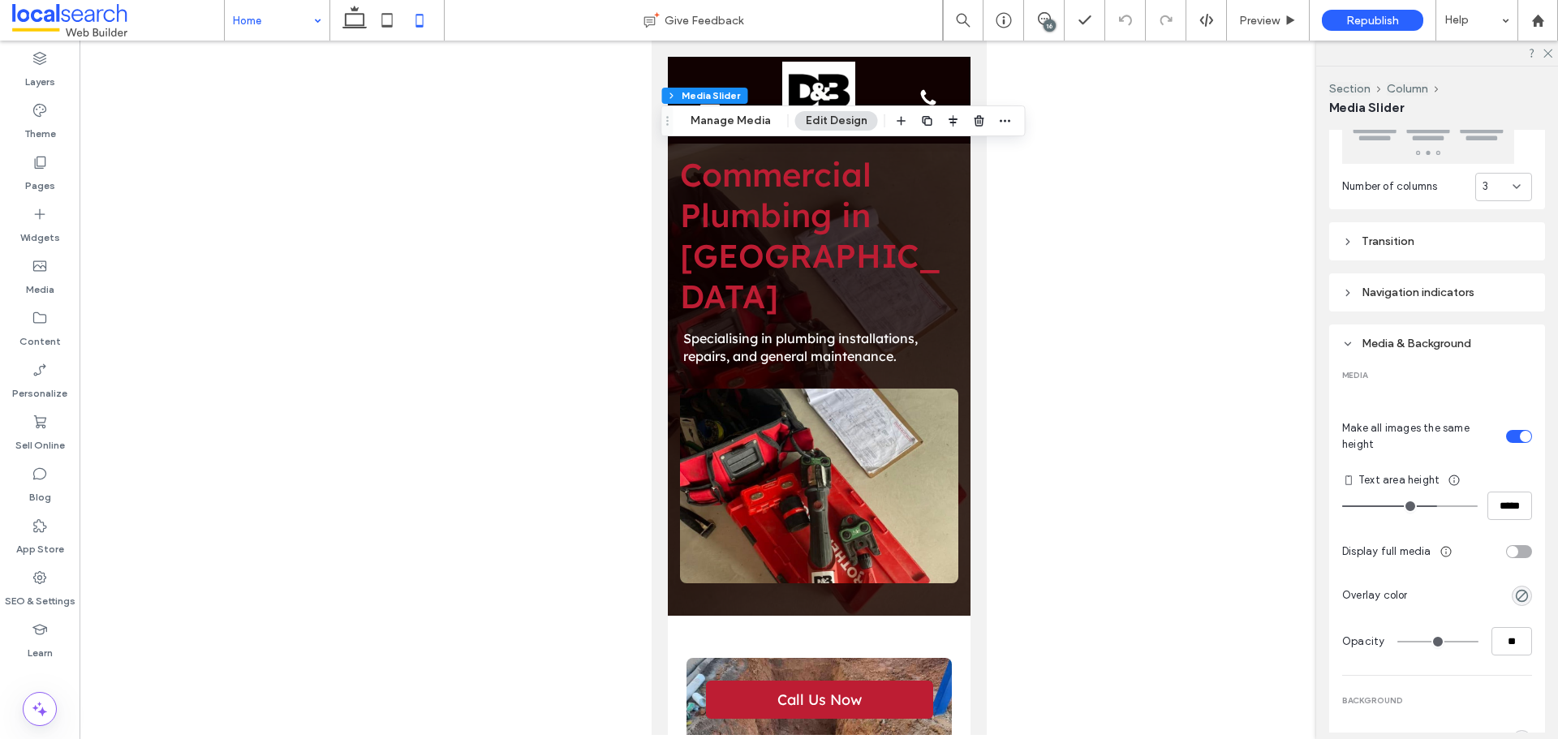
scroll to position [610, 0]
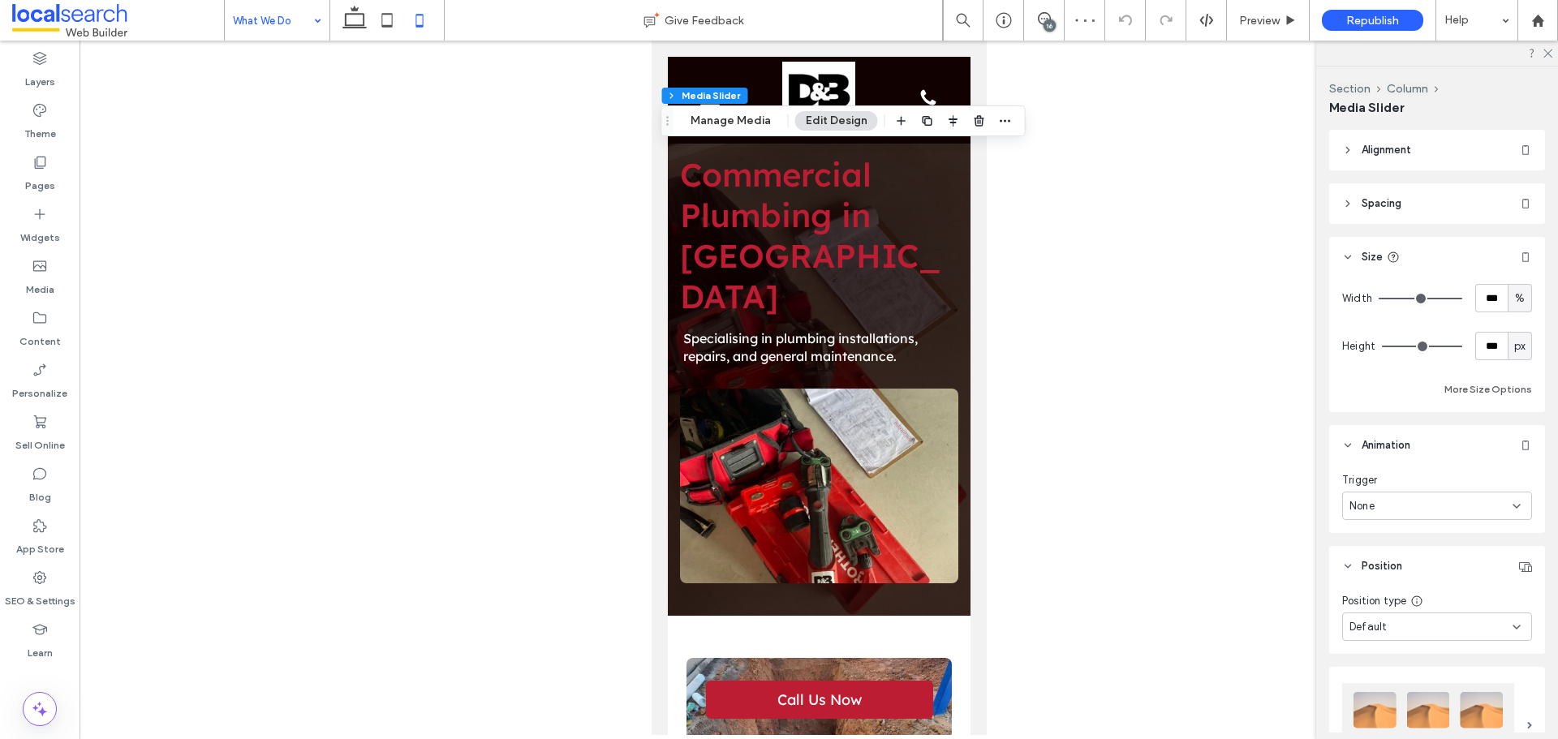
scroll to position [448, 0]
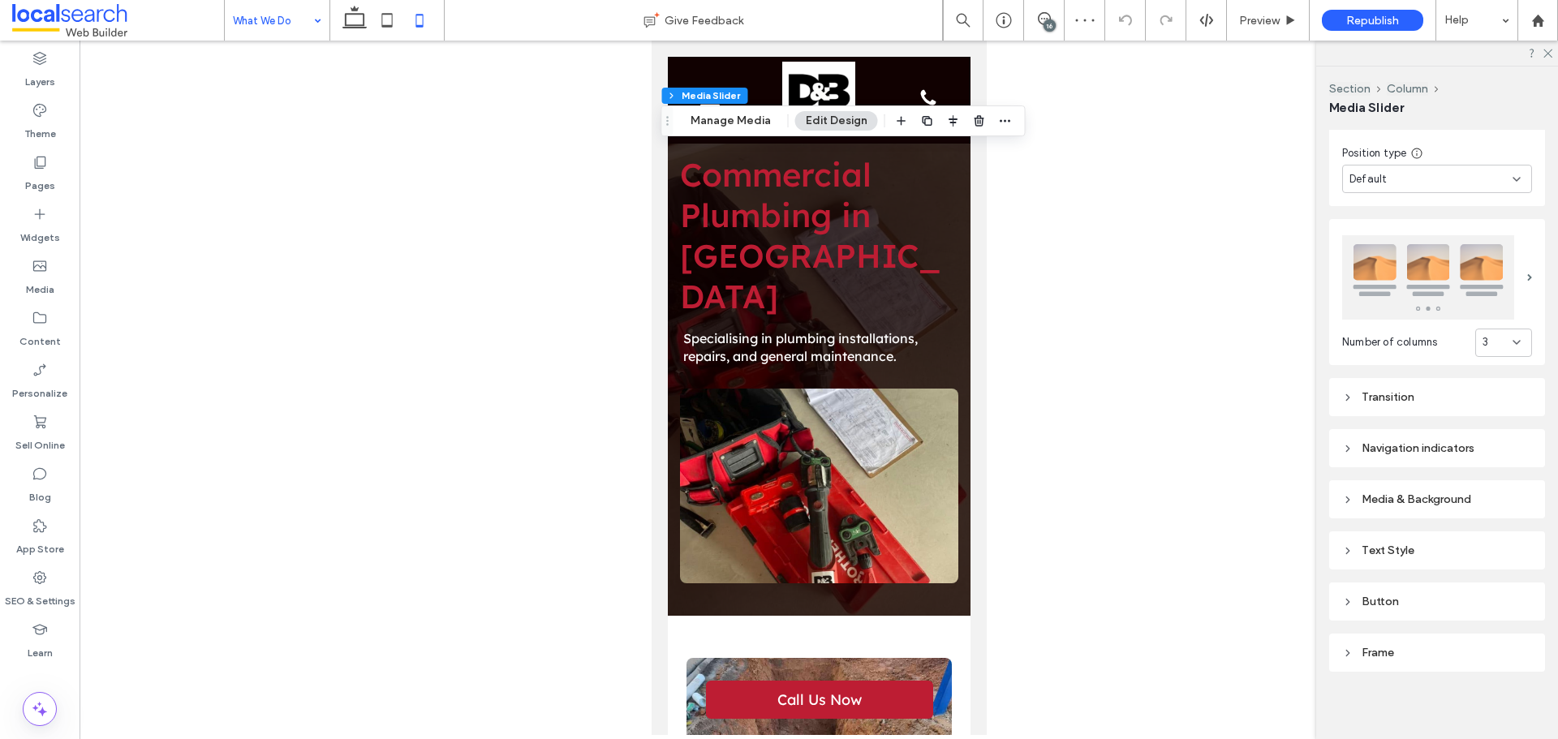
click at [1446, 497] on div "Media & Background" at bounding box center [1437, 499] width 190 height 14
click at [1493, 656] on input "*****" at bounding box center [1509, 661] width 45 height 28
type input "*****"
type input "***"
type input "*****"
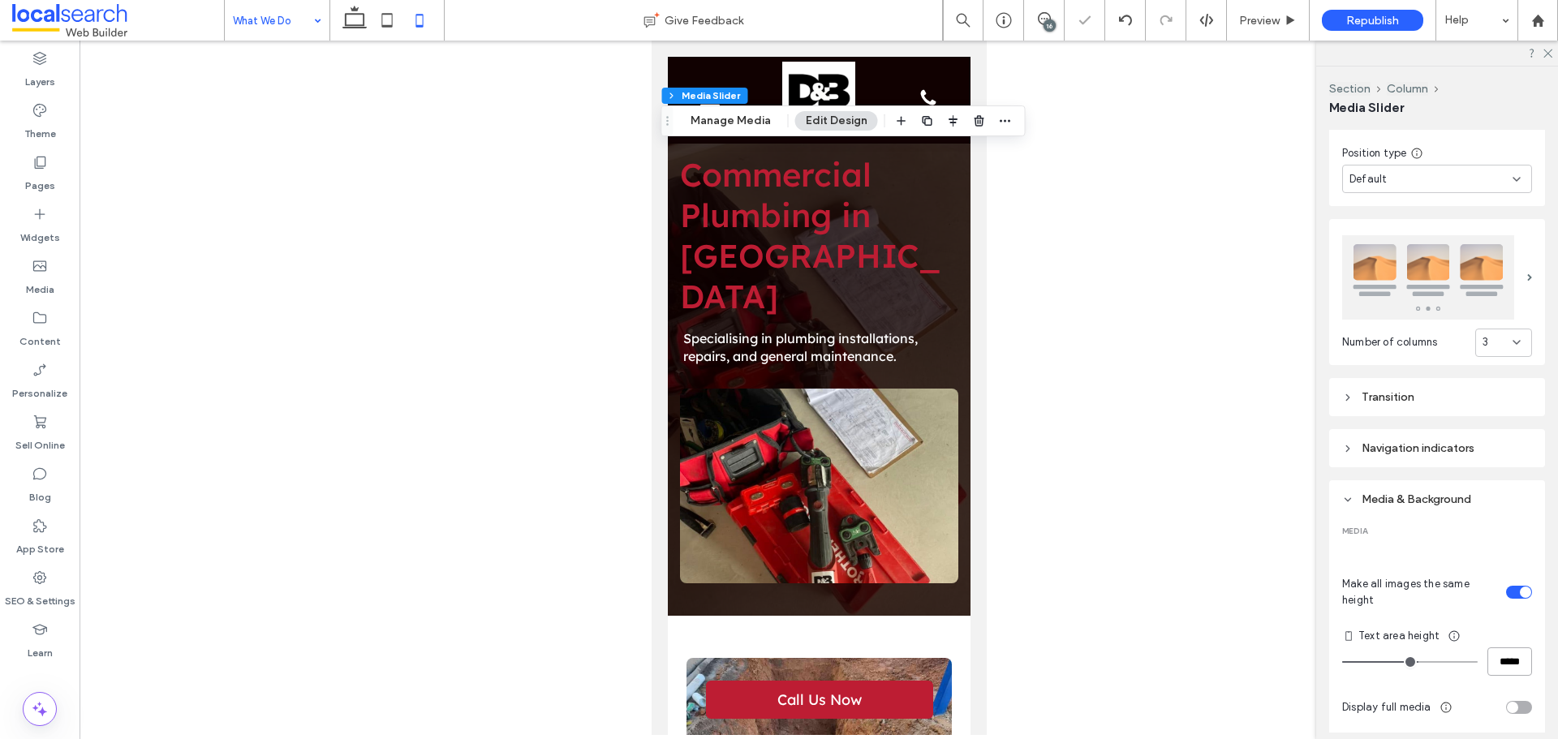
type input "***"
type input "*****"
type input "***"
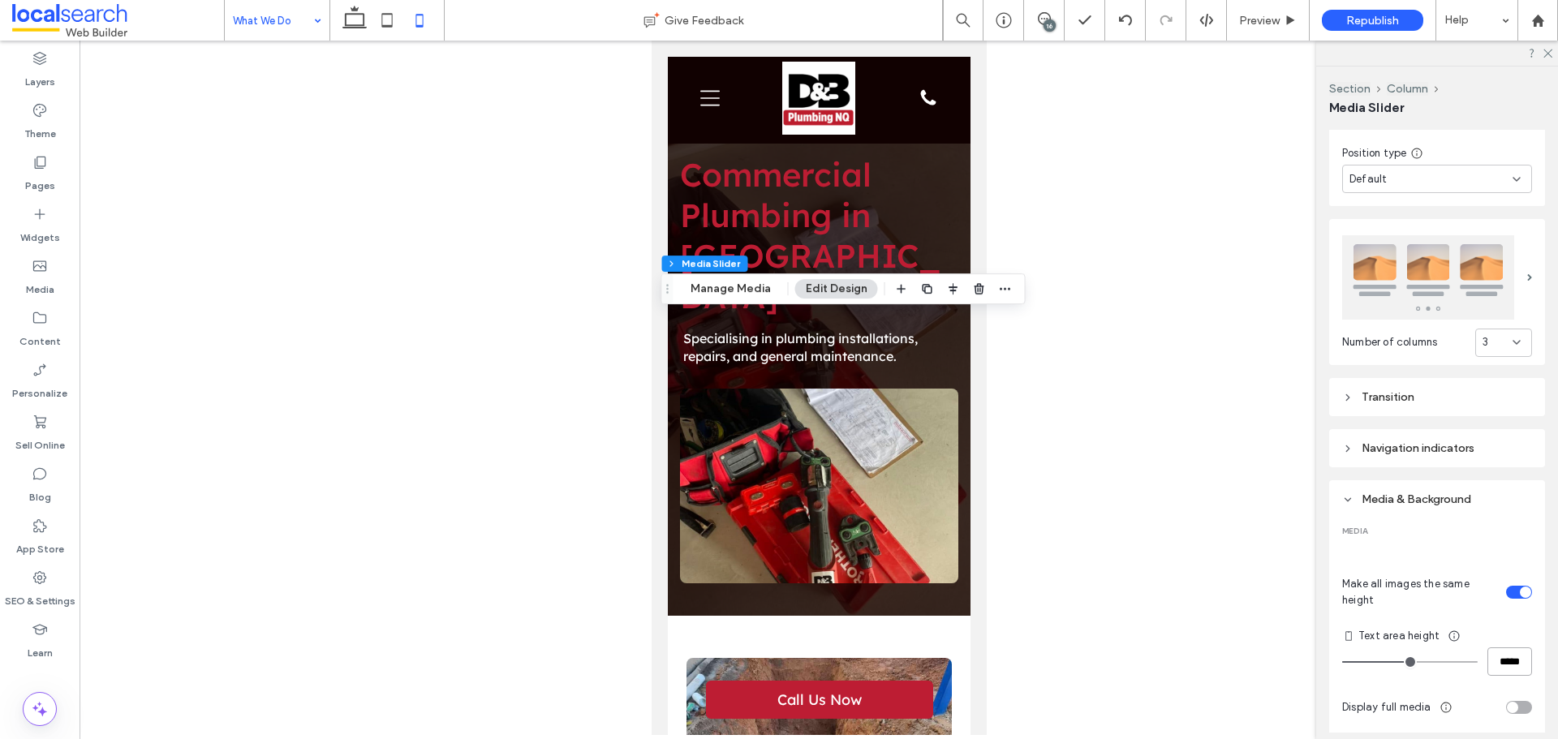
type input "*****"
type input "***"
type input "*****"
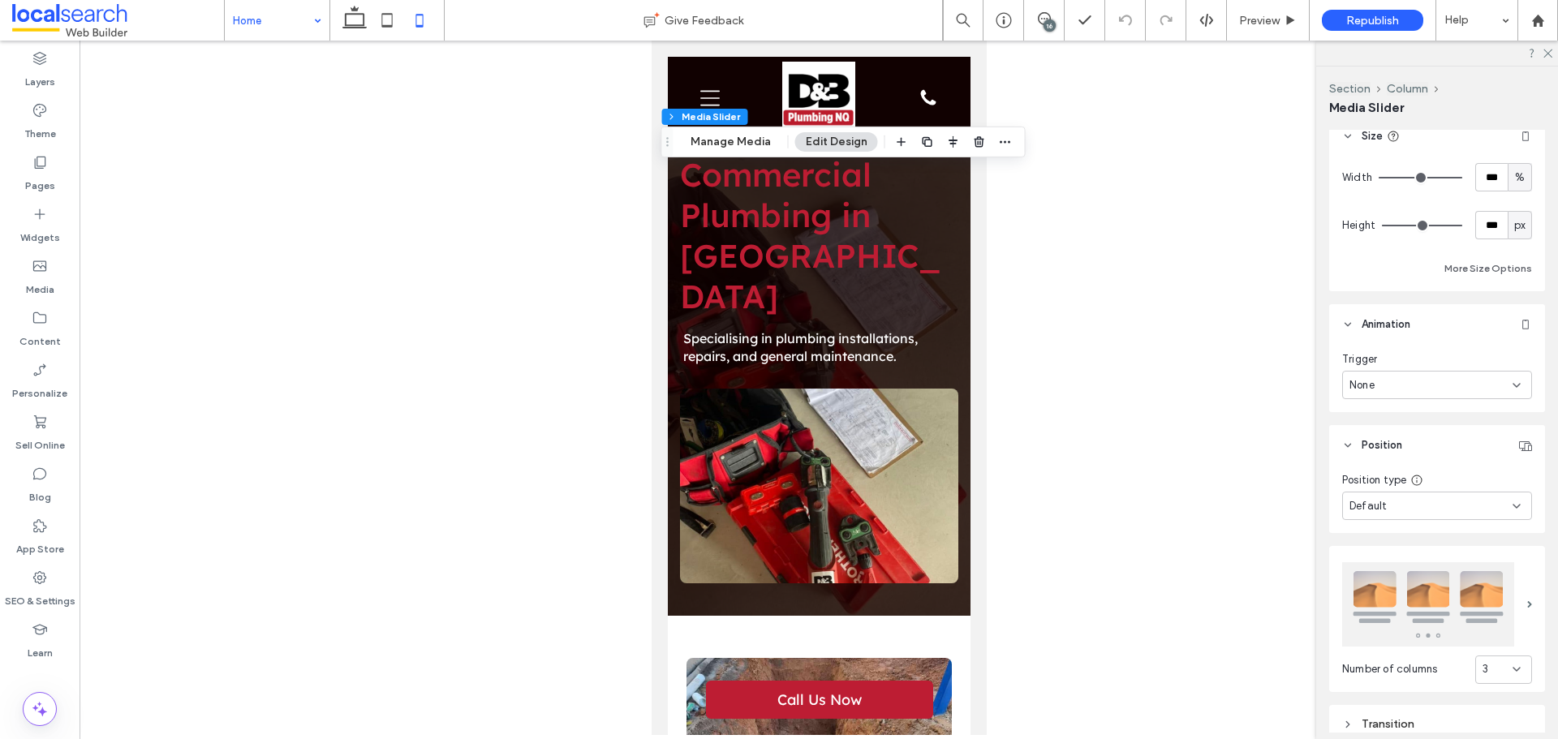
scroll to position [448, 0]
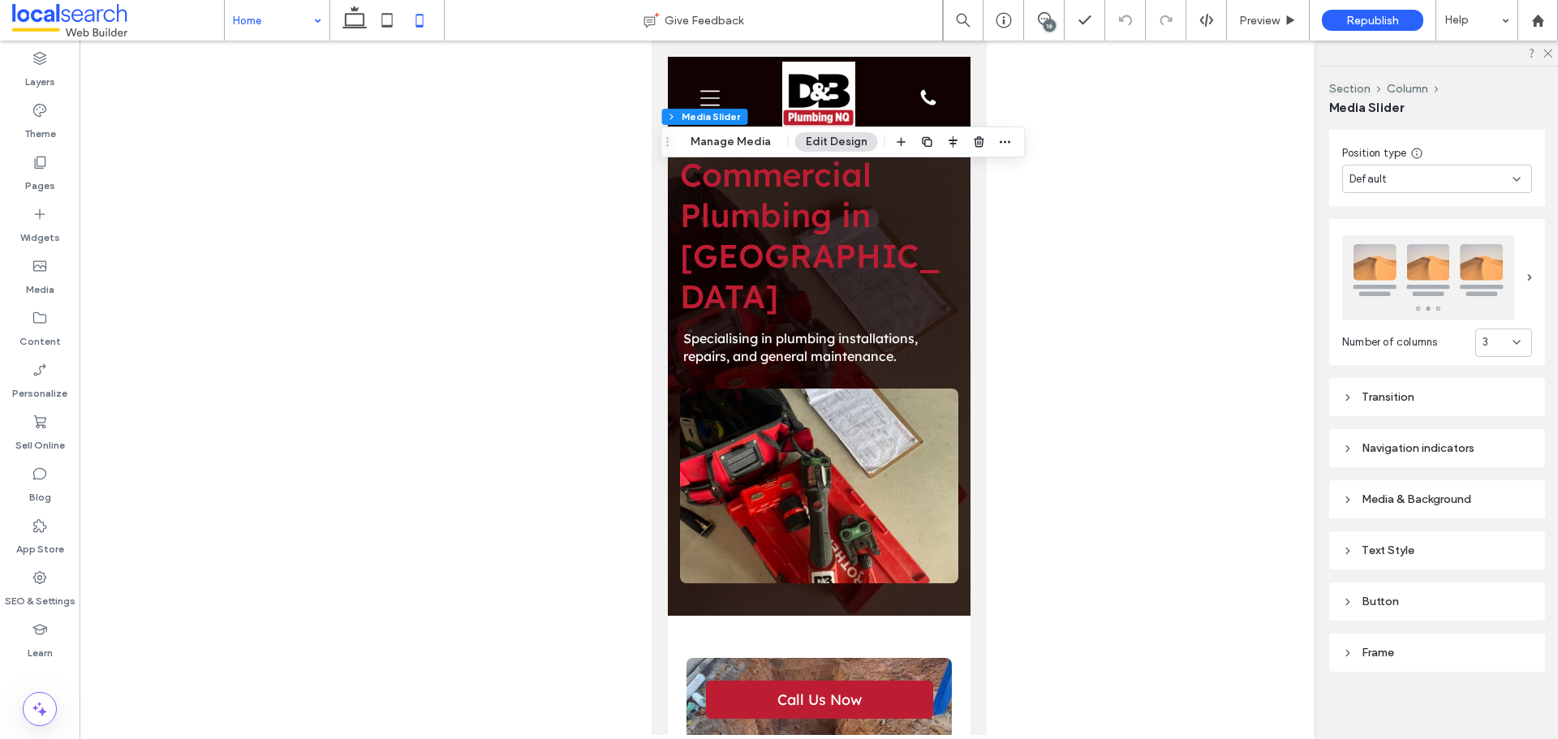
click at [1412, 449] on div "Navigation indicators" at bounding box center [1437, 448] width 190 height 14
click at [1395, 445] on div "Navigation indicators" at bounding box center [1437, 448] width 190 height 14
click at [1391, 502] on div "Media & Background" at bounding box center [1437, 499] width 190 height 14
click at [1494, 651] on input "*****" at bounding box center [1509, 661] width 45 height 28
type input "*****"
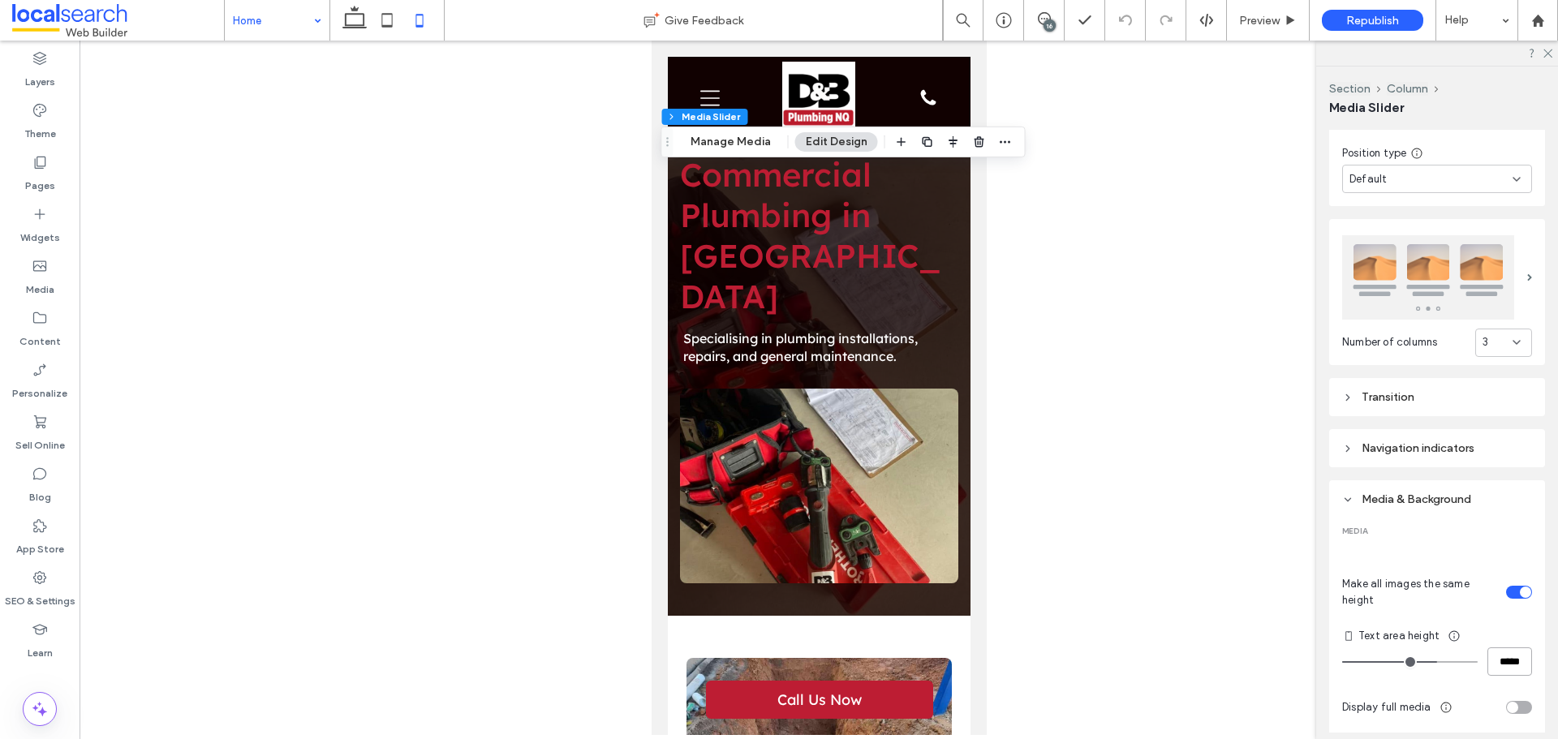
type input "***"
type input "*****"
type input "***"
type input "*****"
type input "***"
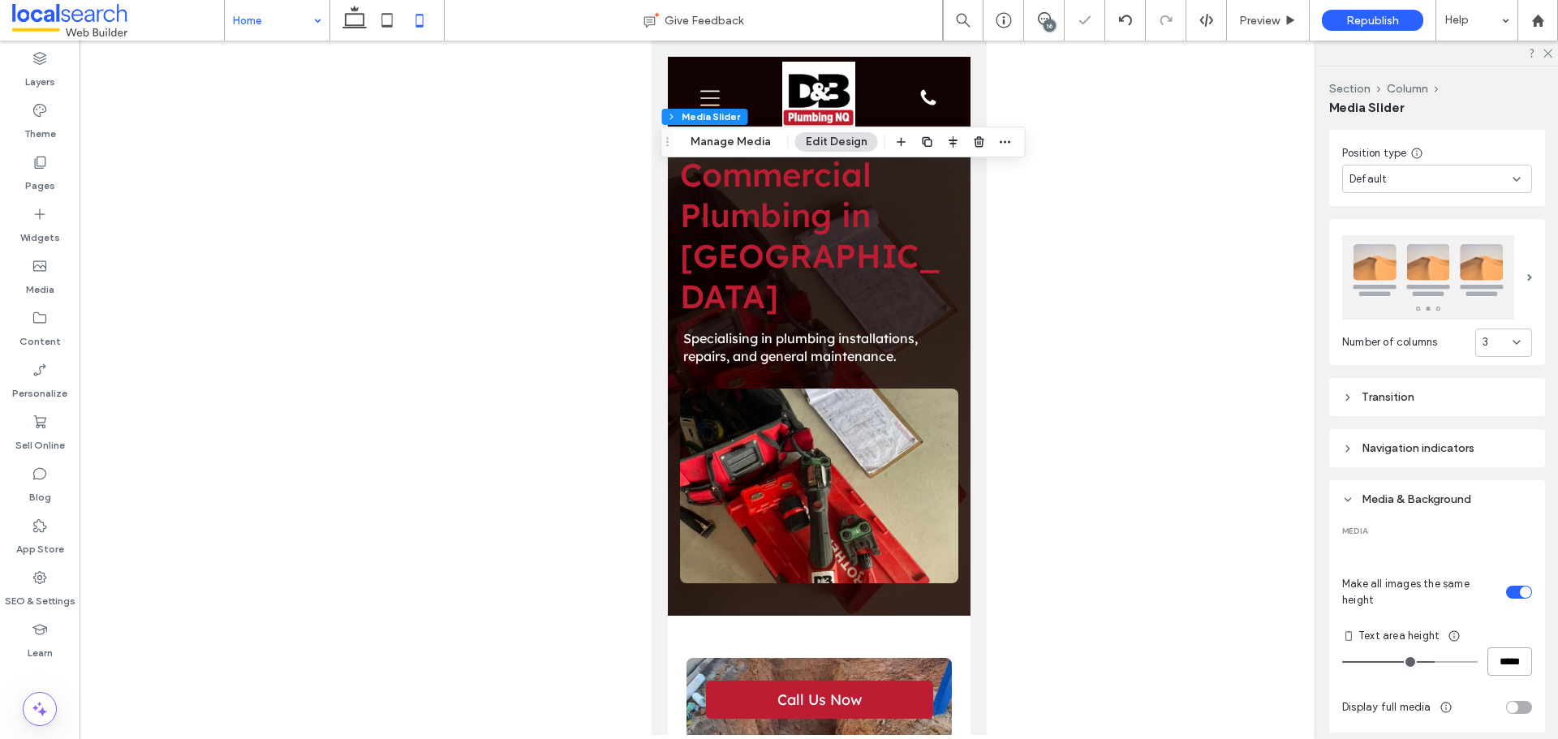
type input "*****"
type input "***"
click at [1487, 656] on input "*****" at bounding box center [1509, 661] width 45 height 28
type input "***"
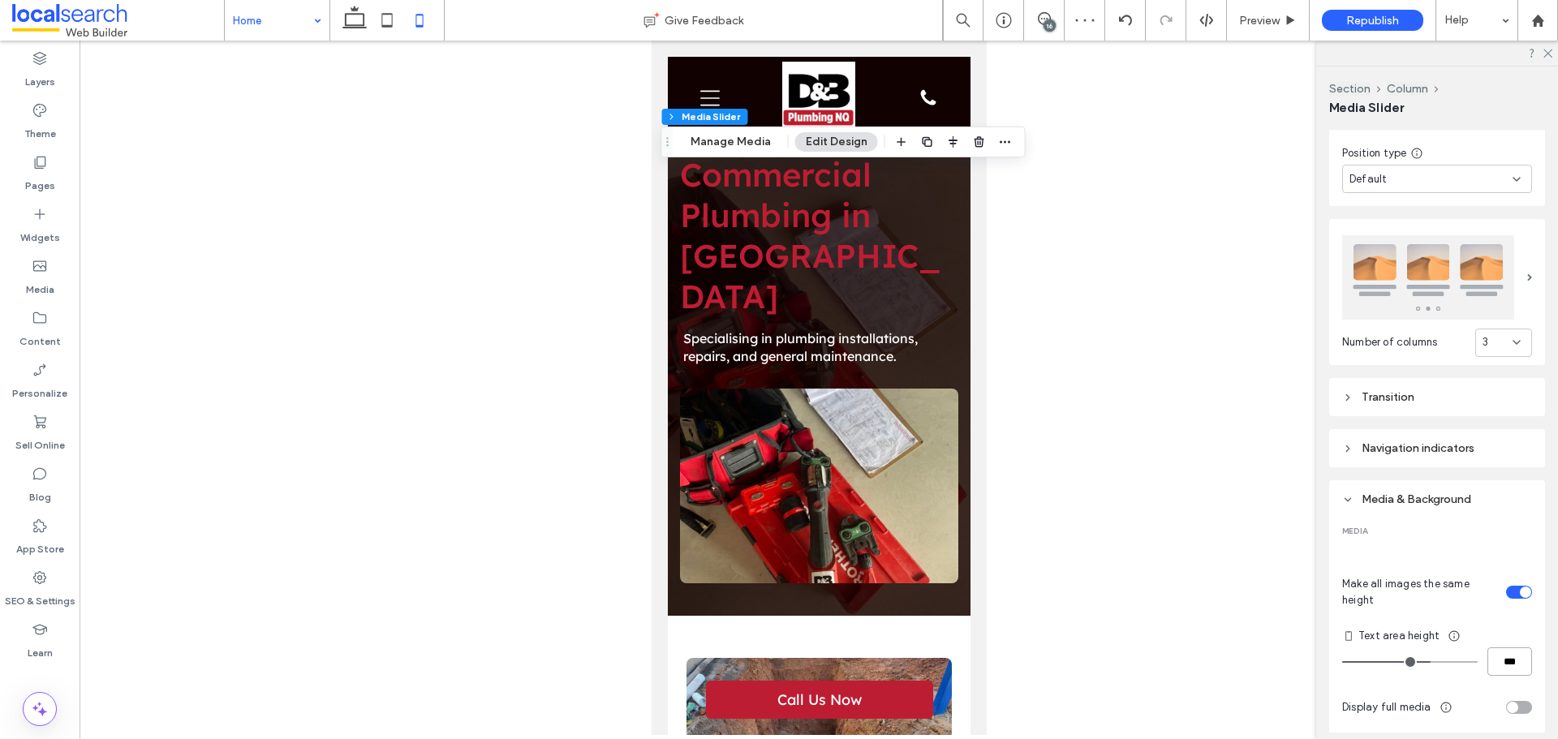
type input "***"
type input "*****"
drag, startPoint x: 1541, startPoint y: 54, endPoint x: 1309, endPoint y: 149, distance: 251.0
click at [1541, 54] on icon at bounding box center [1546, 52] width 11 height 11
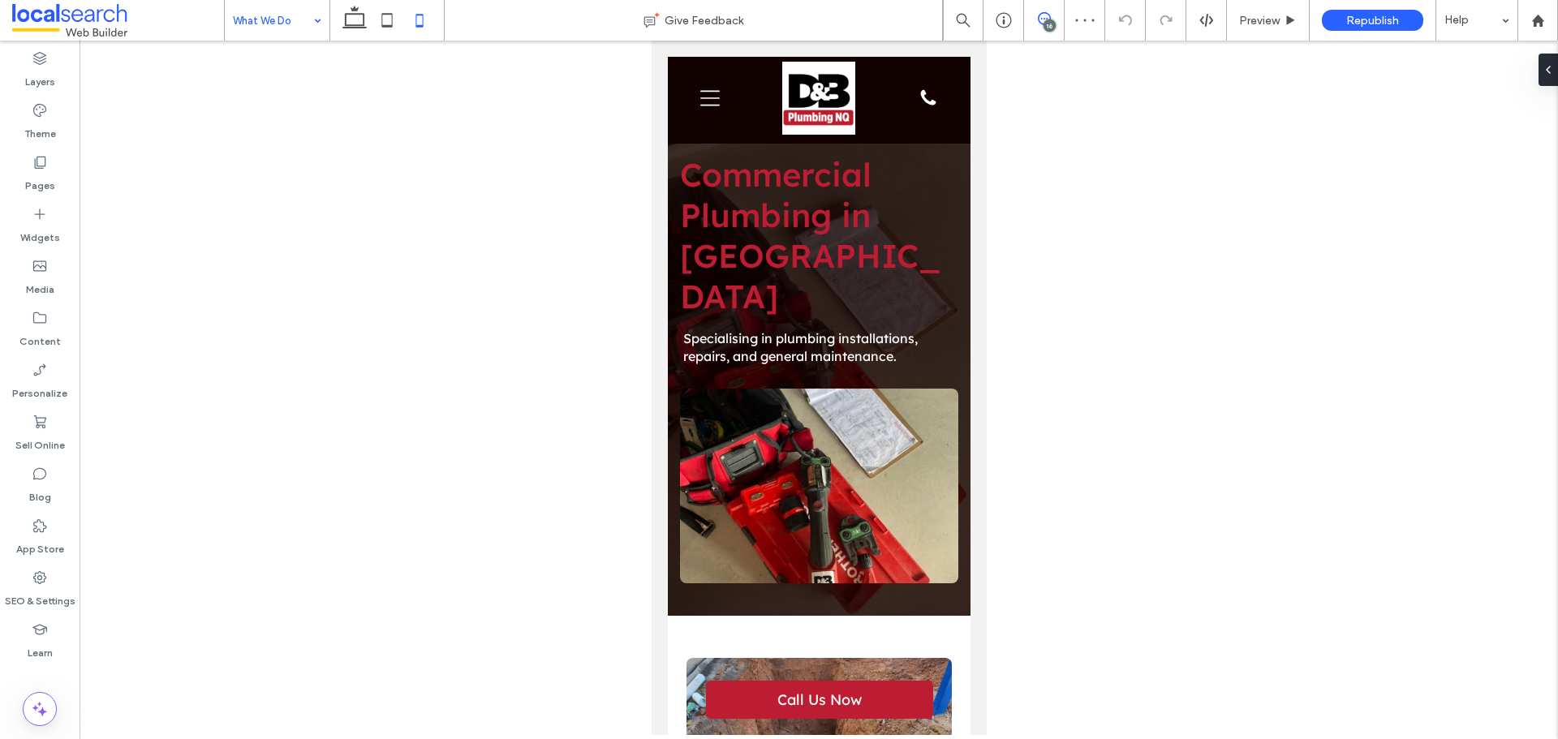
click at [1044, 19] on use at bounding box center [1044, 18] width 13 height 13
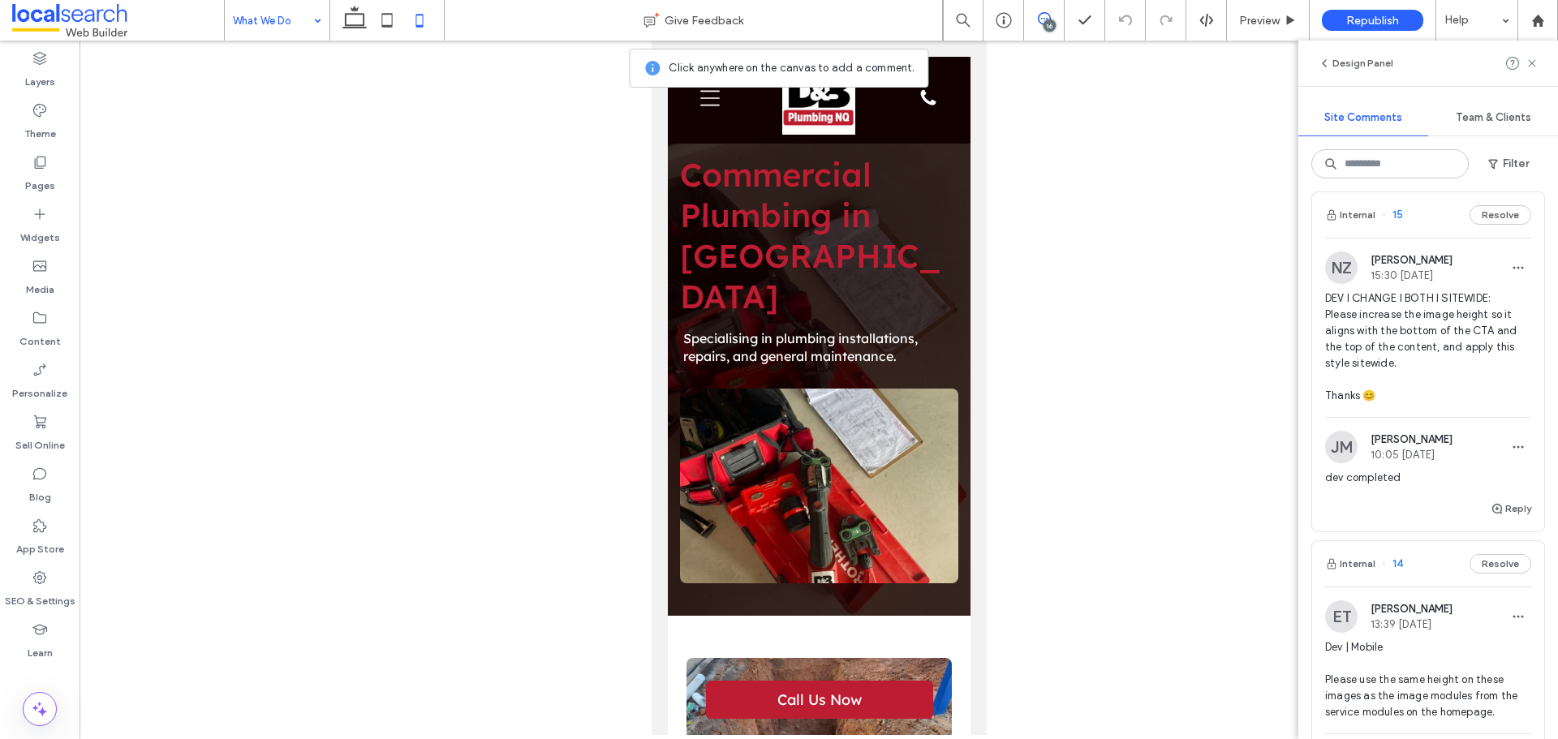
scroll to position [1055, 0]
click at [1402, 376] on span "DEV I CHANGE I BOTH I SITEWIDE: Please increase the image height so it aligns w…" at bounding box center [1428, 352] width 206 height 114
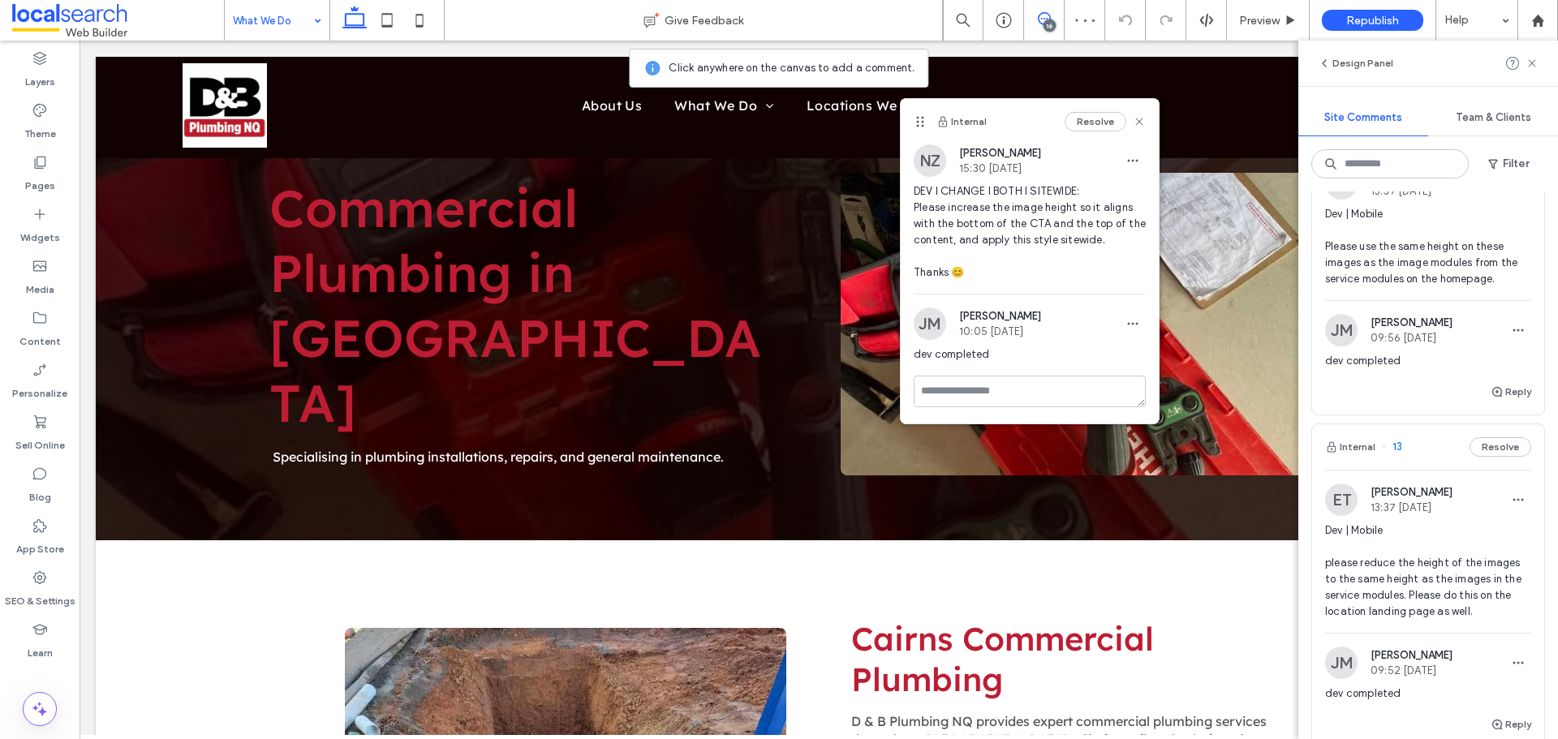
scroll to position [1541, 0]
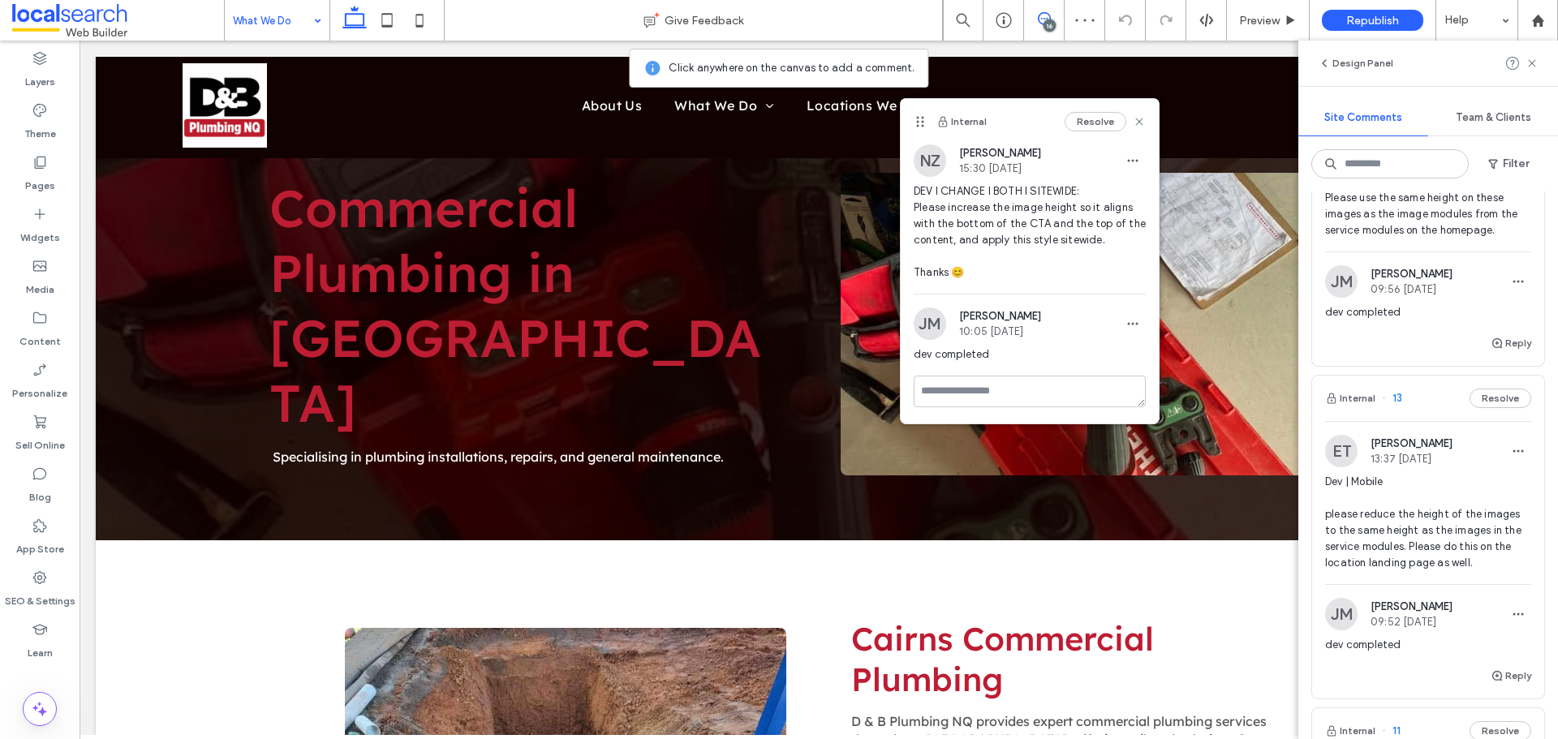
click at [1430, 509] on span "Dev | Mobile please reduce the height of the images to the same height as the i…" at bounding box center [1428, 522] width 206 height 97
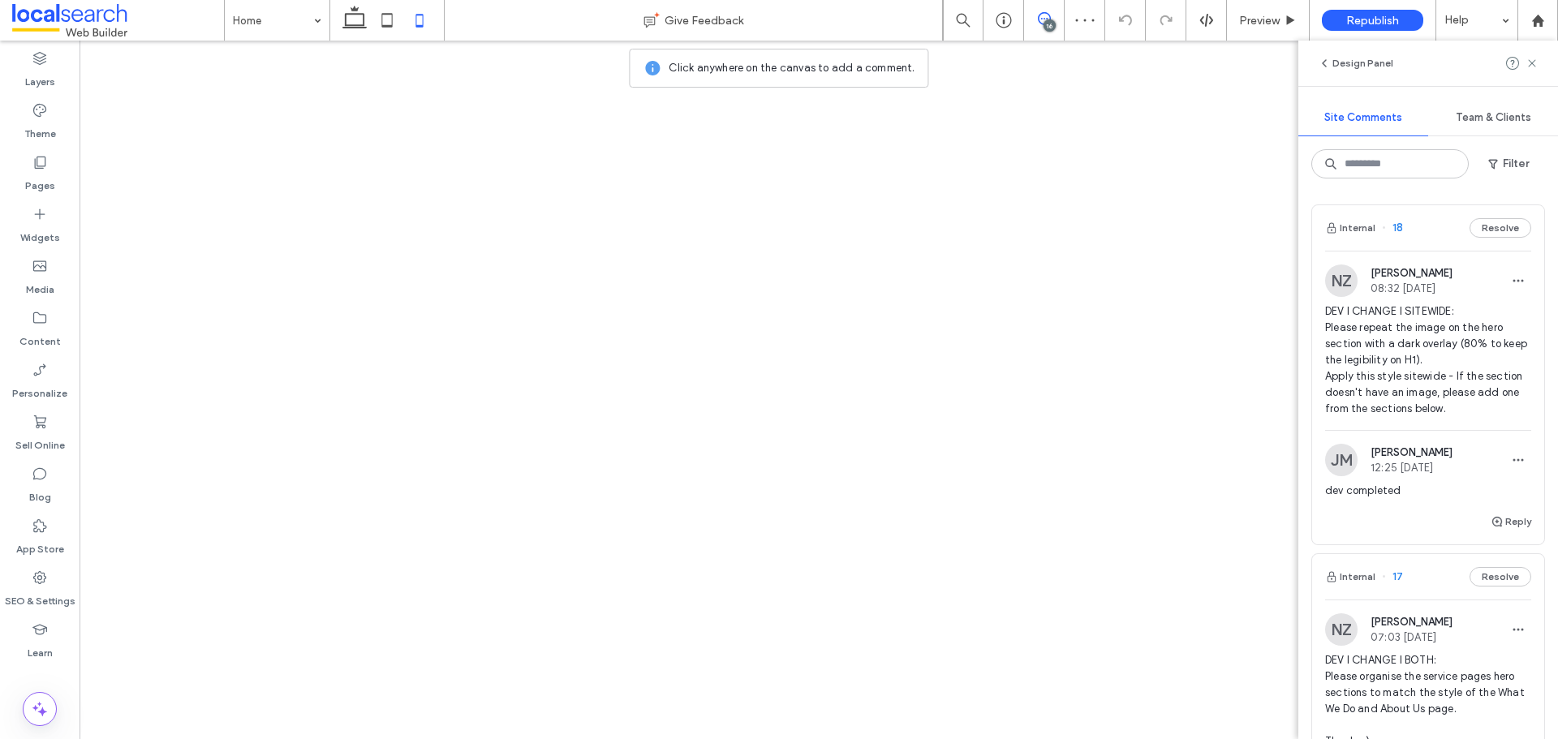
click at [1047, 23] on div "16" at bounding box center [1049, 25] width 12 height 12
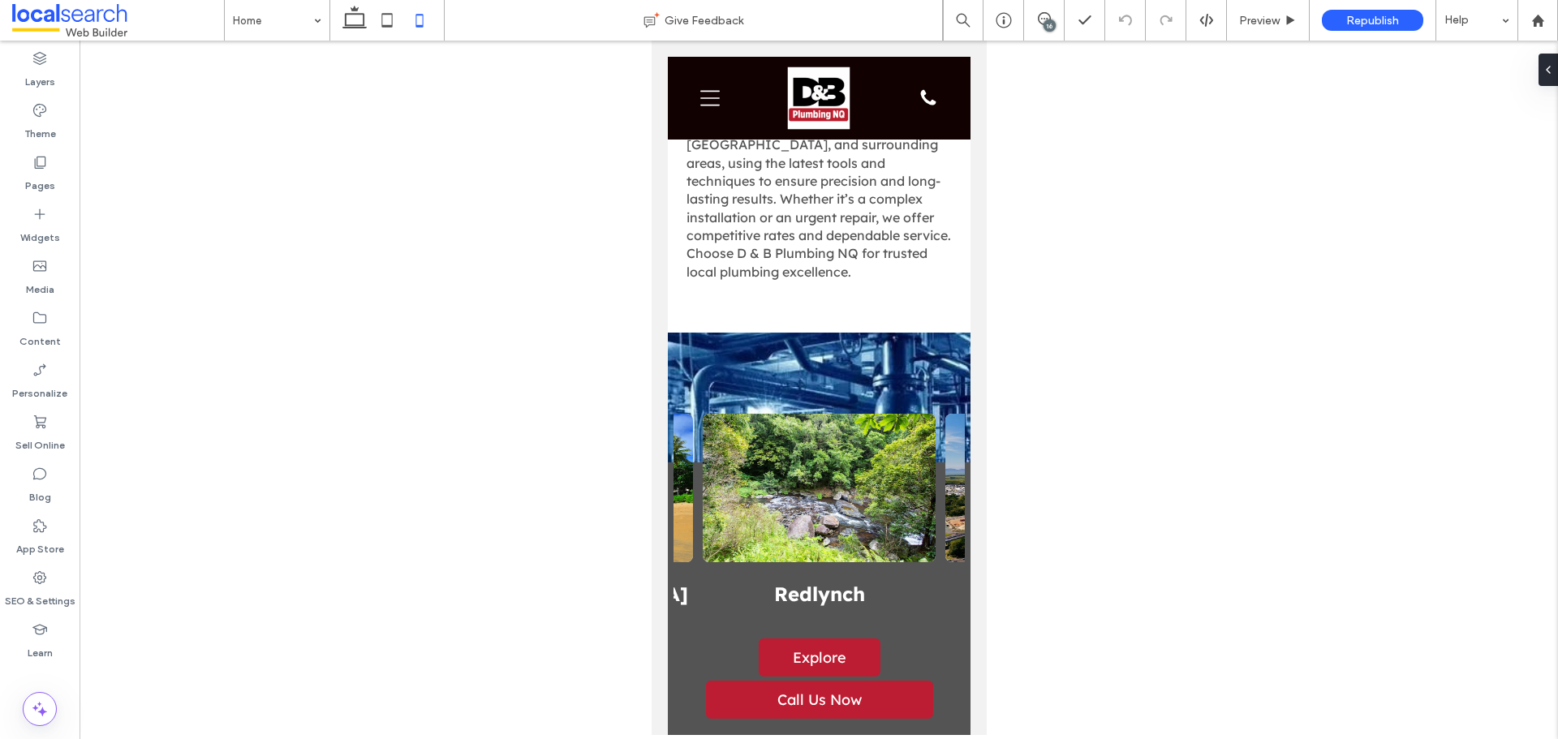
click at [1047, 23] on div "16" at bounding box center [1049, 25] width 12 height 12
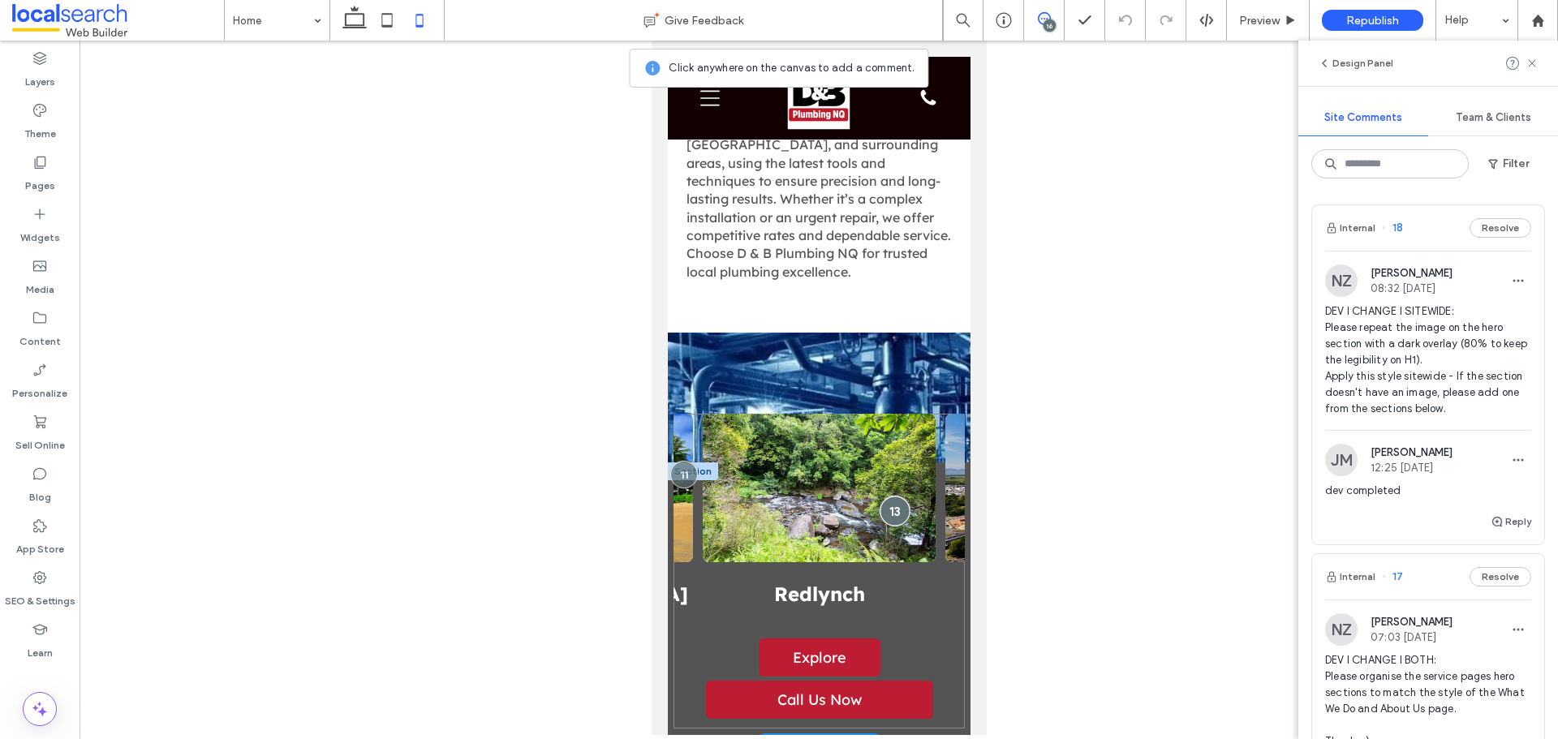
click at [879, 496] on div at bounding box center [894, 511] width 30 height 30
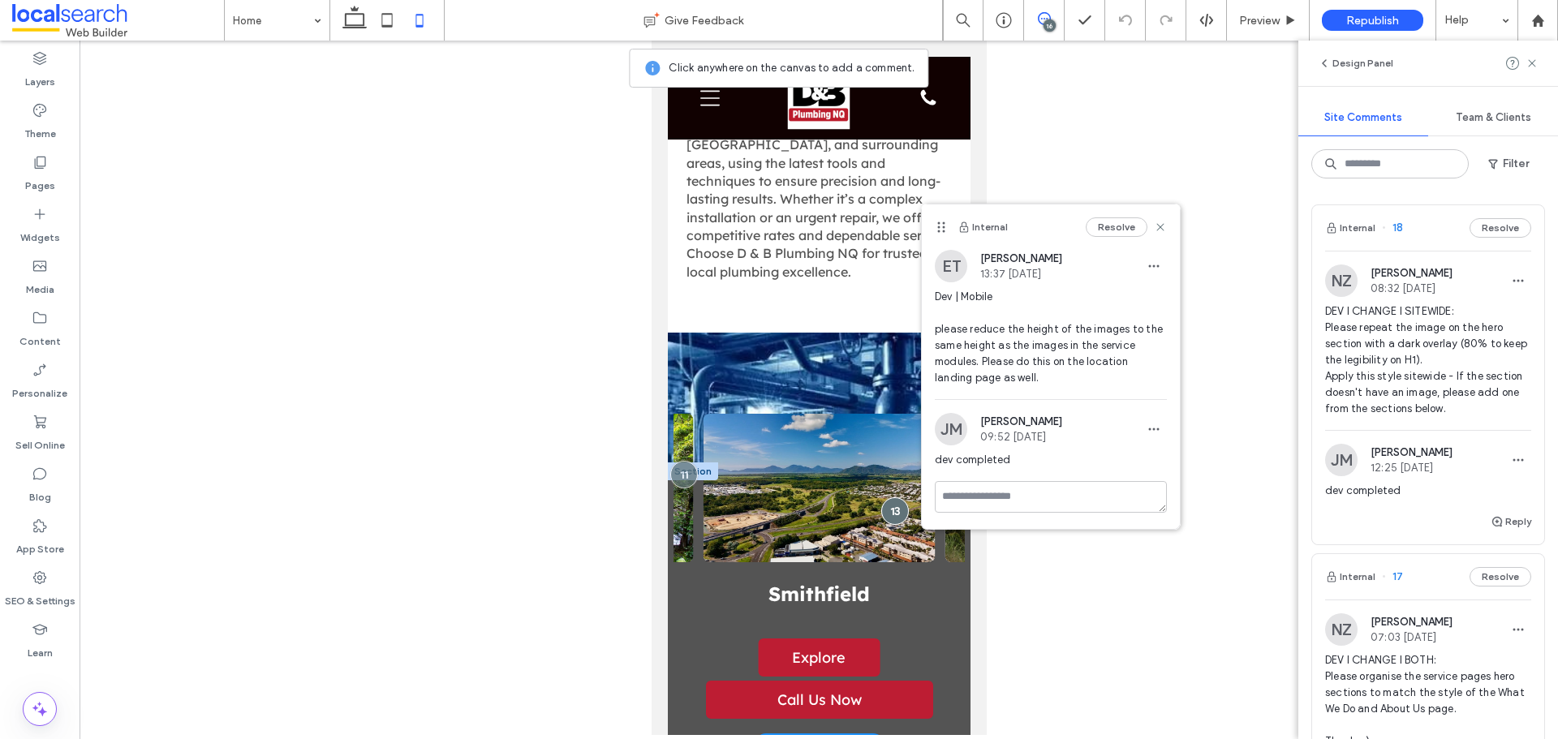
click at [736, 414] on div at bounding box center [818, 488] width 233 height 148
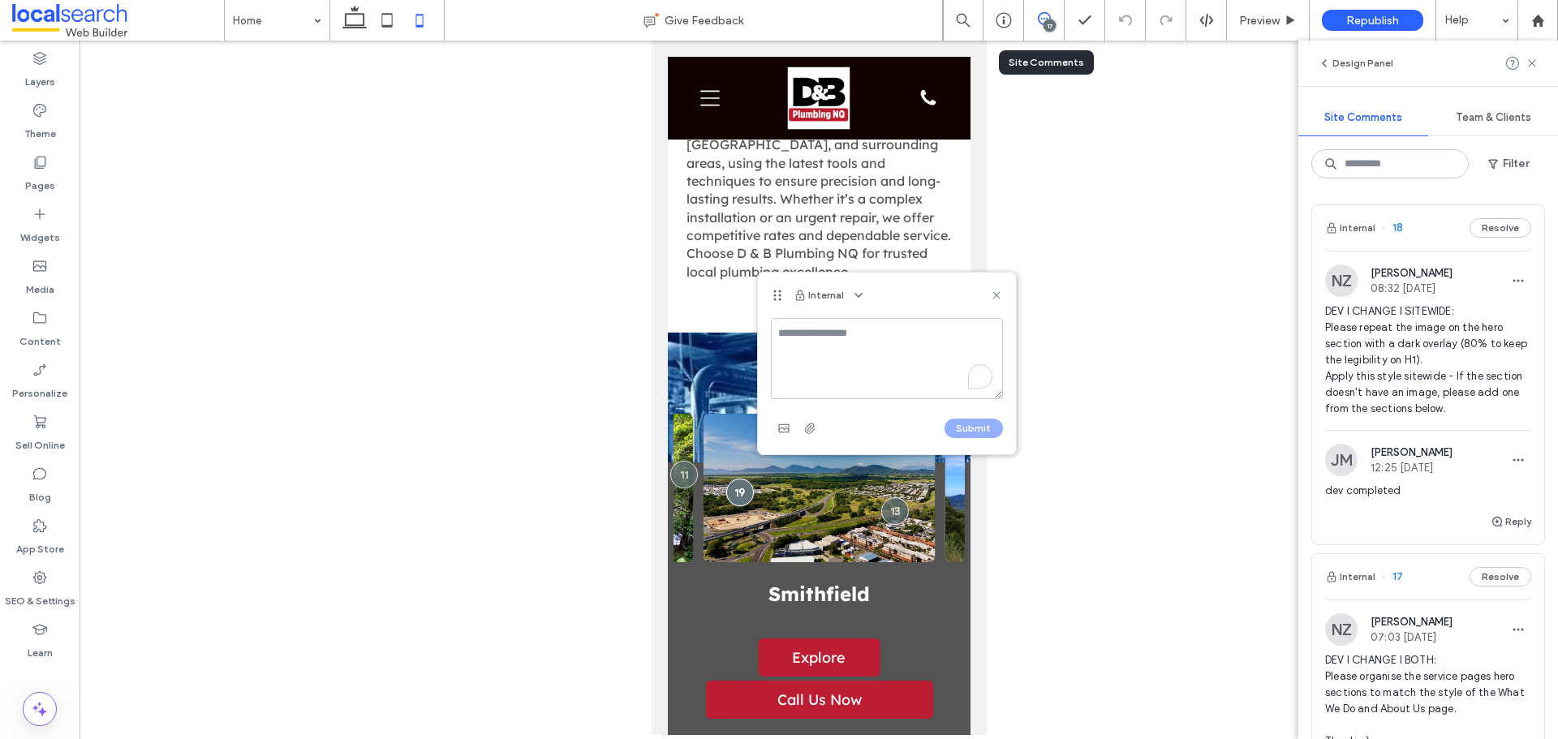
click at [1032, 30] on div "17" at bounding box center [1044, 20] width 41 height 41
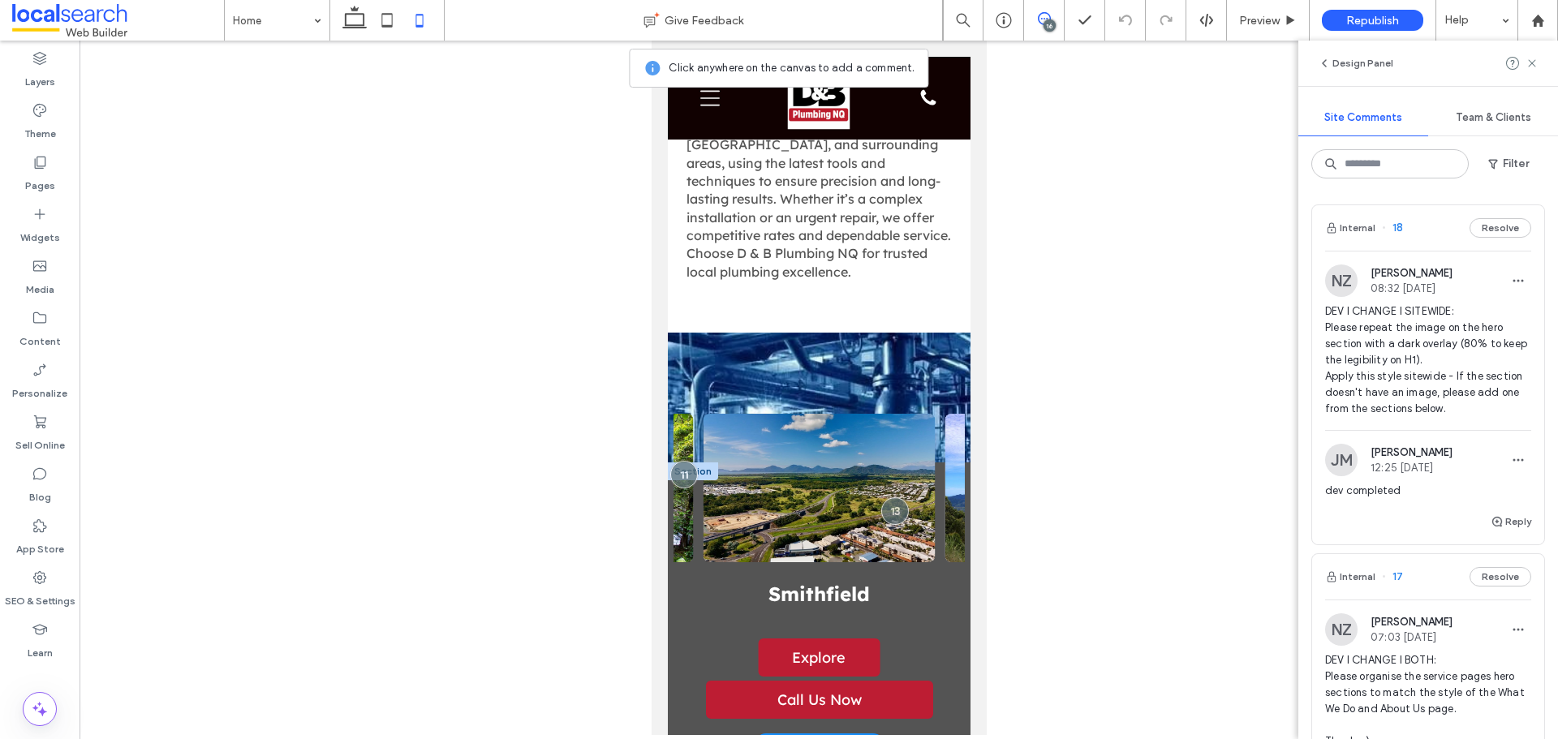
click at [707, 582] on div "Smithfield Explore Explore" at bounding box center [818, 632] width 233 height 101
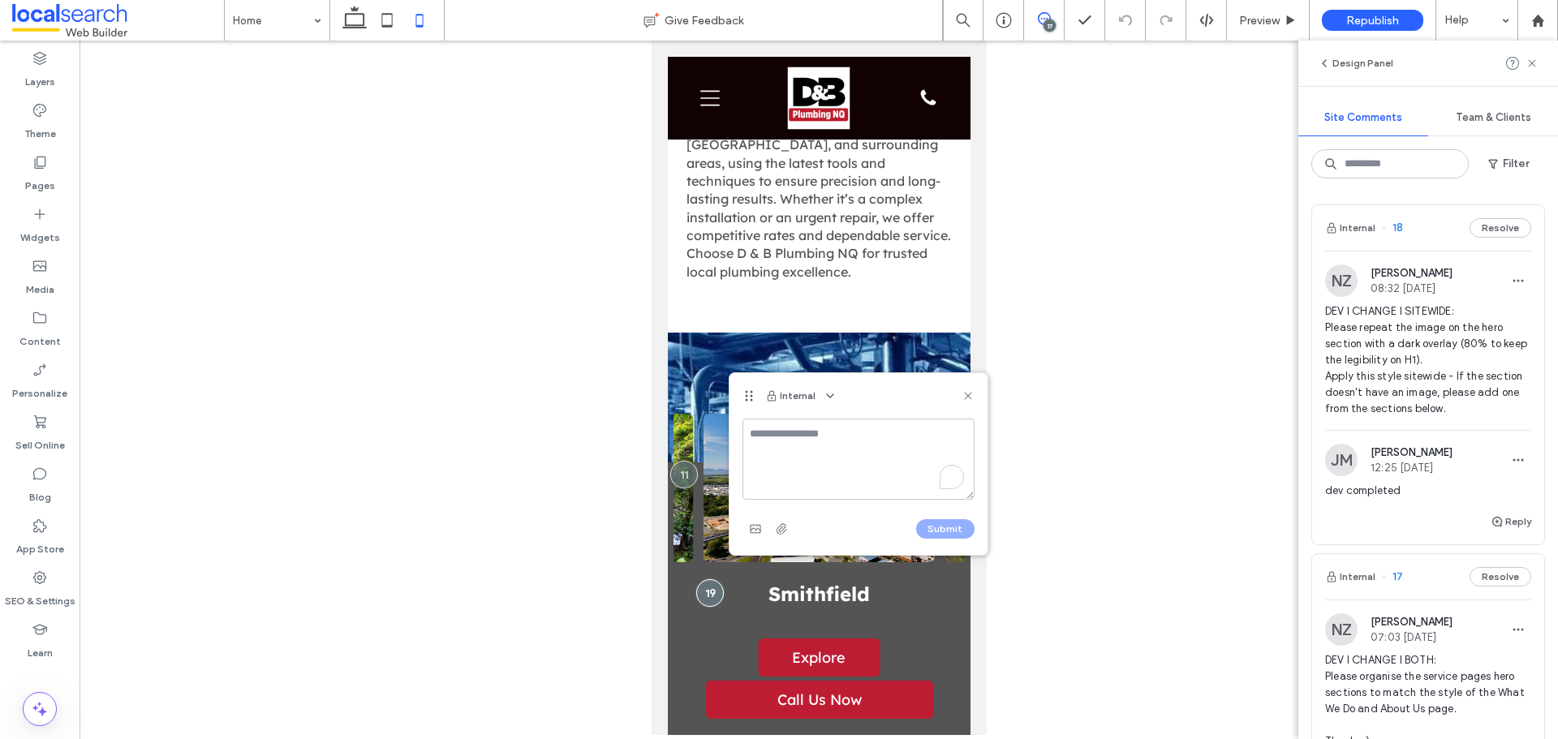
click at [1049, 20] on div "17" at bounding box center [1049, 25] width 12 height 12
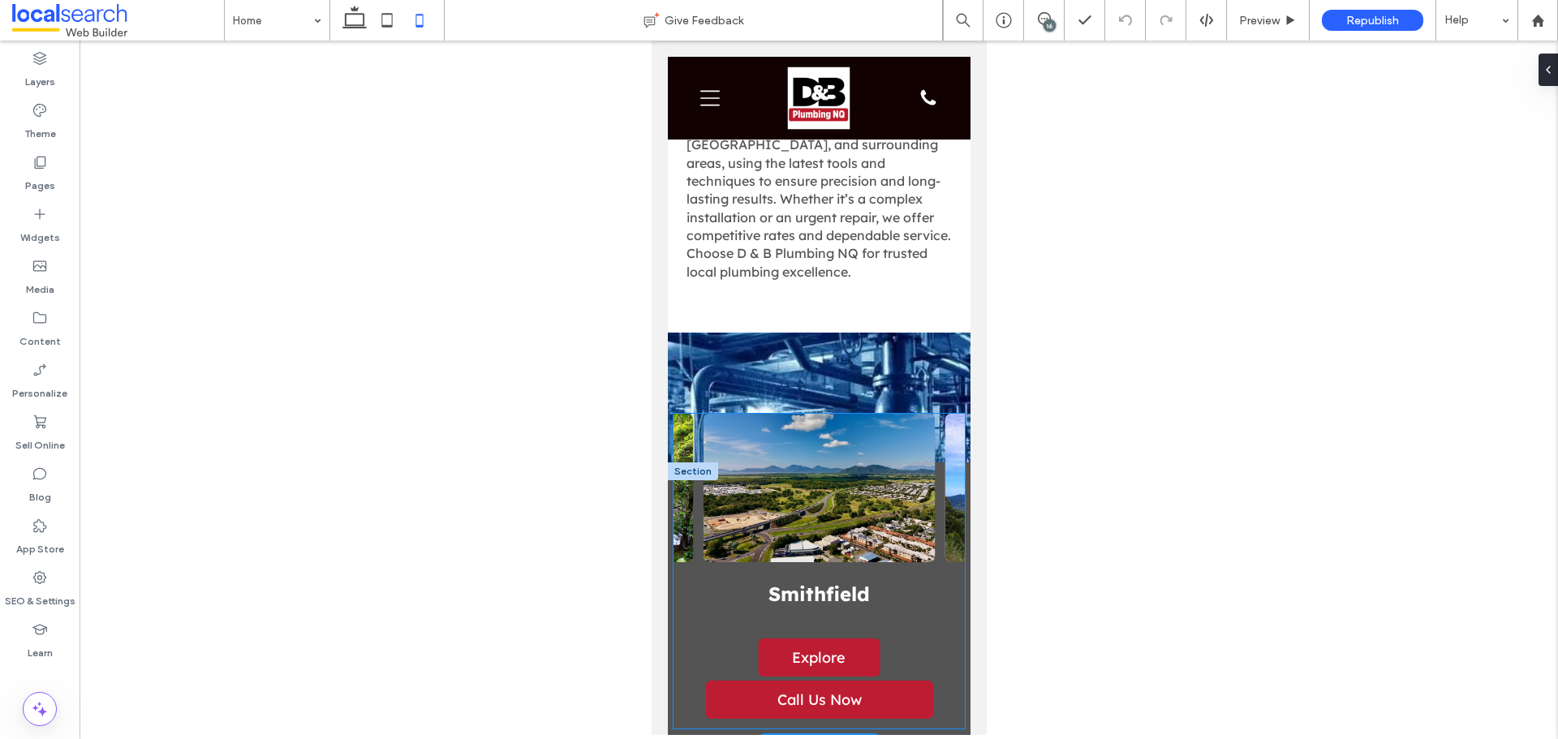
click at [720, 414] on div at bounding box center [818, 488] width 233 height 148
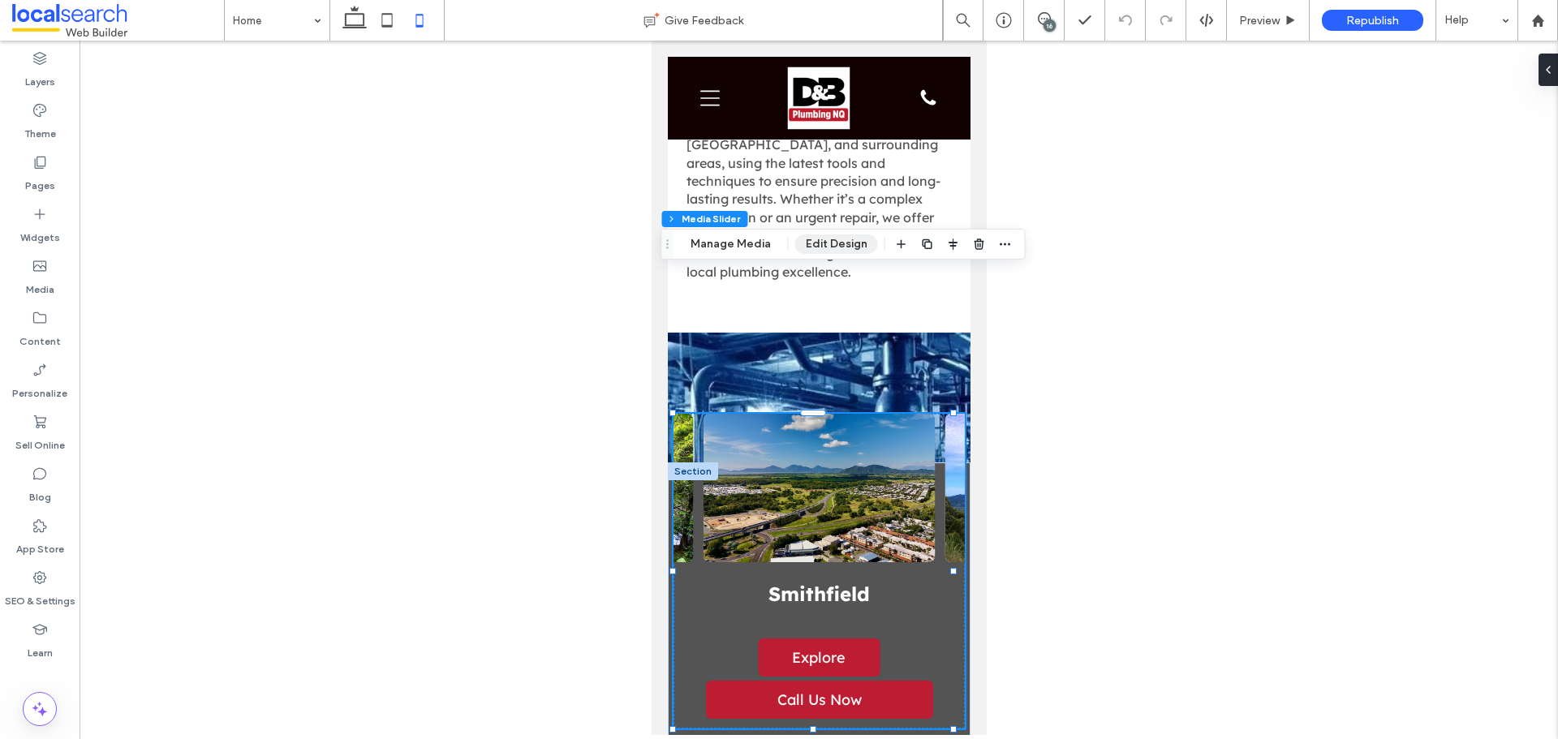
click at [814, 243] on button "Edit Design" at bounding box center [836, 243] width 83 height 19
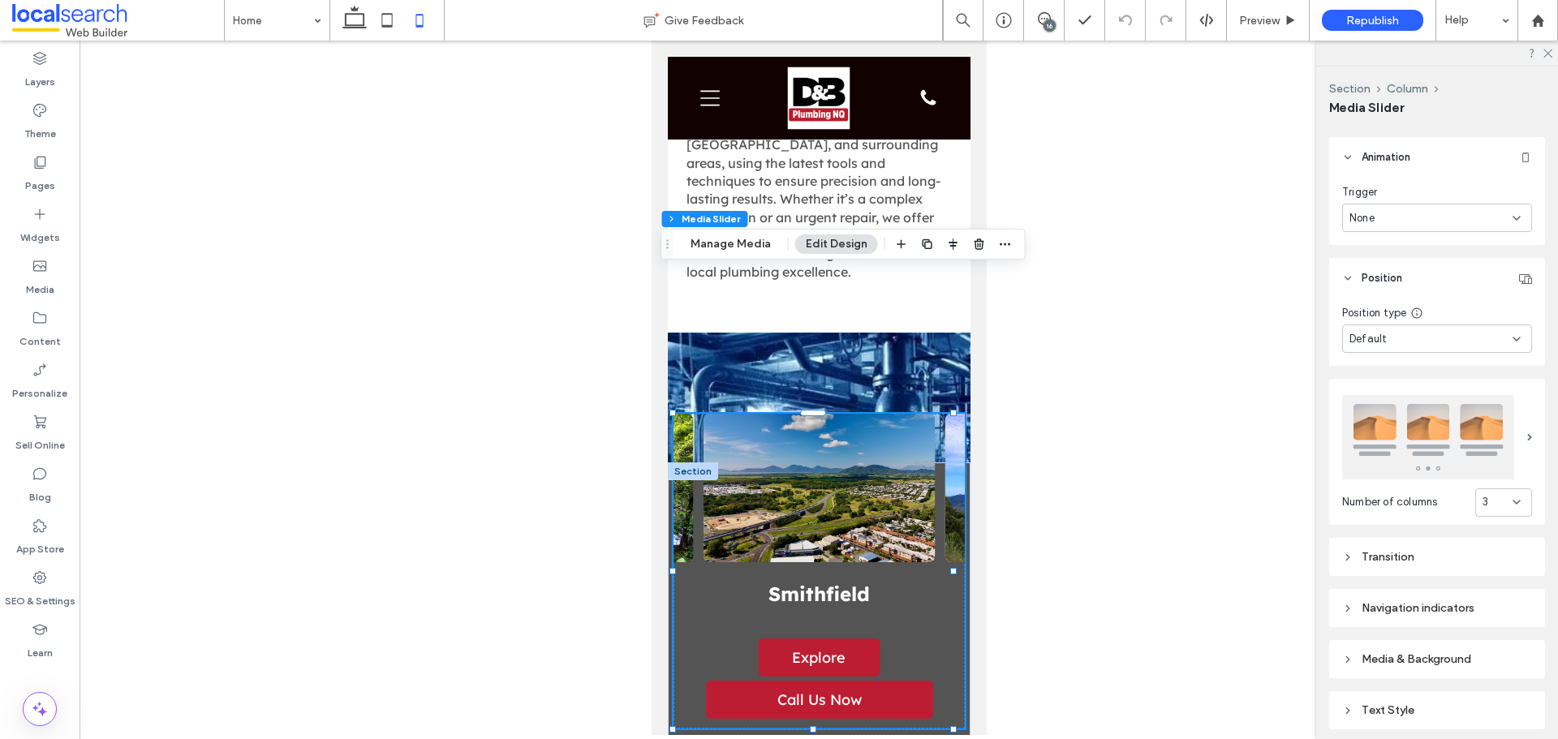
scroll to position [448, 0]
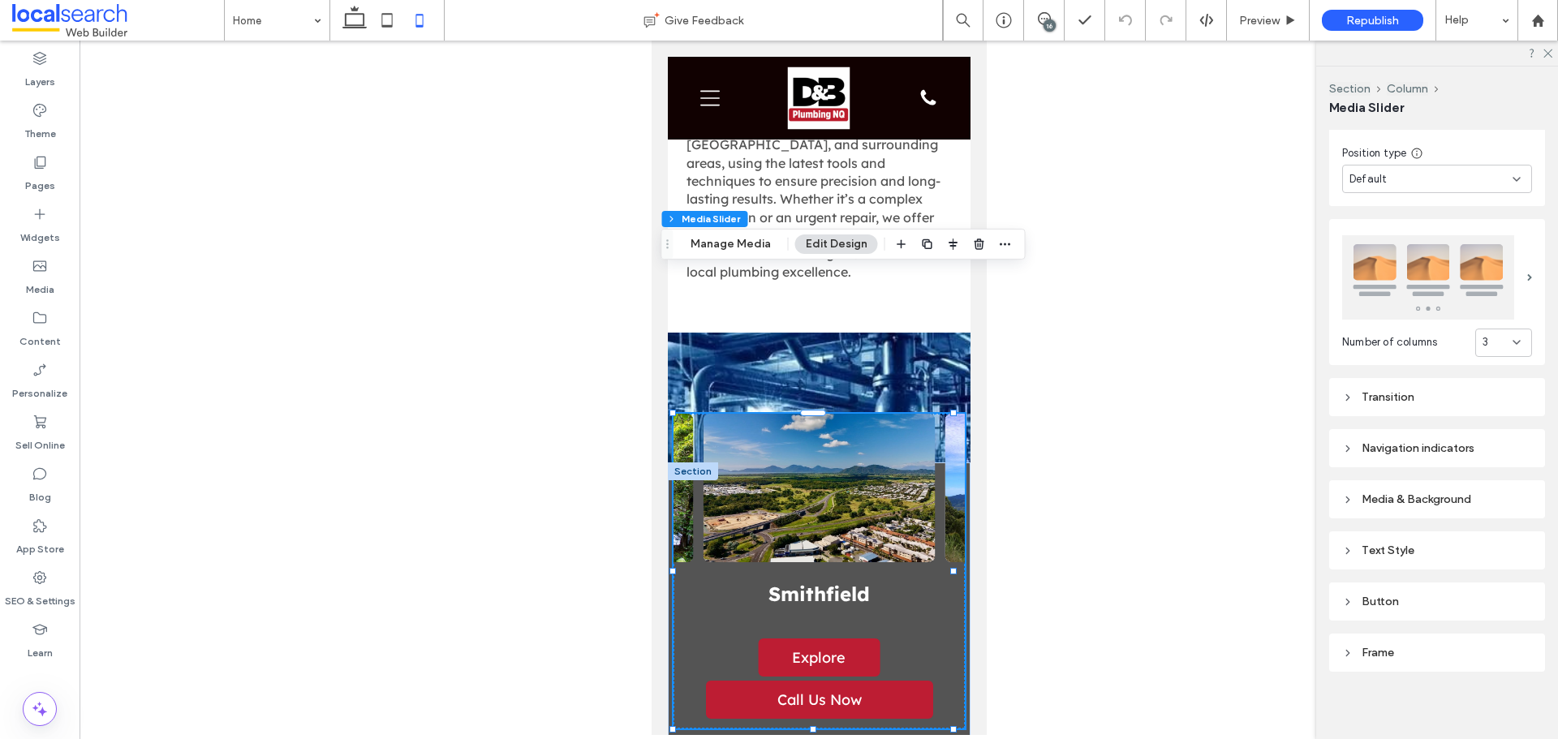
click at [1419, 496] on div "Media & Background" at bounding box center [1437, 499] width 190 height 14
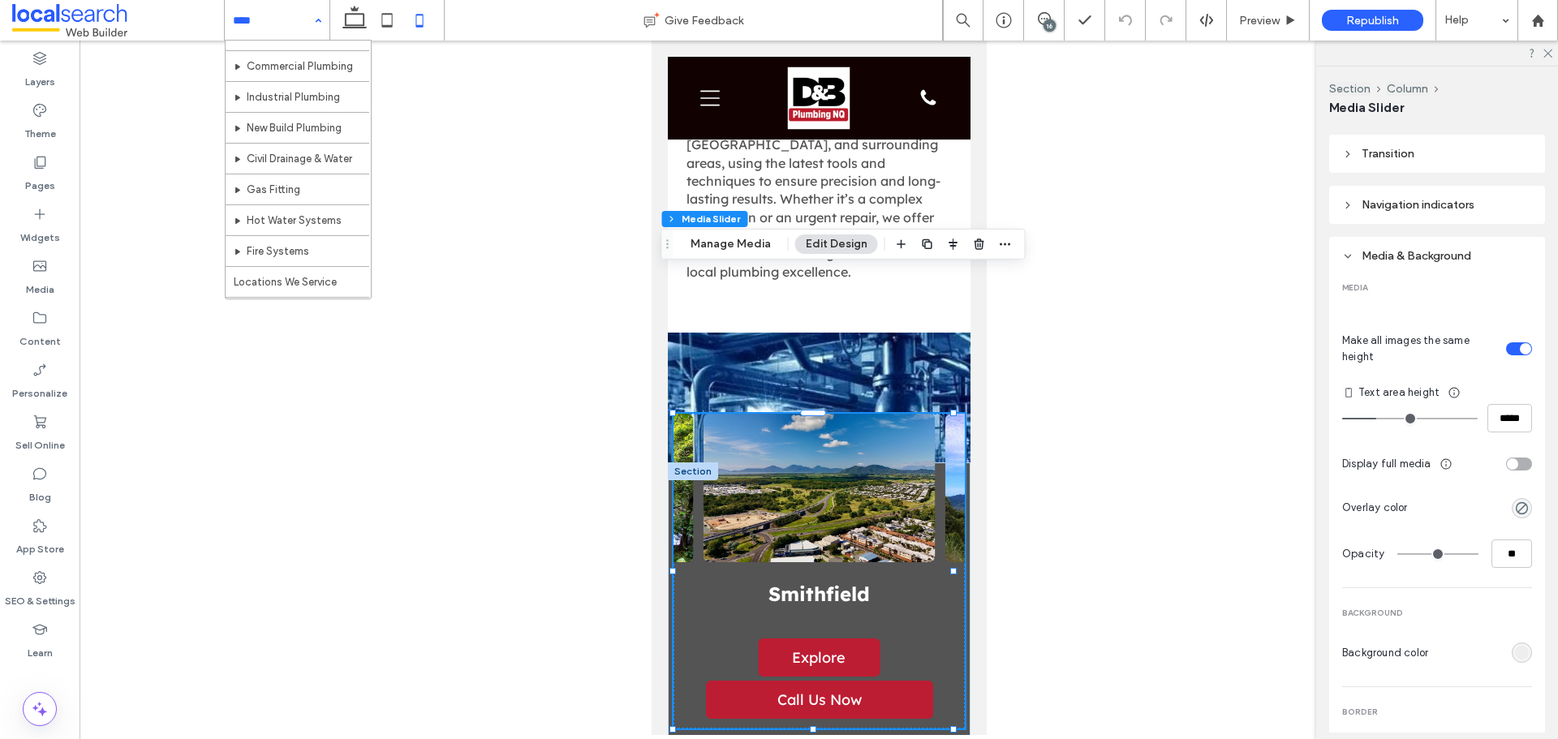
scroll to position [162, 0]
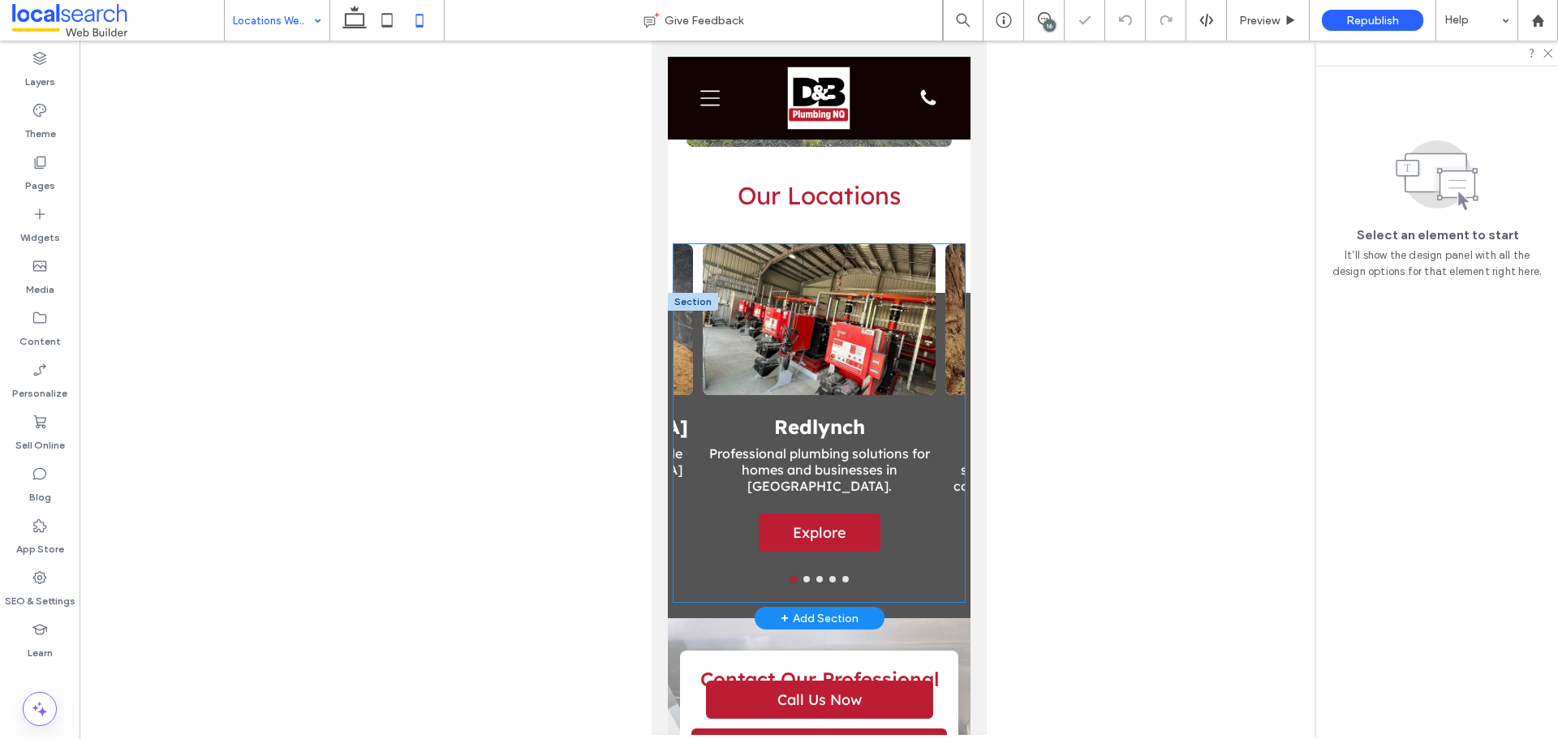
click at [730, 415] on div "Redlynch Professional plumbing solutions for homes and businesses in Redlynch. …" at bounding box center [818, 486] width 233 height 142
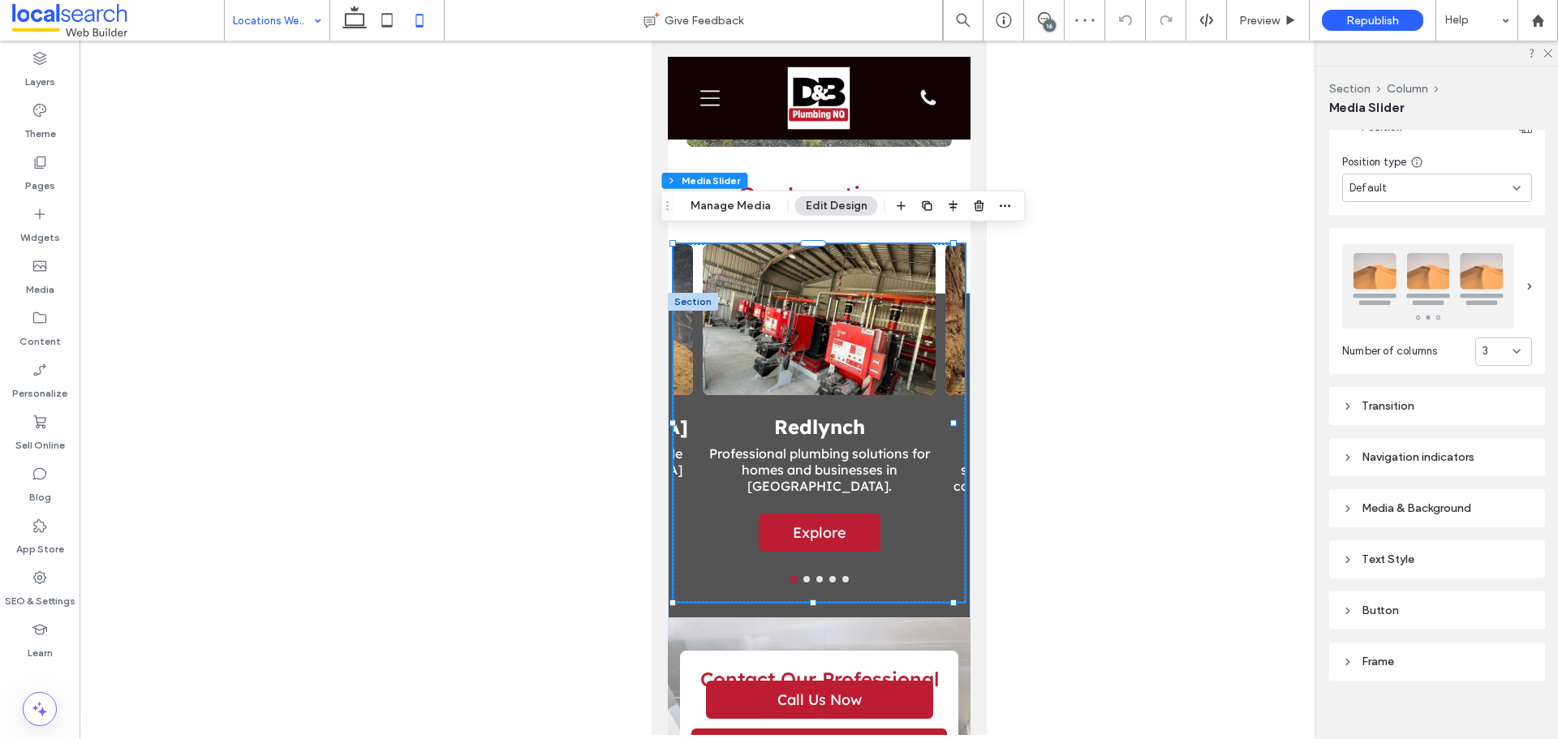
scroll to position [448, 0]
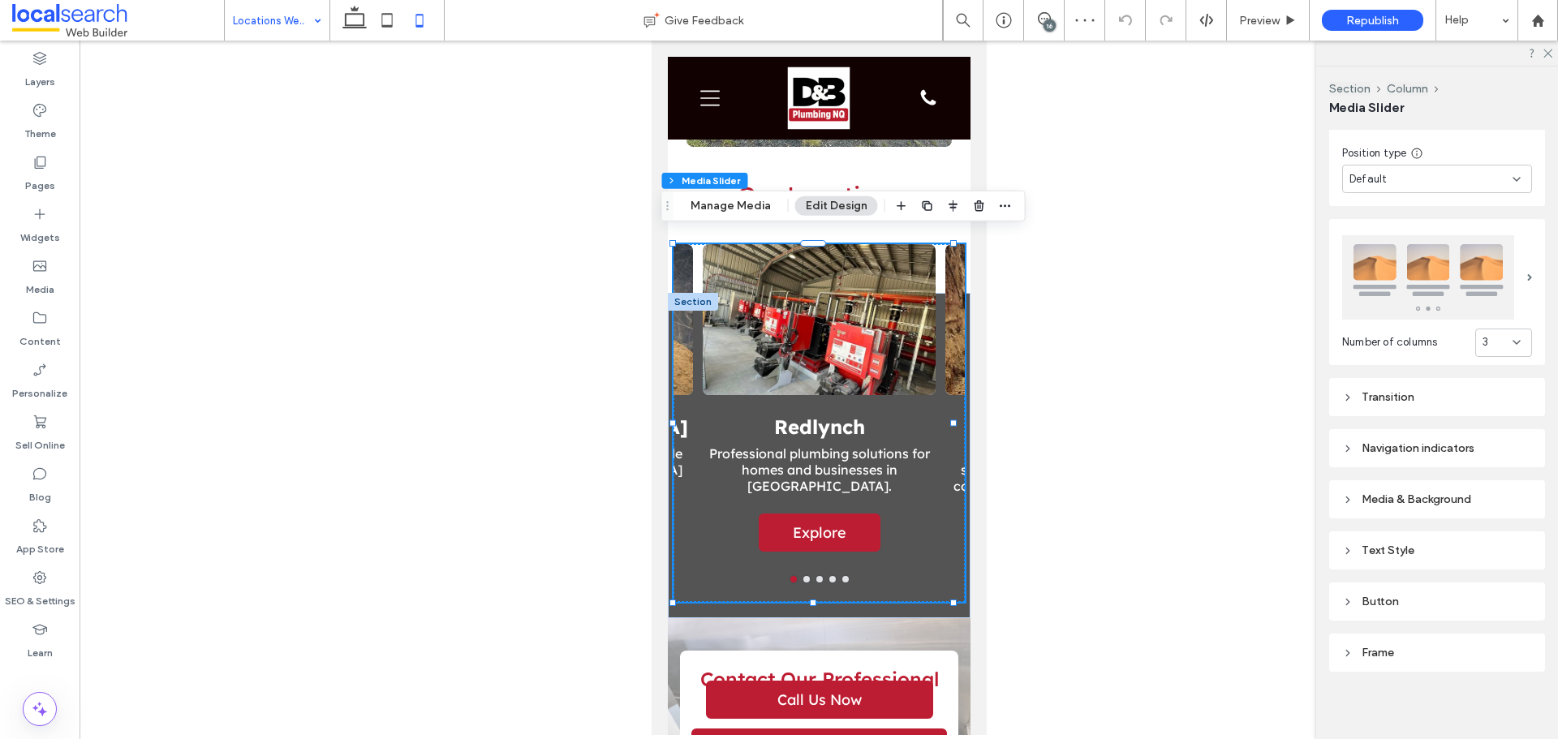
click at [1406, 488] on div "Media & Background" at bounding box center [1437, 499] width 190 height 22
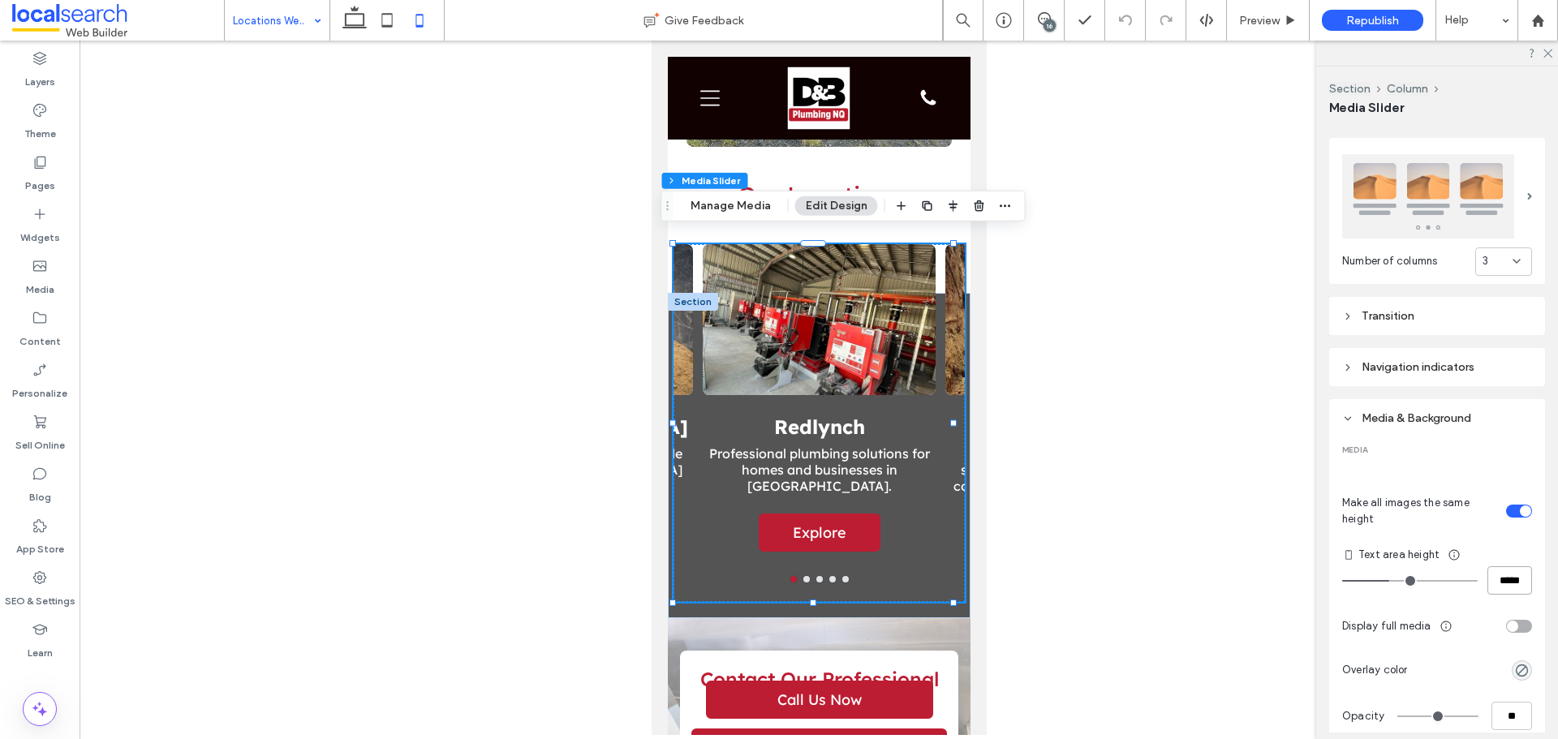
click at [1498, 578] on input "*****" at bounding box center [1509, 580] width 45 height 28
type input "*****"
type input "***"
type input "*****"
type input "***"
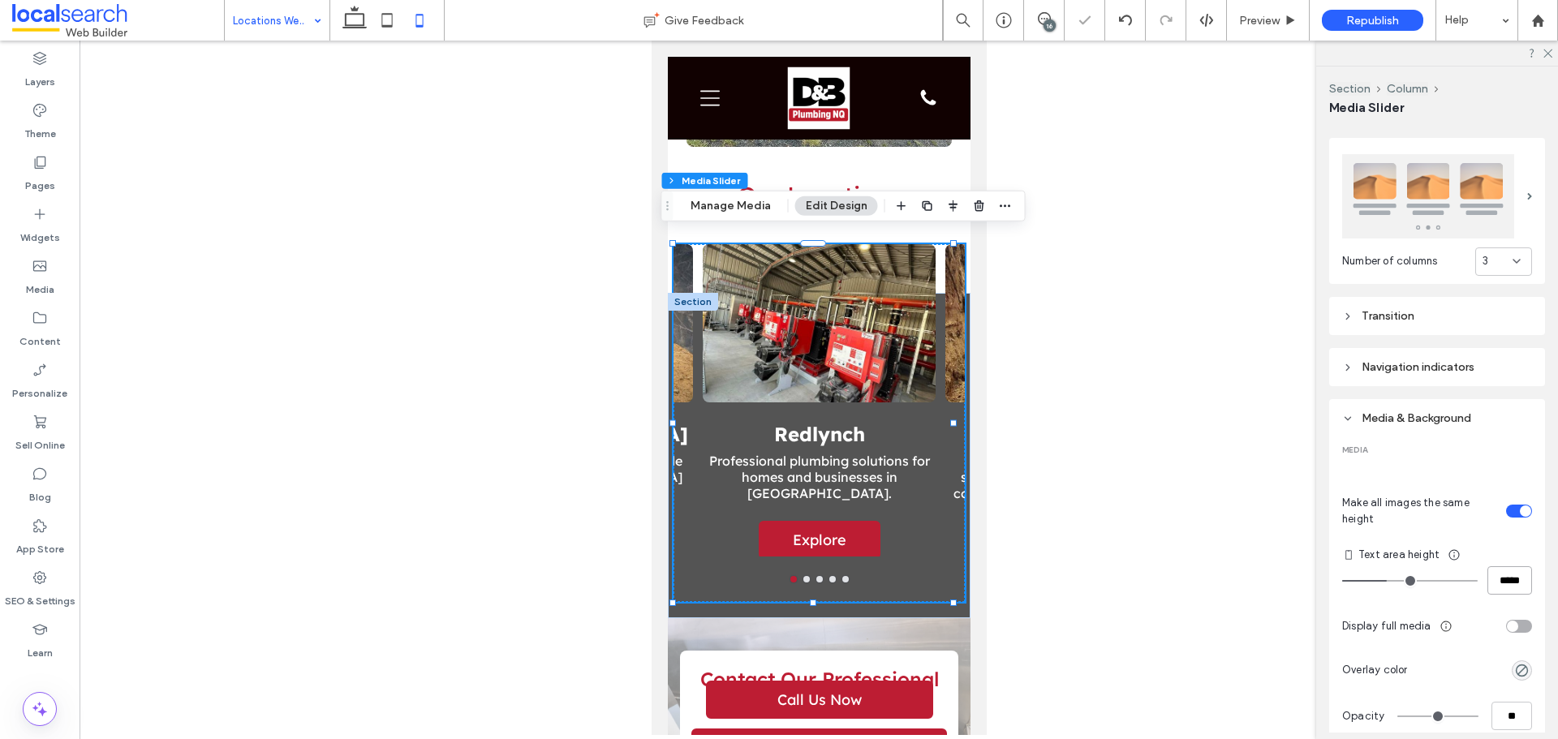
click at [1489, 585] on input "*****" at bounding box center [1509, 580] width 45 height 28
type input "***"
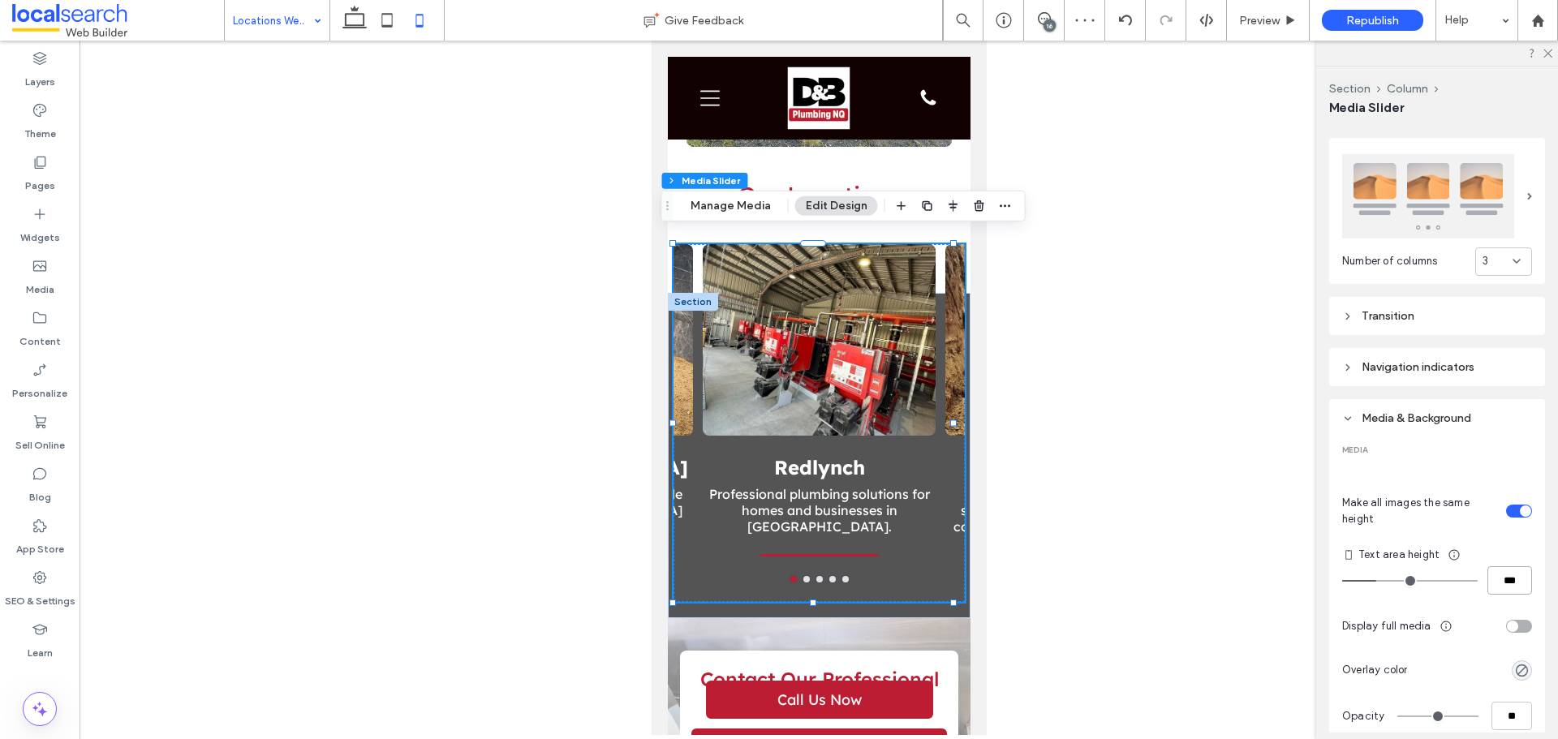
type input "***"
type input "*****"
click at [1489, 585] on input "*****" at bounding box center [1509, 580] width 45 height 28
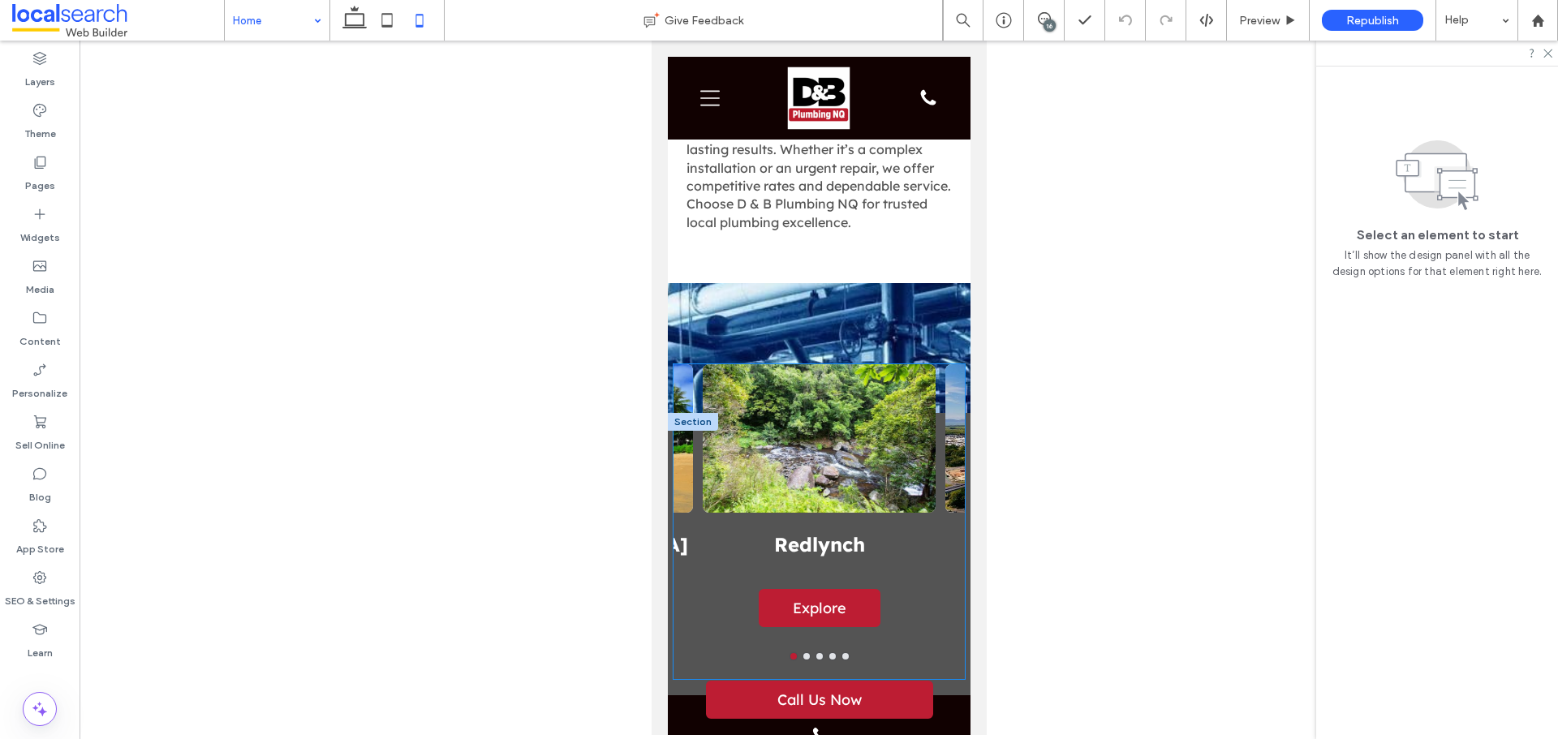
scroll to position [3245, 0]
click at [720, 531] on div "Redlynch Explore Explore" at bounding box center [818, 581] width 233 height 101
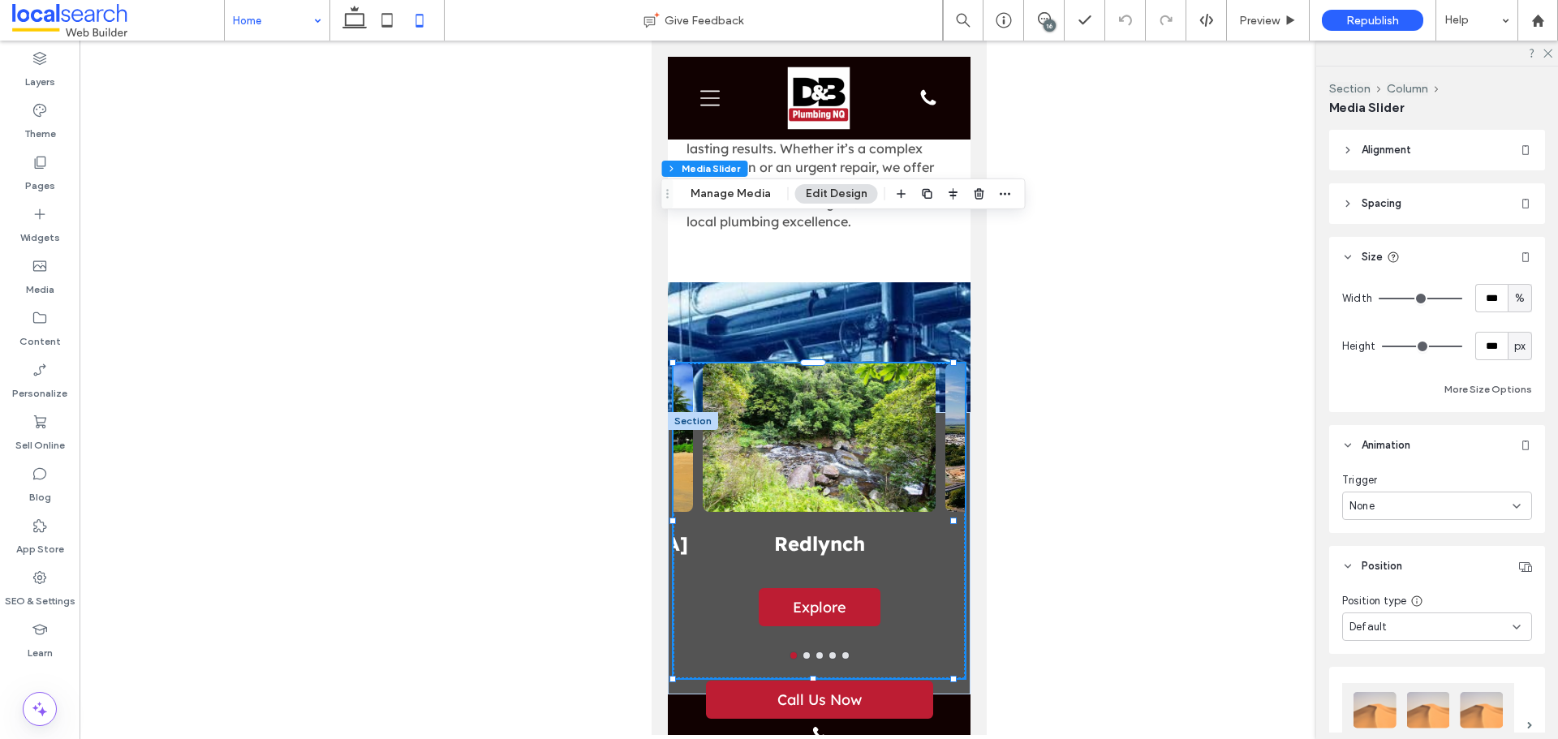
click at [1052, 24] on div "16" at bounding box center [1049, 25] width 12 height 12
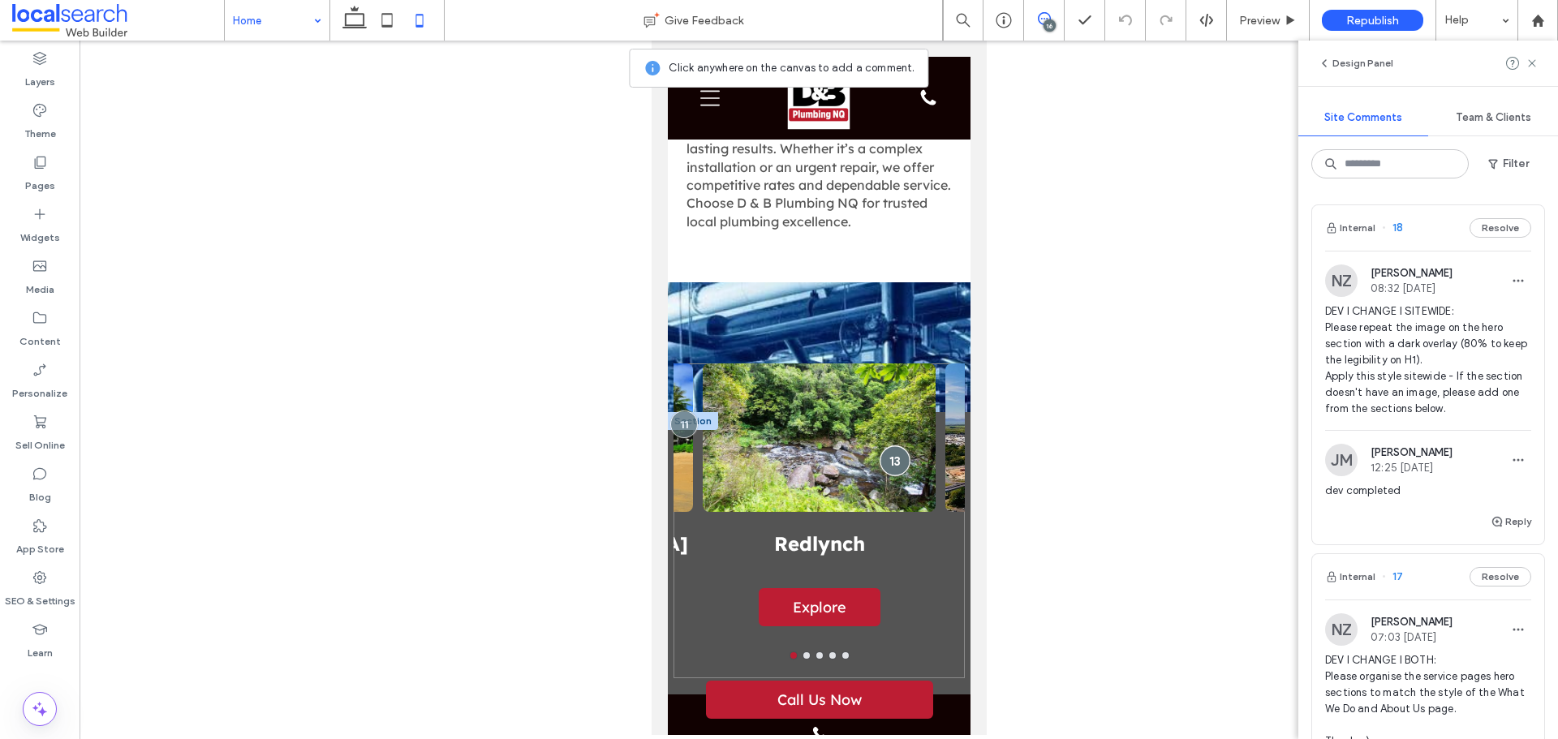
click at [879, 446] on div at bounding box center [894, 461] width 30 height 30
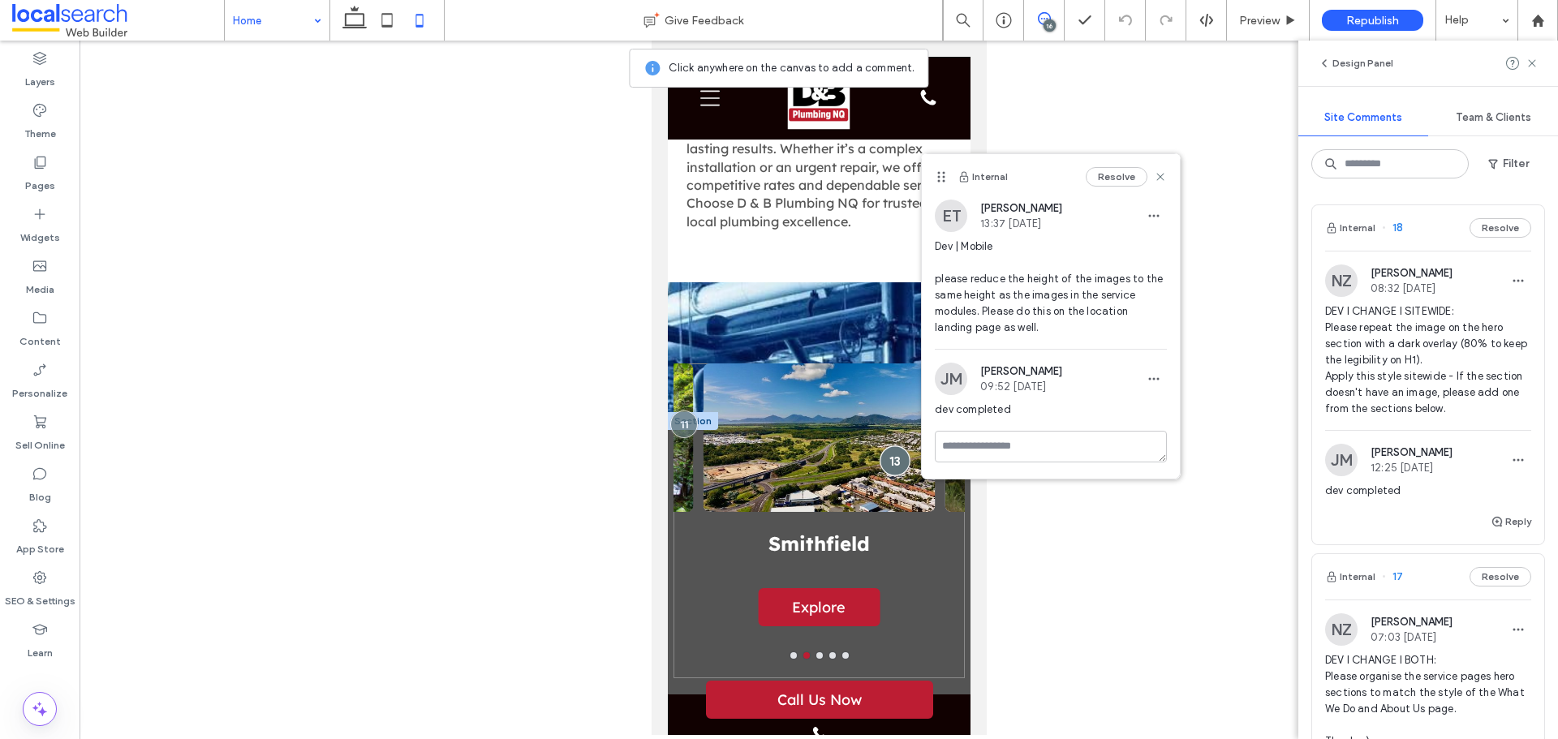
click at [879, 446] on div at bounding box center [894, 461] width 30 height 30
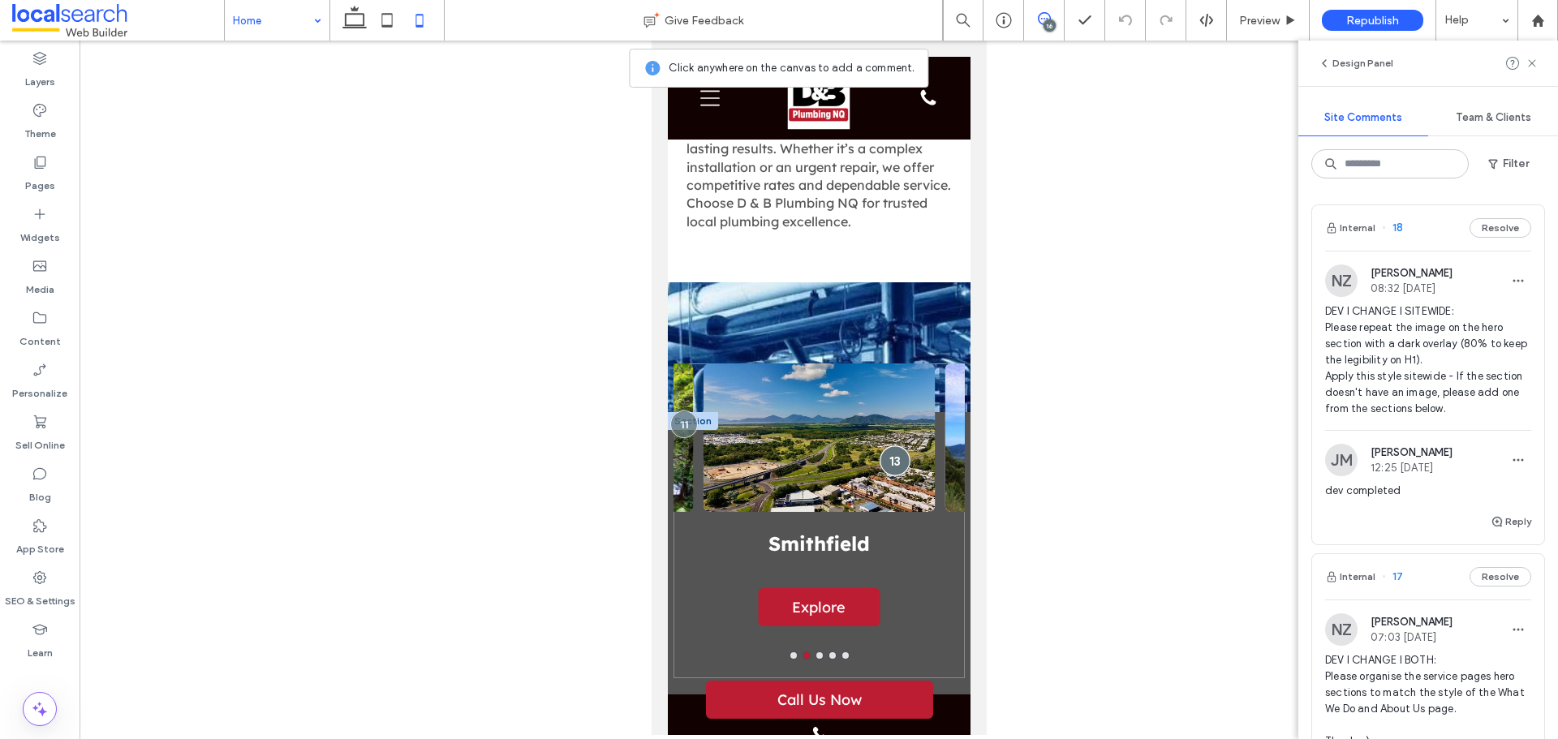
click at [879, 446] on div at bounding box center [894, 461] width 30 height 30
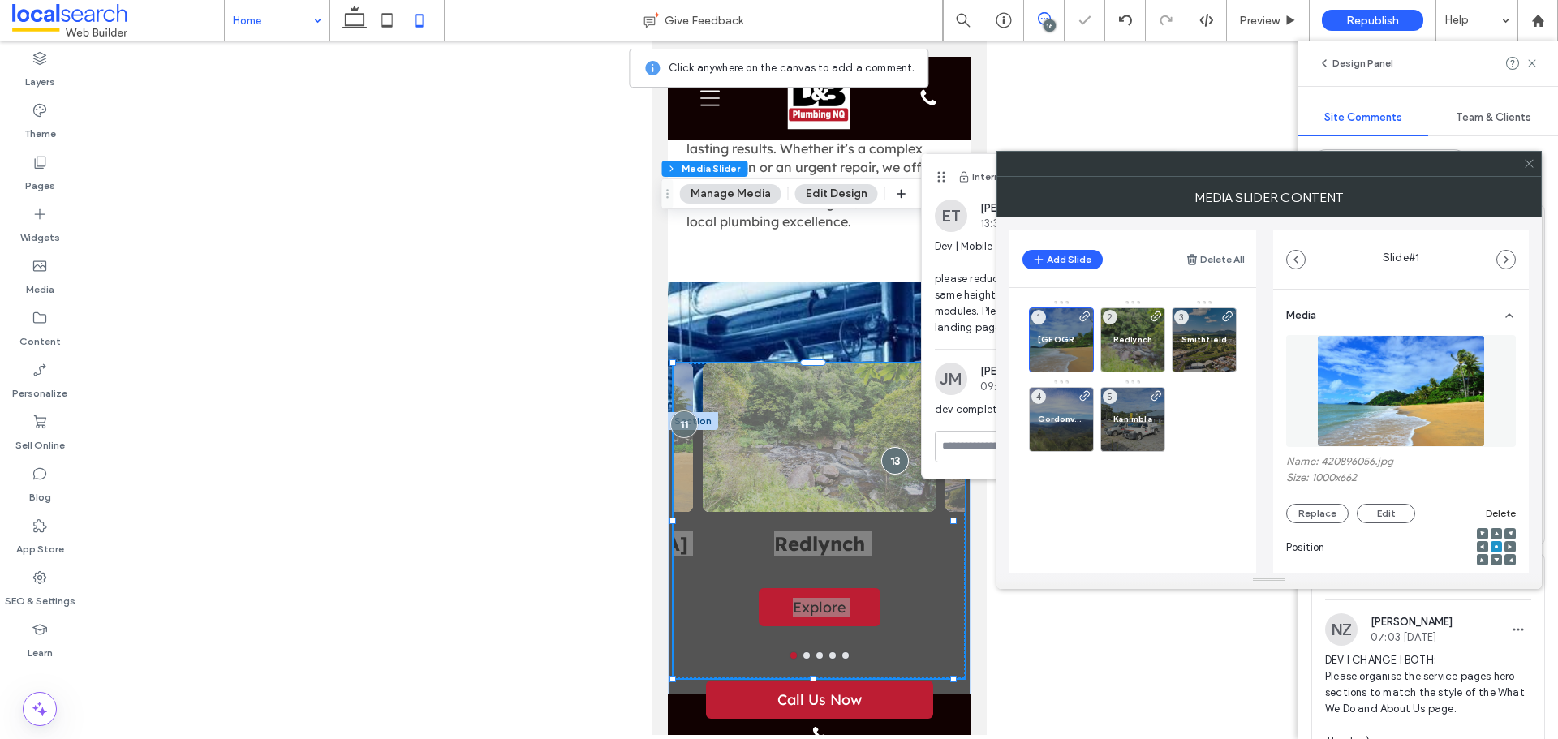
click at [1539, 169] on div at bounding box center [1528, 164] width 24 height 24
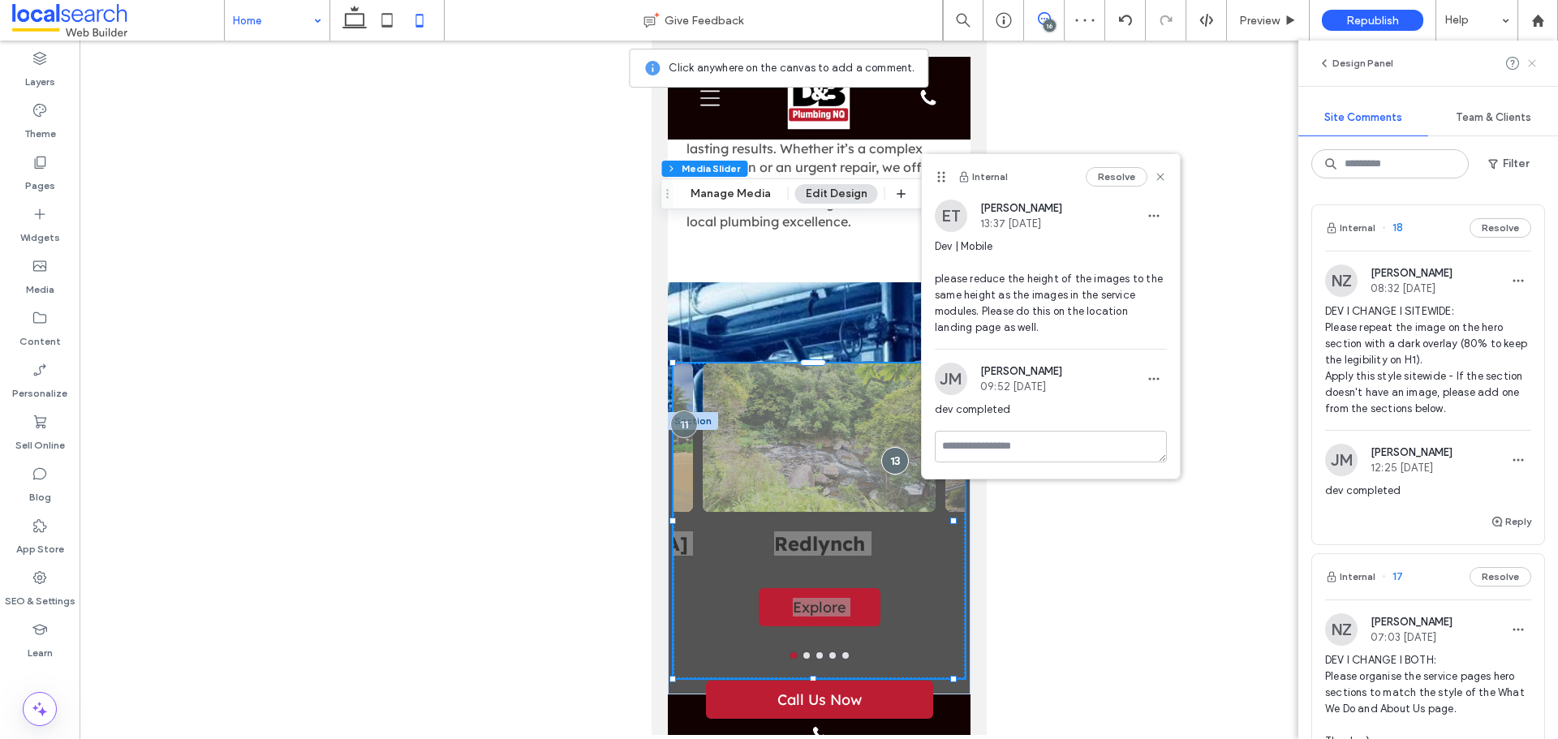
click at [1526, 64] on icon at bounding box center [1531, 63] width 13 height 13
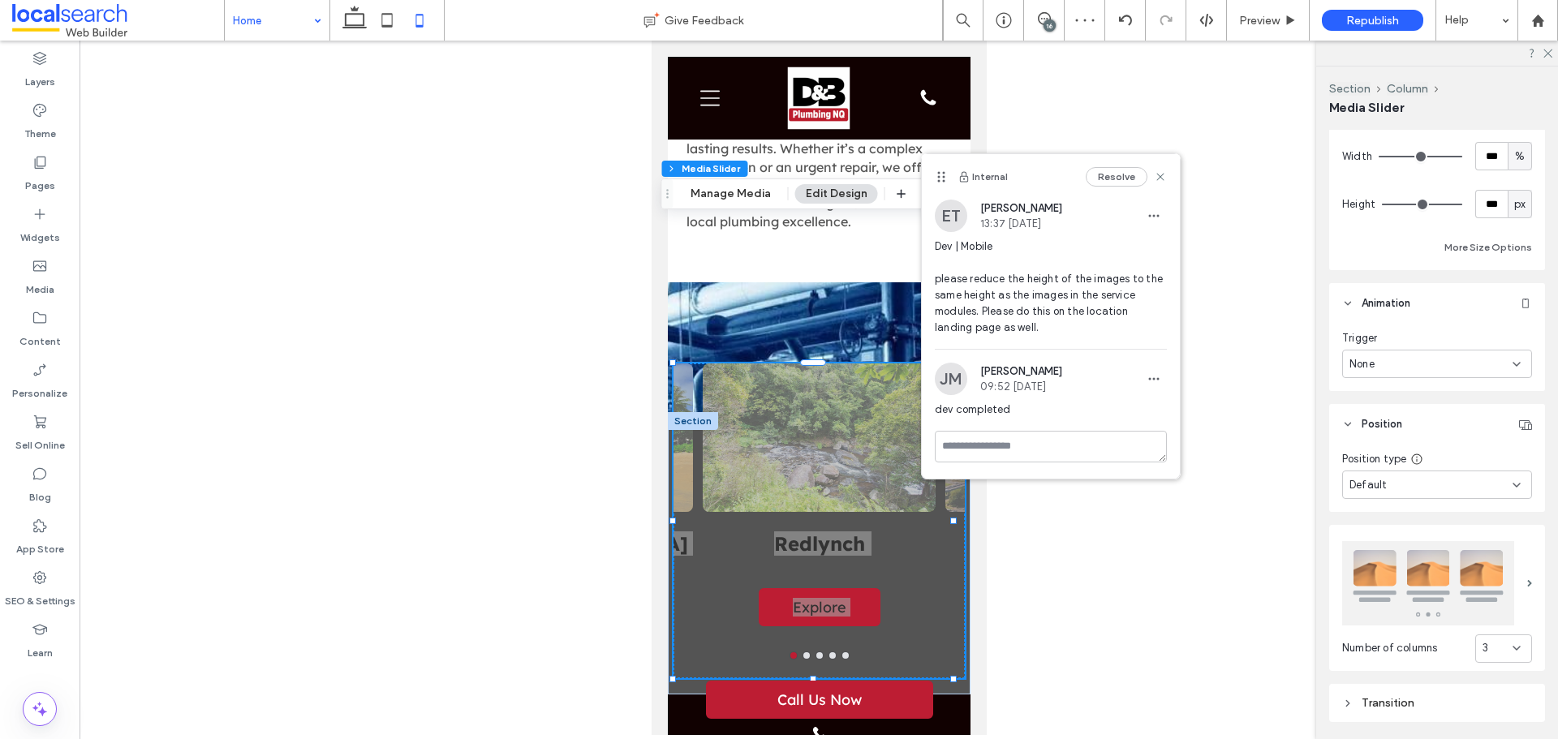
scroll to position [448, 0]
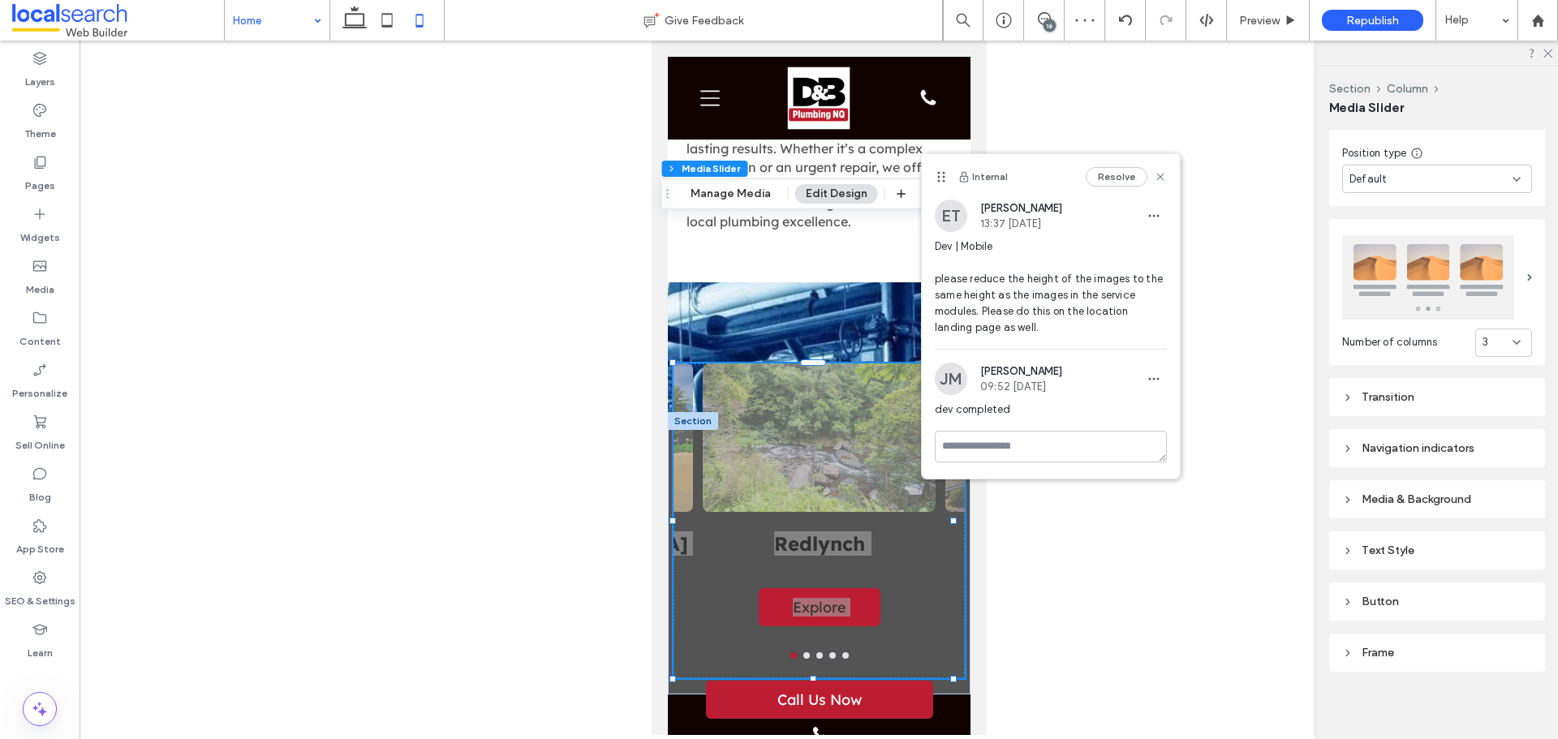
click at [1425, 488] on div "Media & Background" at bounding box center [1437, 499] width 190 height 22
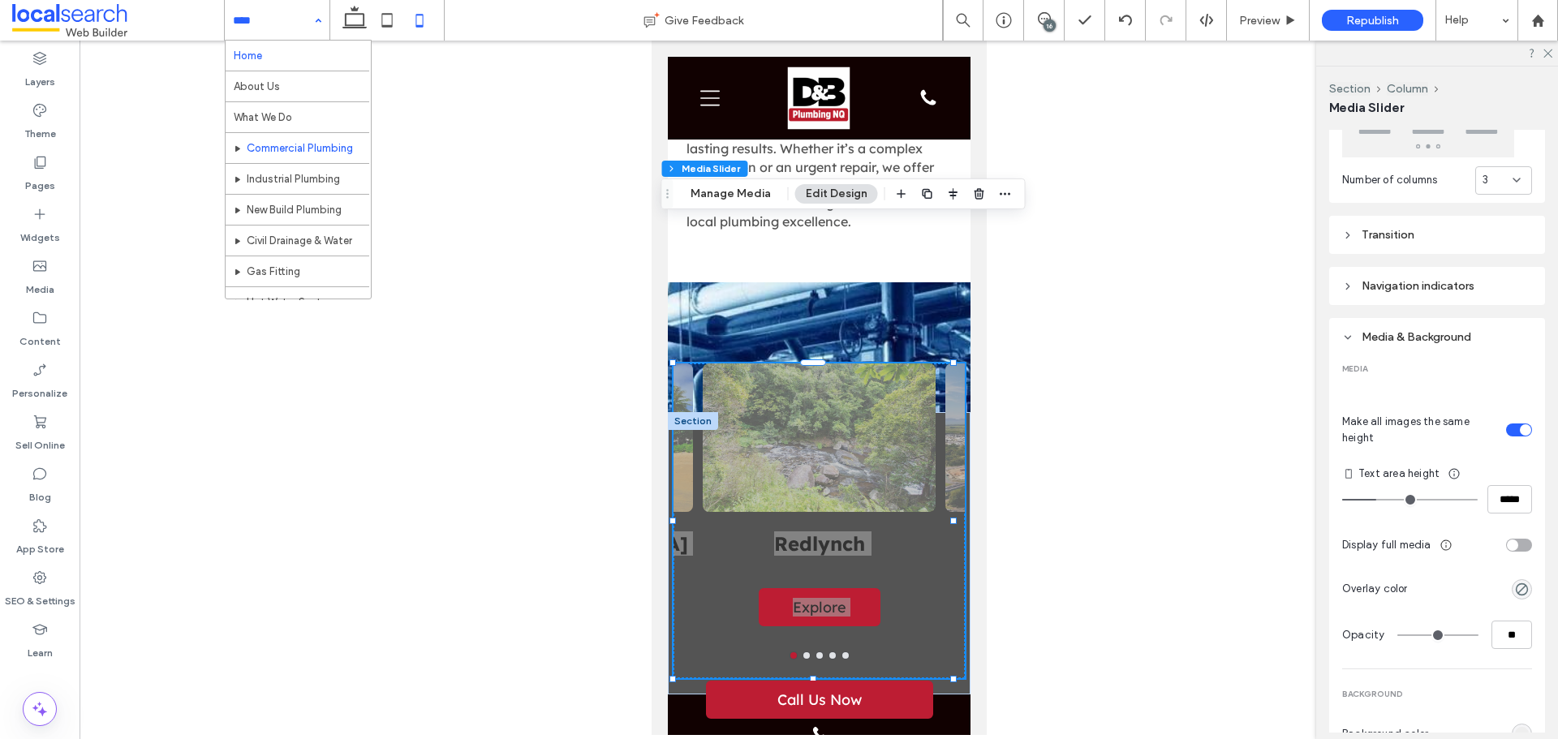
scroll to position [162, 0]
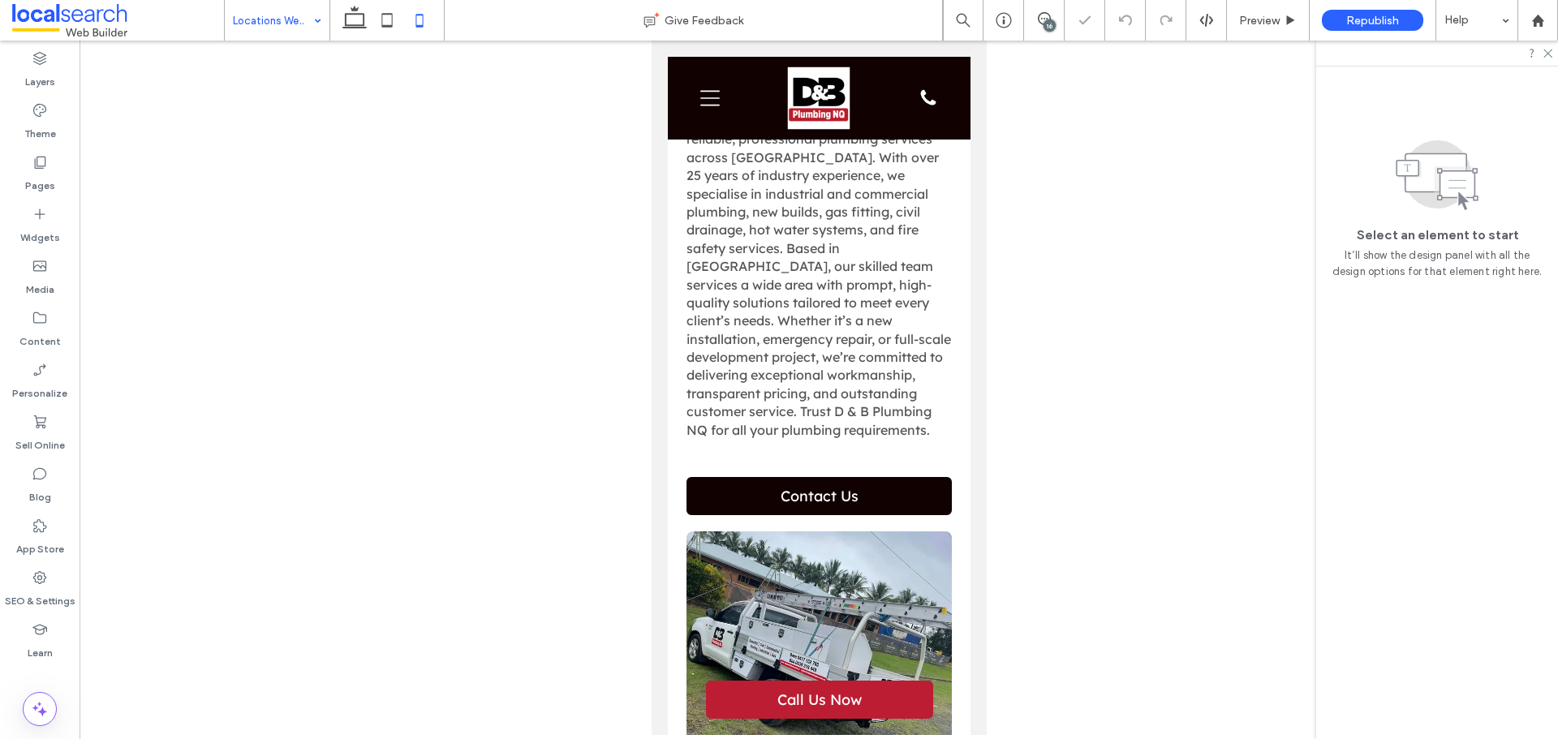
scroll to position [1136, 0]
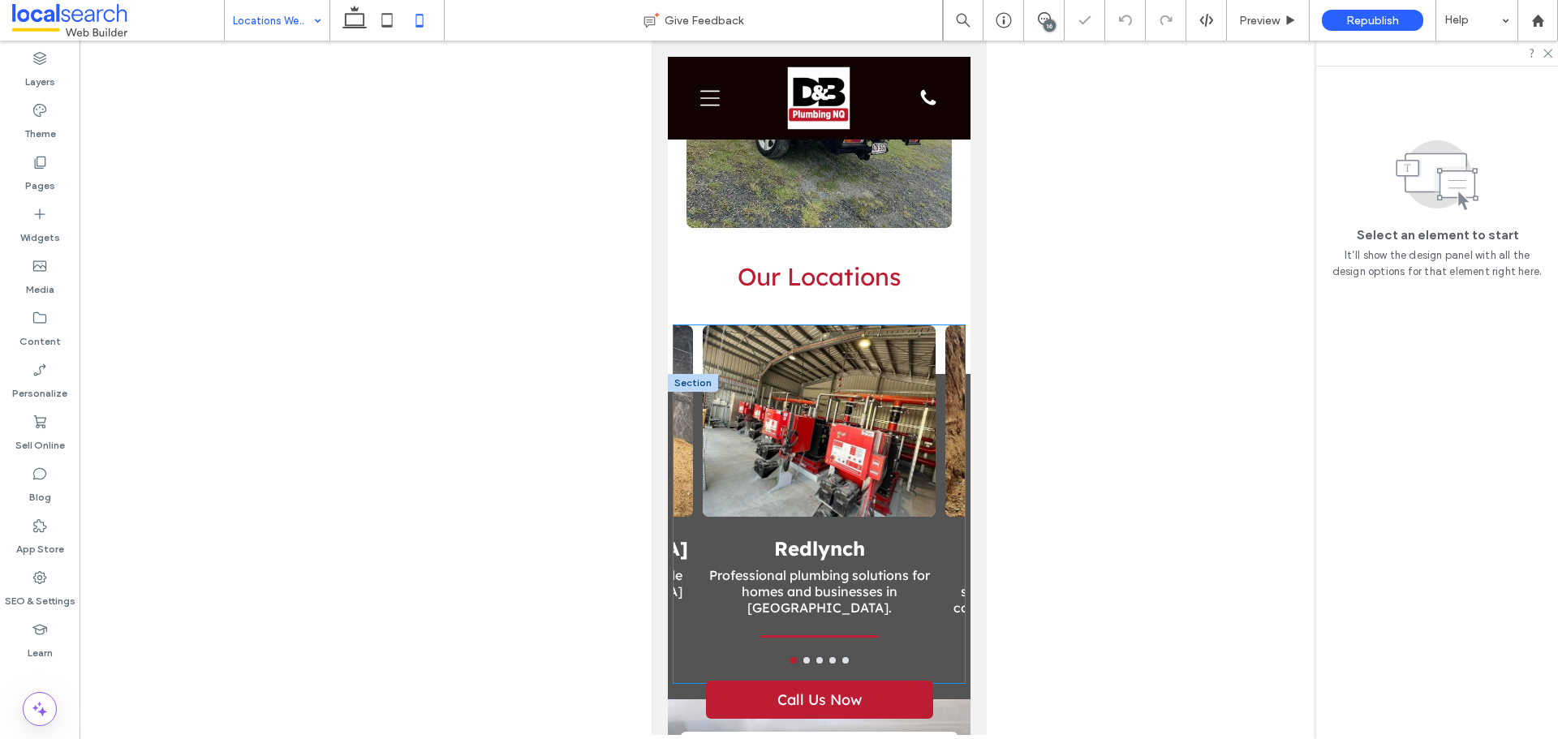
click at [777, 458] on div at bounding box center [818, 420] width 233 height 191
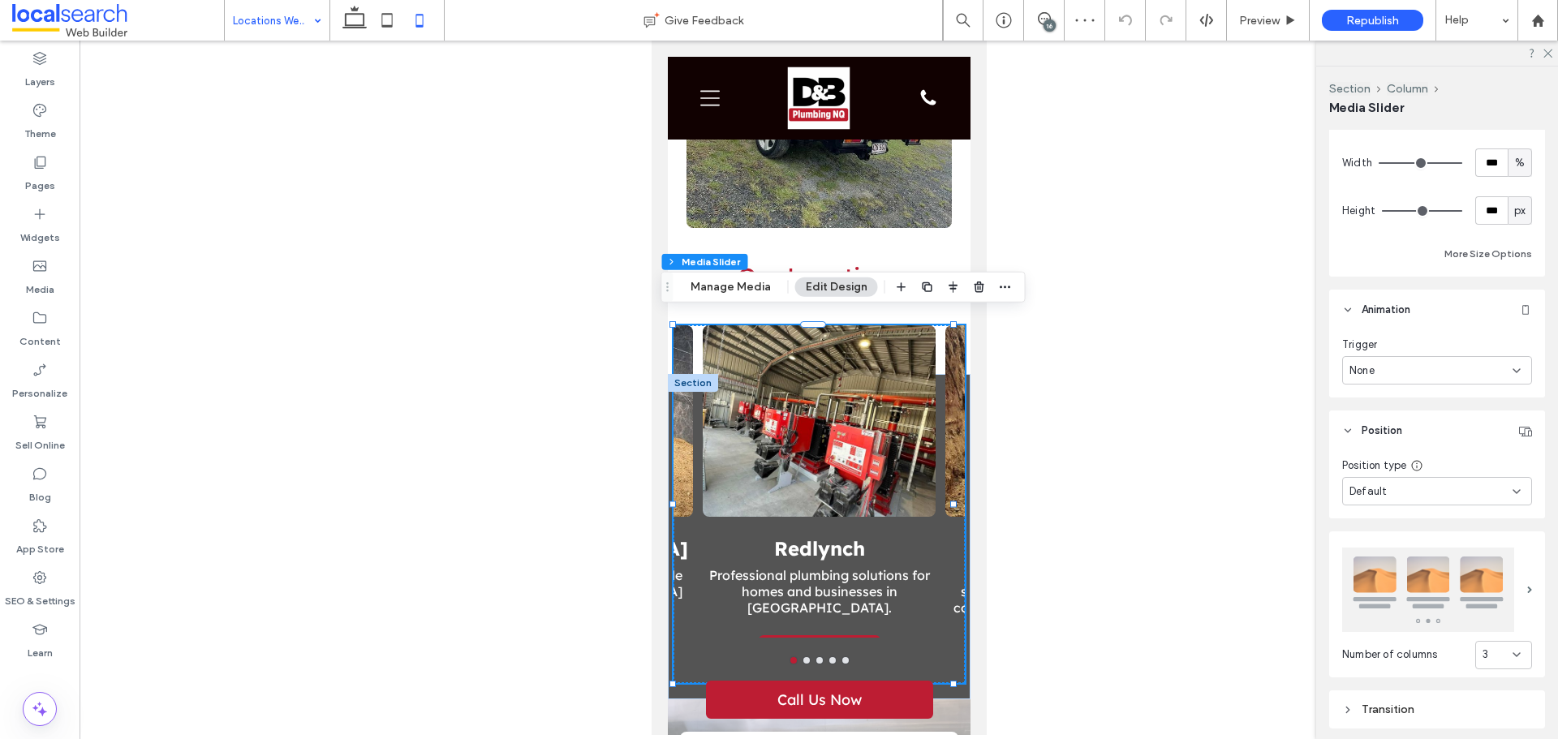
scroll to position [448, 0]
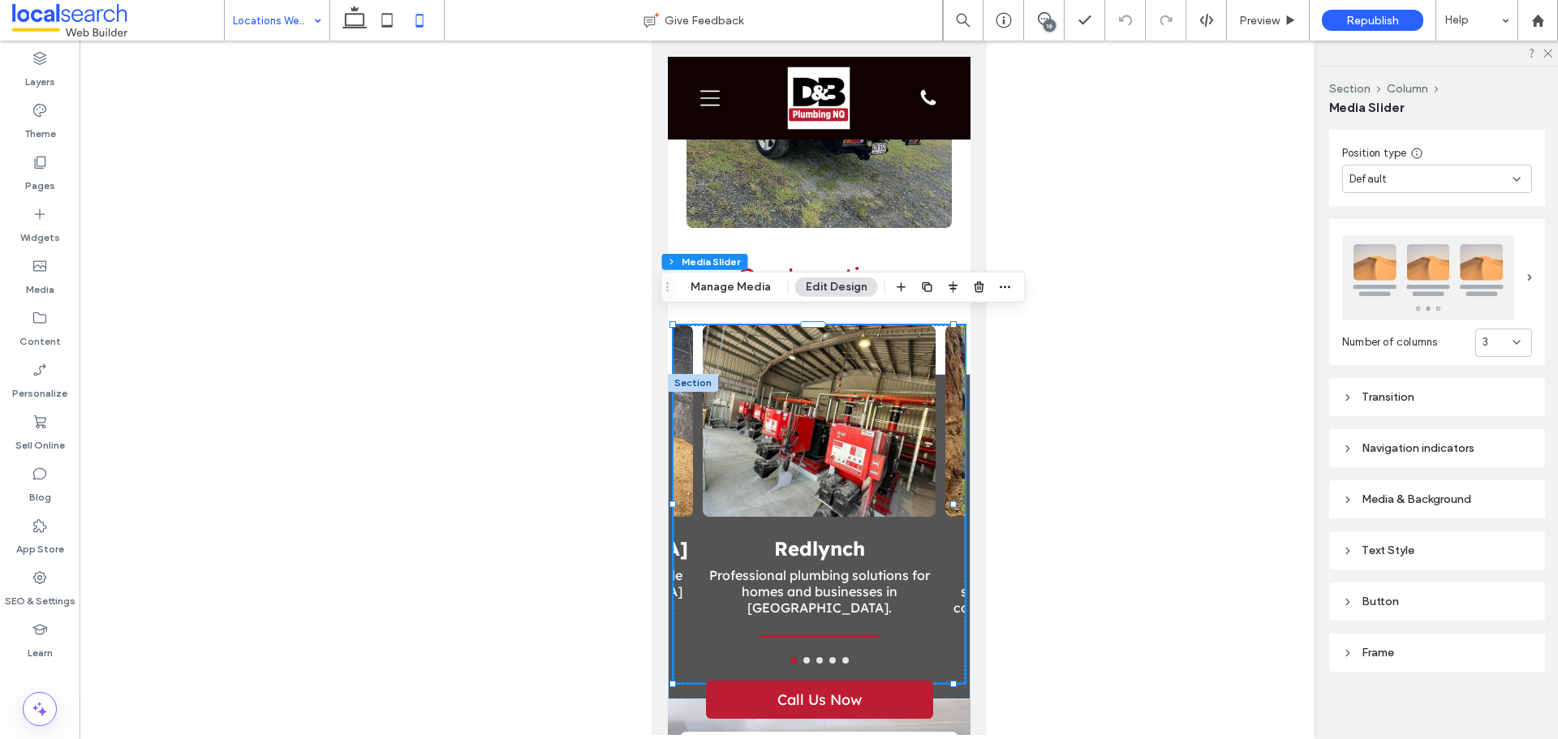
click at [1386, 483] on div "Media & Background" at bounding box center [1437, 499] width 216 height 38
click at [1395, 507] on div "Media & Background" at bounding box center [1437, 499] width 216 height 38
click at [1404, 494] on div "Media & Background" at bounding box center [1437, 499] width 190 height 14
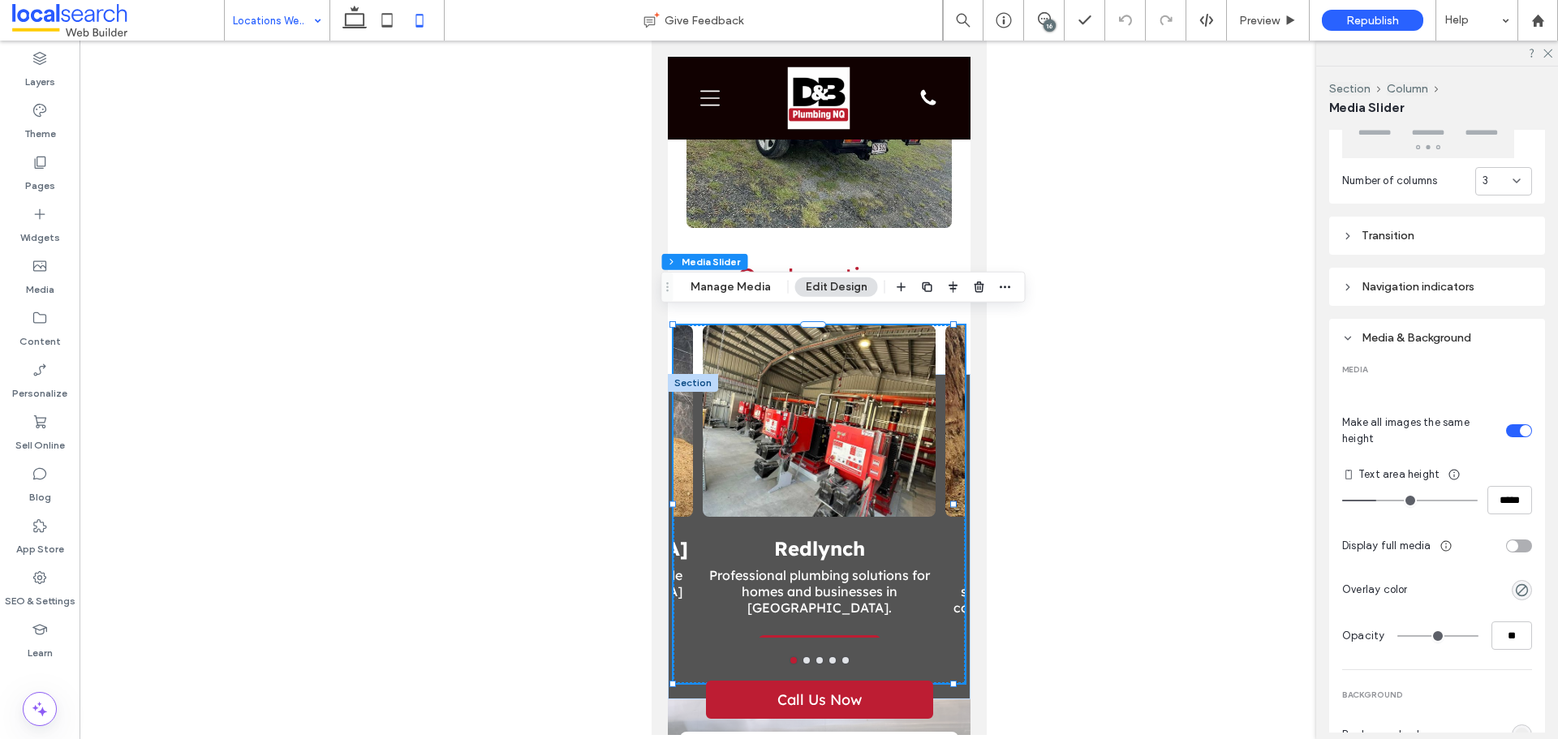
scroll to position [610, 0]
click at [1493, 492] on input "*****" at bounding box center [1509, 499] width 45 height 28
type input "***"
type input "*****"
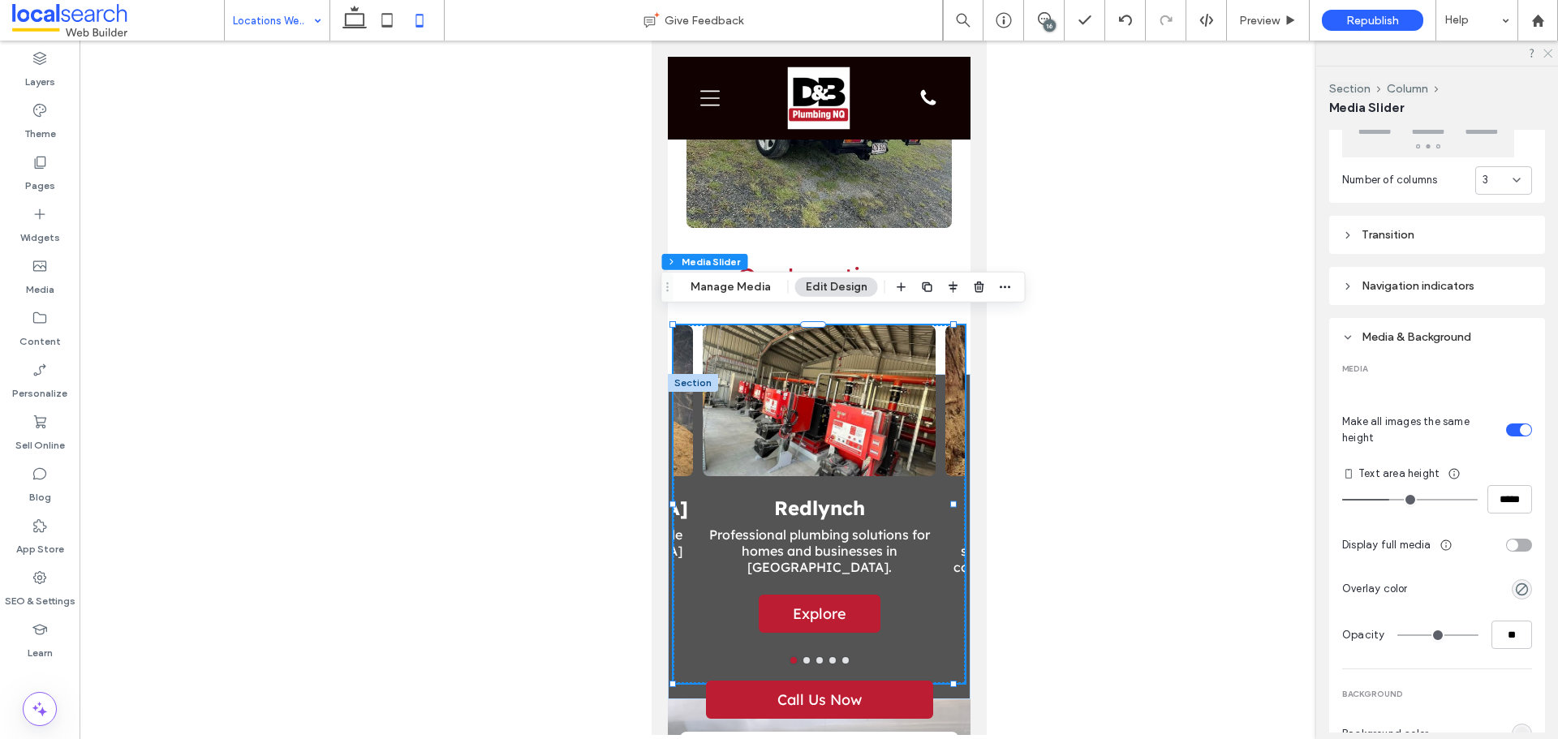
click at [1545, 54] on icon at bounding box center [1546, 52] width 11 height 11
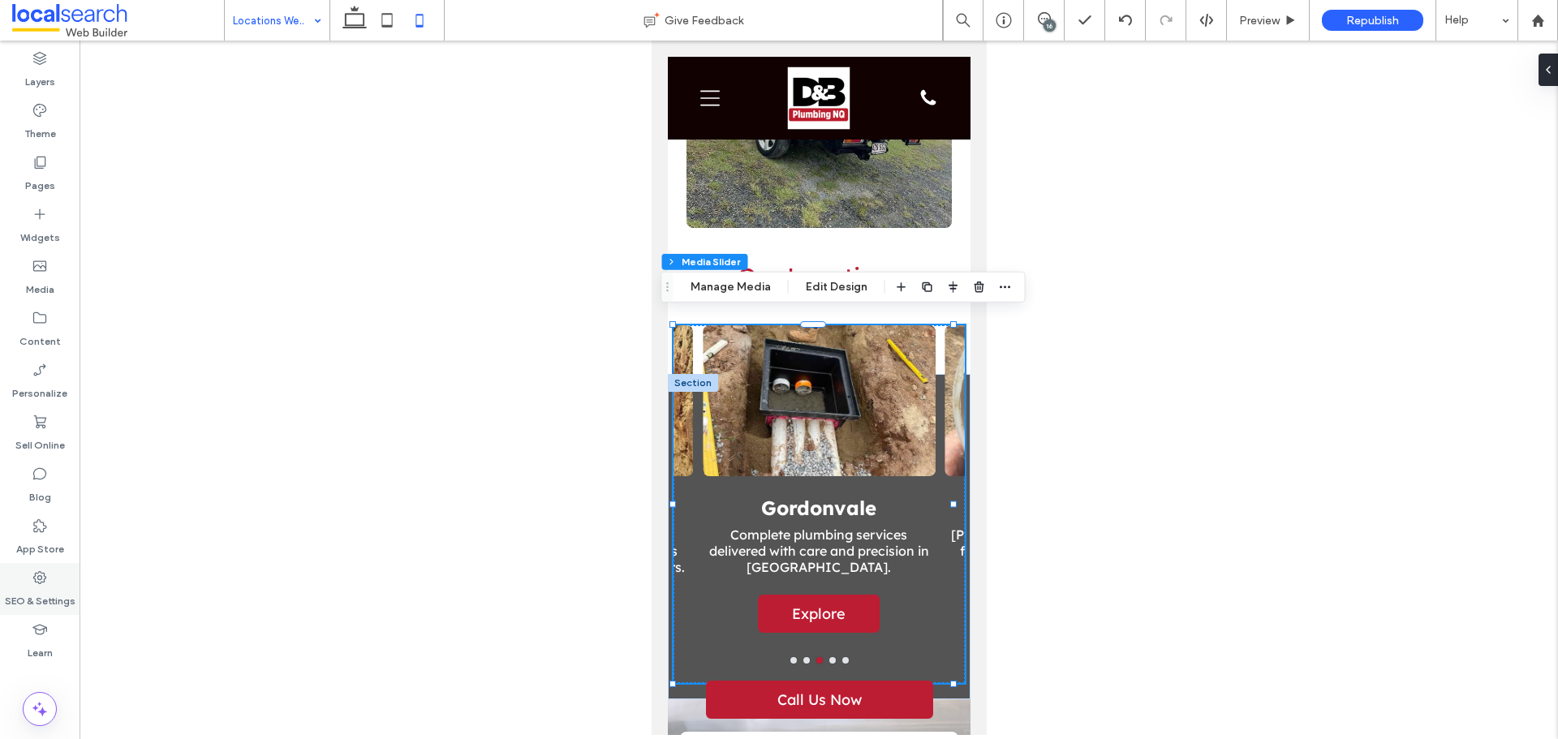
click at [17, 587] on label "SEO & Settings" at bounding box center [40, 597] width 71 height 23
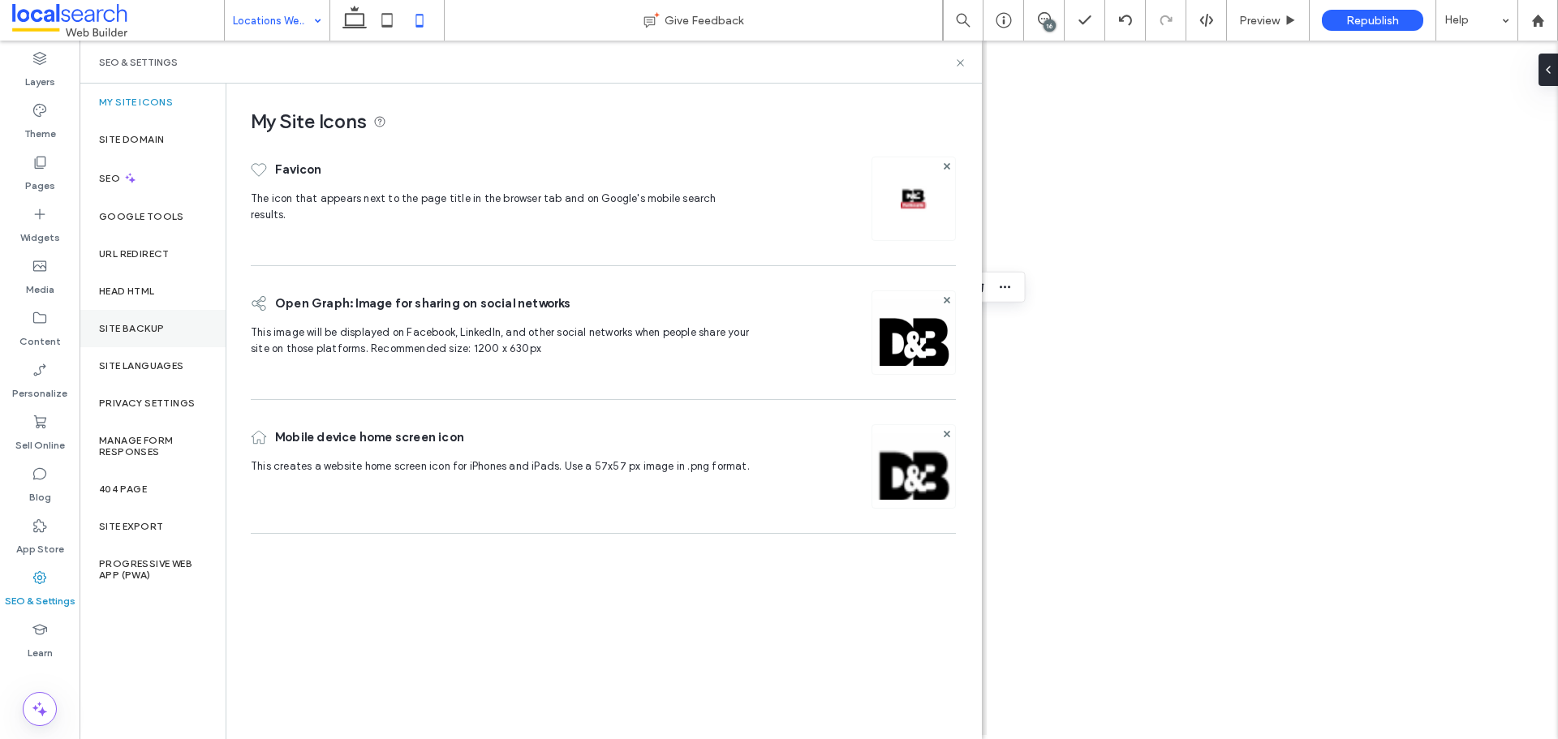
click at [150, 340] on div "Site Backup" at bounding box center [153, 328] width 146 height 37
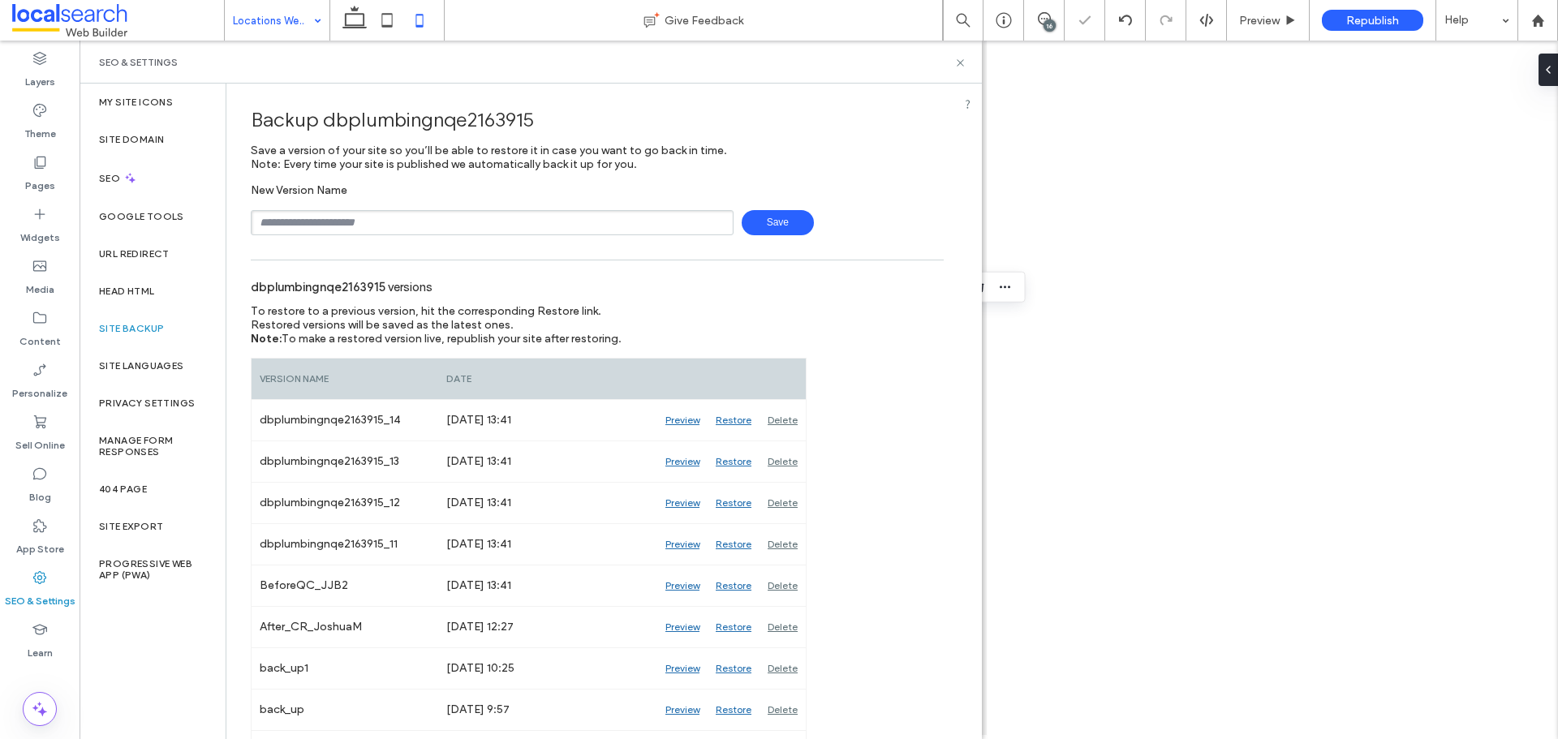
click at [370, 226] on input "text" at bounding box center [492, 222] width 483 height 25
click at [595, 226] on input "**********" at bounding box center [492, 222] width 483 height 25
type input "**********"
click at [742, 234] on span "Save" at bounding box center [778, 222] width 72 height 25
click at [574, 224] on input "text" at bounding box center [492, 222] width 483 height 25
